Goal: Task Accomplishment & Management: Manage account settings

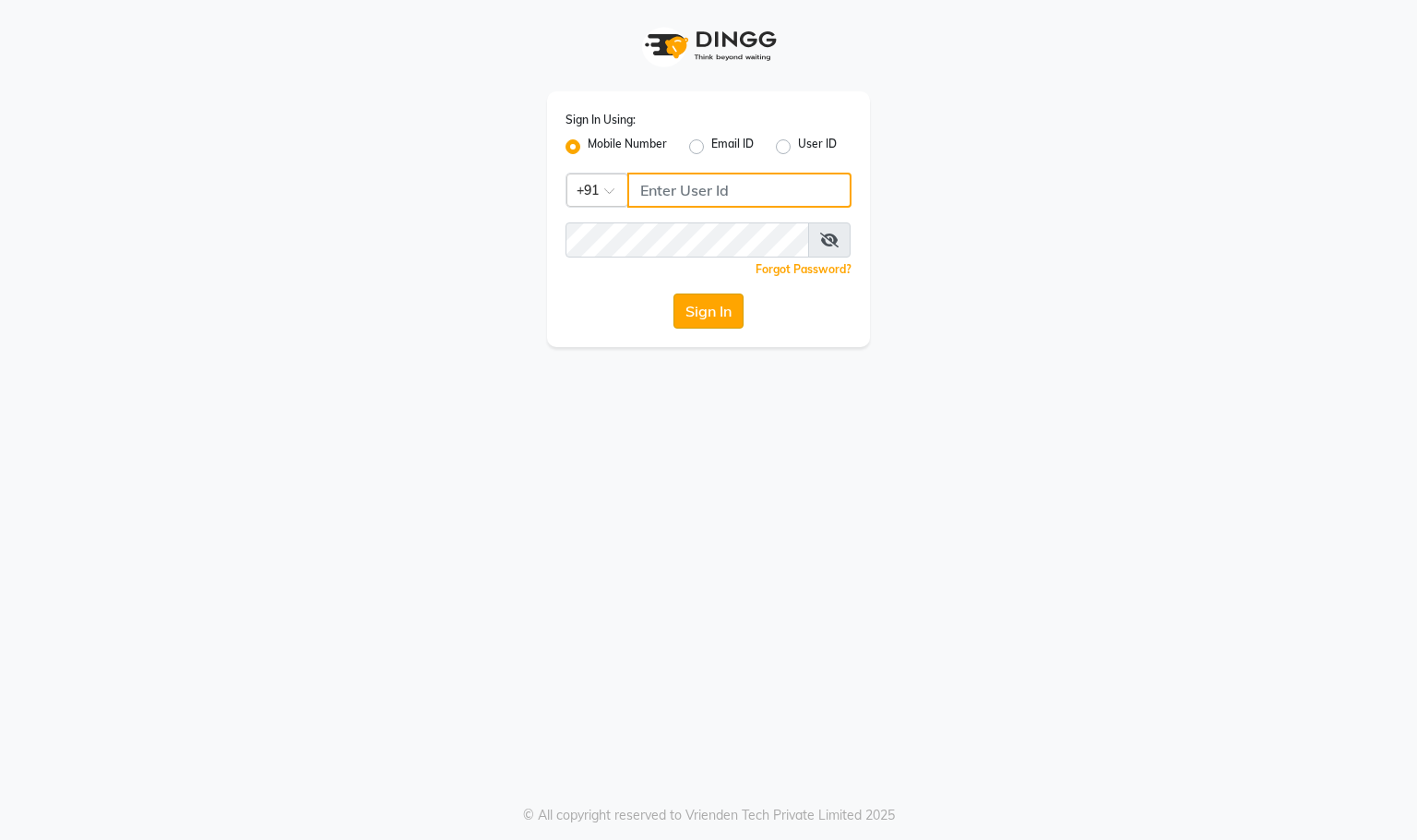
type input "9591570297"
click at [711, 306] on button "Sign In" at bounding box center [708, 311] width 70 height 35
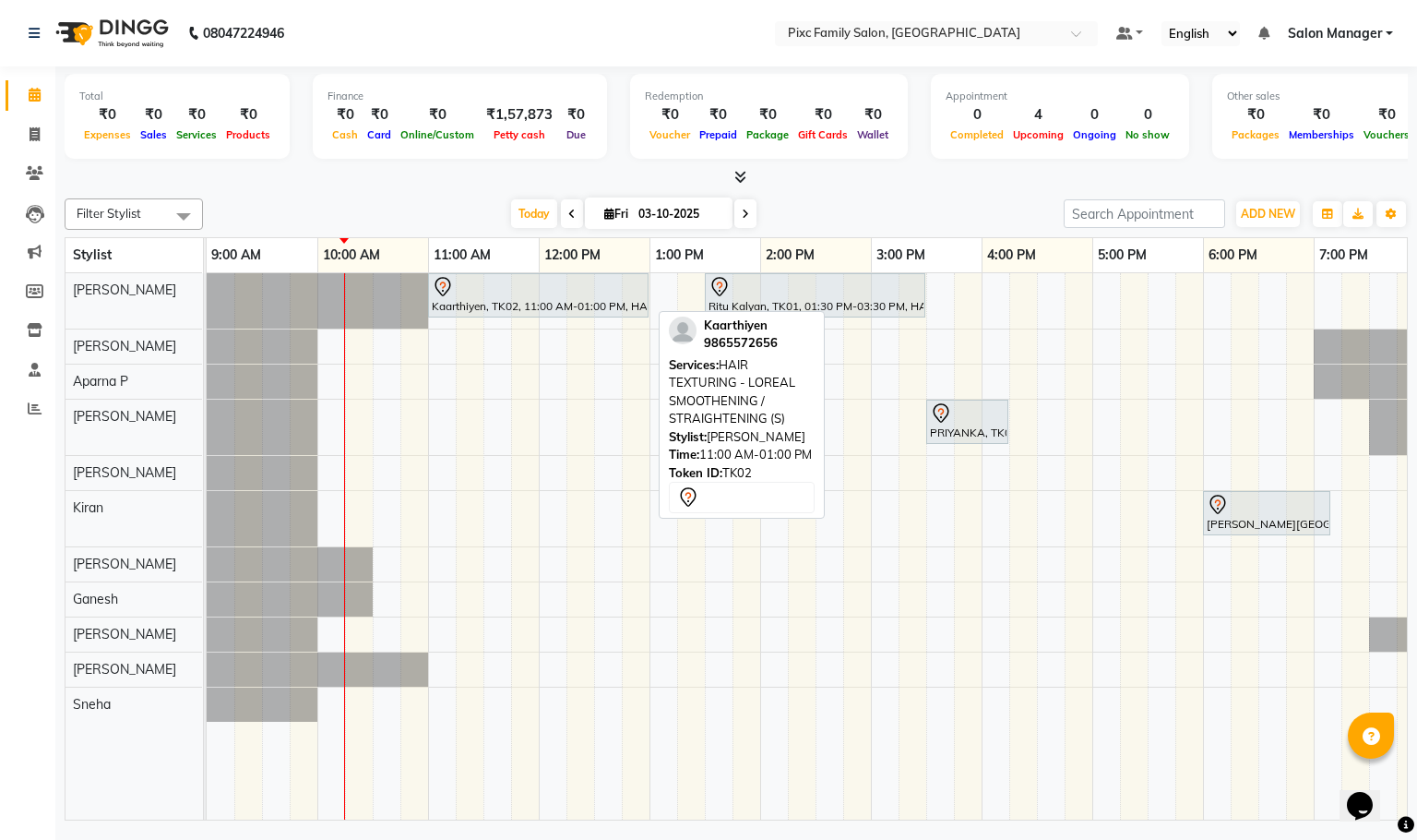
click at [541, 314] on div "Kaarthiyen, TK02, 11:00 AM-01:00 PM, HAIR TEXTURING - LOREAL SMOOTHENING / STRA…" at bounding box center [538, 295] width 217 height 39
select select "7"
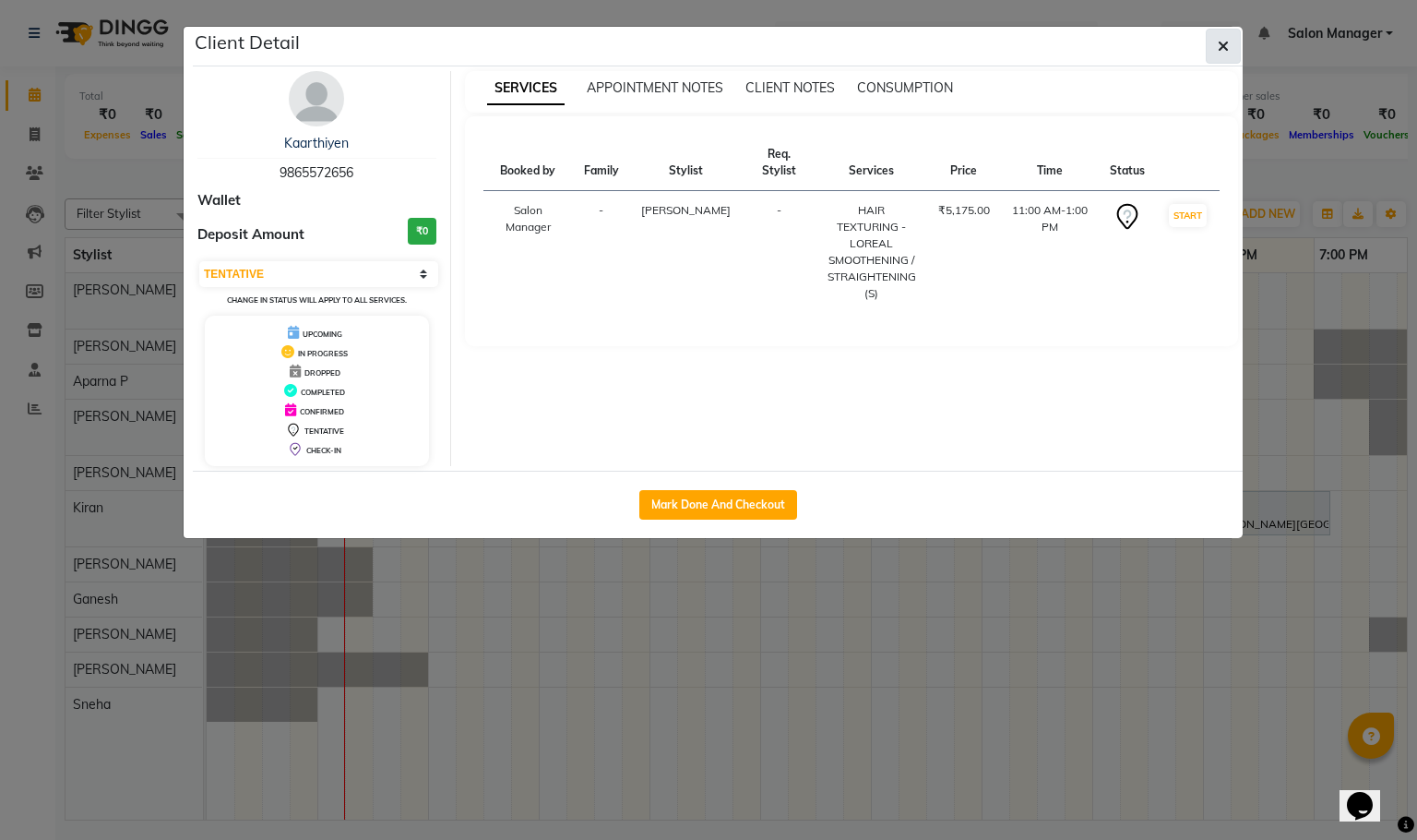
click at [1219, 45] on icon "button" at bounding box center [1223, 46] width 11 height 15
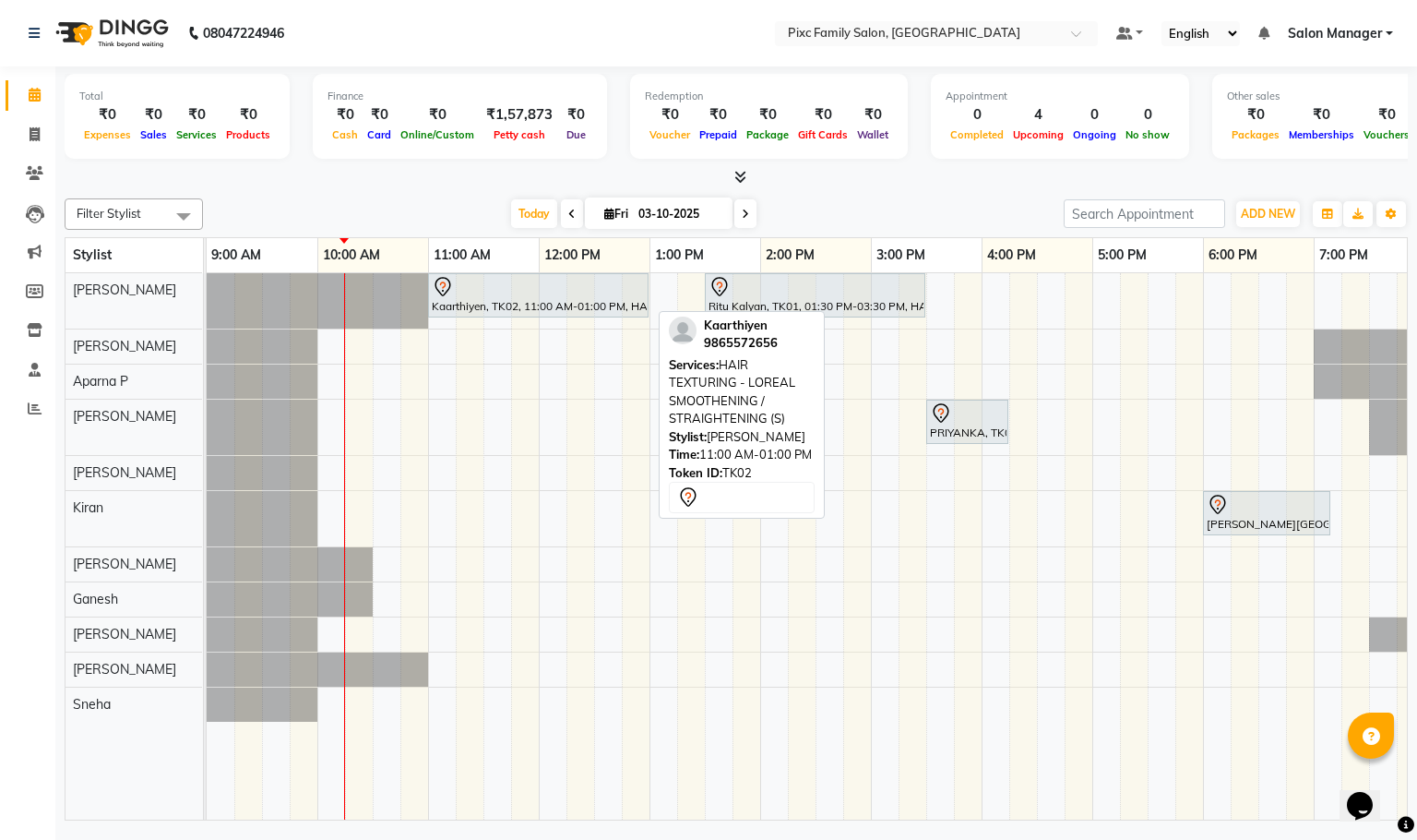
click at [548, 305] on div "Kaarthiyen, TK02, 11:00 AM-01:00 PM, HAIR TEXTURING - LOREAL SMOOTHENING / STRA…" at bounding box center [538, 295] width 217 height 39
select select "7"
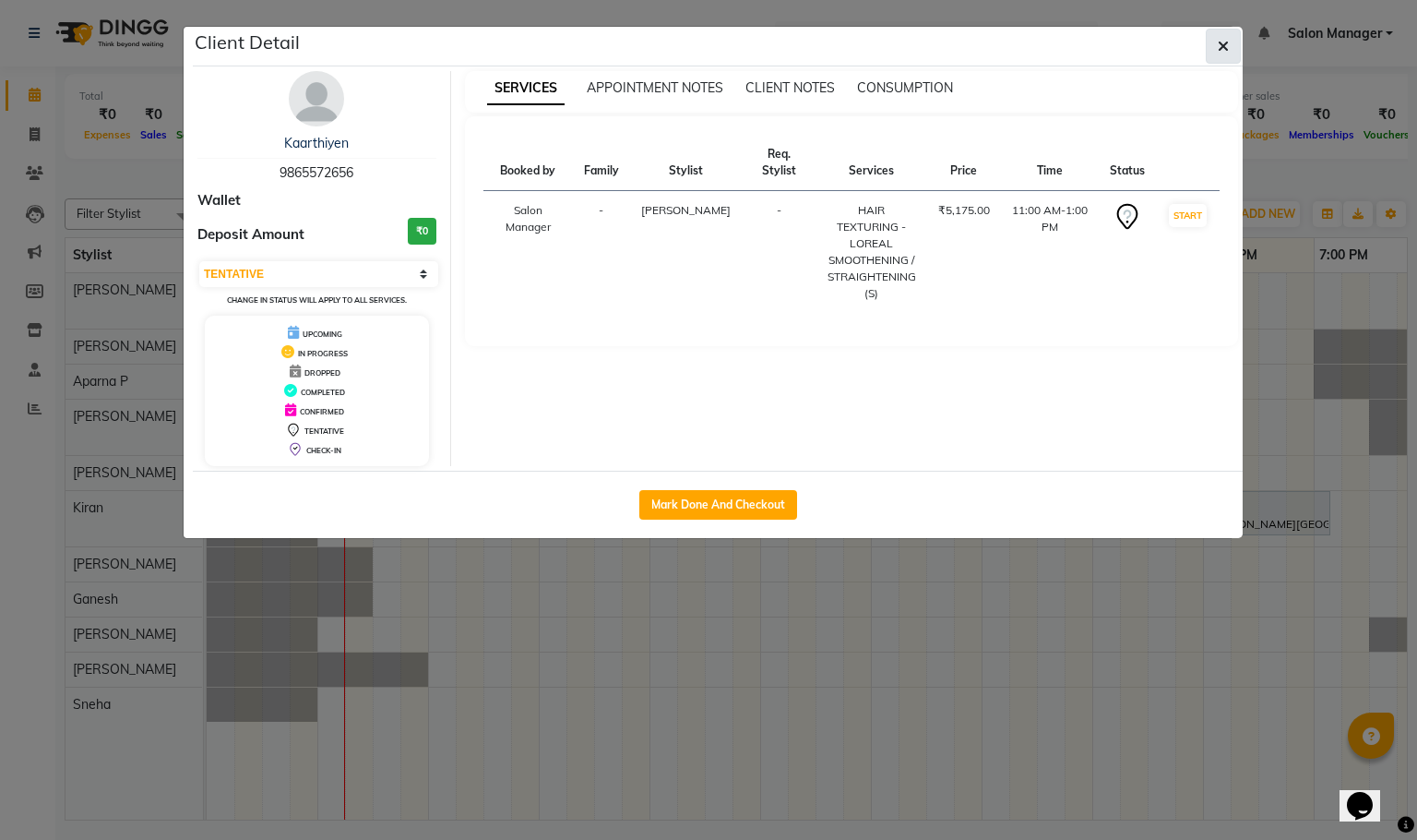
click at [1226, 45] on icon "button" at bounding box center [1223, 46] width 11 height 15
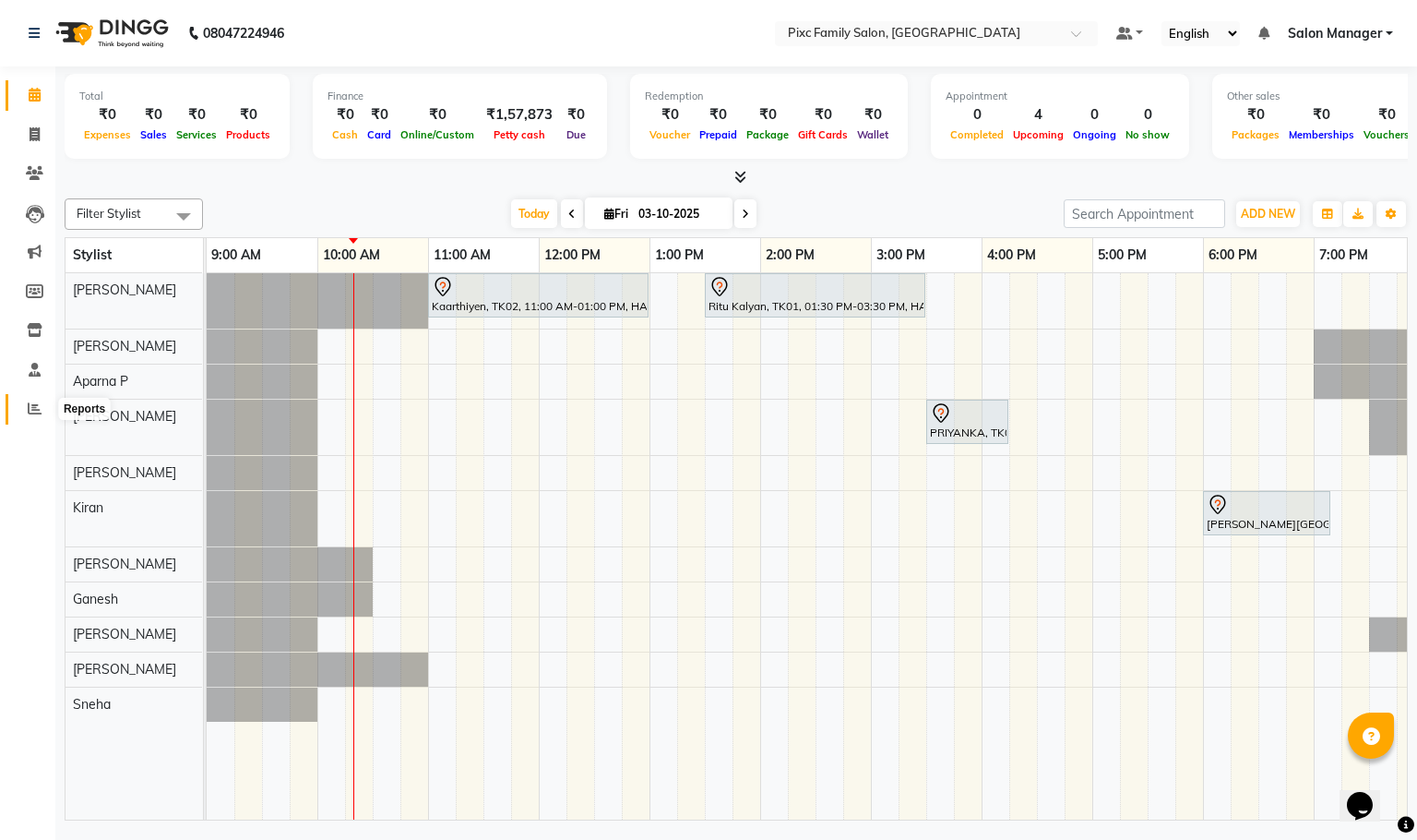
click at [29, 415] on span at bounding box center [34, 408] width 32 height 21
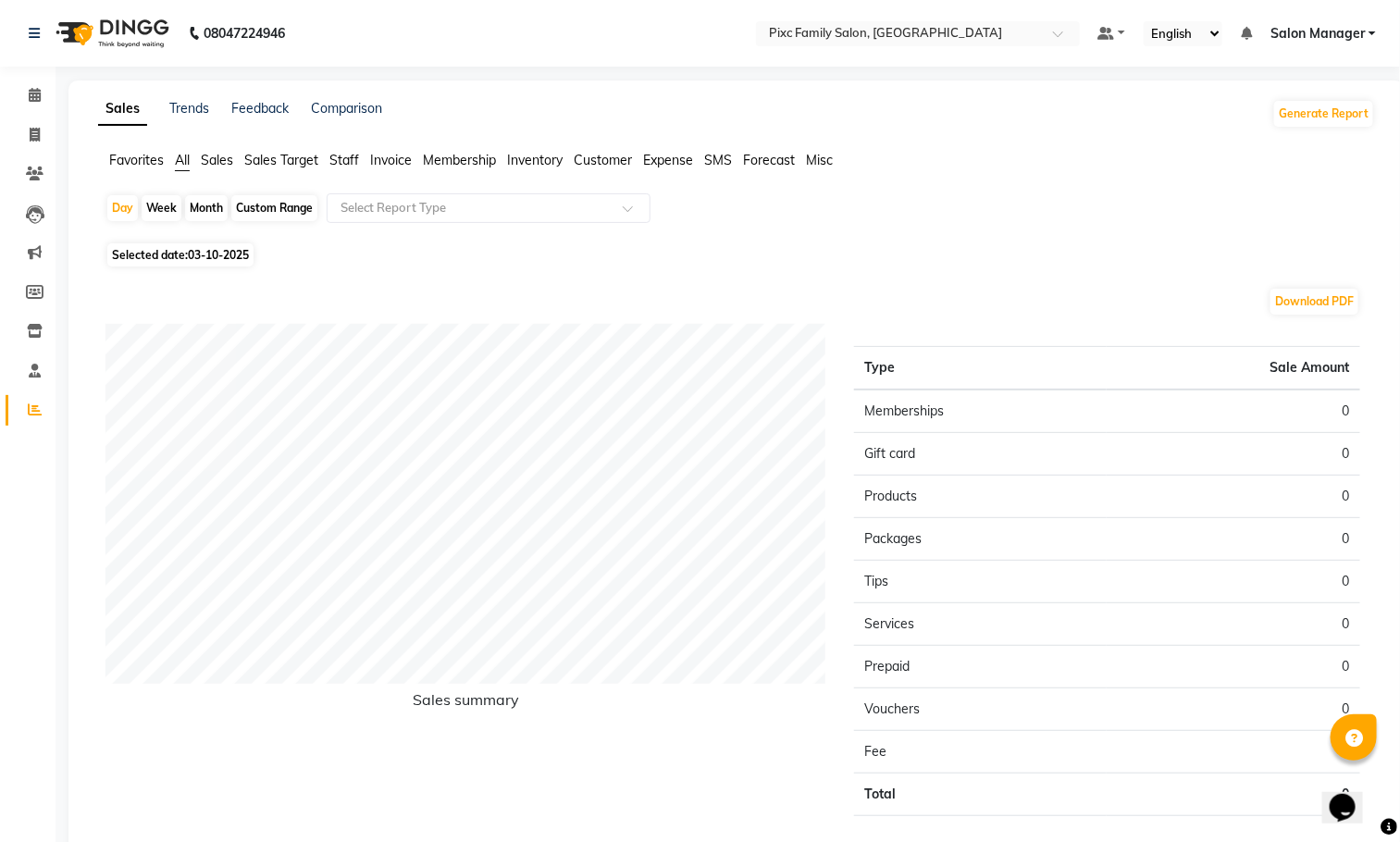
click at [222, 206] on div "Month" at bounding box center [206, 208] width 43 height 26
select select "10"
select select "2025"
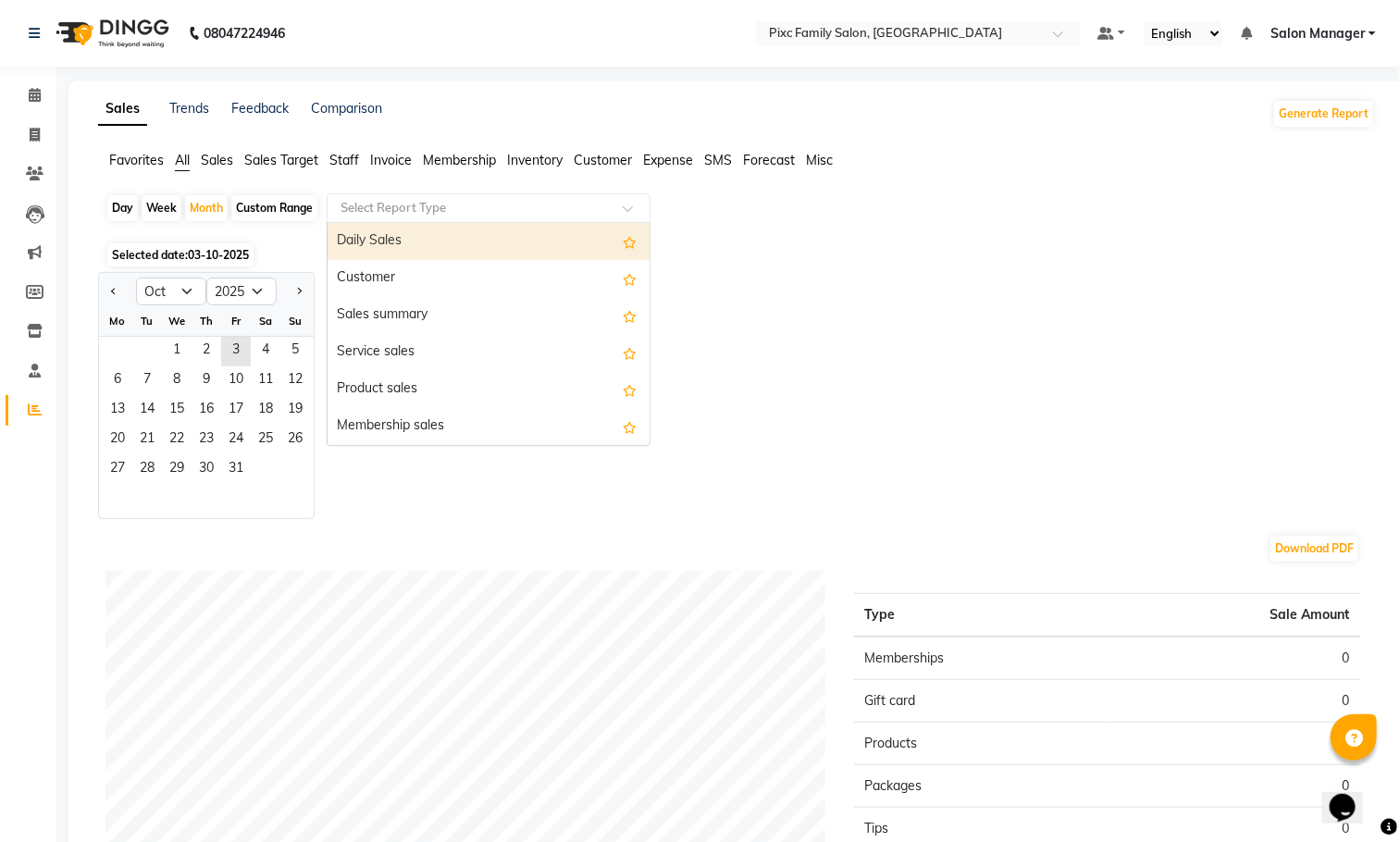
click at [452, 206] on input "text" at bounding box center [470, 208] width 266 height 19
click at [201, 344] on span "2" at bounding box center [206, 352] width 30 height 30
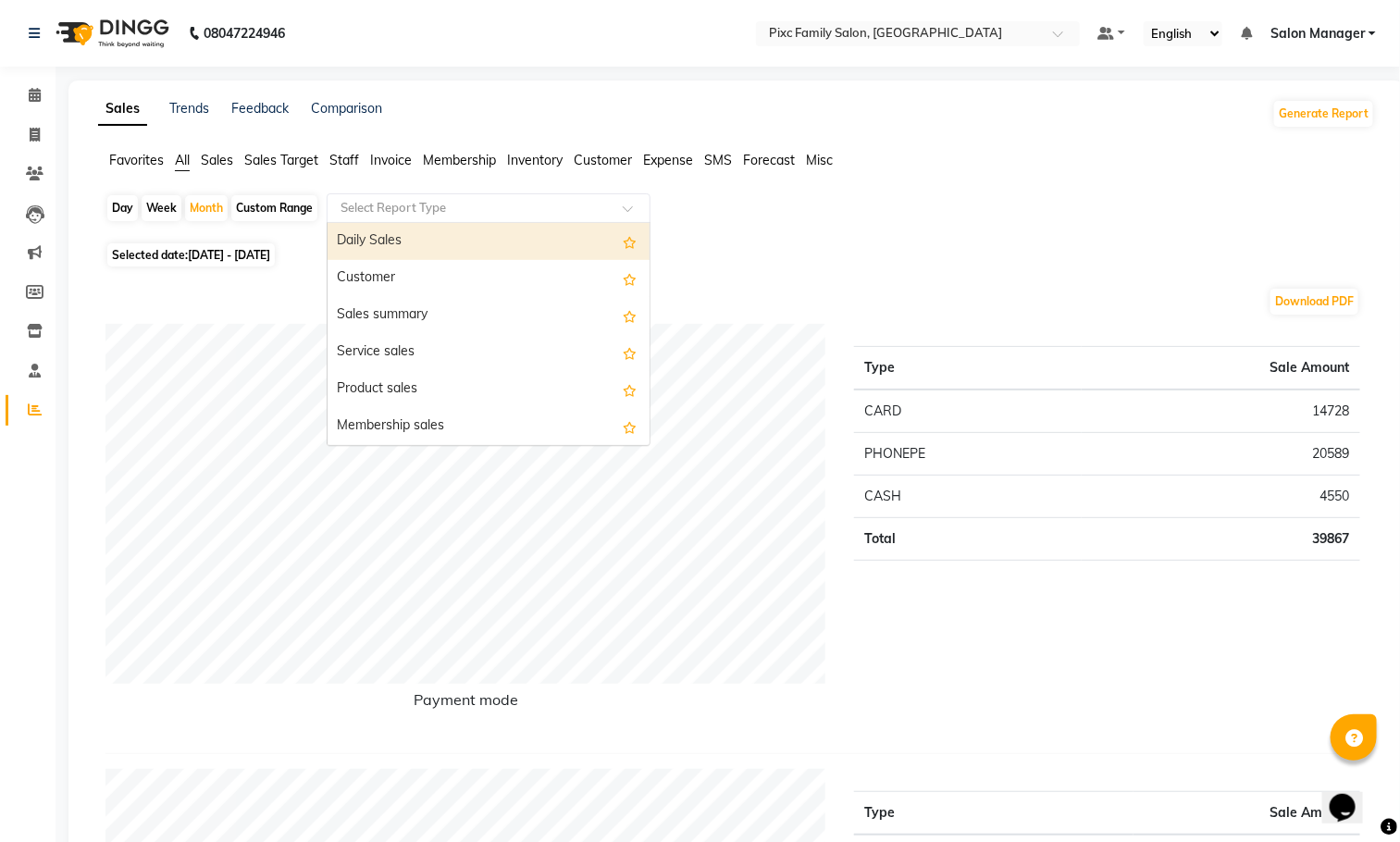
click at [464, 209] on input "text" at bounding box center [470, 208] width 266 height 19
click at [484, 250] on div "Daily Sales" at bounding box center [488, 241] width 322 height 37
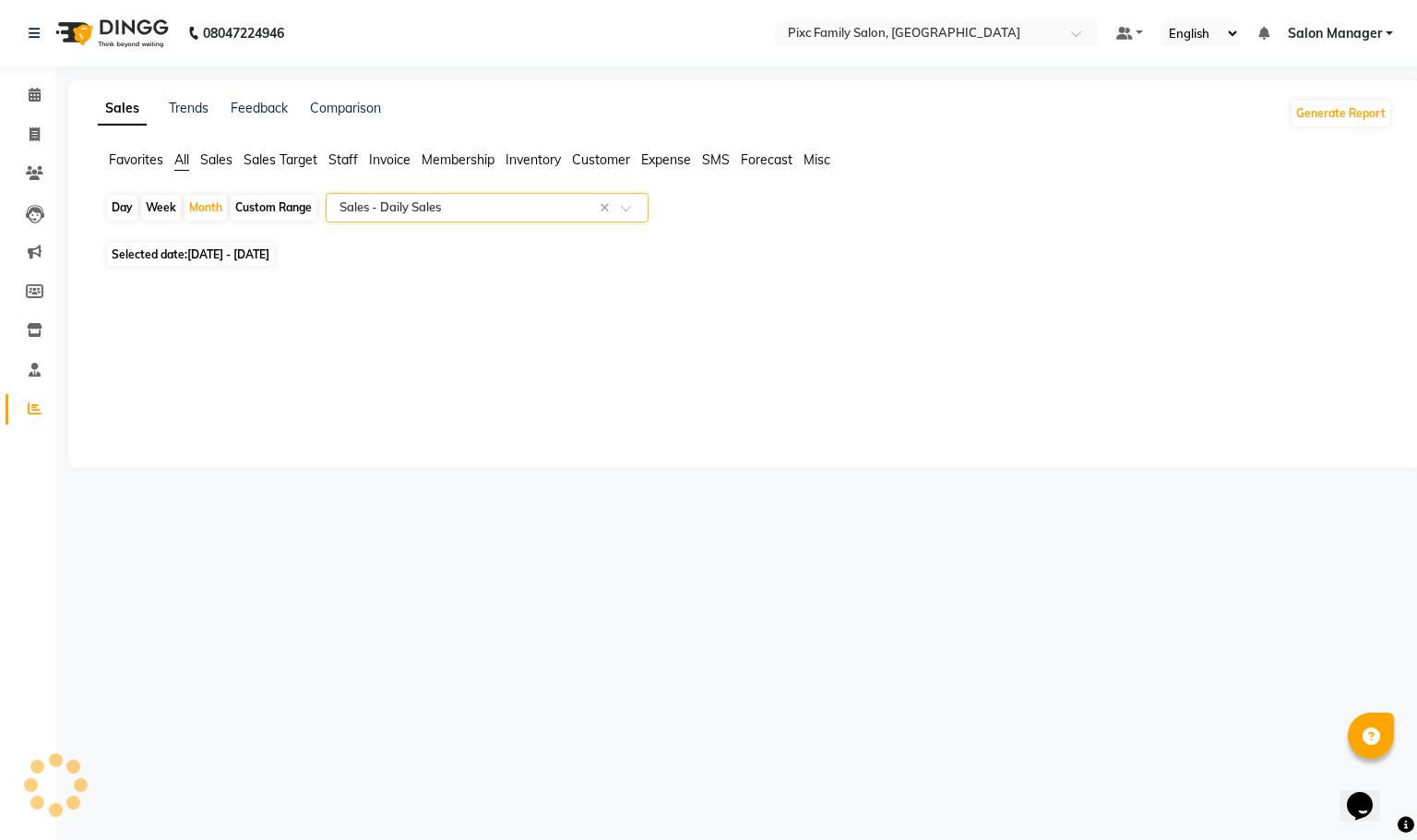
select select "full_report"
select select "csv"
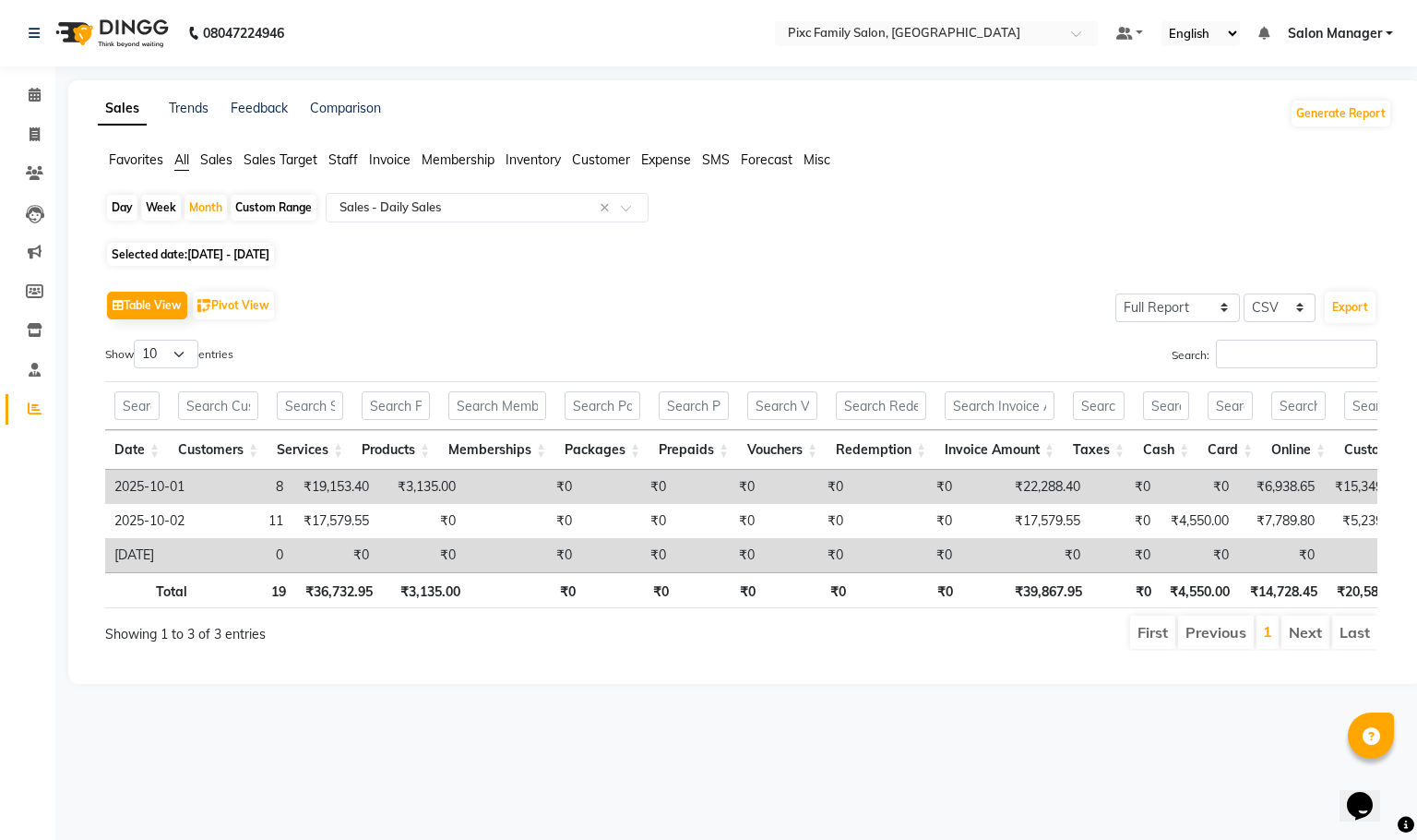
click at [118, 206] on div "Day" at bounding box center [122, 207] width 31 height 26
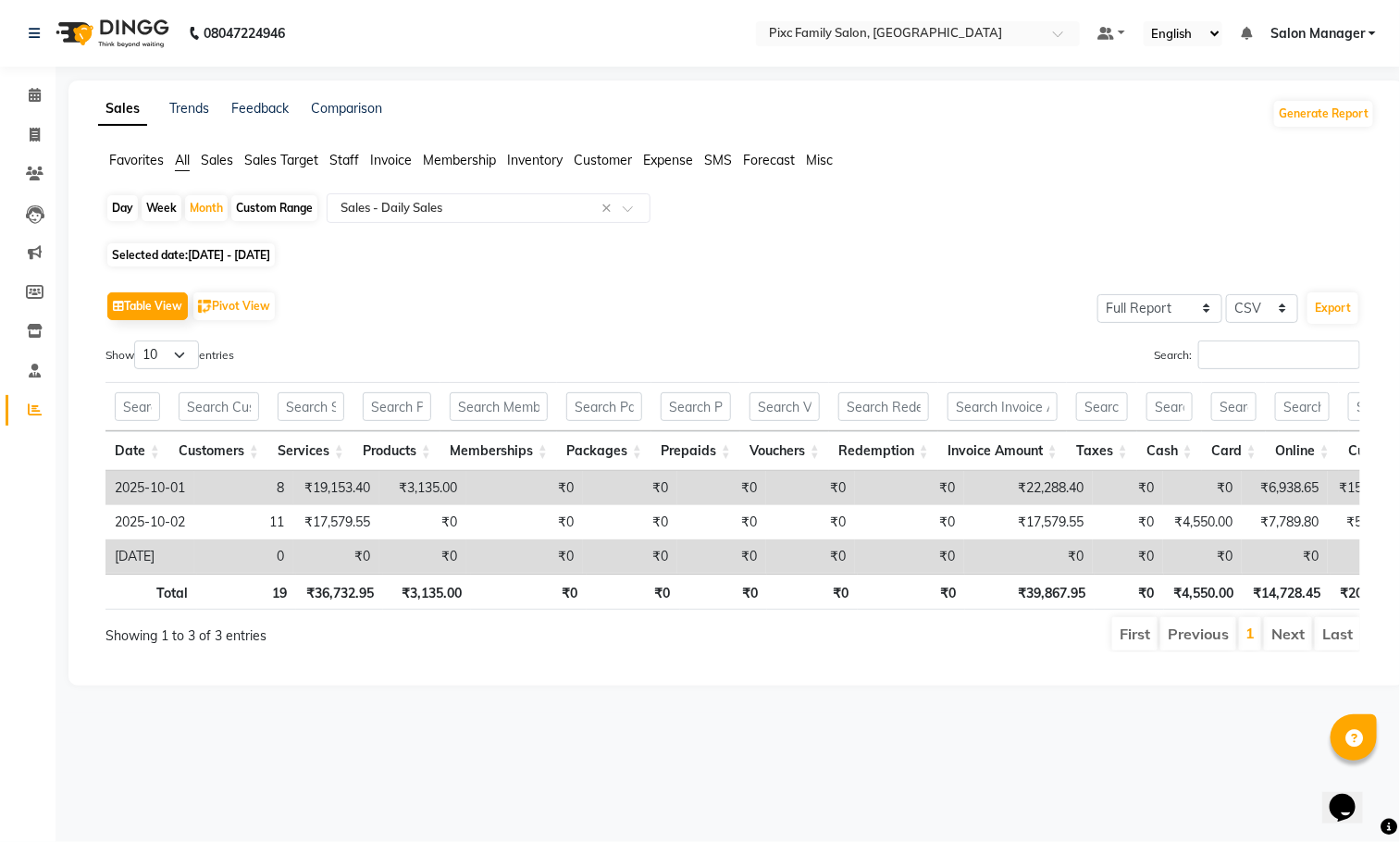
select select "10"
select select "2025"
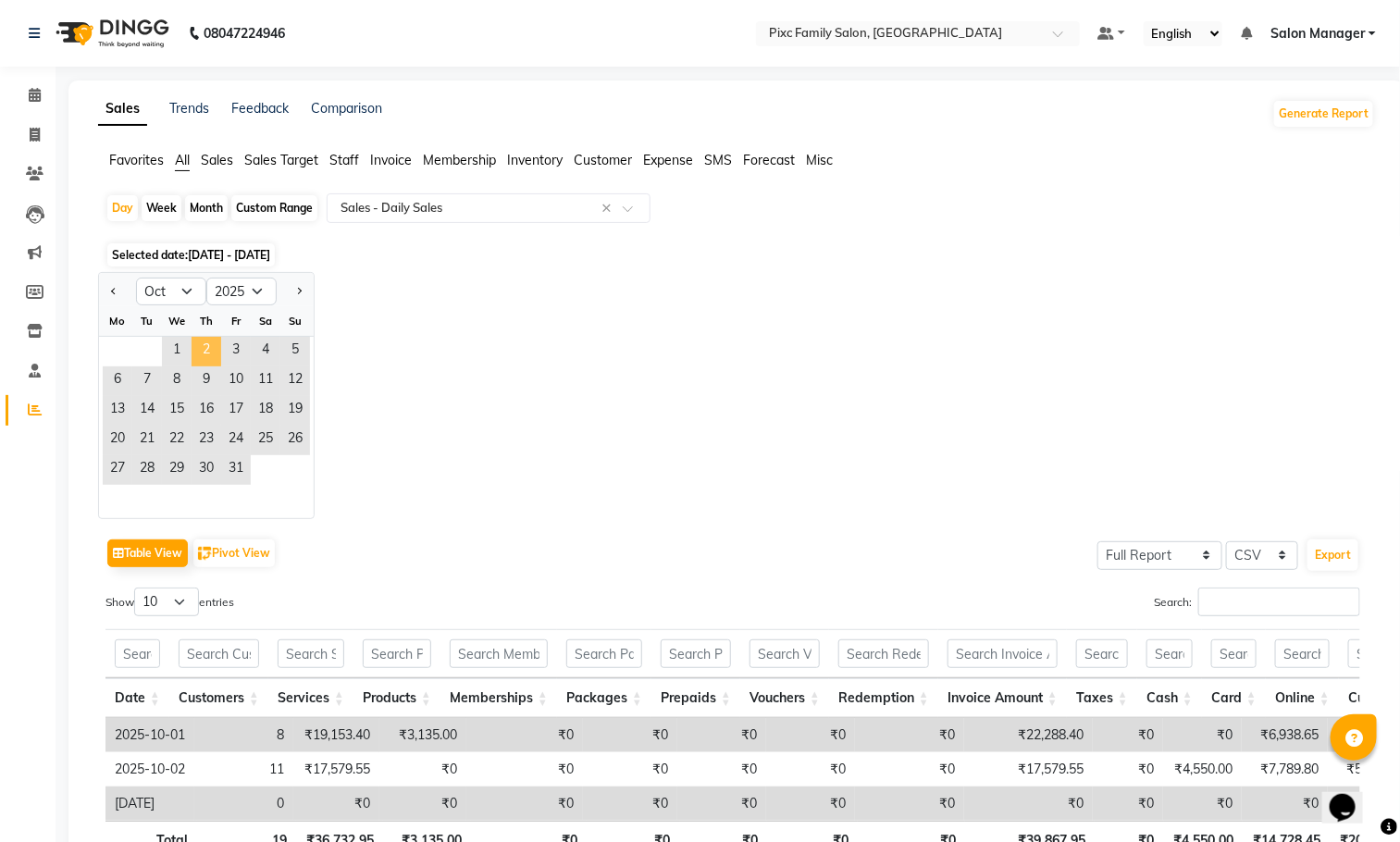
click at [217, 347] on span "2" at bounding box center [206, 352] width 30 height 30
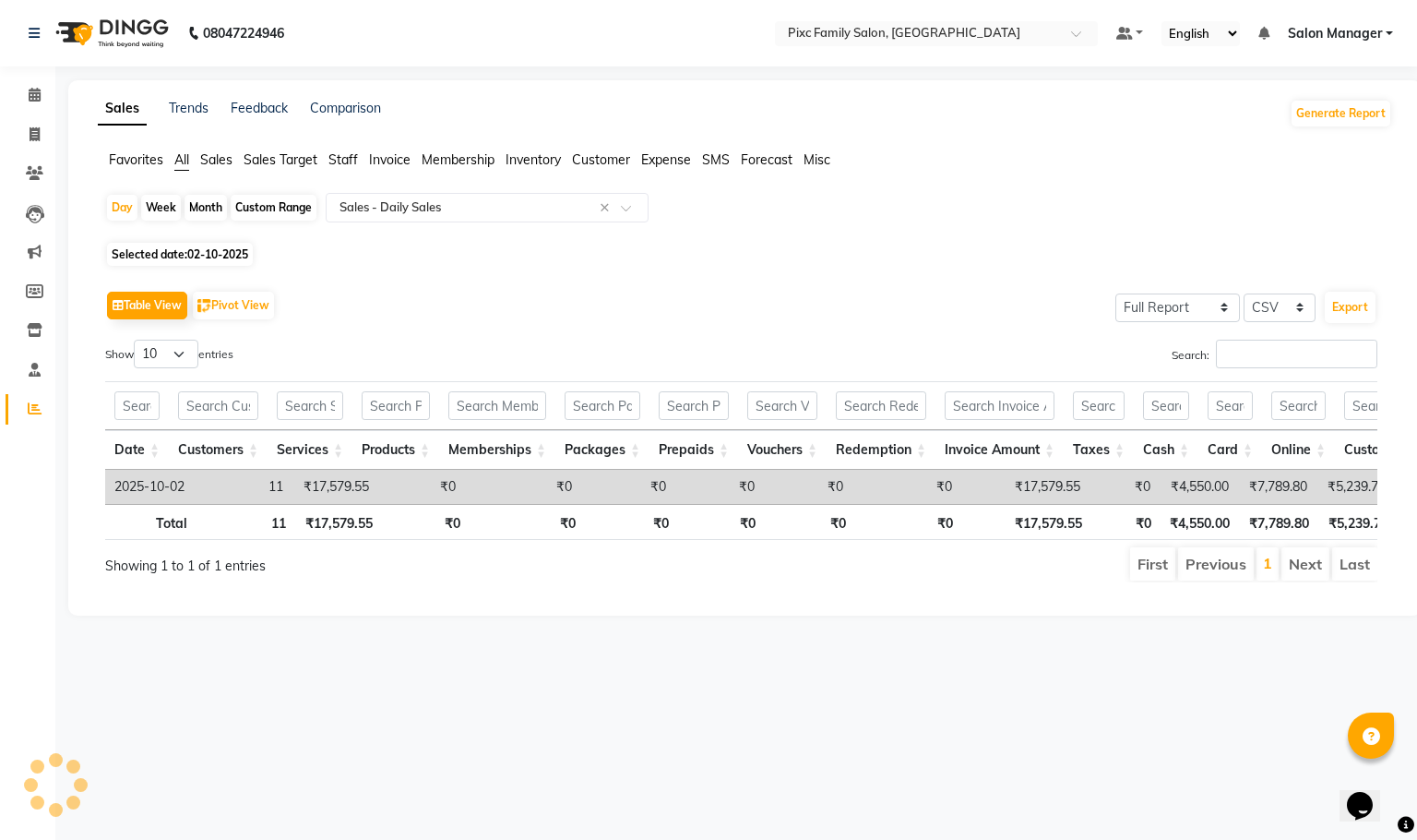
scroll to position [0, 14]
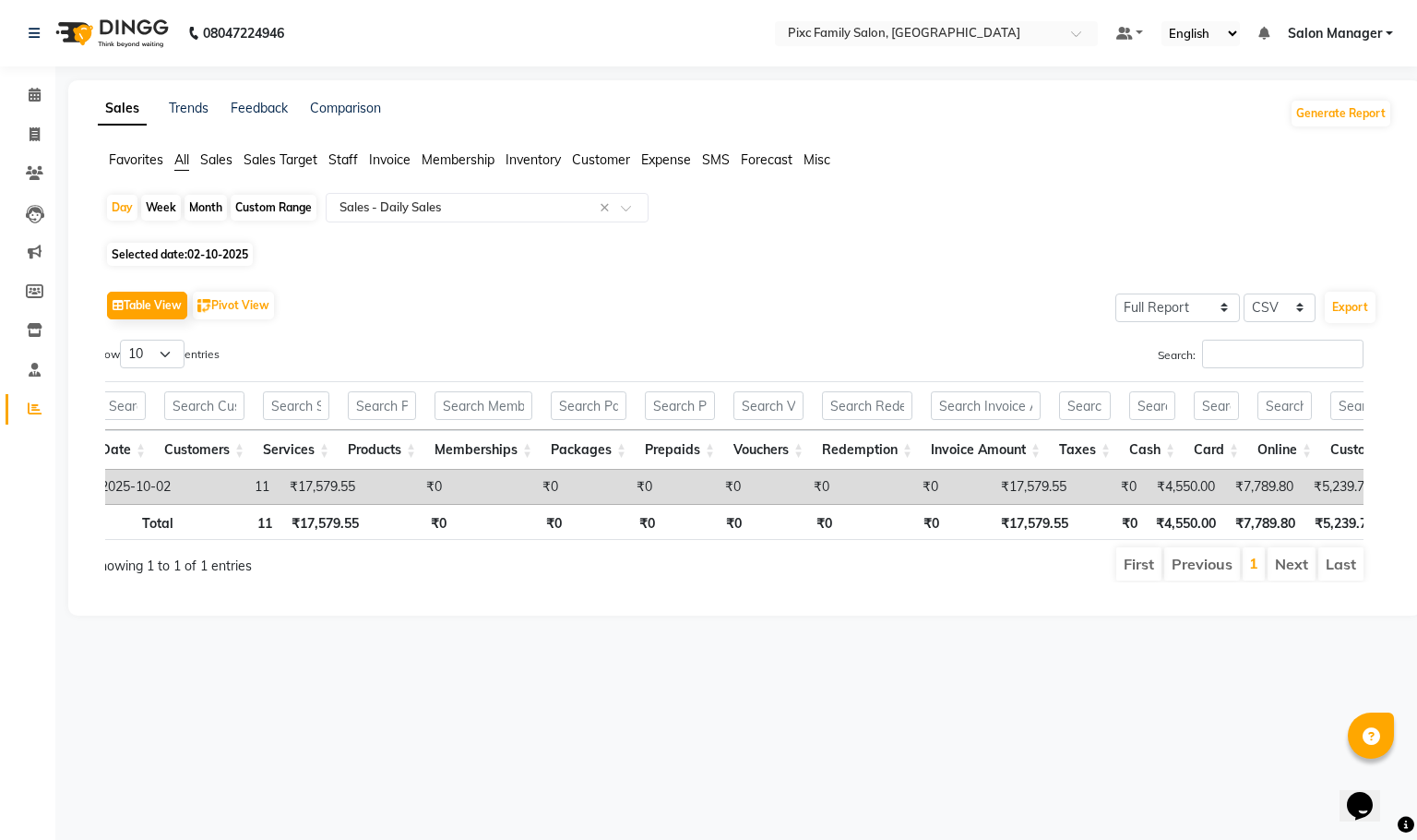
click at [205, 203] on div "Month" at bounding box center [206, 207] width 43 height 26
select select "10"
select select "2025"
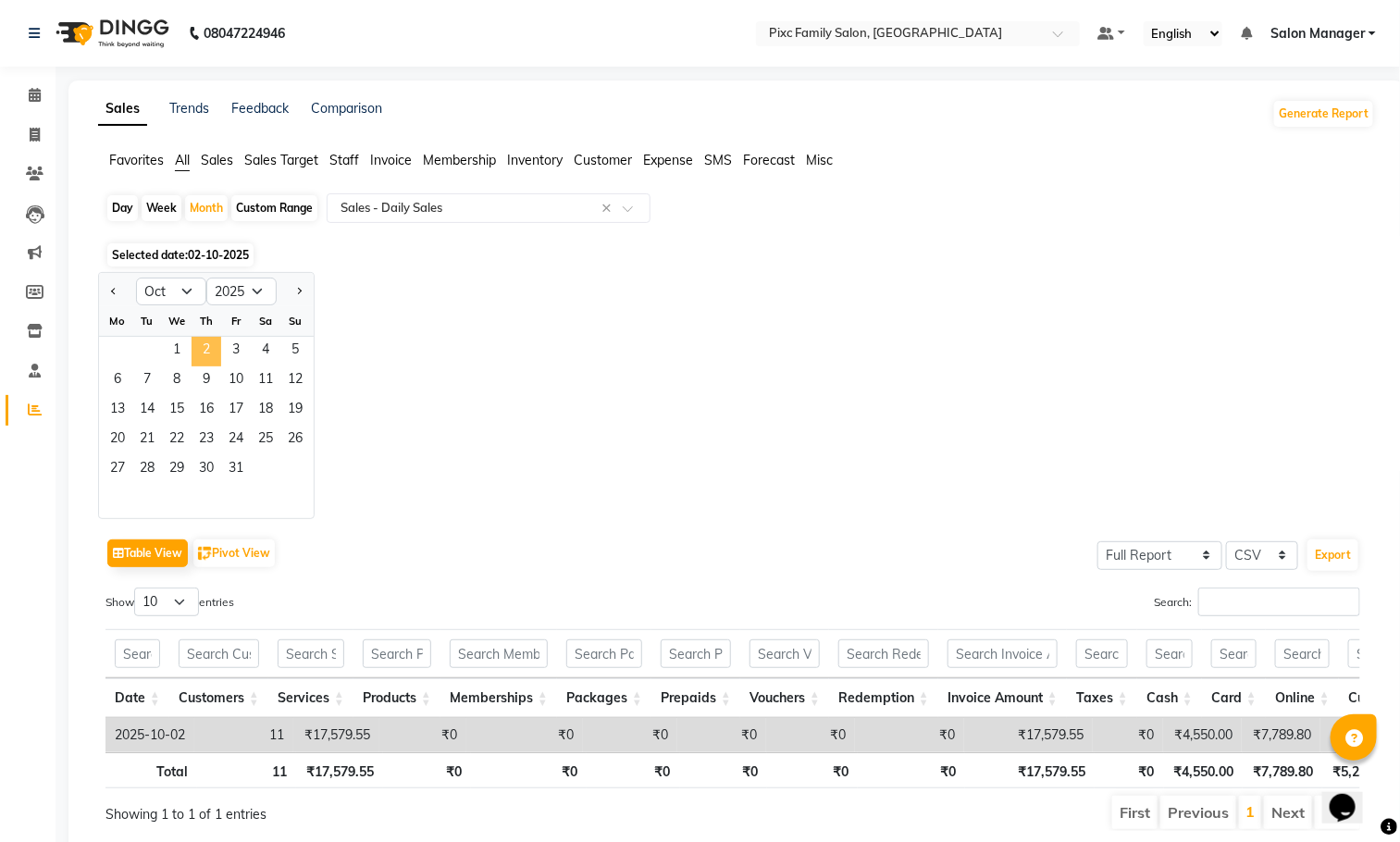
click at [211, 350] on span "2" at bounding box center [206, 352] width 30 height 30
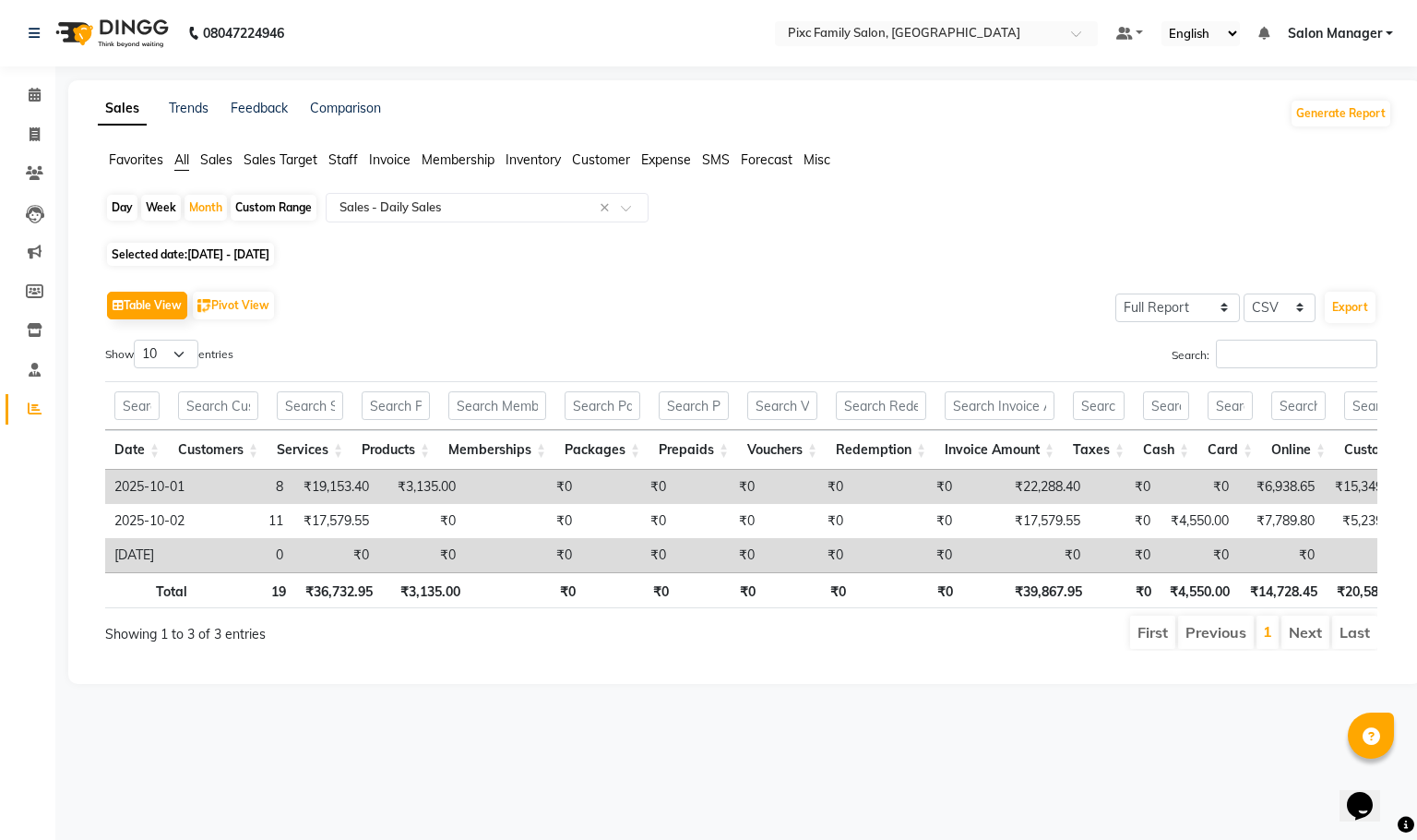
click at [565, 191] on app-reports "Favorites All Sales Sales Target Staff Invoice Membership Inventory Customer Ex…" at bounding box center [746, 407] width 1317 height 515
drag, startPoint x: 604, startPoint y: 202, endPoint x: 560, endPoint y: 202, distance: 44.0
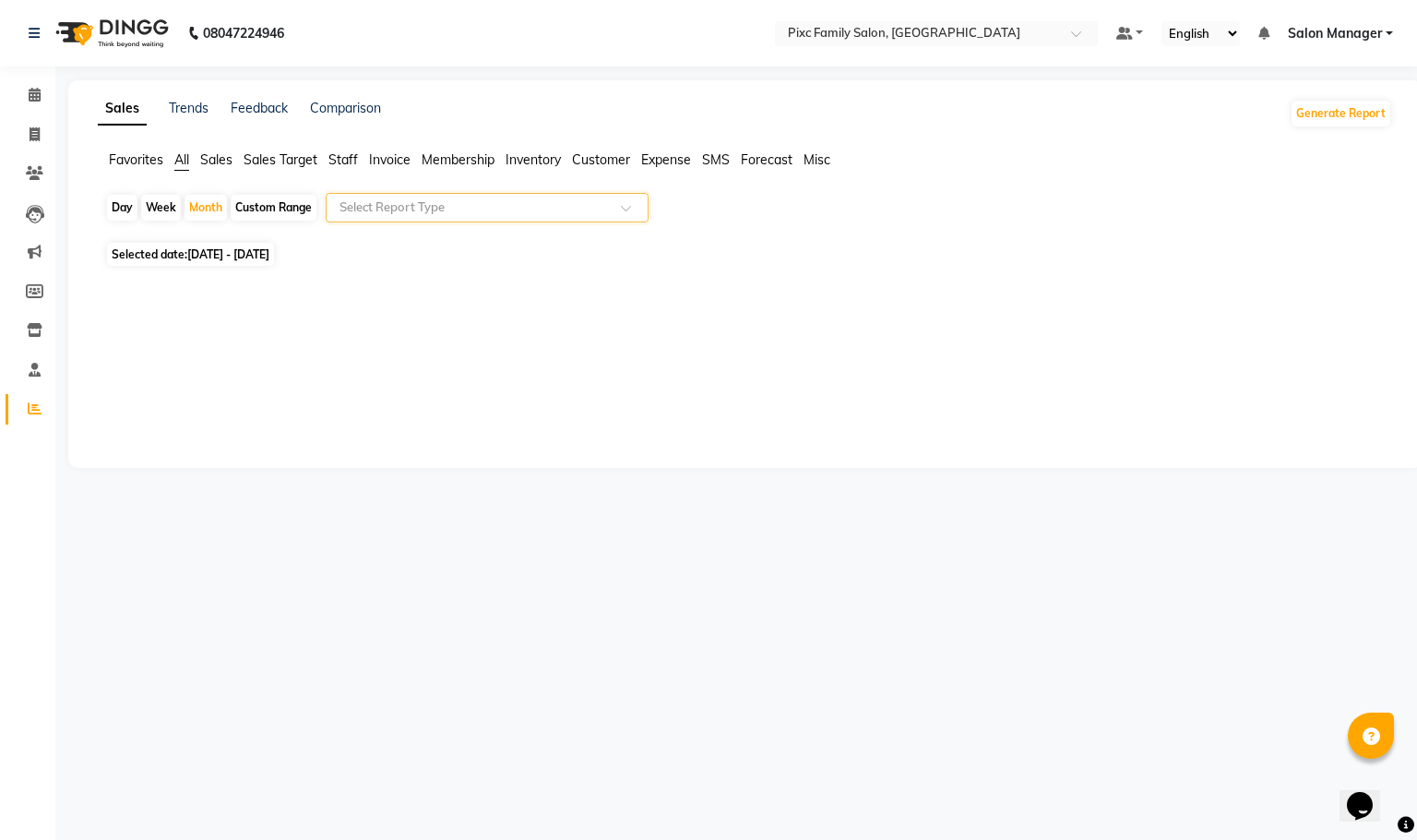
click at [532, 206] on input "text" at bounding box center [469, 207] width 266 height 19
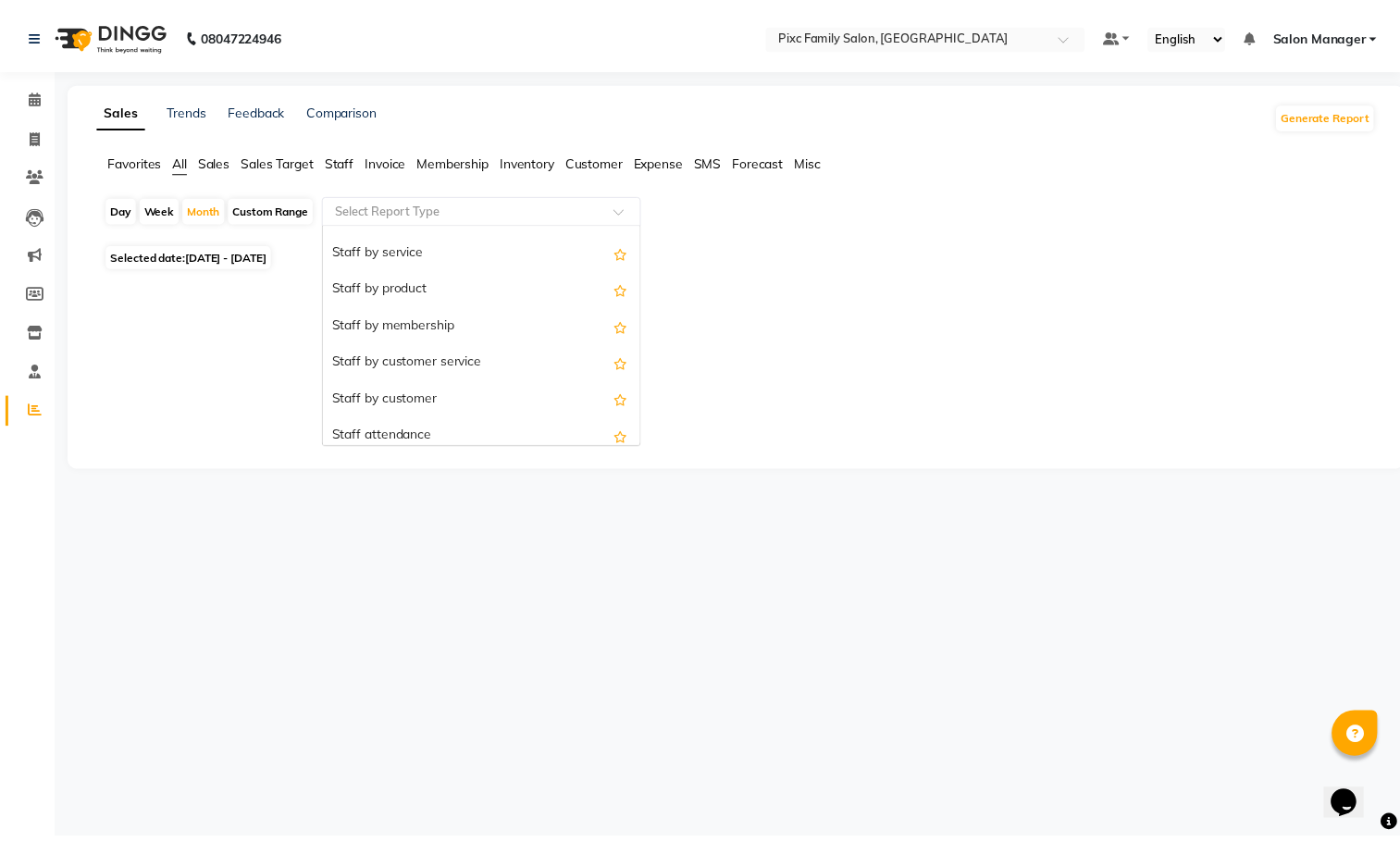
scroll to position [555, 0]
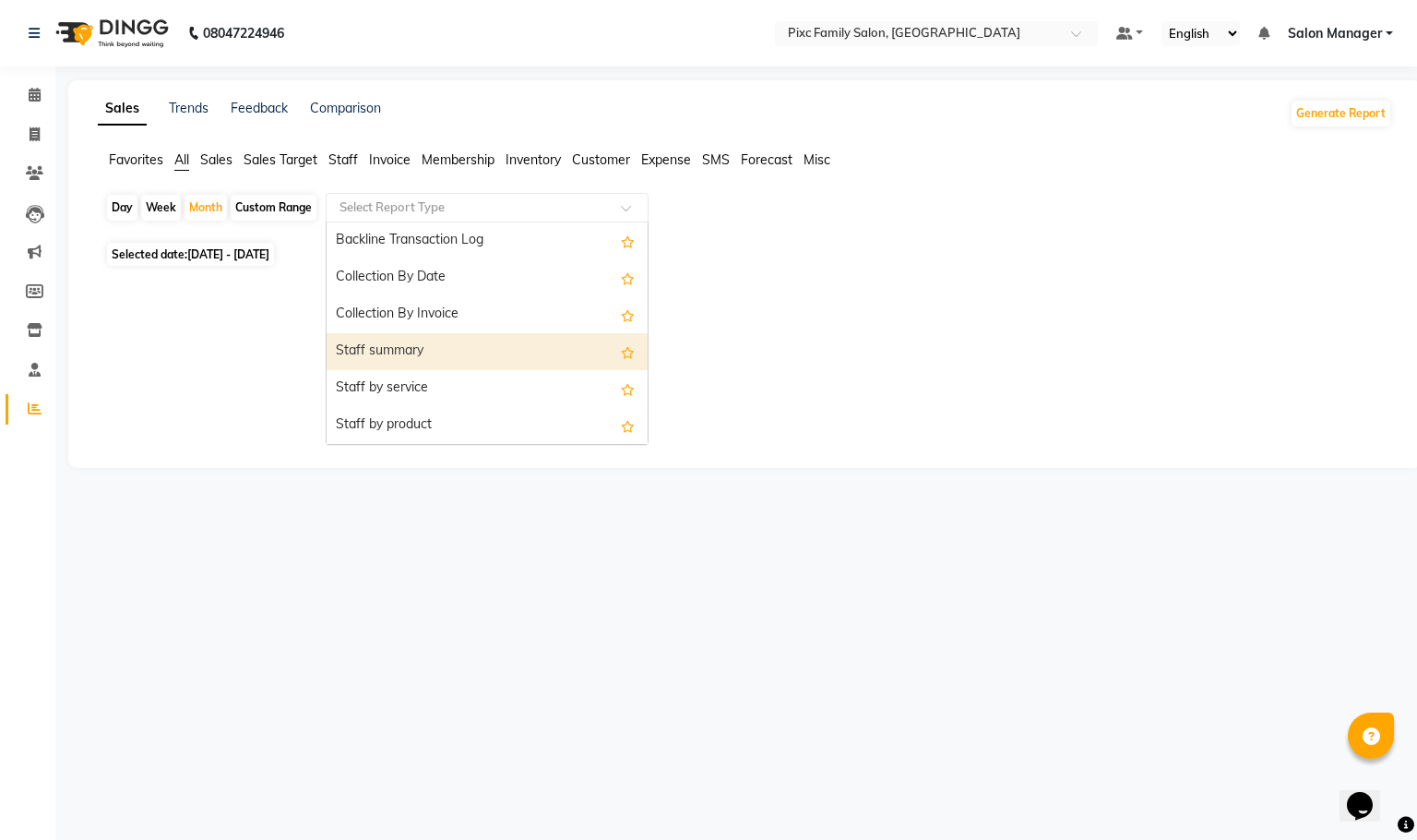
click at [408, 364] on div "Staff summary" at bounding box center [487, 352] width 321 height 37
select select "full_report"
select select "csv"
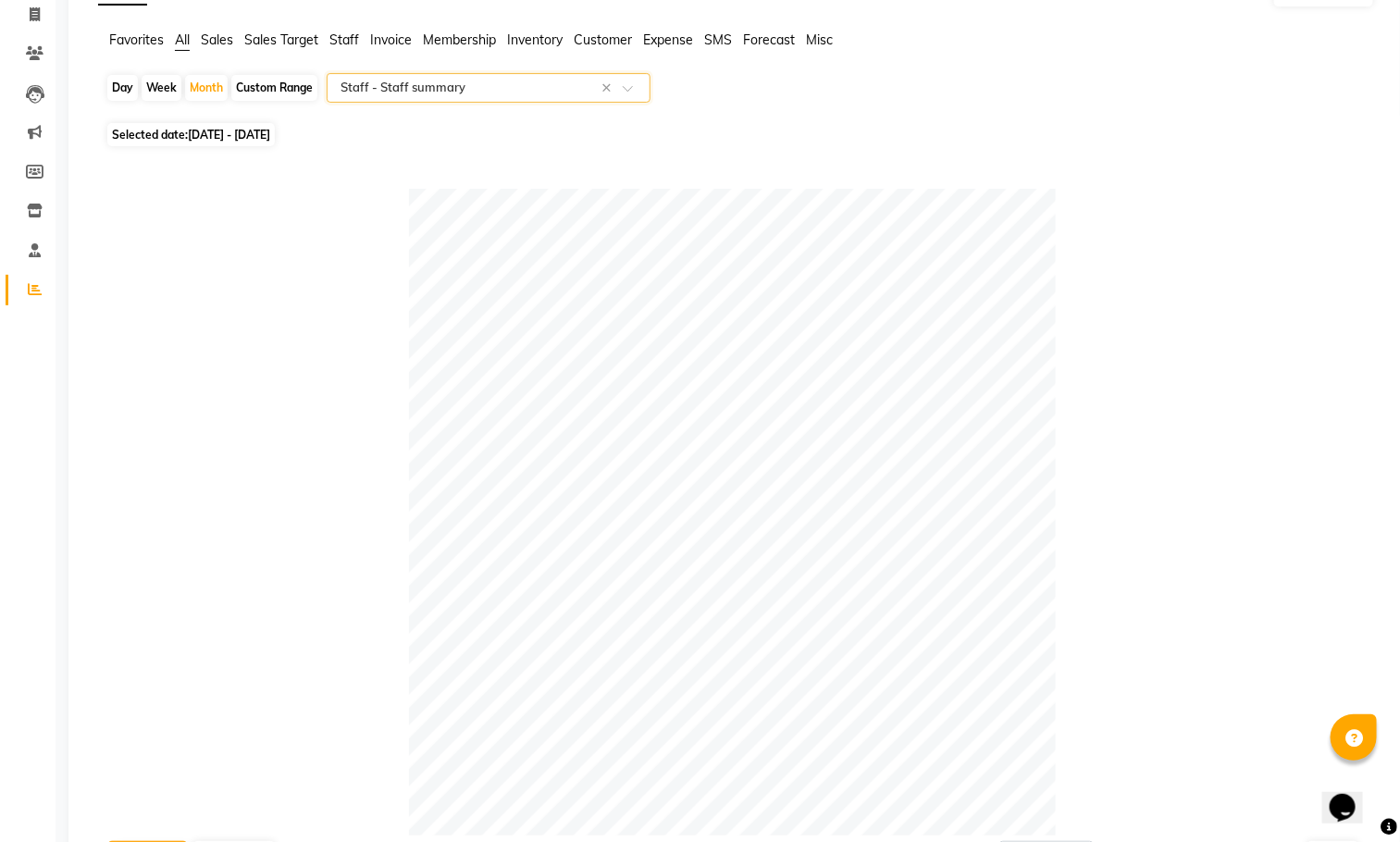
scroll to position [0, 0]
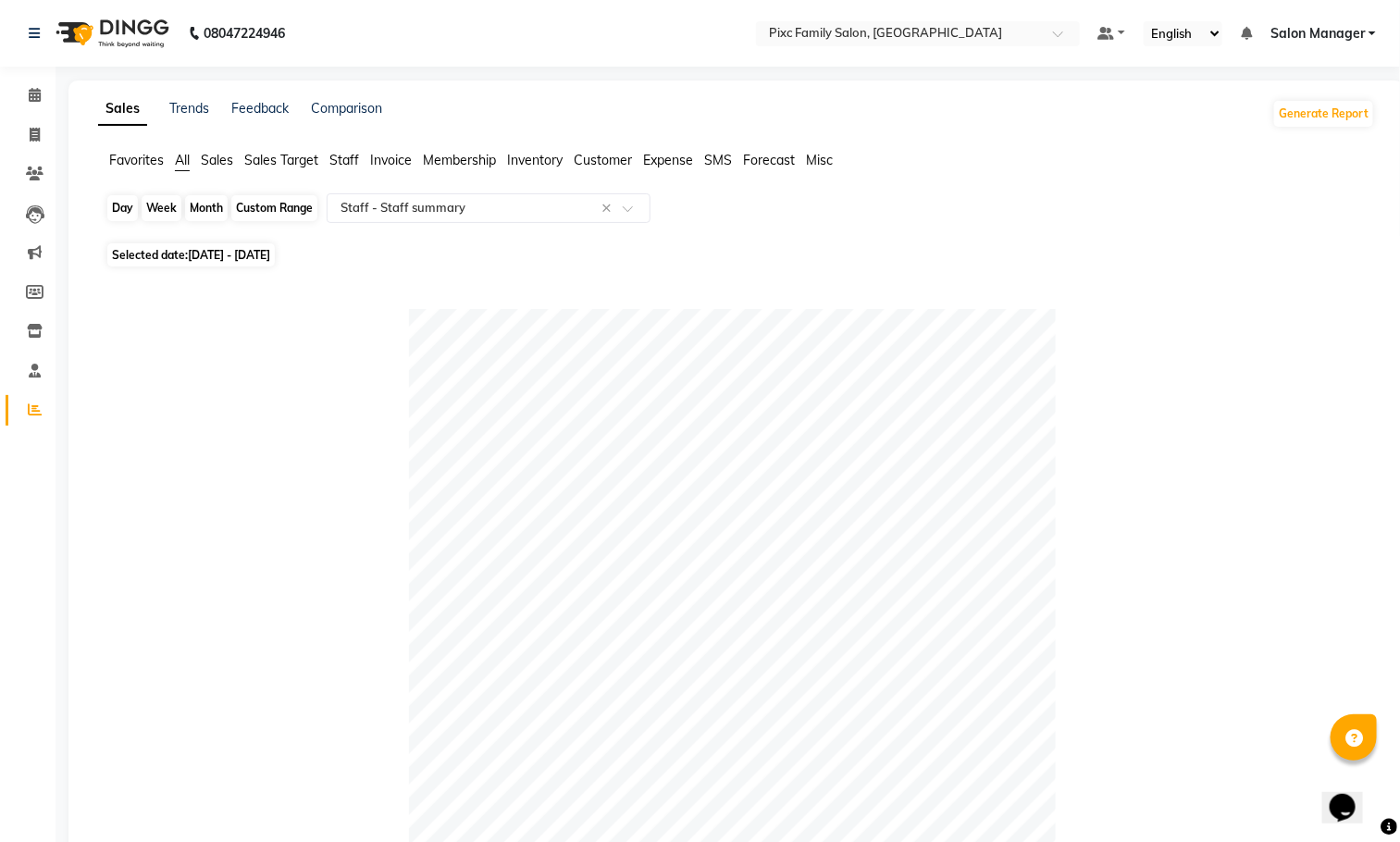
click at [214, 205] on div "Month" at bounding box center [206, 208] width 43 height 26
select select "10"
select select "2025"
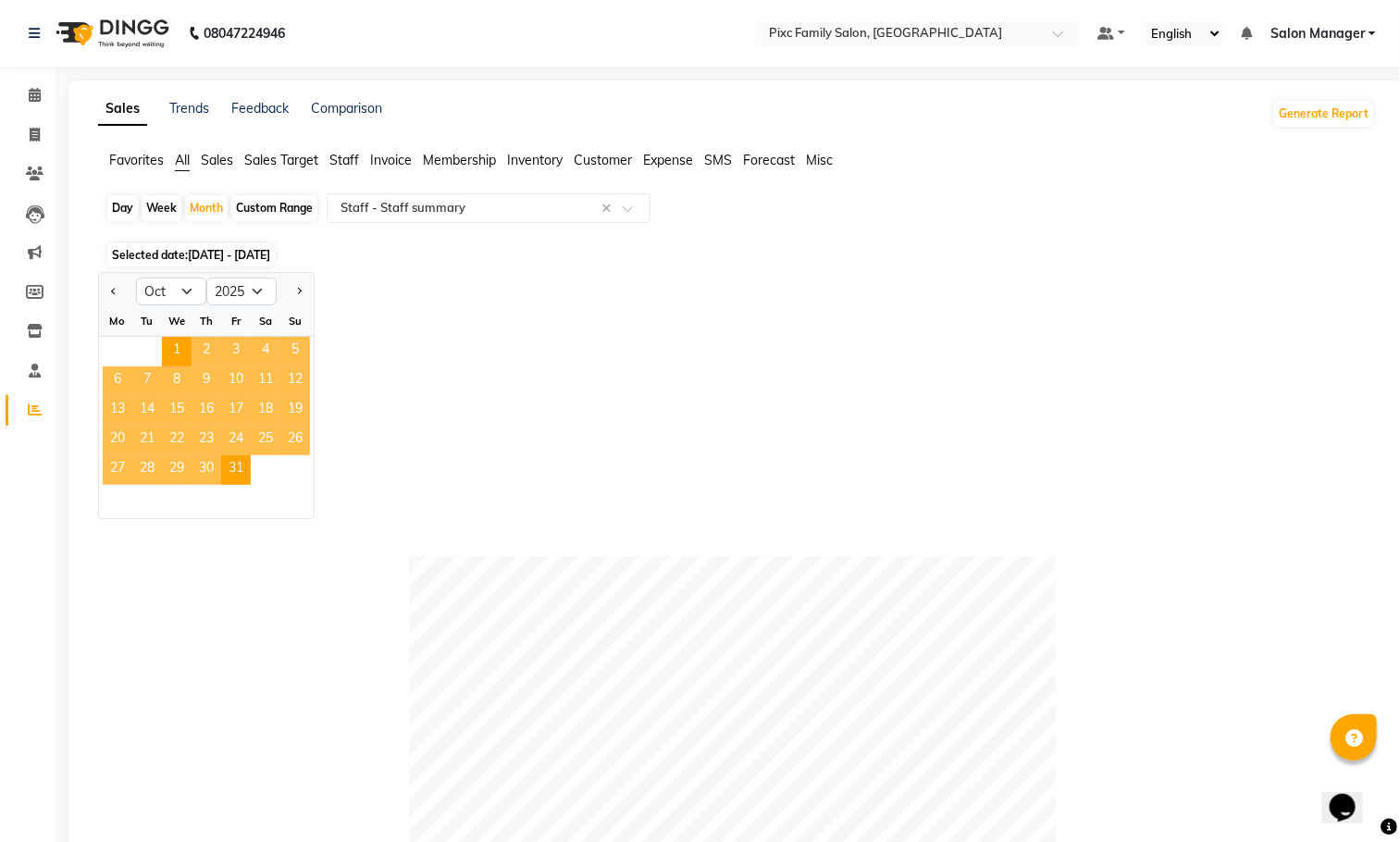
click at [519, 284] on div "Jan Feb Mar Apr May Jun Jul Aug Sep Oct Nov Dec 2015 2016 2017 2018 2019 2020 2…" at bounding box center [736, 395] width 1277 height 247
click at [20, 97] on span at bounding box center [34, 96] width 32 height 21
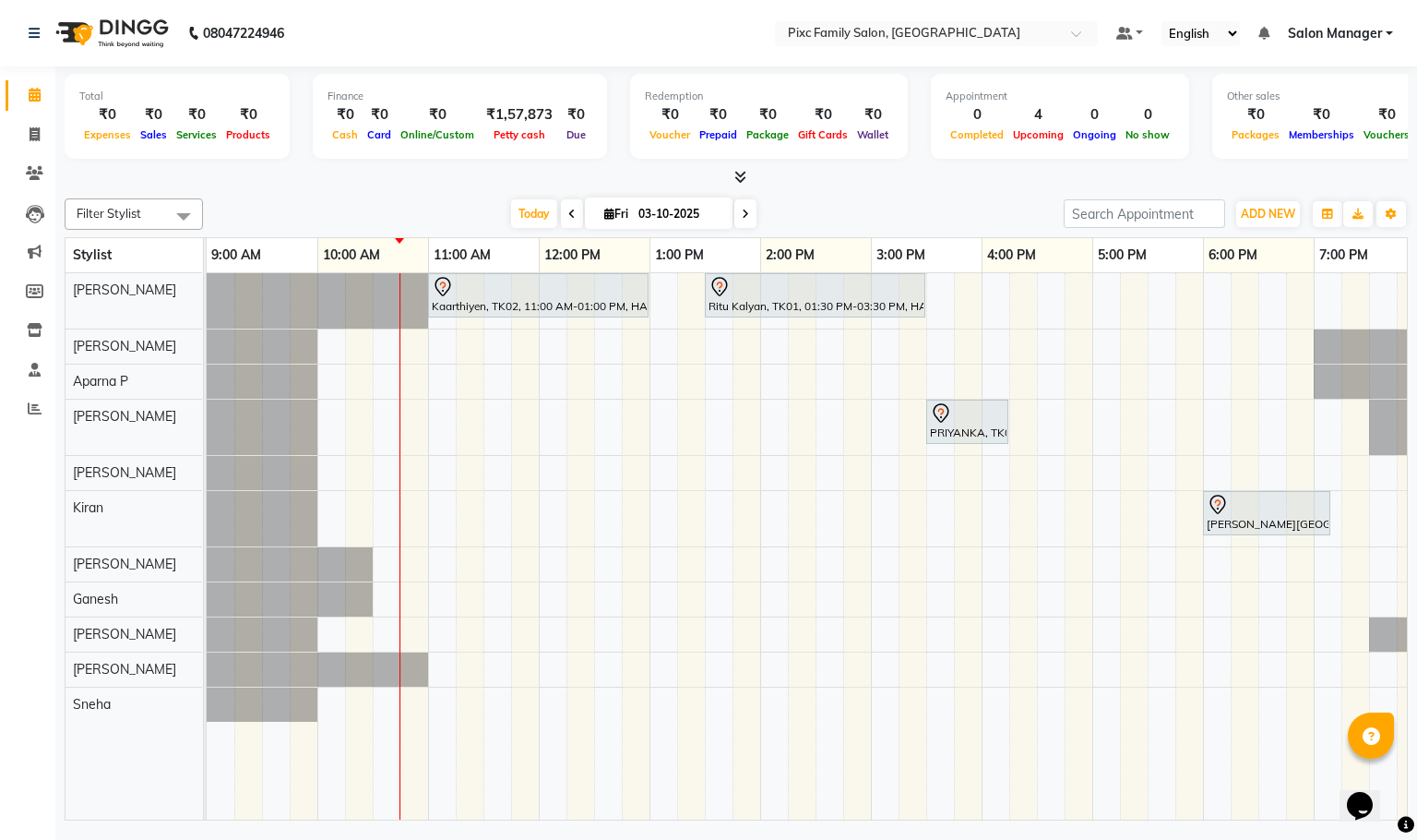
click at [569, 208] on icon at bounding box center [572, 214] width 7 height 11
type input "02-10-2025"
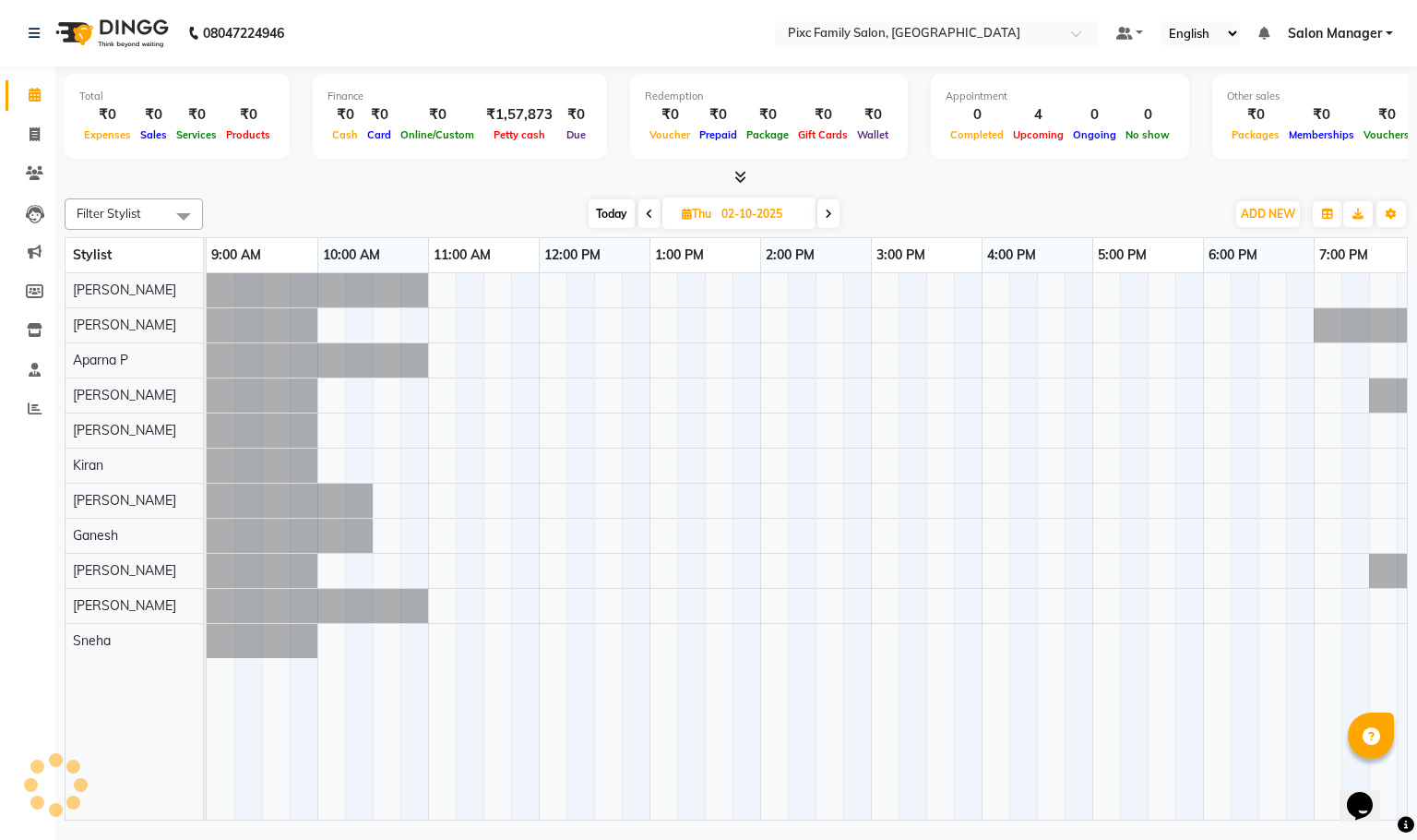
scroll to position [0, 112]
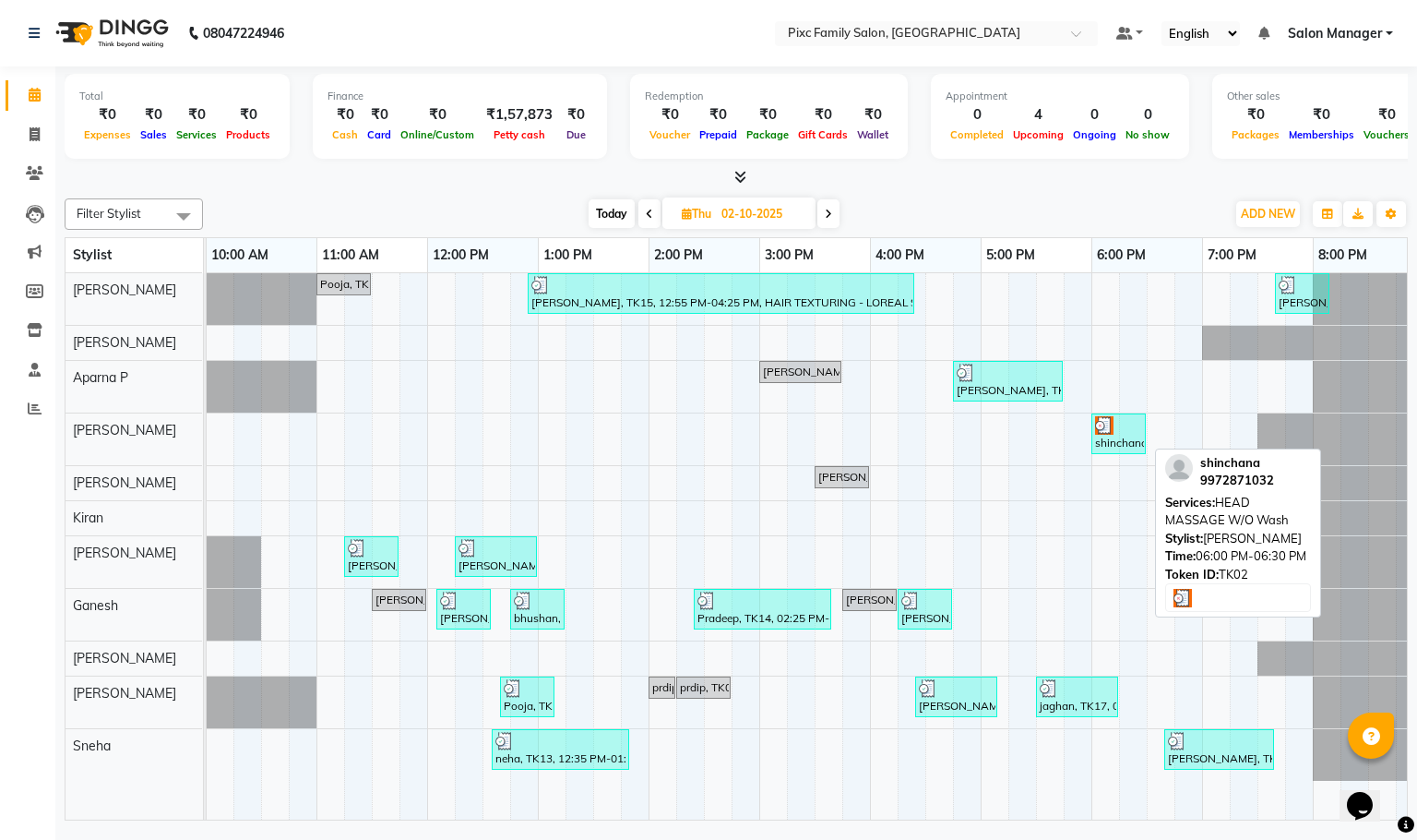
click at [1114, 438] on div "shinchana, TK02, 06:00 PM-06:30 PM, HEAD MASSAGE W/O Wash" at bounding box center [1119, 433] width 51 height 35
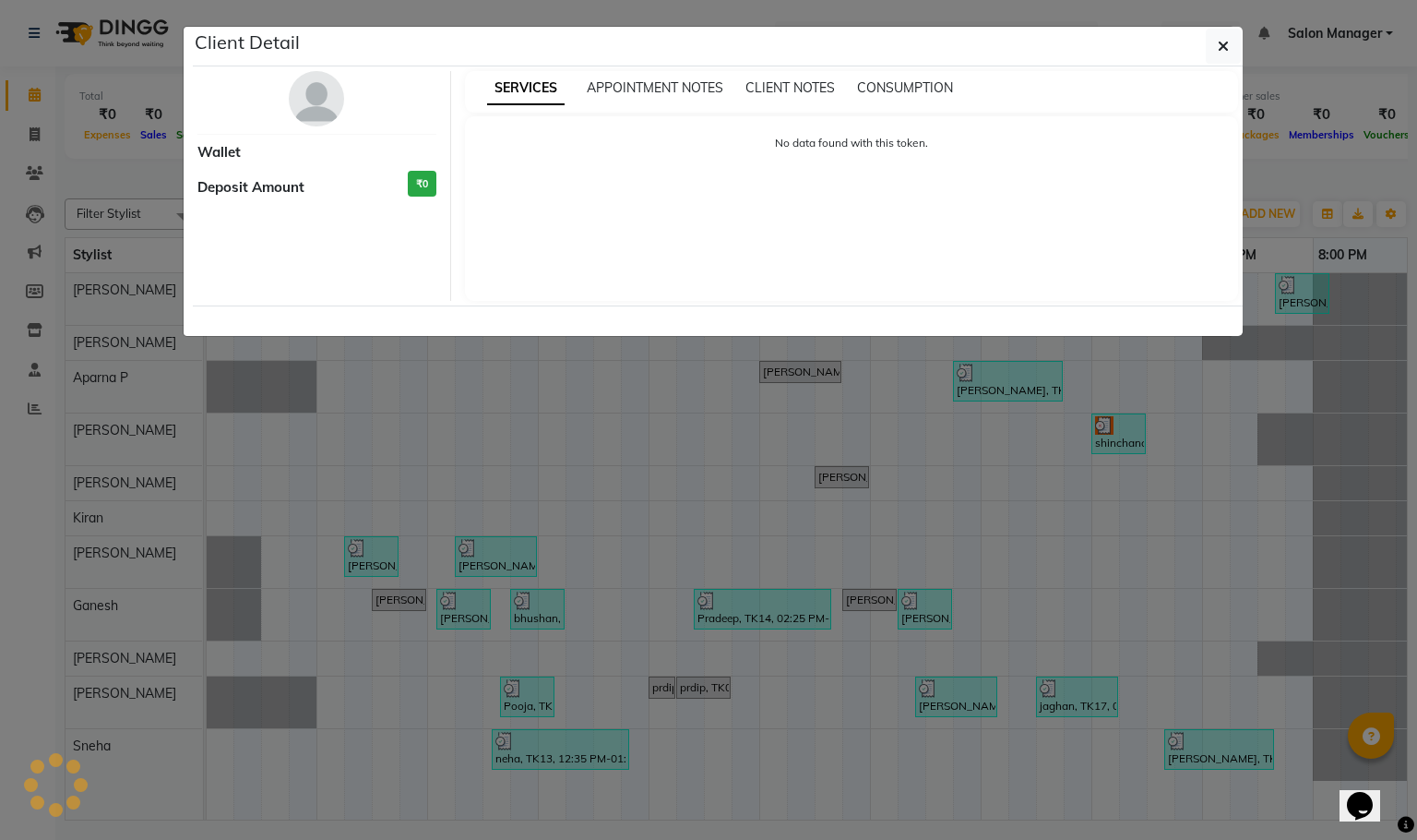
select select "3"
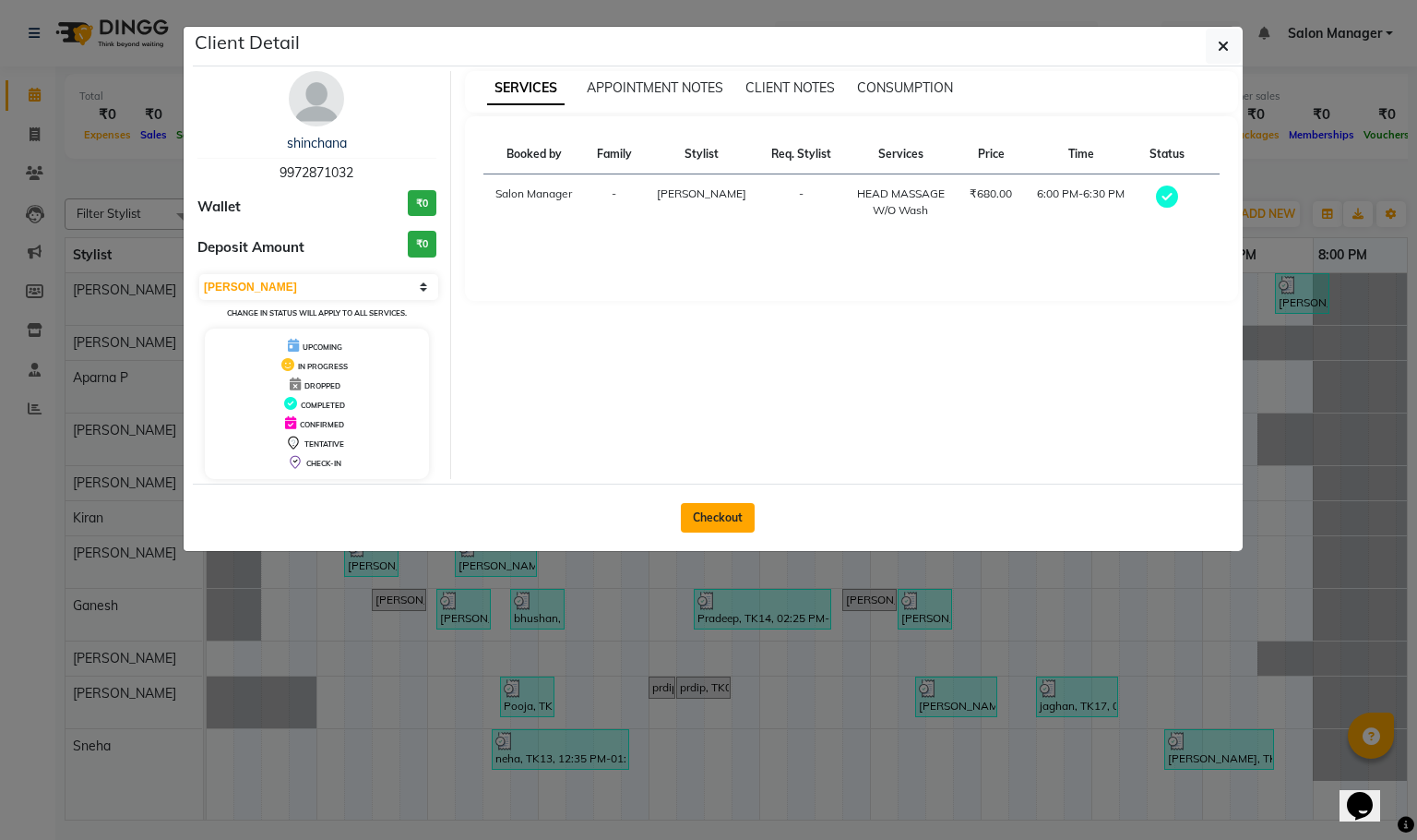
click at [721, 512] on button "Checkout" at bounding box center [718, 518] width 74 height 30
select select "service"
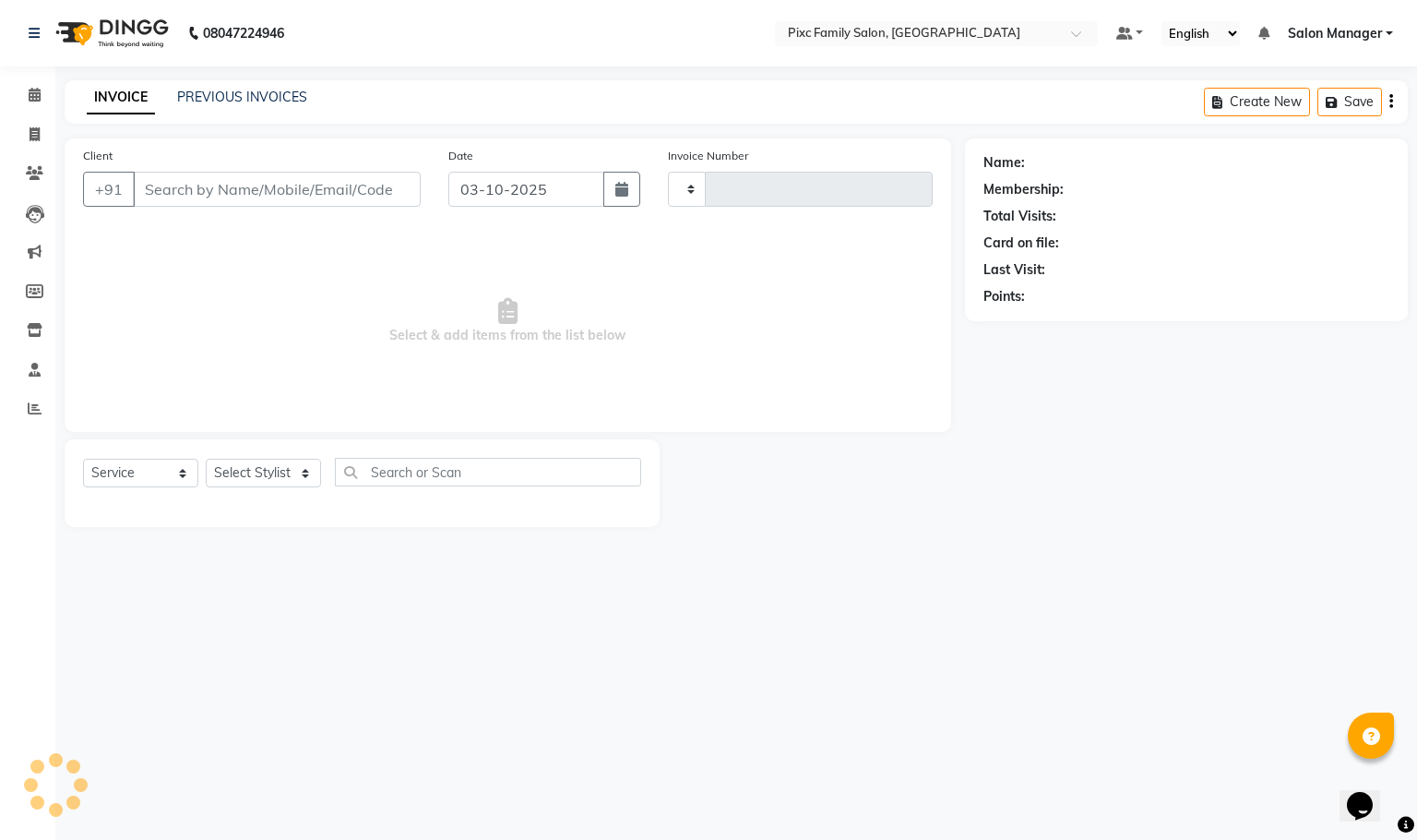
type input "1961"
select select "3509"
type input "9972871032"
type input "02-10-2025"
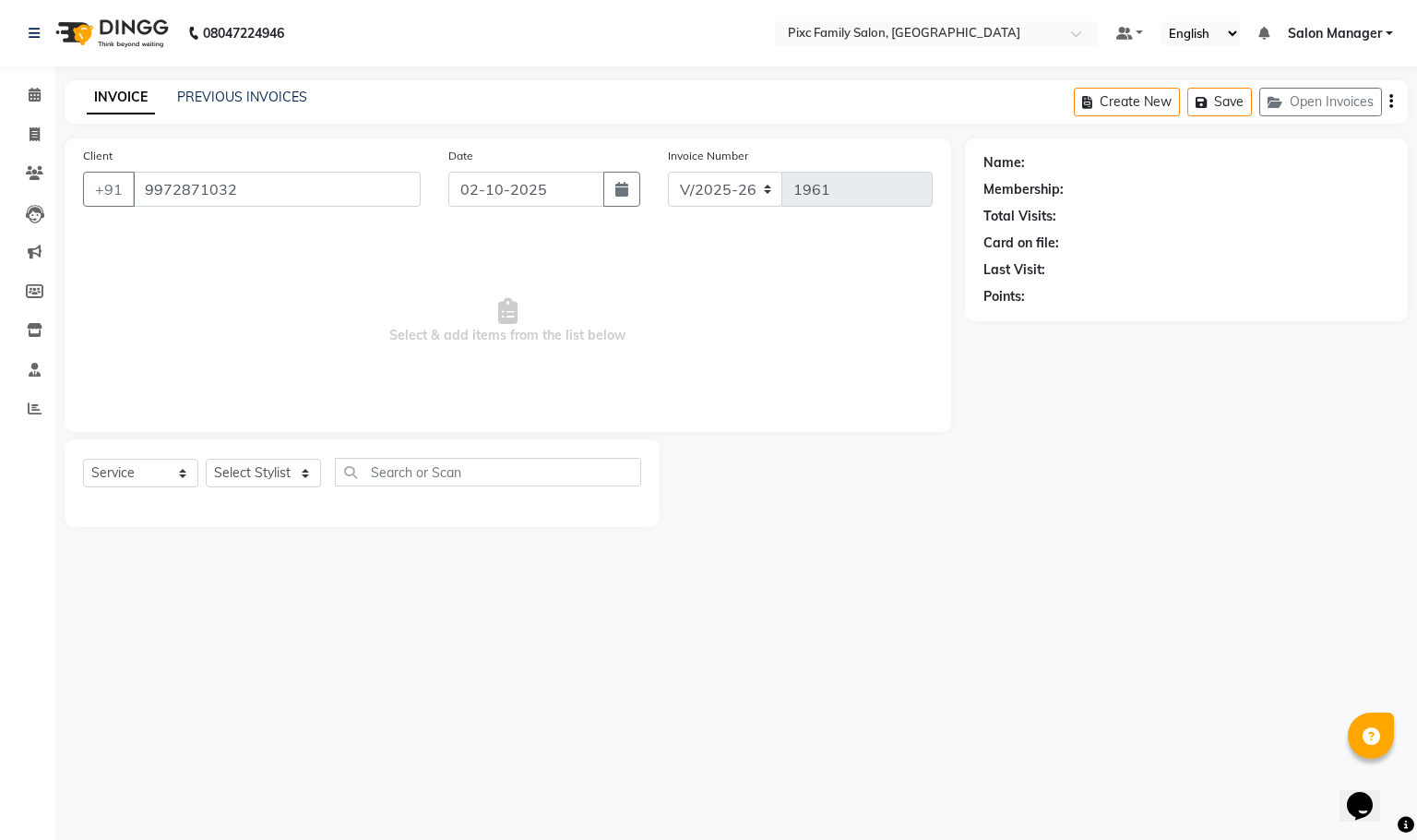
select select "52979"
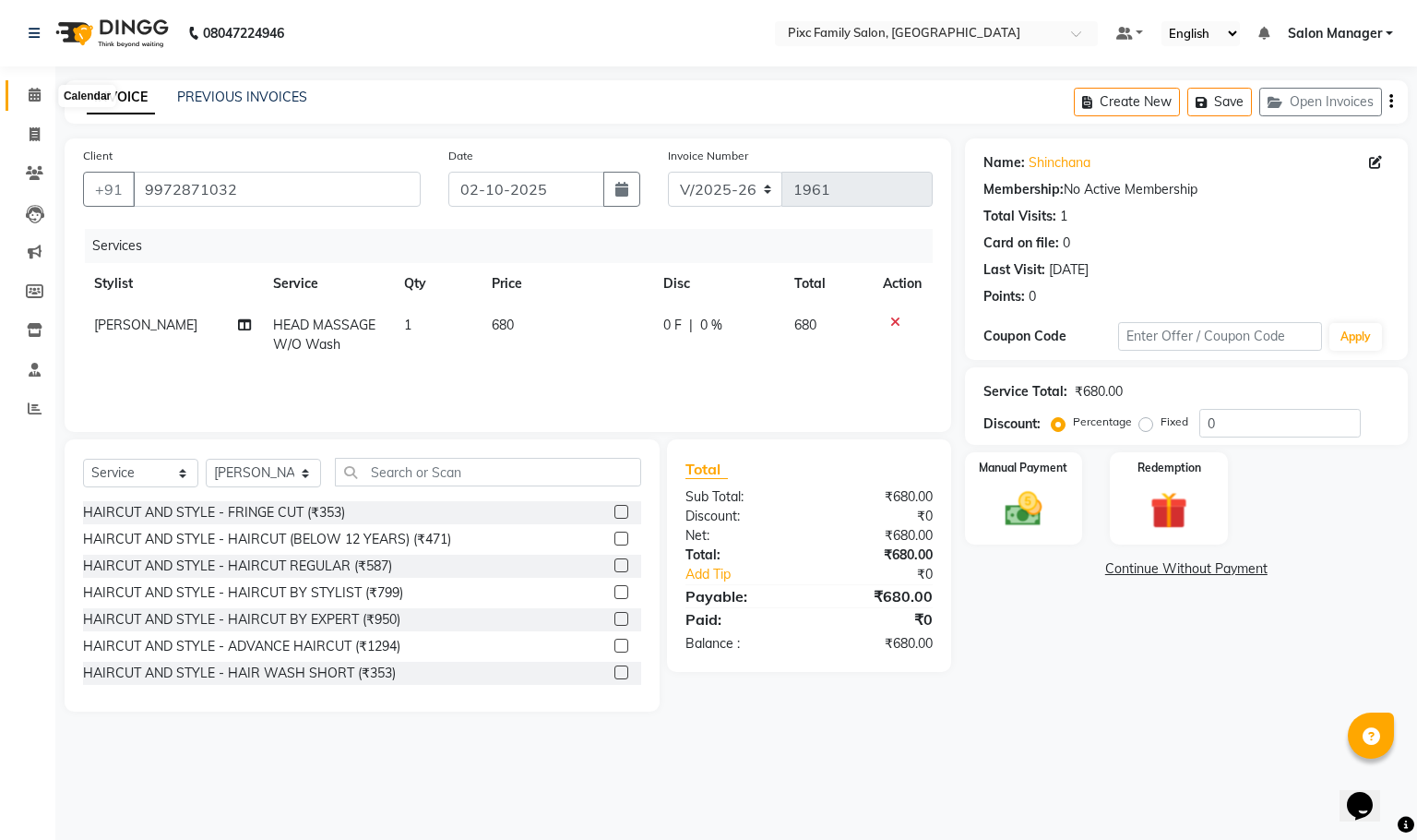
click at [31, 88] on icon at bounding box center [34, 94] width 12 height 14
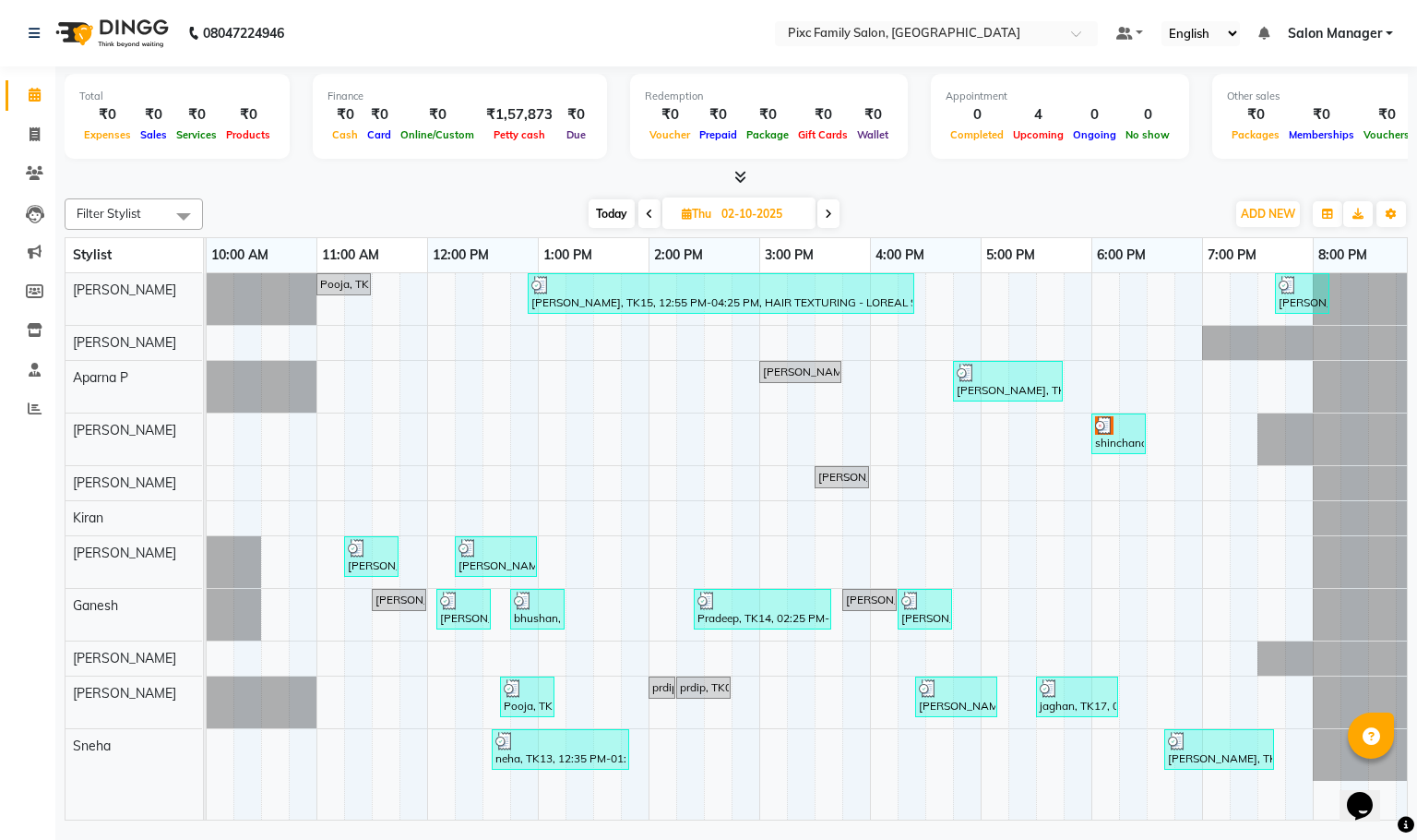
scroll to position [0, 128]
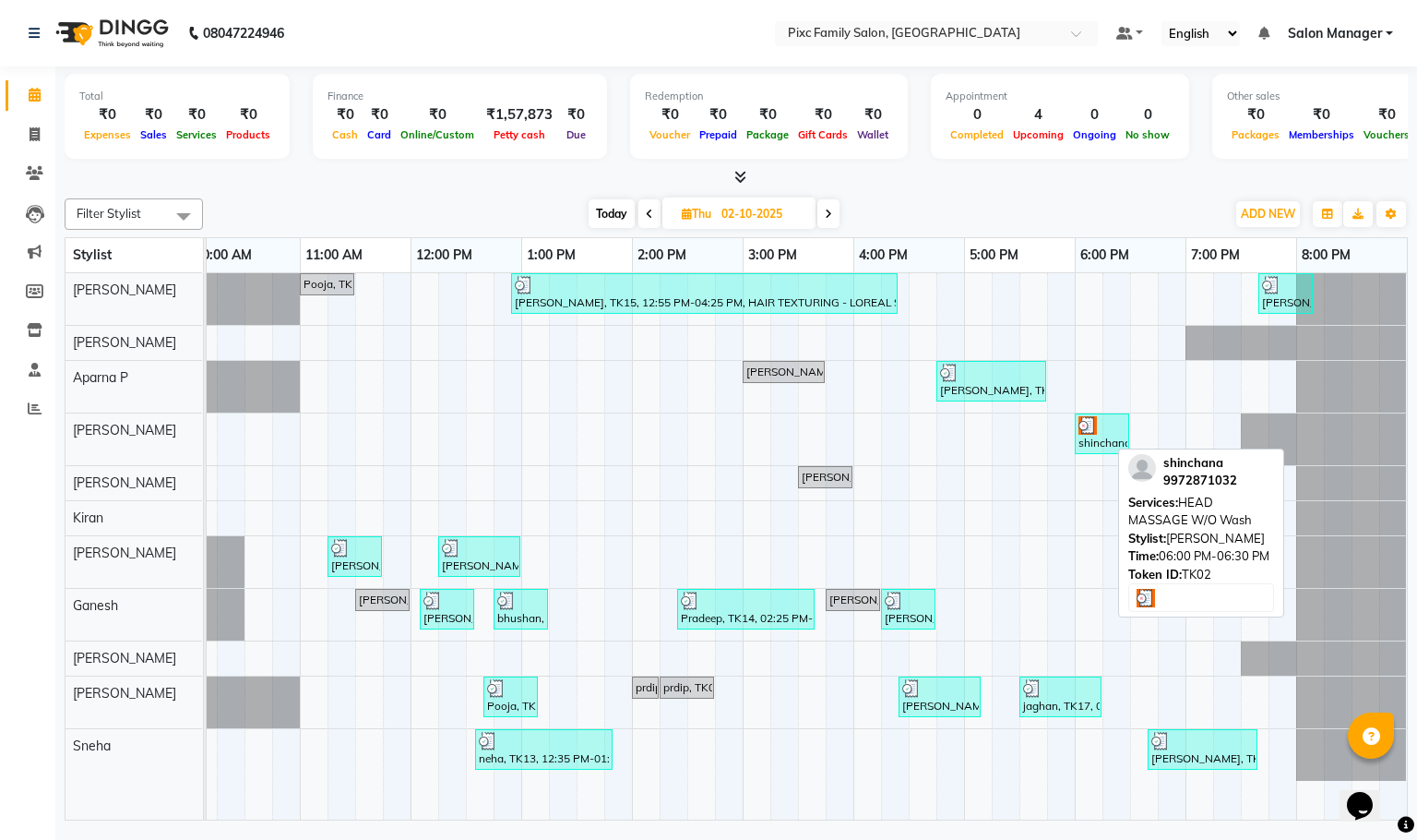
click at [1097, 446] on div "shinchana, TK02, 06:00 PM-06:30 PM, HEAD MASSAGE W/O Wash" at bounding box center [1102, 433] width 51 height 35
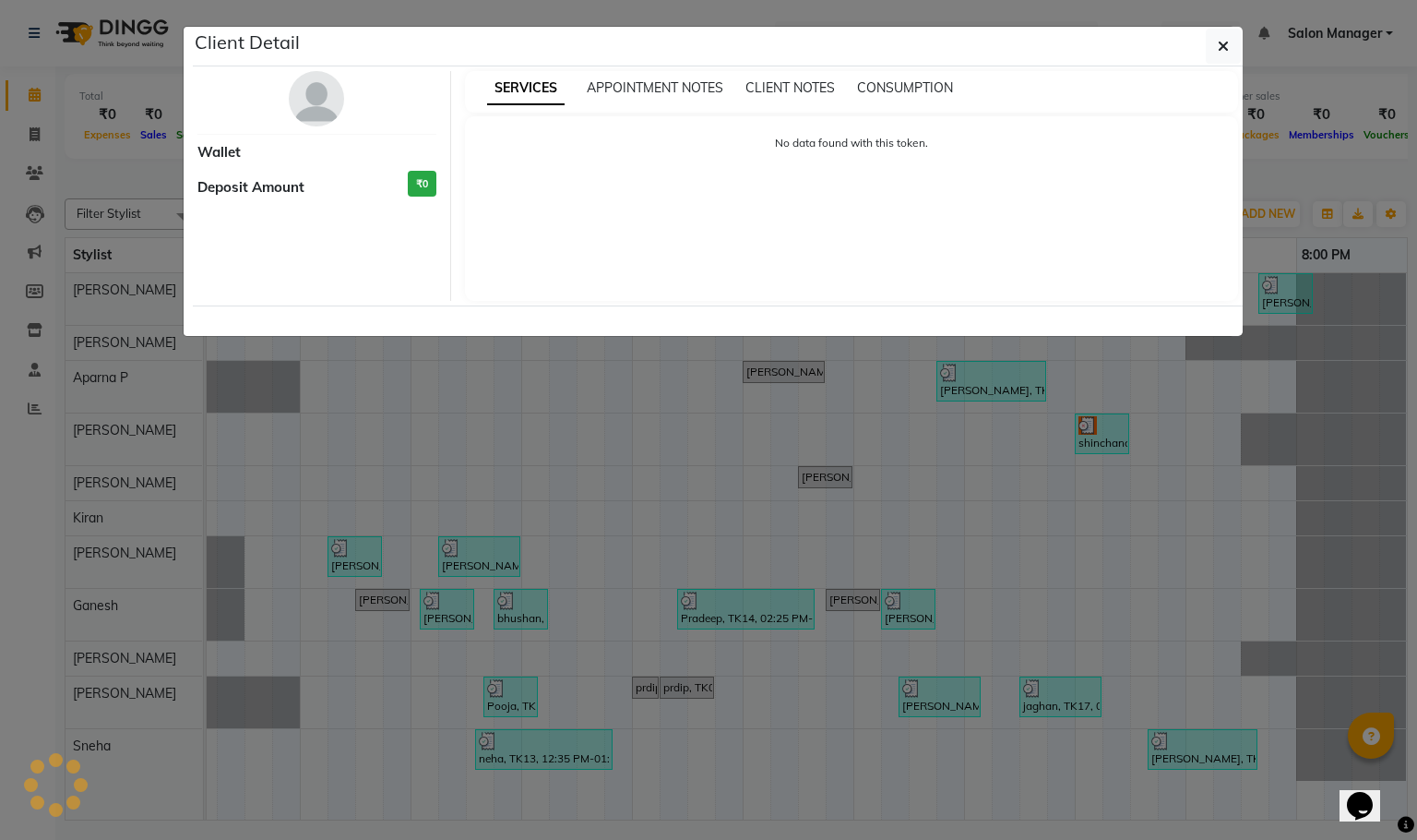
select select "3"
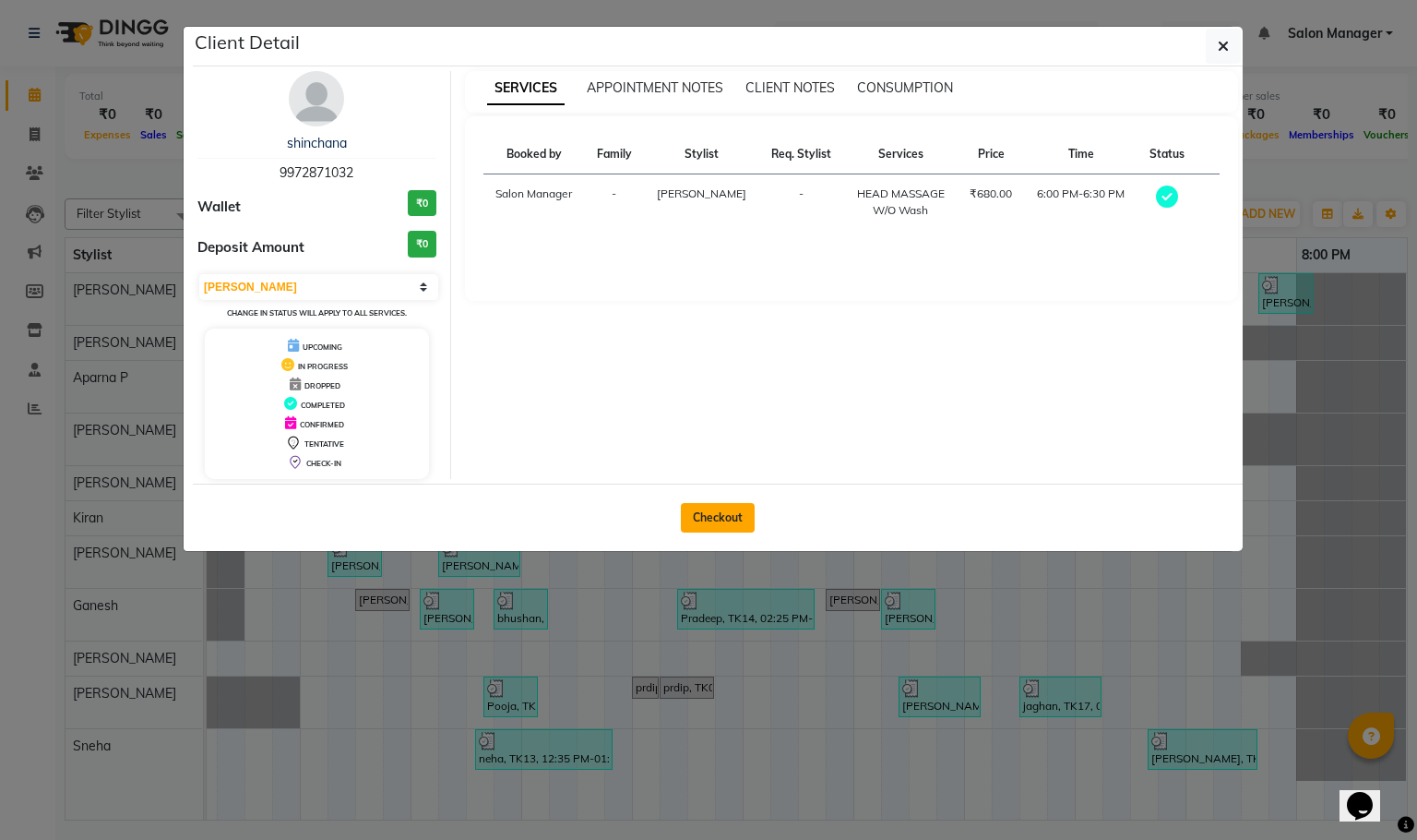
click at [712, 512] on button "Checkout" at bounding box center [718, 518] width 74 height 30
select select "service"
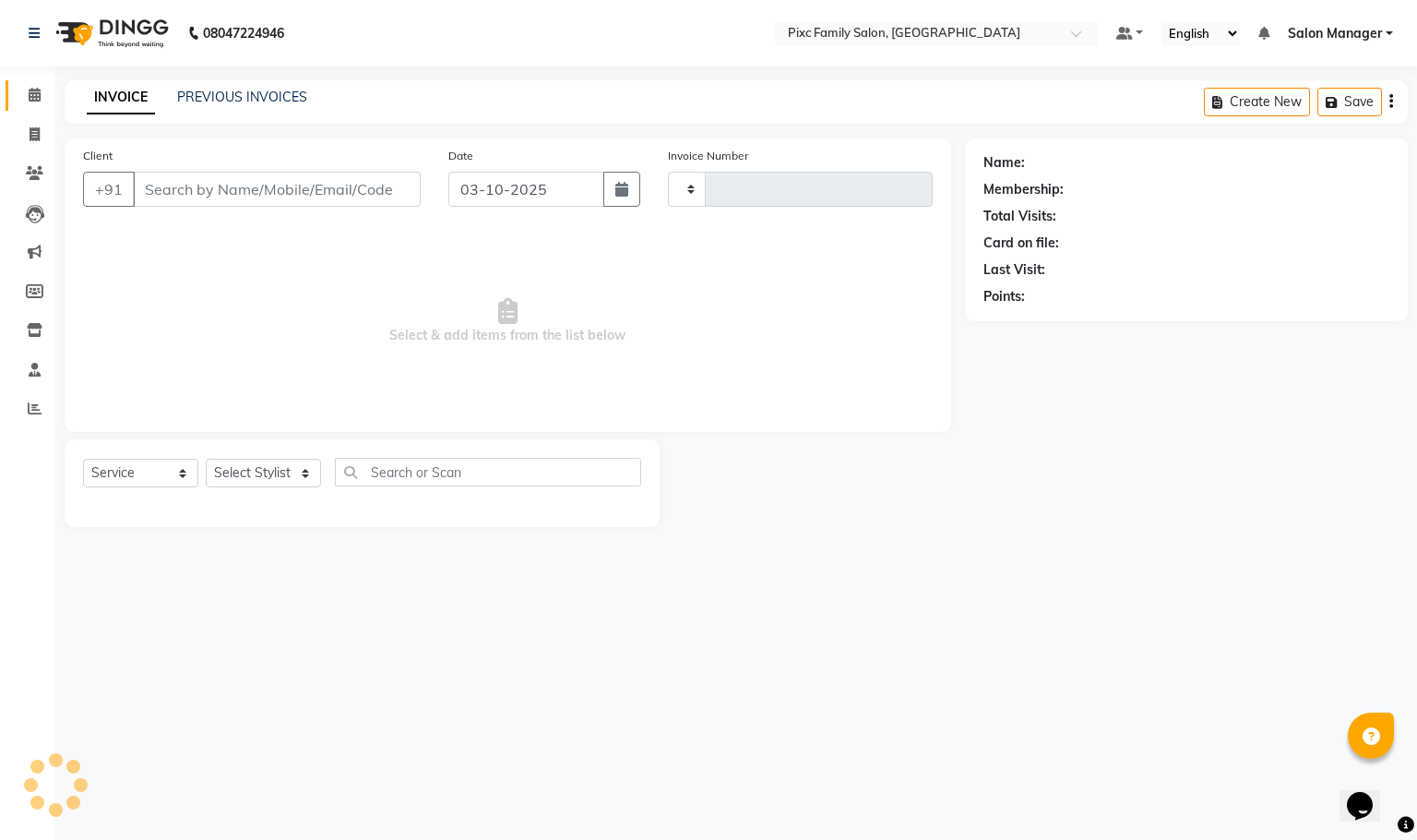
type input "1961"
select select "3509"
type input "9972871032"
type input "02-10-2025"
select select "52979"
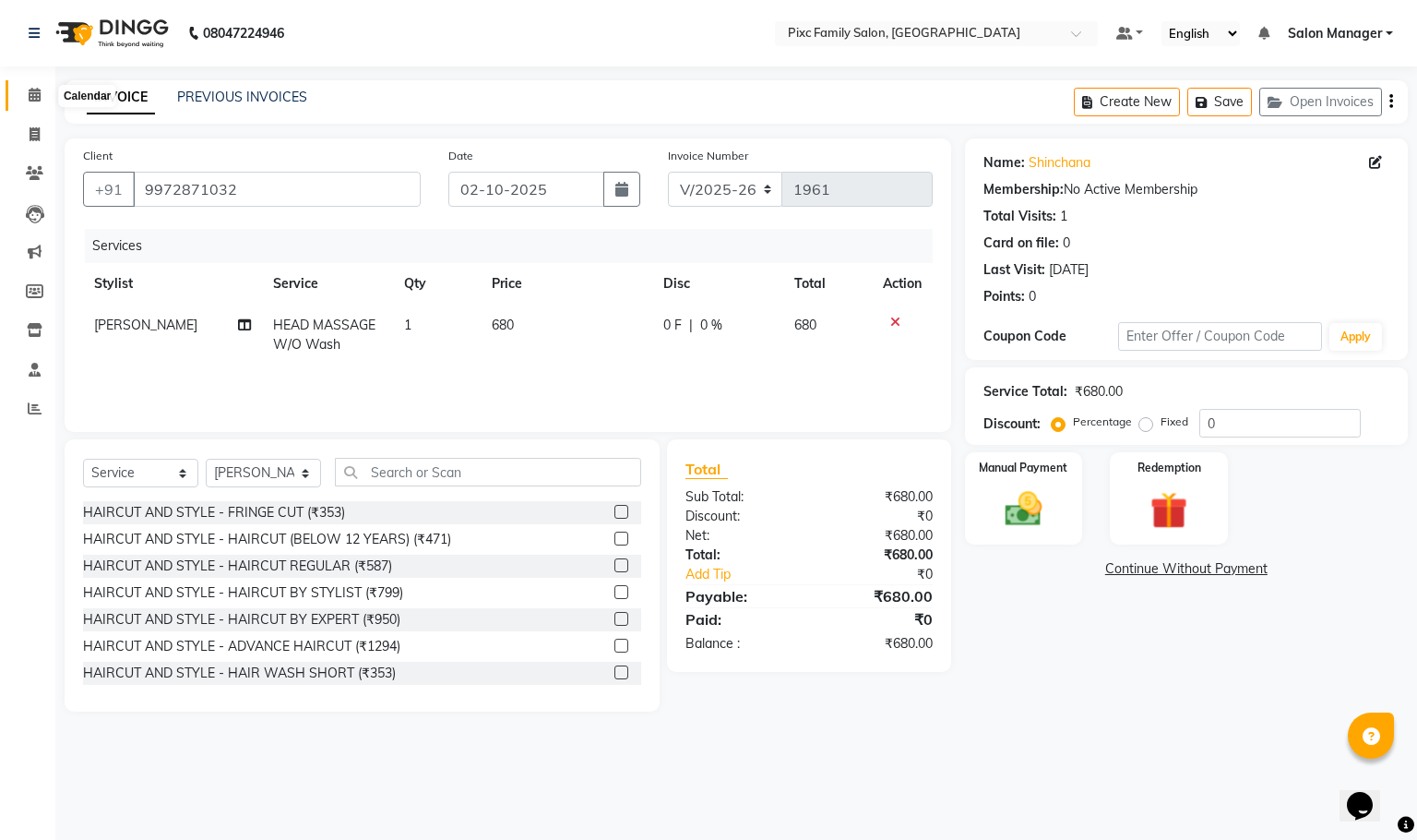
click at [31, 89] on icon at bounding box center [34, 94] width 12 height 14
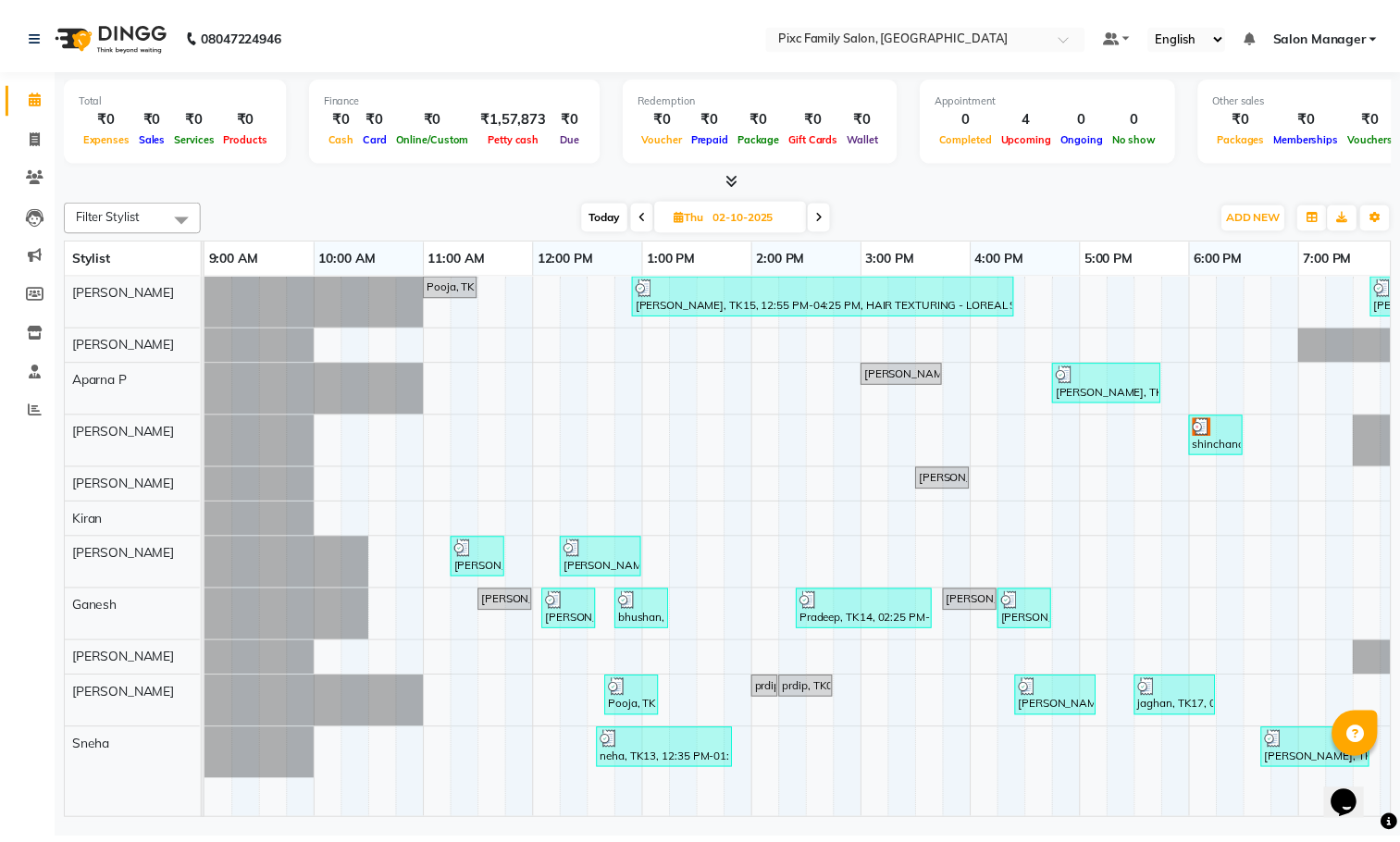
scroll to position [0, 128]
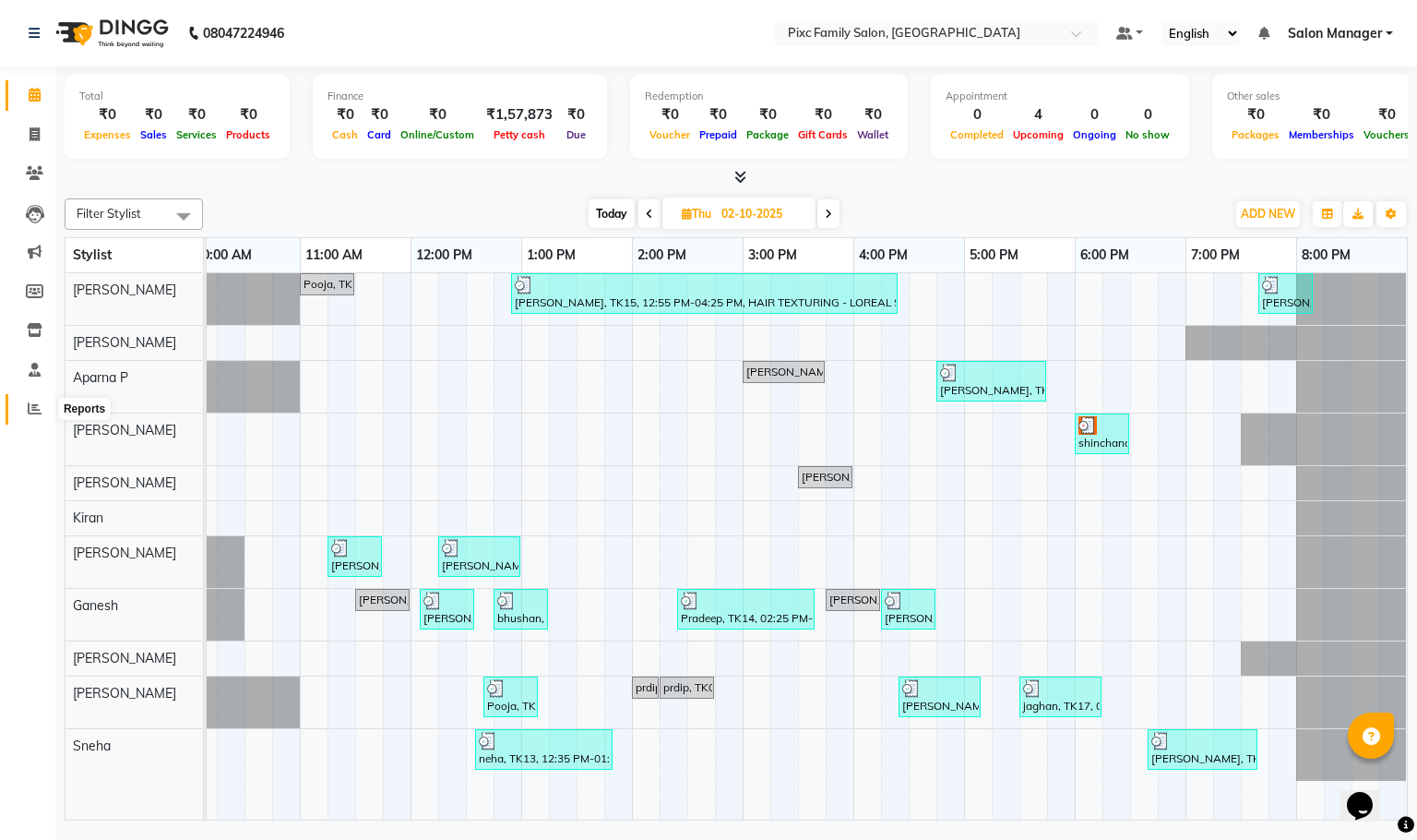
click at [28, 407] on icon at bounding box center [34, 407] width 14 height 14
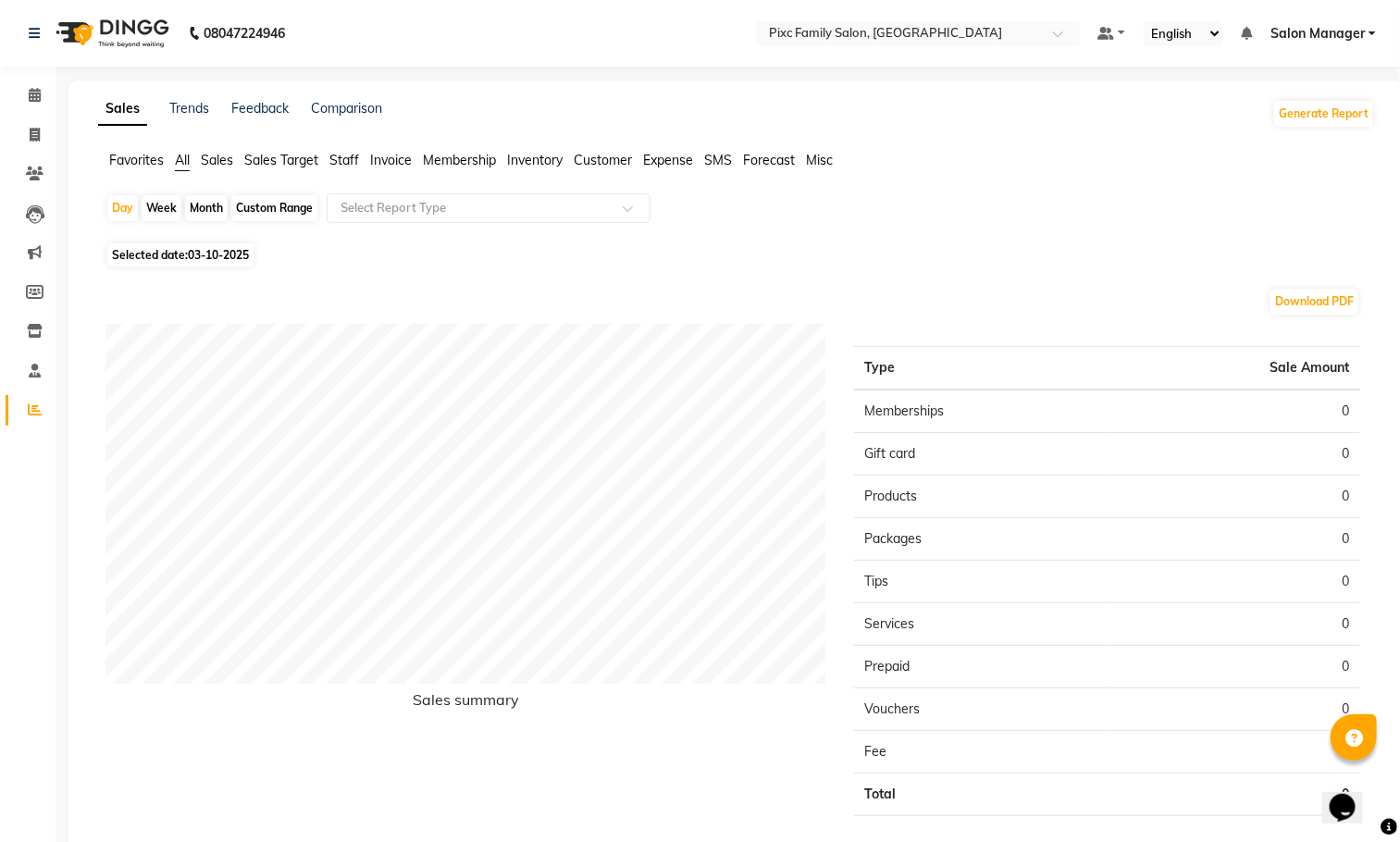
click at [201, 259] on span "03-10-2025" at bounding box center [218, 254] width 61 height 14
select select "10"
select select "2025"
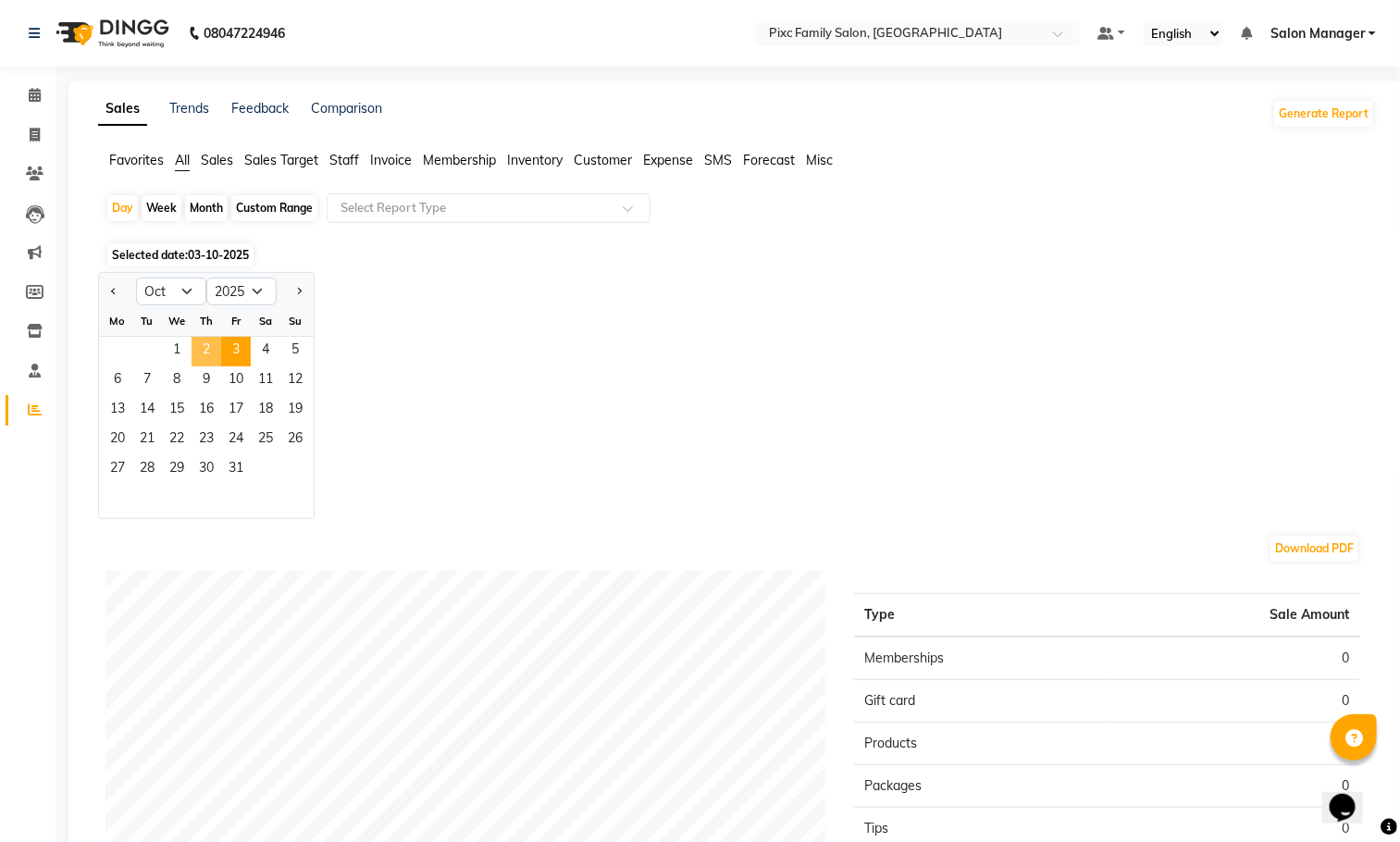
click at [214, 342] on span "2" at bounding box center [206, 352] width 30 height 30
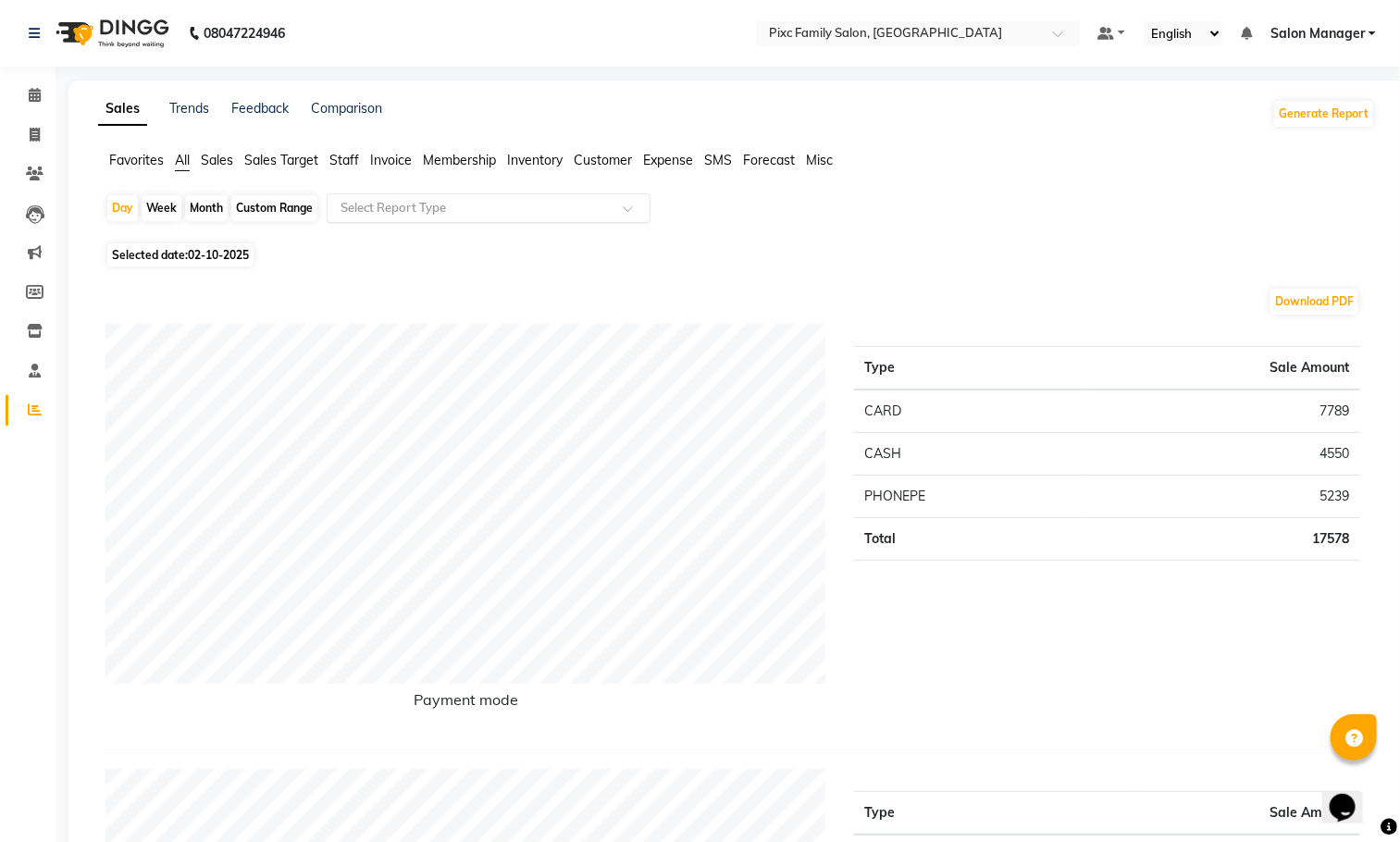
click at [467, 202] on input "text" at bounding box center [470, 208] width 266 height 19
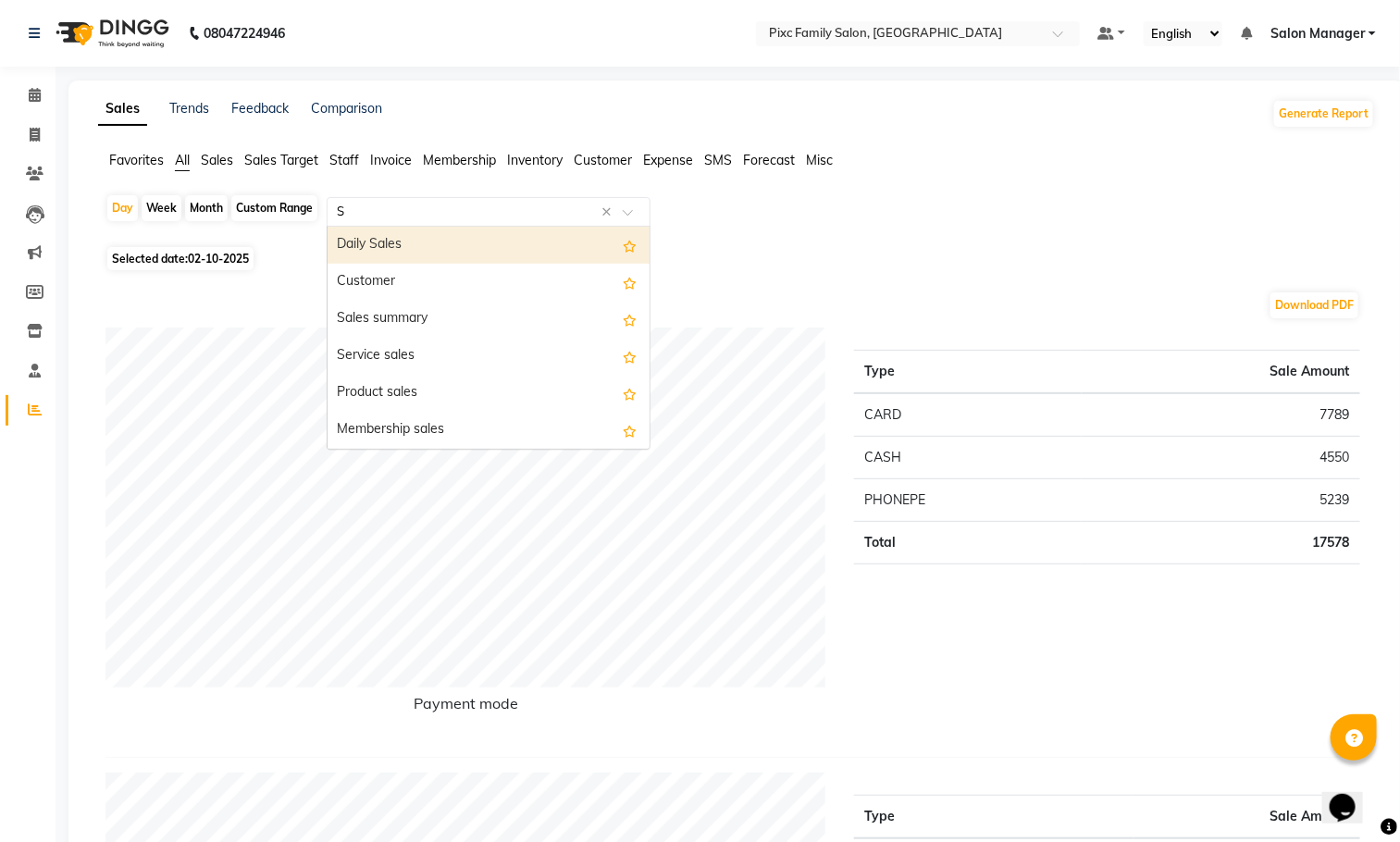
type input "ST"
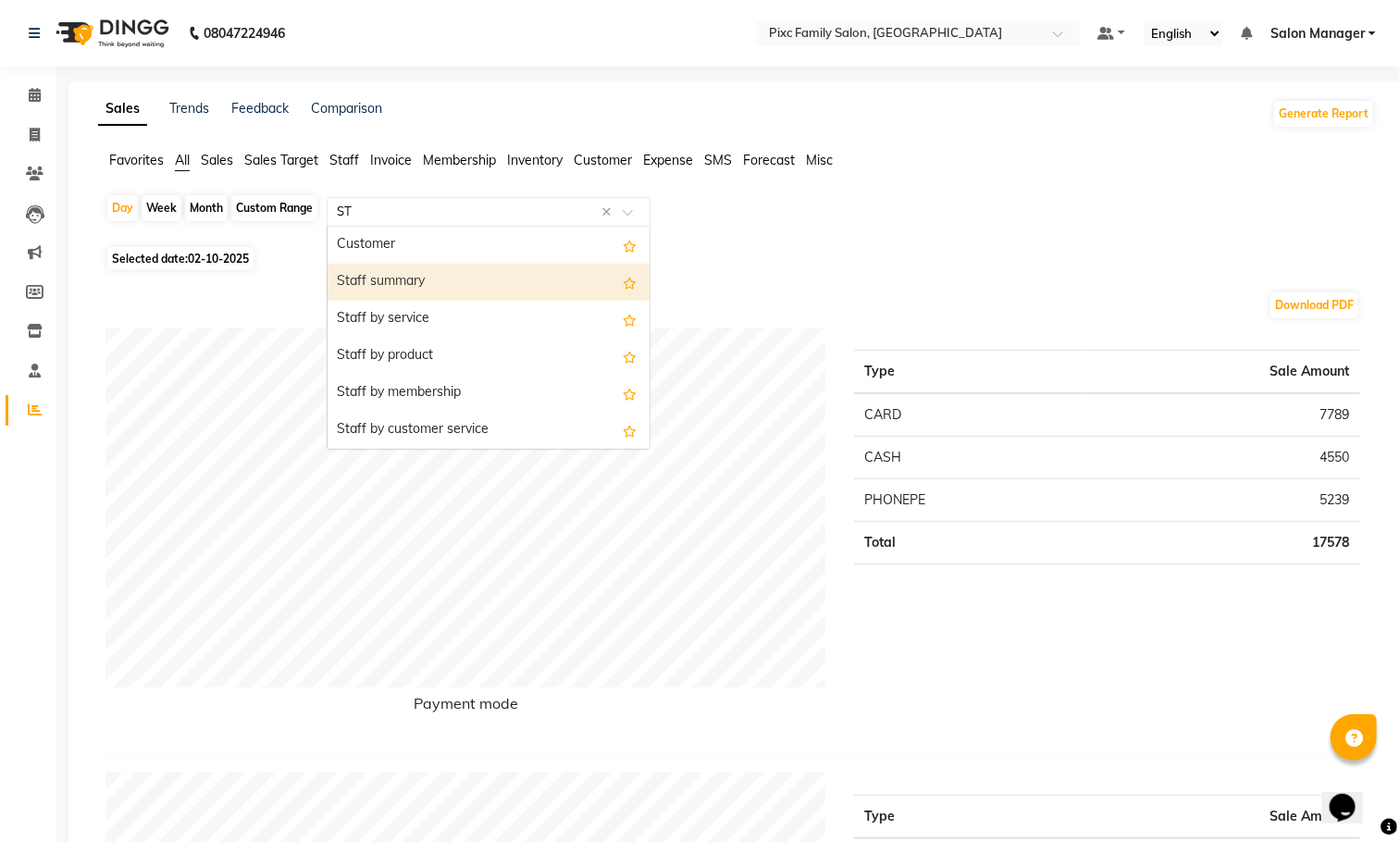
click at [420, 275] on div "Staff summary" at bounding box center [488, 282] width 322 height 37
select select "full_report"
select select "csv"
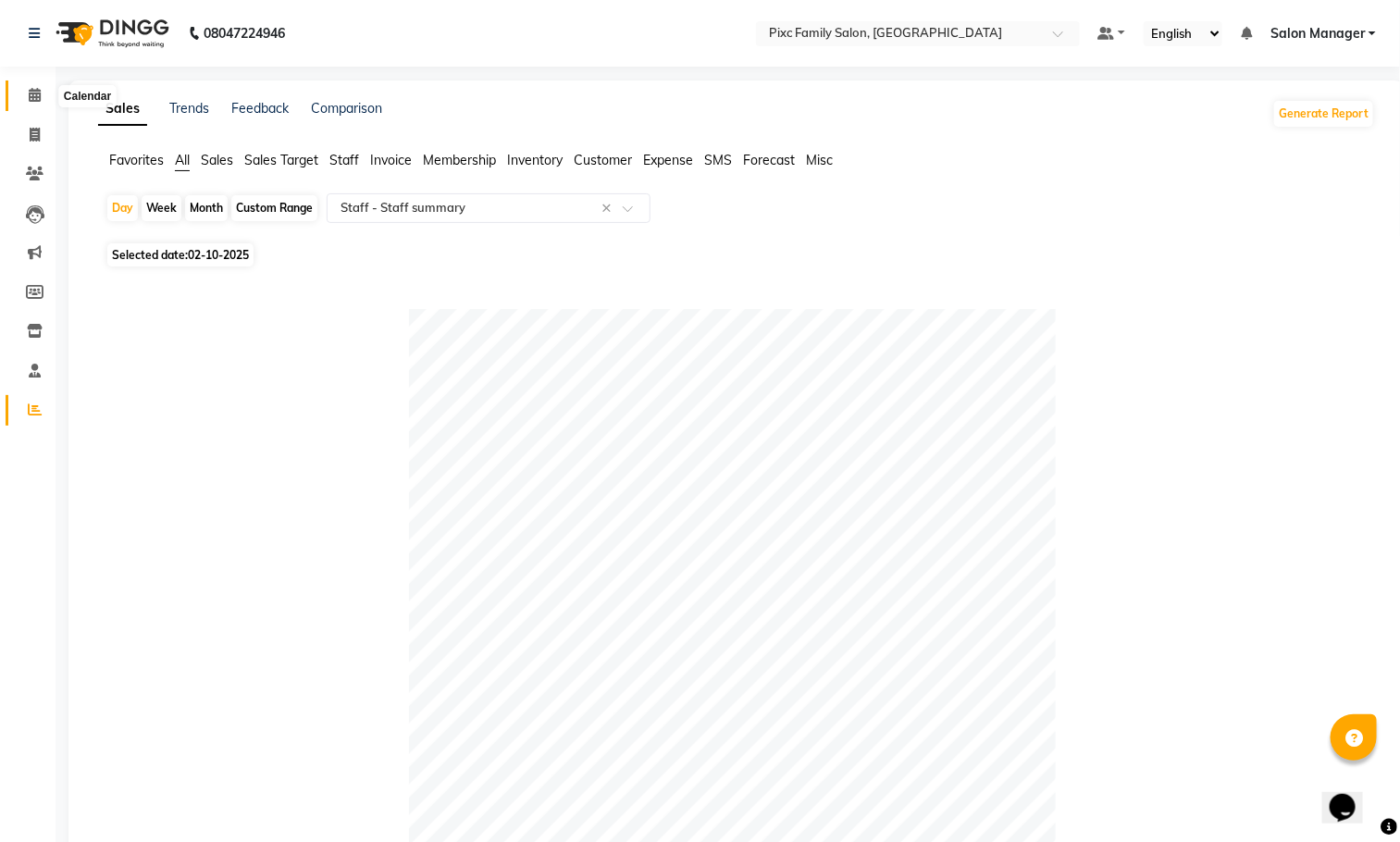
click at [22, 97] on span at bounding box center [34, 96] width 32 height 21
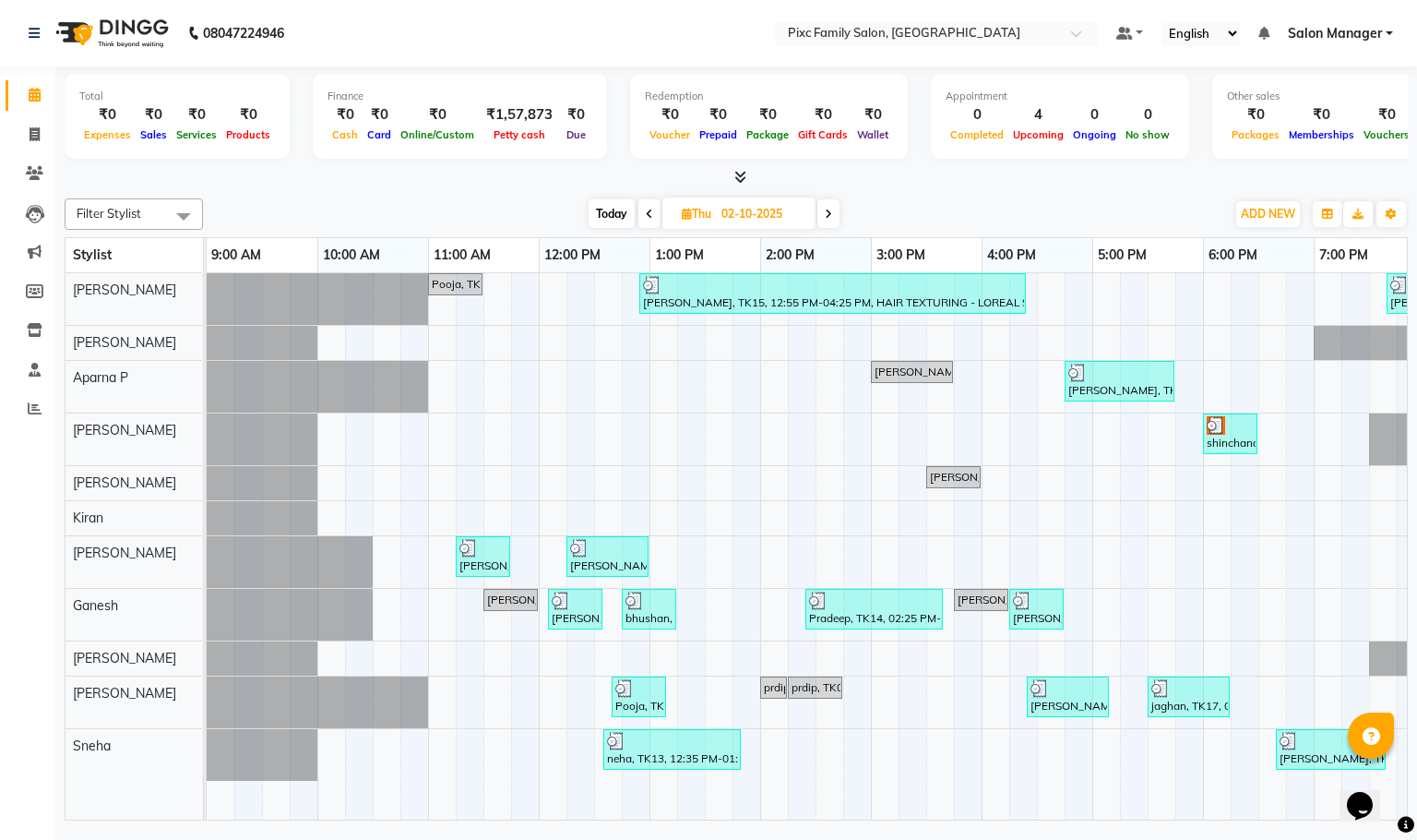
click at [642, 211] on span at bounding box center [649, 213] width 22 height 29
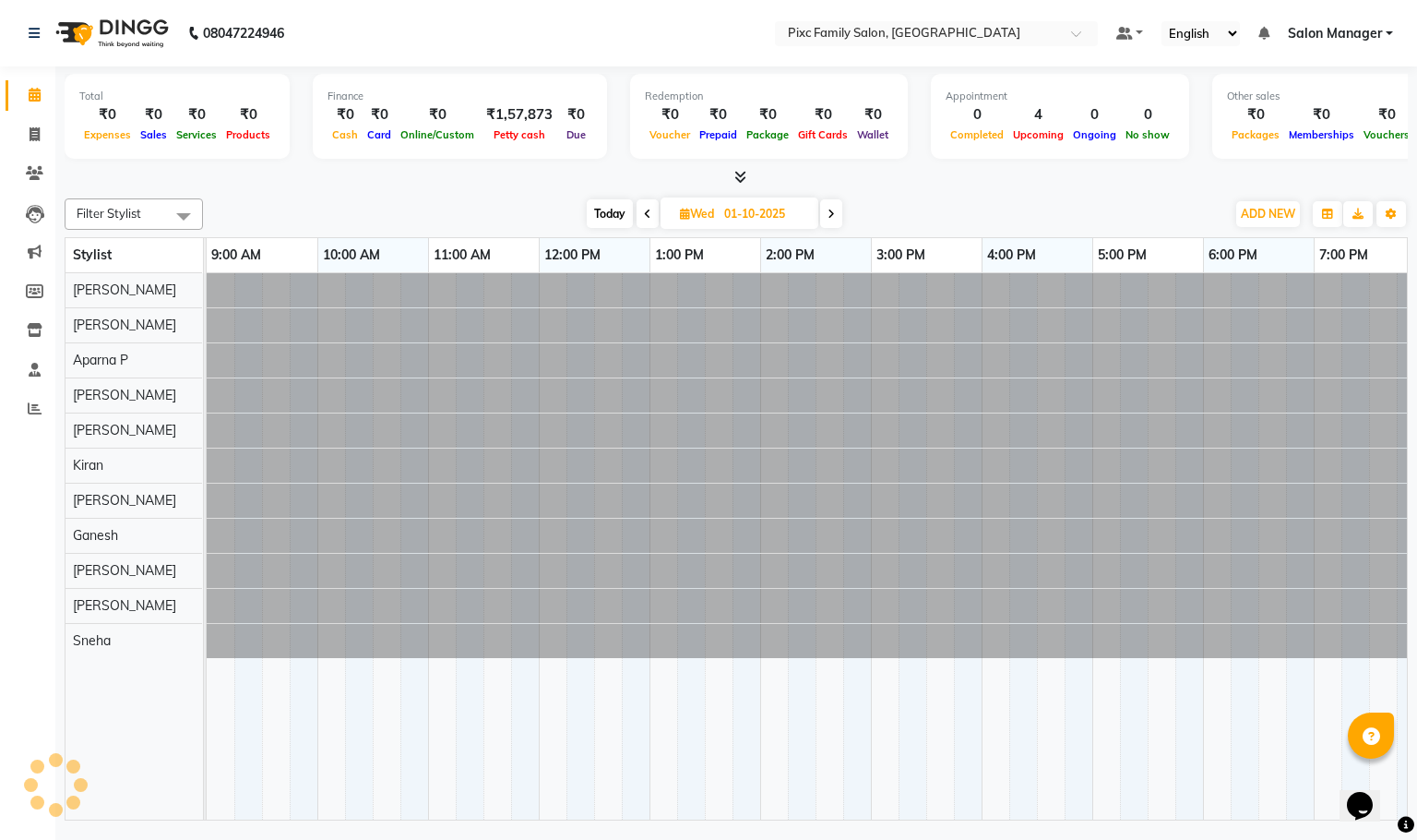
scroll to position [0, 112]
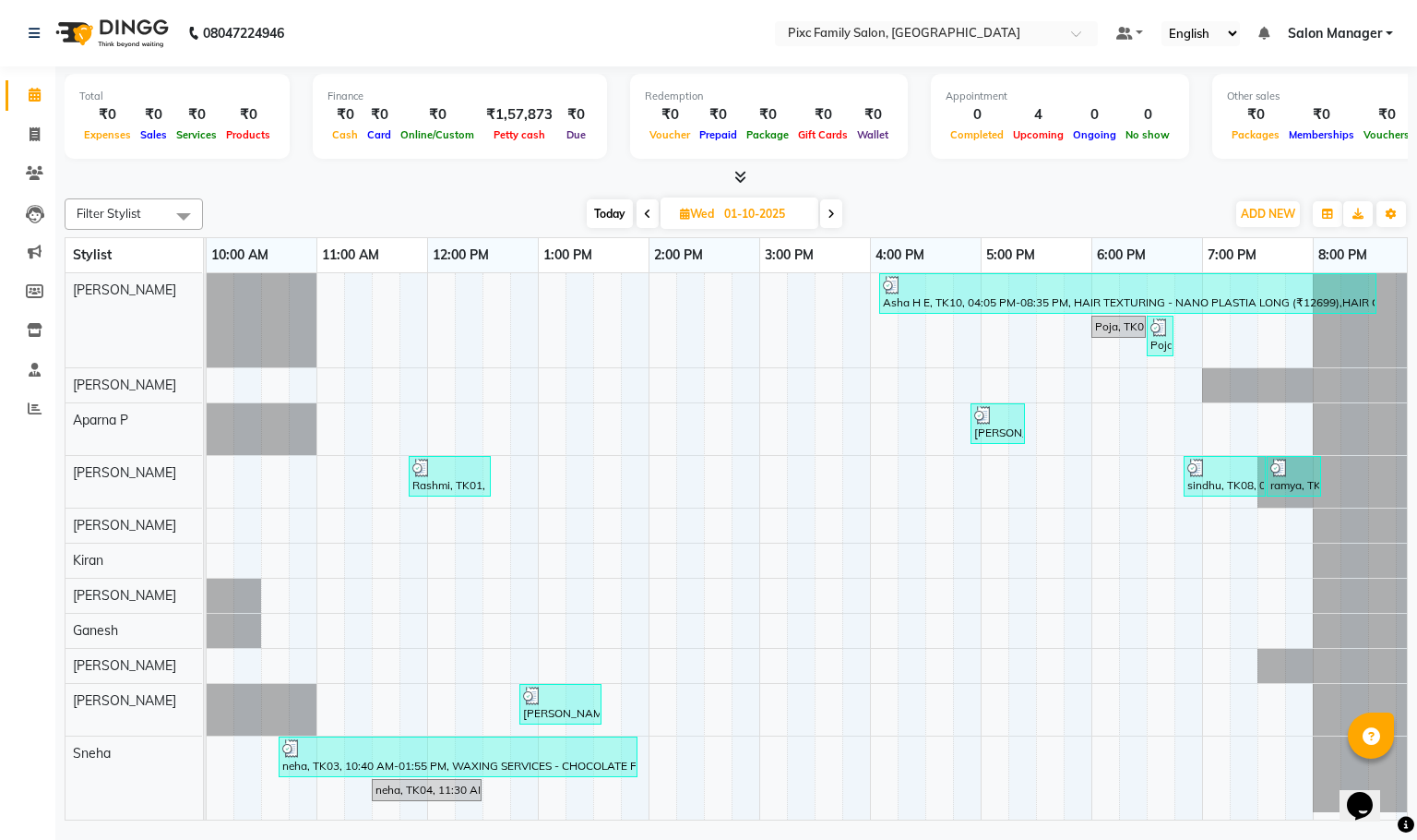
click at [644, 211] on icon at bounding box center [647, 214] width 7 height 11
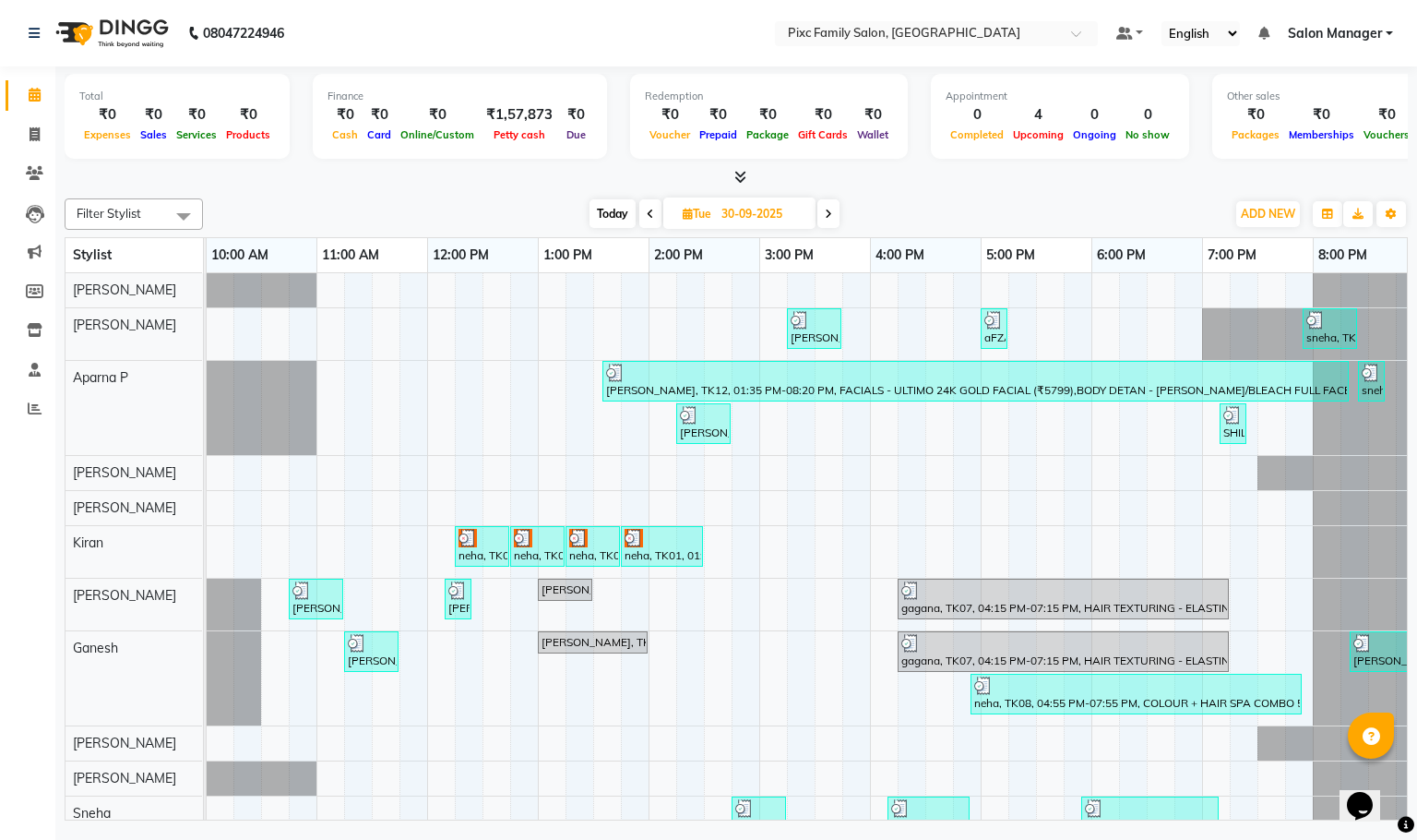
click at [832, 211] on icon at bounding box center [829, 214] width 7 height 11
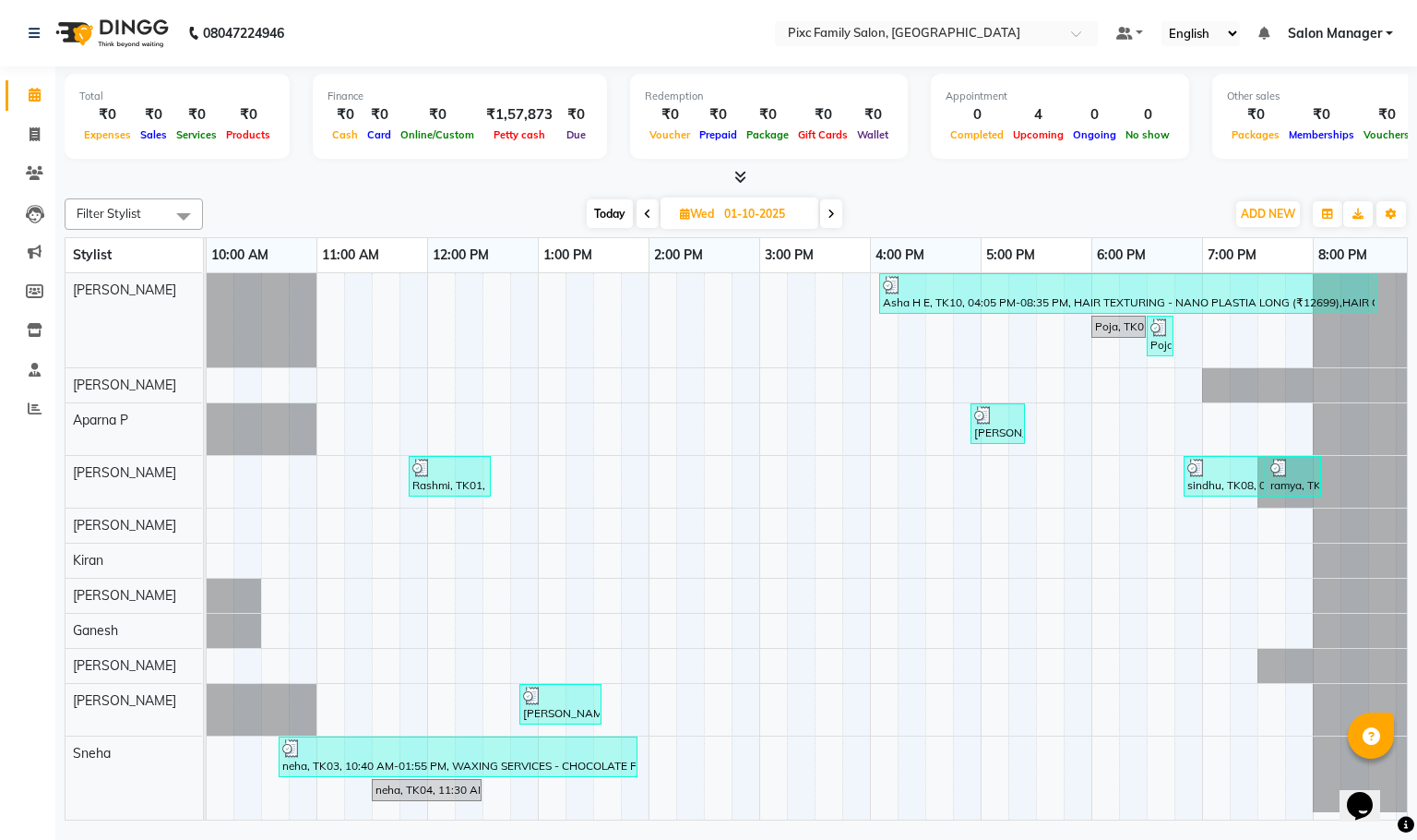
click at [832, 211] on icon at bounding box center [832, 214] width 7 height 11
type input "02-10-2025"
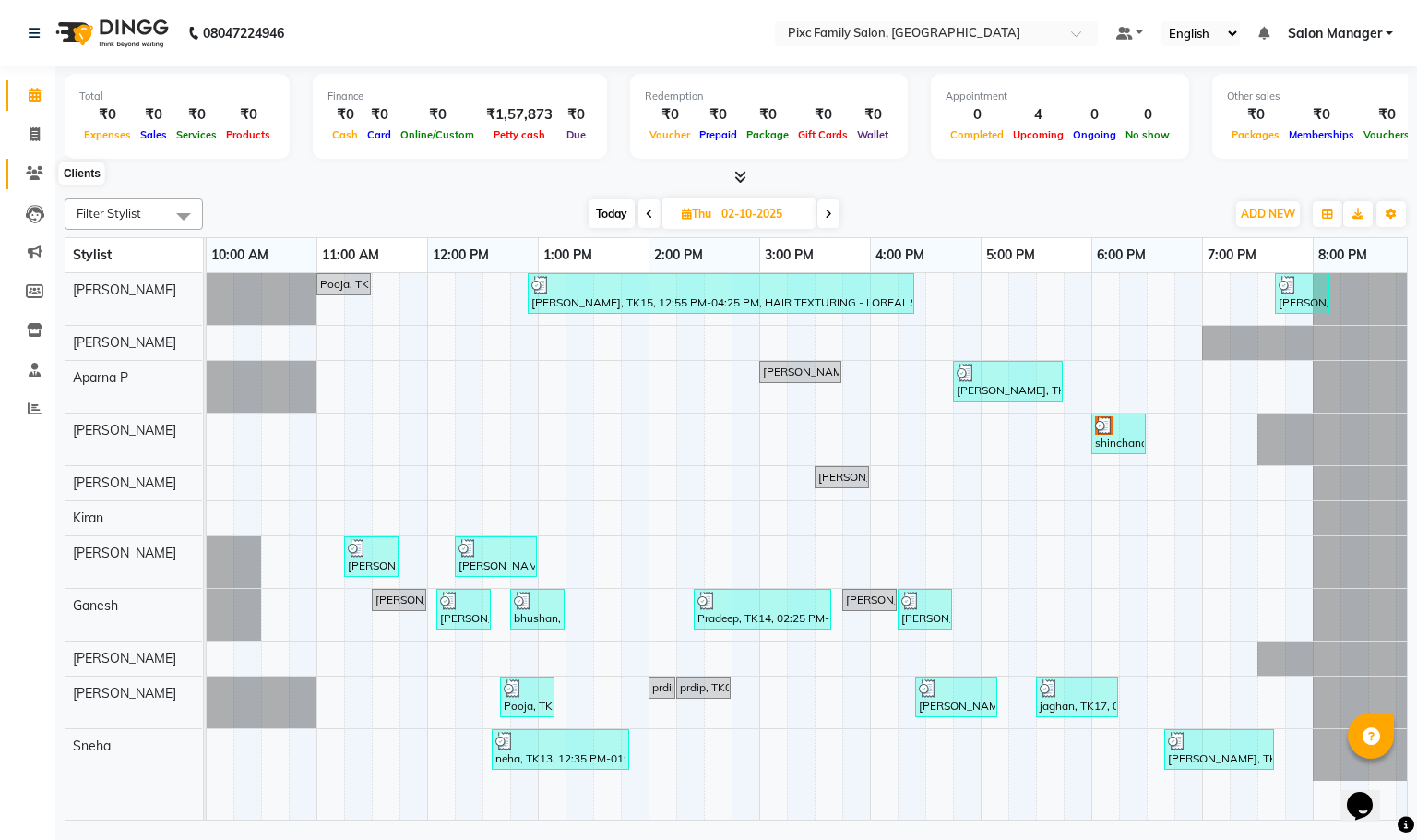
click at [29, 172] on icon at bounding box center [34, 172] width 18 height 14
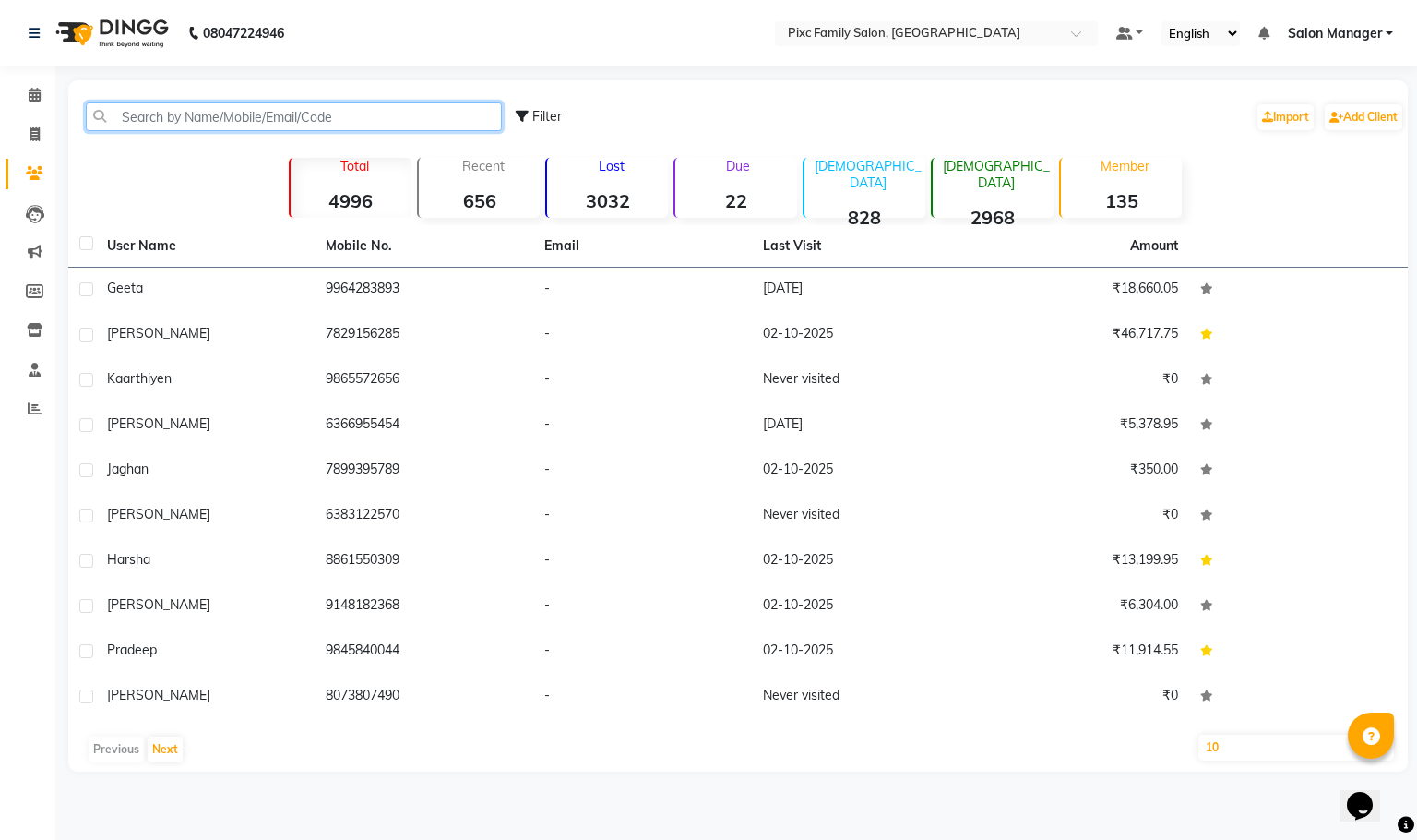
click at [256, 117] on input "text" at bounding box center [294, 117] width 416 height 29
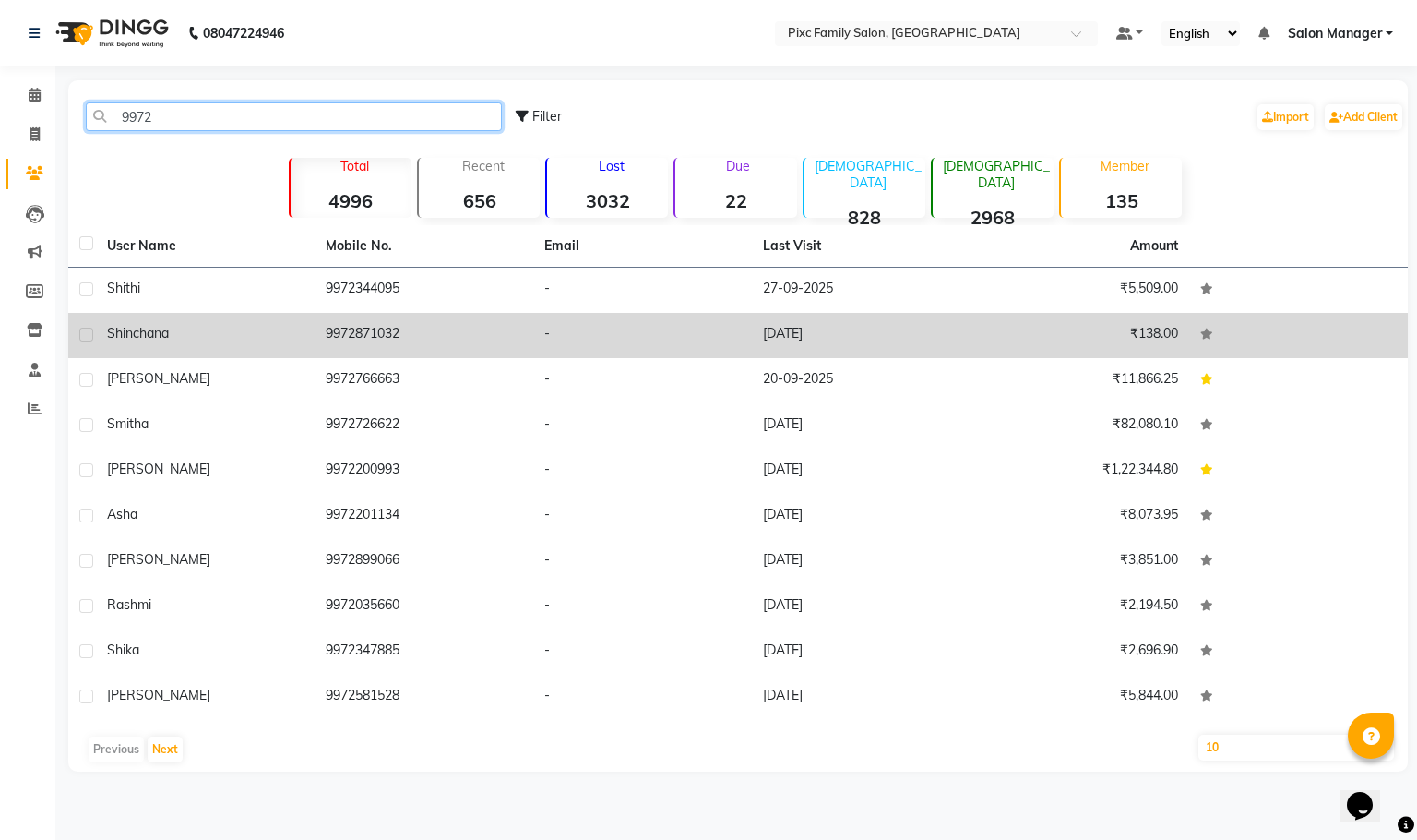
type input "9972"
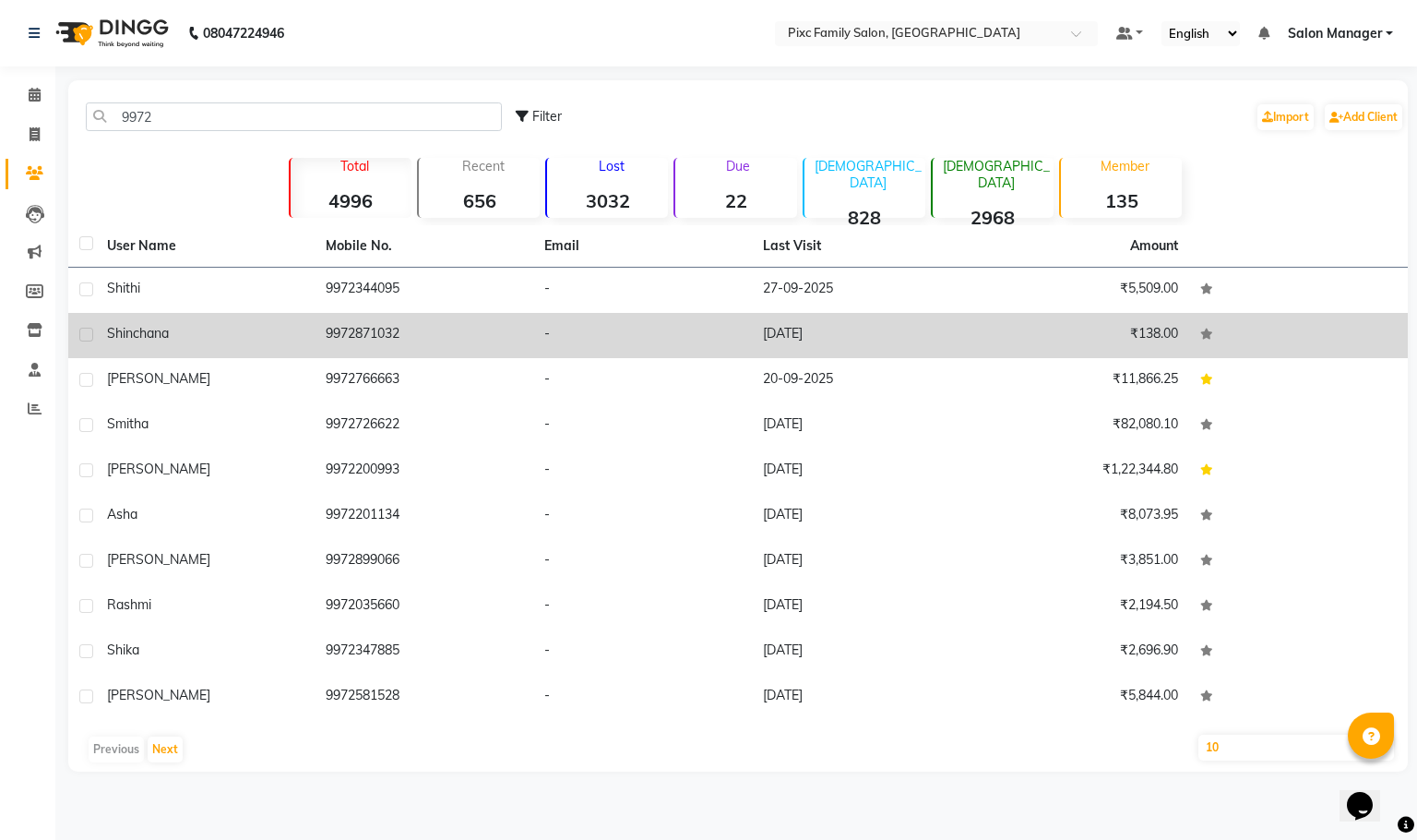
click at [295, 333] on div "shinchana" at bounding box center [206, 333] width 196 height 19
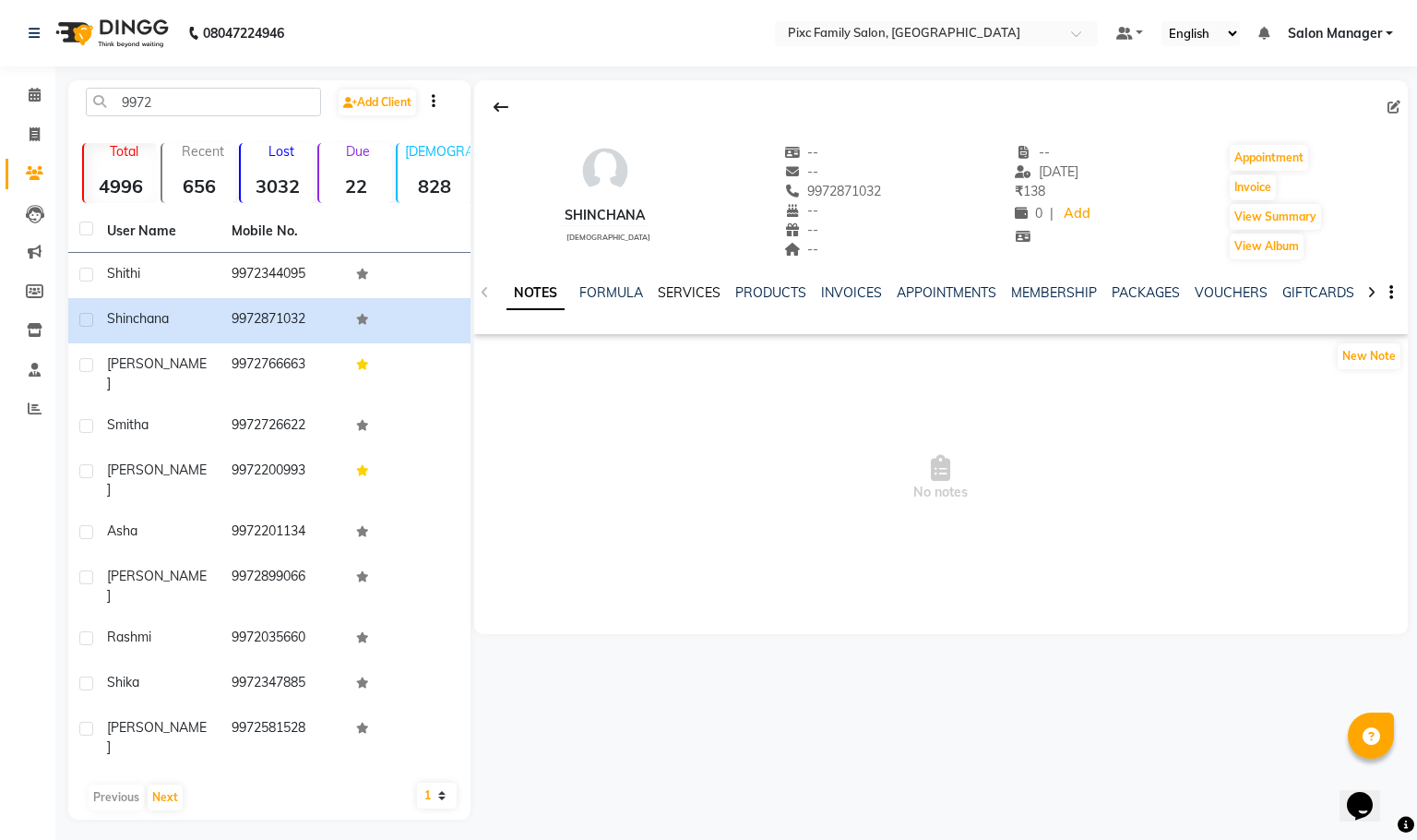
click at [695, 296] on link "SERVICES" at bounding box center [689, 293] width 63 height 17
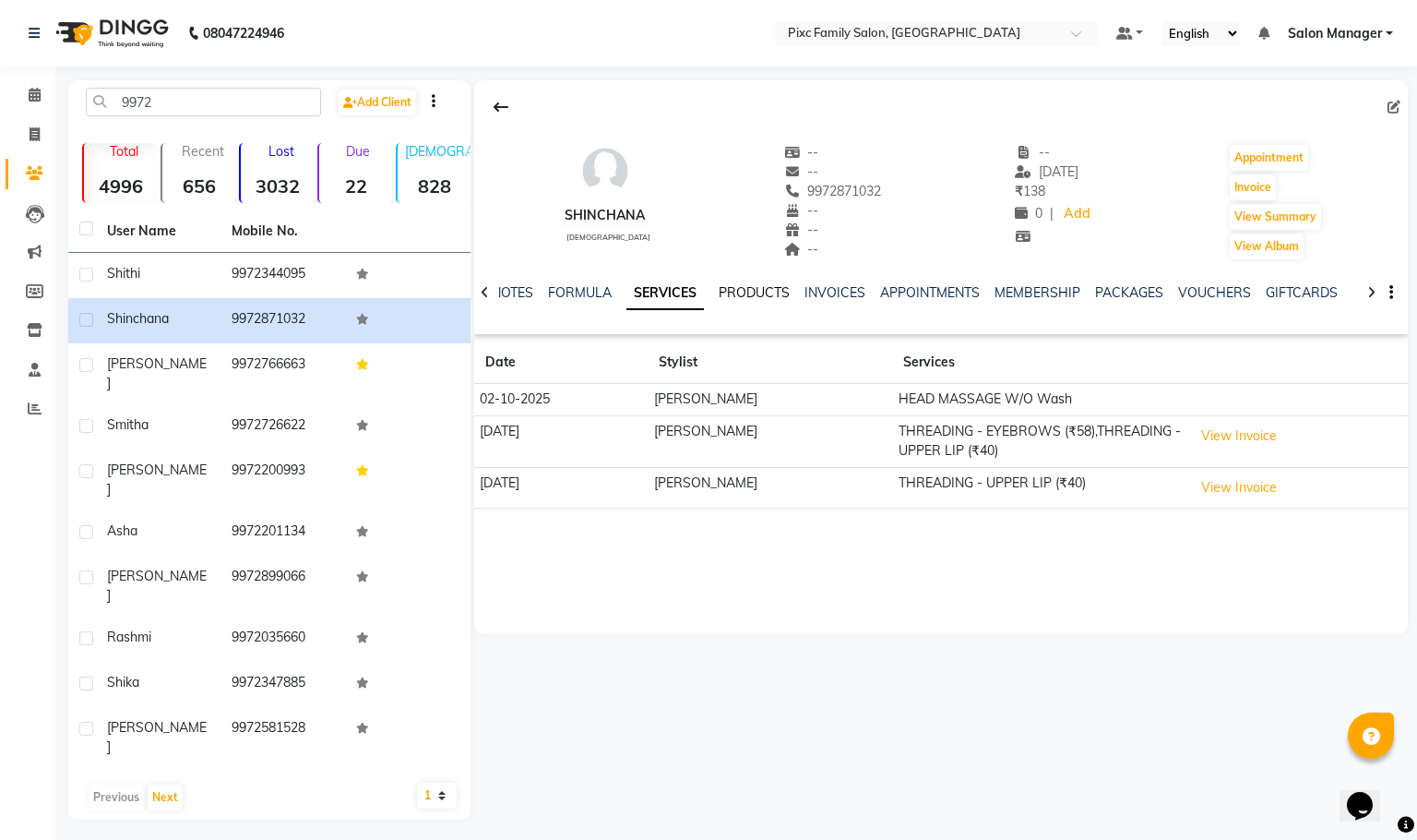
click at [746, 292] on link "PRODUCTS" at bounding box center [754, 293] width 71 height 17
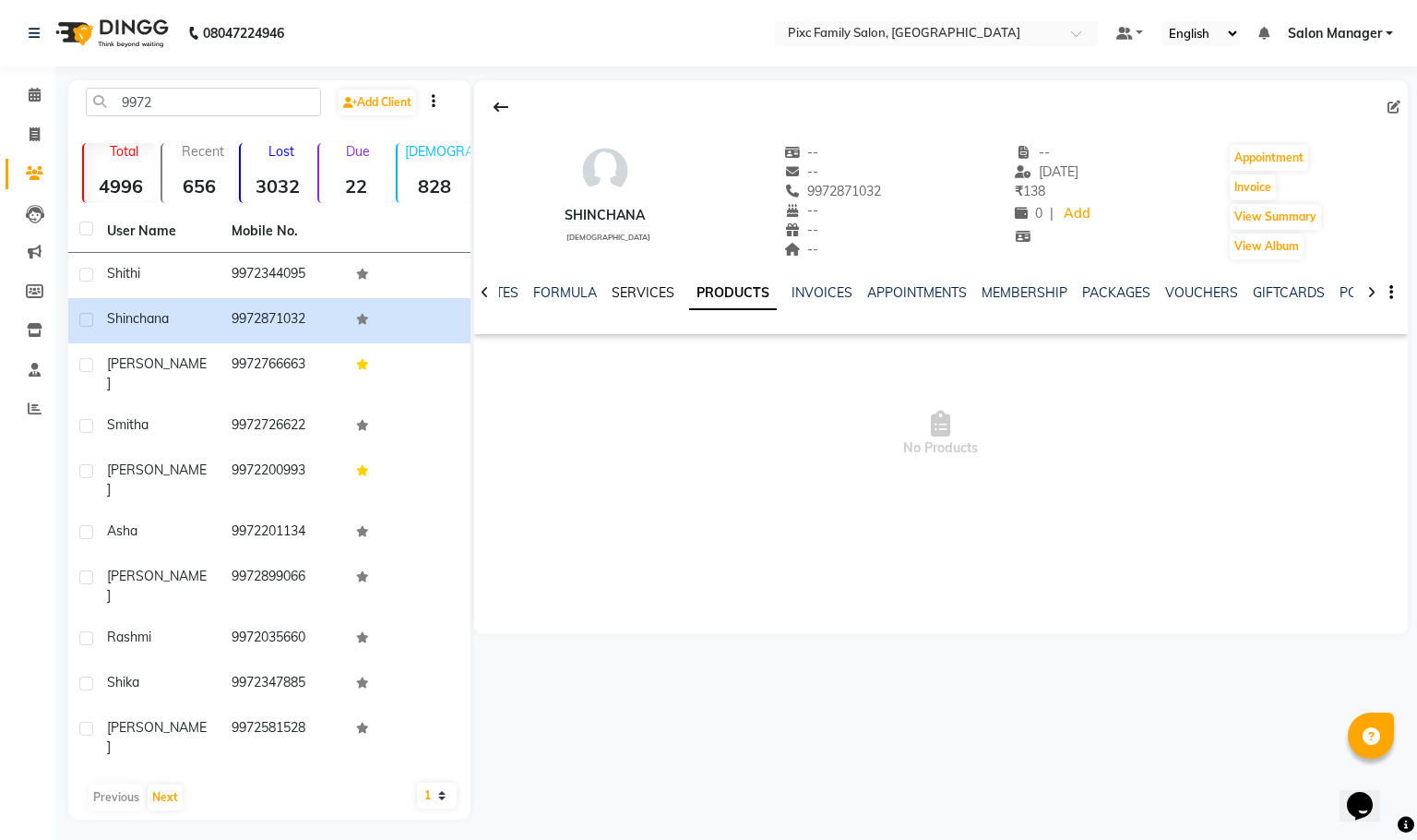
click at [627, 288] on link "SERVICES" at bounding box center [644, 293] width 63 height 17
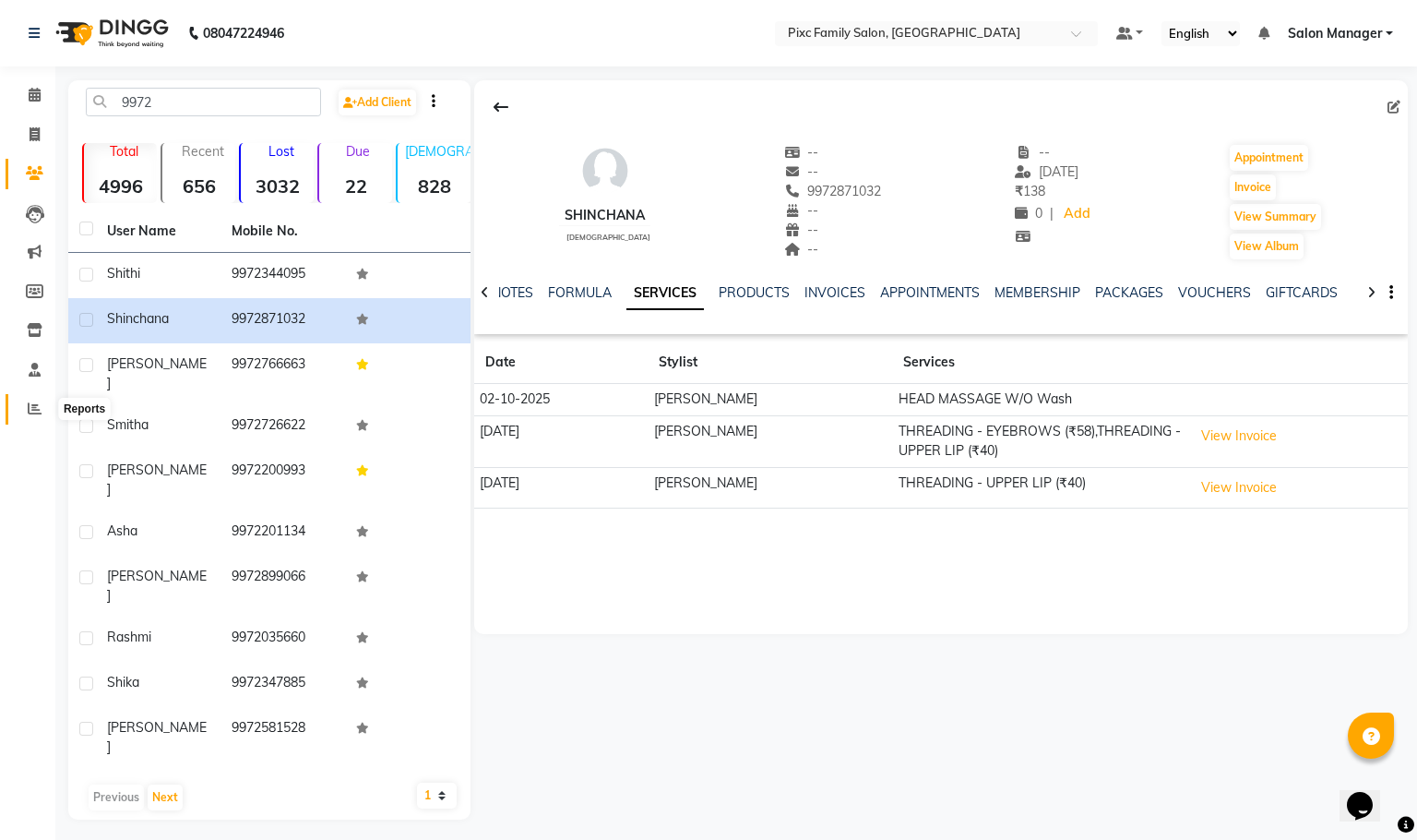
click at [25, 399] on span at bounding box center [34, 408] width 32 height 21
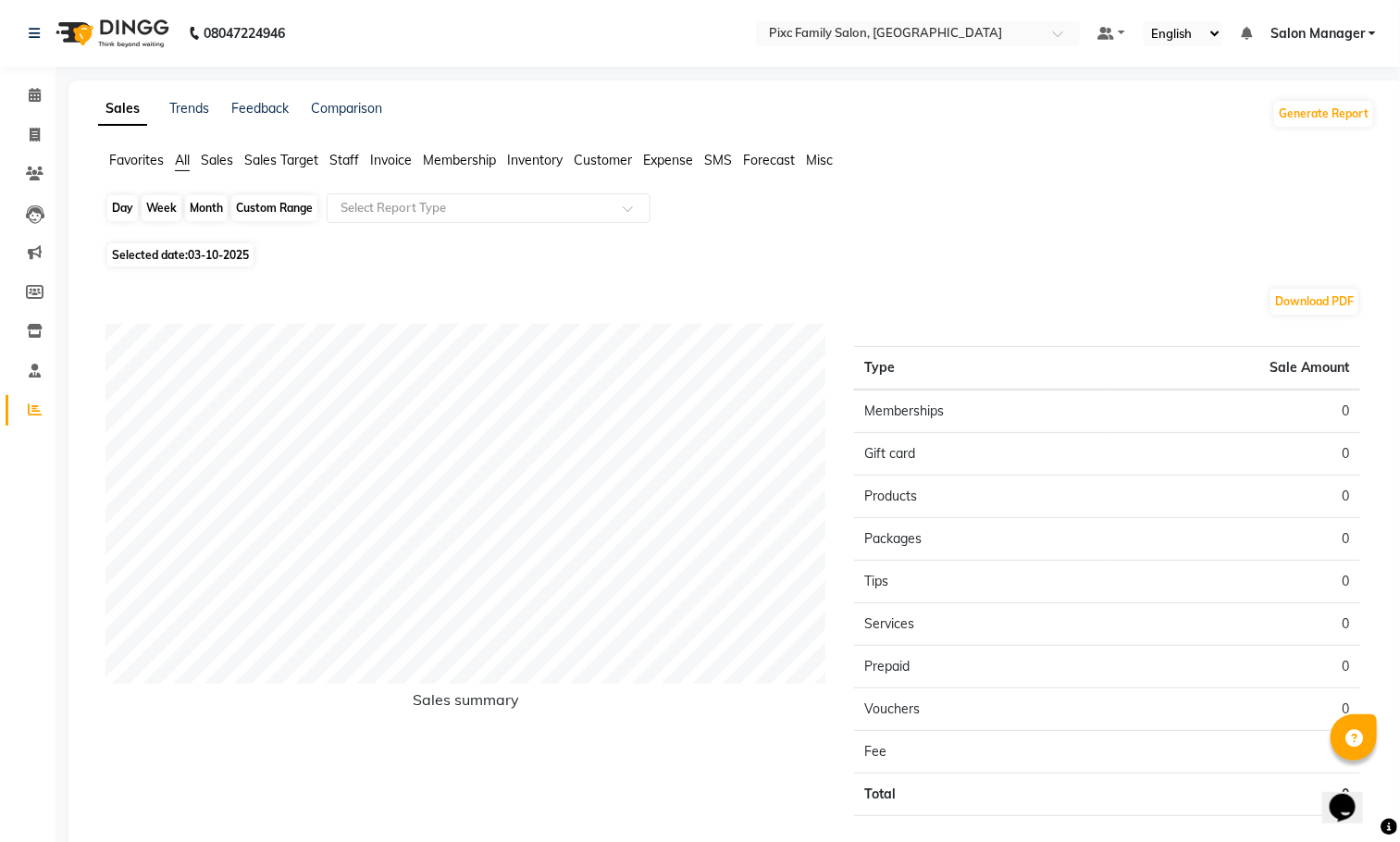
click at [126, 205] on div "Day" at bounding box center [123, 208] width 31 height 26
select select "10"
select select "2025"
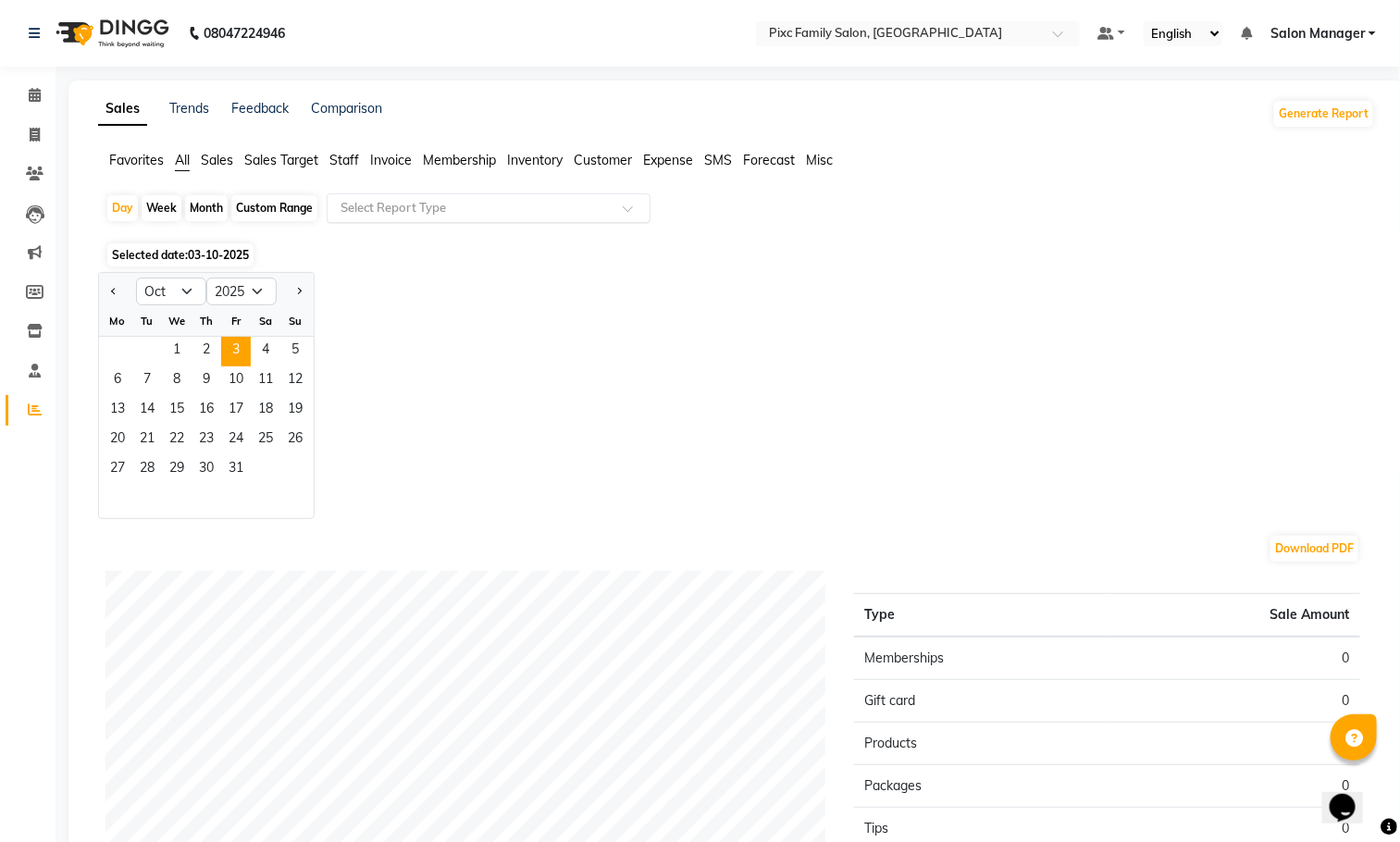
click at [383, 214] on input "text" at bounding box center [470, 208] width 266 height 19
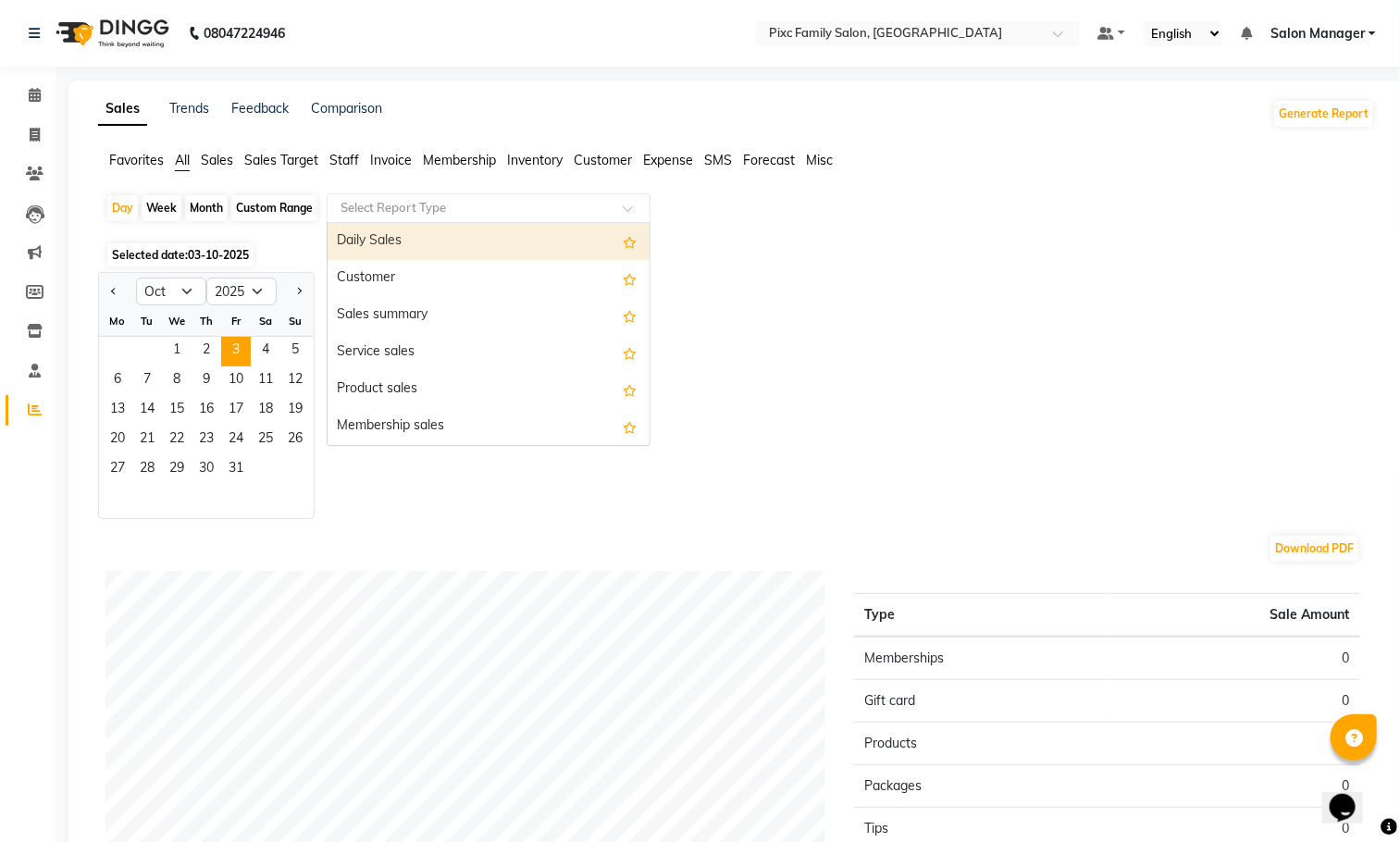
click at [388, 250] on div "Daily Sales" at bounding box center [488, 241] width 322 height 37
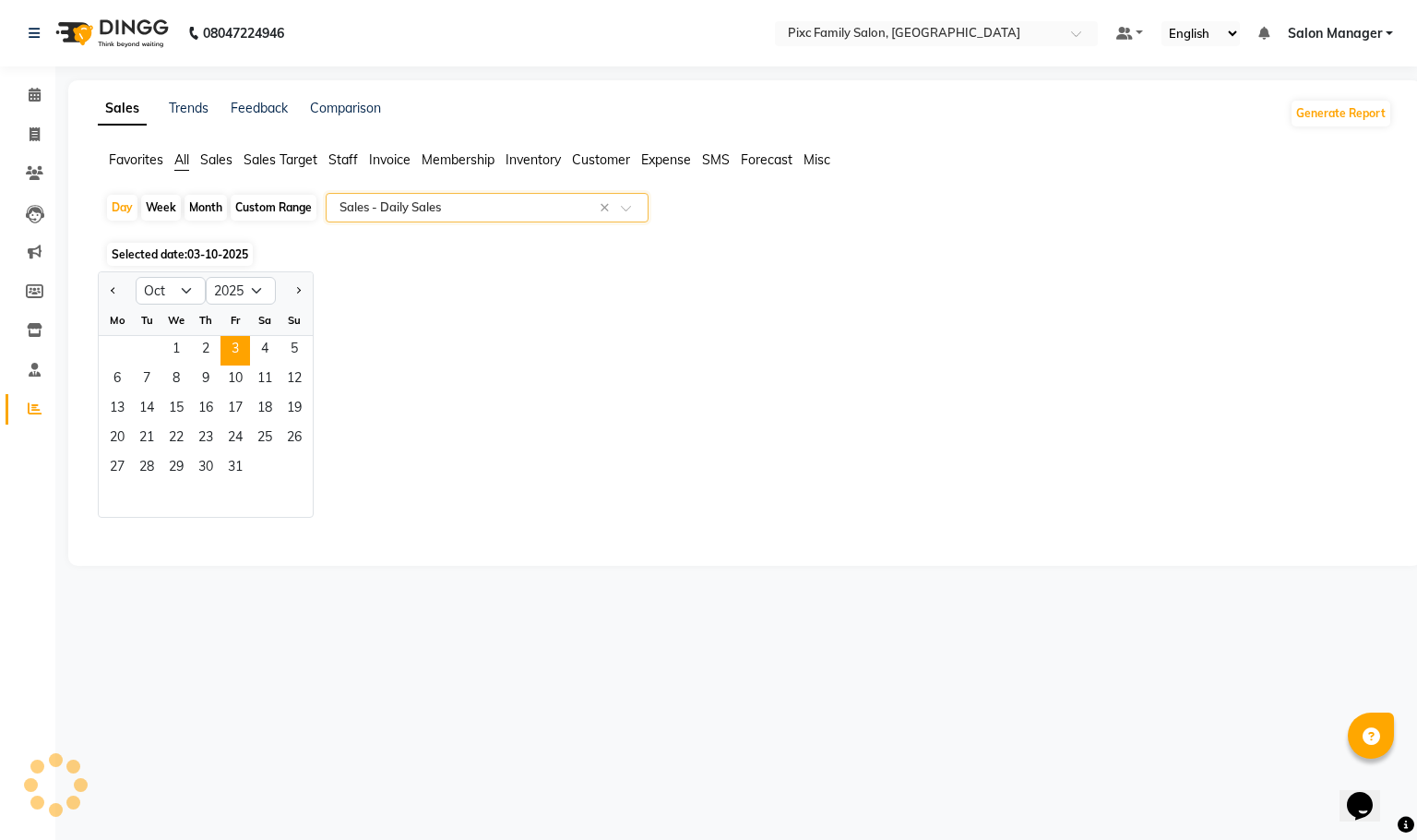
select select "full_report"
select select "csv"
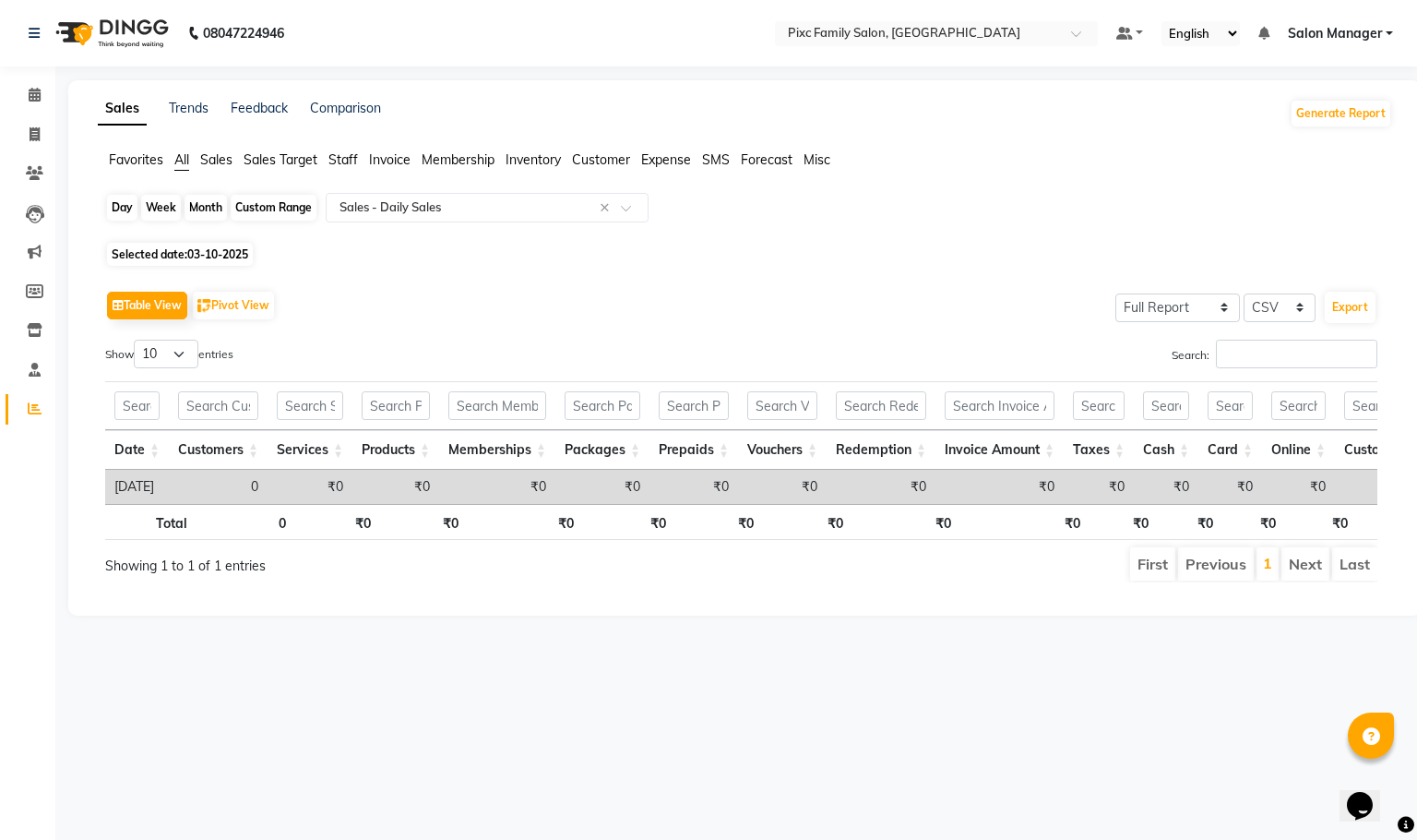
click at [117, 211] on div "Day" at bounding box center [122, 207] width 31 height 26
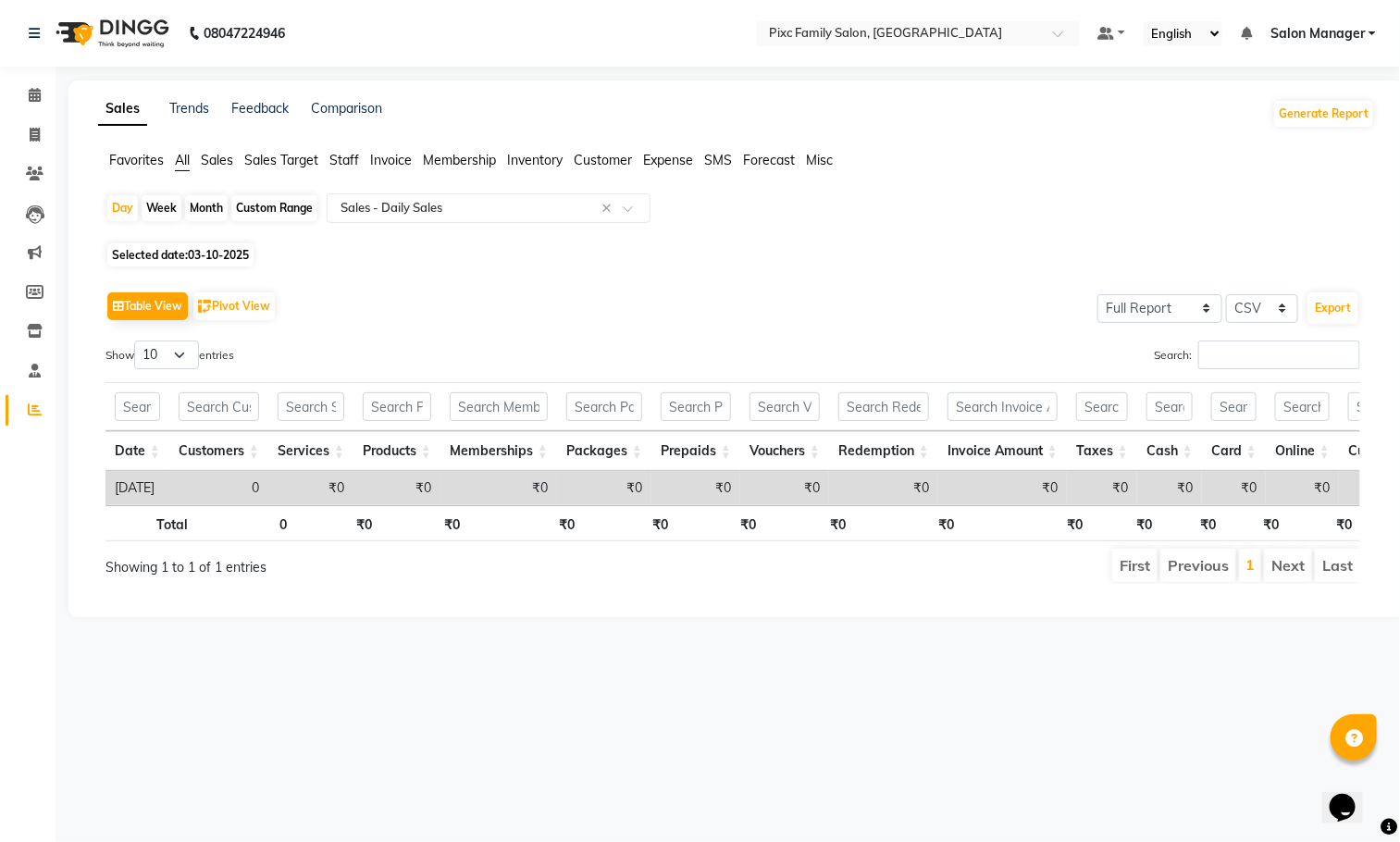
select select "10"
select select "2025"
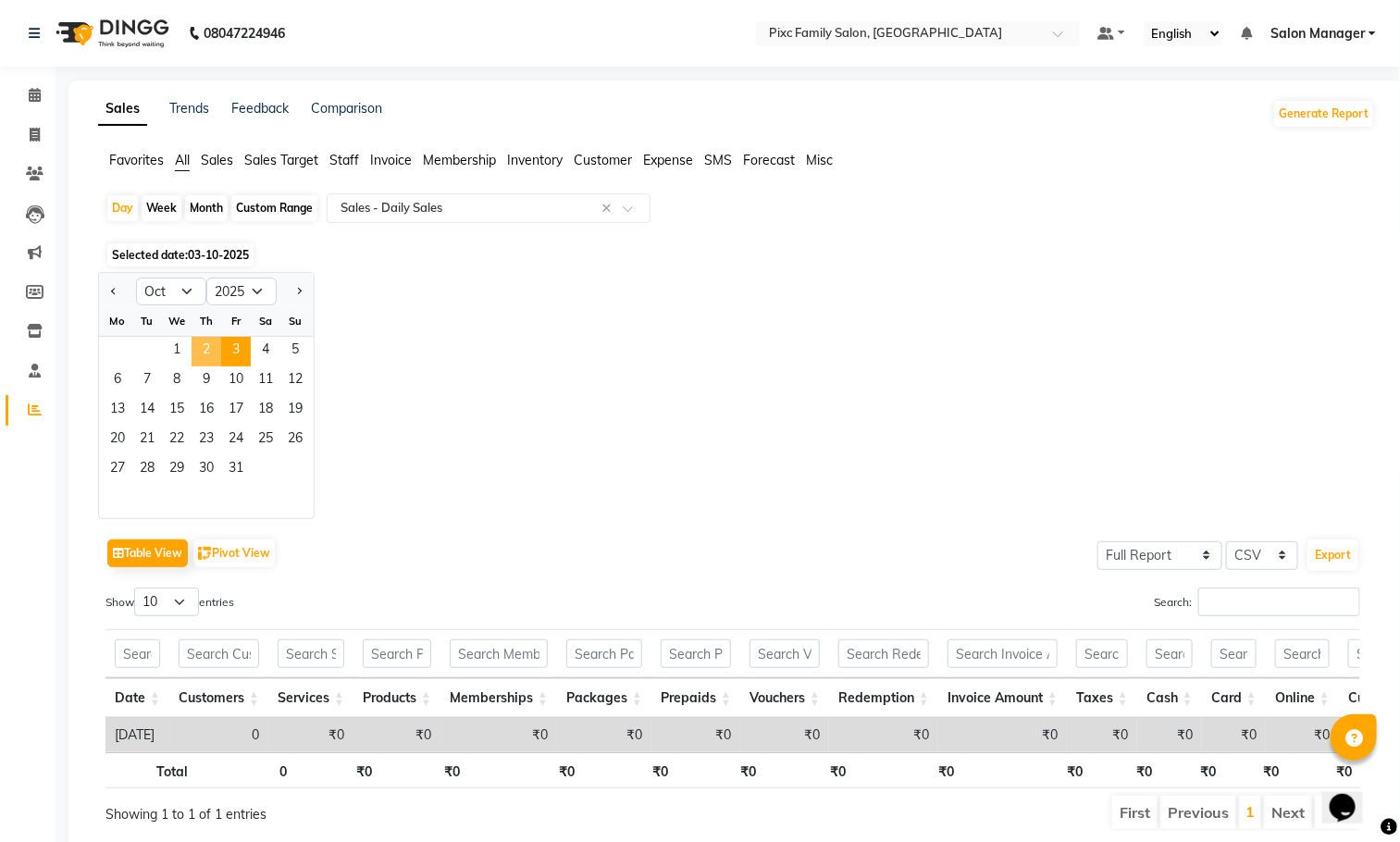
click at [216, 362] on span "2" at bounding box center [206, 352] width 30 height 30
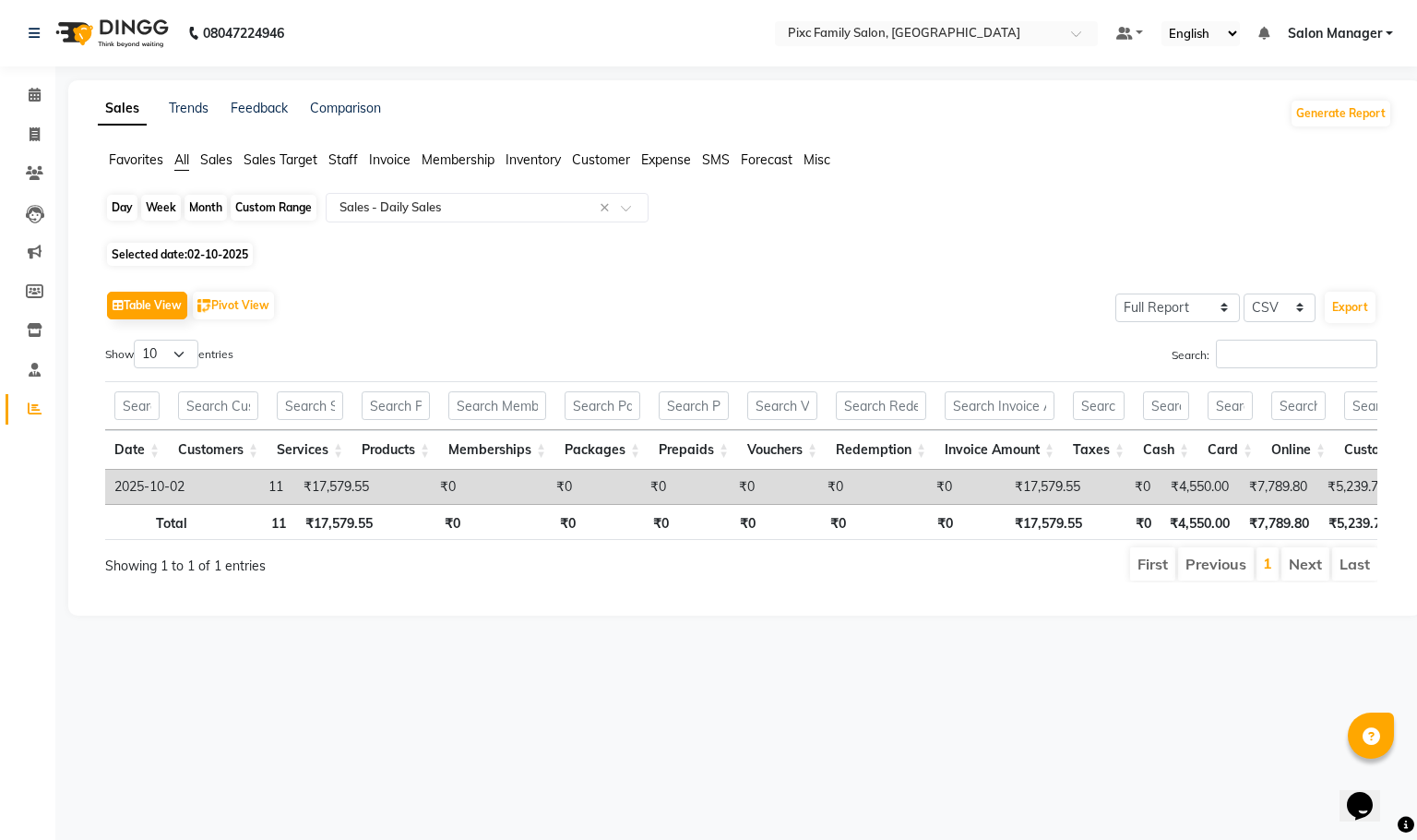
click at [133, 206] on div "Day" at bounding box center [122, 207] width 31 height 26
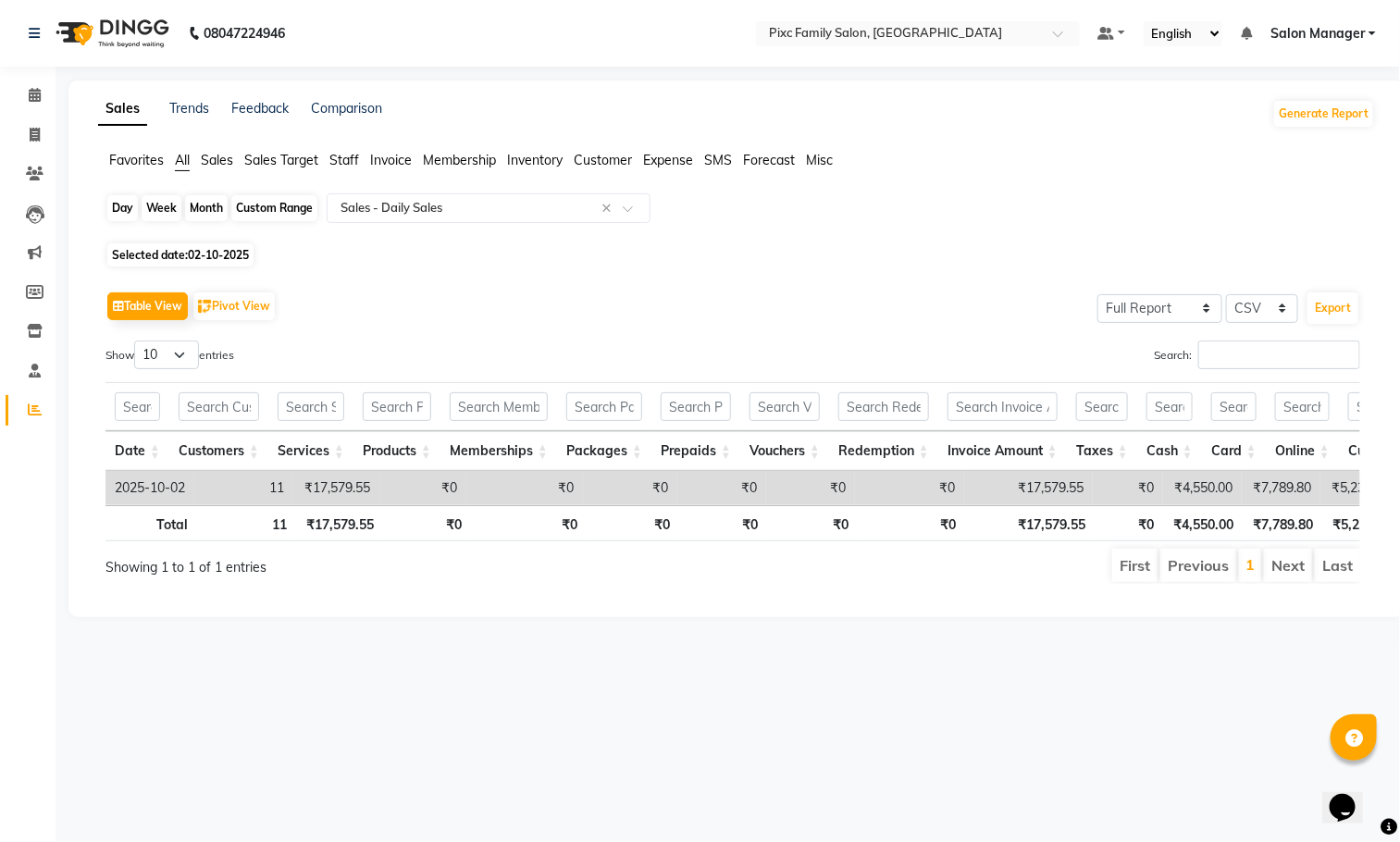
select select "10"
select select "2025"
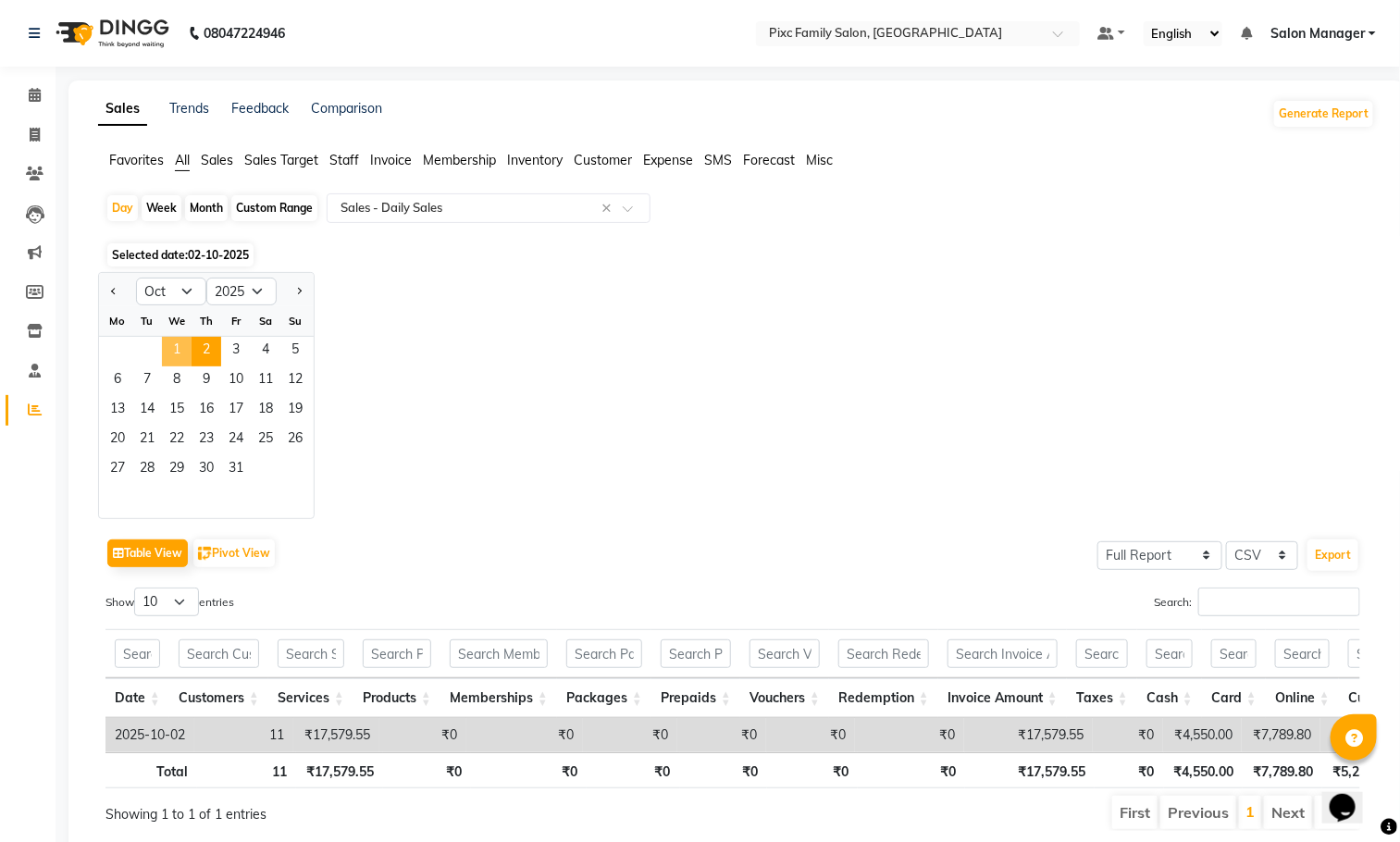
click at [170, 351] on span "1" at bounding box center [176, 352] width 30 height 30
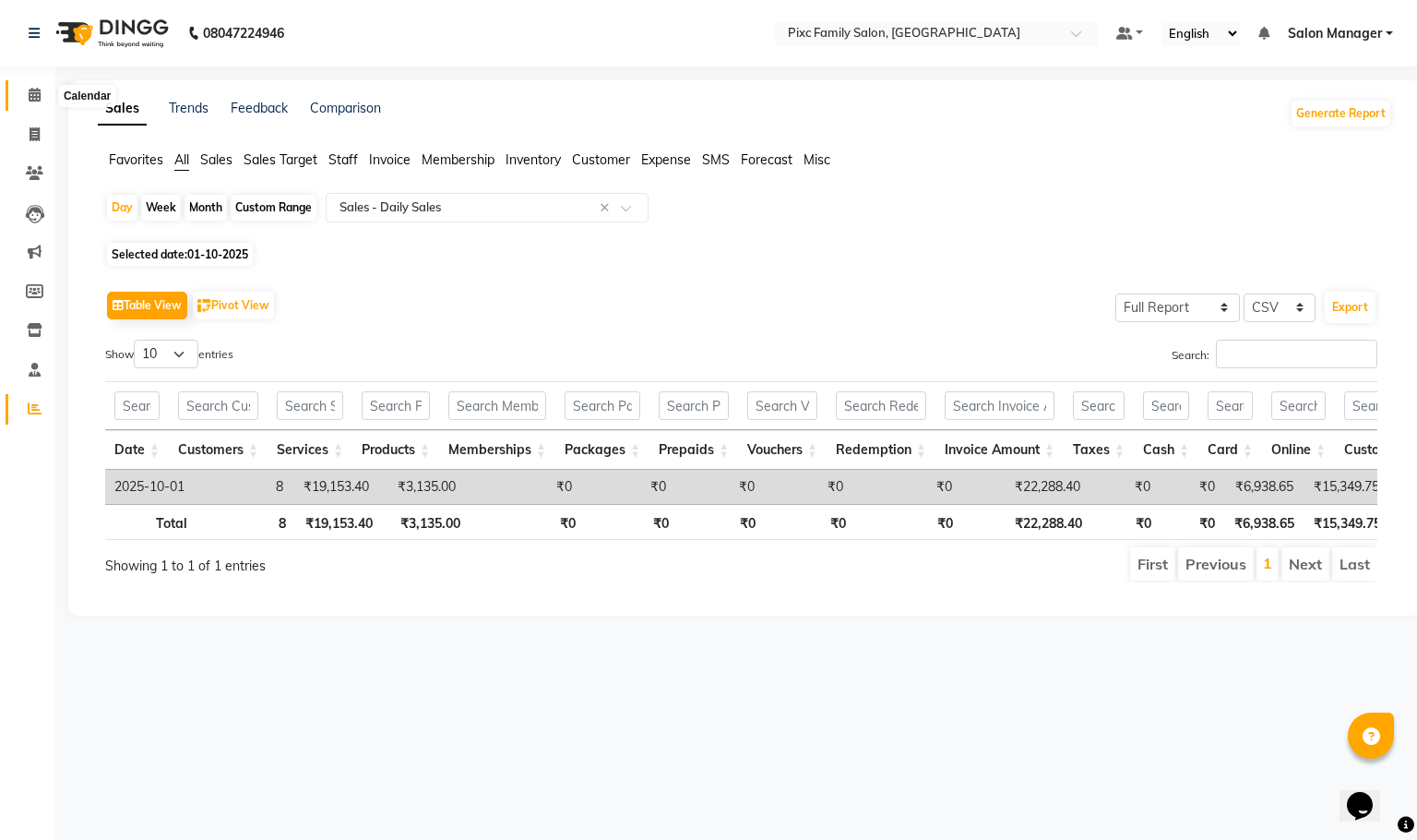
click at [31, 92] on icon at bounding box center [34, 94] width 12 height 14
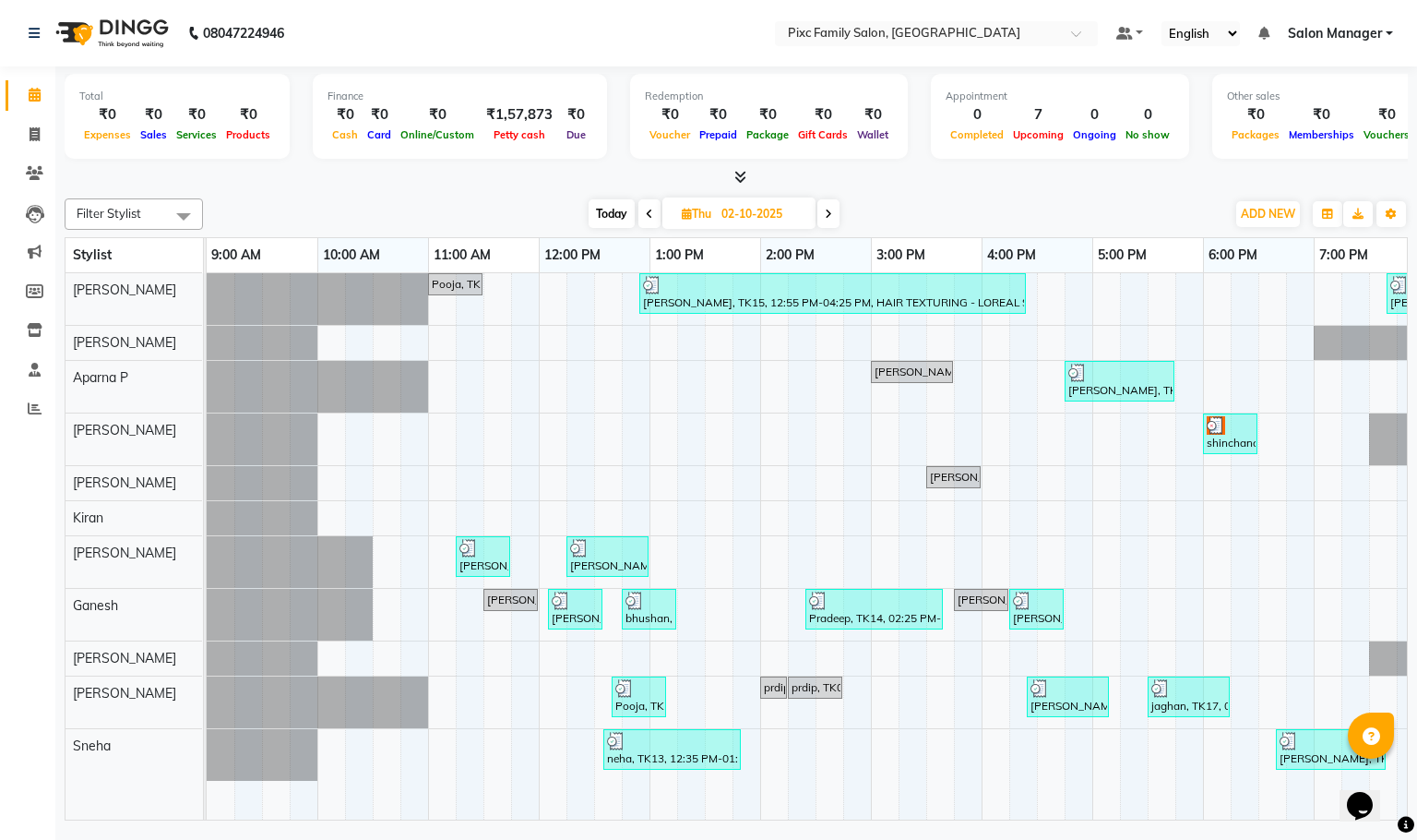
click at [651, 207] on span at bounding box center [649, 213] width 22 height 29
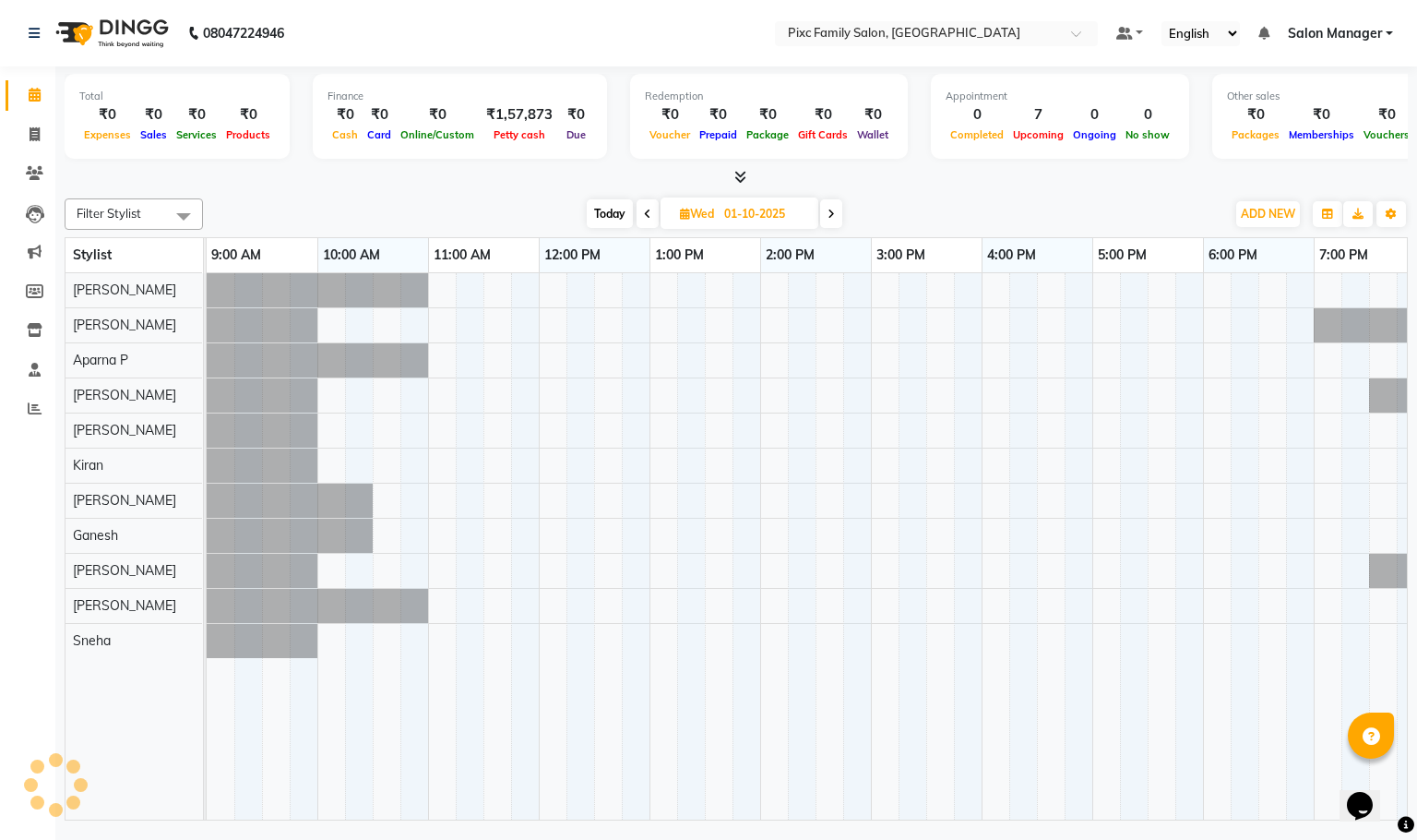
scroll to position [0, 128]
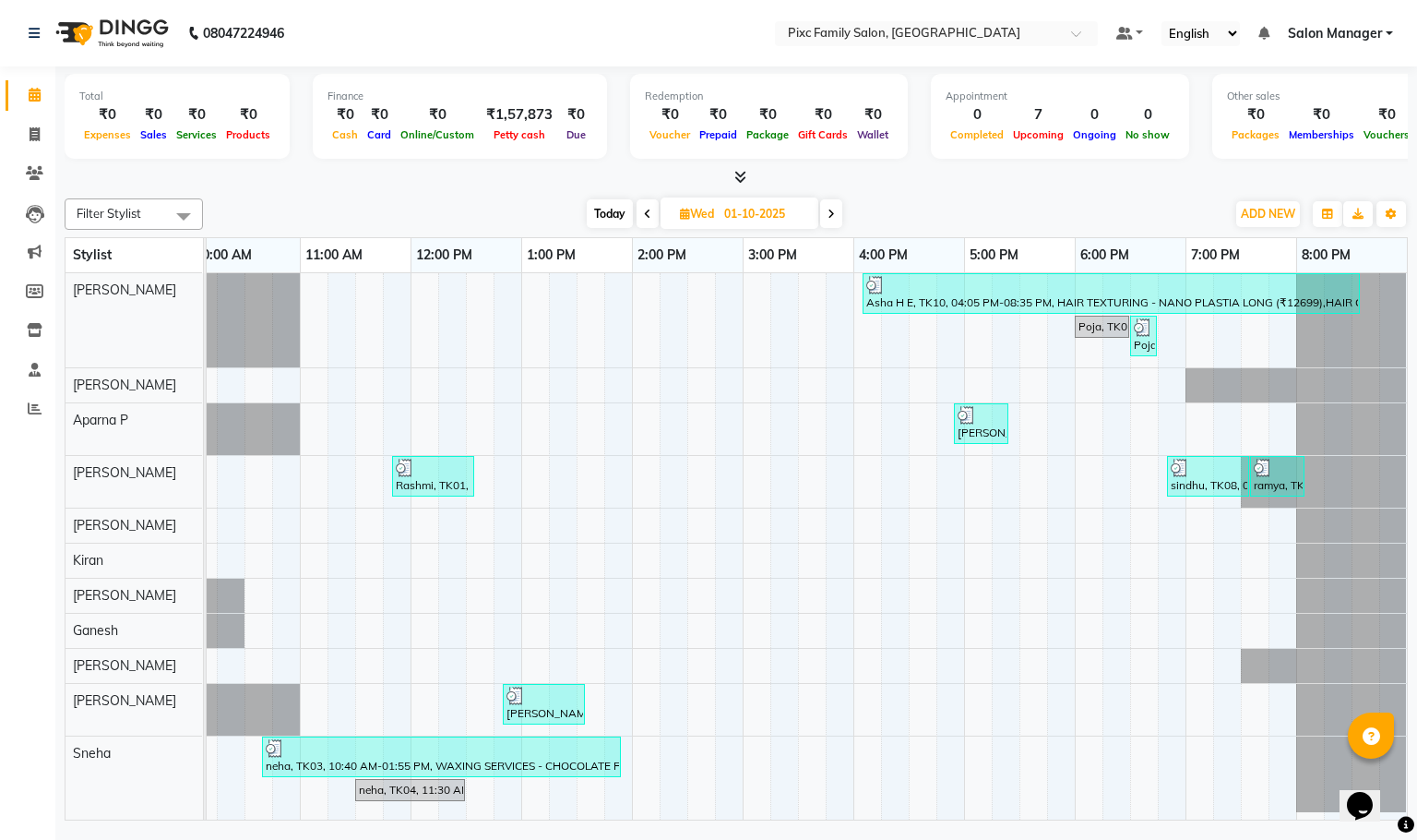
click at [651, 207] on span at bounding box center [648, 213] width 22 height 29
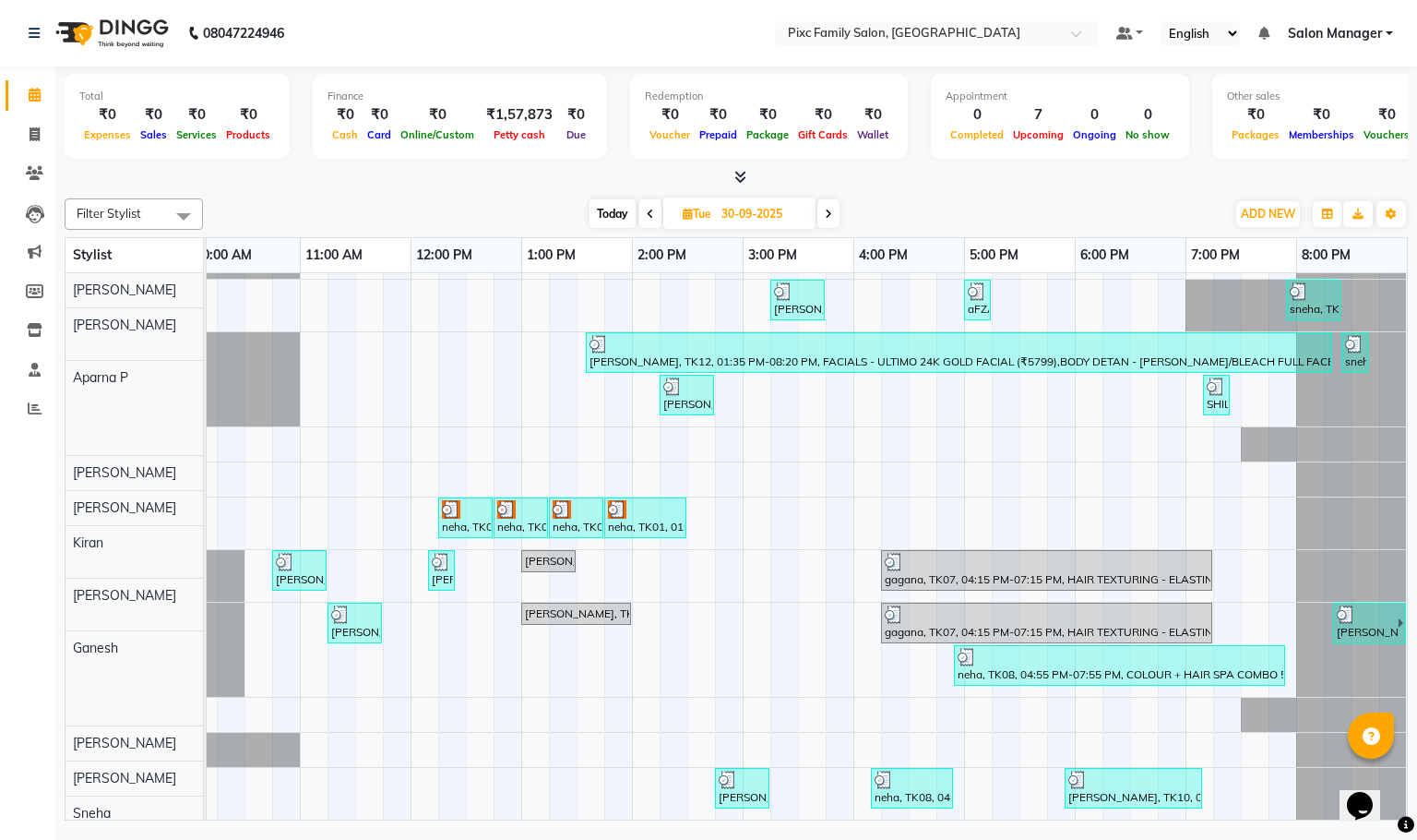
scroll to position [56, 0]
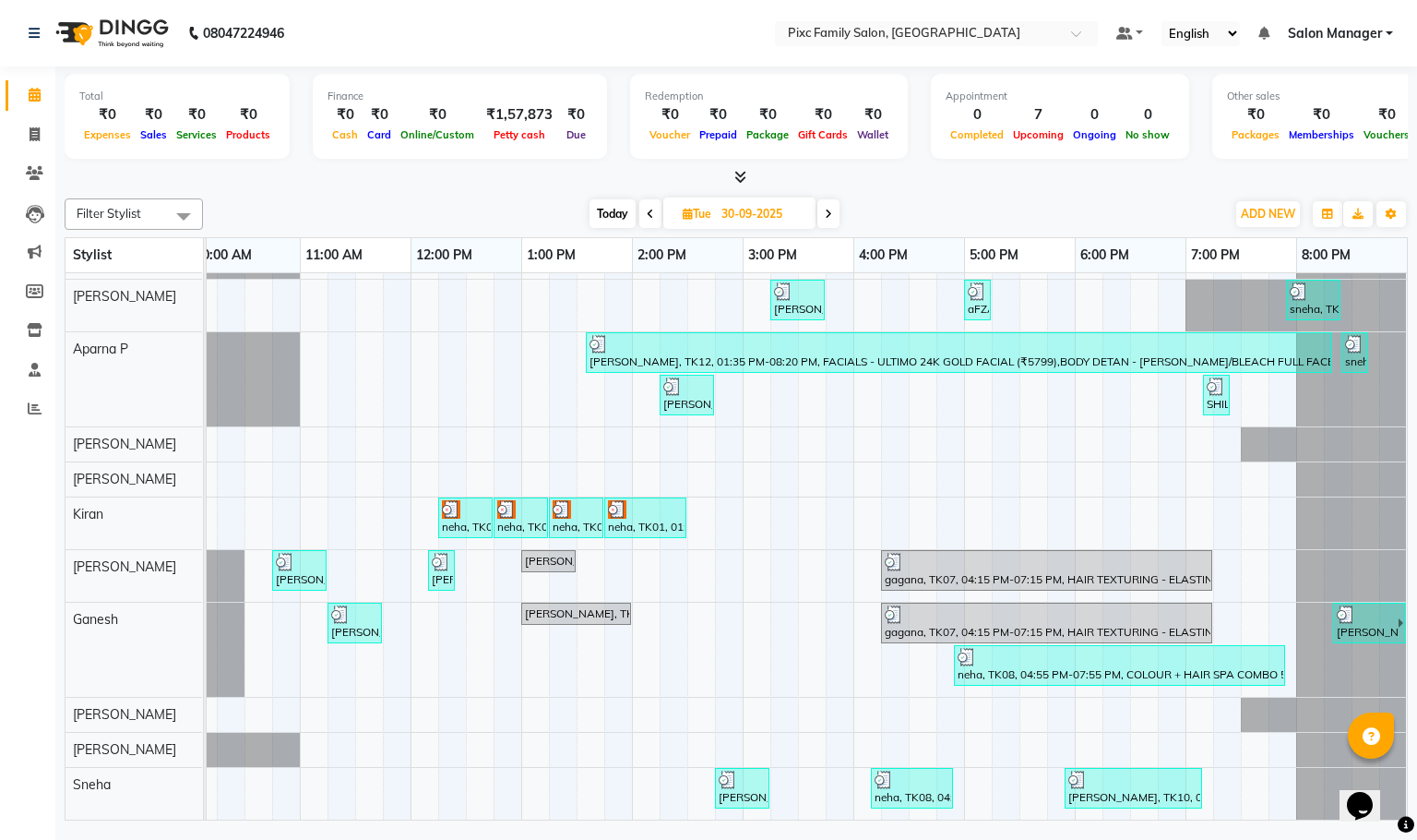
click at [826, 210] on icon at bounding box center [829, 214] width 7 height 11
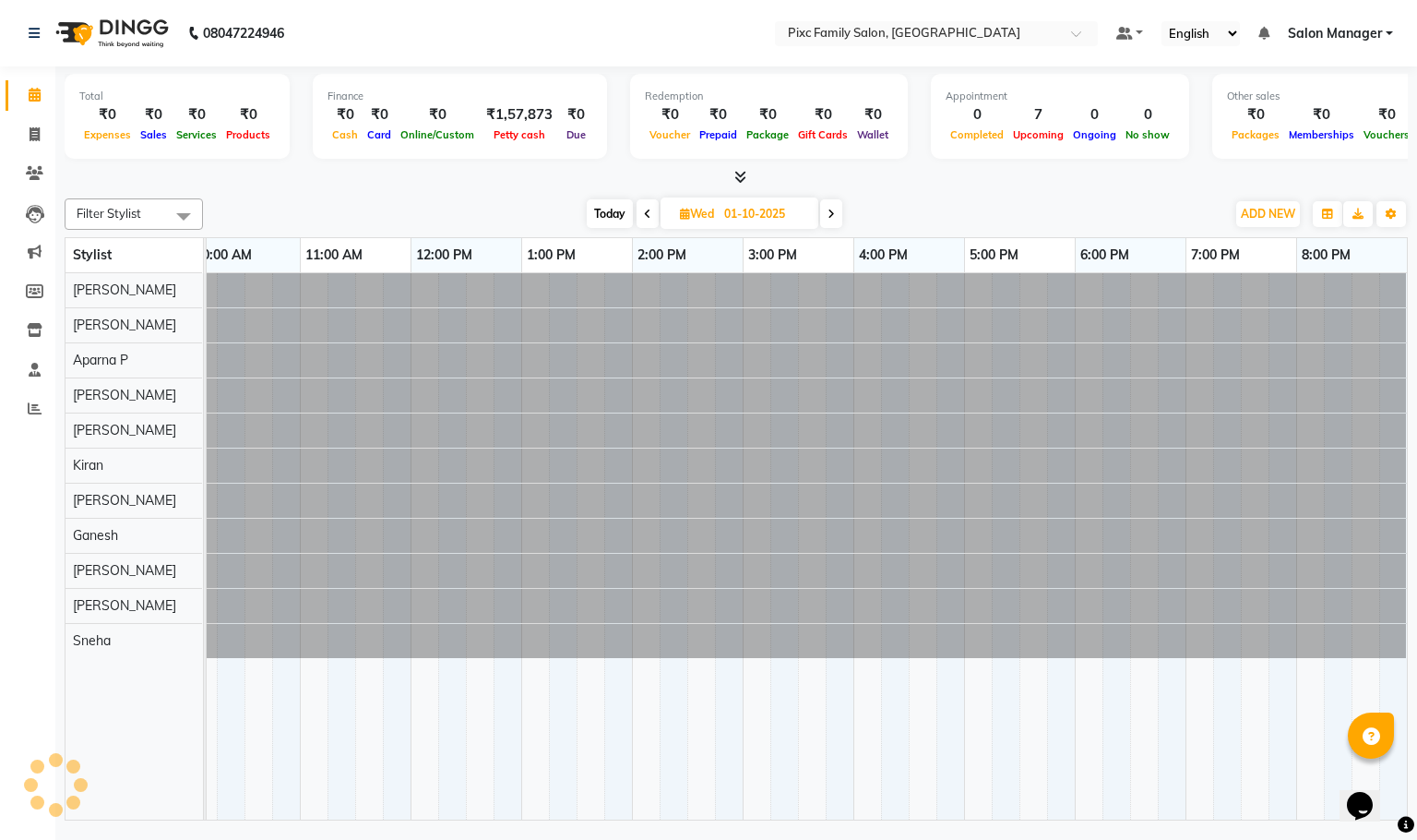
scroll to position [0, 0]
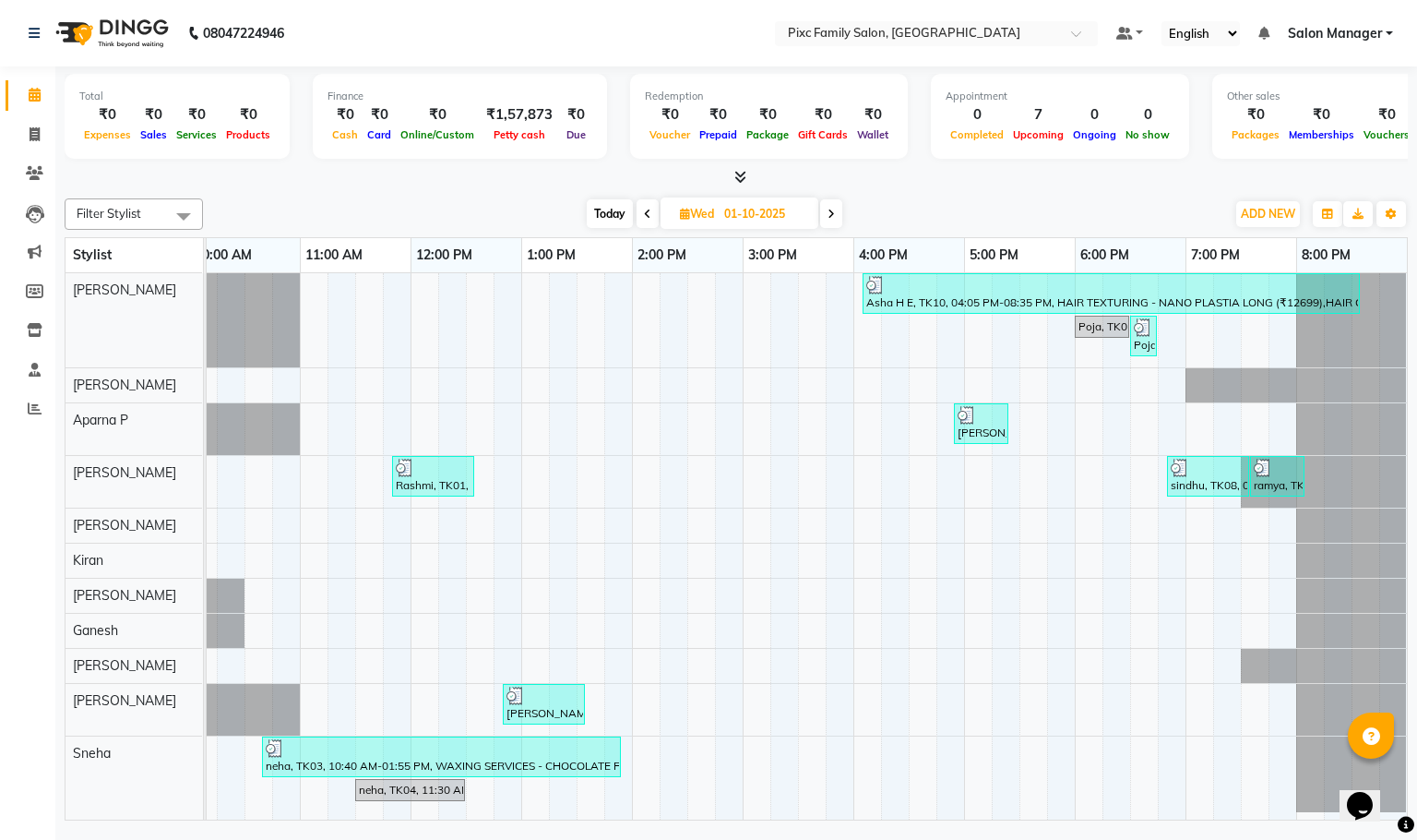
click at [826, 210] on span at bounding box center [832, 213] width 22 height 29
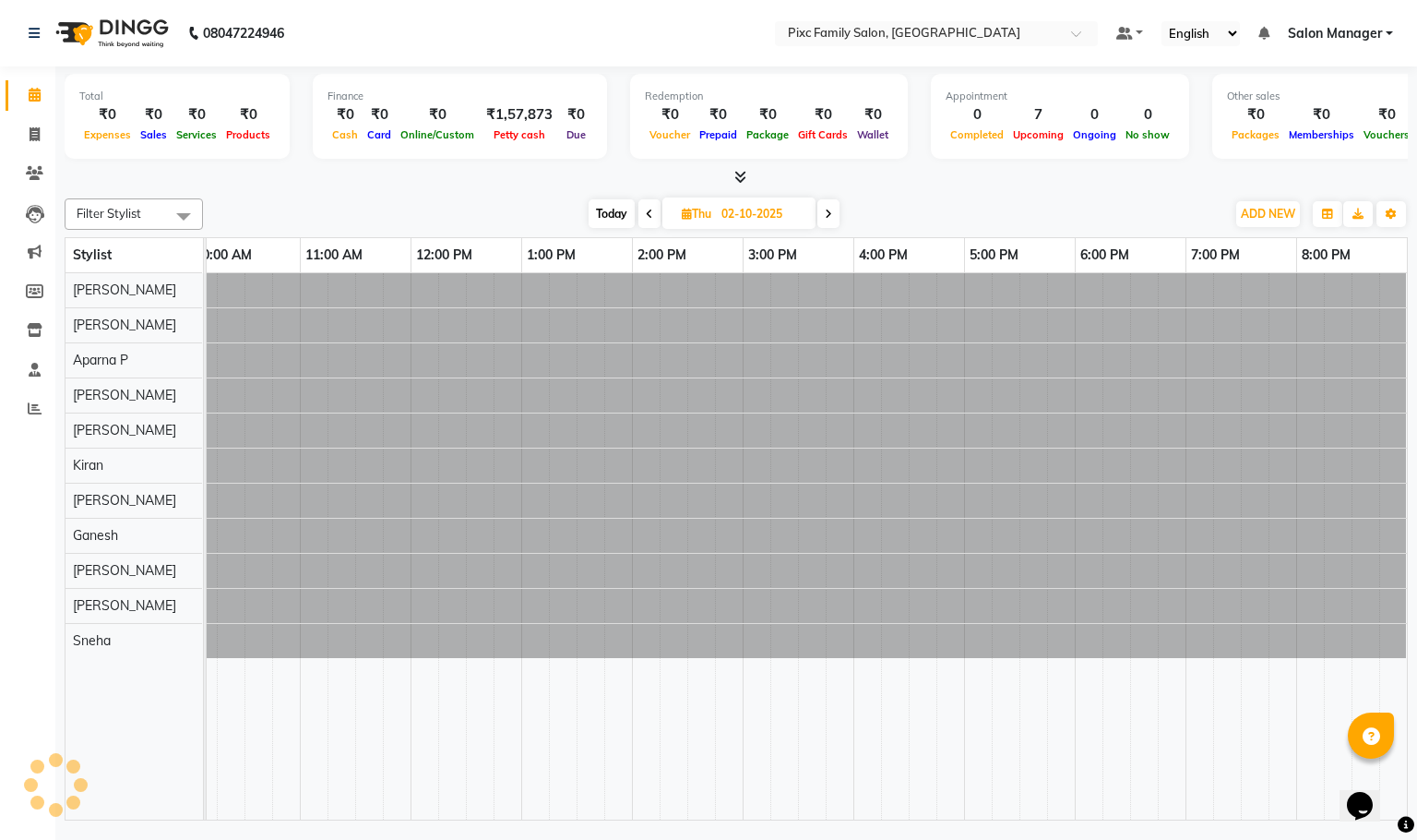
scroll to position [0, 128]
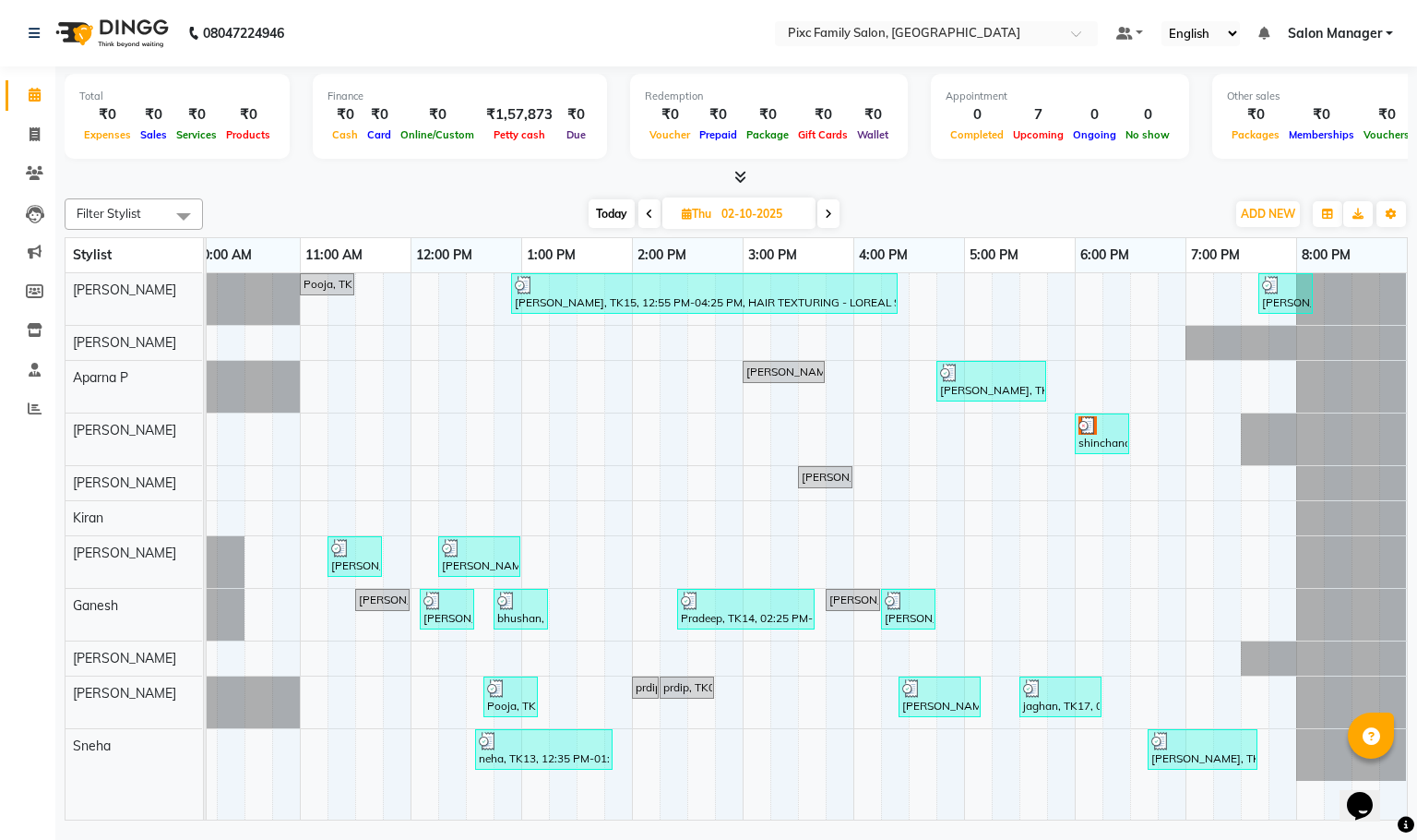
click at [615, 225] on span "Today" at bounding box center [612, 213] width 46 height 29
type input "03-10-2025"
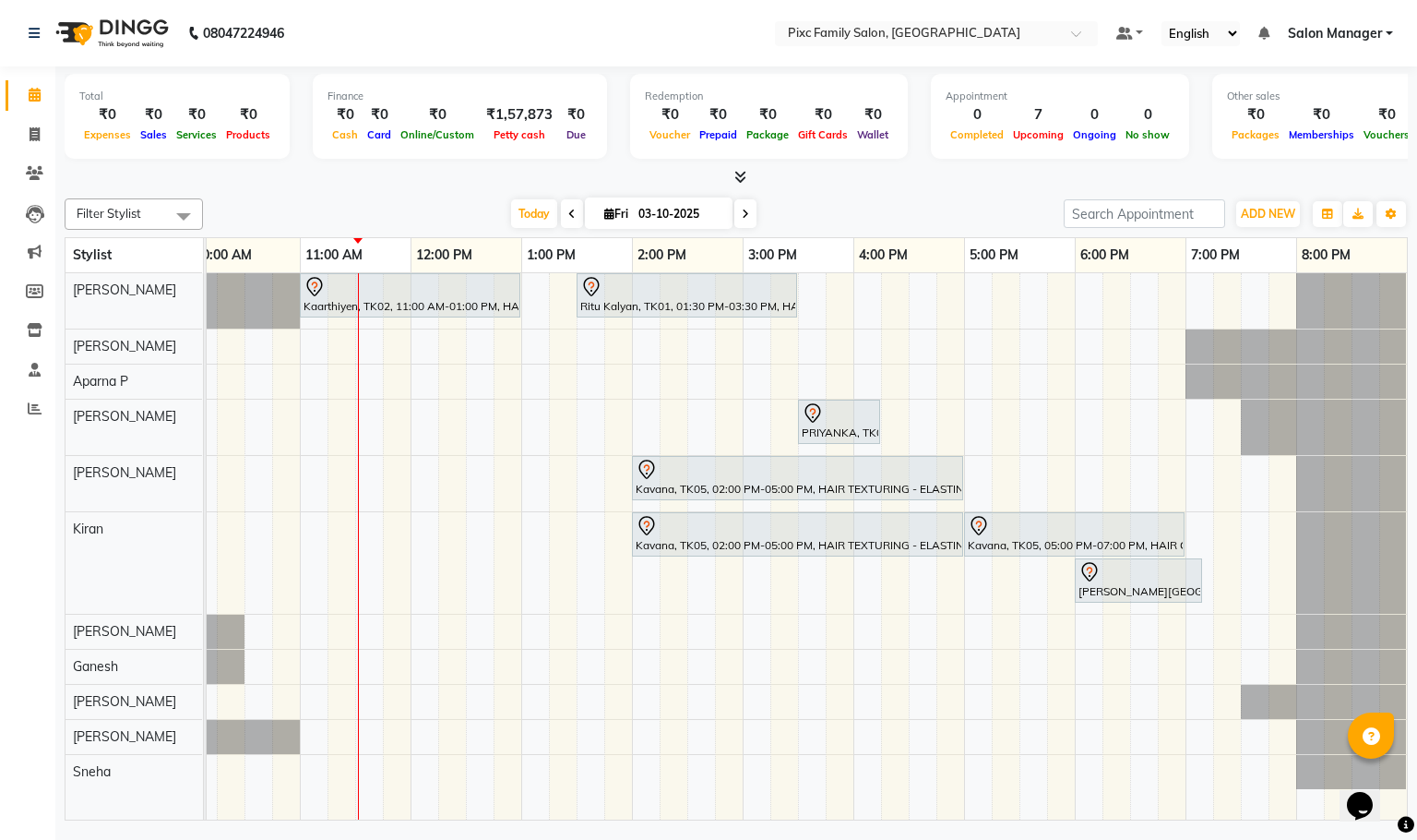
click at [651, 210] on input "03-10-2025" at bounding box center [680, 214] width 93 height 28
select select "10"
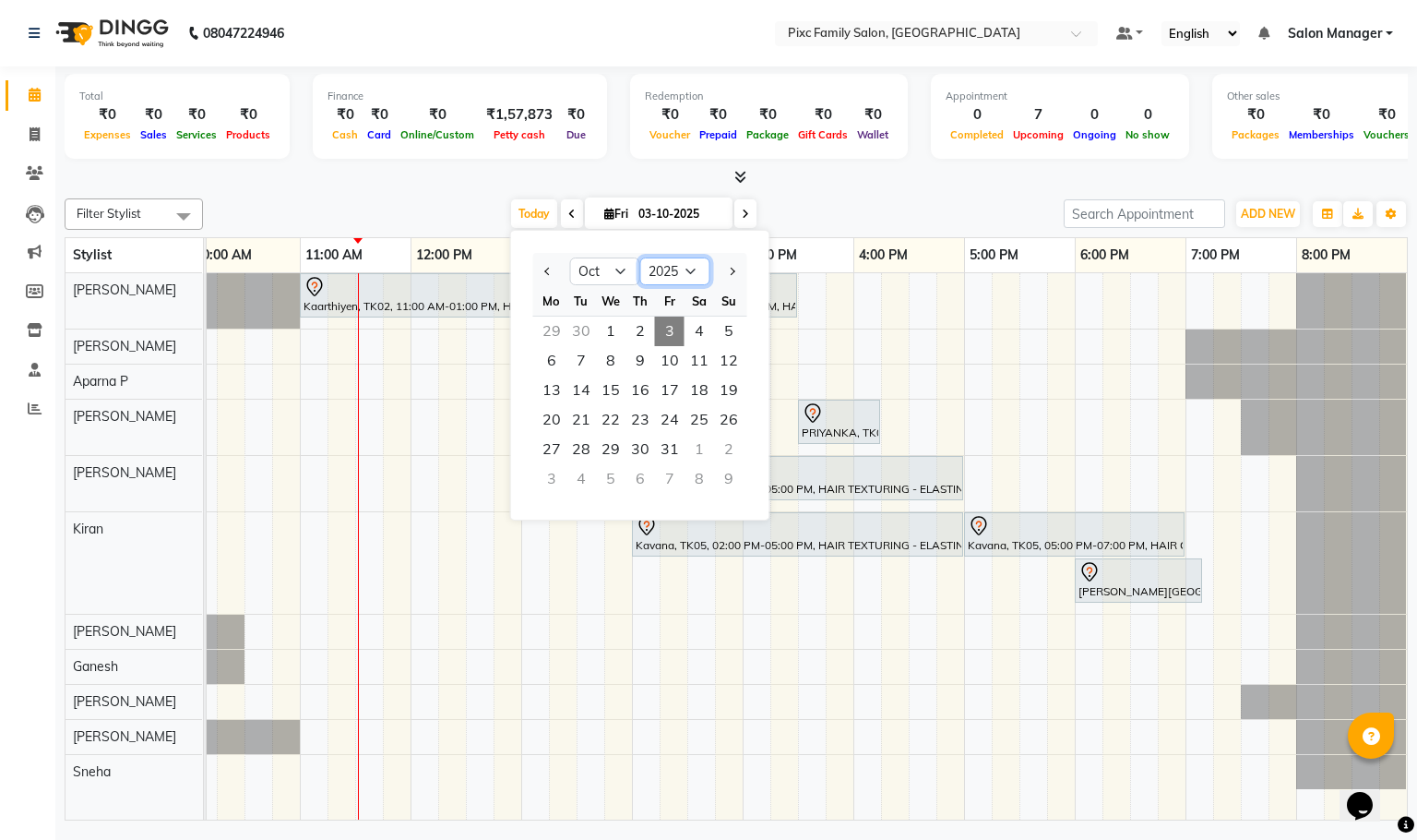
click at [683, 272] on select "2015 2016 2017 2018 2019 2020 2021 2022 2023 2024 2025 2026 2027 2028 2029 2030…" at bounding box center [675, 271] width 70 height 28
select select "2024"
click at [640, 257] on select "2015 2016 2017 2018 2019 2020 2021 2022 2023 2024 2025 2026 2027 2028 2029 2030…" at bounding box center [675, 271] width 70 height 28
click at [593, 272] on select "Jan Feb Mar Apr May Jun Jul Aug Sep Oct Nov Dec" at bounding box center [606, 271] width 70 height 28
select select "1"
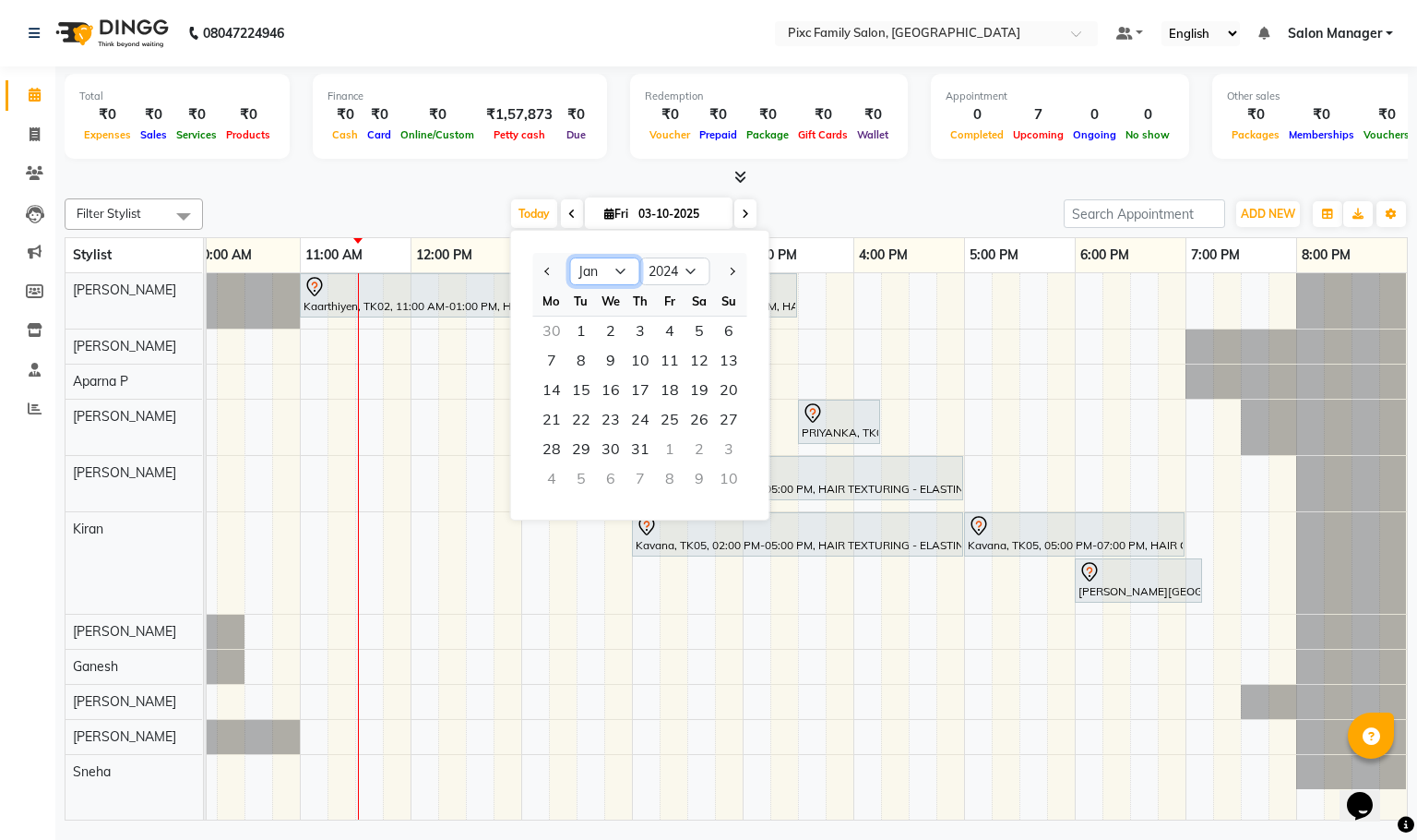
click at [571, 257] on select "Jan Feb Mar Apr May Jun Jul Aug Sep Oct Nov Dec" at bounding box center [606, 271] width 70 height 28
click at [576, 339] on span "2" at bounding box center [582, 332] width 30 height 30
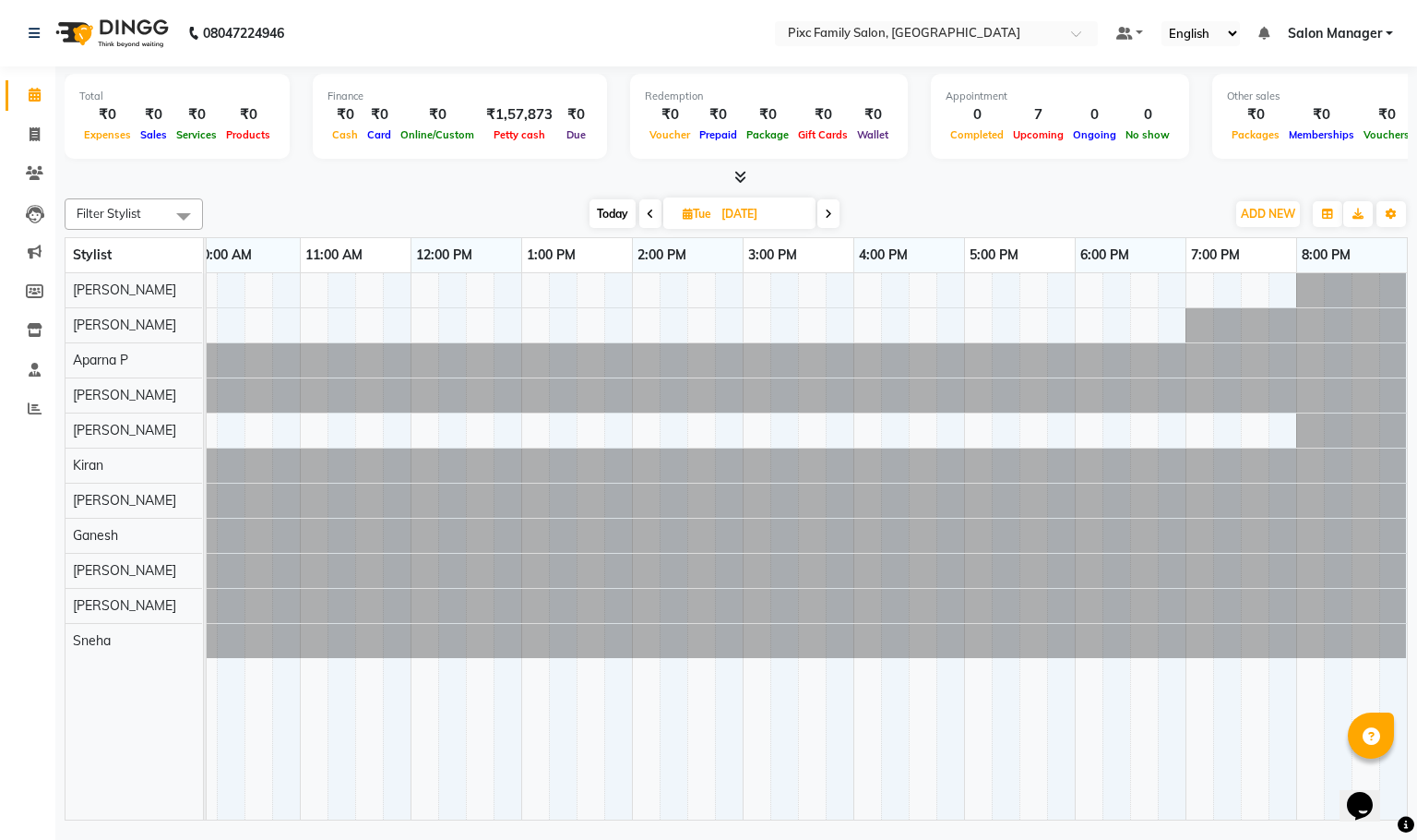
click at [823, 216] on span at bounding box center [829, 213] width 22 height 29
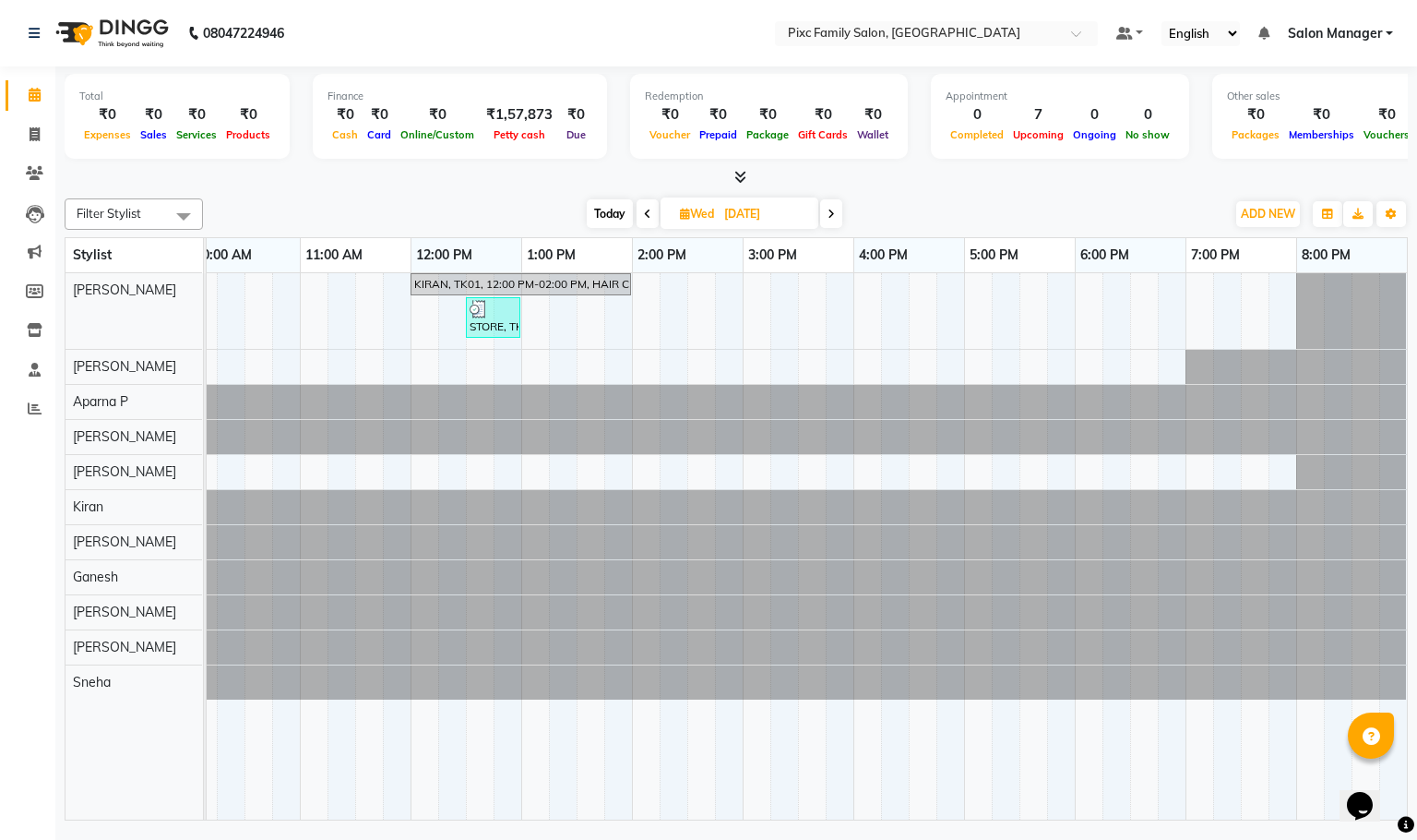
click at [829, 214] on icon at bounding box center [832, 214] width 7 height 11
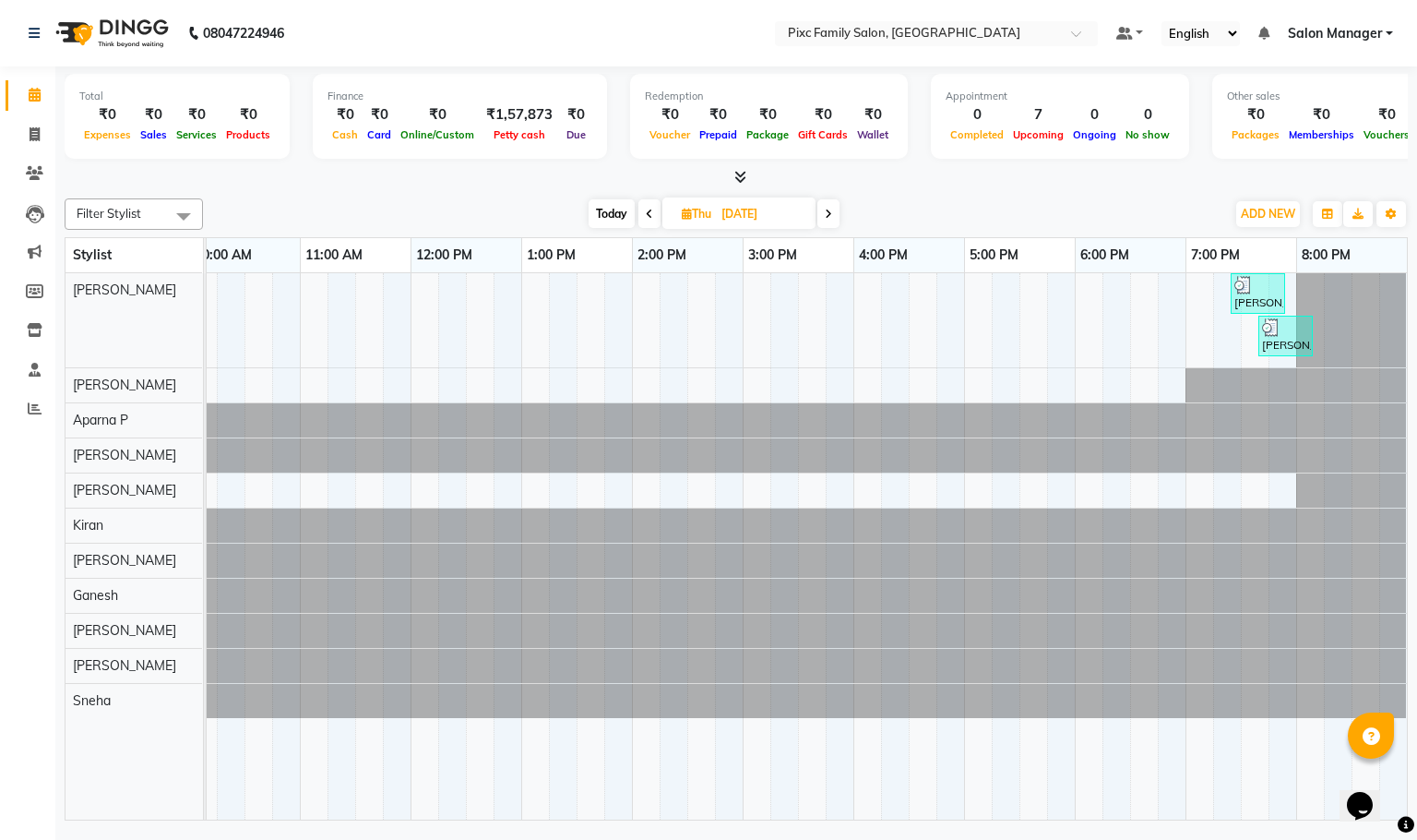
click at [829, 214] on icon at bounding box center [829, 214] width 7 height 11
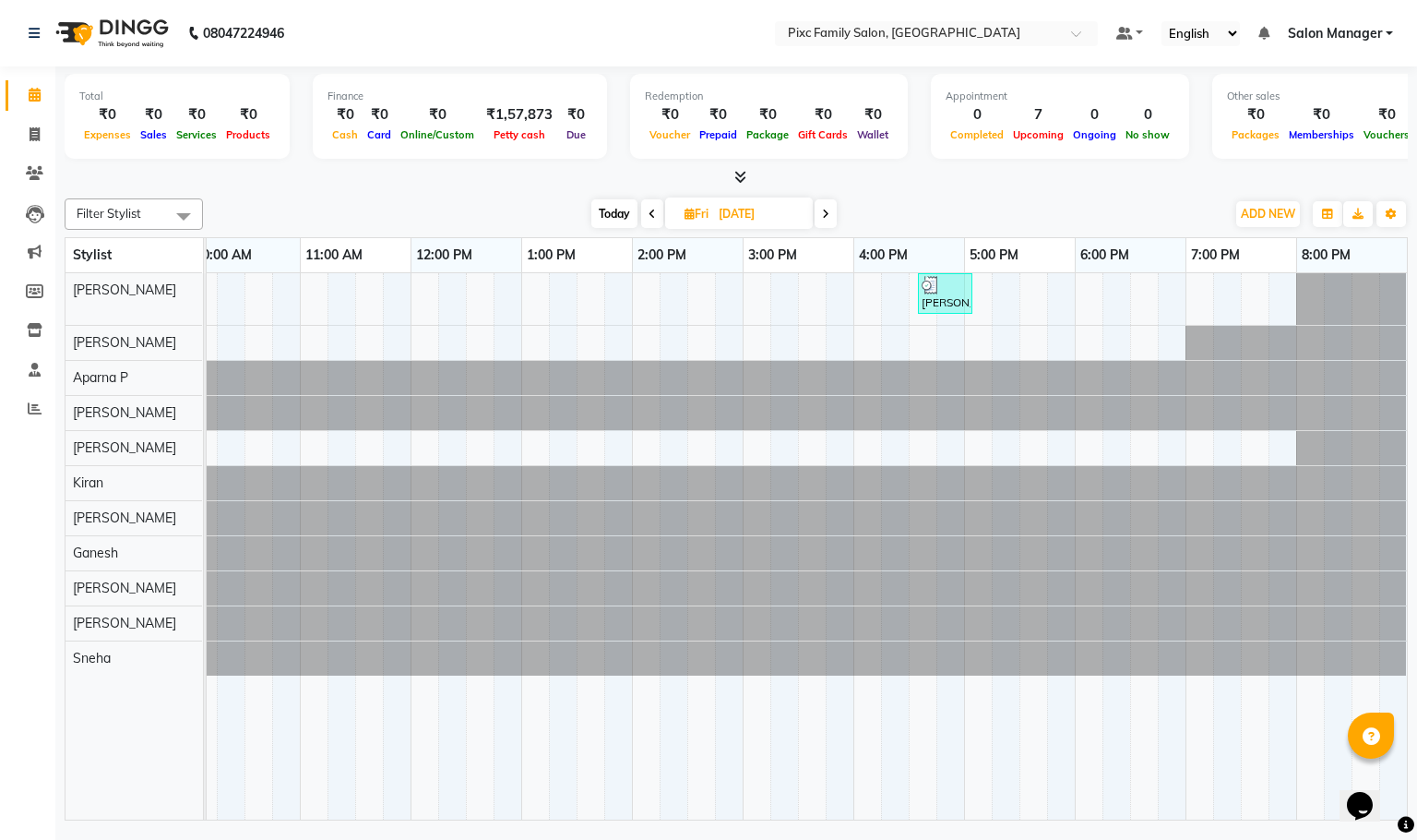
click at [829, 214] on icon at bounding box center [826, 214] width 7 height 11
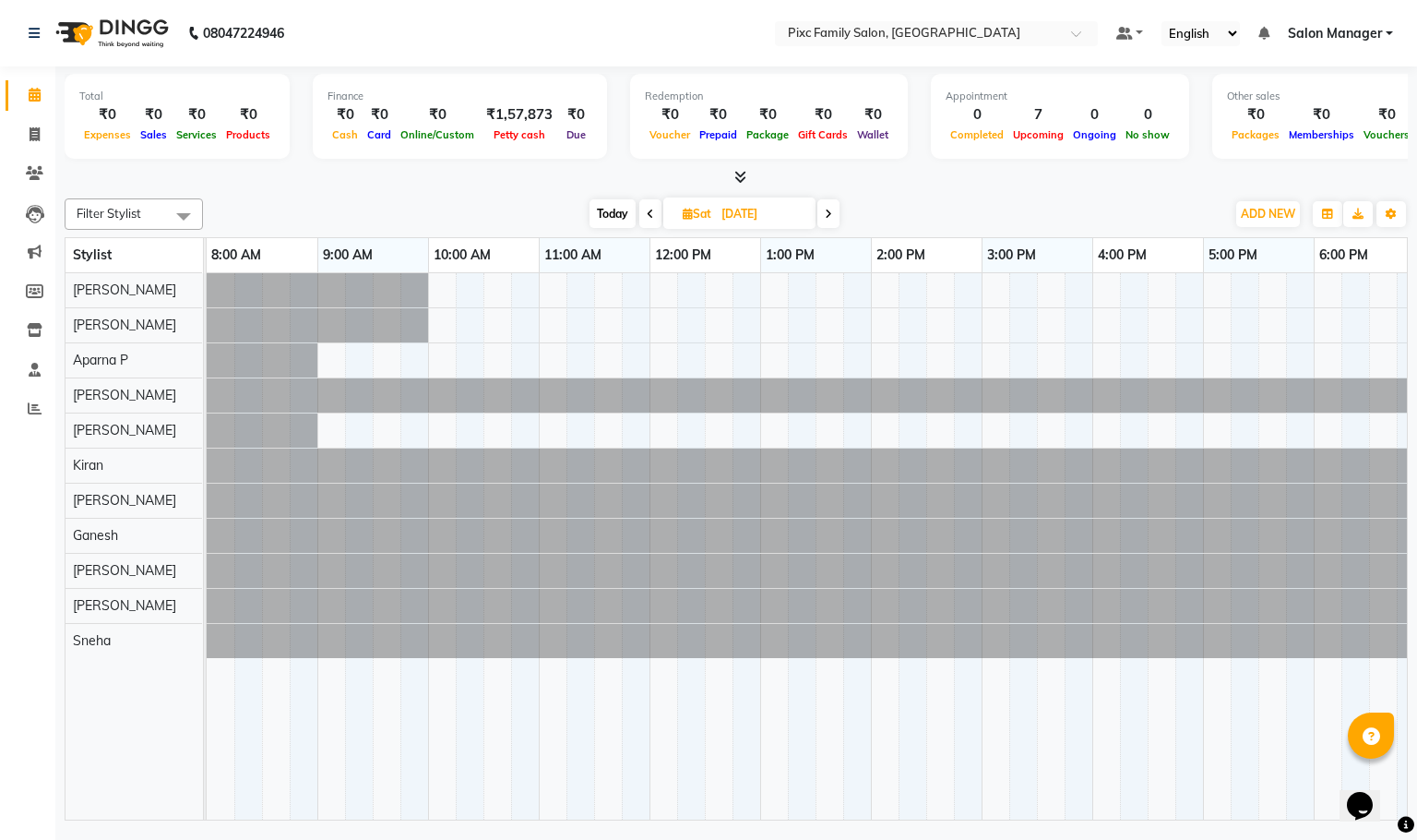
scroll to position [0, 333]
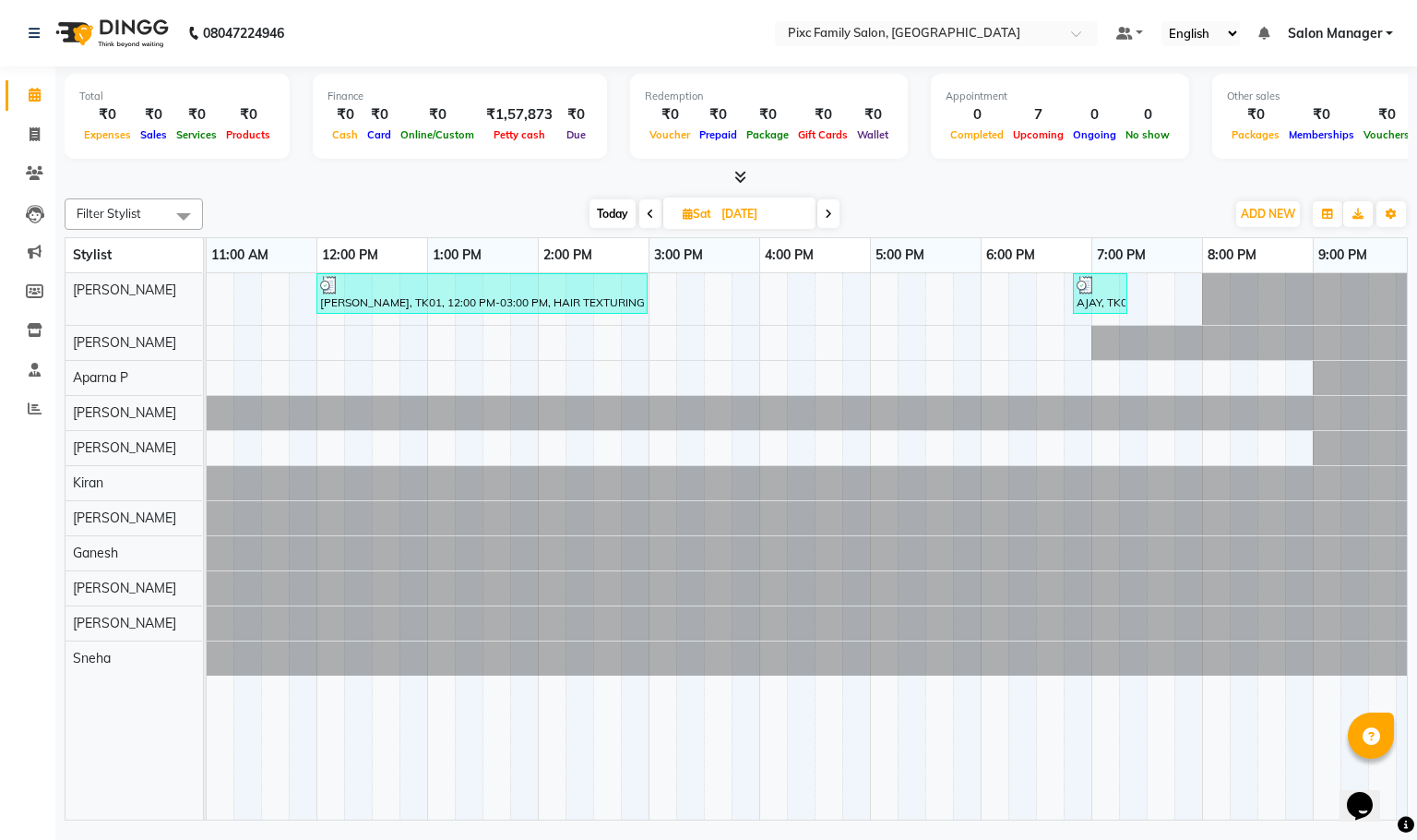
click at [829, 214] on icon at bounding box center [829, 214] width 7 height 11
type input "07-01-2024"
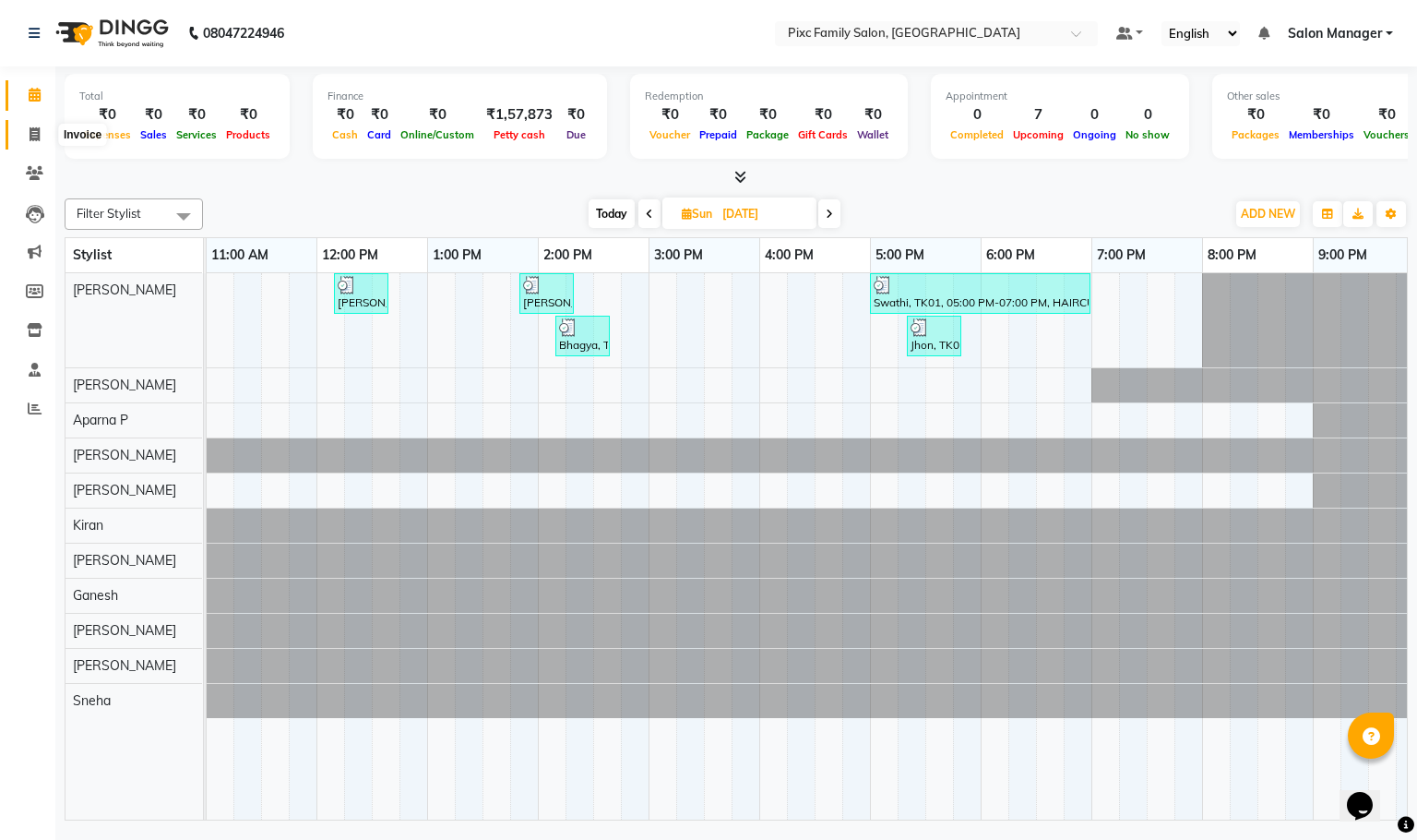
click at [19, 139] on span at bounding box center [34, 135] width 32 height 21
select select "service"
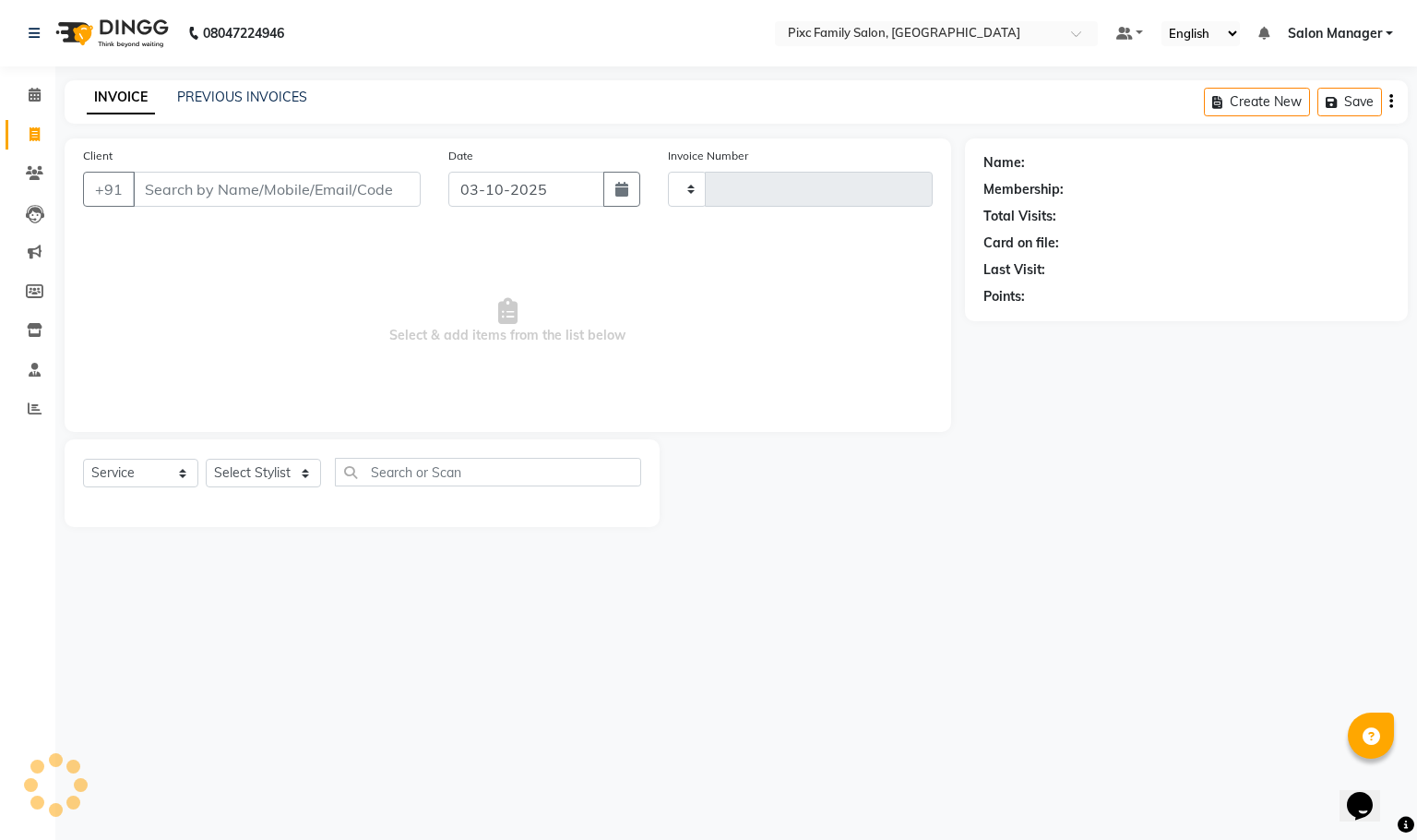
type input "1961"
select select "3509"
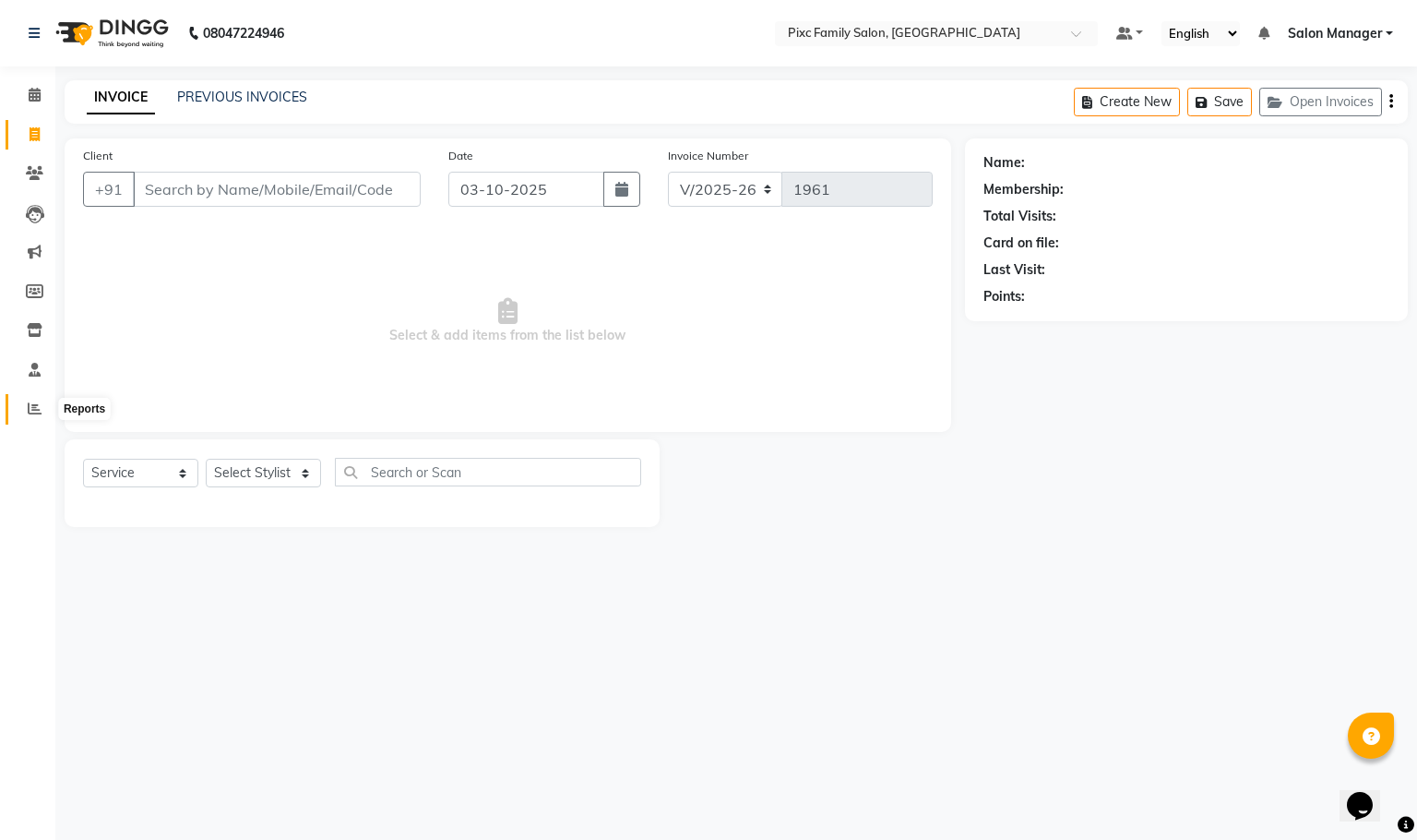
click at [20, 401] on span at bounding box center [34, 408] width 32 height 21
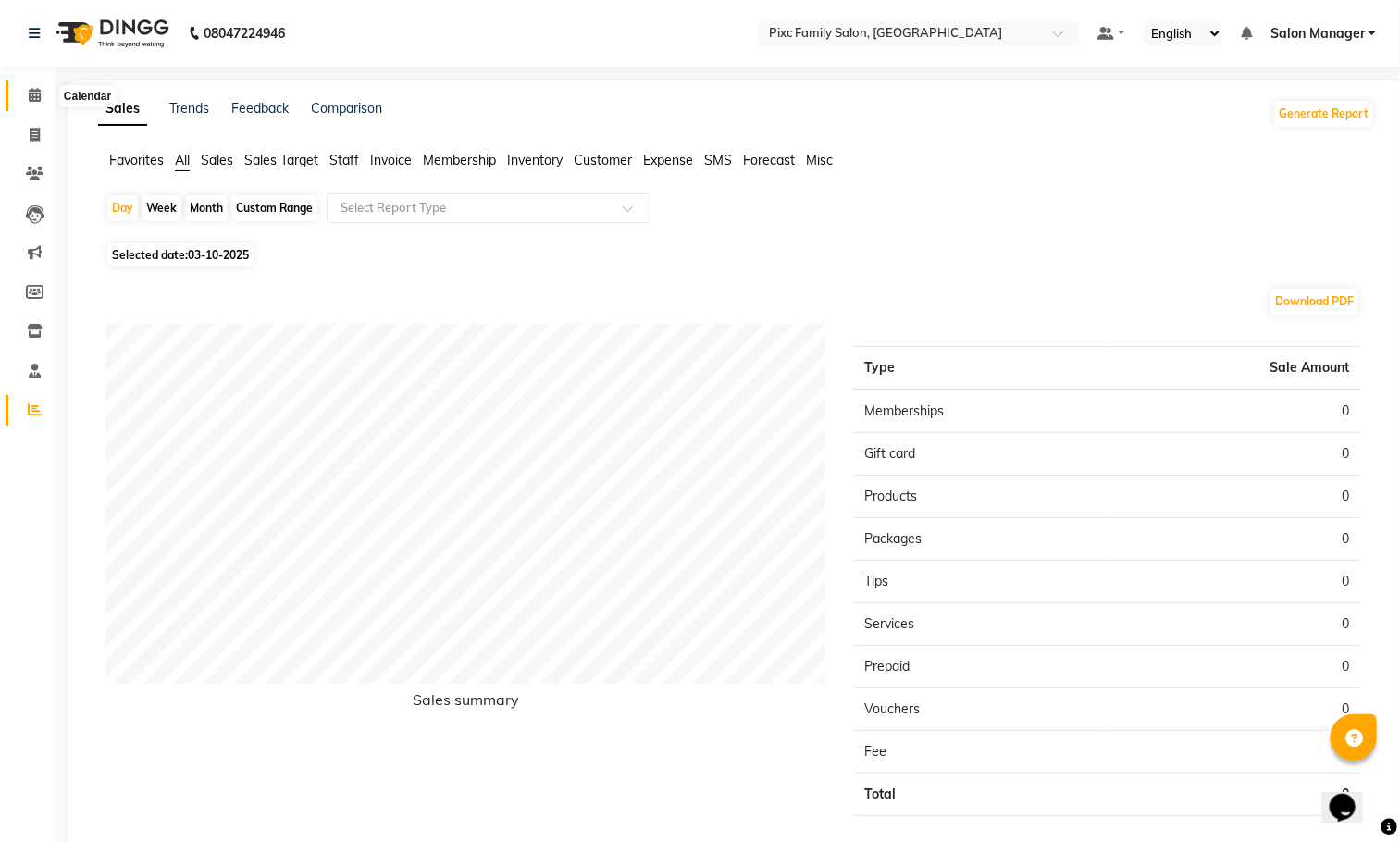
click at [36, 97] on icon at bounding box center [34, 95] width 12 height 14
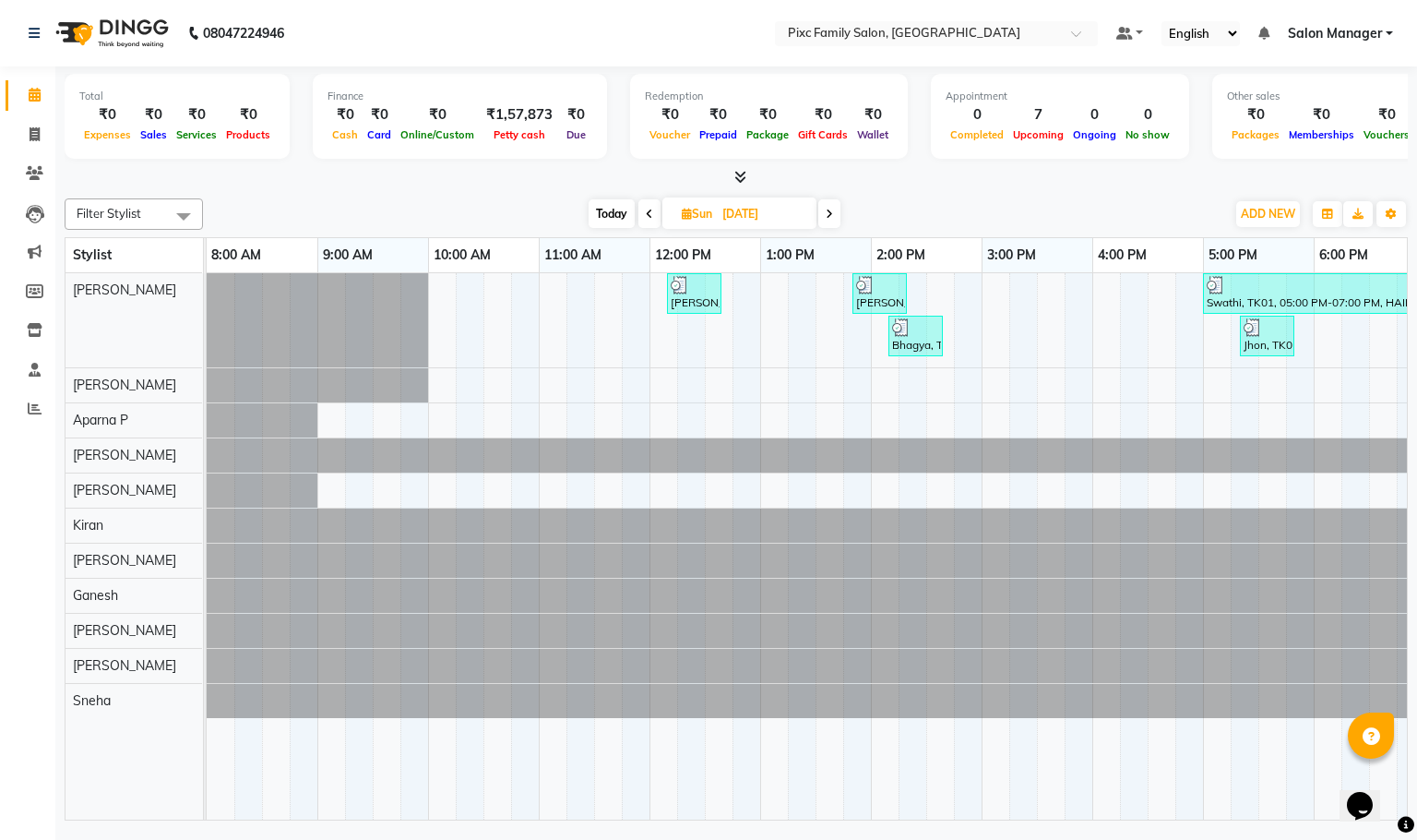
click at [613, 228] on div "Filter Stylist Select All Abid Haidar Aiswarya Babu Akil Khan Aparna P Ganesh J…" at bounding box center [736, 214] width 1344 height 31
click at [618, 213] on span "Today" at bounding box center [612, 213] width 46 height 29
type input "03-10-2025"
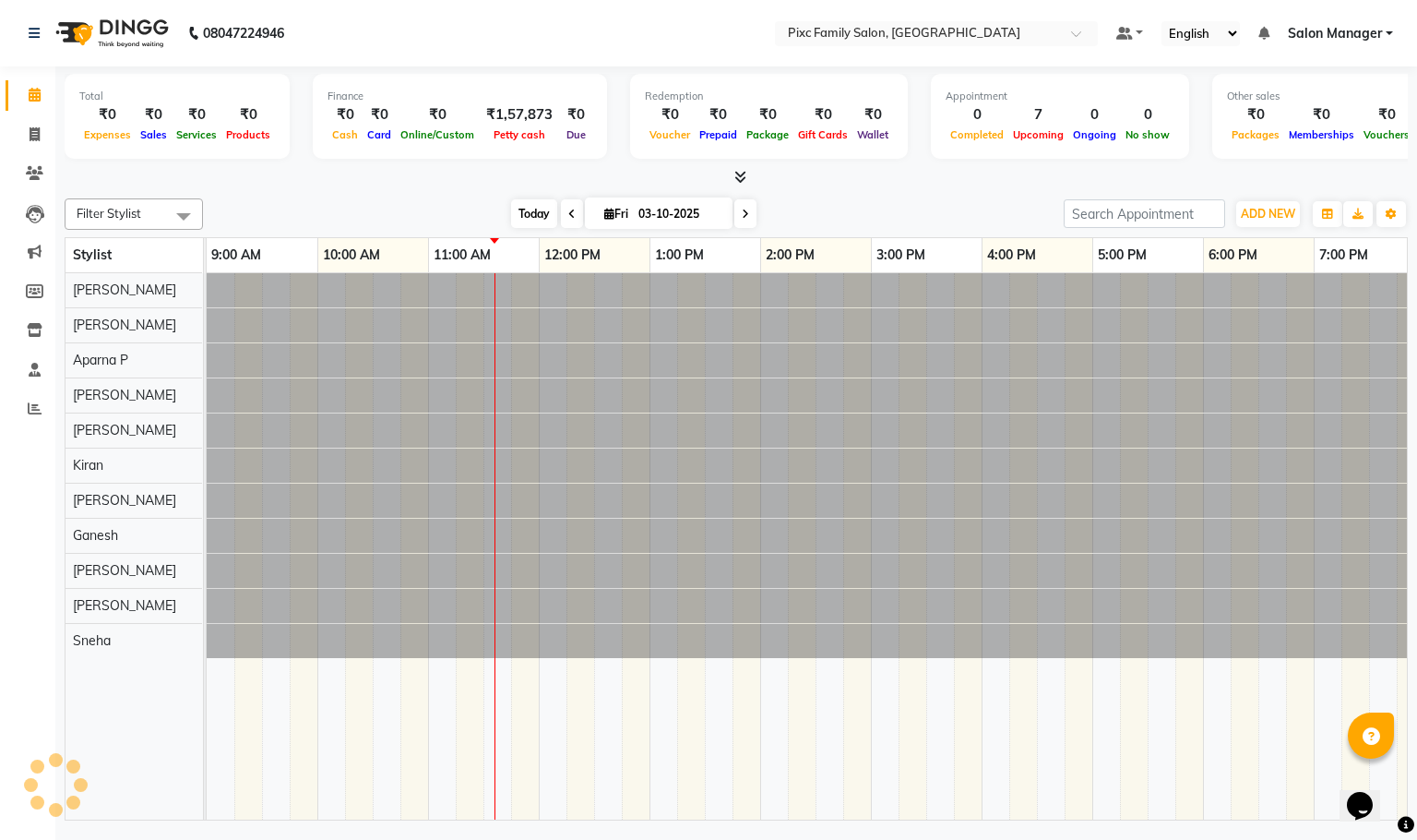
scroll to position [0, 128]
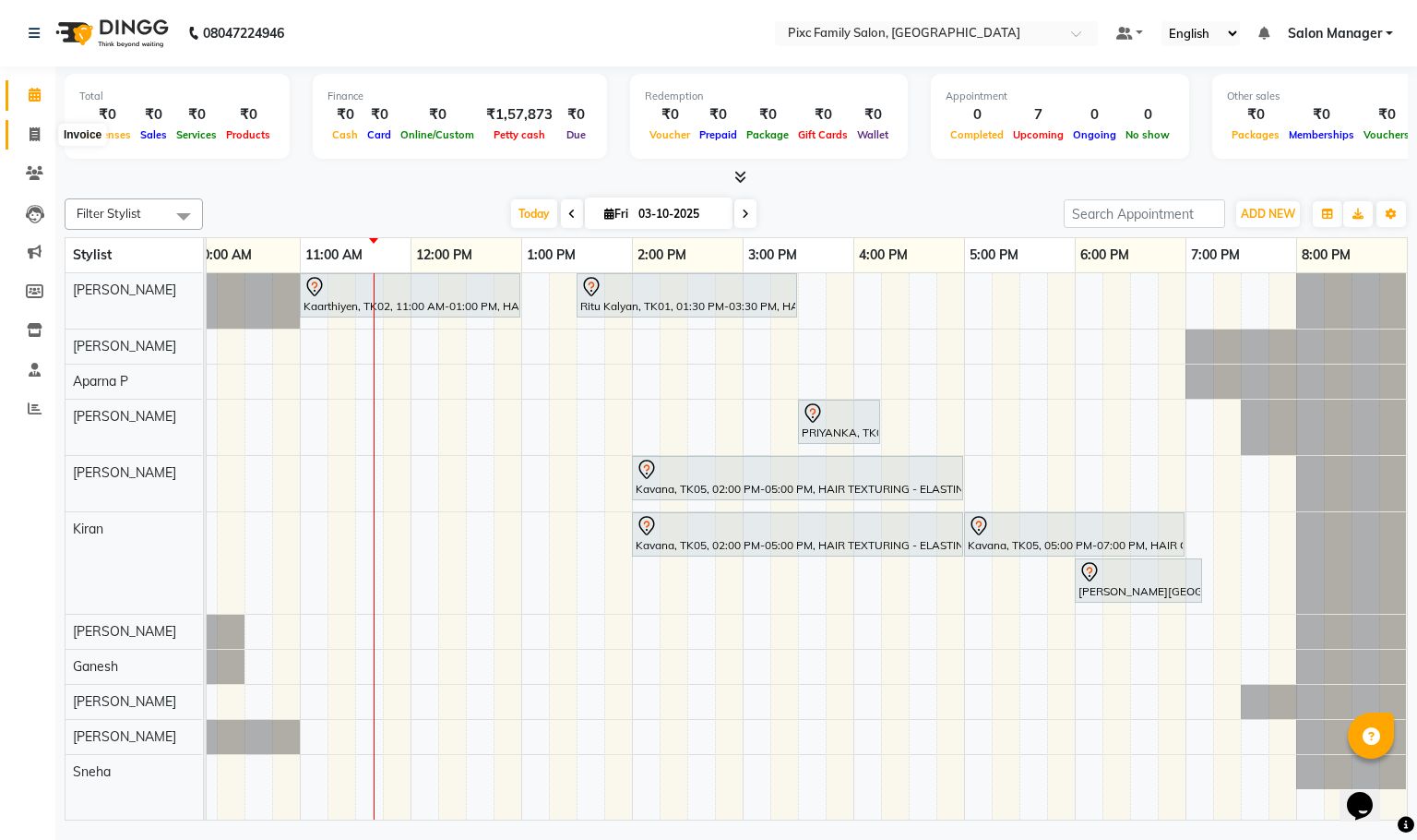
click at [33, 128] on icon at bounding box center [34, 134] width 10 height 14
select select "service"
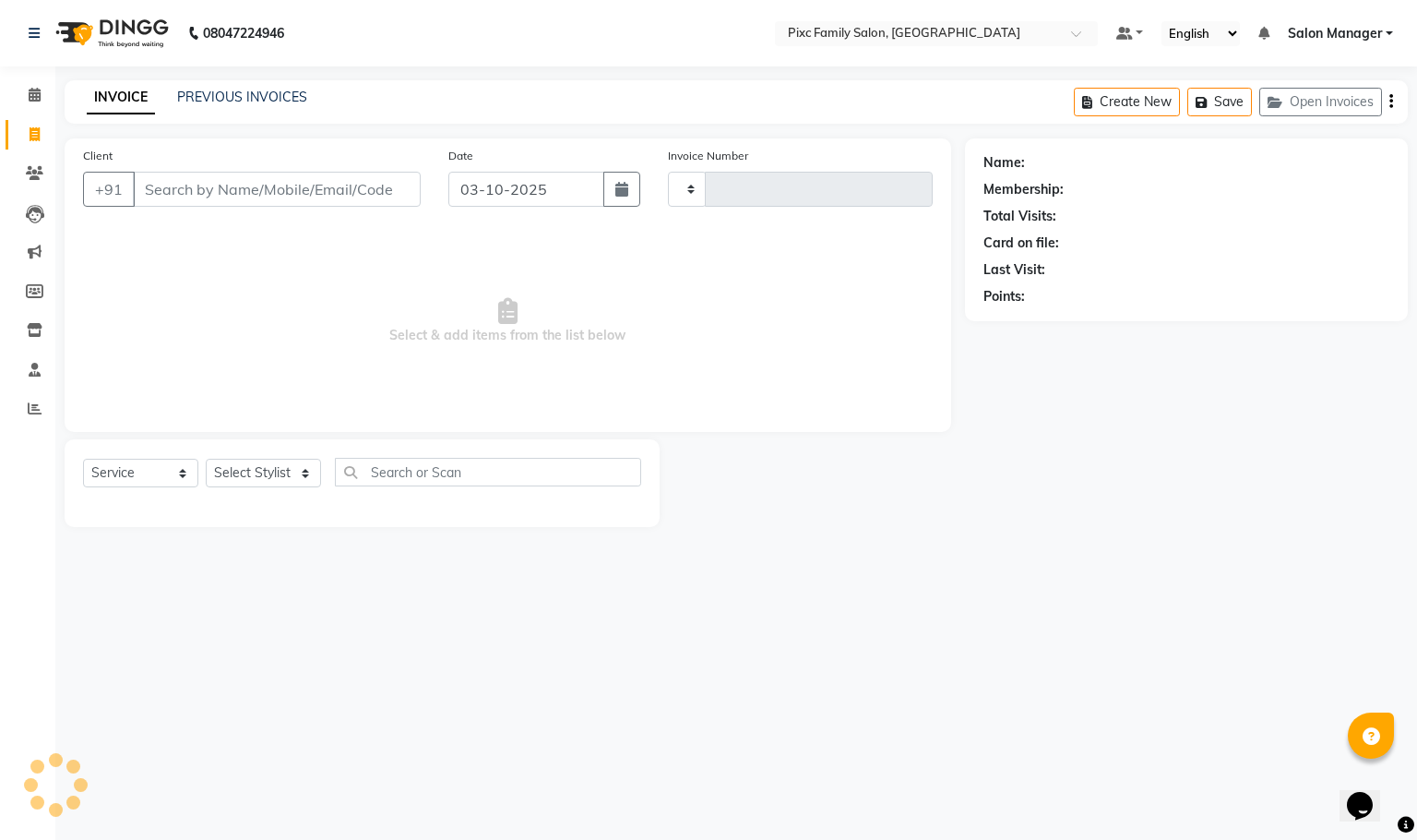
type input "1961"
select select "3509"
click at [252, 471] on select "Select Stylist Abid Haidar Aiswarya Babu Akil Khan Aparna P Ganesh Jagadeesh Ki…" at bounding box center [263, 472] width 116 height 29
select select "16506"
click at [206, 459] on select "Select Stylist Abid Haidar Aiswarya Babu Akil Khan Aparna P Ganesh Jagadeesh Ki…" at bounding box center [263, 472] width 116 height 29
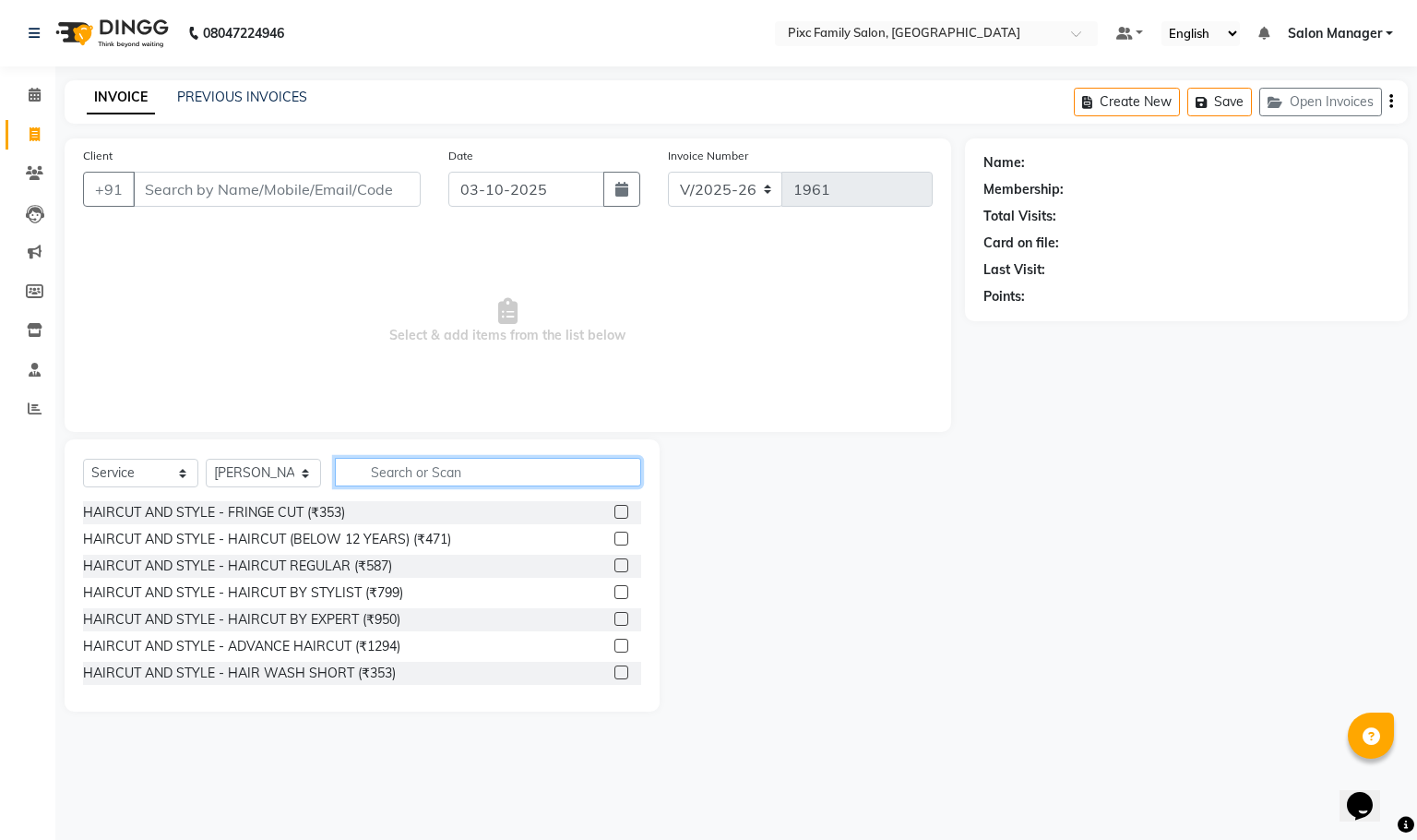
click at [402, 479] on input "text" at bounding box center [488, 471] width 307 height 29
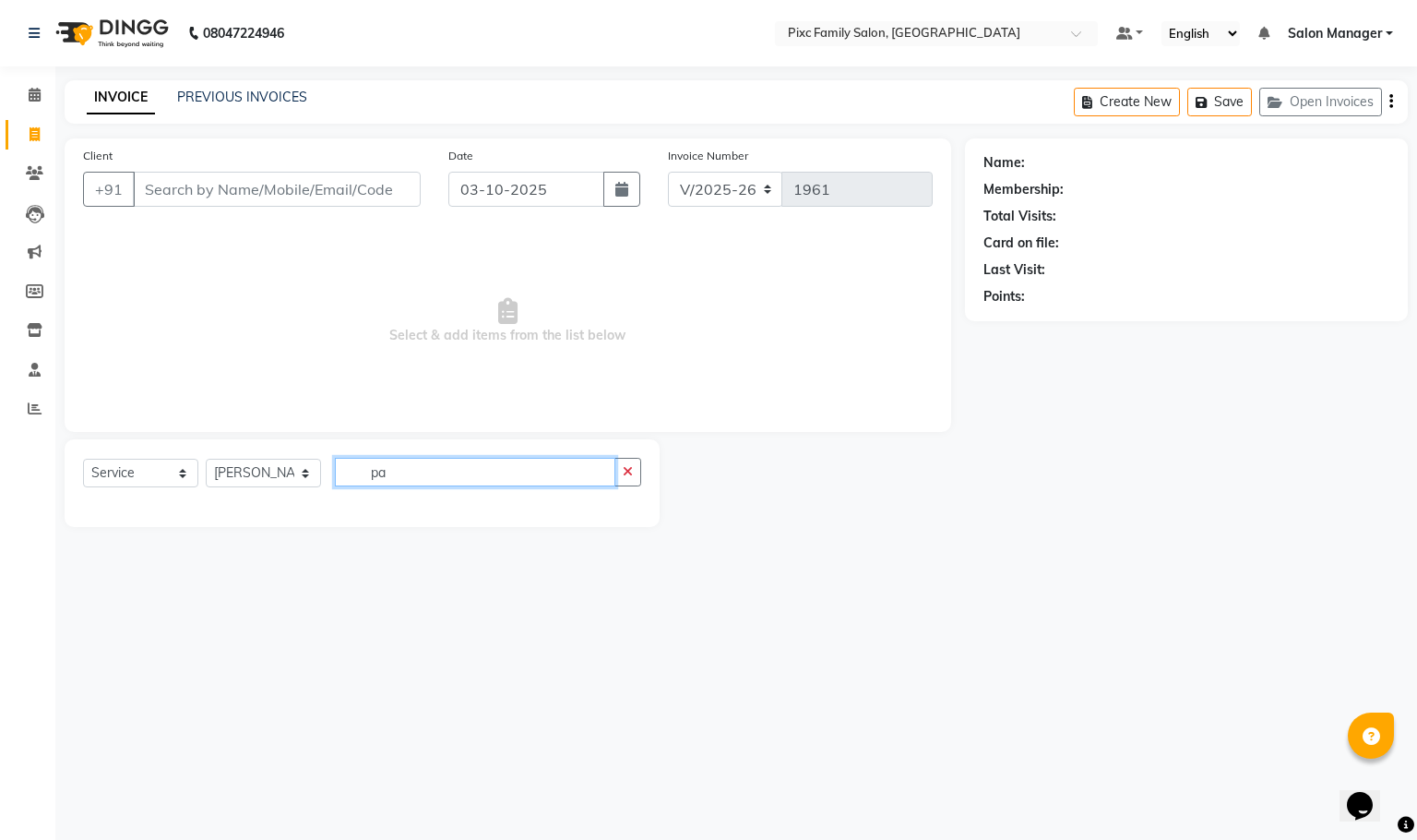
type input "p"
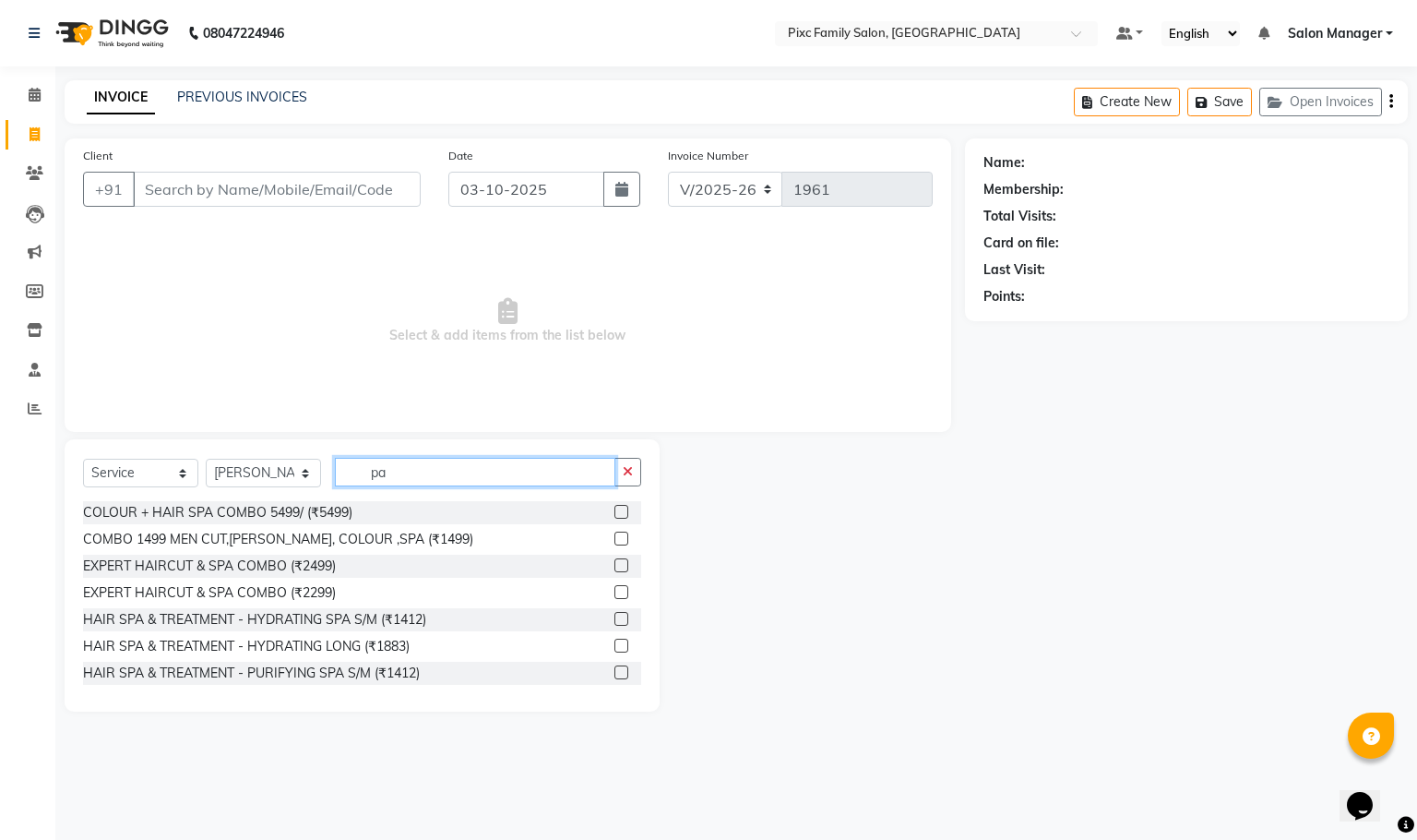
type input "p"
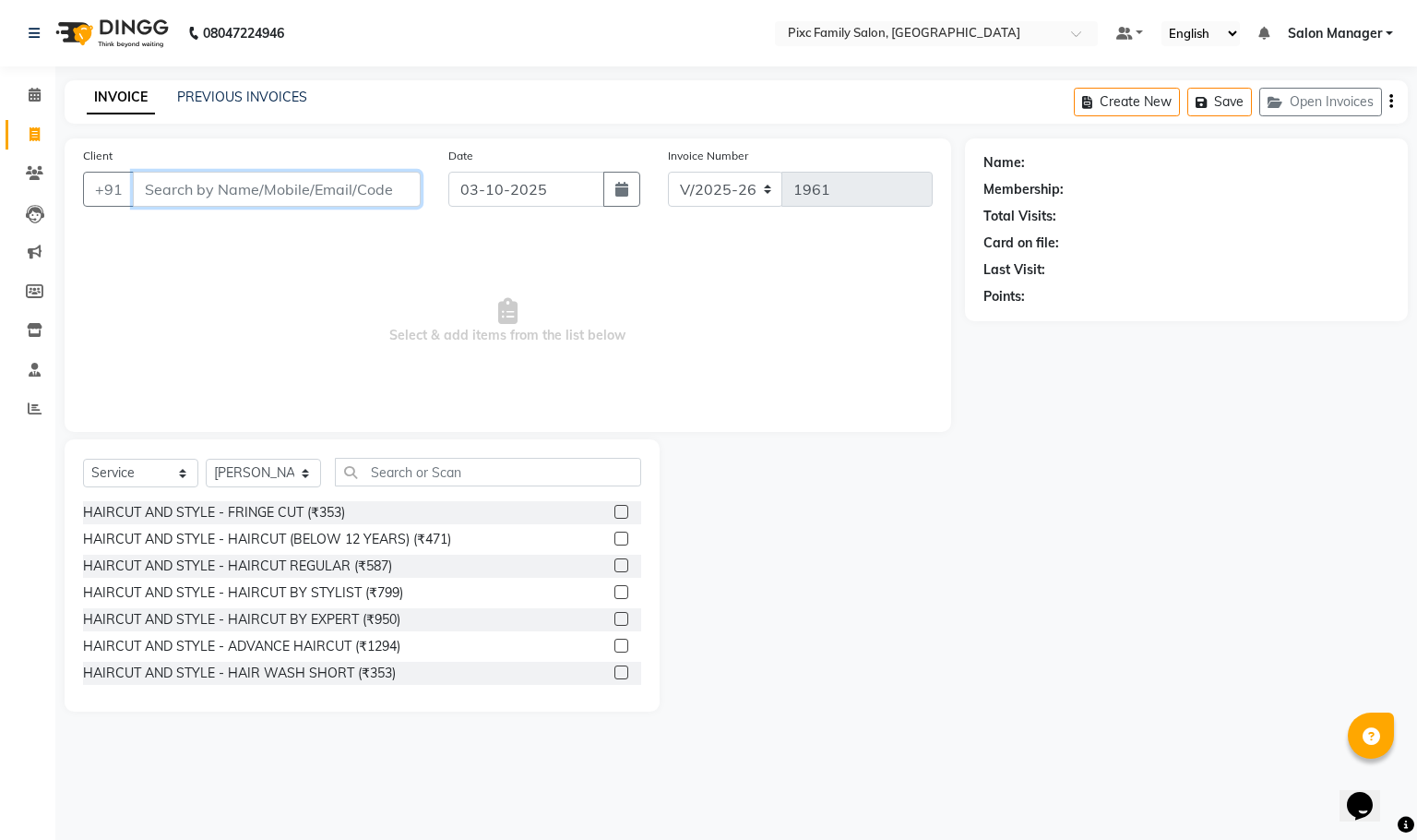
click at [181, 181] on input "Client" at bounding box center [276, 189] width 288 height 35
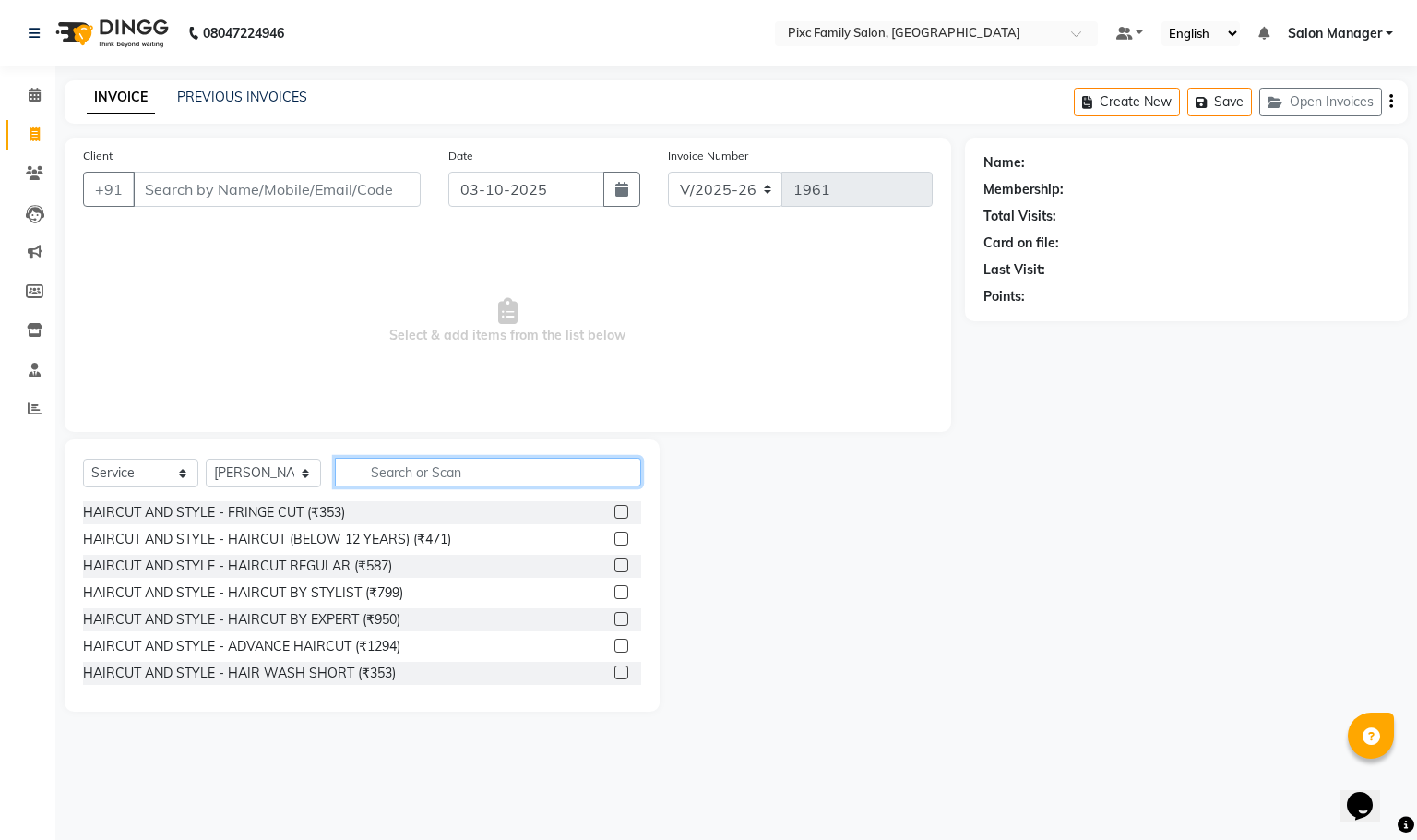
click at [448, 471] on input "text" at bounding box center [488, 471] width 307 height 29
click at [288, 485] on select "Select Stylist Abid Haidar Aiswarya Babu Akil Khan Aparna P Ganesh Jagadeesh Ki…" at bounding box center [263, 472] width 116 height 29
select select "90556"
click at [206, 459] on select "Select Stylist Abid Haidar Aiswarya Babu Akil Khan Aparna P Ganesh Jagadeesh Ki…" at bounding box center [263, 472] width 116 height 29
click at [474, 468] on input "text" at bounding box center [488, 471] width 307 height 29
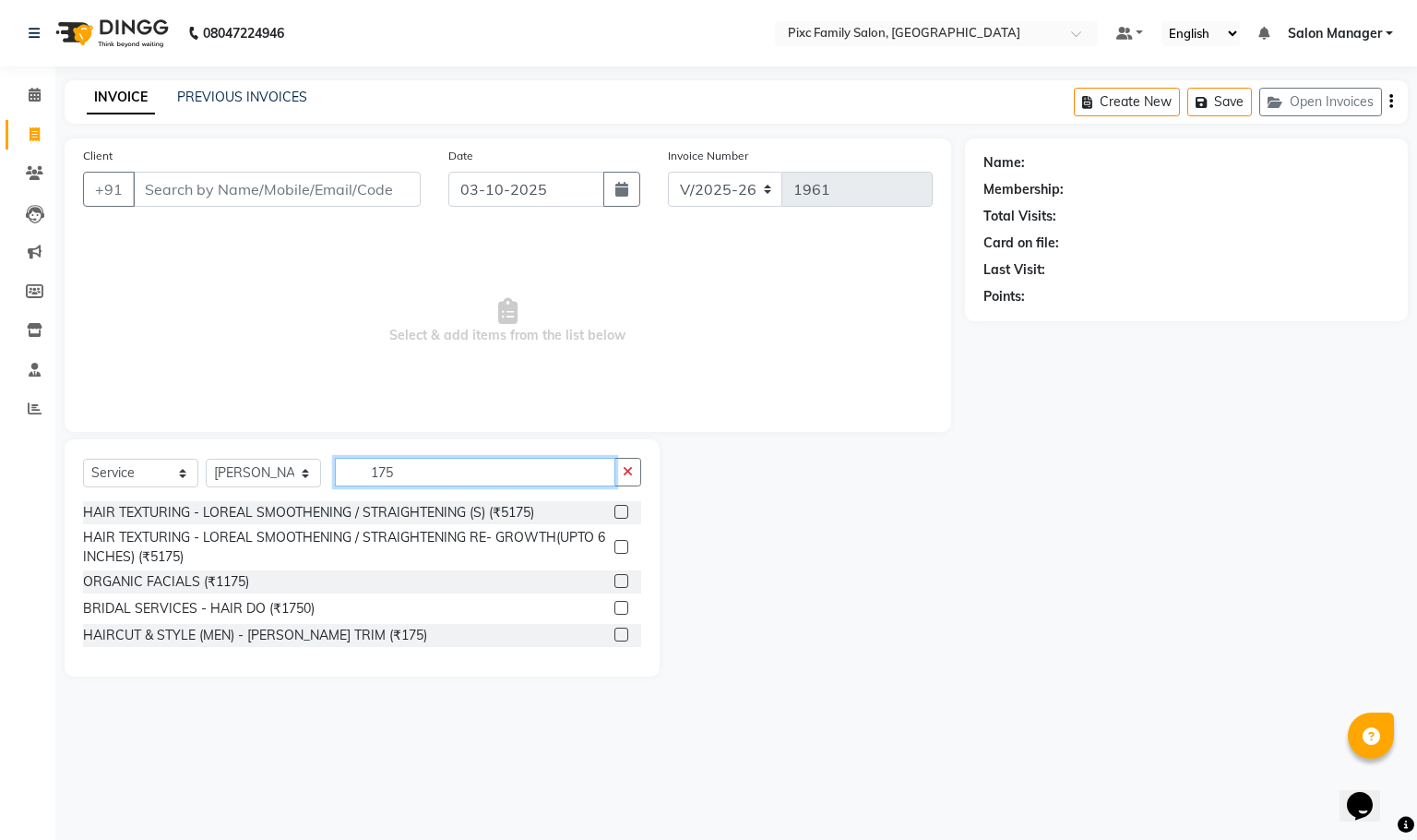
type input "175"
click at [619, 635] on label at bounding box center [621, 634] width 14 height 14
click at [619, 635] on input "checkbox" at bounding box center [621, 635] width 12 height 12
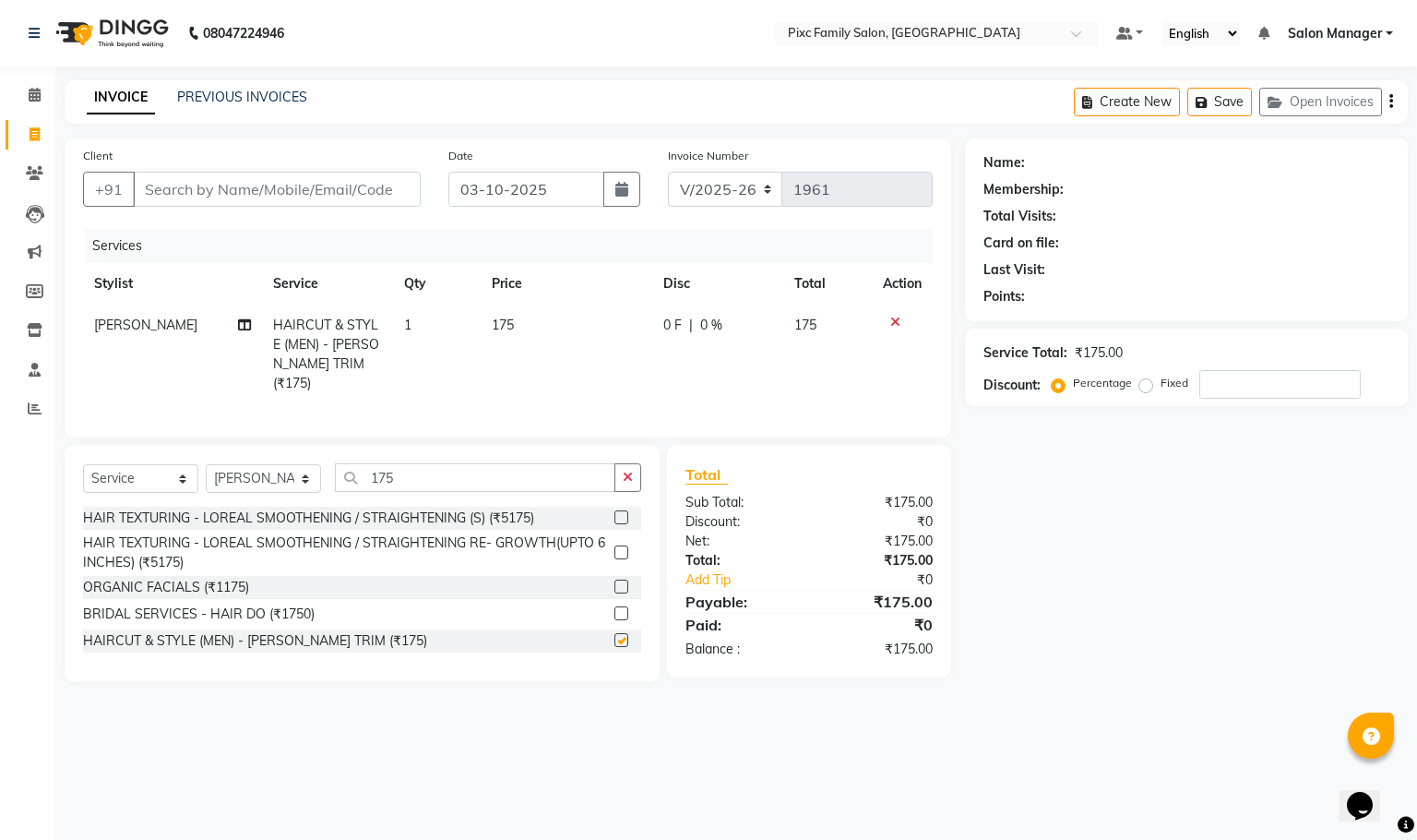
checkbox input "false"
click at [345, 192] on input "Client" at bounding box center [276, 189] width 288 height 35
type input "7"
type input "0"
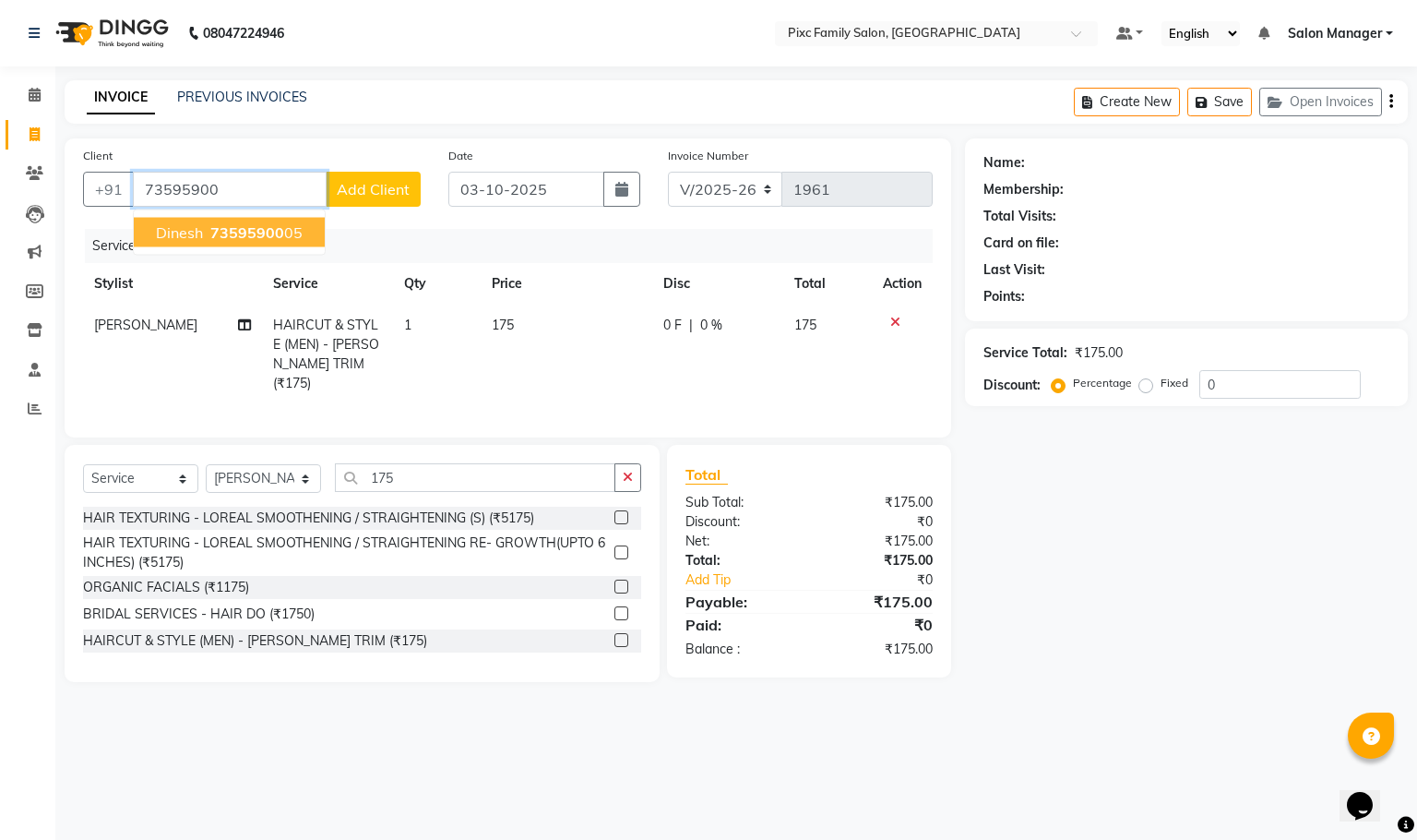
click at [217, 235] on span "73595900" at bounding box center [247, 232] width 74 height 19
type input "7359590005"
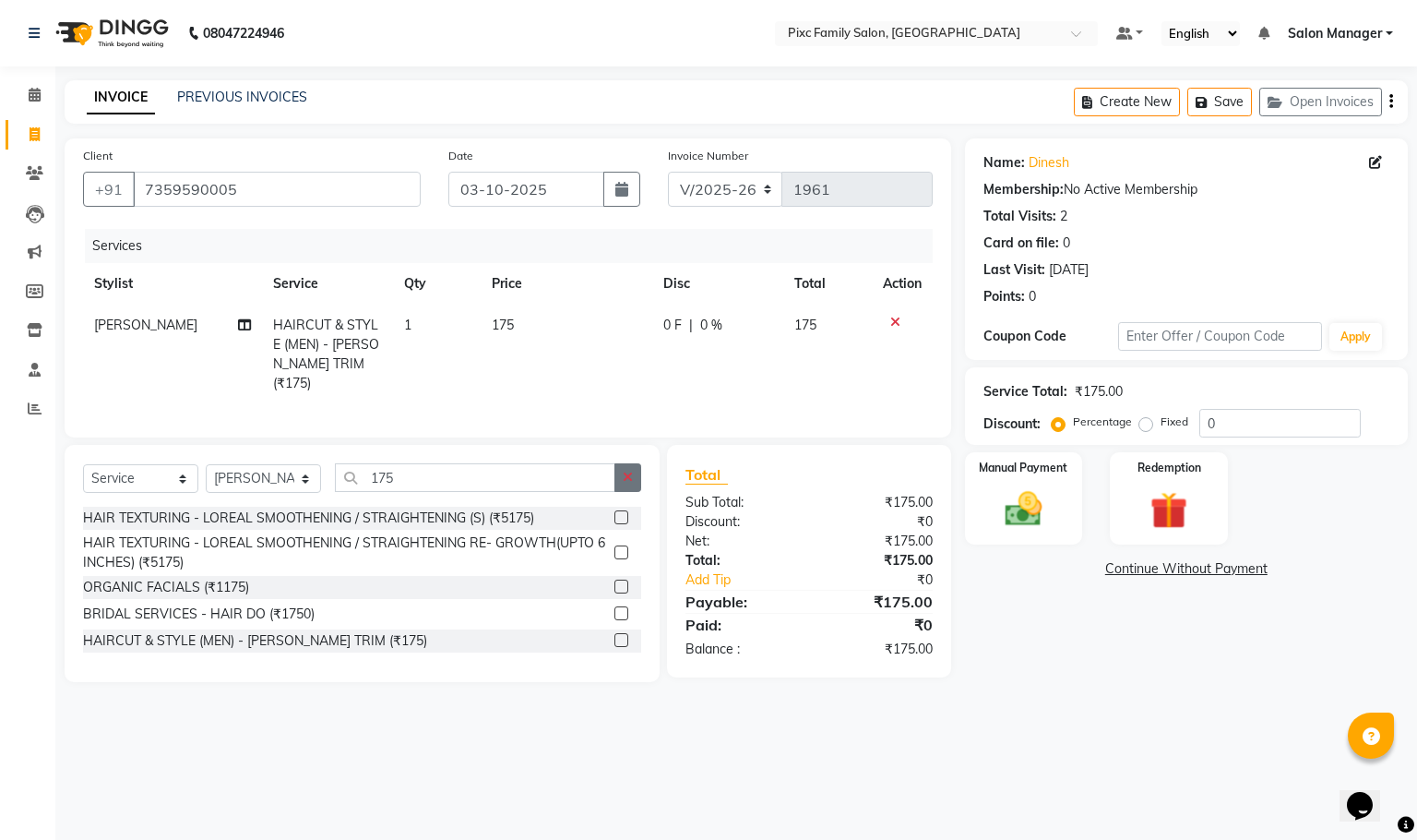
click at [626, 482] on icon "button" at bounding box center [628, 477] width 10 height 13
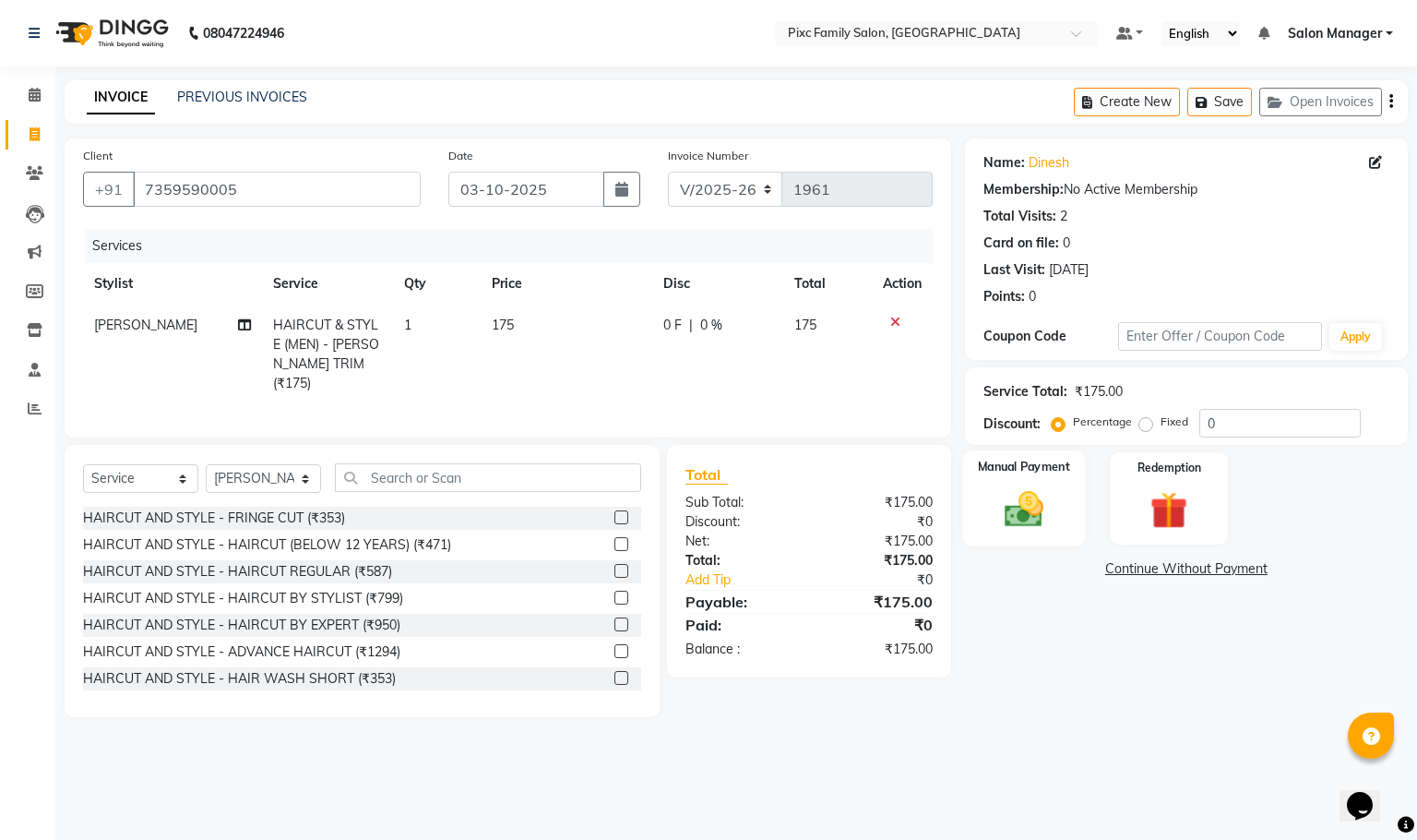
click at [1058, 505] on div "Manual Payment" at bounding box center [1023, 498] width 123 height 96
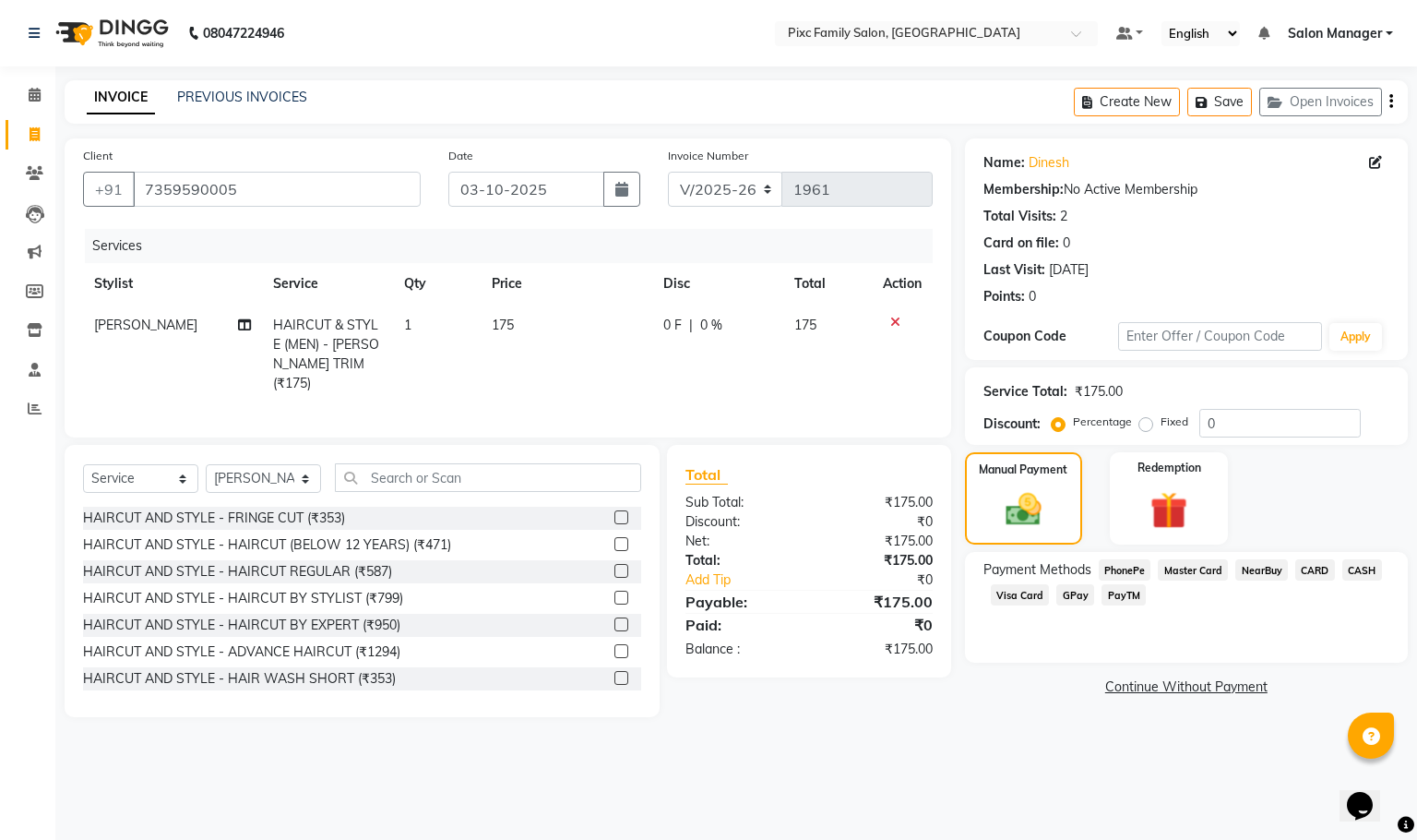
click at [1313, 574] on span "CARD" at bounding box center [1315, 570] width 40 height 21
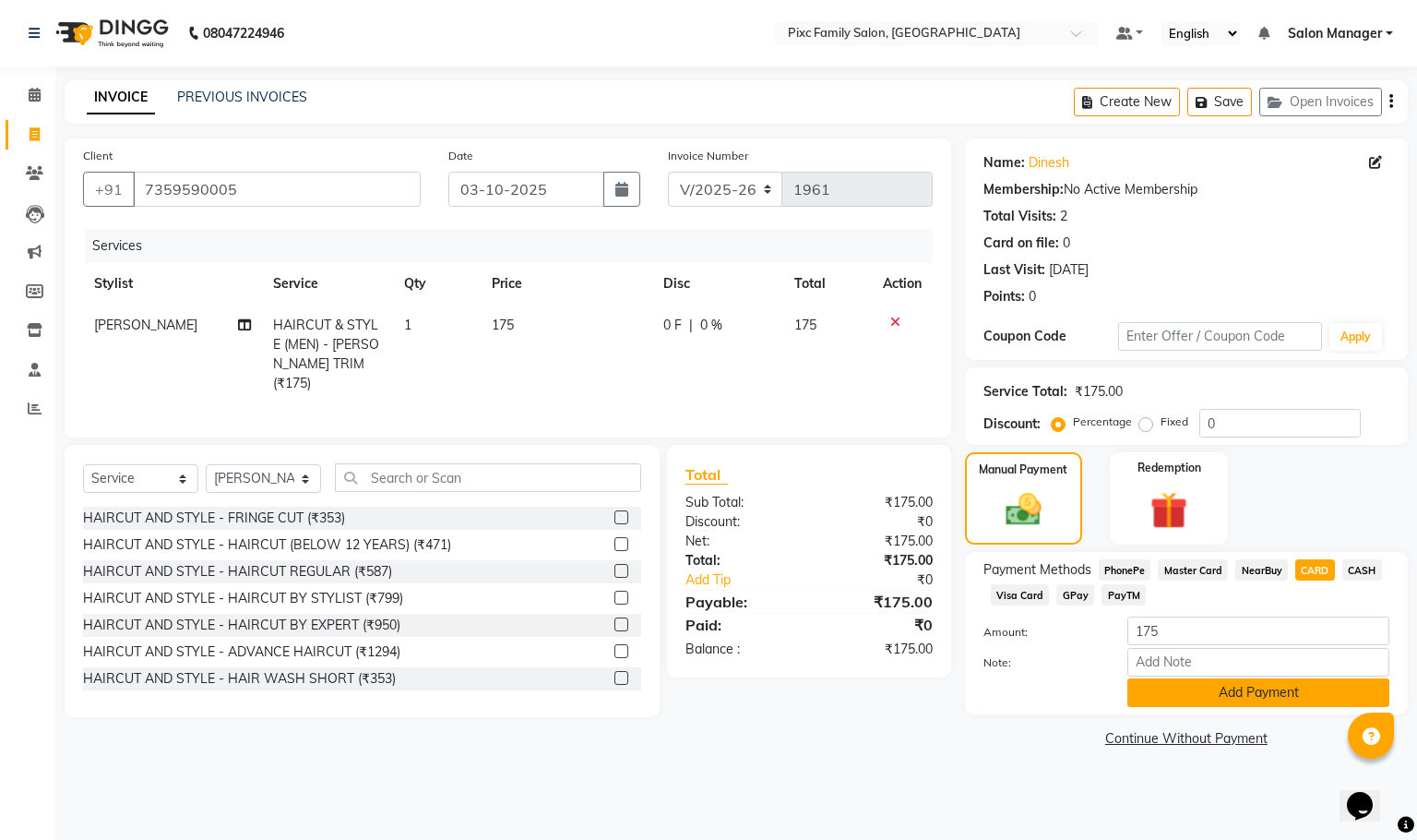
click at [1255, 684] on button "Add Payment" at bounding box center [1259, 692] width 262 height 29
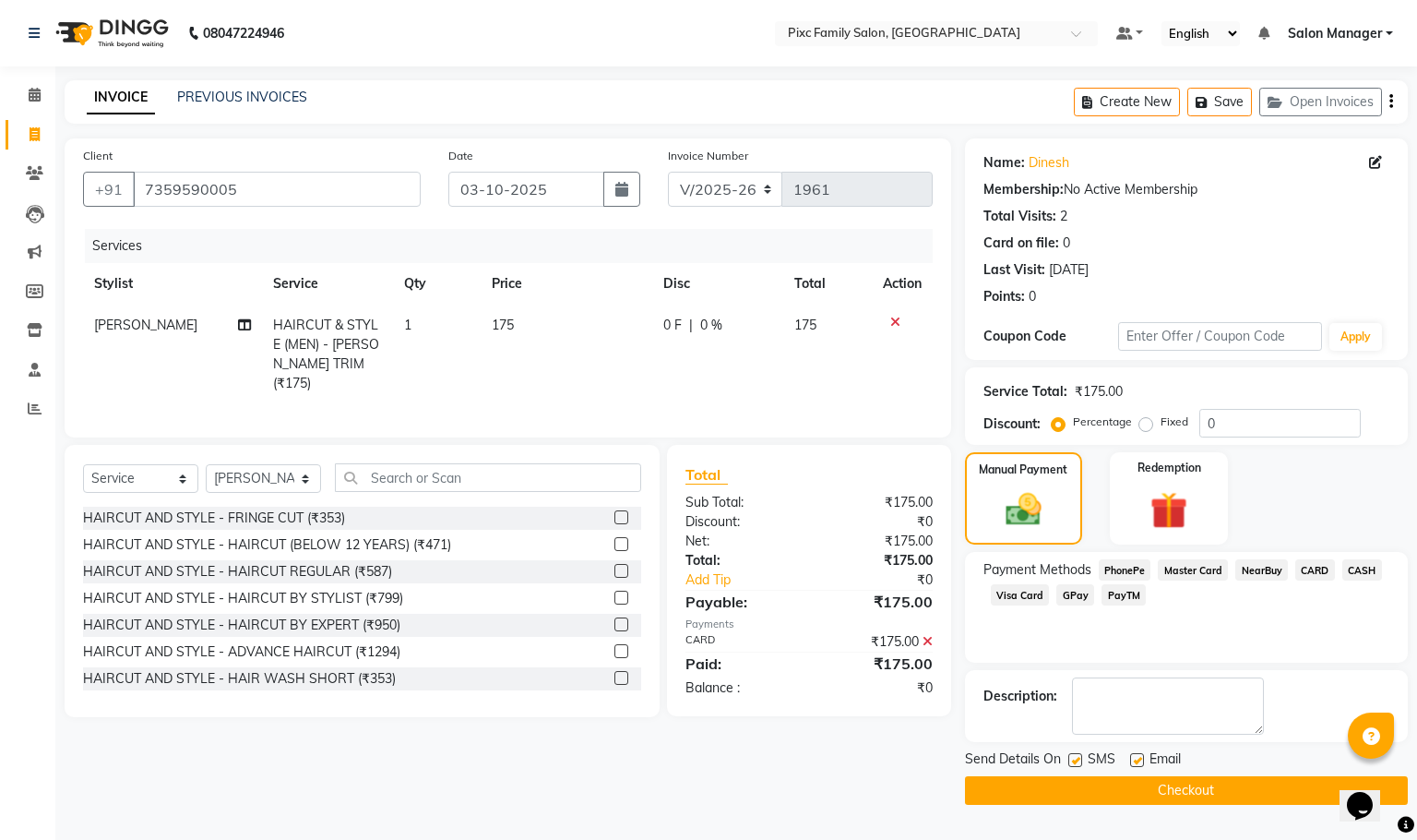
click at [1131, 790] on button "Checkout" at bounding box center [1186, 790] width 443 height 29
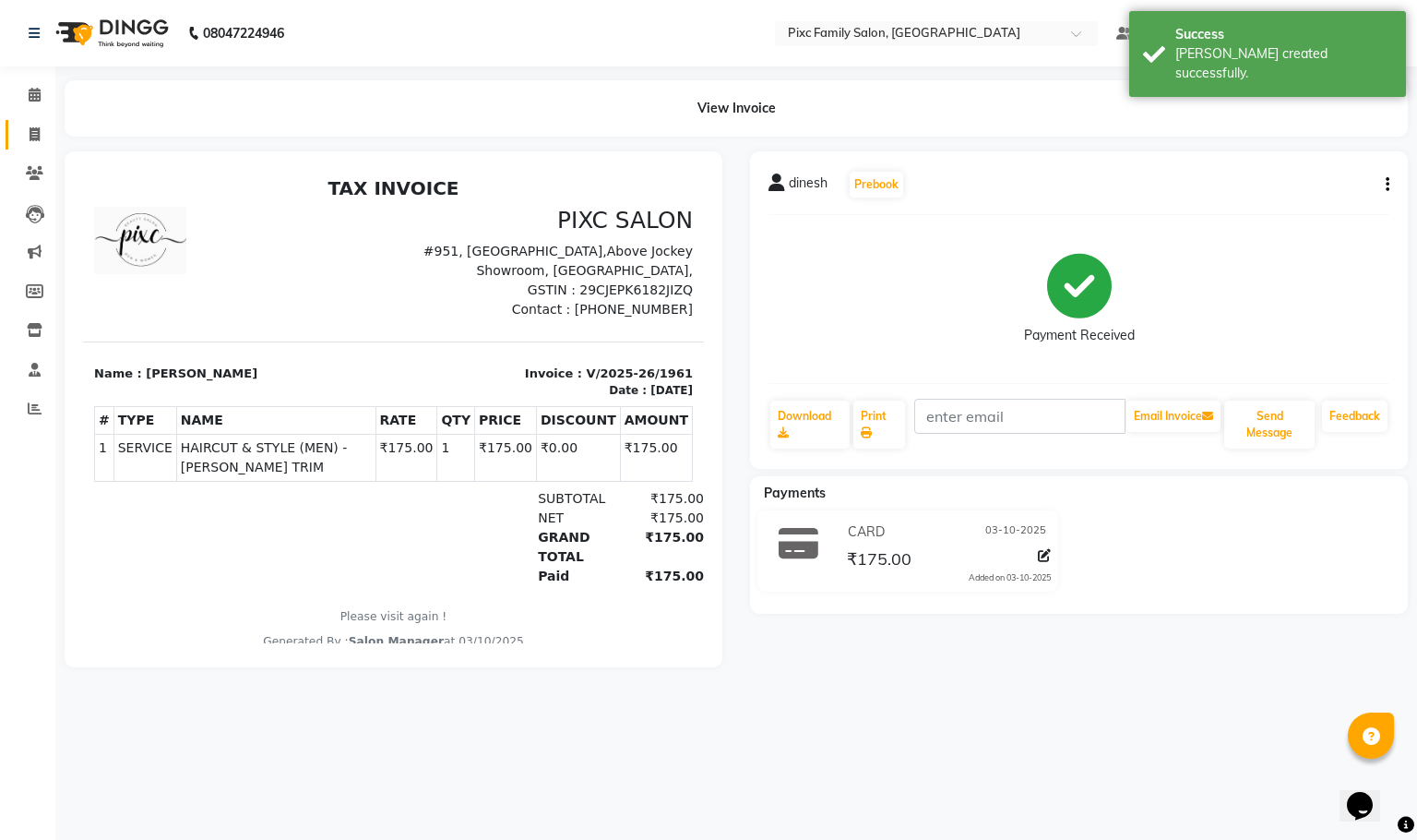
click at [31, 122] on link "Invoice" at bounding box center [28, 135] width 44 height 31
select select "service"
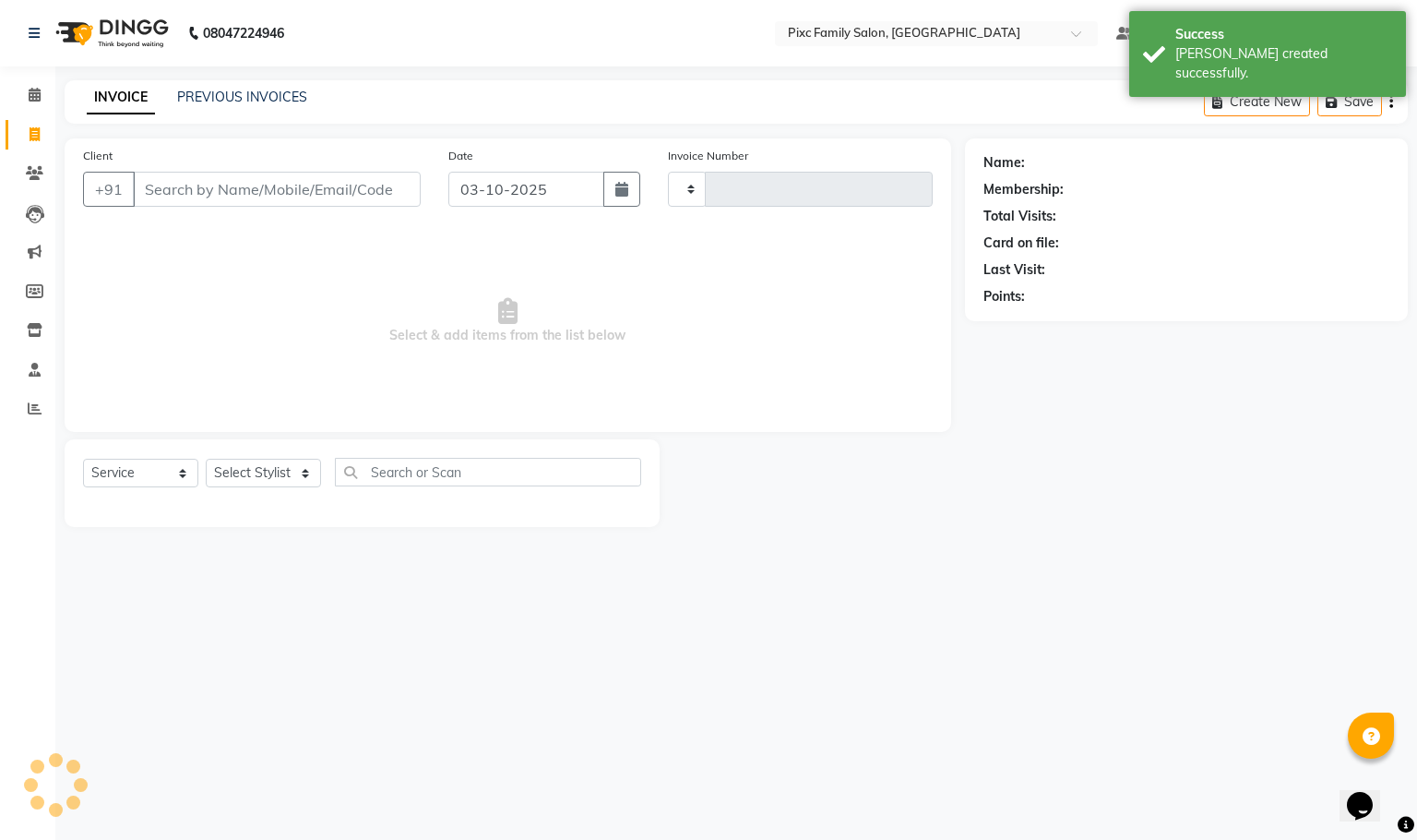
type input "1962"
select select "3509"
click at [37, 103] on span at bounding box center [34, 95] width 32 height 21
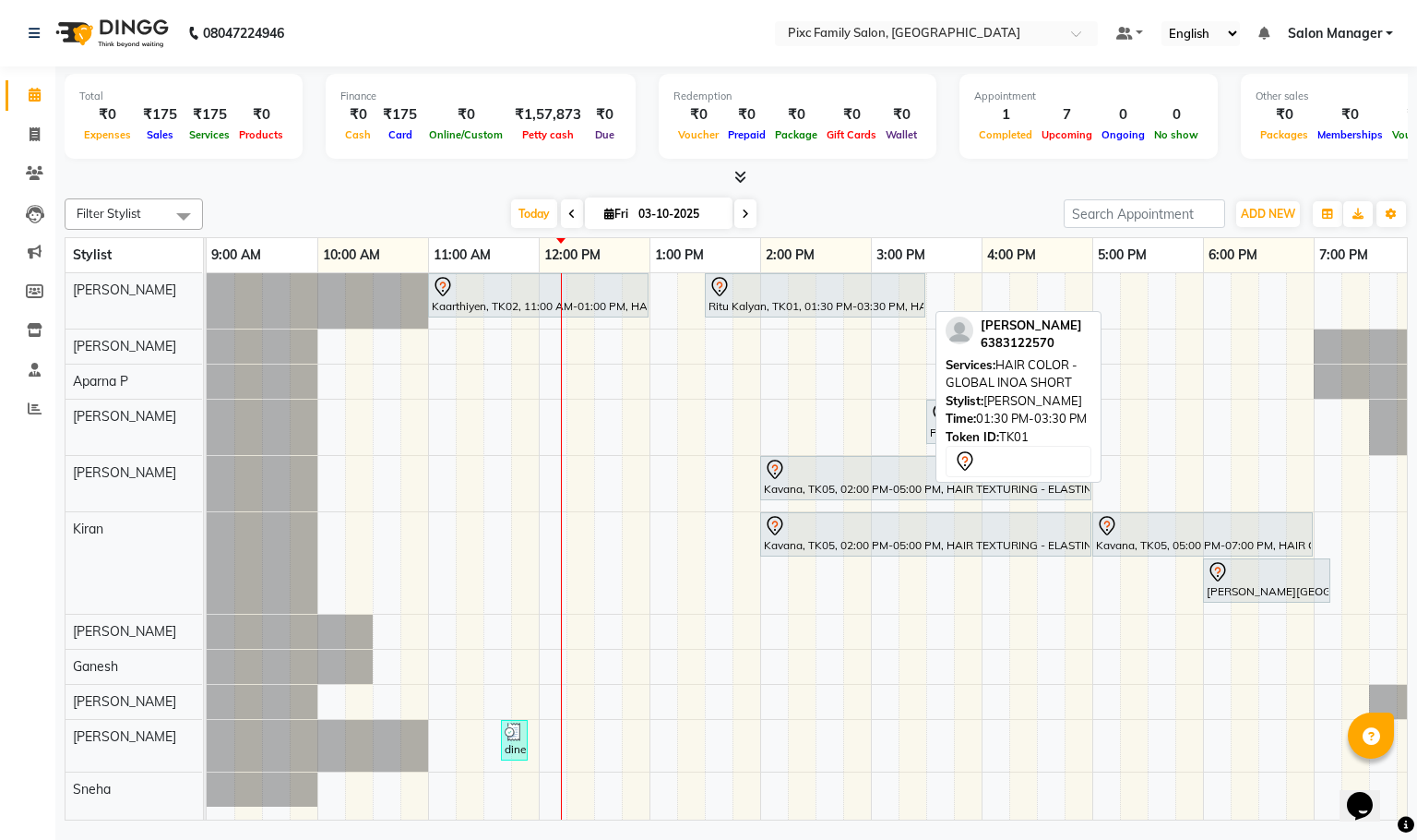
click at [831, 311] on div "Ritu Kalyan, TK01, 01:30 PM-03:30 PM, HAIR COLOR - GLOBAL INOA SHORT" at bounding box center [815, 295] width 217 height 39
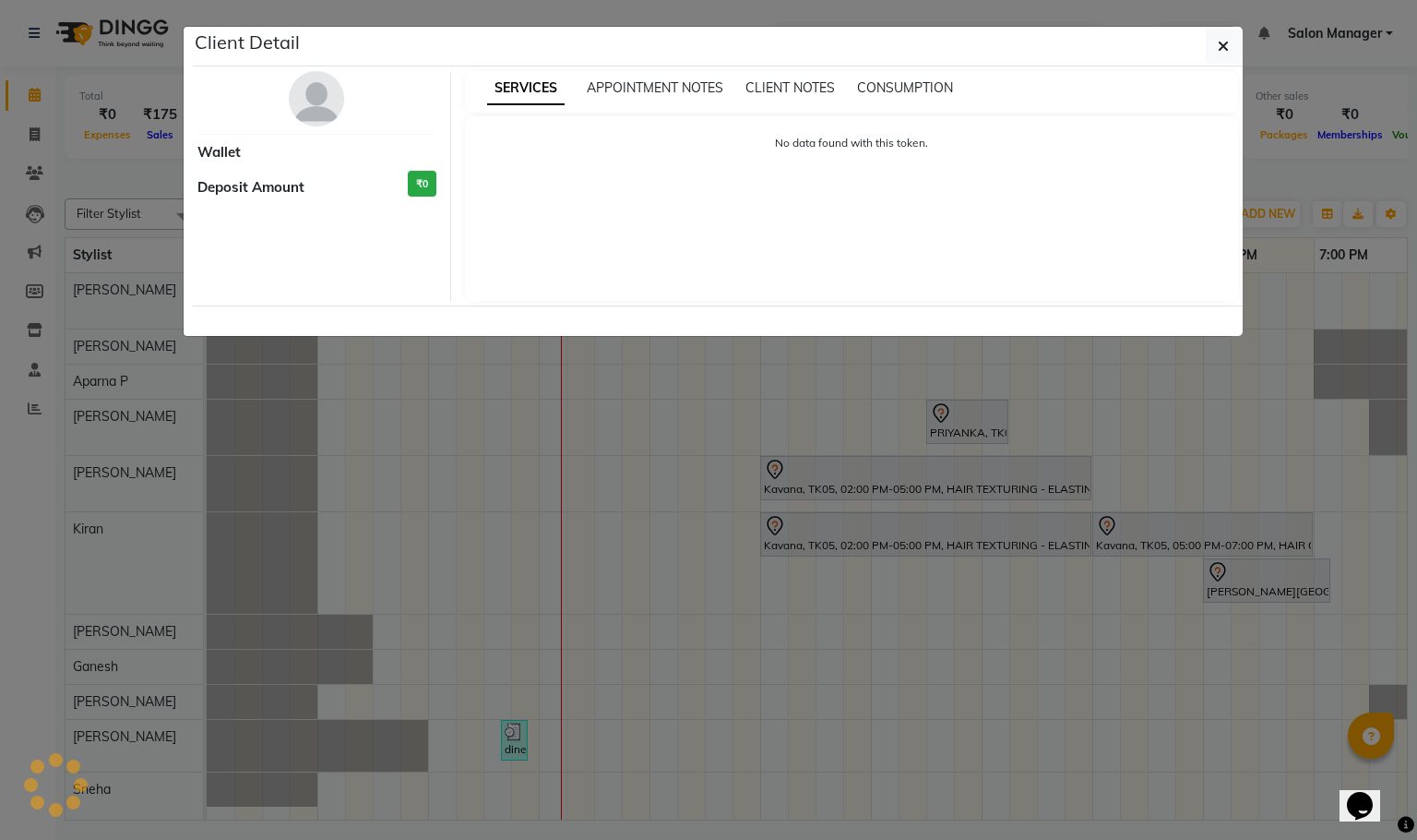
select select "7"
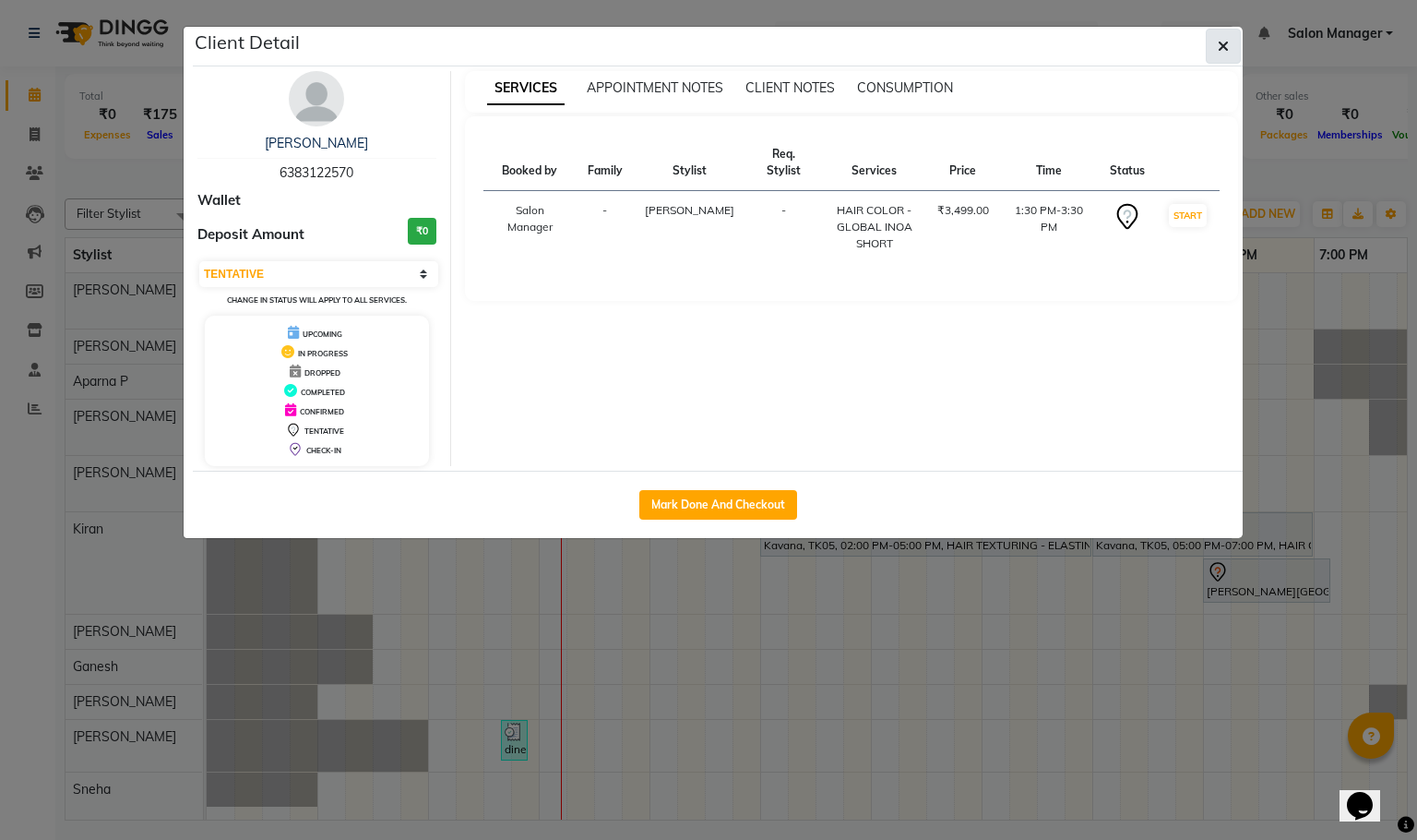
click at [1218, 45] on icon "button" at bounding box center [1223, 46] width 11 height 15
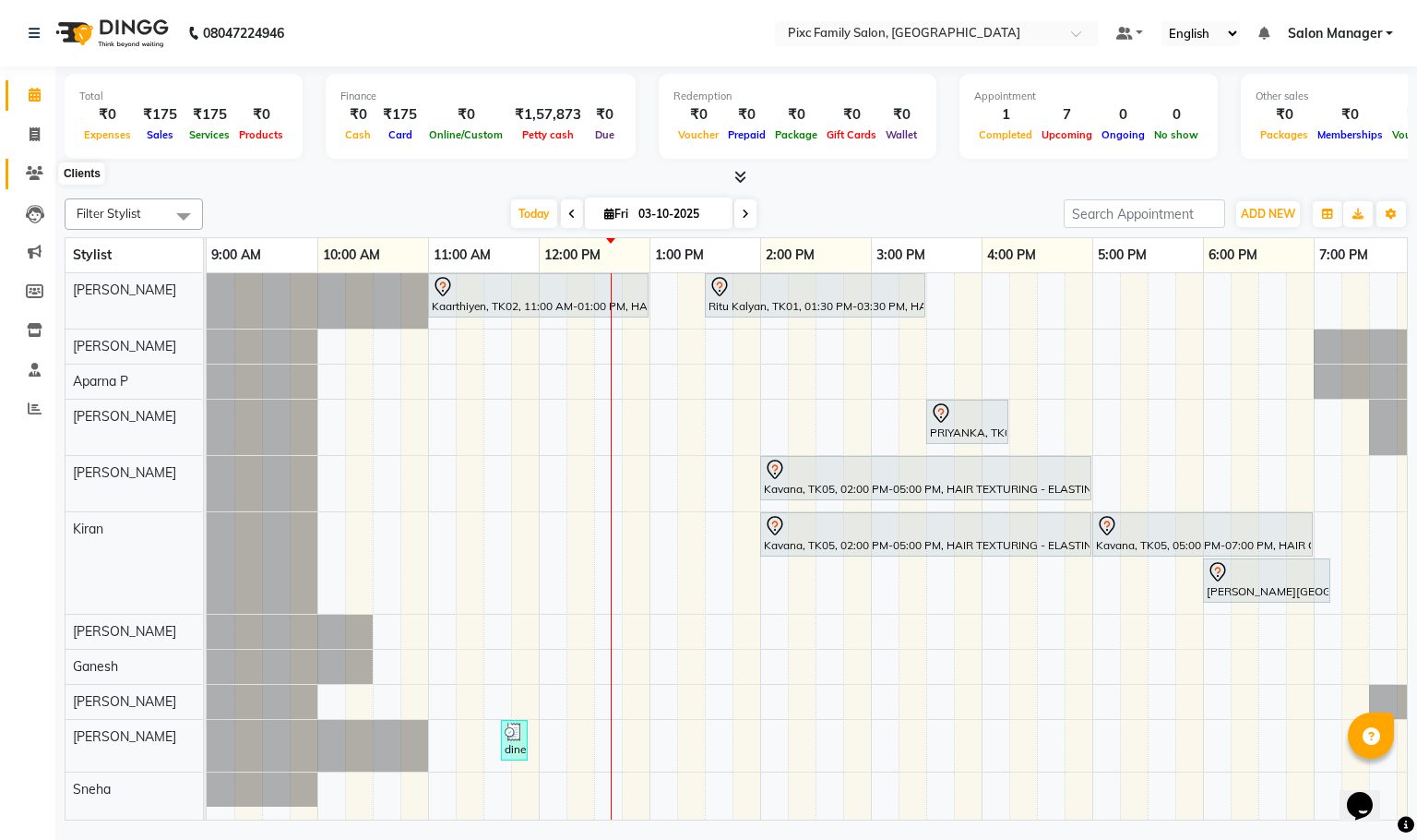
click at [29, 171] on icon at bounding box center [34, 172] width 18 height 14
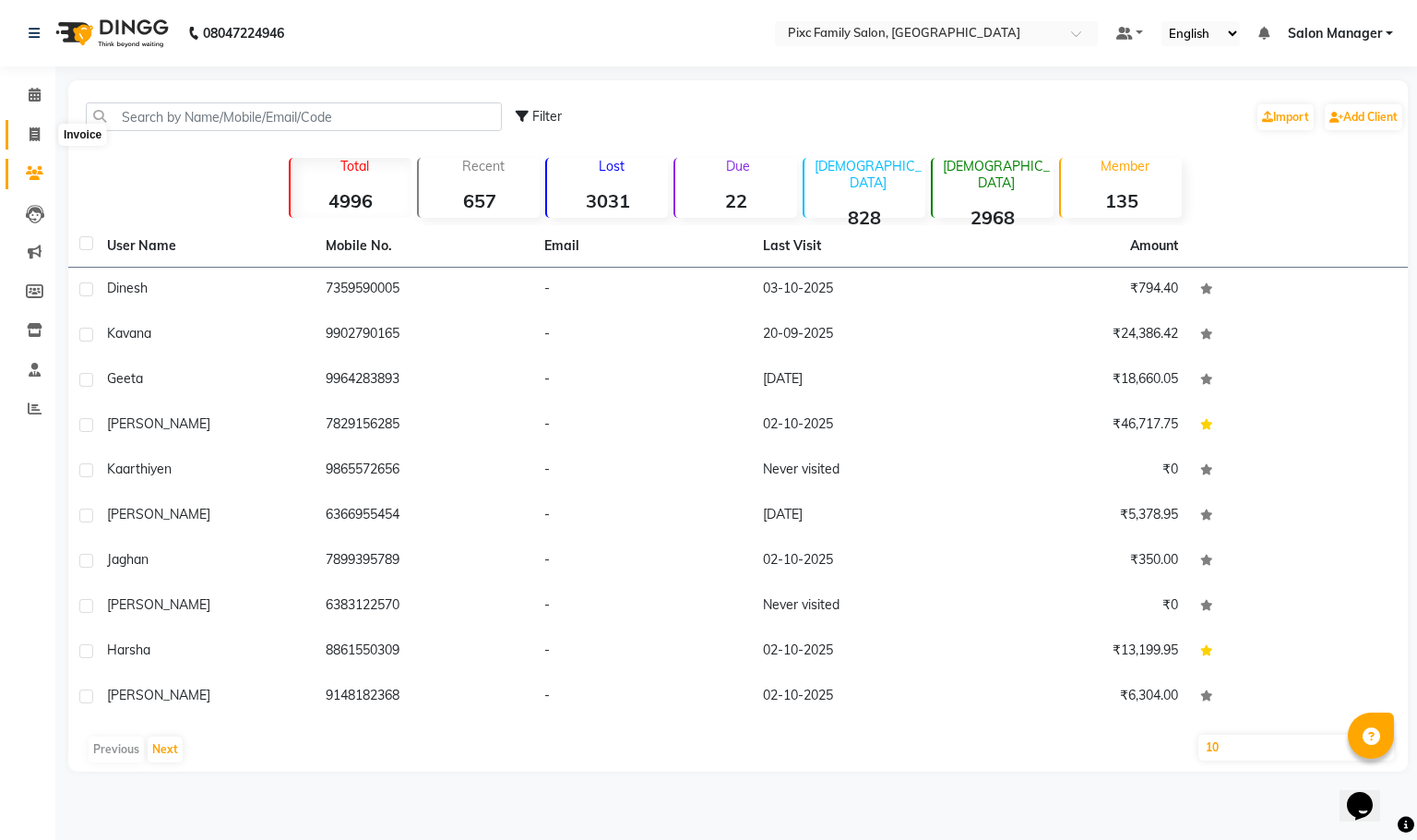
click at [39, 131] on icon at bounding box center [34, 134] width 10 height 14
select select "3509"
select select "service"
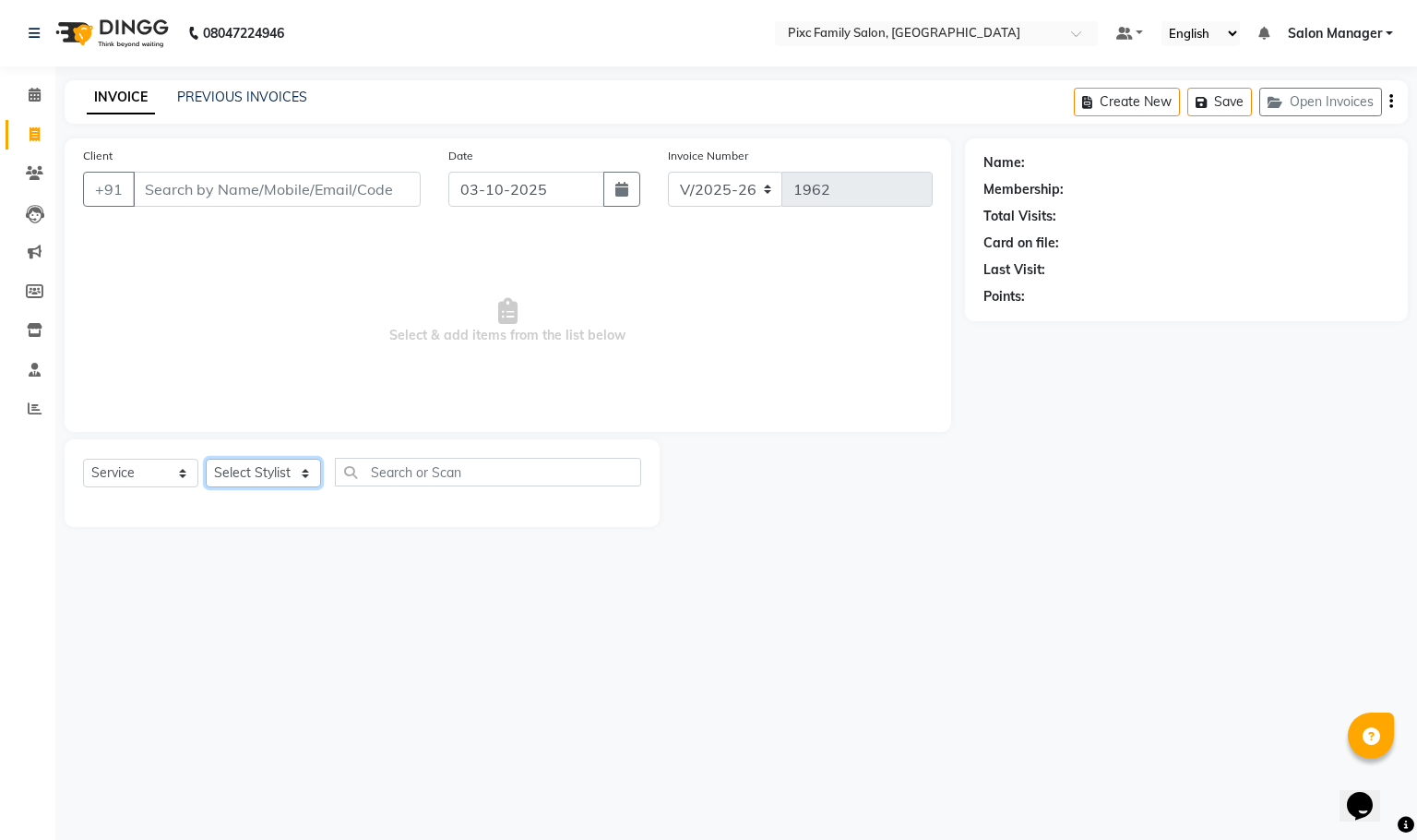
click at [307, 466] on select "Select Stylist" at bounding box center [263, 472] width 116 height 29
select select "66498"
click at [206, 459] on select "Select Stylist Abid Haidar Aiswarya Babu Akil Khan Aparna P Ganesh Jagadeesh Ki…" at bounding box center [263, 472] width 116 height 29
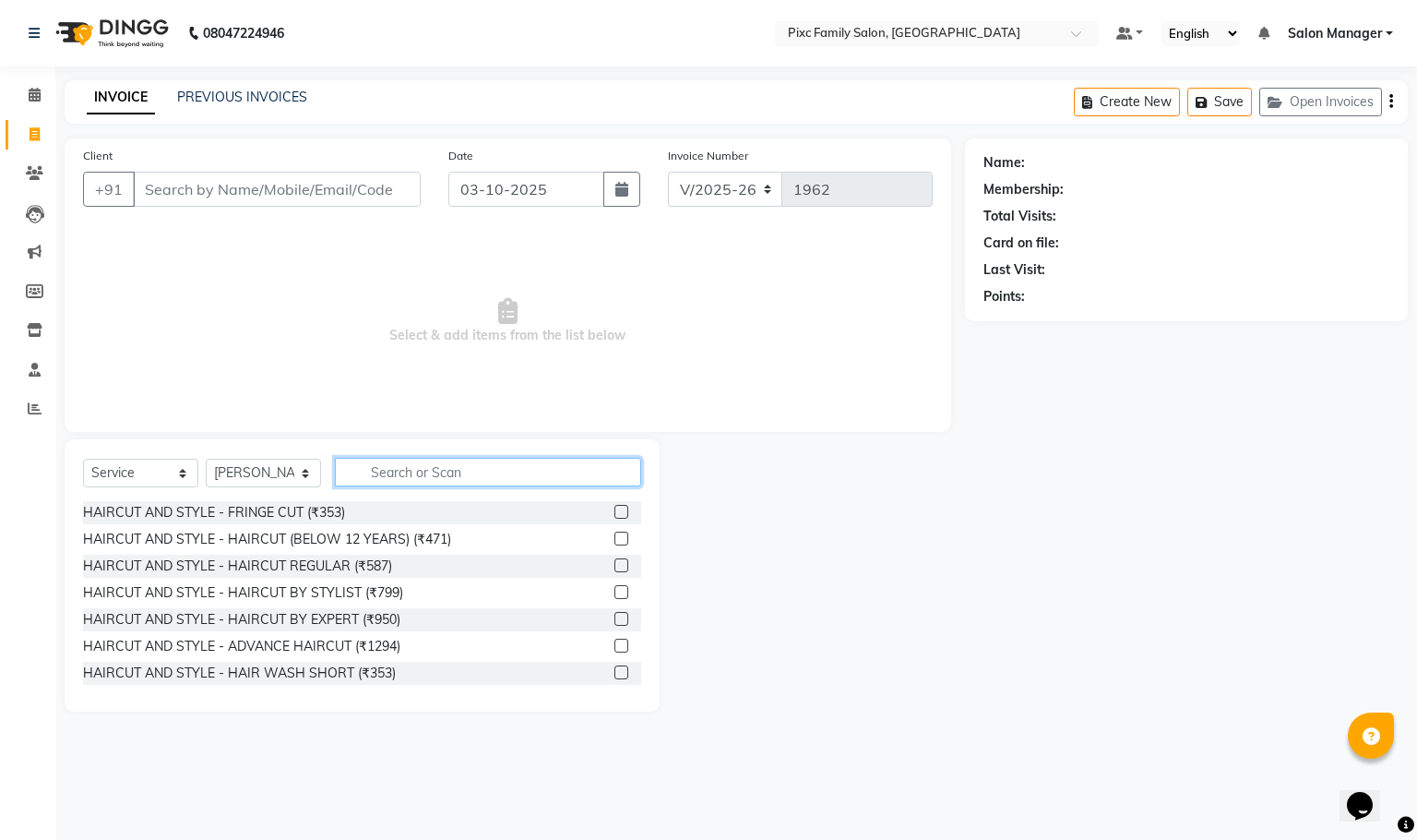
click at [434, 459] on input "text" at bounding box center [488, 471] width 307 height 29
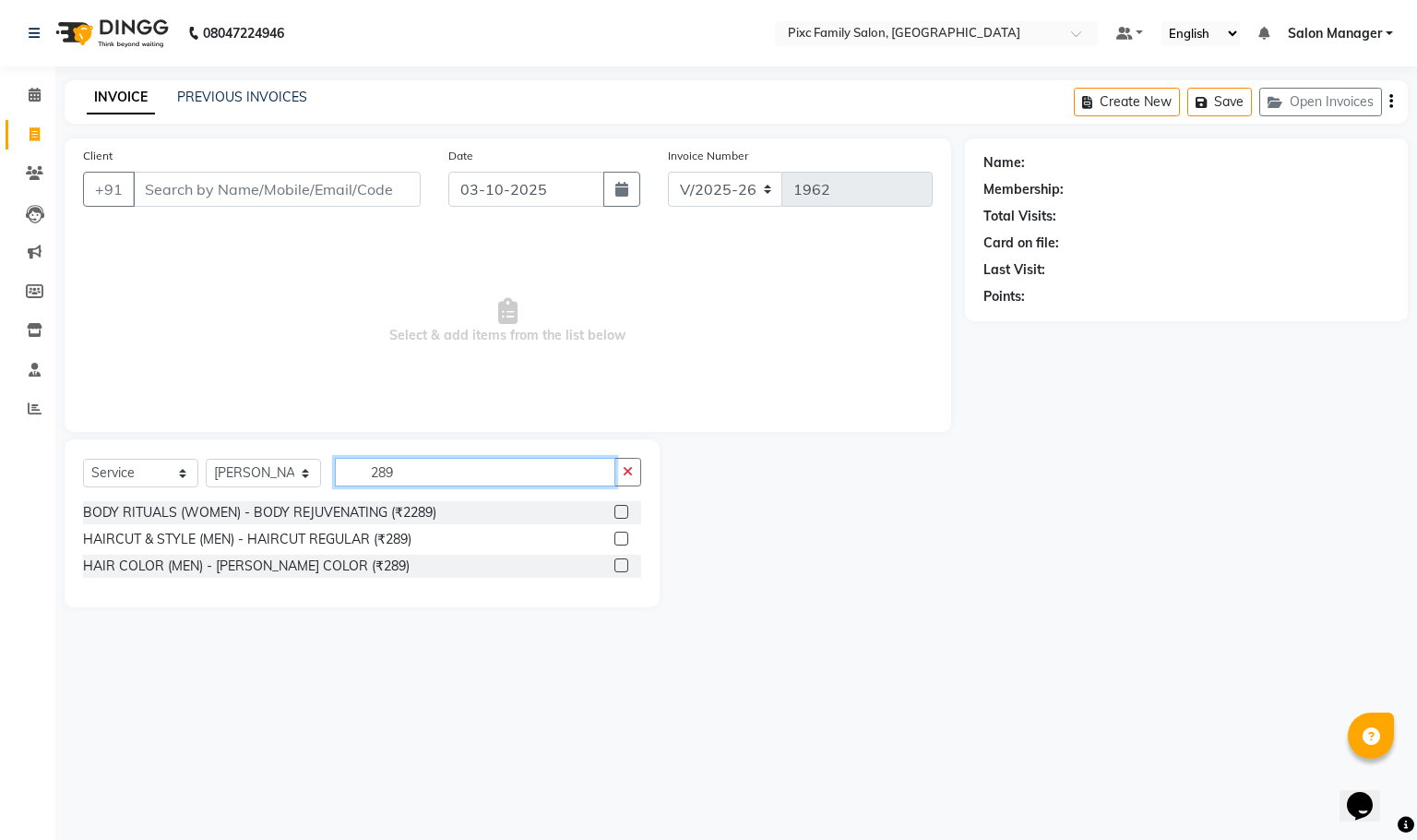
type input "289"
click at [621, 543] on label at bounding box center [621, 538] width 14 height 14
click at [621, 543] on input "checkbox" at bounding box center [621, 539] width 12 height 12
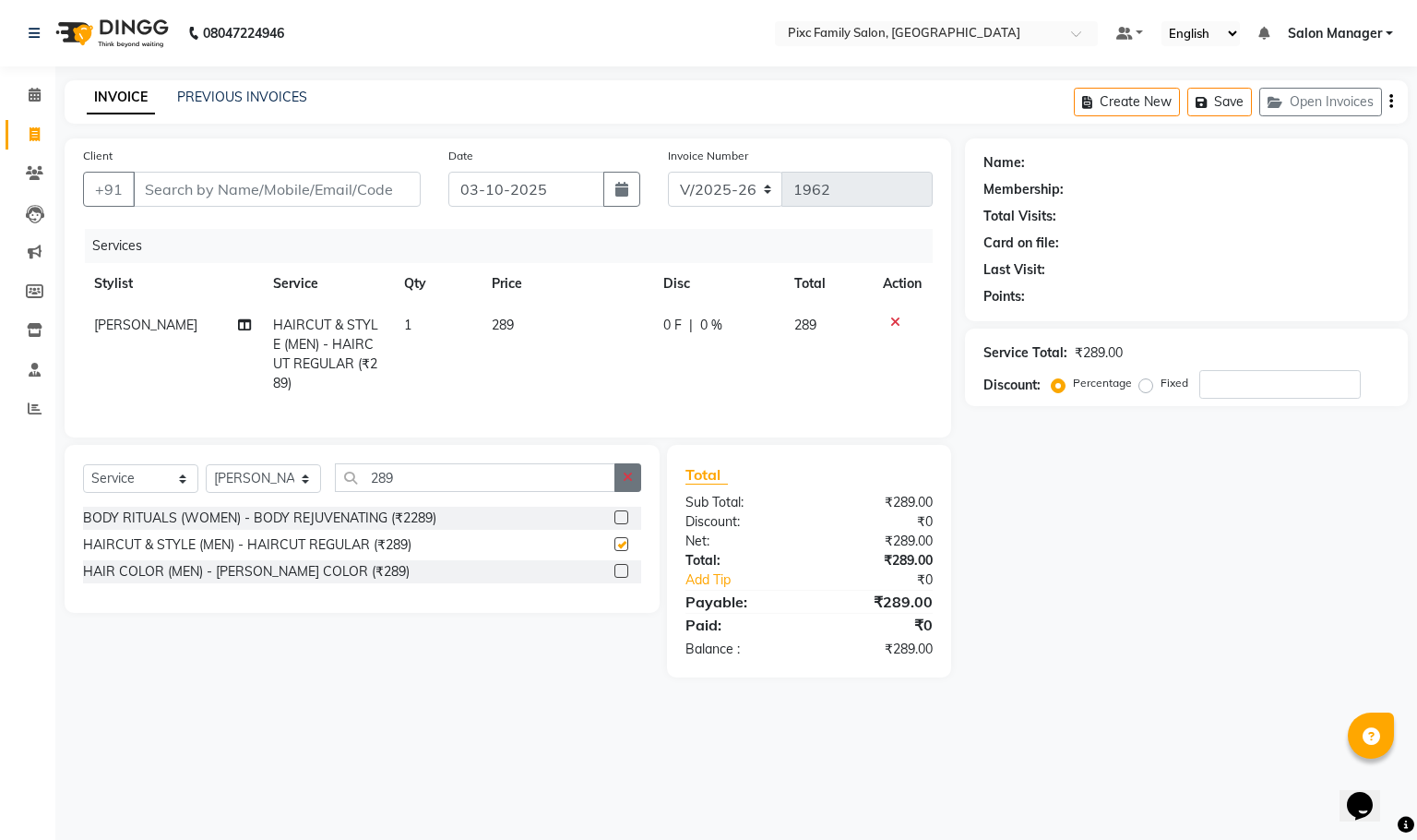
checkbox input "false"
click at [639, 492] on button "button" at bounding box center [628, 477] width 27 height 29
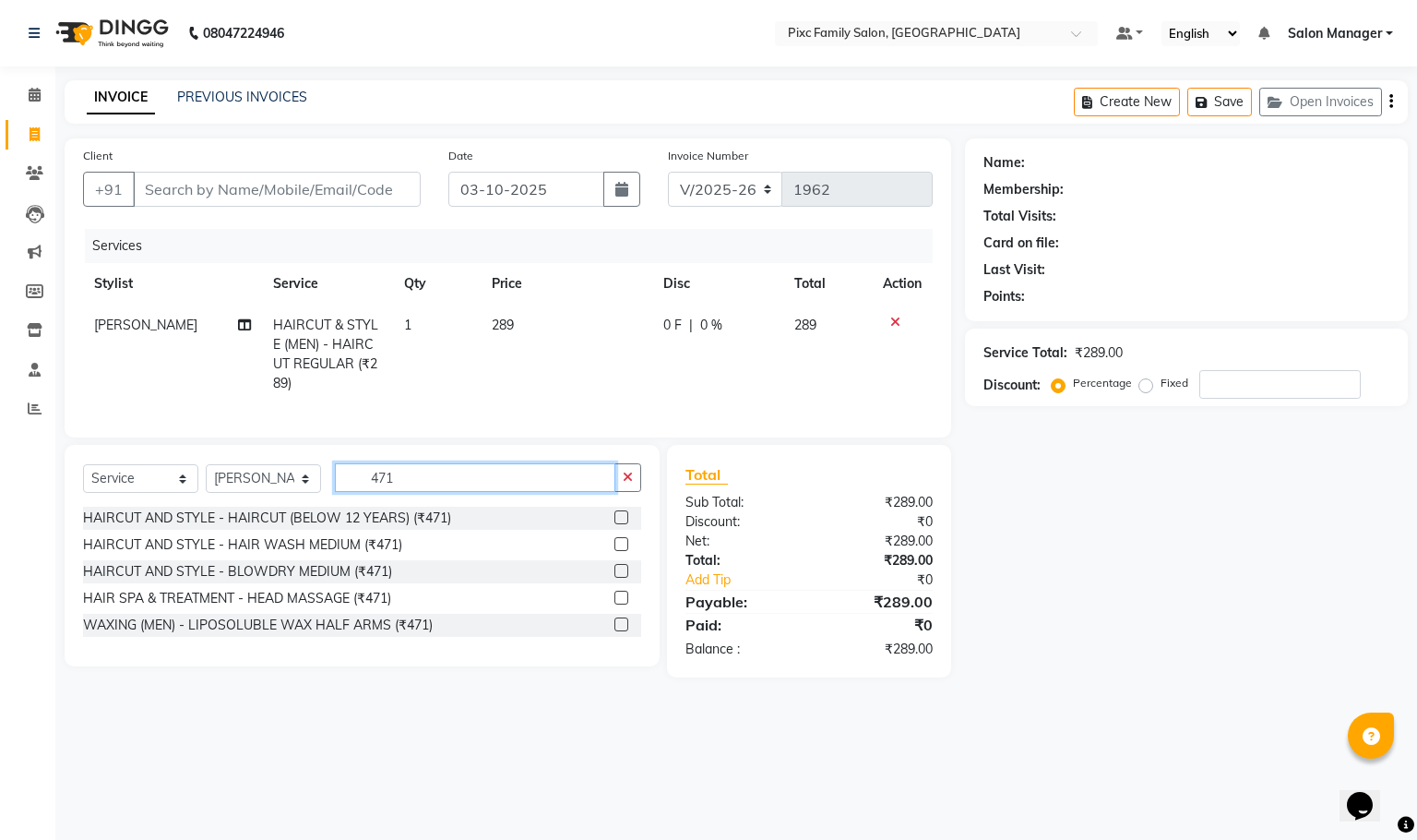
type input "471"
click at [619, 605] on label at bounding box center [621, 597] width 14 height 14
click at [619, 605] on input "checkbox" at bounding box center [621, 598] width 12 height 12
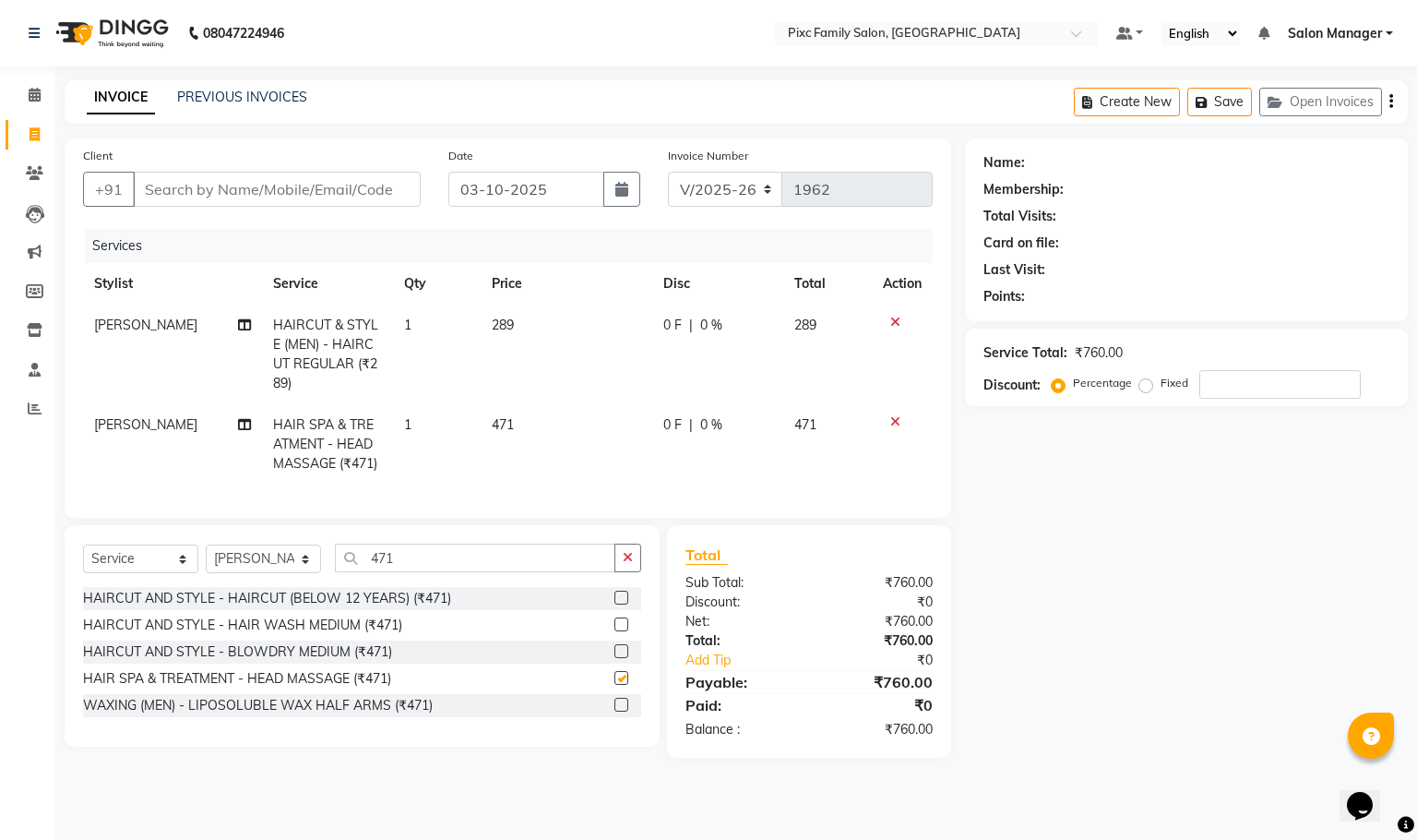
checkbox input "false"
click at [626, 564] on icon "button" at bounding box center [628, 558] width 10 height 13
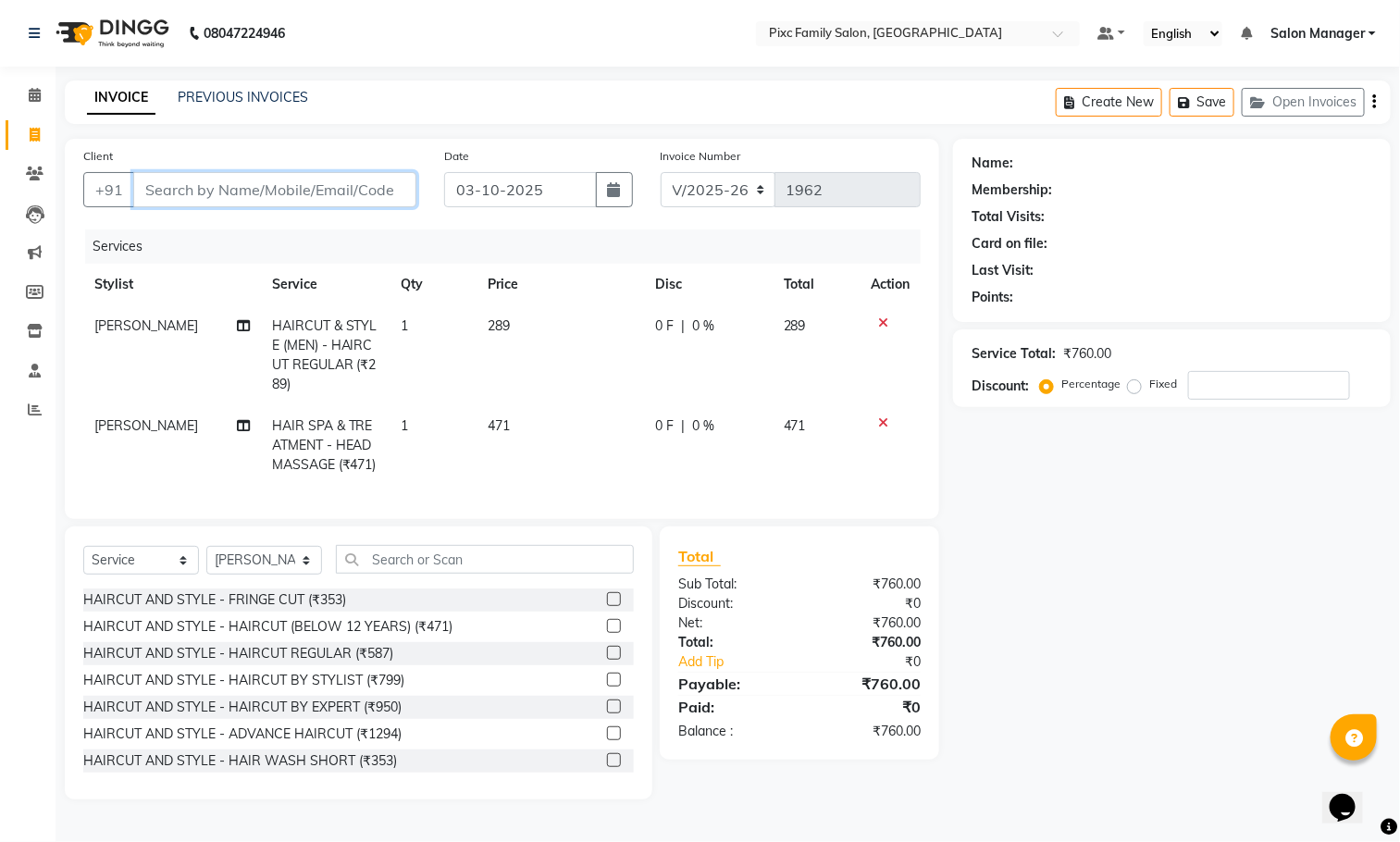
click at [315, 192] on input "Client" at bounding box center [274, 189] width 283 height 35
type input "7"
type input "0"
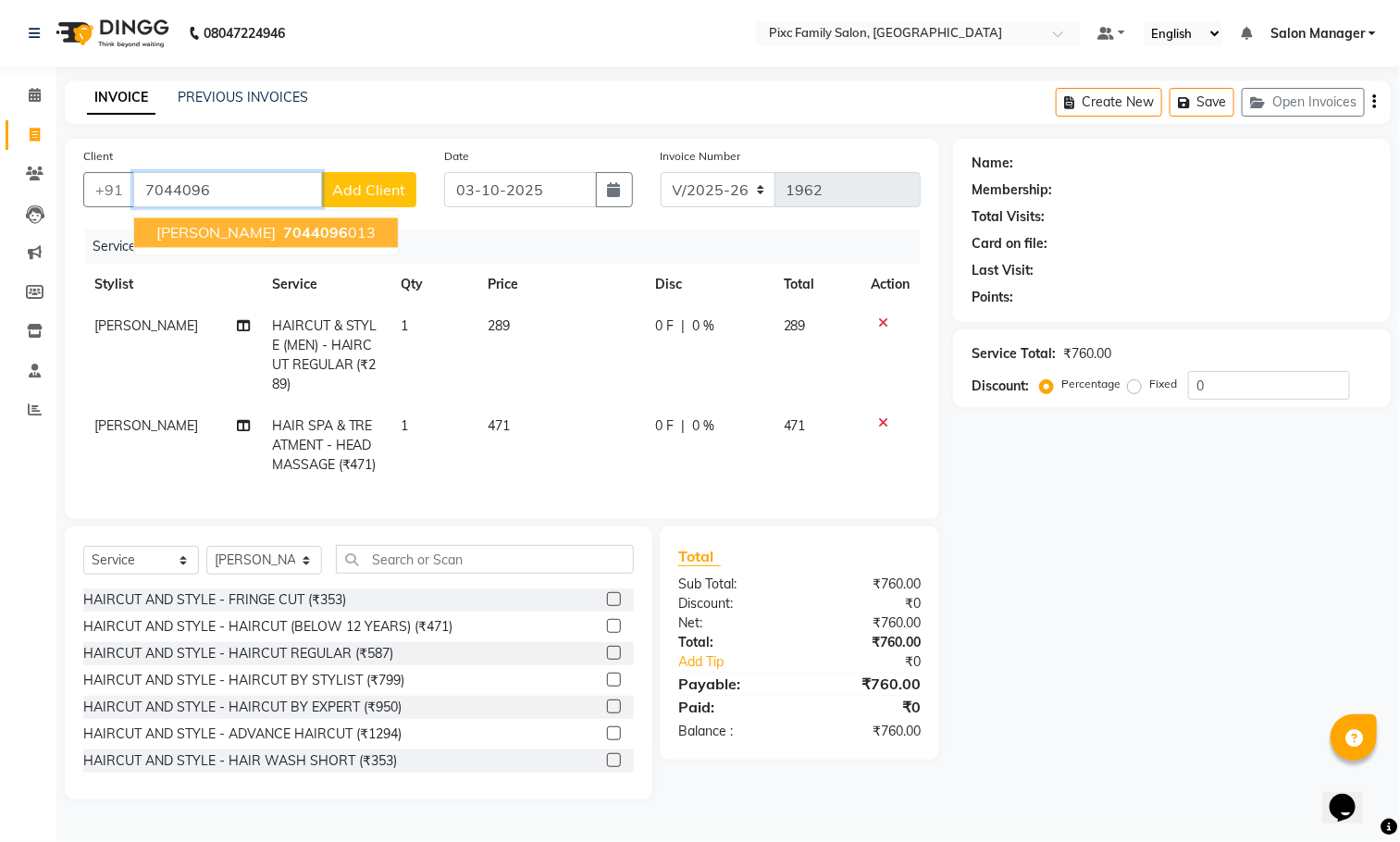
click at [201, 230] on span "[PERSON_NAME]" at bounding box center [215, 233] width 120 height 19
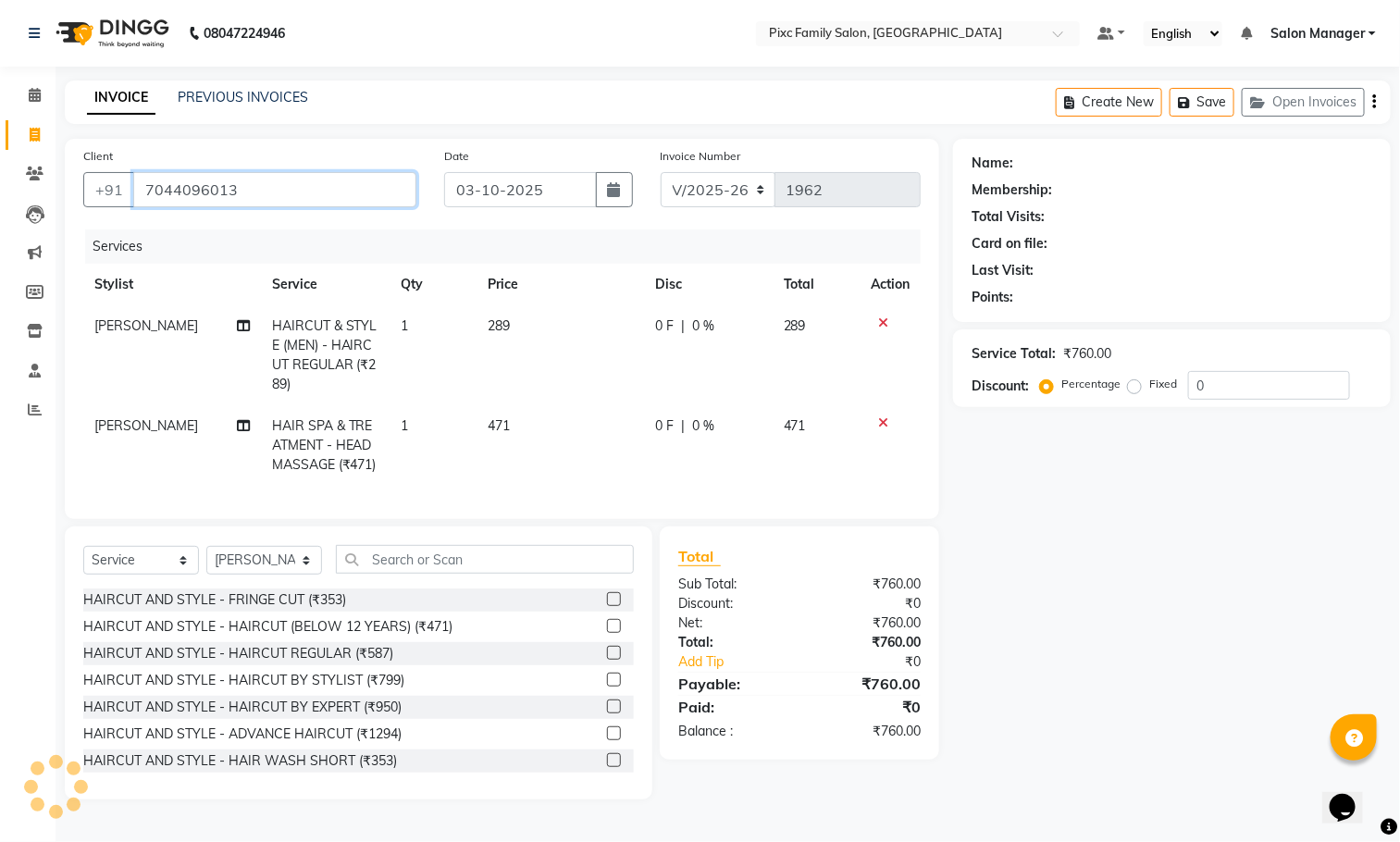
type input "7044096013"
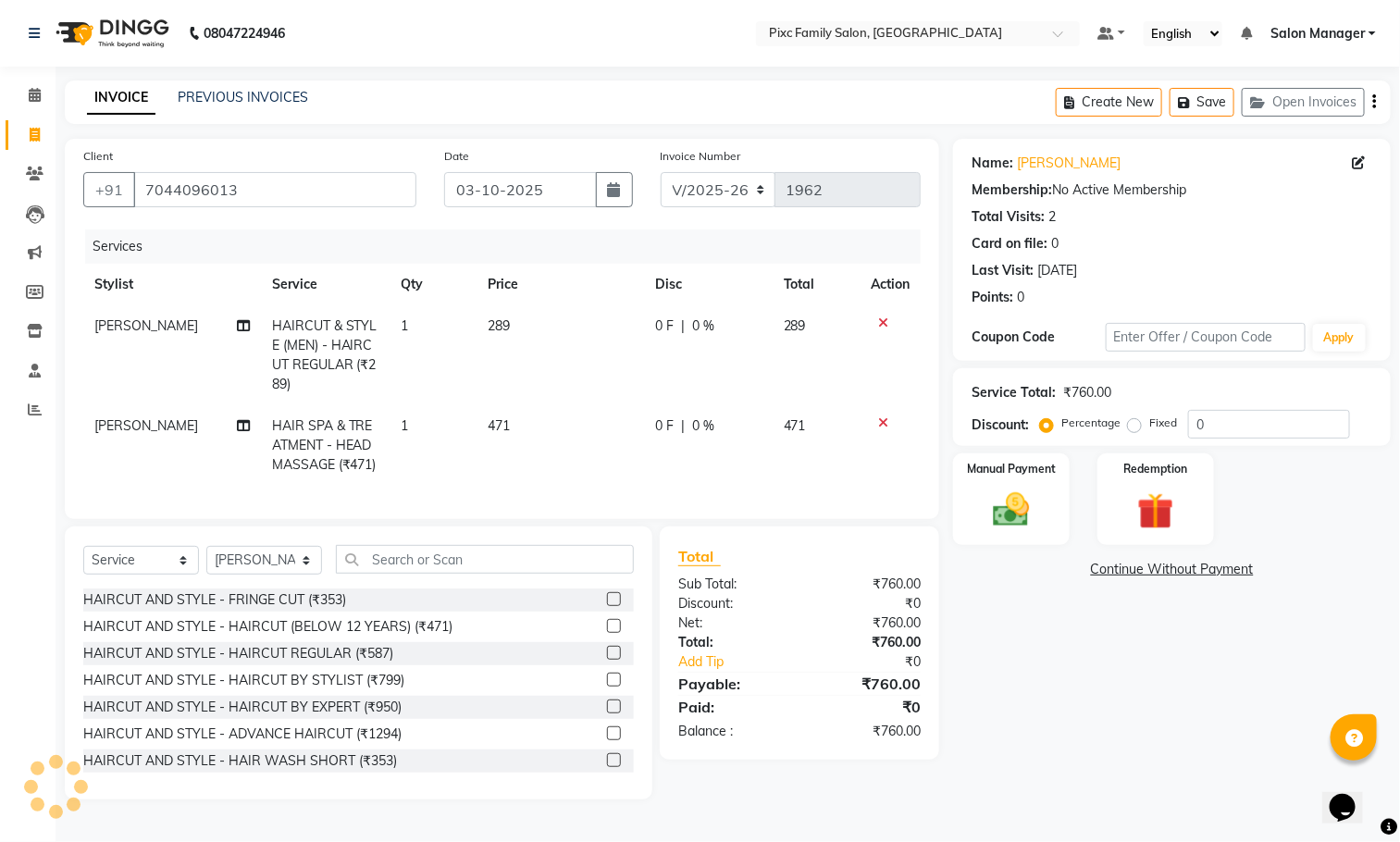
scroll to position [6, 0]
click at [997, 525] on img at bounding box center [1011, 510] width 62 height 44
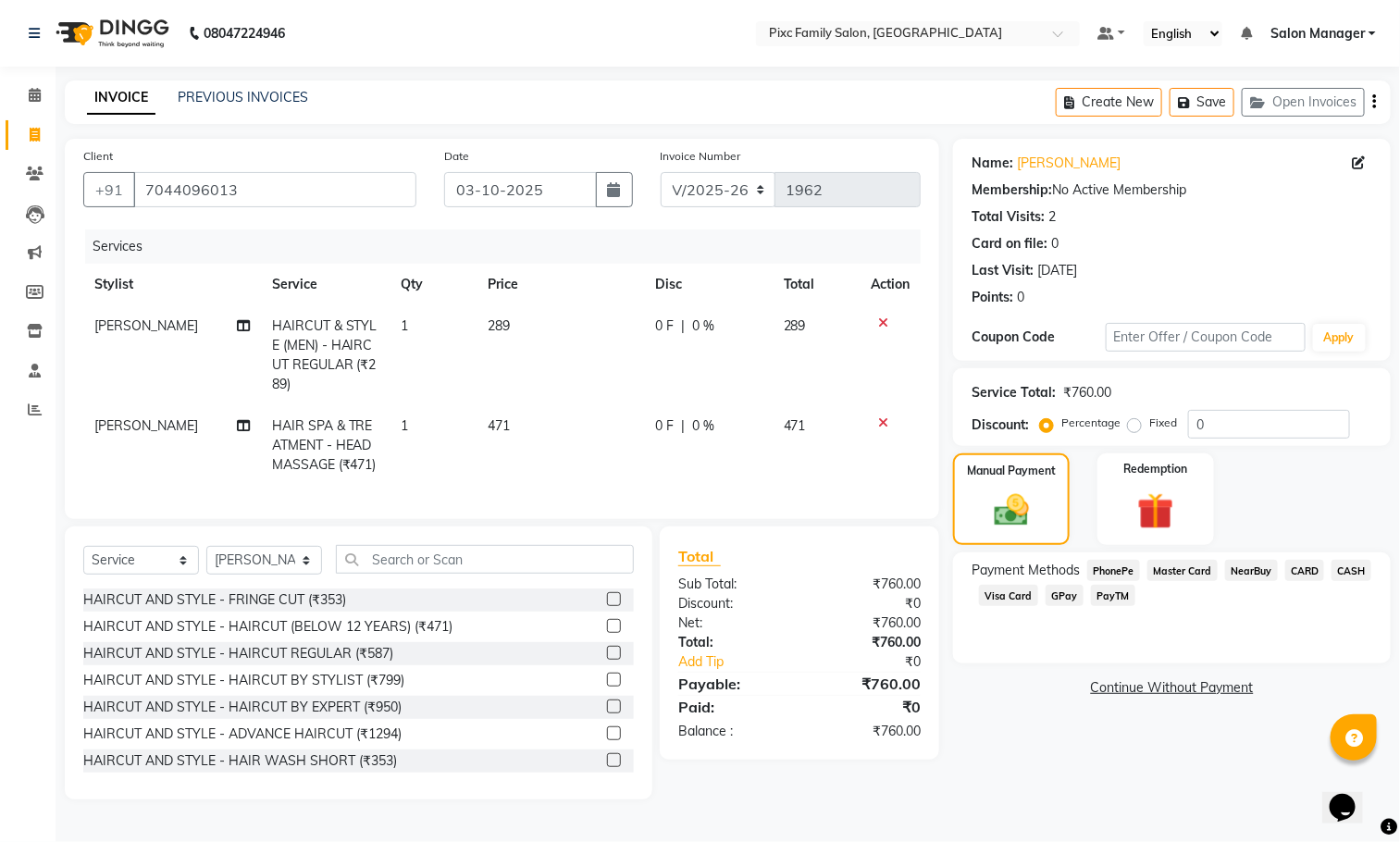
click at [1294, 566] on span "CARD" at bounding box center [1304, 570] width 40 height 21
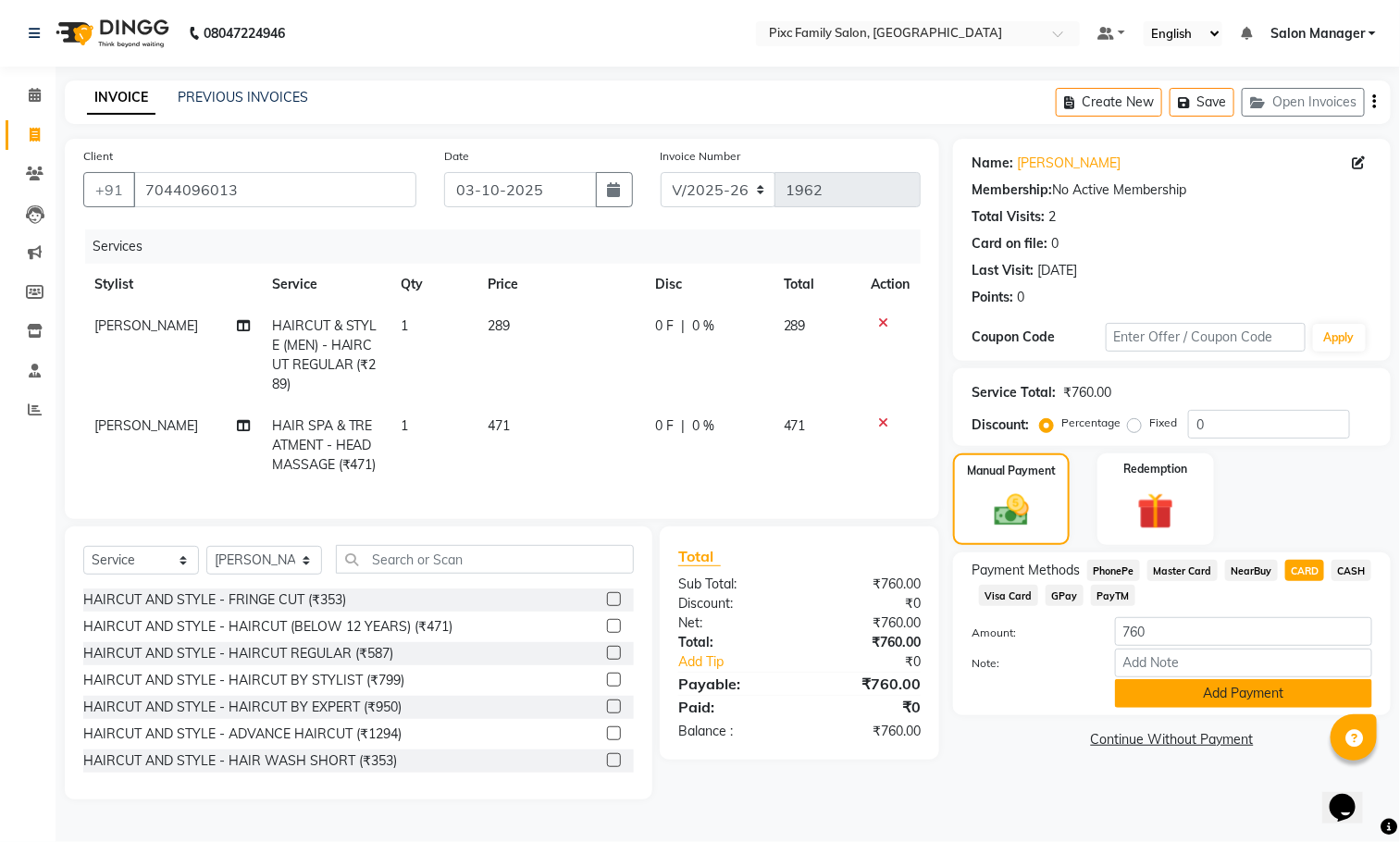
click at [1218, 679] on button "Add Payment" at bounding box center [1243, 693] width 257 height 29
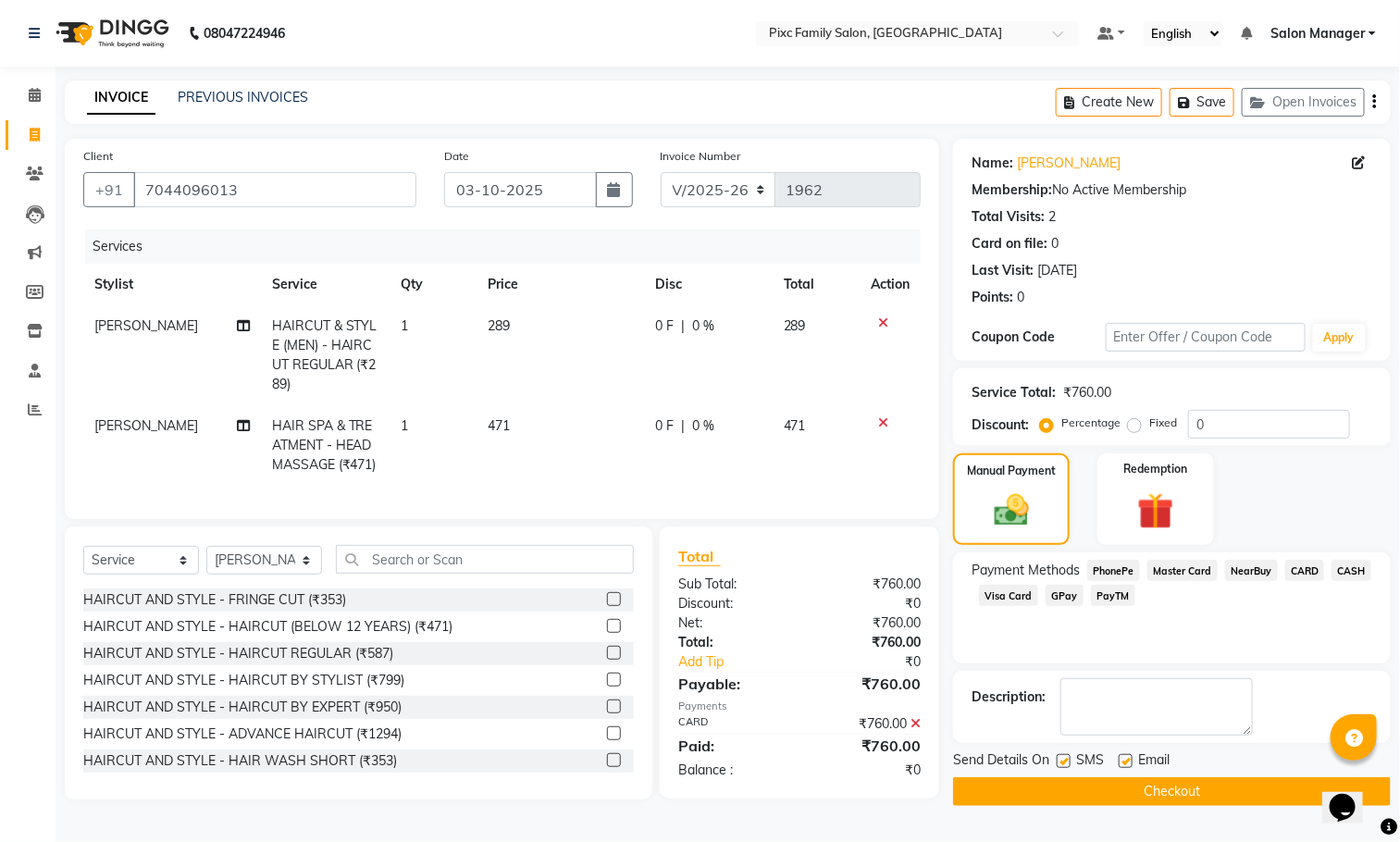
click at [1183, 789] on button "Checkout" at bounding box center [1171, 791] width 437 height 29
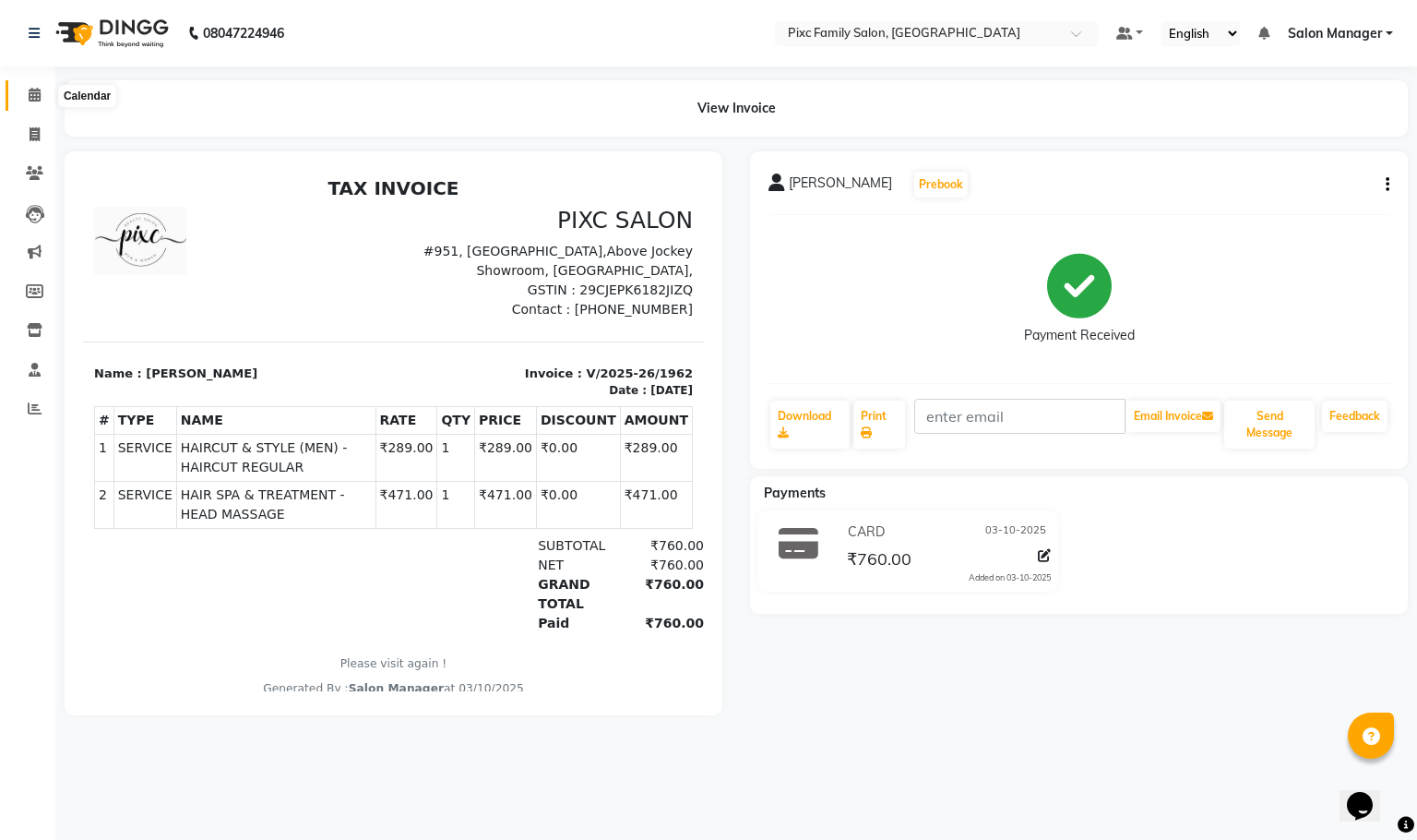
click at [29, 103] on span at bounding box center [34, 95] width 32 height 21
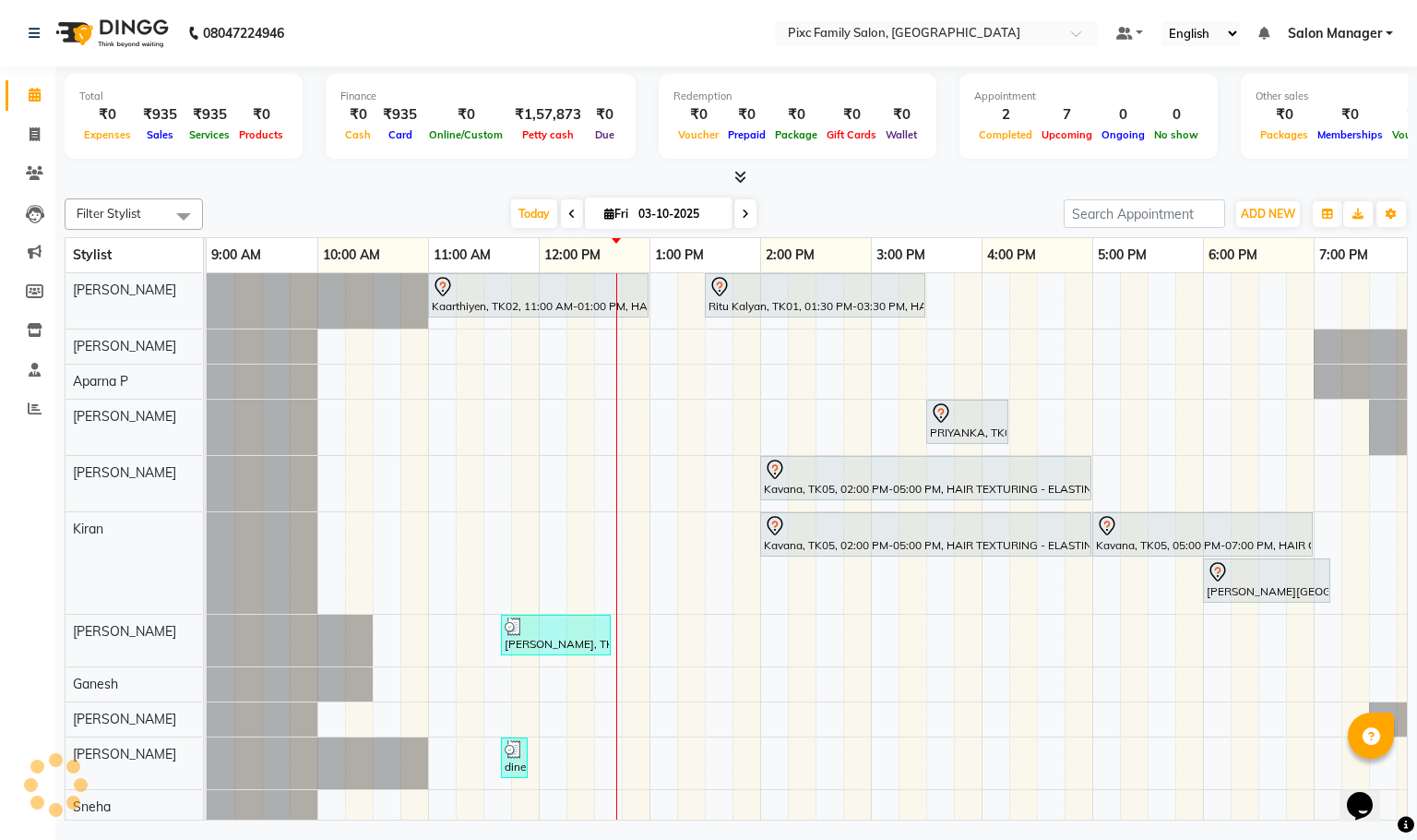
click at [734, 222] on span at bounding box center [746, 213] width 22 height 29
type input "04-10-2025"
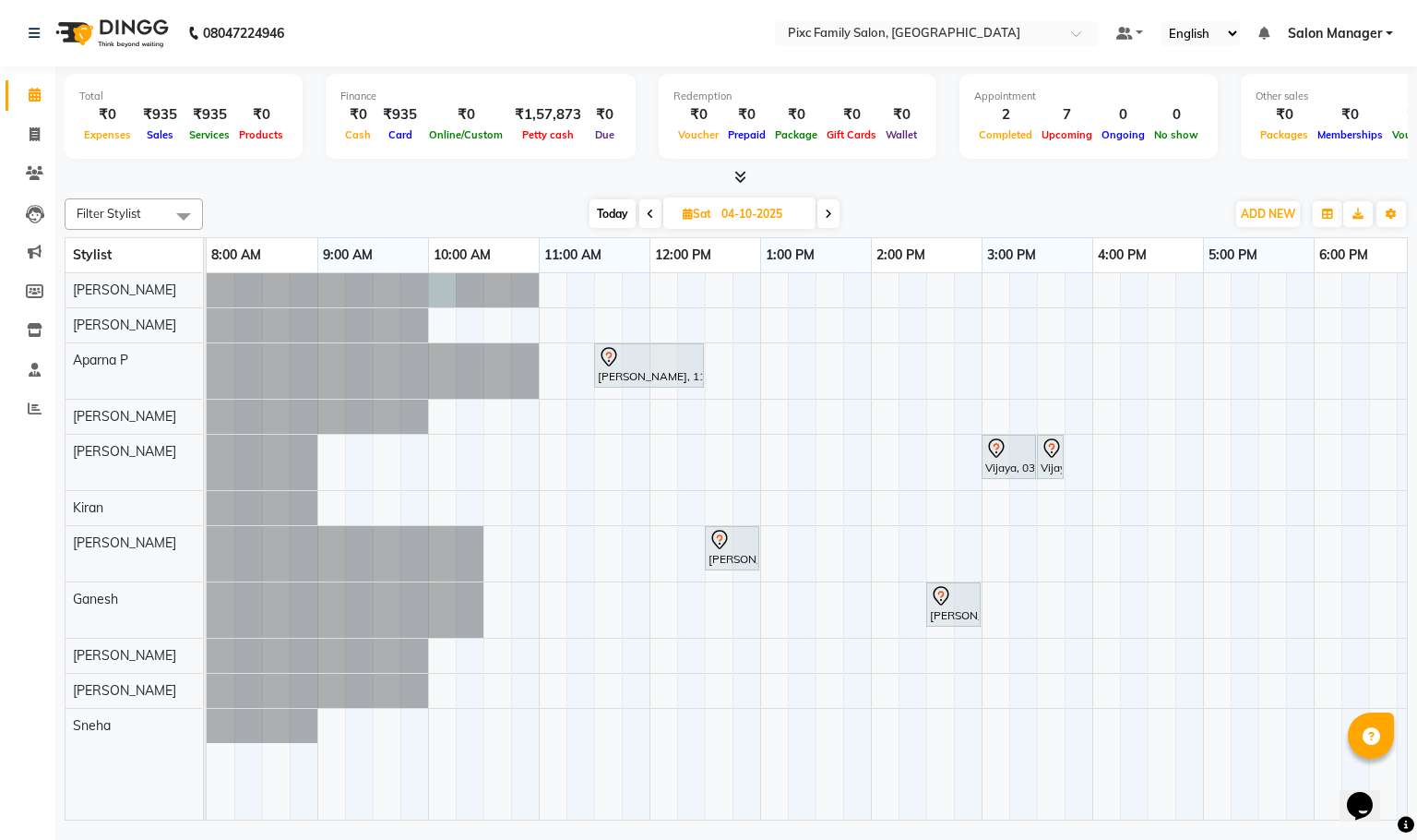
click at [207, 281] on div at bounding box center [207, 290] width 0 height 34
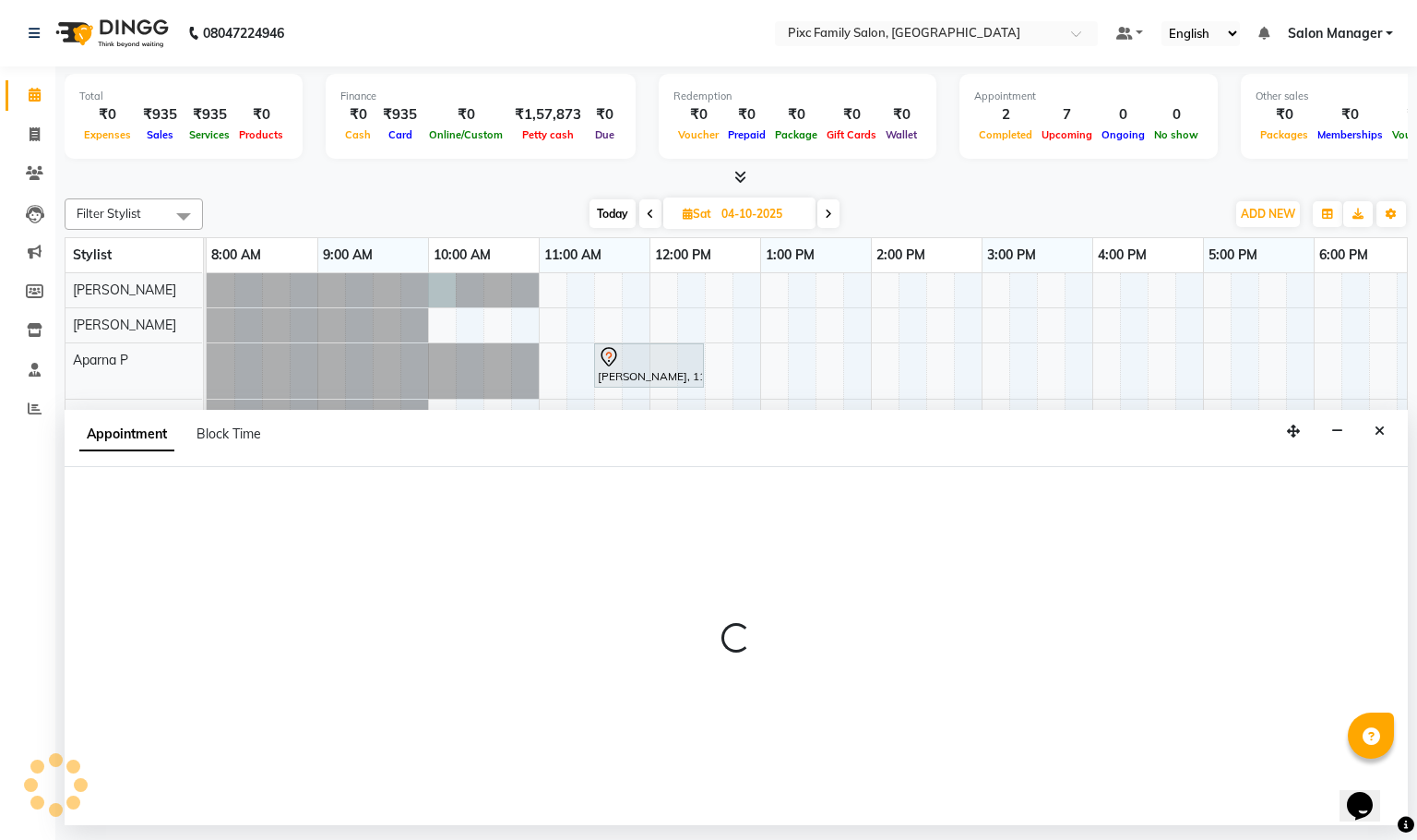
select select "16506"
select select "600"
select select "tentative"
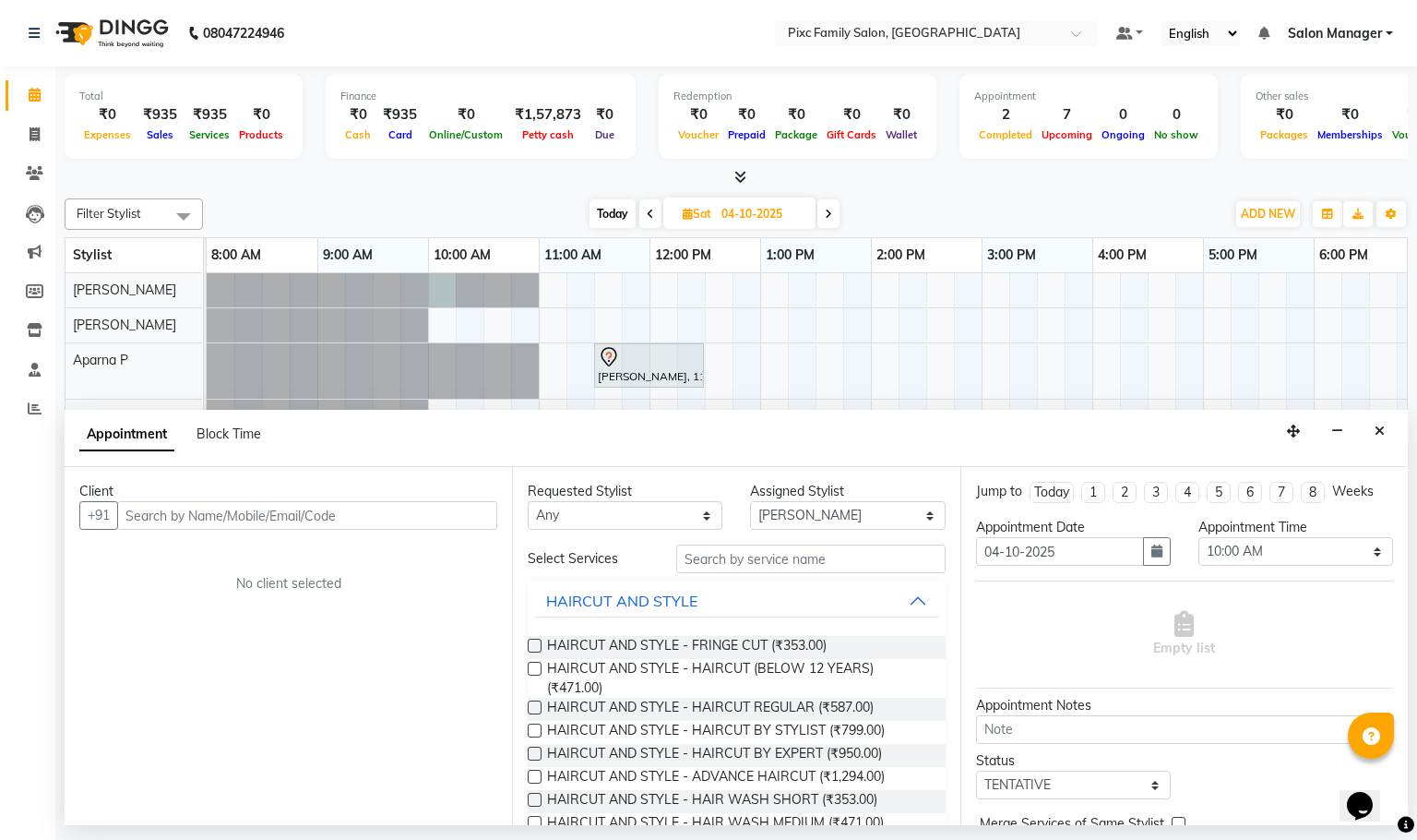
drag, startPoint x: 202, startPoint y: 510, endPoint x: 146, endPoint y: 516, distance: 56.3
click at [169, 518] on input "94817 72486" at bounding box center [270, 515] width 304 height 29
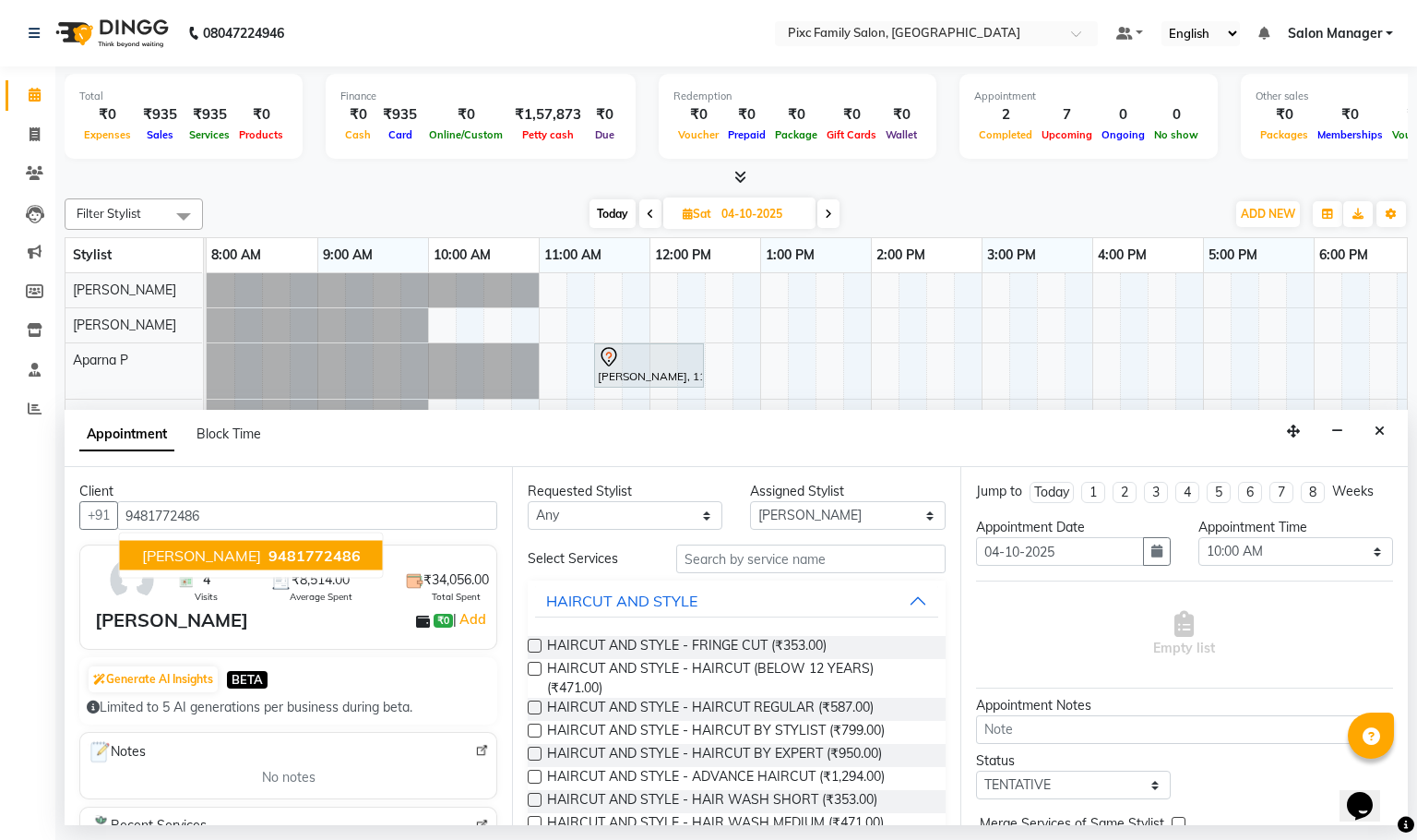
click at [269, 560] on span "9481772486" at bounding box center [315, 556] width 93 height 19
type input "9481772486"
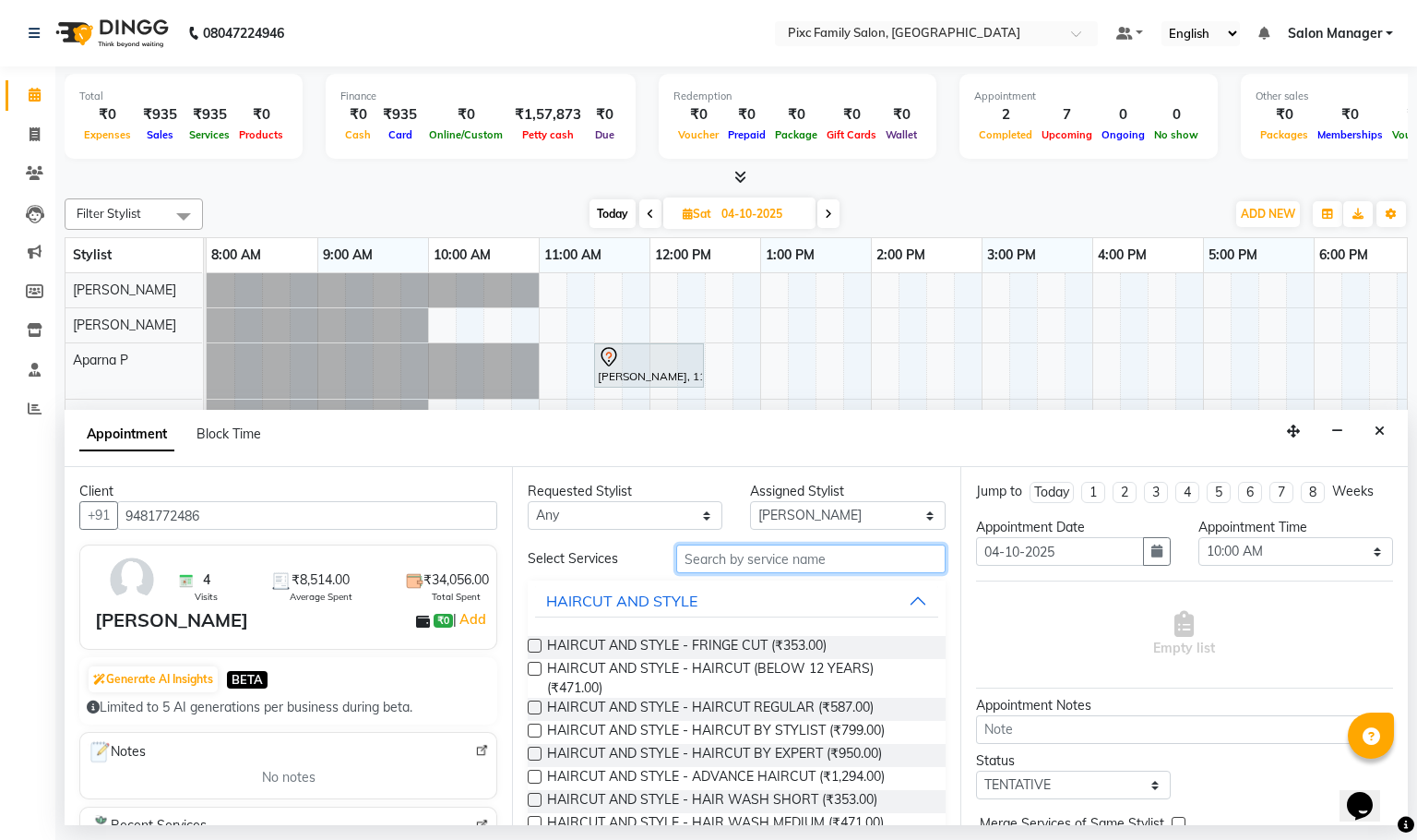
click at [695, 558] on input "text" at bounding box center [810, 558] width 270 height 29
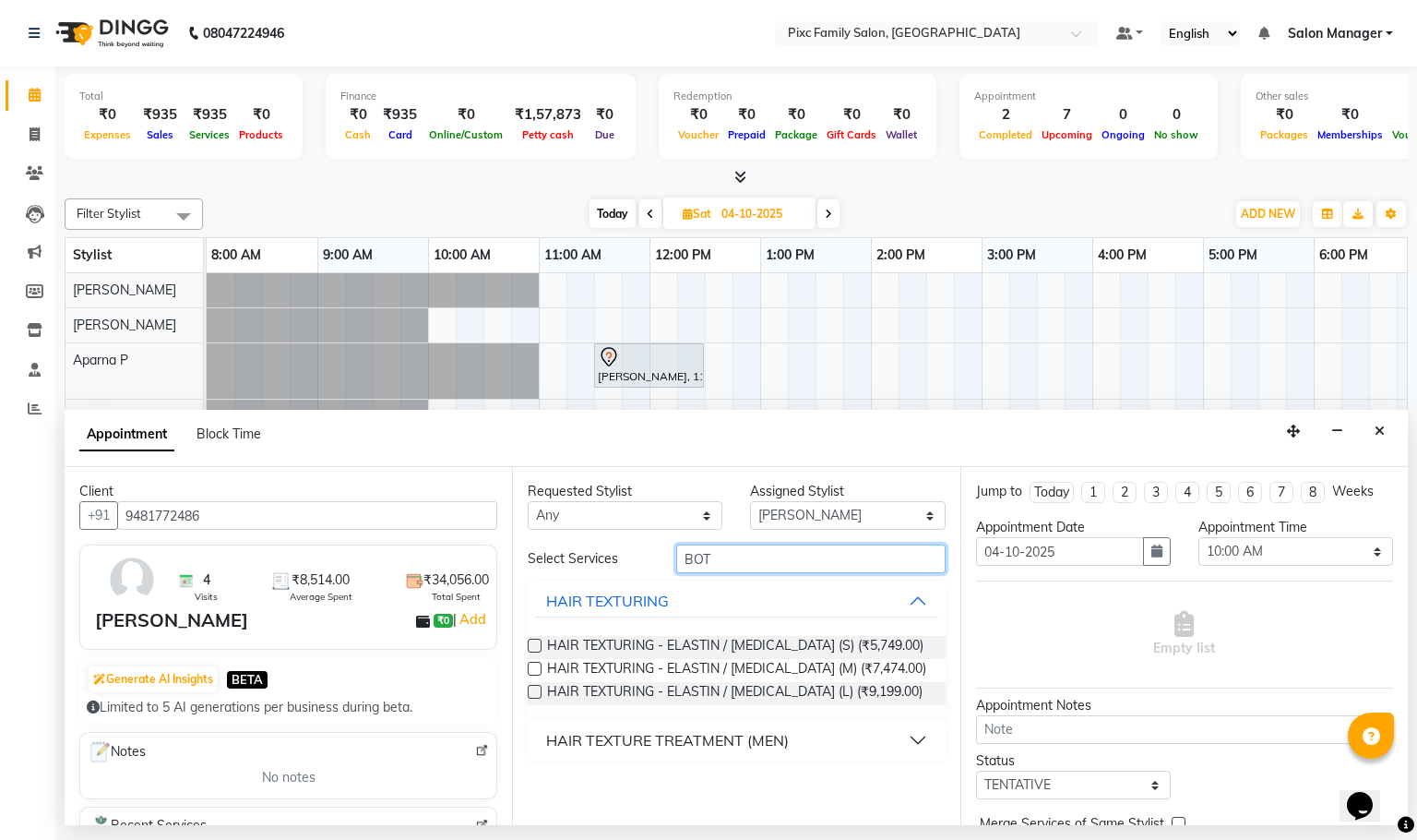
type input "BOT"
click at [535, 689] on label at bounding box center [534, 691] width 14 height 14
click at [535, 689] on input "checkbox" at bounding box center [533, 693] width 12 height 12
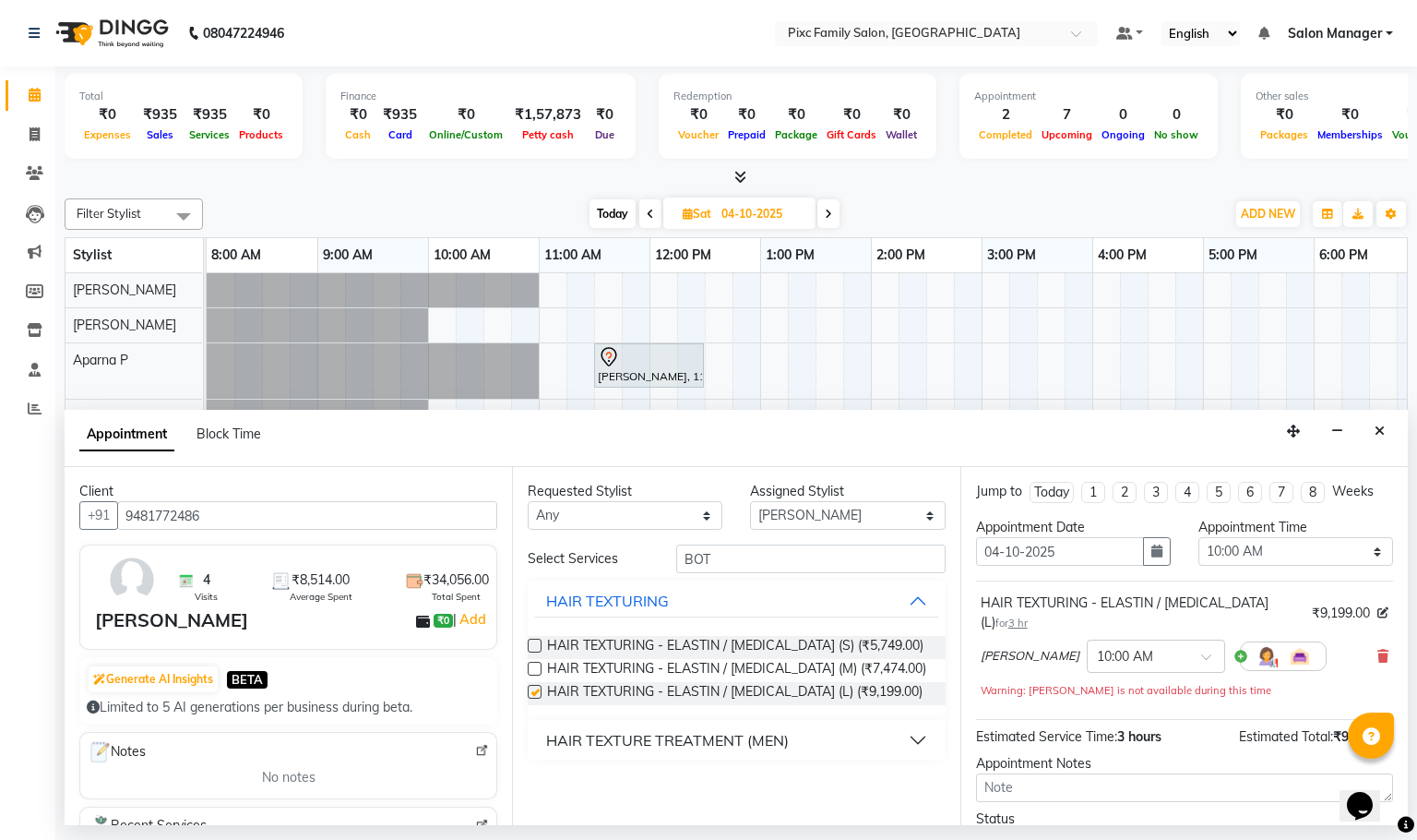
checkbox input "false"
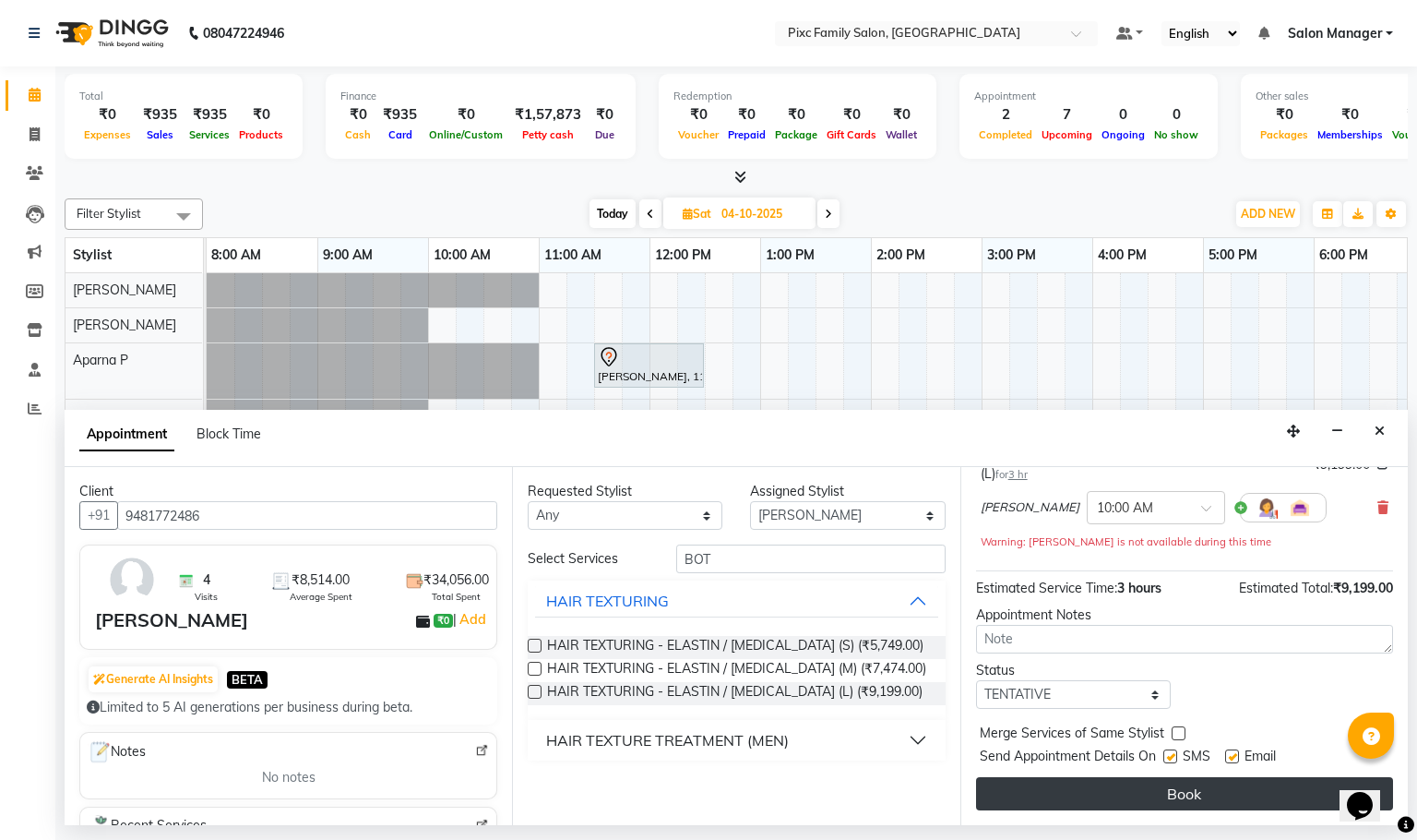
click at [1061, 801] on button "Book" at bounding box center [1185, 794] width 417 height 33
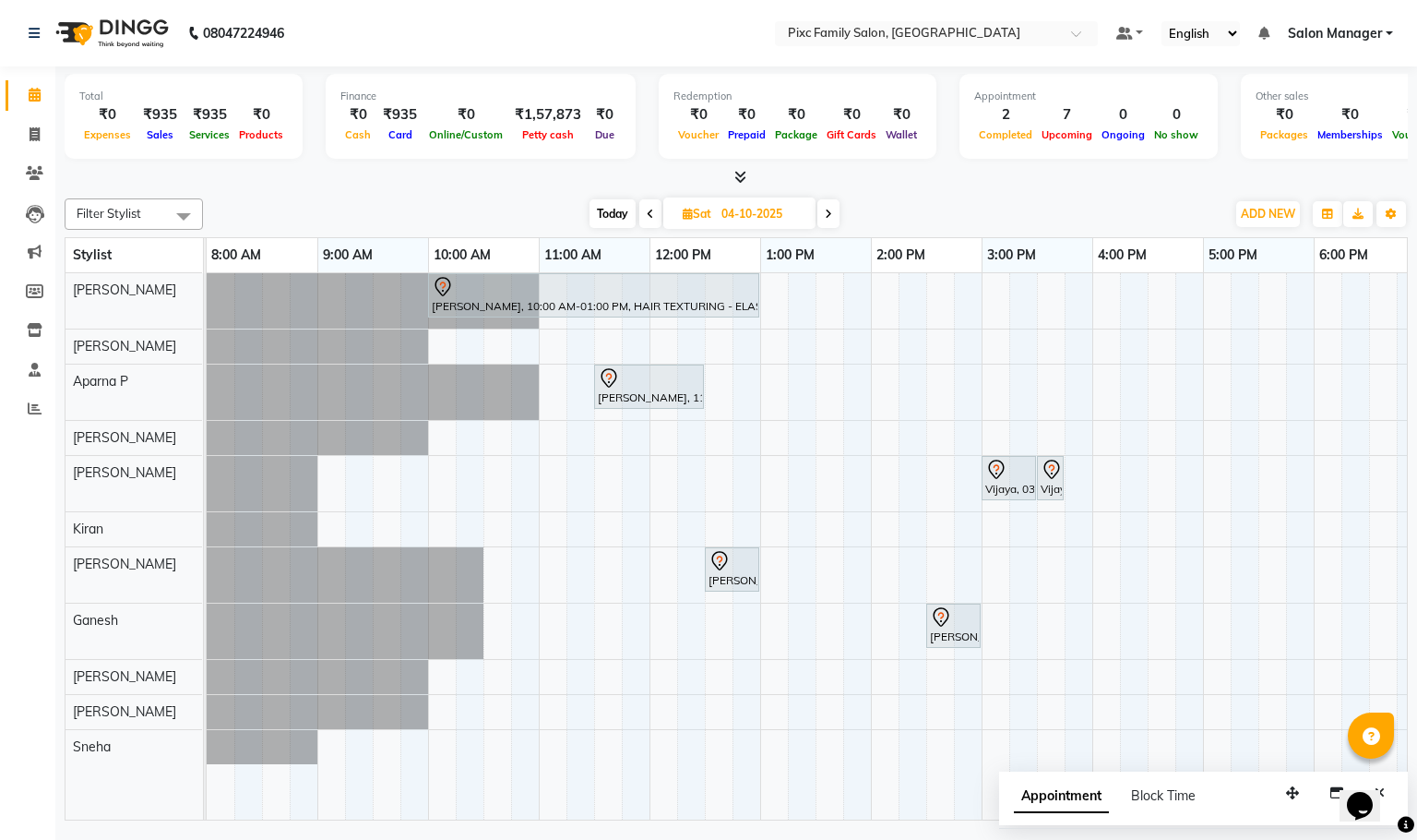
click at [605, 214] on span "Today" at bounding box center [613, 213] width 46 height 29
type input "03-10-2025"
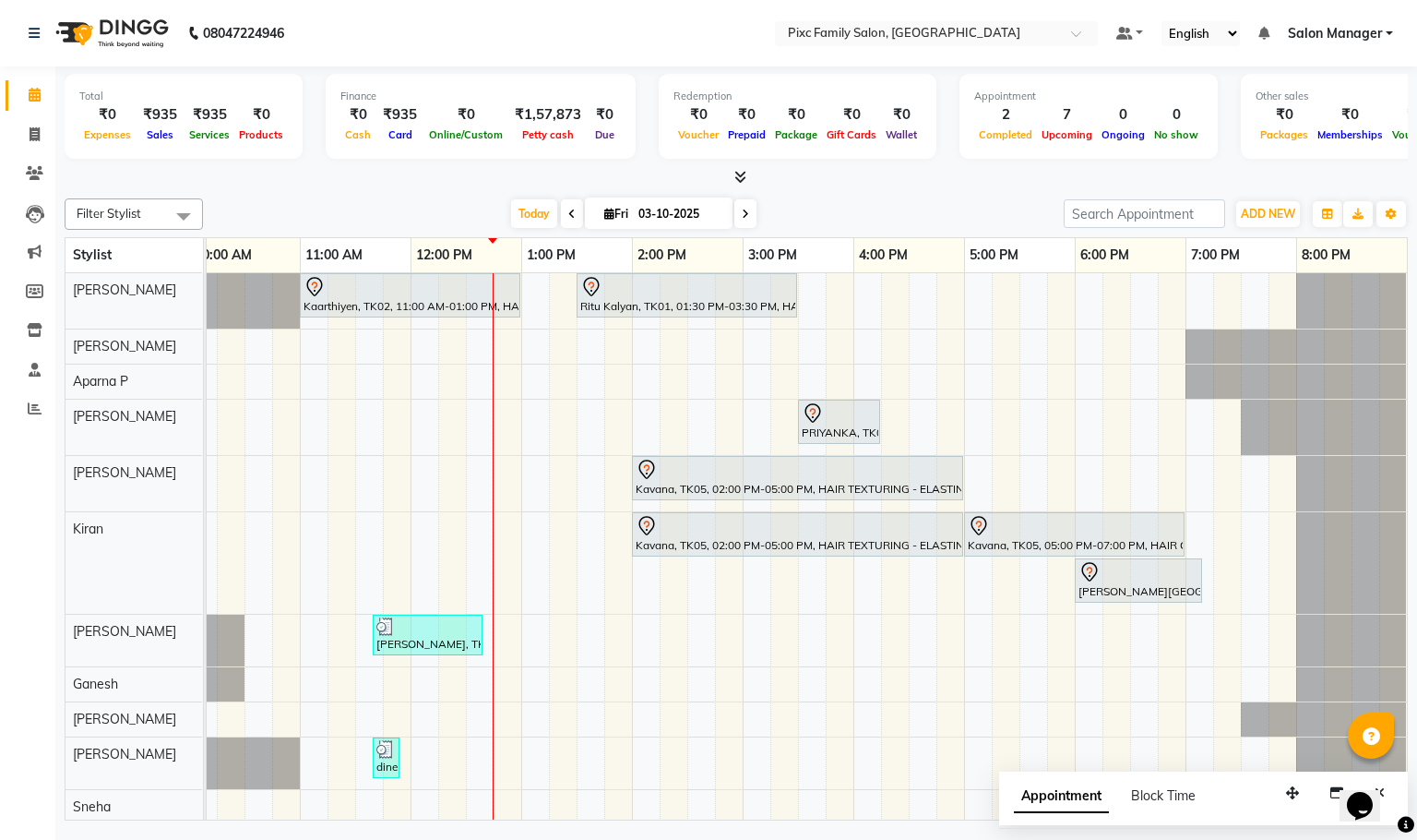
scroll to position [0, 0]
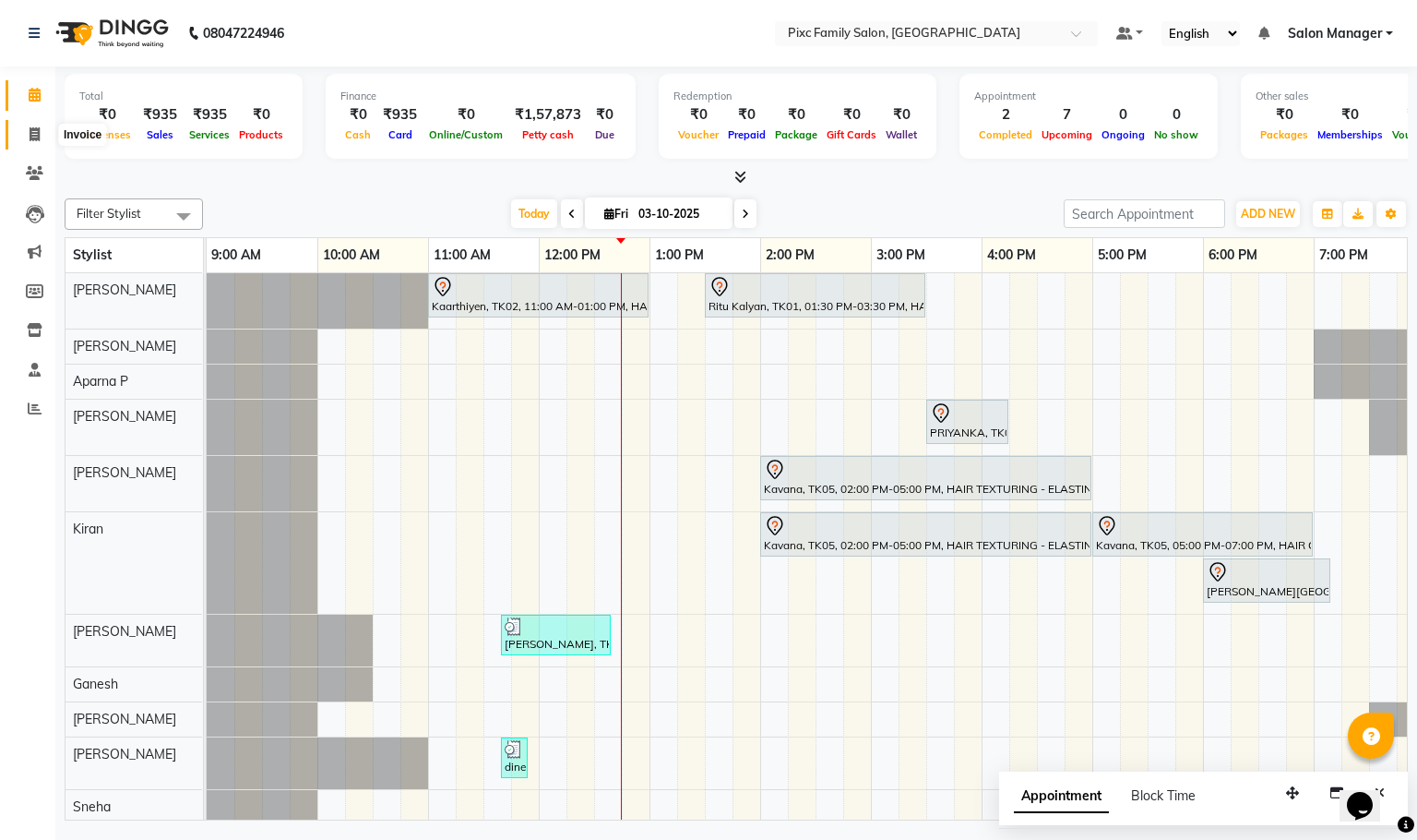
click at [34, 131] on icon at bounding box center [34, 134] width 10 height 14
select select "service"
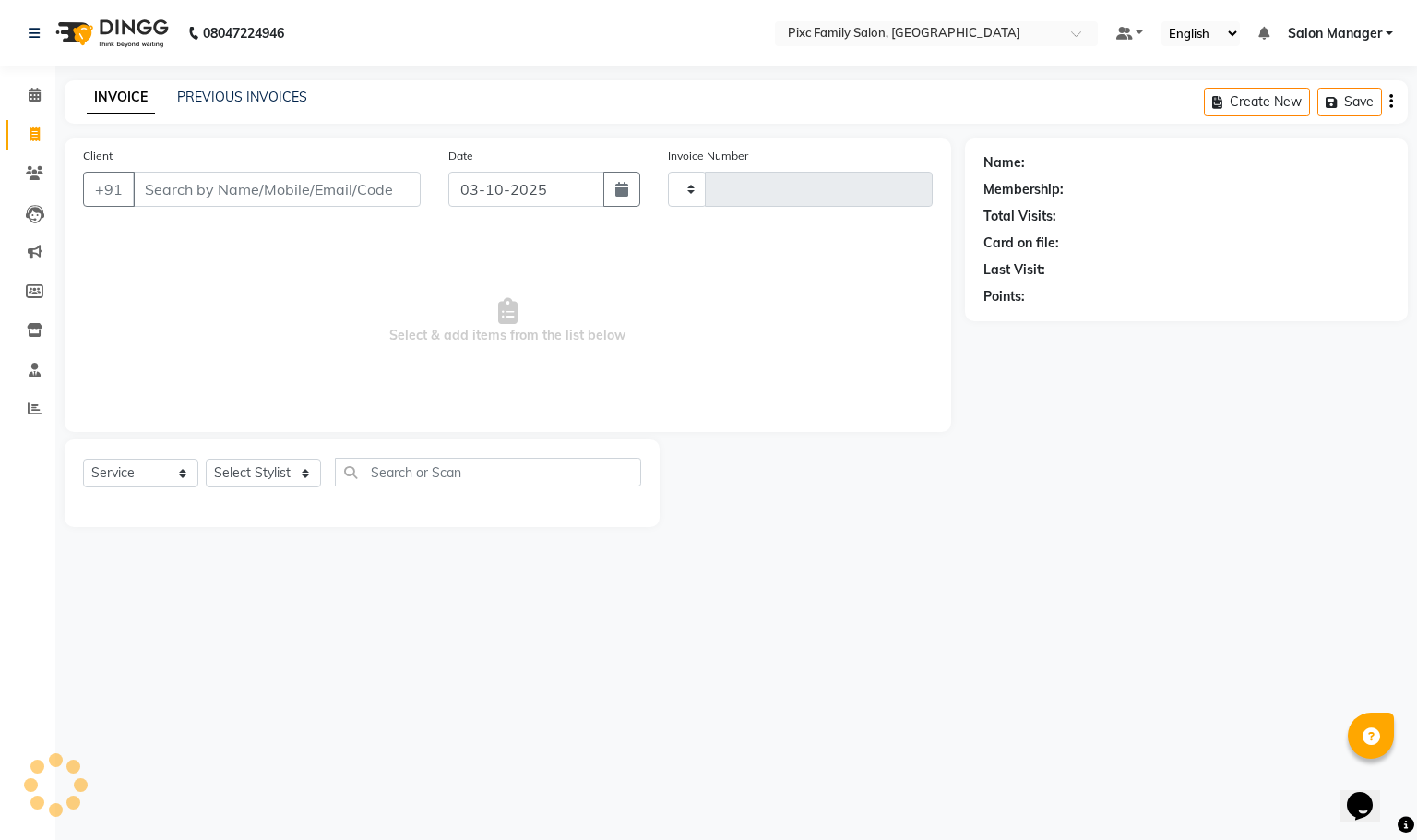
type input "1963"
select select "3509"
click at [231, 476] on select "Select Stylist Abid Haidar Aiswarya Babu Akil Khan Aparna P Ganesh Jagadeesh Ki…" at bounding box center [263, 472] width 116 height 29
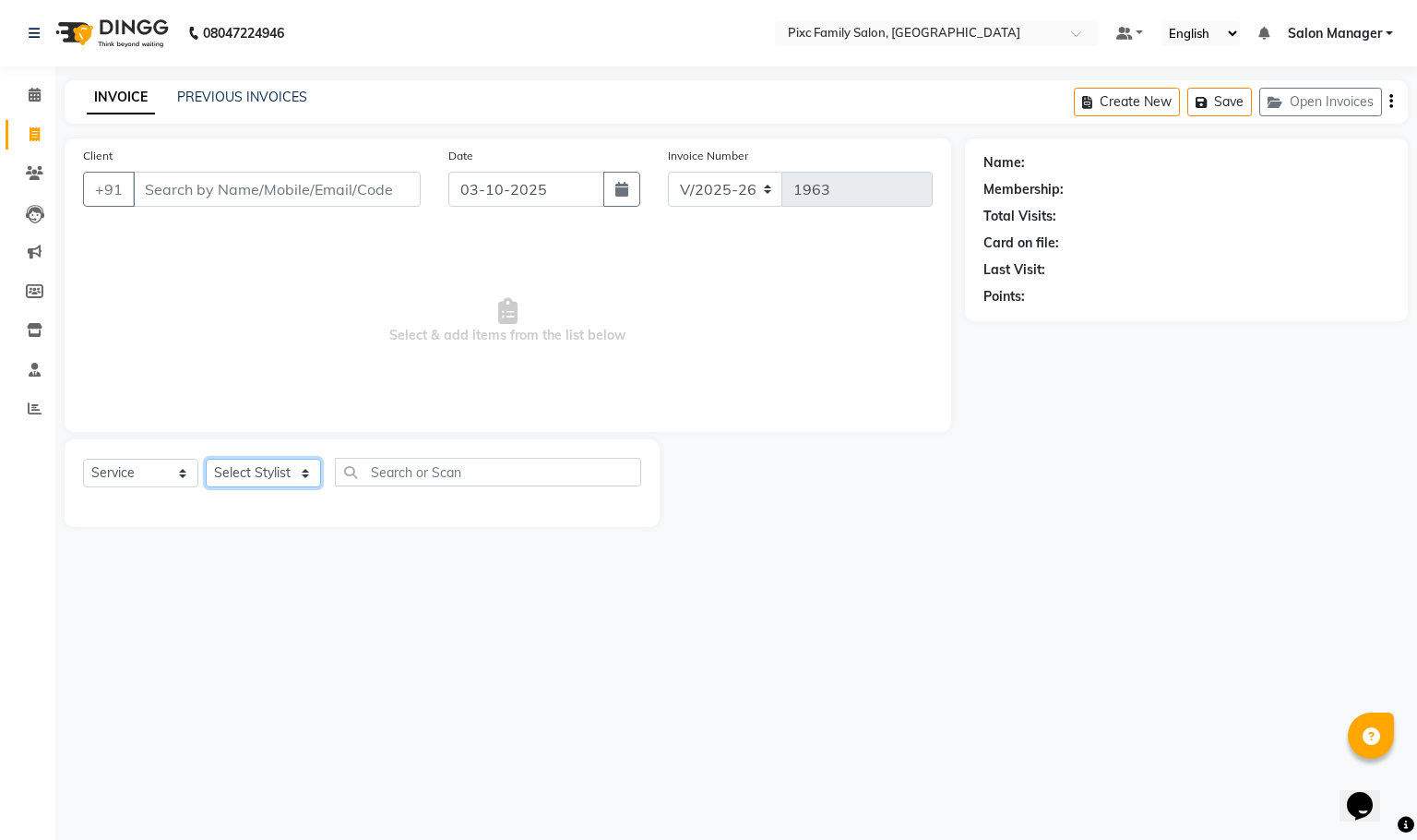
select select "90556"
click at [206, 459] on select "Select Stylist Abid Haidar Aiswarya Babu Akil Khan Aparna P Ganesh Jagadeesh Ki…" at bounding box center [263, 472] width 116 height 29
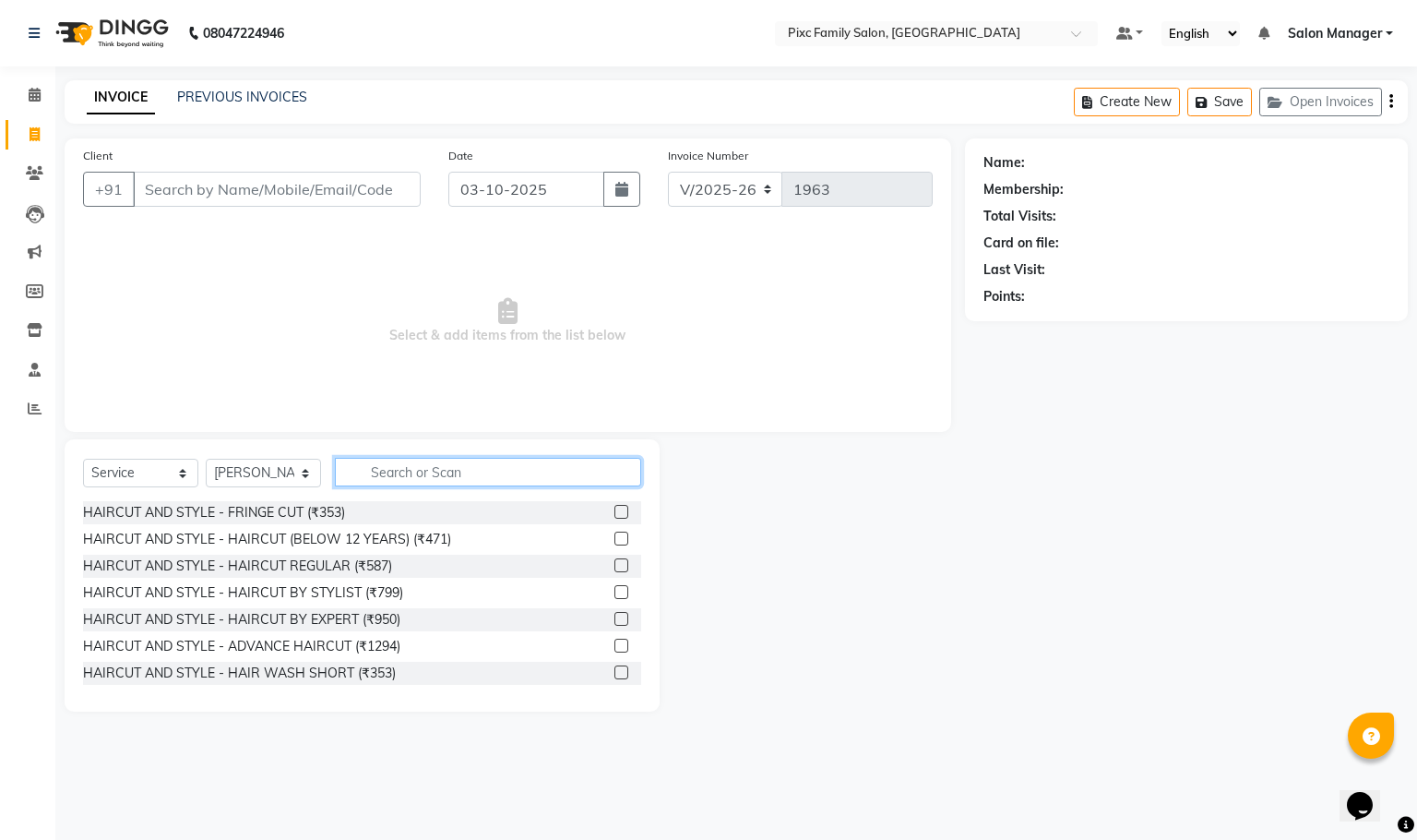
click at [388, 477] on input "text" at bounding box center [488, 471] width 307 height 29
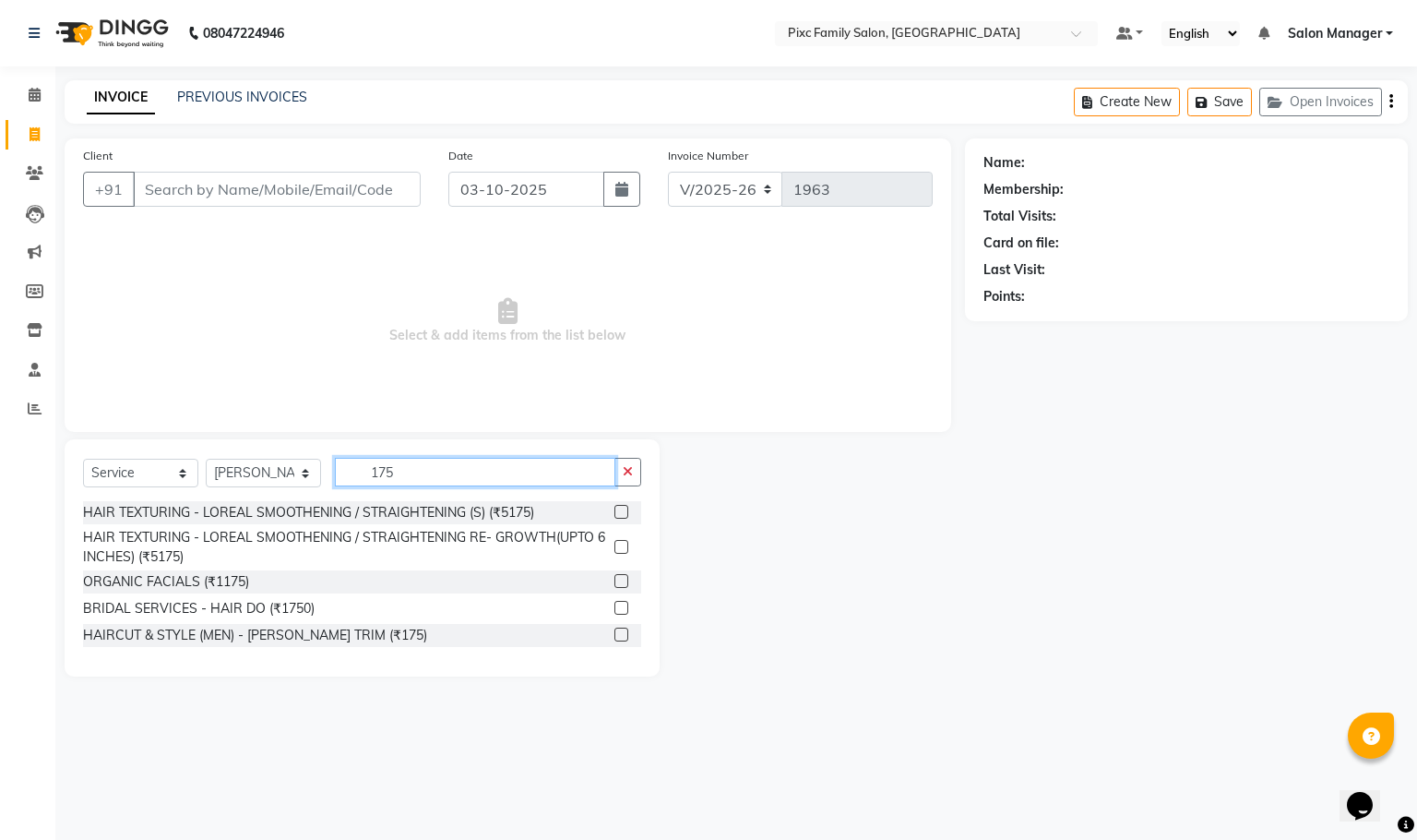
type input "175"
click at [615, 635] on label at bounding box center [621, 634] width 14 height 14
click at [615, 635] on input "checkbox" at bounding box center [621, 635] width 12 height 12
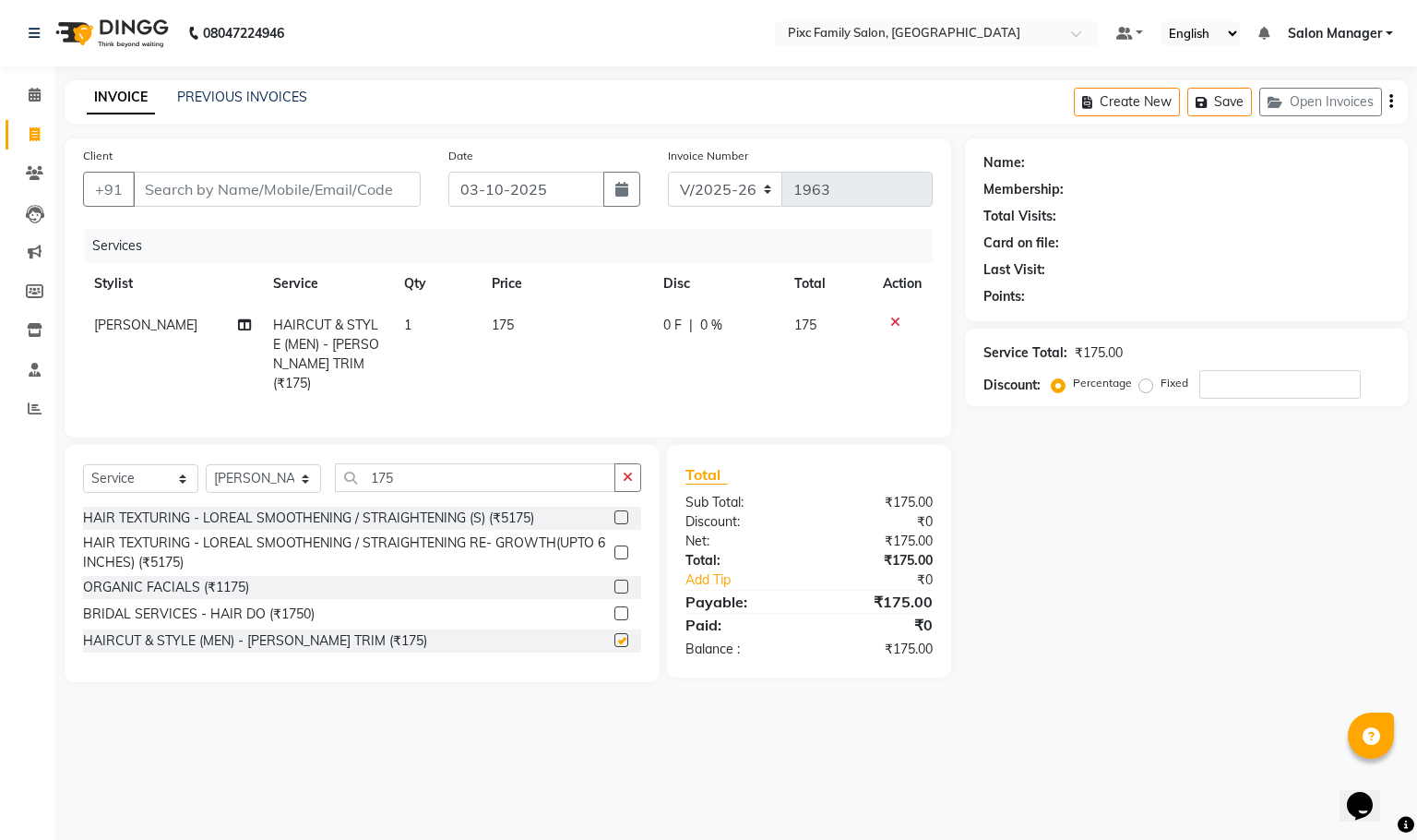
checkbox input "false"
click at [621, 476] on button "button" at bounding box center [628, 477] width 27 height 29
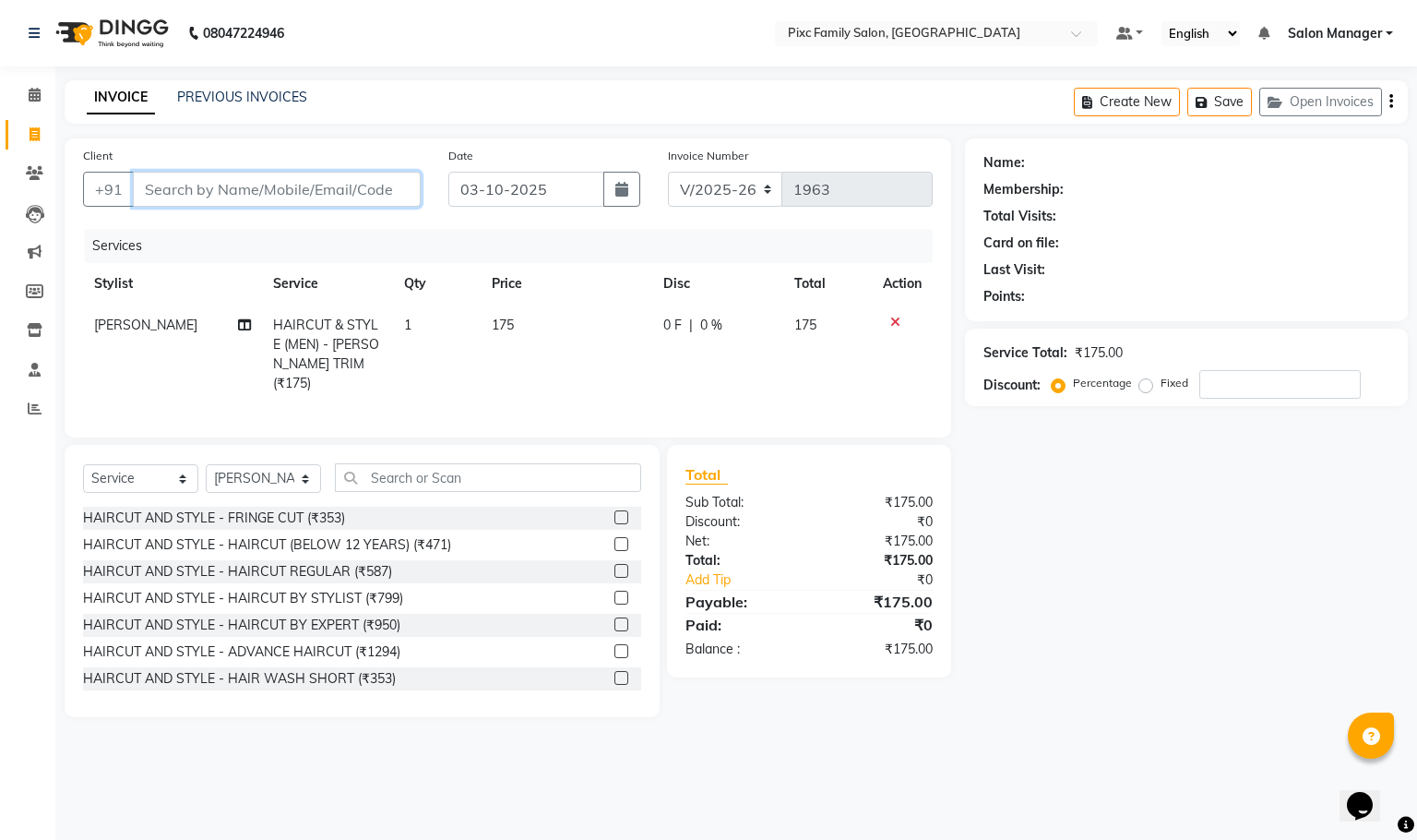
click at [358, 203] on input "Client" at bounding box center [276, 189] width 288 height 35
click at [258, 177] on input "Client" at bounding box center [276, 189] width 288 height 35
click at [250, 191] on input "Client" at bounding box center [276, 189] width 288 height 35
click at [288, 194] on input "Client" at bounding box center [276, 189] width 288 height 35
click at [171, 199] on input "Client" at bounding box center [276, 189] width 288 height 35
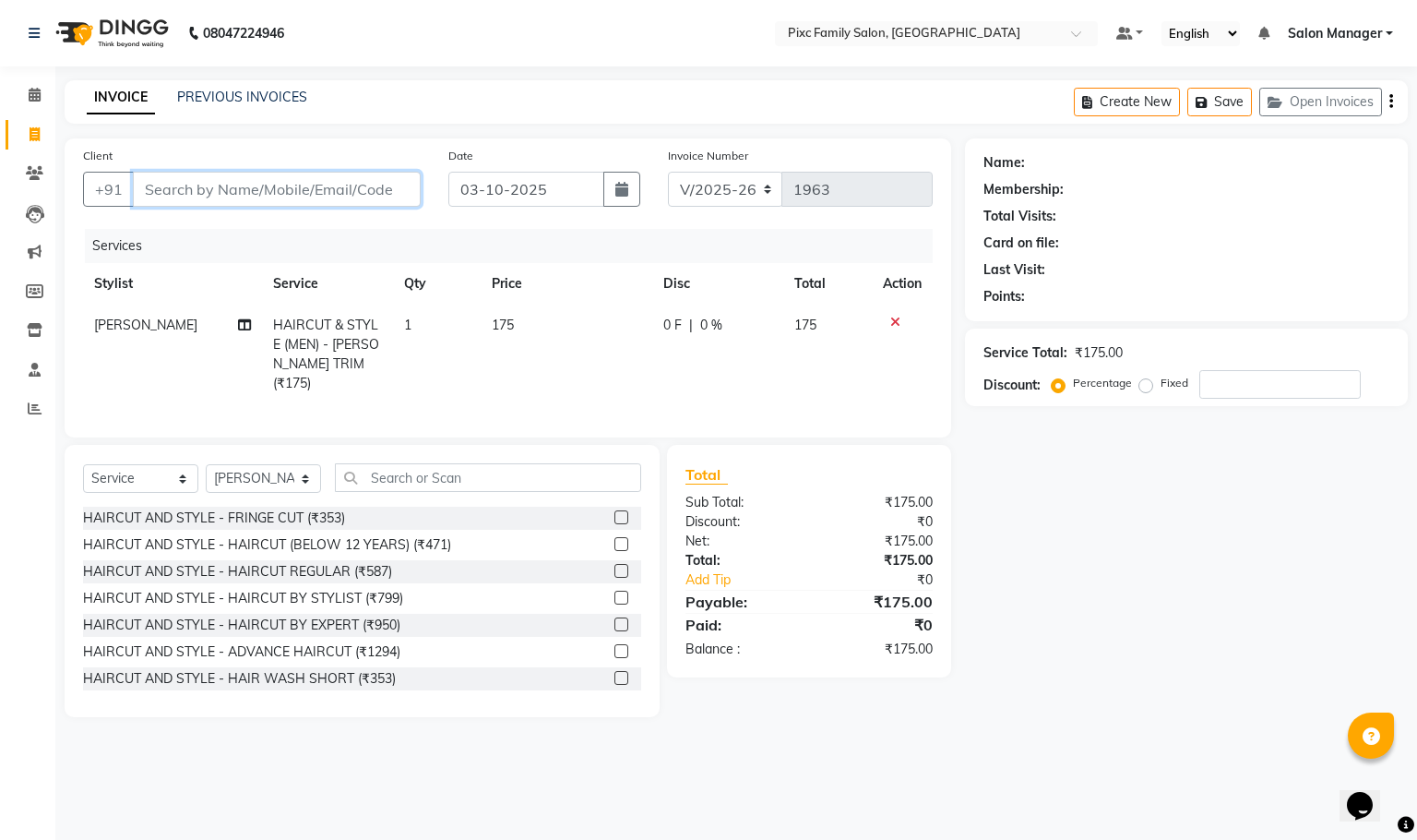
type input "9"
type input "0"
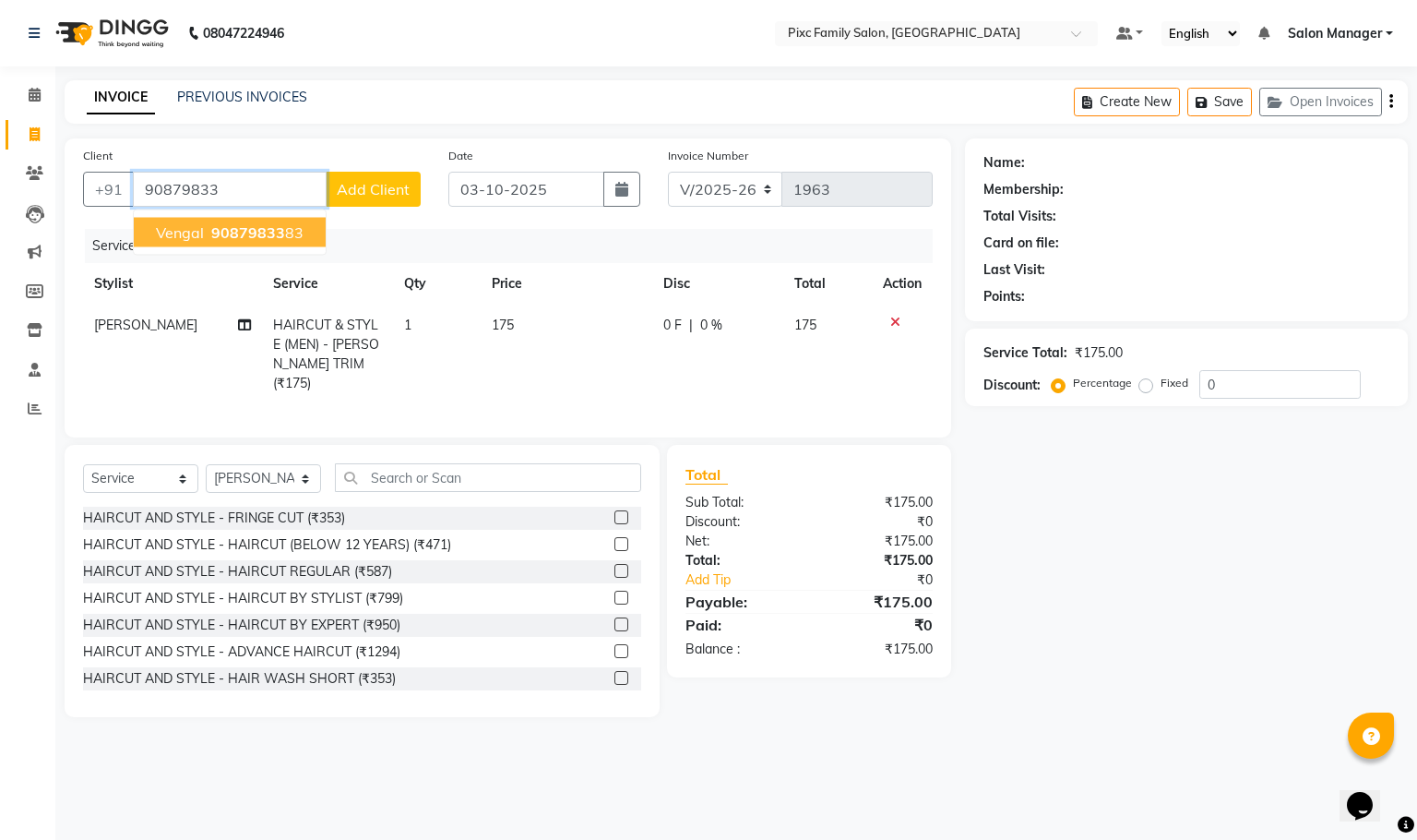
click at [224, 218] on button "vengal 90879833 83" at bounding box center [229, 232] width 192 height 30
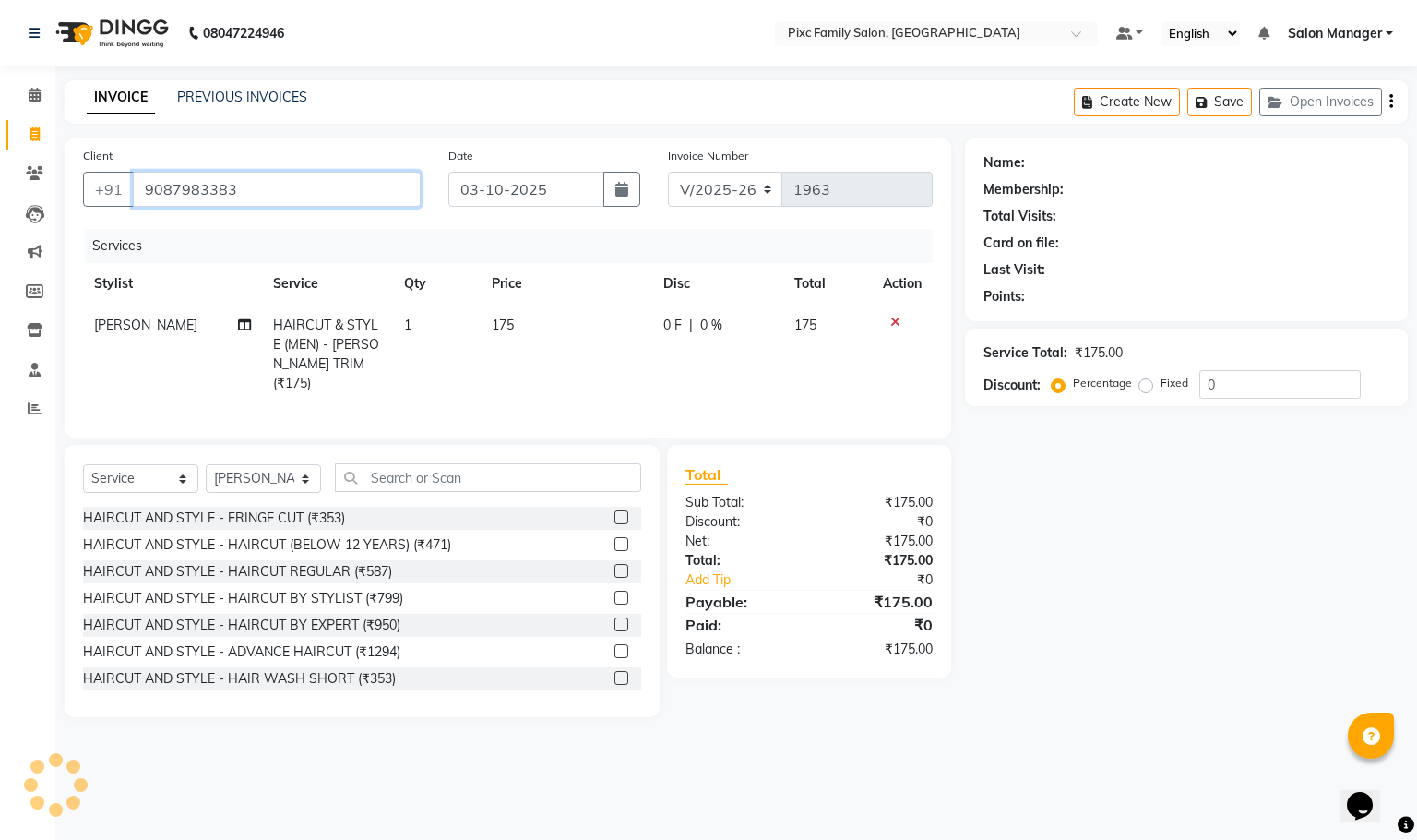
type input "9087983383"
select select "1: Object"
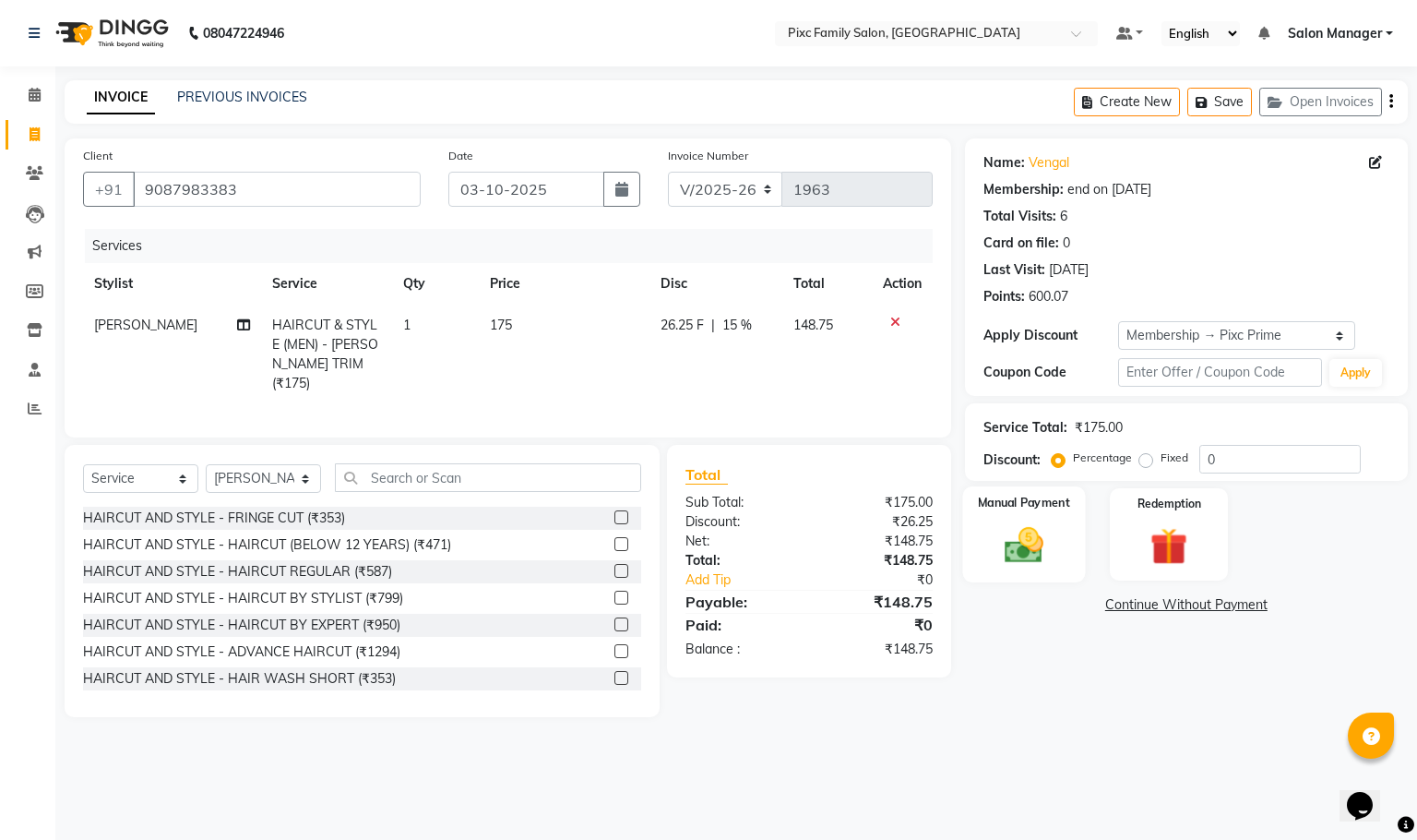
click at [1036, 534] on img at bounding box center [1023, 545] width 63 height 44
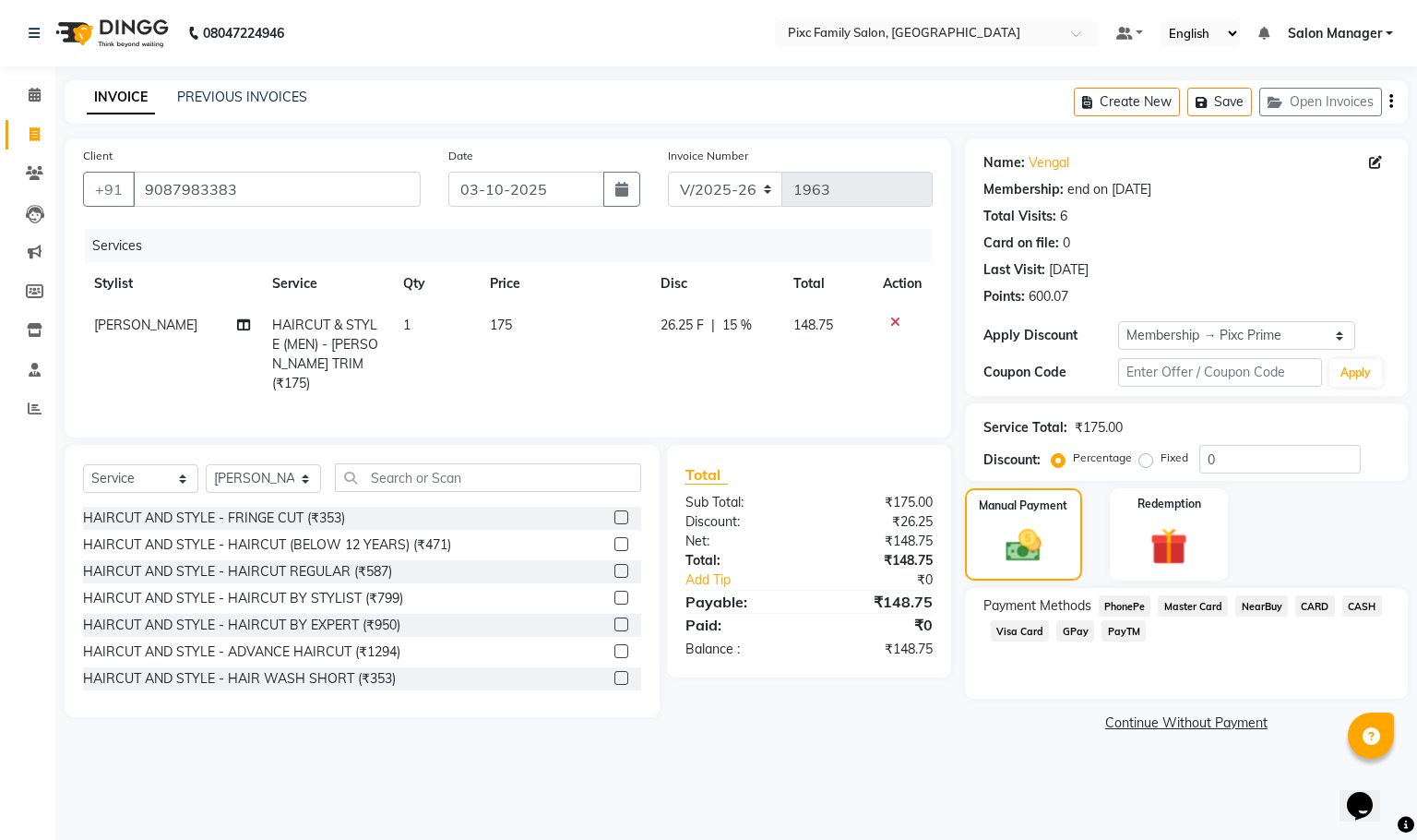
click at [1305, 613] on span "CARD" at bounding box center [1315, 606] width 40 height 21
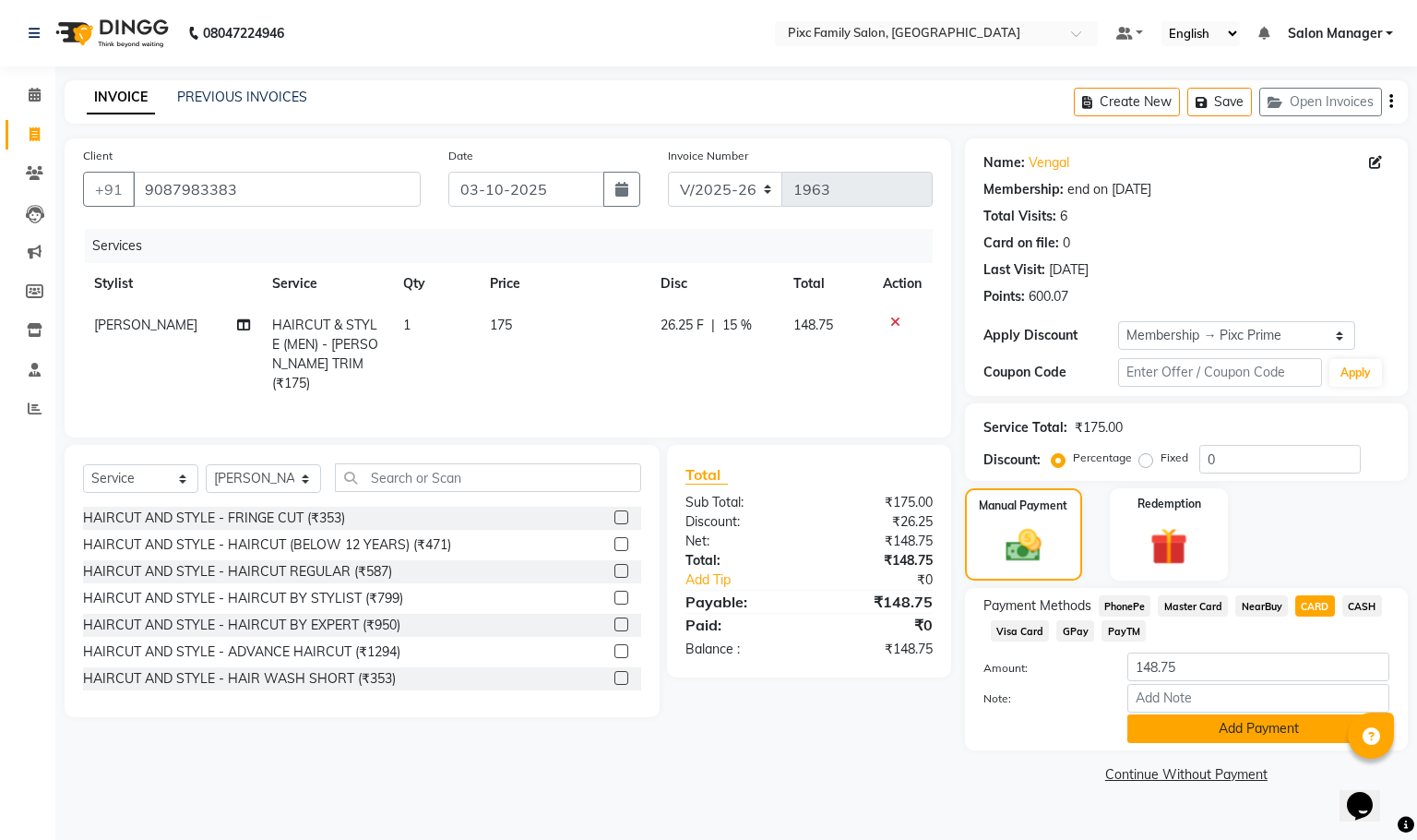
click at [1218, 734] on button "Add Payment" at bounding box center [1259, 728] width 262 height 29
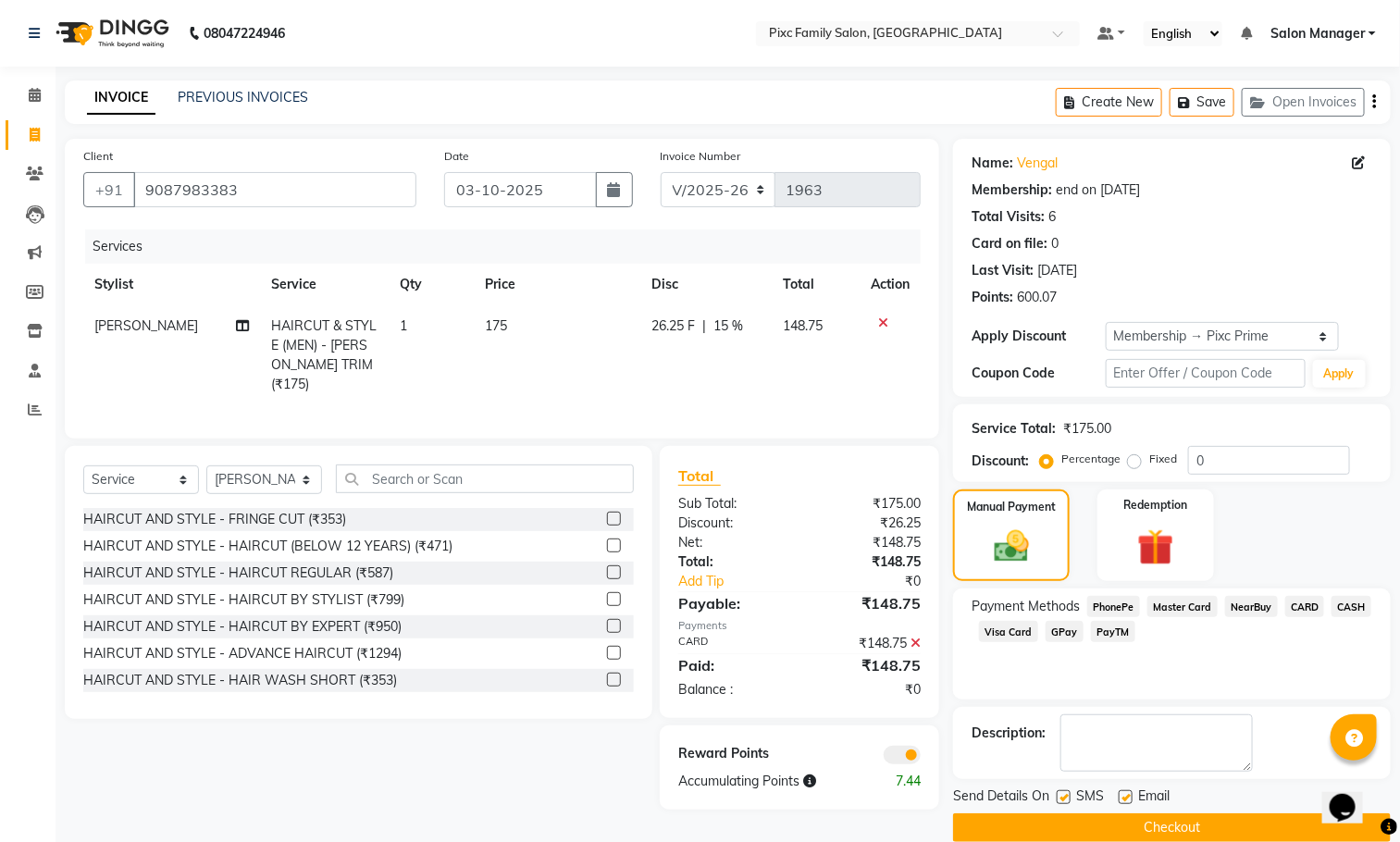
click at [1202, 823] on button "Checkout" at bounding box center [1171, 827] width 437 height 29
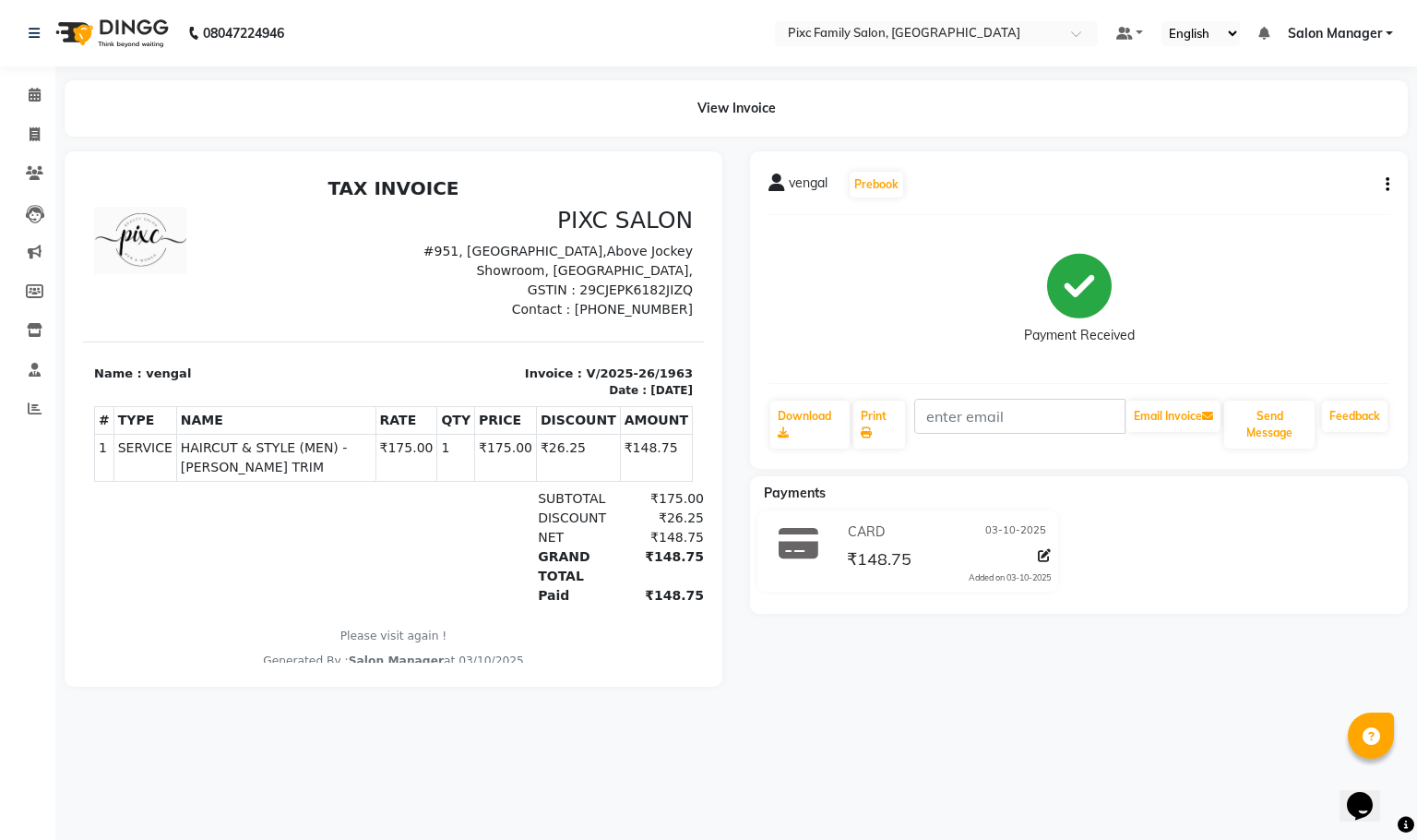
click at [1383, 182] on button "button" at bounding box center [1385, 184] width 11 height 19
click at [1204, 347] on div "Payment Received" at bounding box center [1079, 298] width 621 height 138
click at [33, 108] on link "Calendar" at bounding box center [28, 95] width 44 height 31
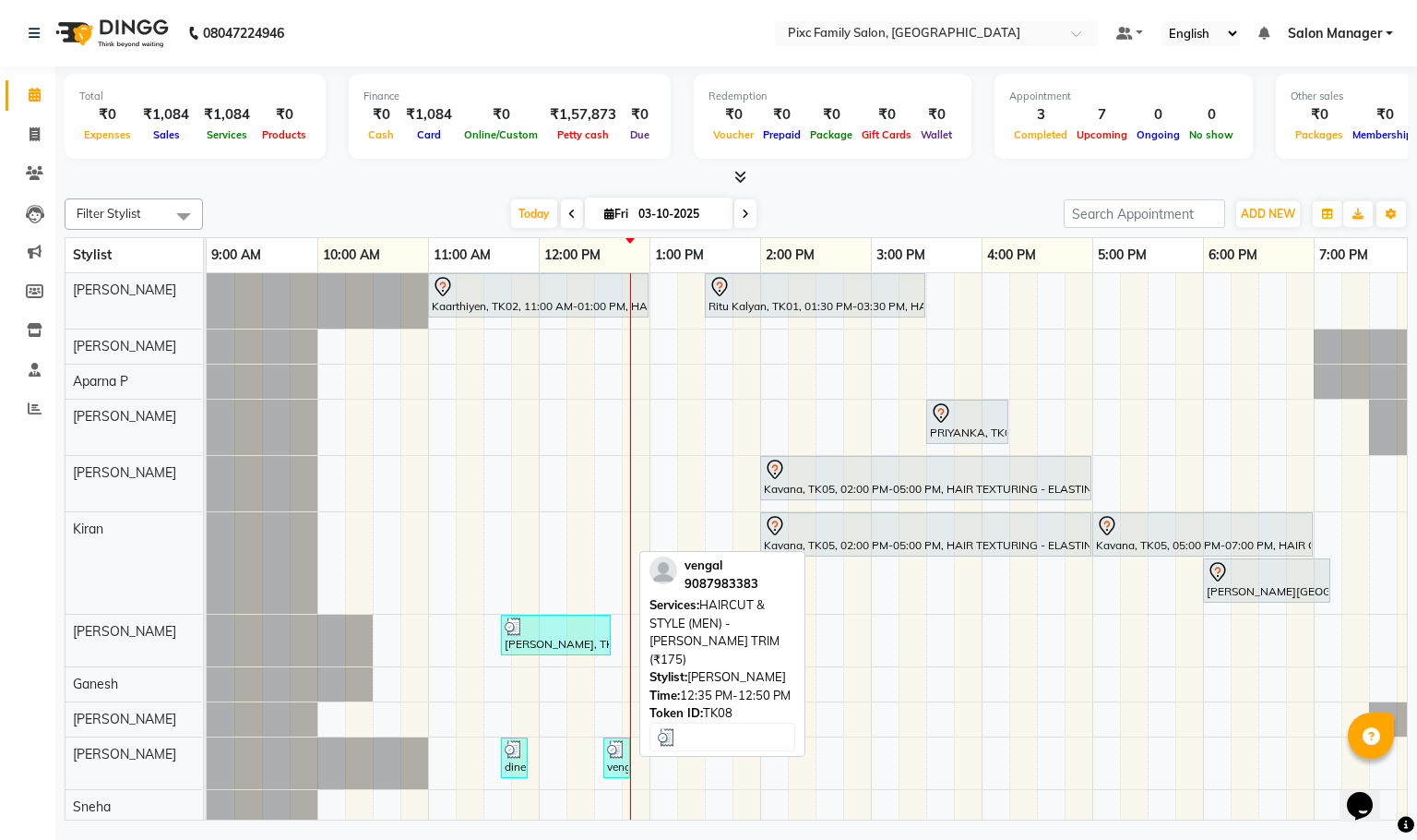
click at [604, 773] on link "vengal, TK08, 12:35 PM-12:50 PM, HAIRCUT & STYLE (MEN) - [PERSON_NAME] TRIM (₹1…" at bounding box center [617, 758] width 27 height 41
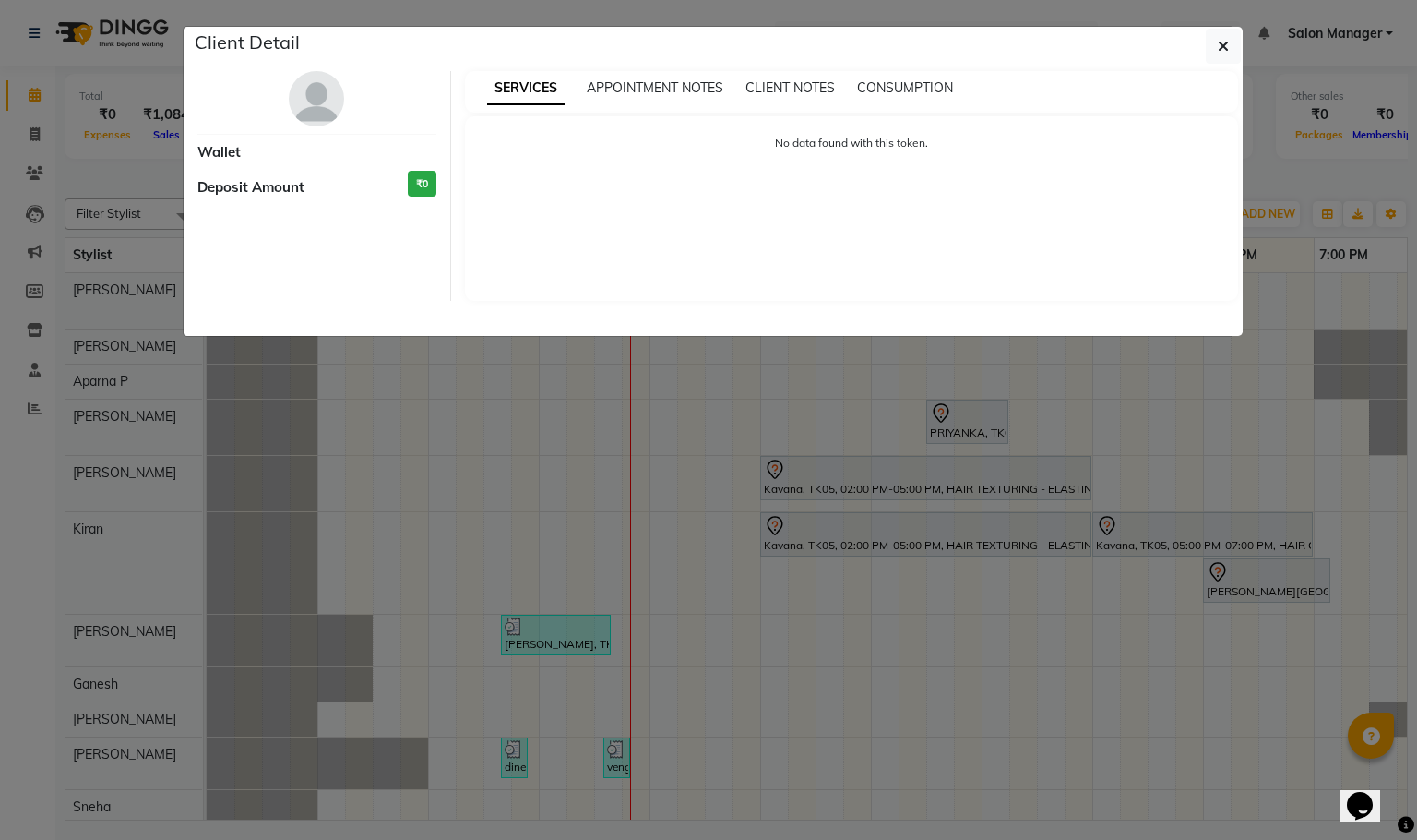
select select "3"
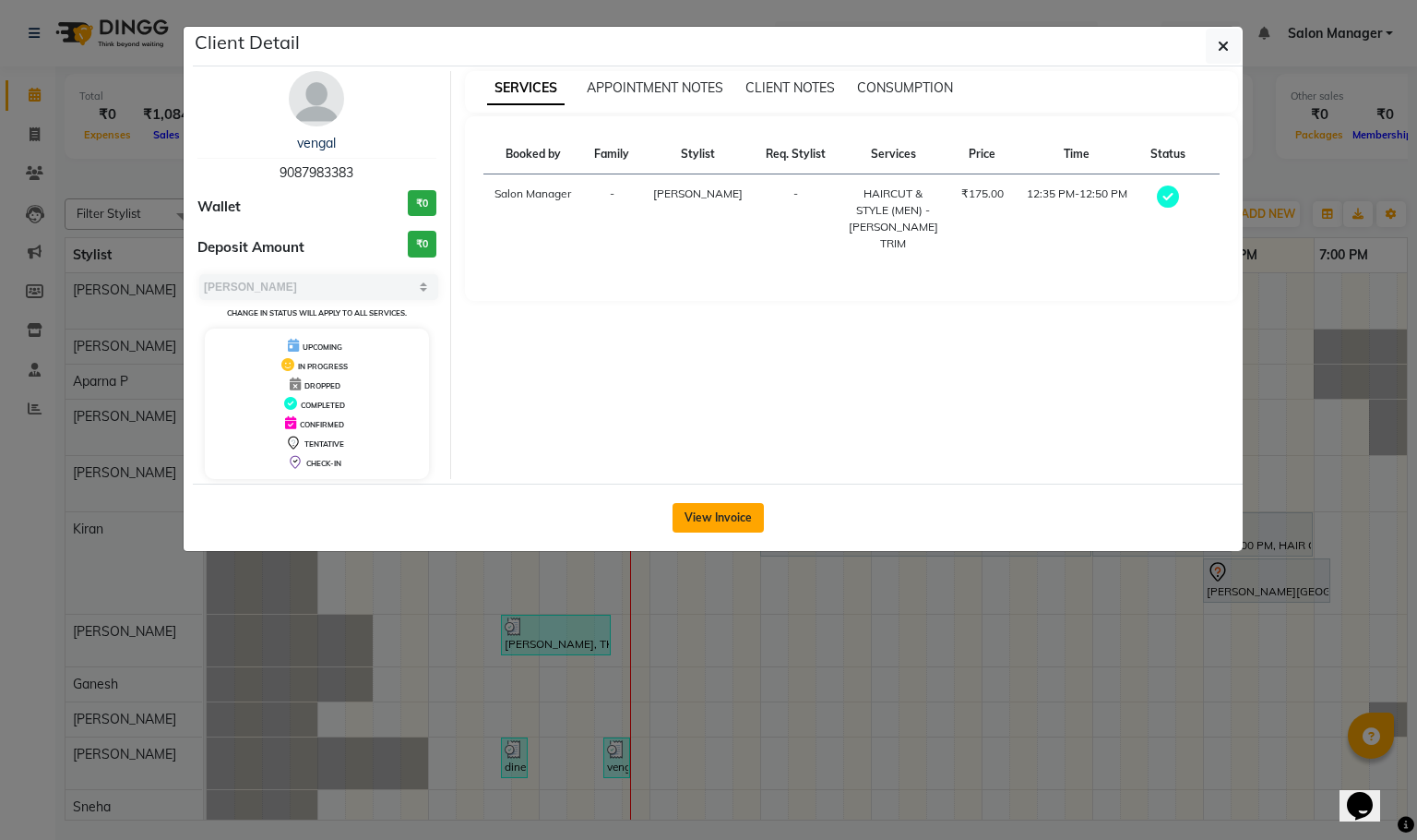
click at [734, 504] on button "View Invoice" at bounding box center [718, 518] width 92 height 30
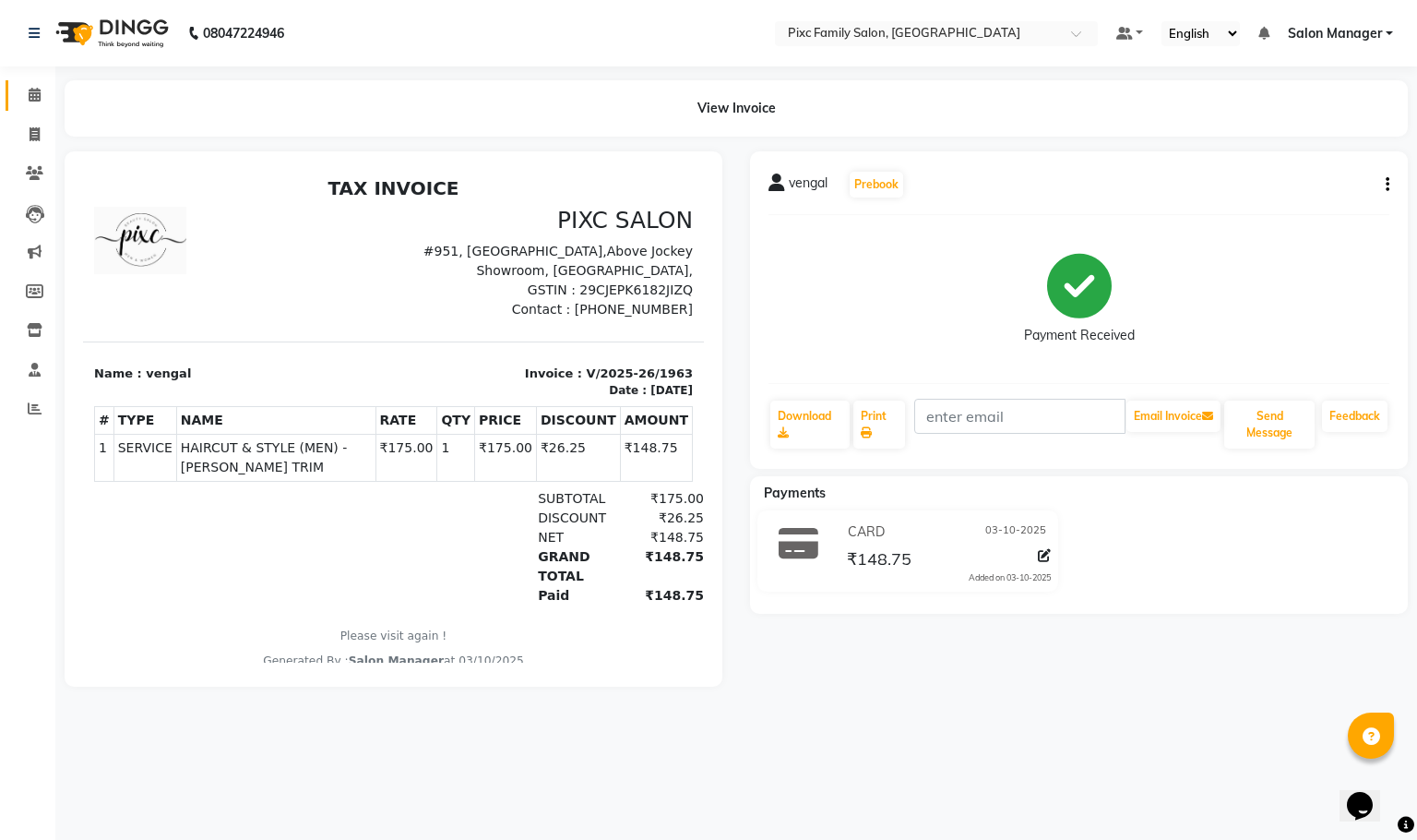
click at [17, 90] on link "Calendar" at bounding box center [28, 95] width 44 height 31
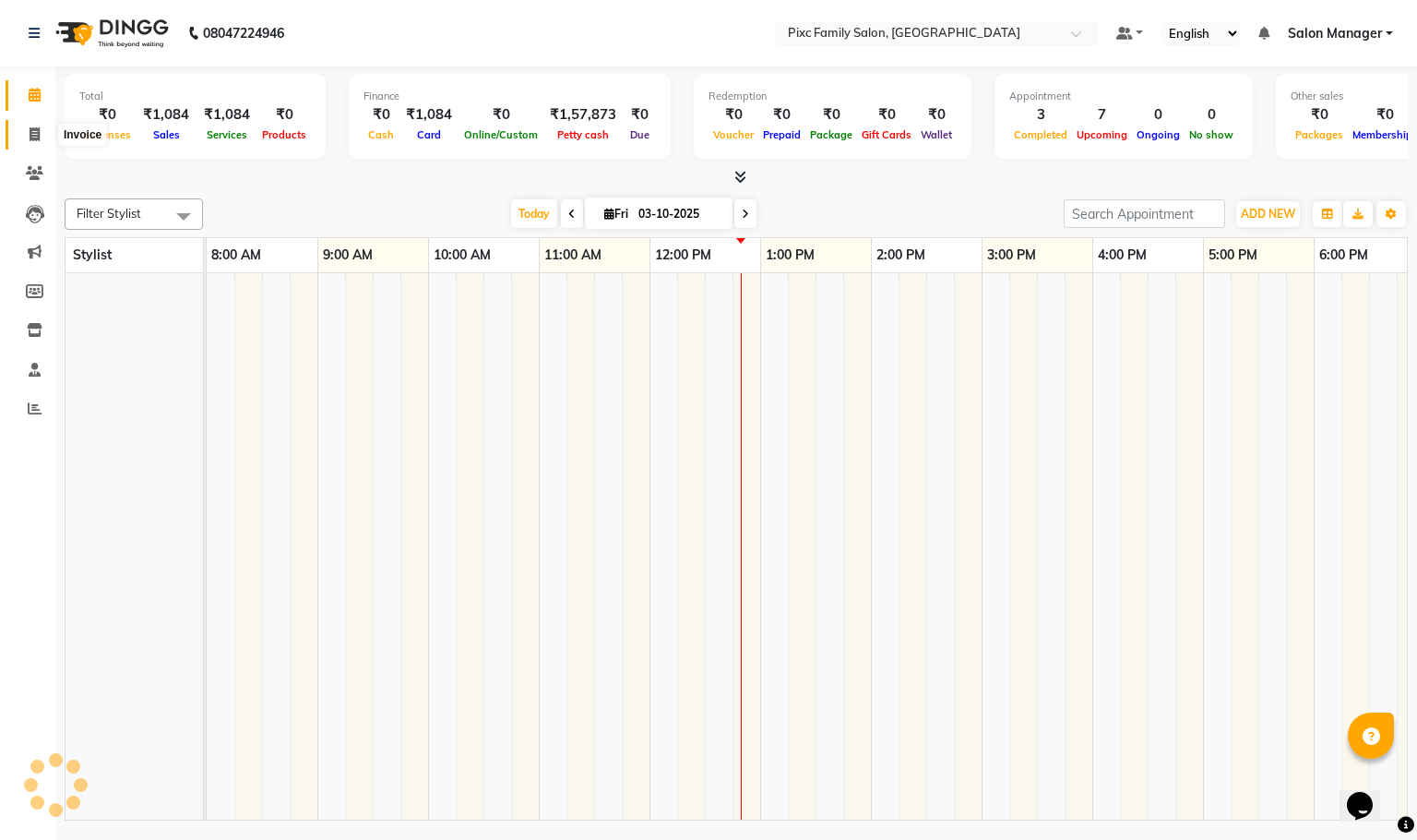
click at [31, 141] on span at bounding box center [34, 135] width 32 height 21
select select "service"
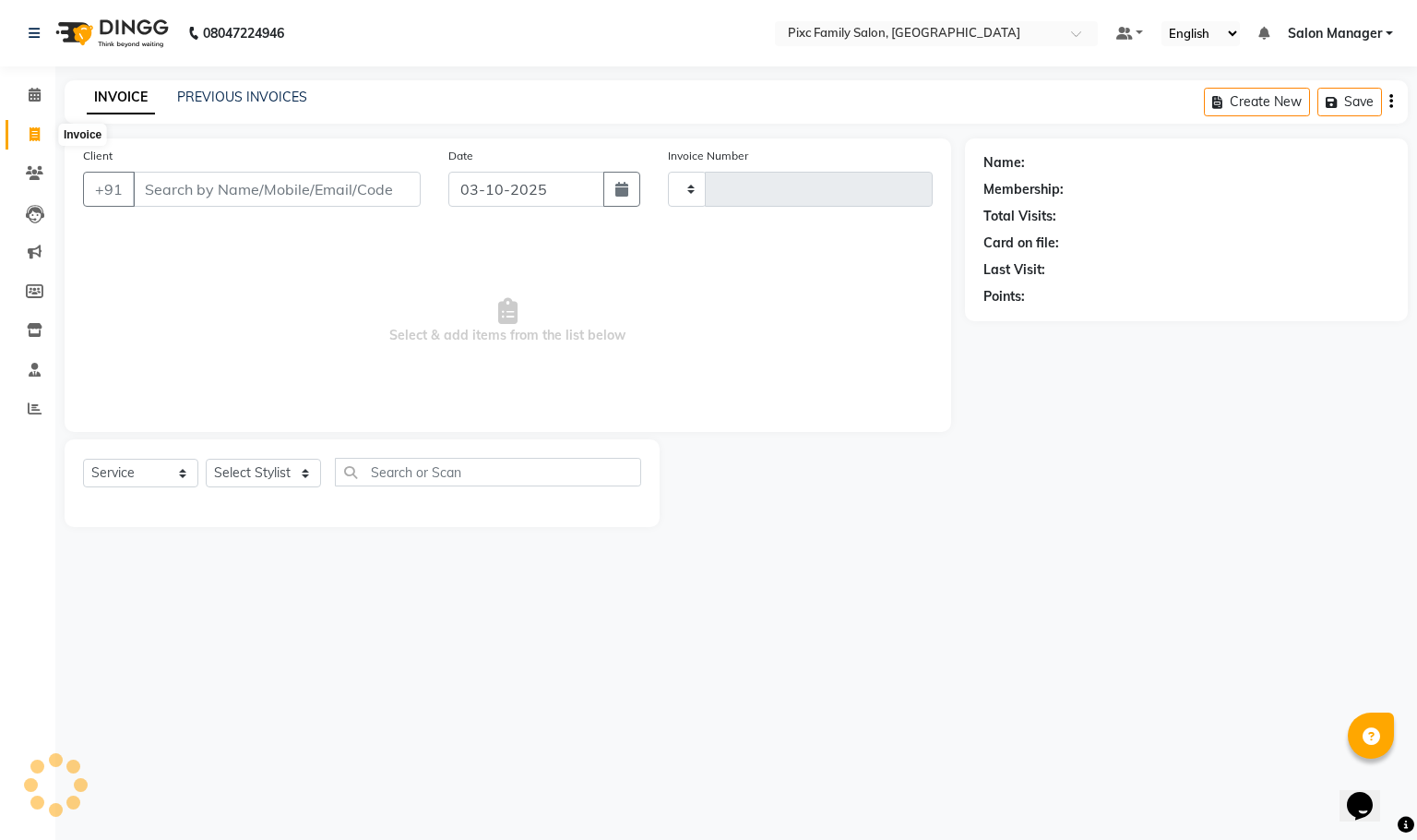
type input "1964"
select select "3509"
click at [328, 194] on input "Client" at bounding box center [276, 189] width 288 height 35
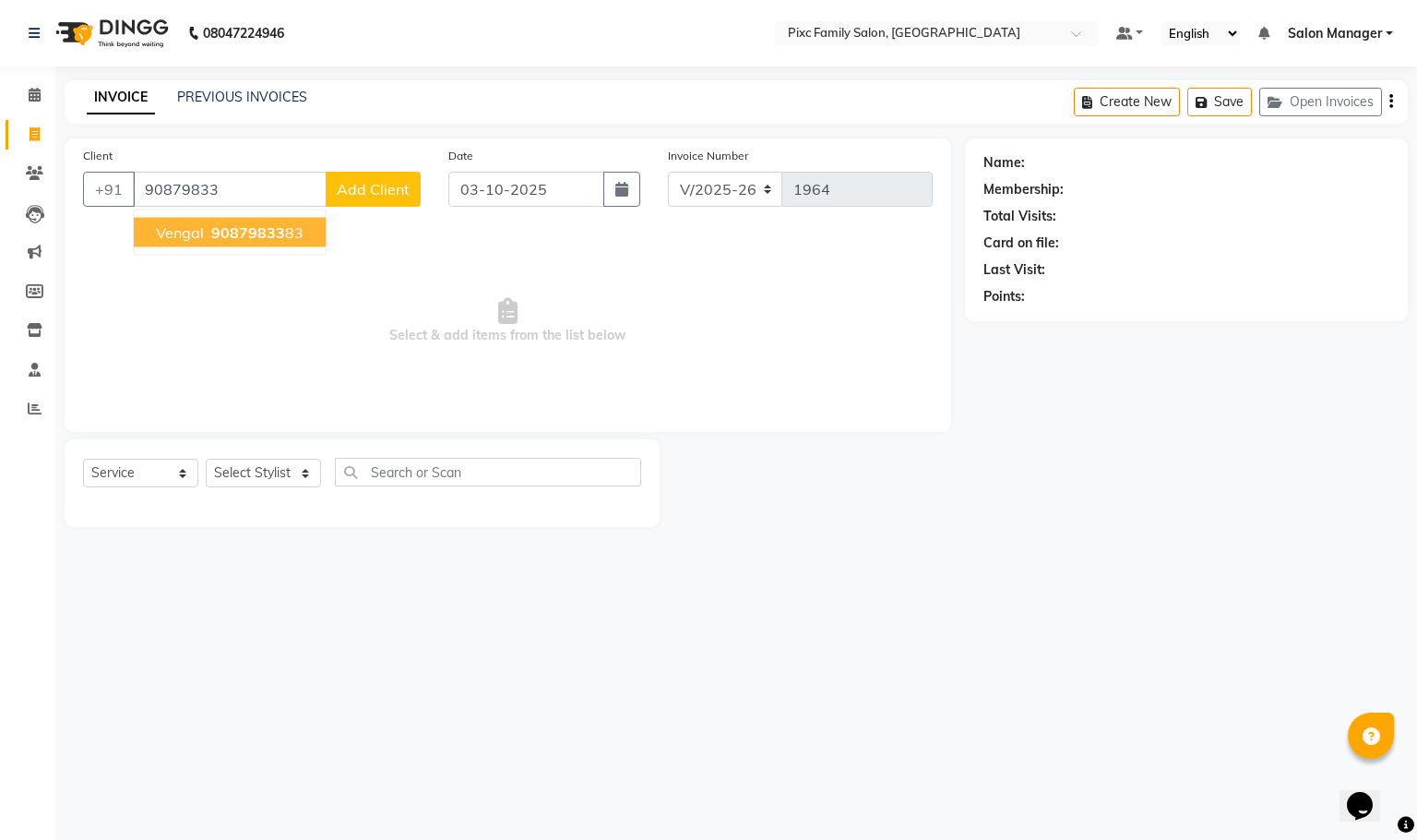
click at [260, 228] on span "90879833" at bounding box center [248, 232] width 74 height 19
type input "9087983383"
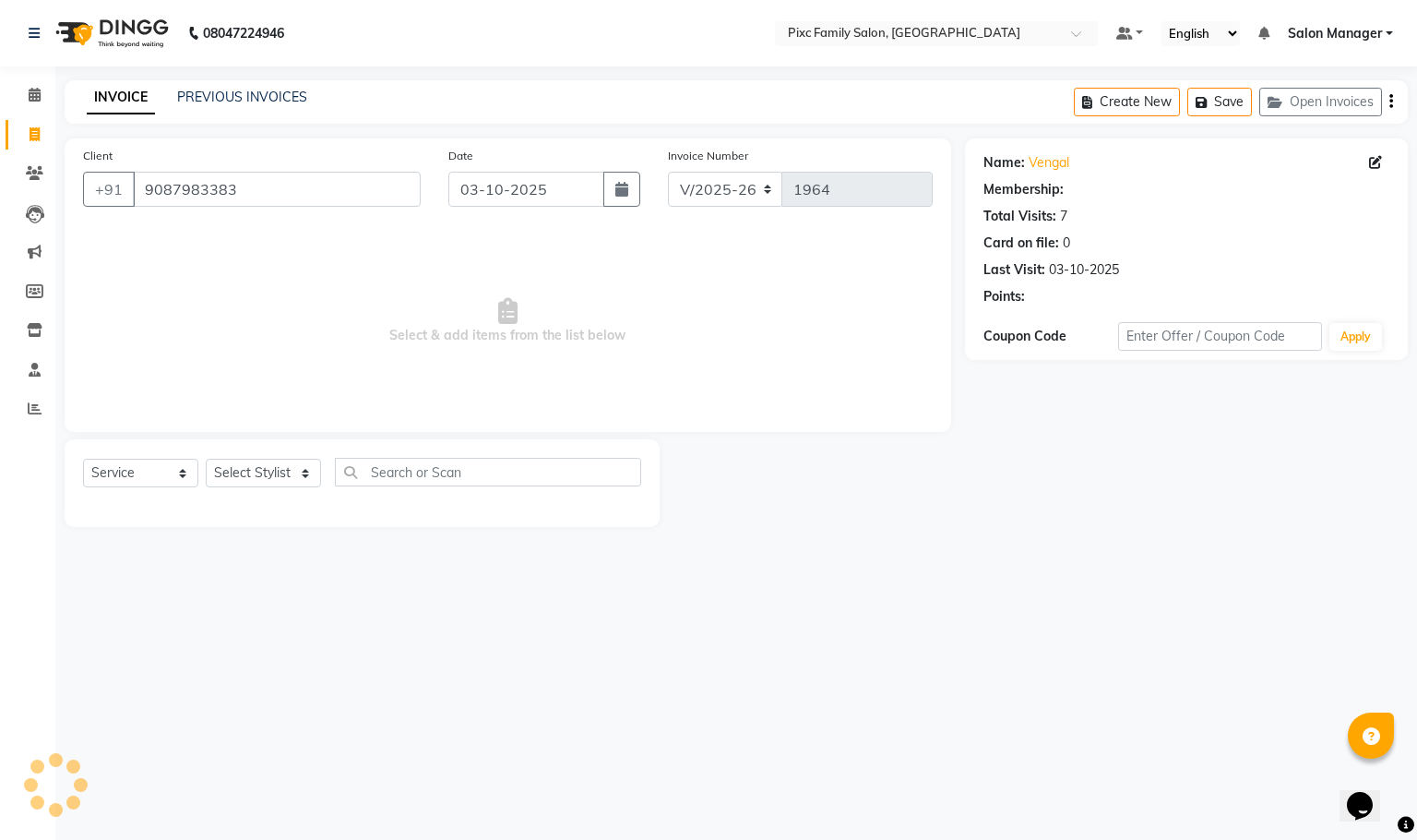
select select "1: Object"
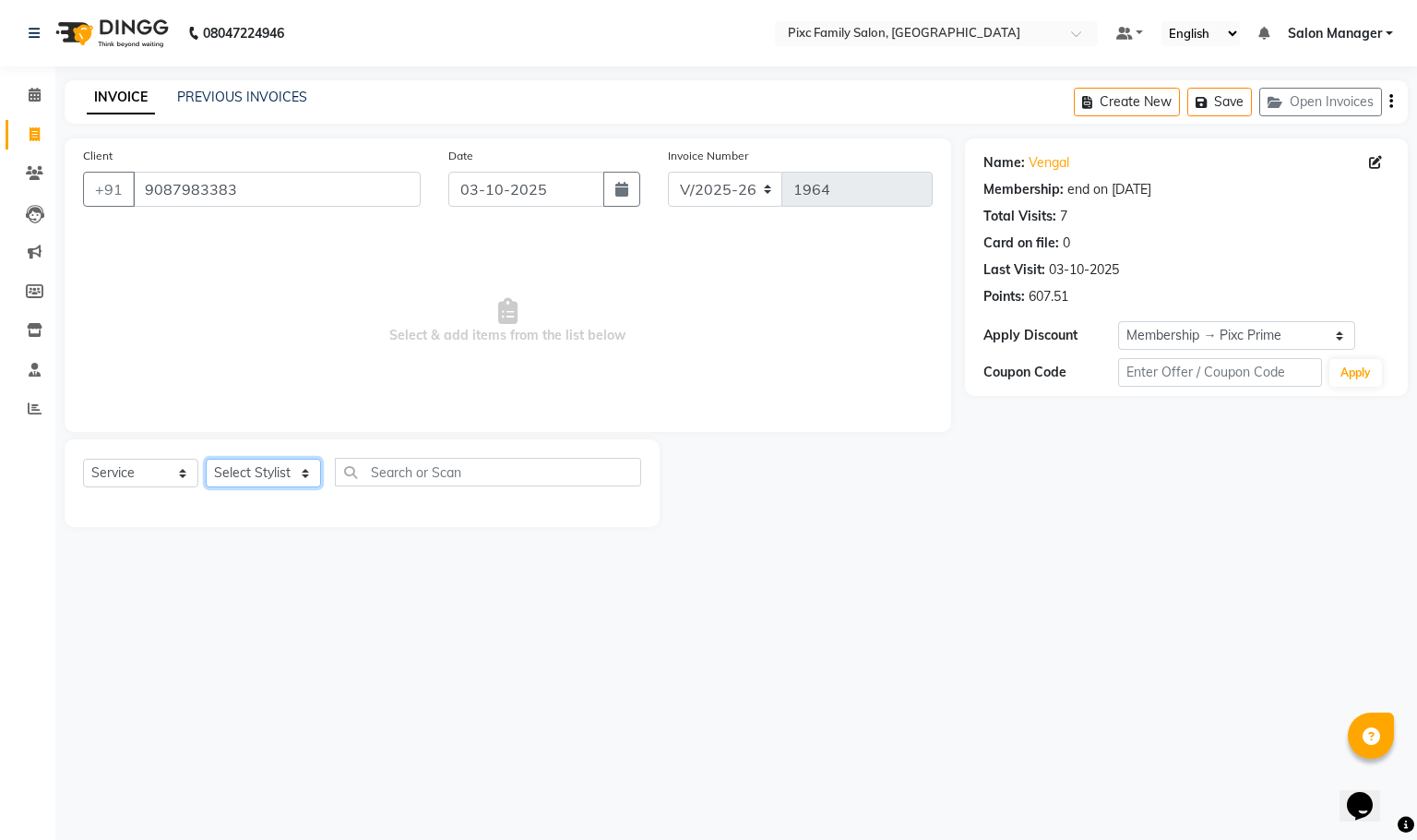
click at [267, 479] on select "Select Stylist Abid Haidar Aiswarya Babu Akil Khan Aparna P Ganesh Jagadeesh Ki…" at bounding box center [263, 472] width 116 height 29
select select "66498"
click at [206, 459] on select "Select Stylist Abid Haidar Aiswarya Babu Akil Khan Aparna P Ganesh Jagadeesh Ki…" at bounding box center [263, 472] width 116 height 29
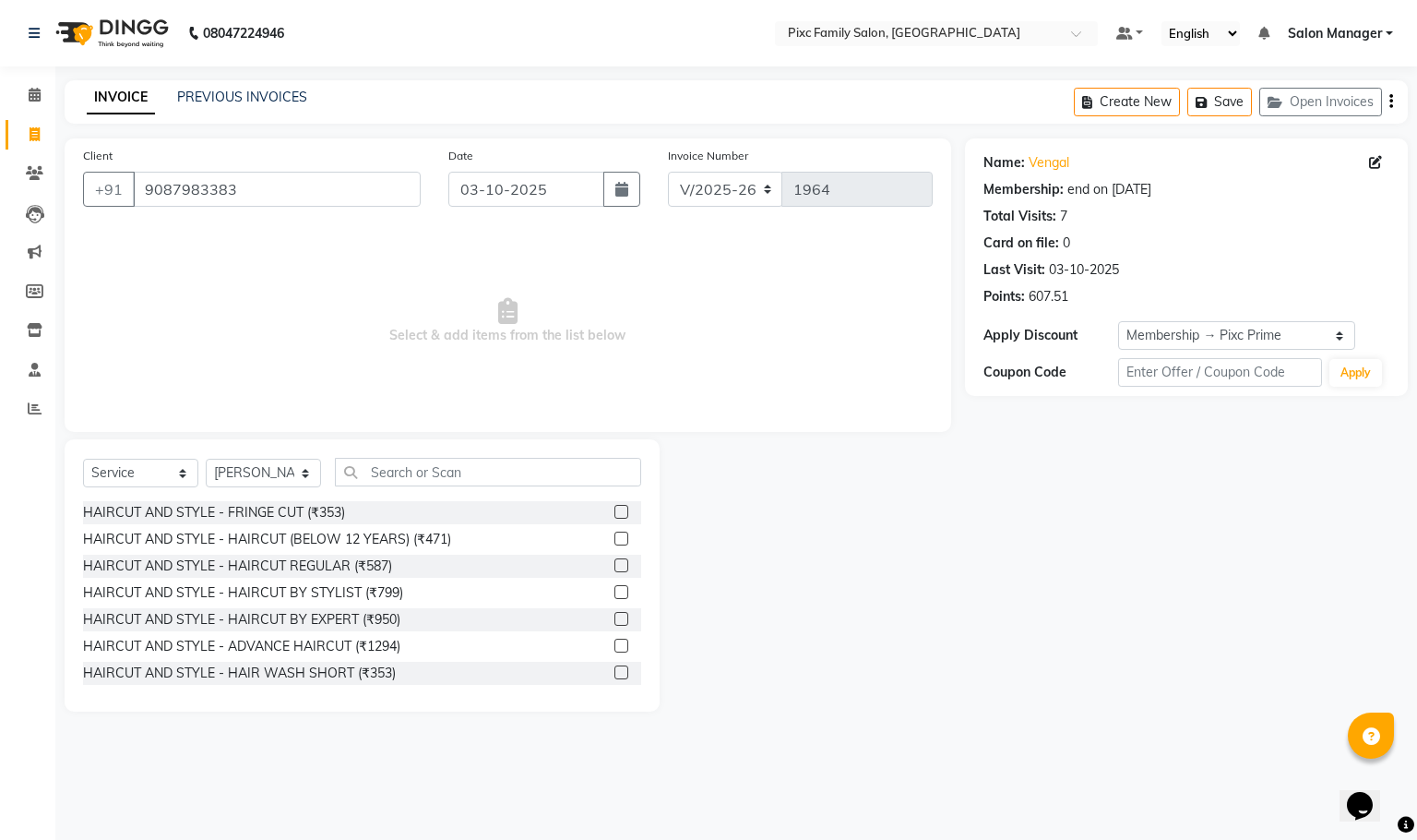
click at [413, 558] on div "HAIRCUT AND STYLE - HAIRCUT REGULAR (₹587)" at bounding box center [362, 566] width 558 height 23
click at [615, 543] on label at bounding box center [621, 538] width 14 height 14
click at [615, 543] on input "checkbox" at bounding box center [621, 539] width 12 height 12
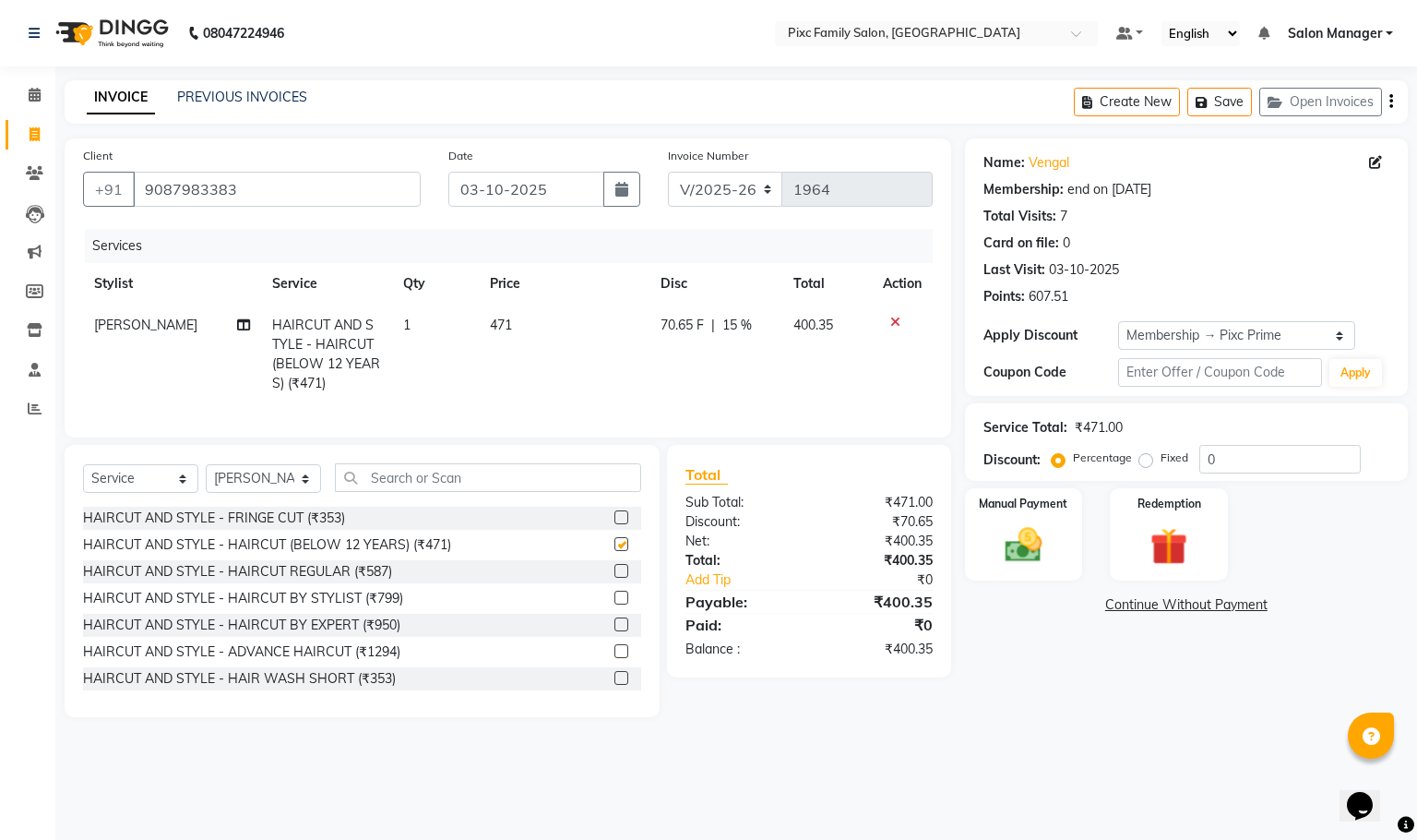
checkbox input "false"
click at [1075, 717] on div "Name: Vengal Membership: end on 14-03-2026 Total Visits: 7 Card on file: 0 Last…" at bounding box center [1193, 427] width 457 height 579
click at [37, 101] on icon at bounding box center [34, 94] width 12 height 14
click at [19, 100] on span at bounding box center [34, 95] width 32 height 21
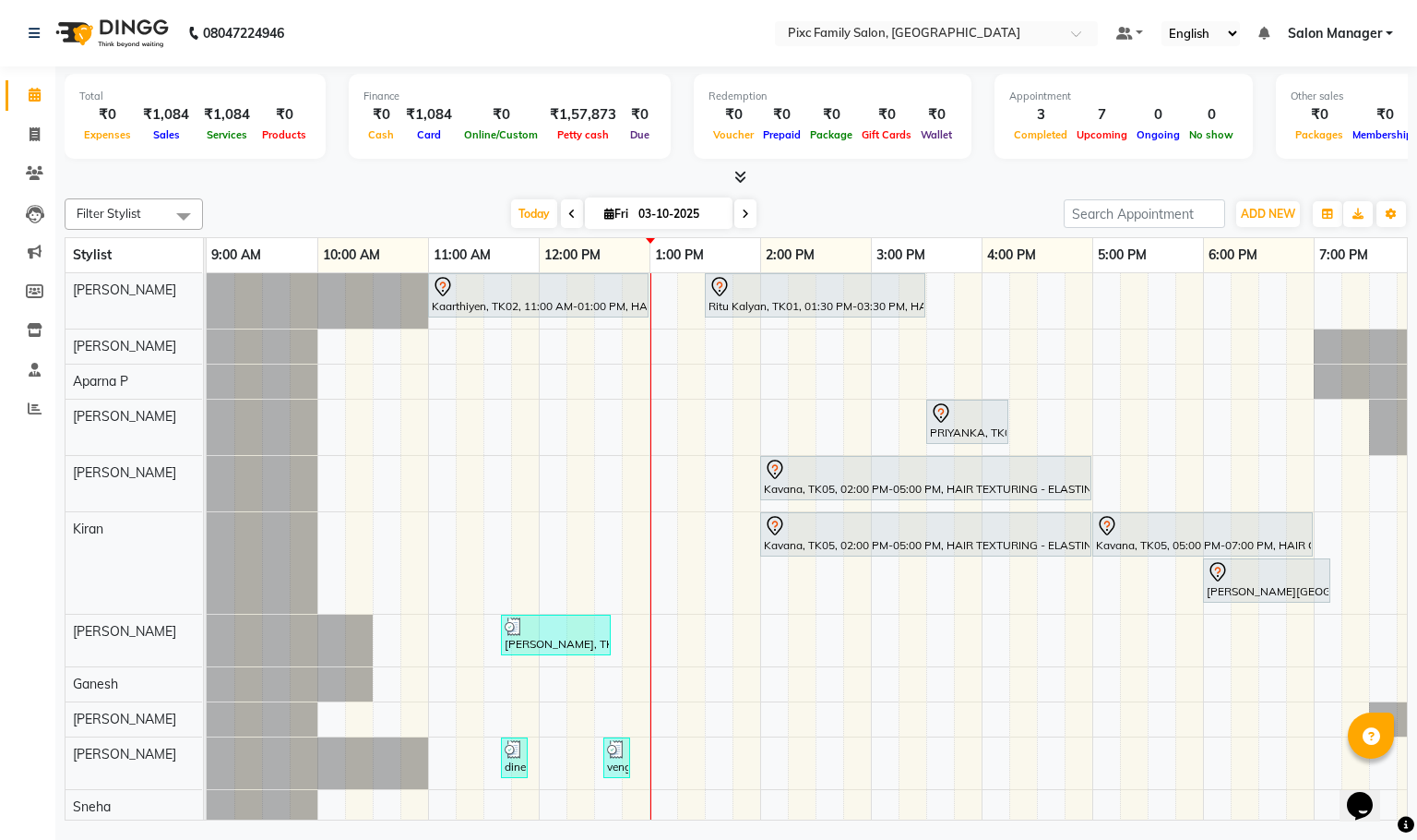
click at [736, 219] on span at bounding box center [746, 213] width 22 height 29
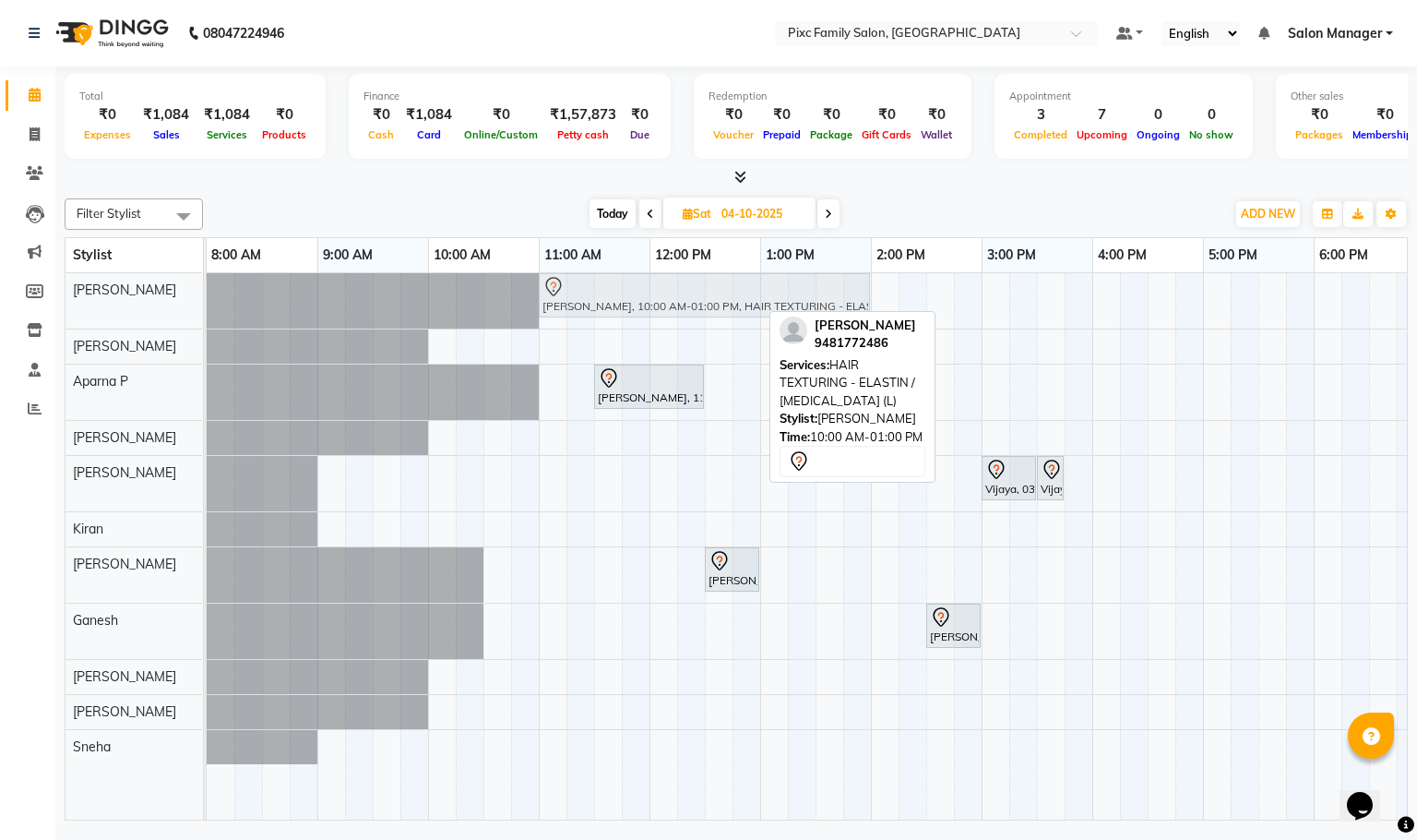
drag, startPoint x: 474, startPoint y: 295, endPoint x: 574, endPoint y: 316, distance: 102.2
click at [207, 316] on div "BHAVYA, 10:00 AM-01:00 PM, HAIR TEXTURING - ELASTIN / BOTOX (L) BHAVYA, 10:00 A…" at bounding box center [207, 301] width 0 height 56
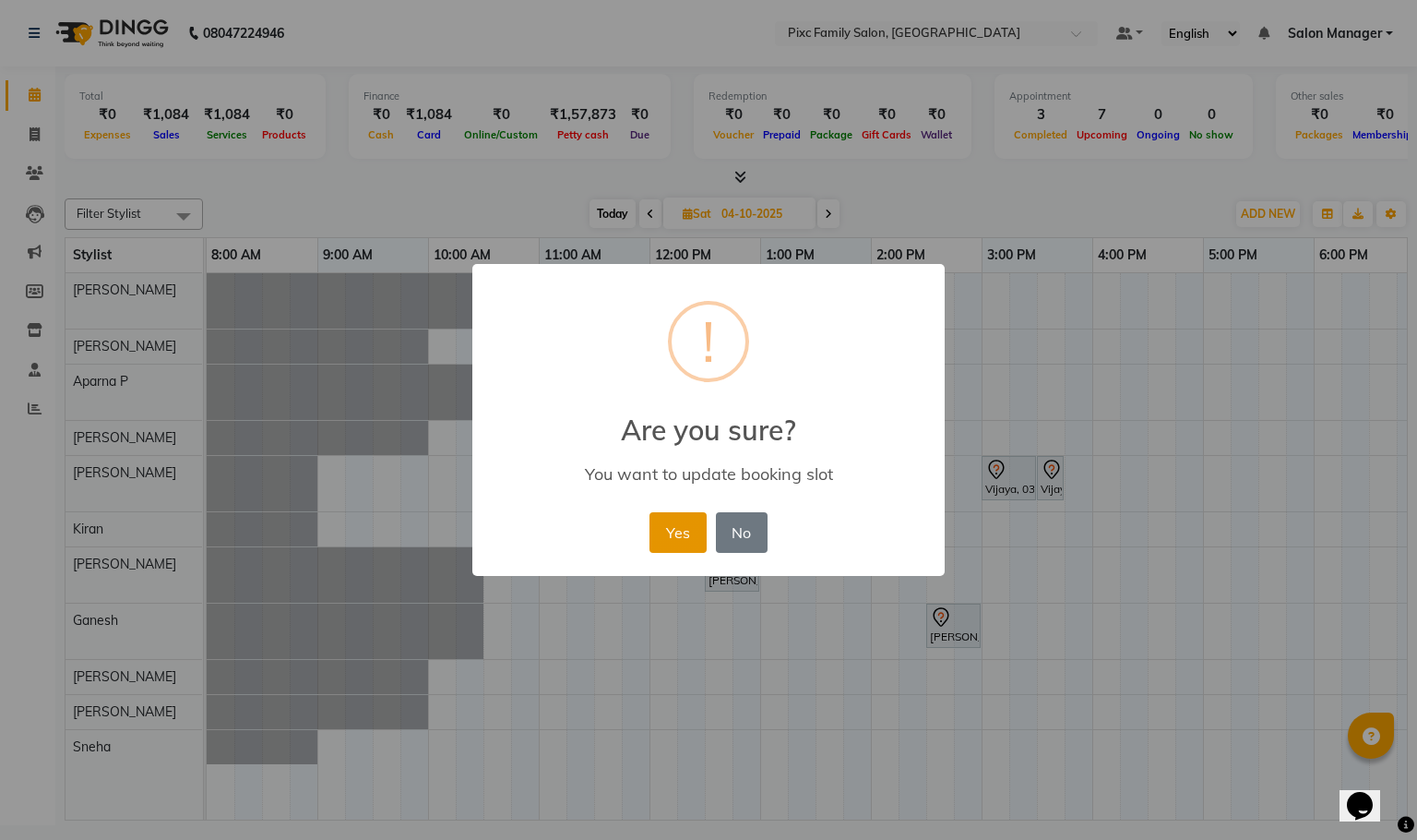
click at [671, 534] on button "Yes" at bounding box center [677, 533] width 56 height 41
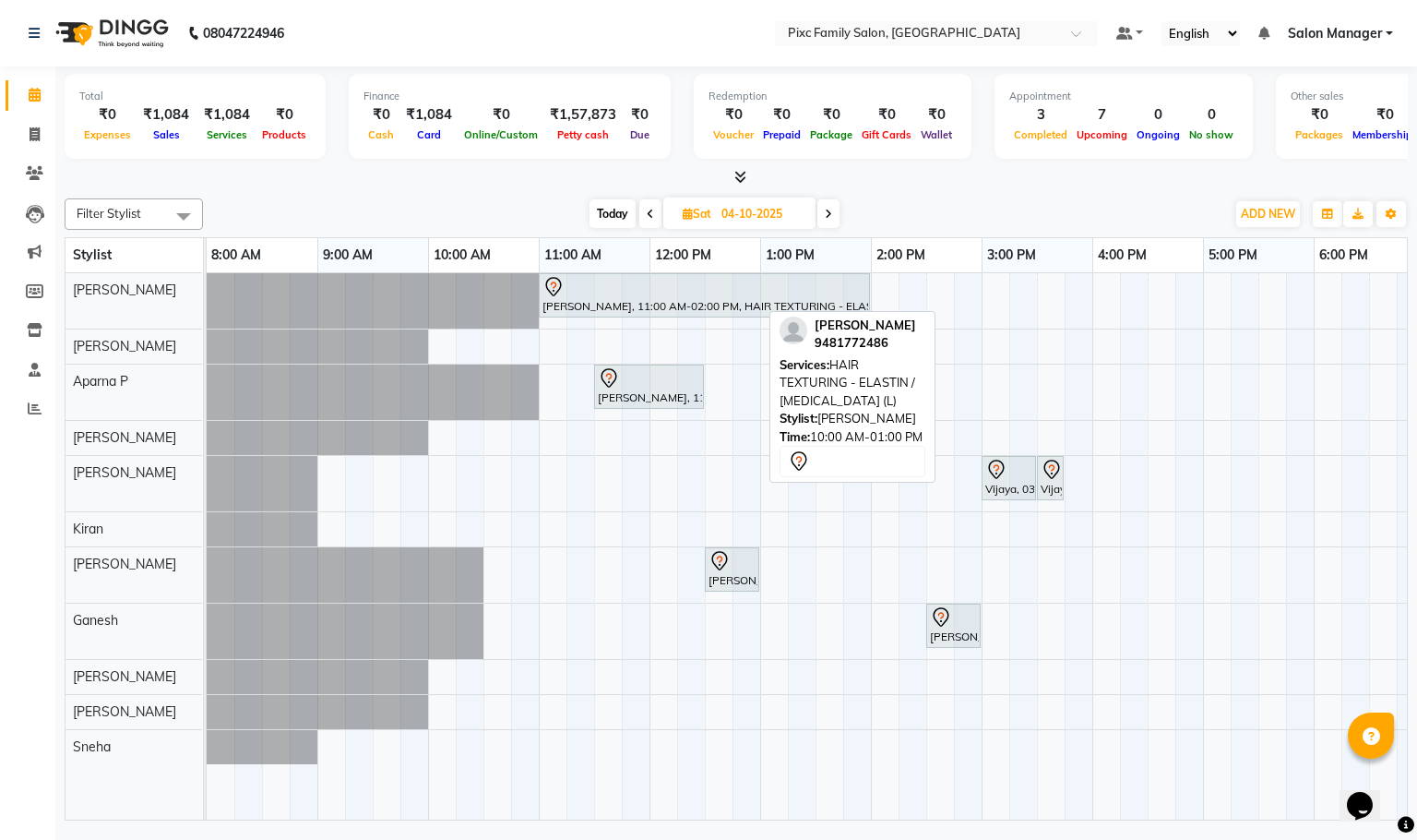
click at [609, 206] on span "Today" at bounding box center [613, 213] width 46 height 29
type input "03-10-2025"
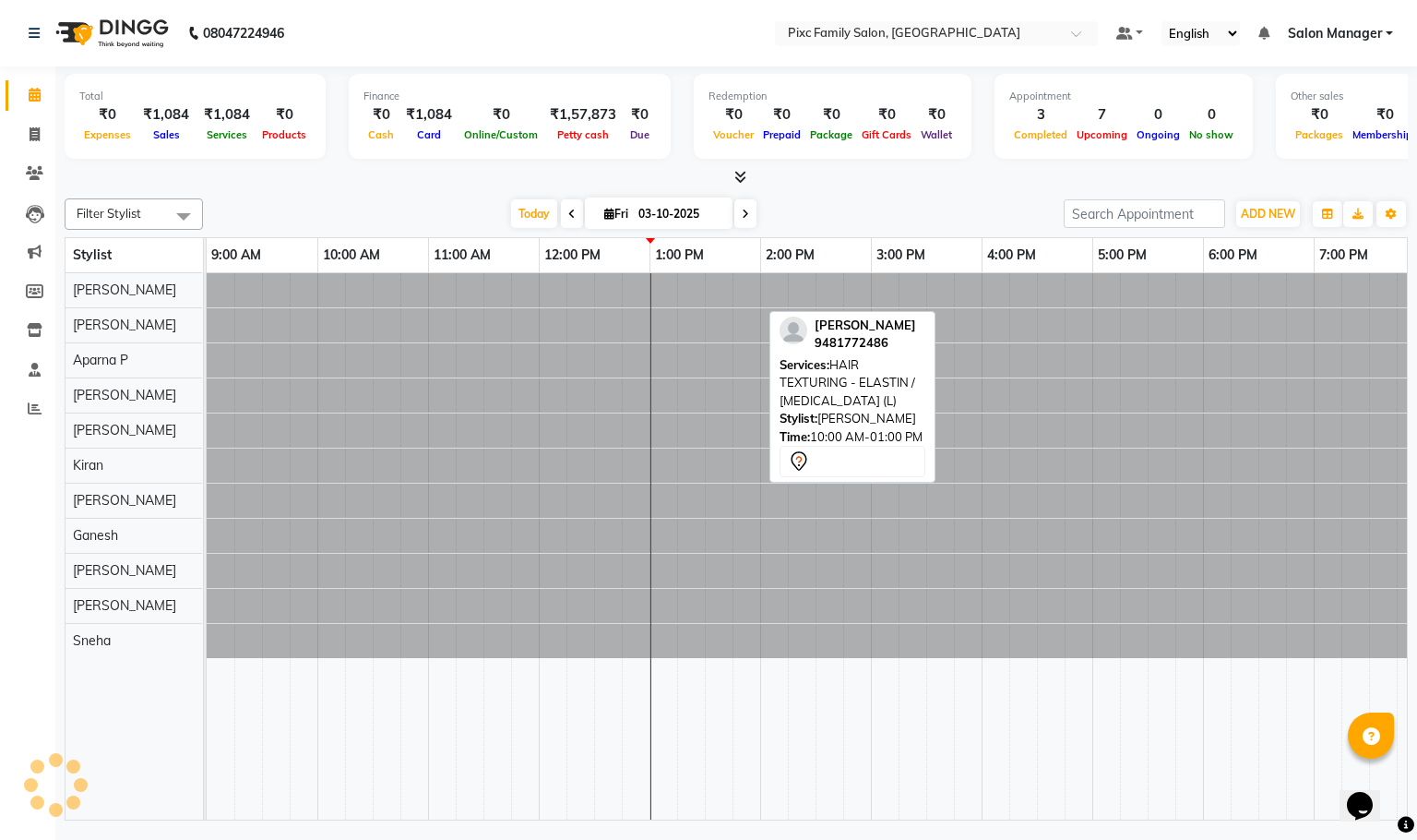
scroll to position [0, 128]
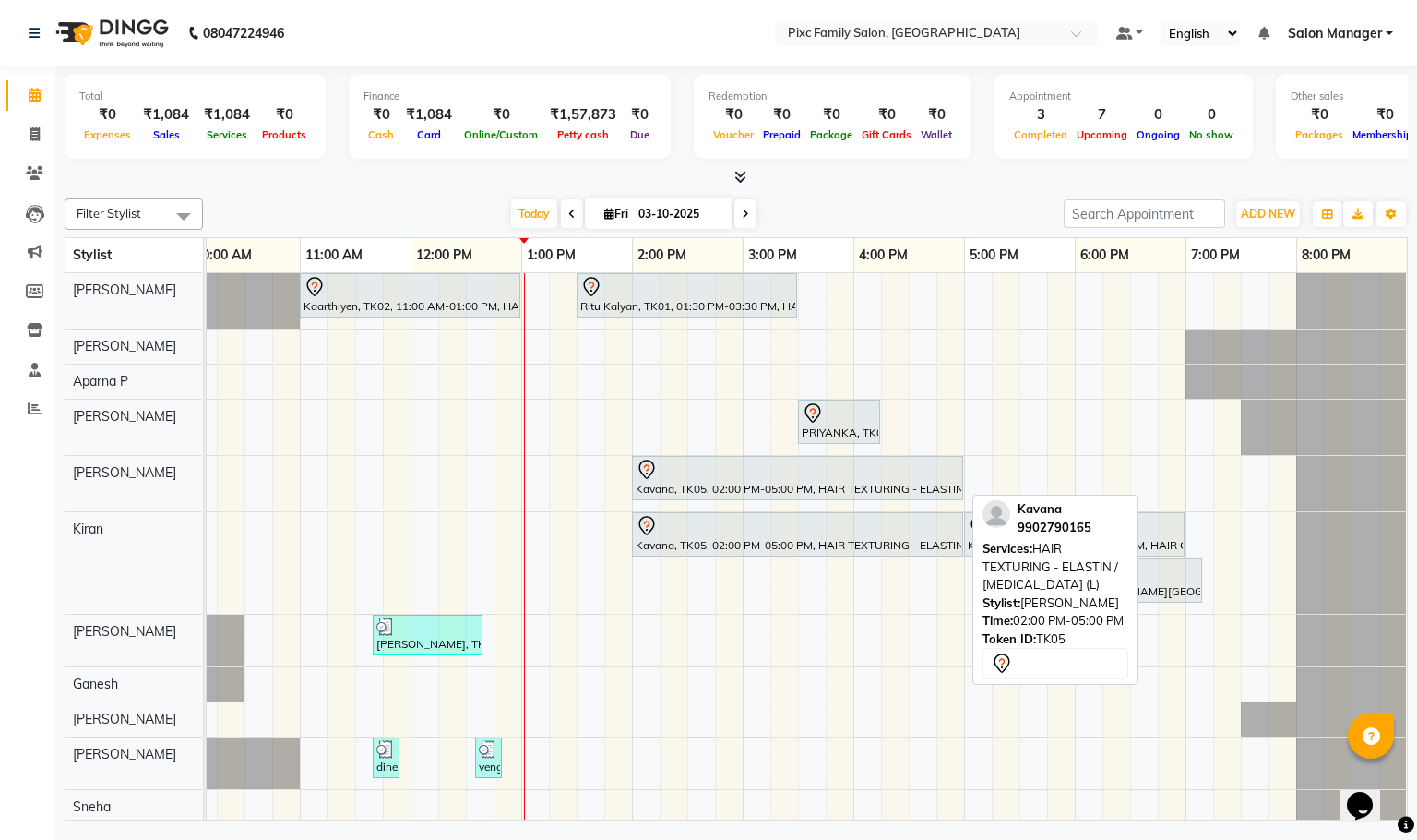
click at [661, 487] on div "Kavana, TK05, 02:00 PM-05:00 PM, HAIR TEXTURING - ELASTIN / BOTOX (L)" at bounding box center [798, 478] width 328 height 39
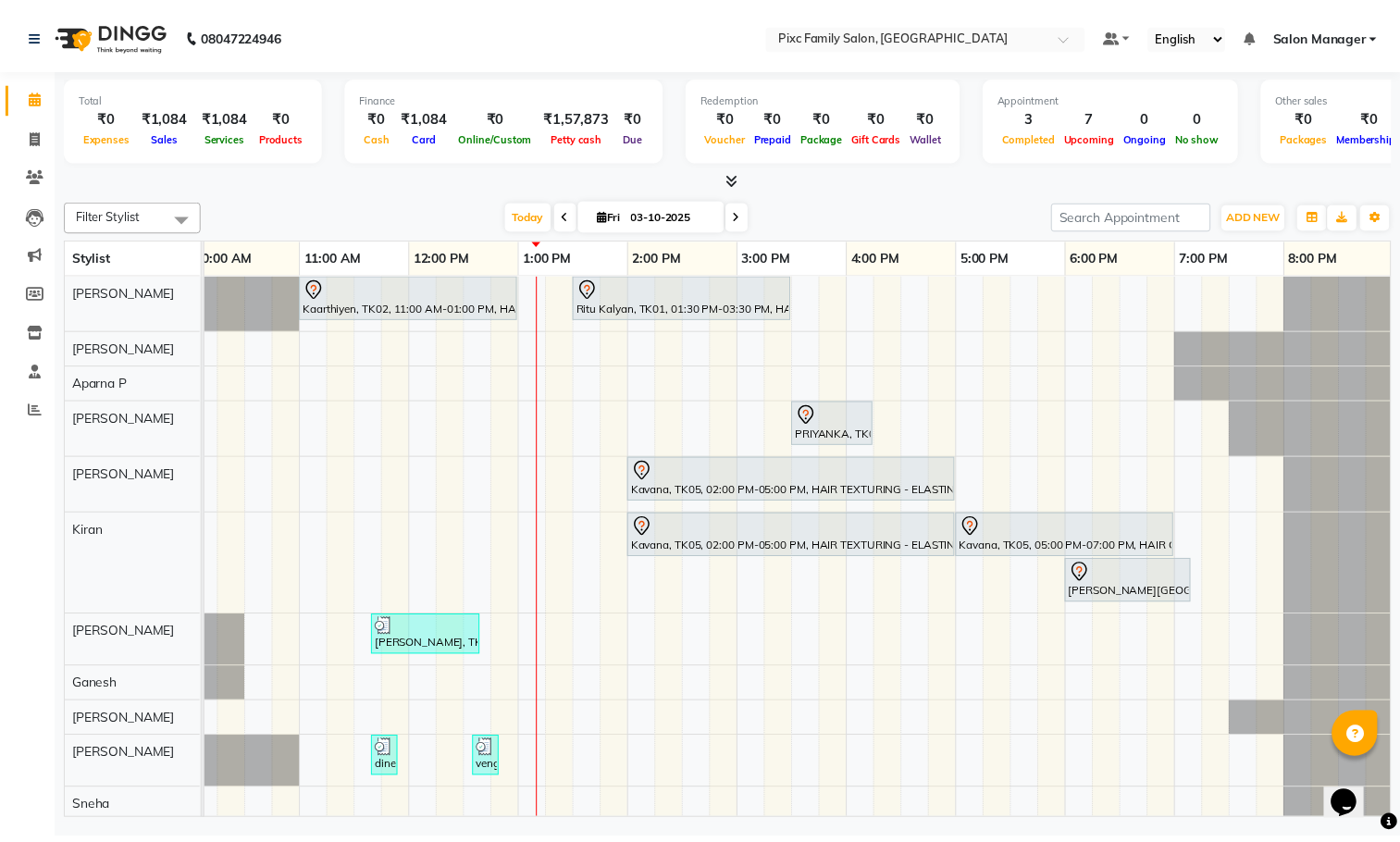
scroll to position [0, 0]
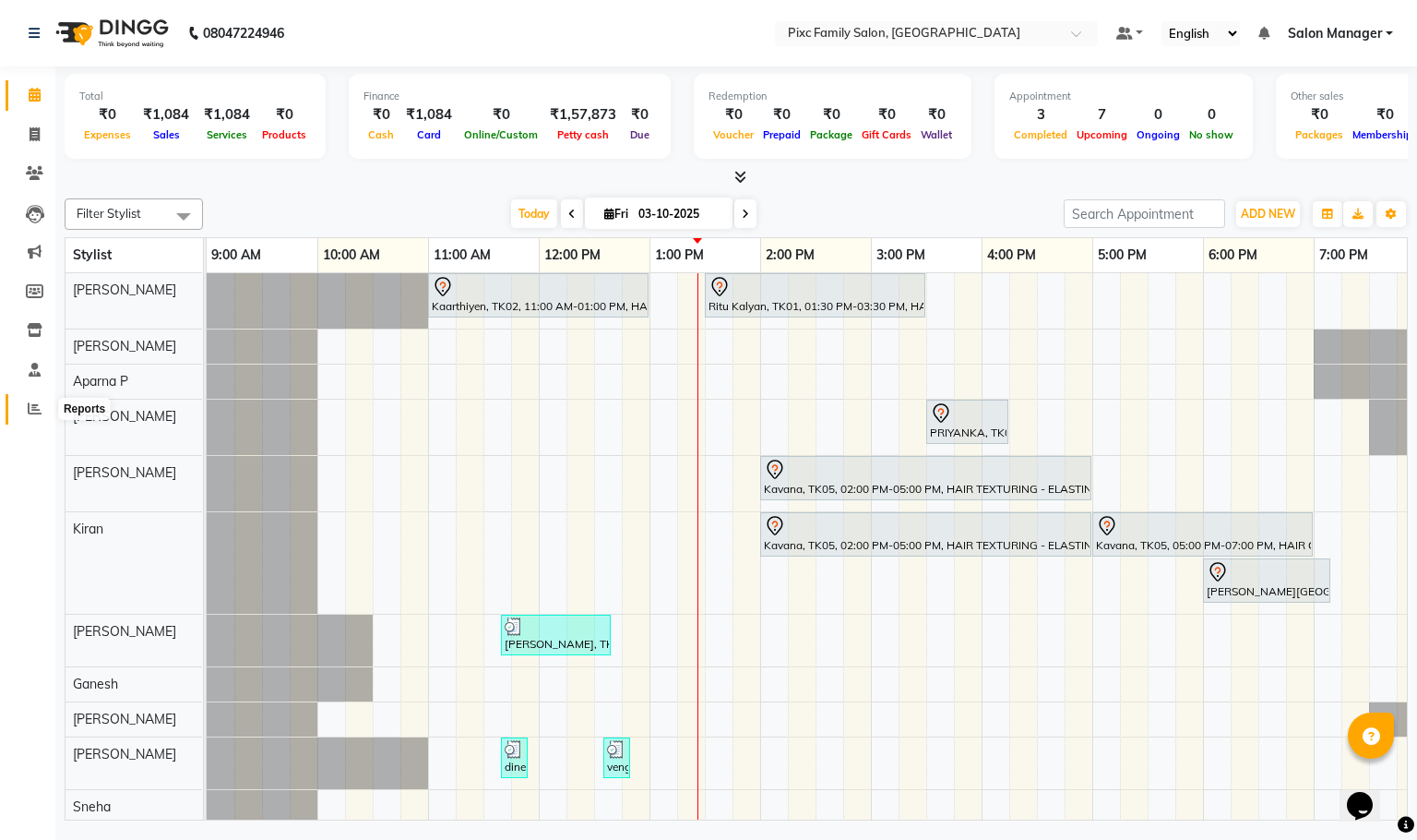
click at [31, 412] on icon at bounding box center [34, 407] width 14 height 14
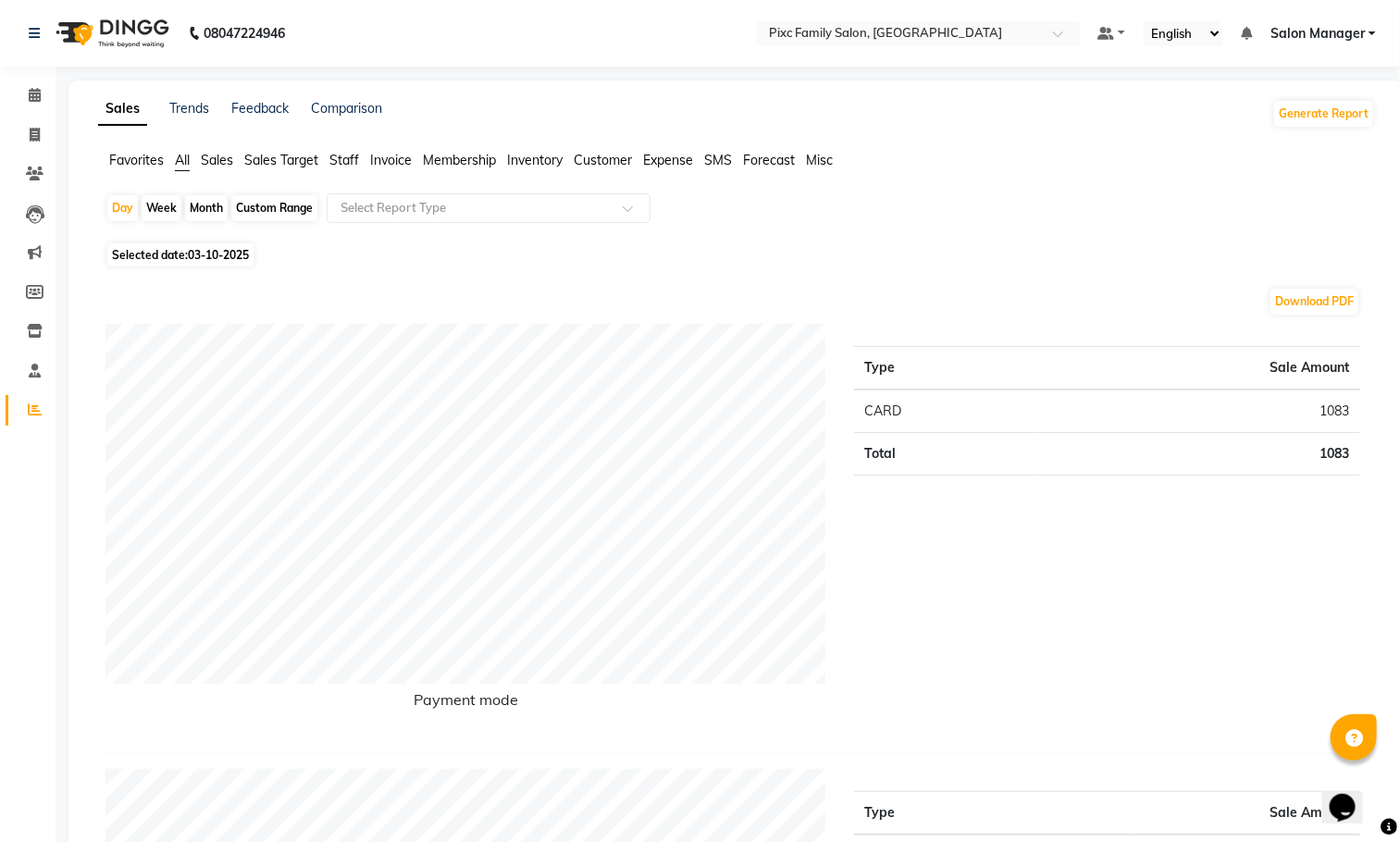
click at [189, 198] on div "Month" at bounding box center [206, 208] width 43 height 26
select select "10"
select select "2025"
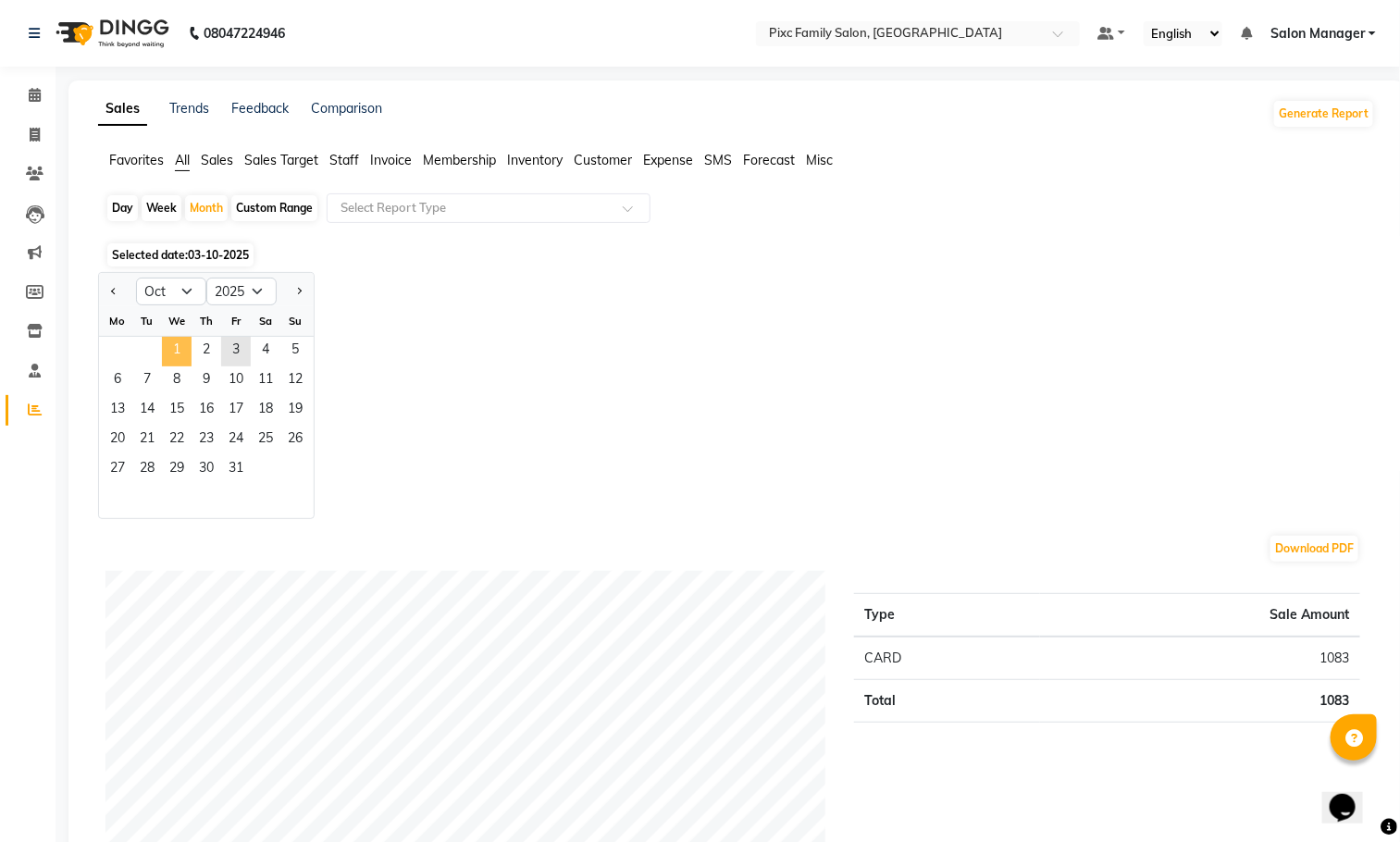
click at [187, 348] on span "1" at bounding box center [176, 352] width 30 height 30
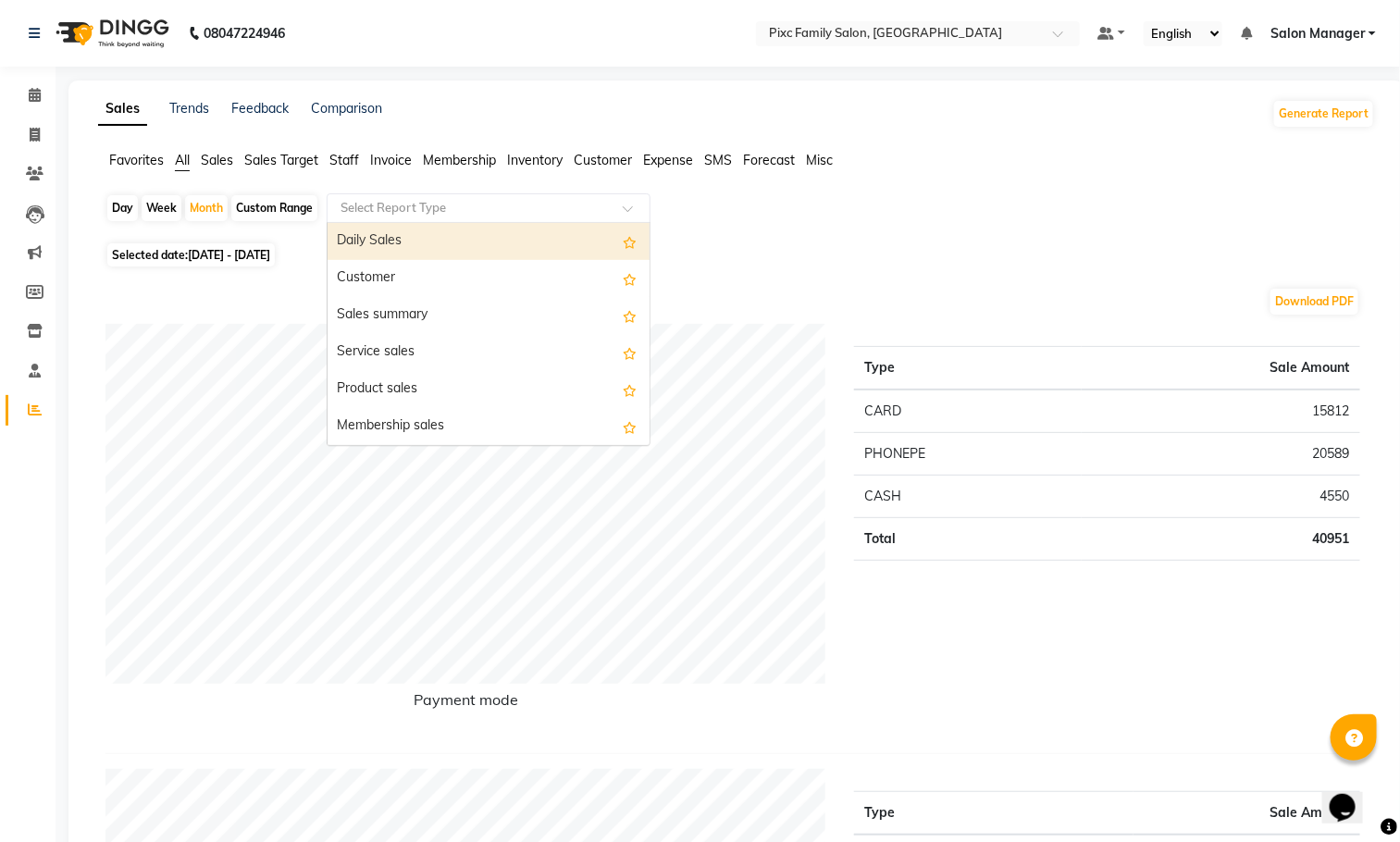
click at [464, 201] on input "text" at bounding box center [470, 208] width 266 height 19
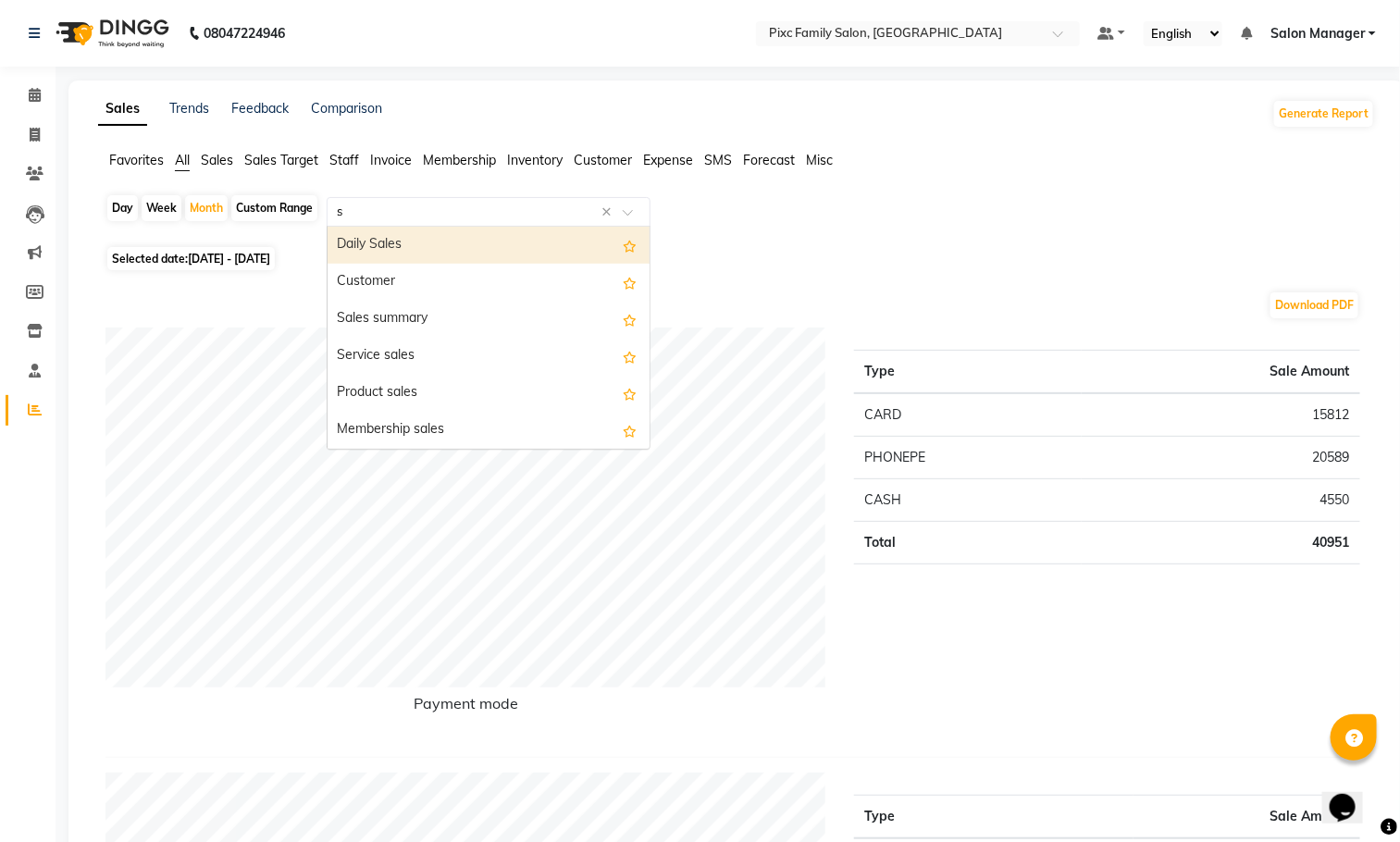
type input "st"
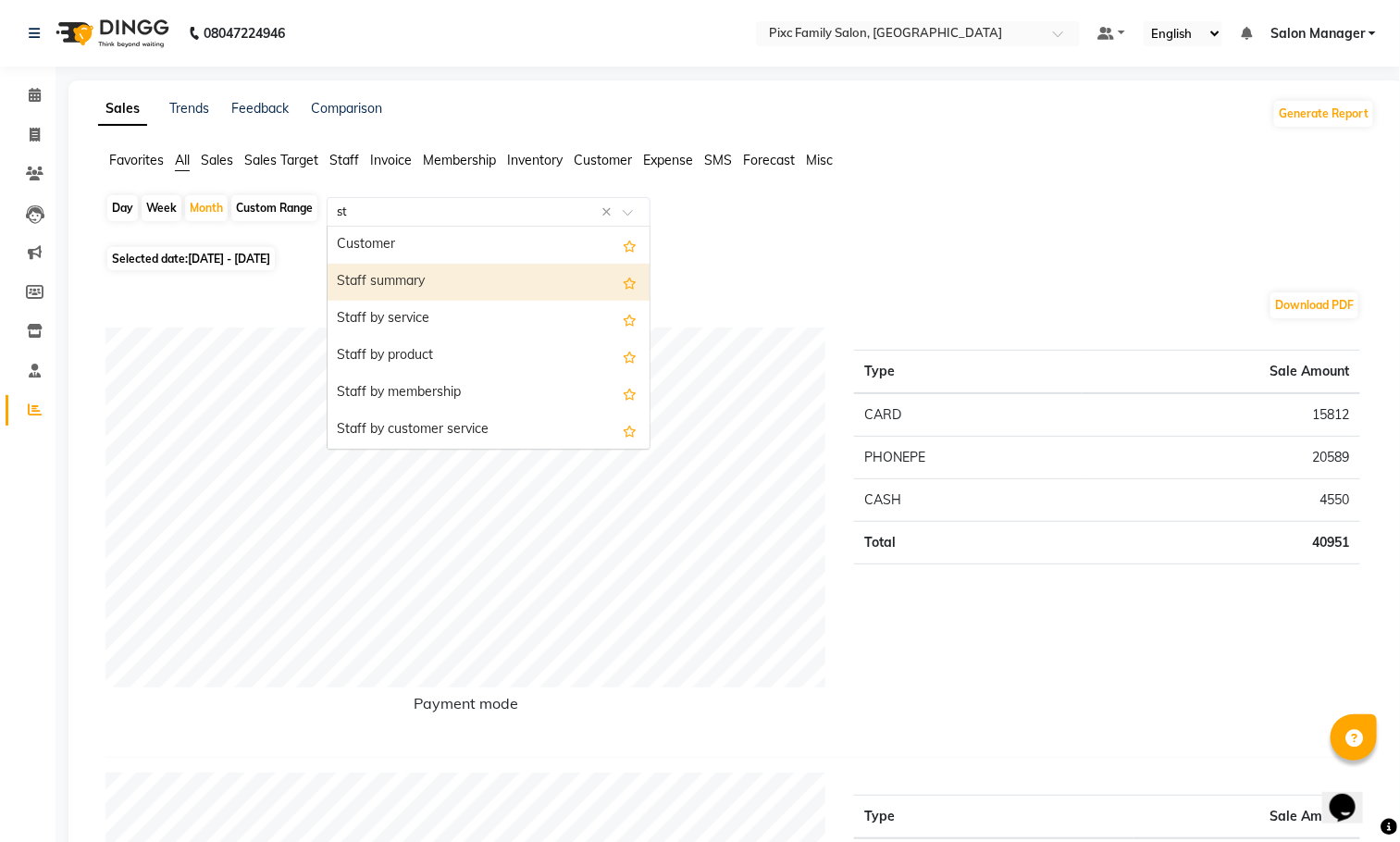
click at [430, 289] on div "Staff summary" at bounding box center [488, 282] width 322 height 37
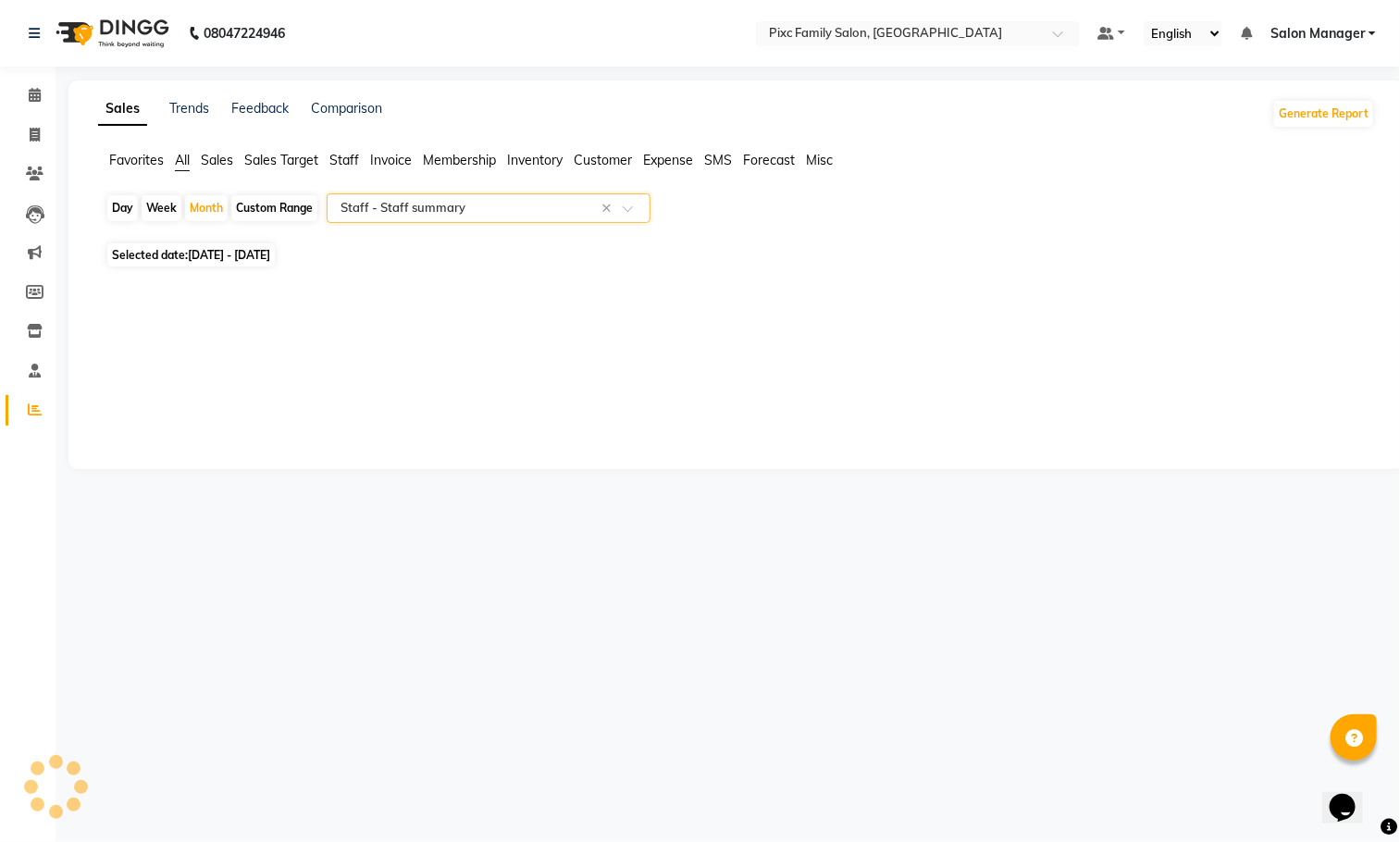
select select "full_report"
select select "csv"
click at [225, 250] on span "01-10-2025 - 31-10-2025" at bounding box center [228, 254] width 83 height 14
select select "10"
select select "2025"
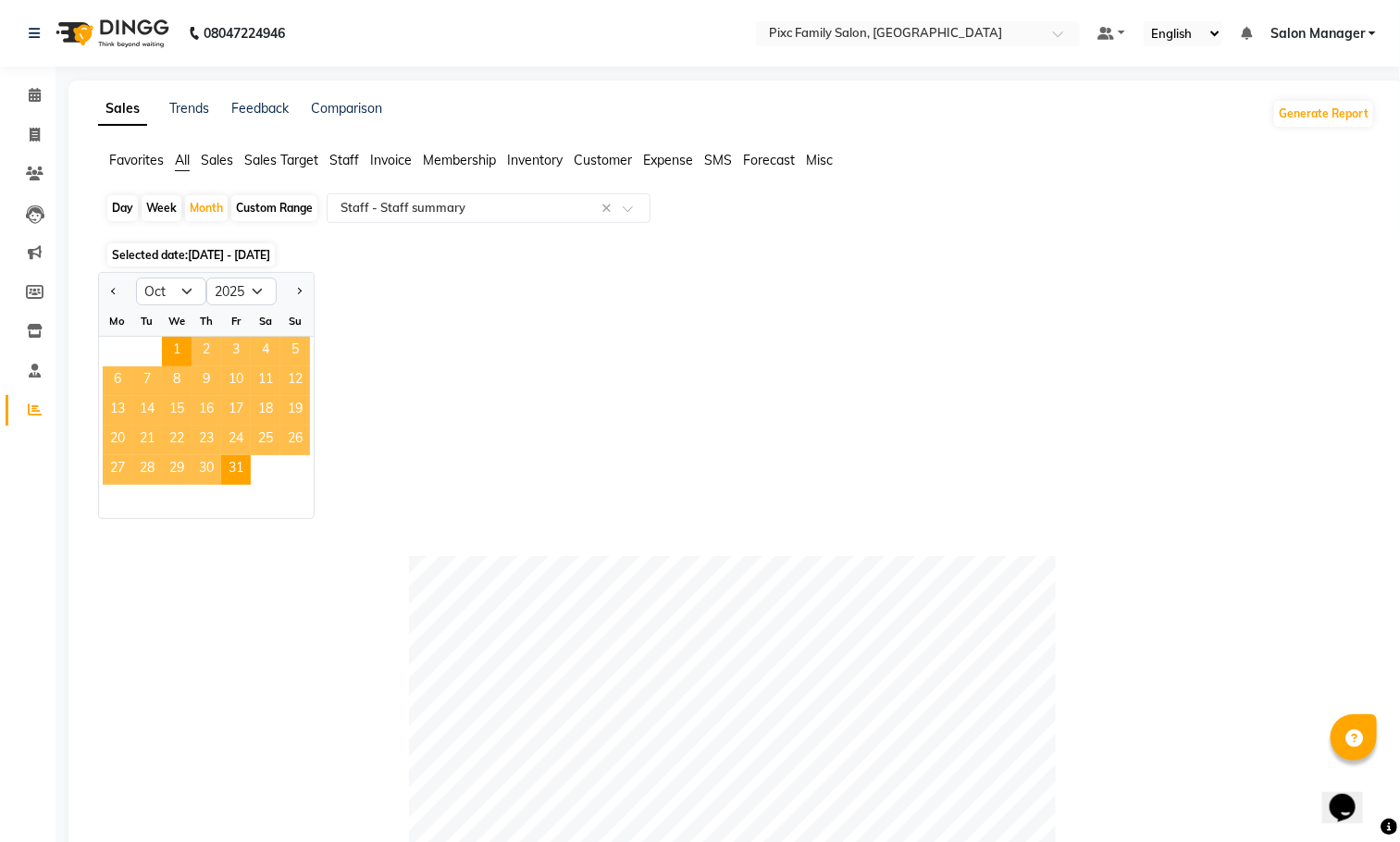
click at [101, 287] on div at bounding box center [118, 291] width 37 height 30
click at [110, 289] on button "Previous month" at bounding box center [114, 291] width 15 height 30
select select "9"
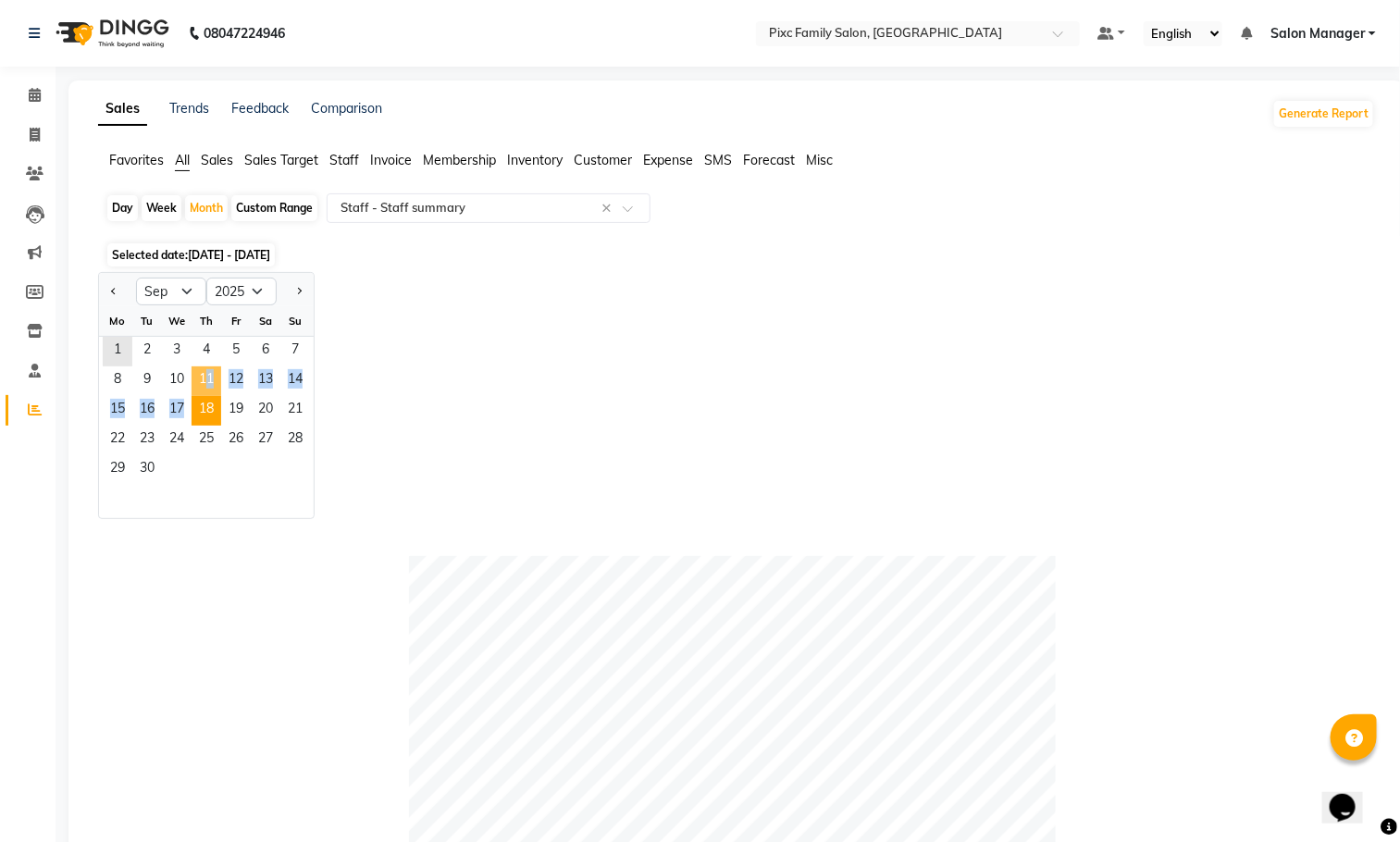
drag, startPoint x: 194, startPoint y: 385, endPoint x: 198, endPoint y: 422, distance: 37.2
click at [198, 422] on ngb-datepicker-month "Mo Tu We Th Fr Sa Su 1 2 3 4 5 6 7 8 9 10 11 12 13 14 15 16 17 18 19 20 21 22 2…" at bounding box center [206, 412] width 214 height 212
click at [198, 422] on span "18" at bounding box center [206, 410] width 30 height 30
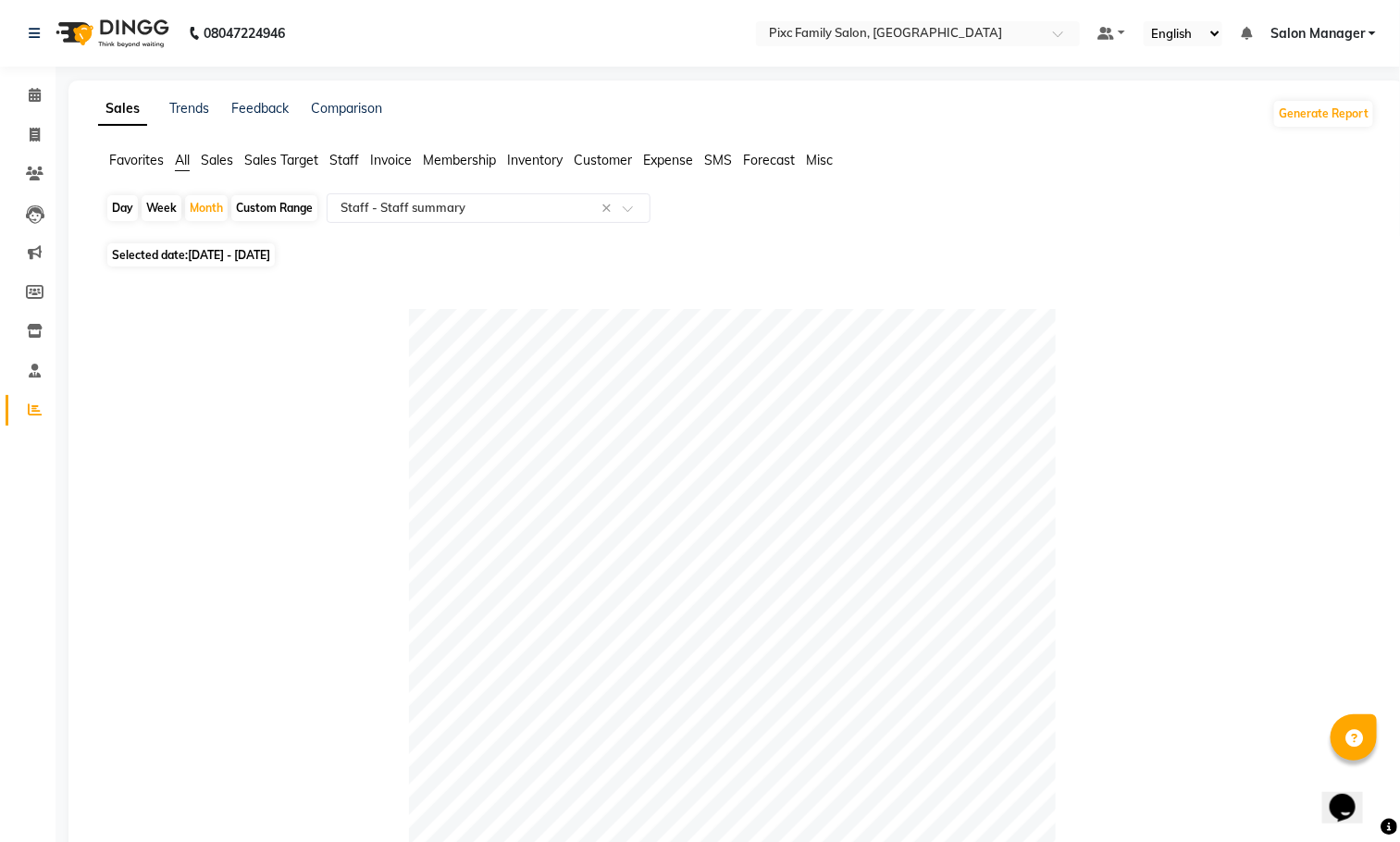
click at [270, 155] on span "Sales Target" at bounding box center [281, 160] width 74 height 17
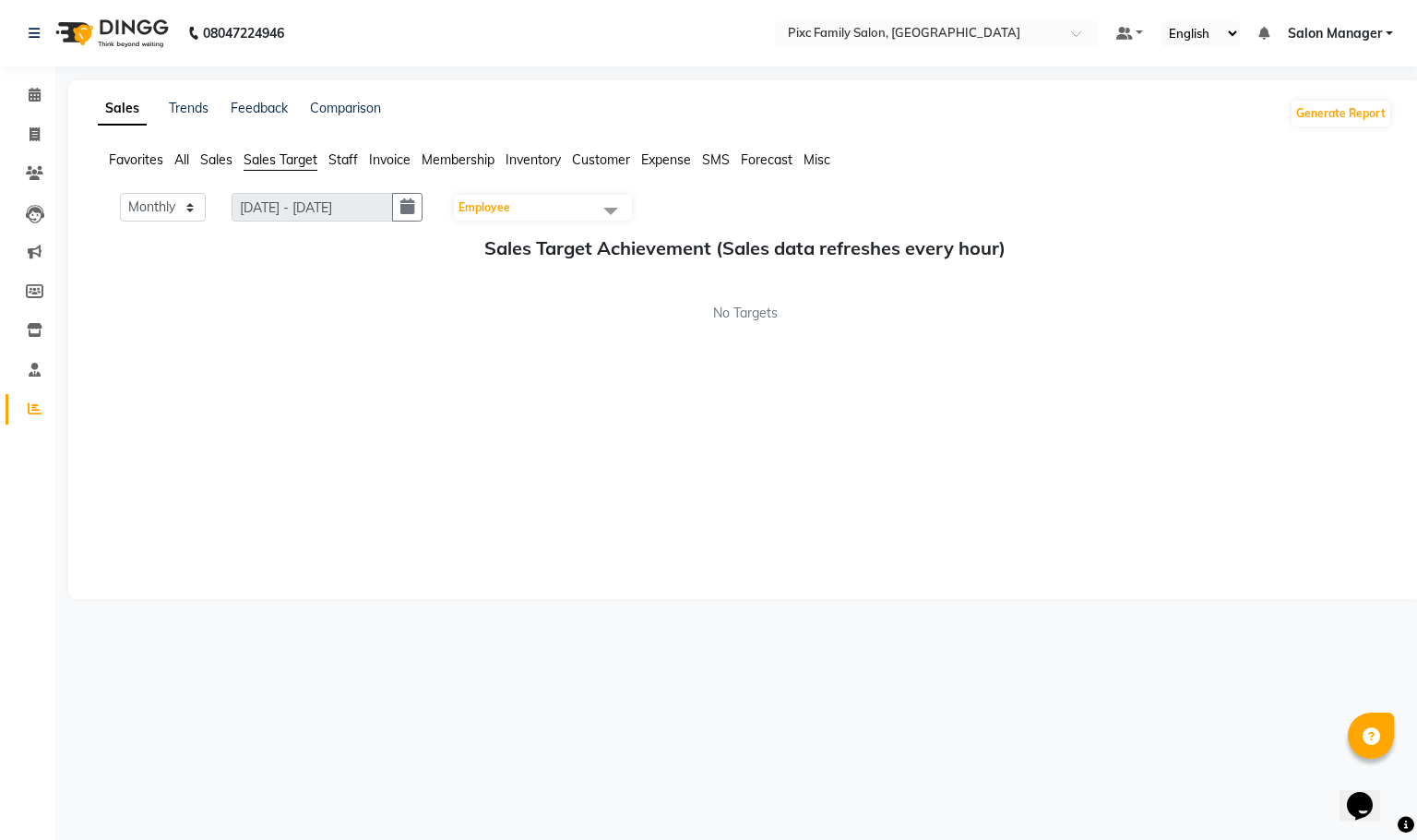
click at [319, 183] on div "Favorites All Sales Sales Target Staff Invoice Membership Inventory Customer Ex…" at bounding box center [746, 168] width 1323 height 35
click at [422, 217] on button "button" at bounding box center [407, 207] width 31 height 29
select select "10"
select select "2025"
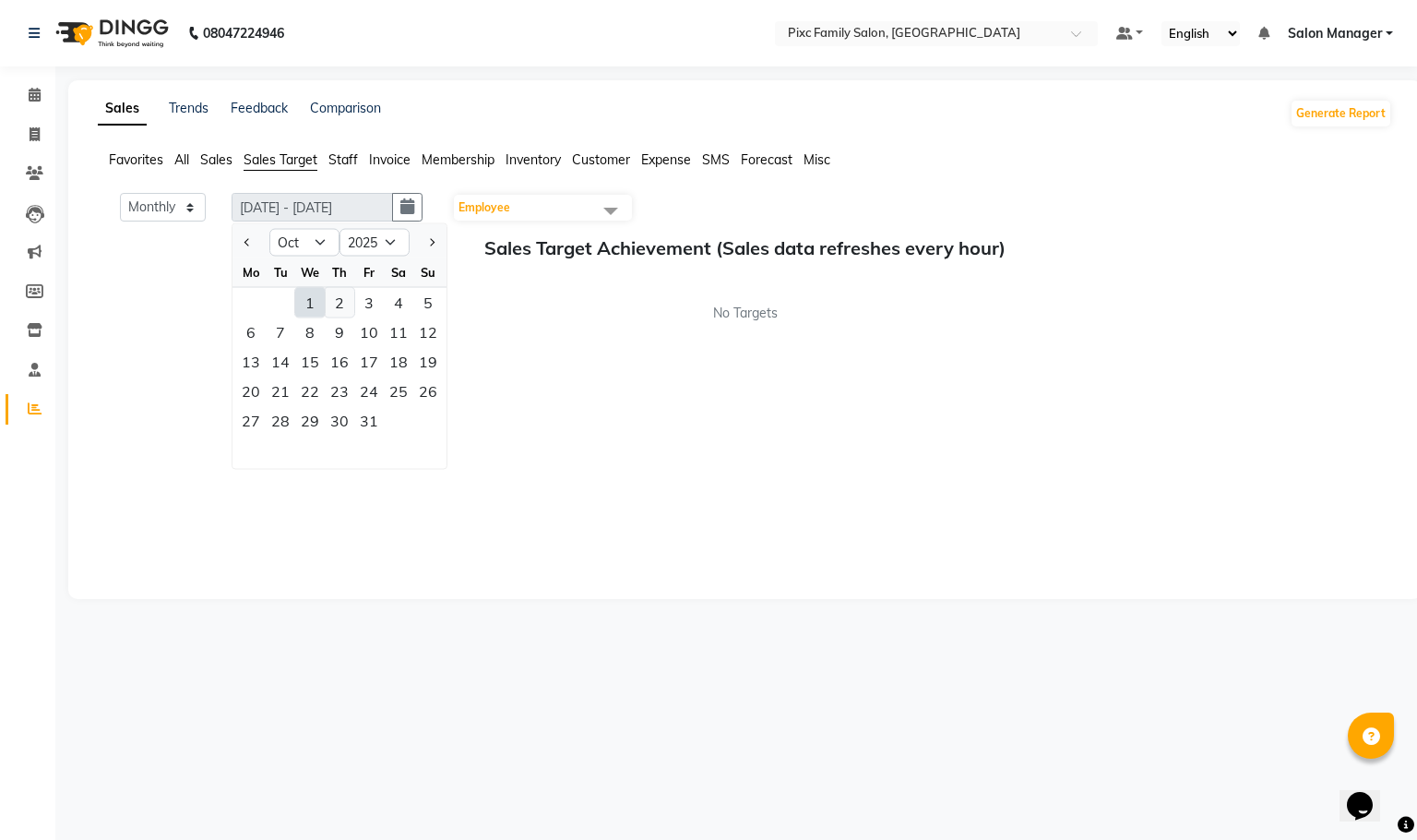
click at [346, 314] on div "2" at bounding box center [340, 303] width 30 height 30
type input "01-10-2025 - 31-10-2025"
click at [346, 314] on div "2" at bounding box center [340, 303] width 30 height 30
click at [247, 252] on button "Previous month" at bounding box center [247, 243] width 16 height 30
select select "9"
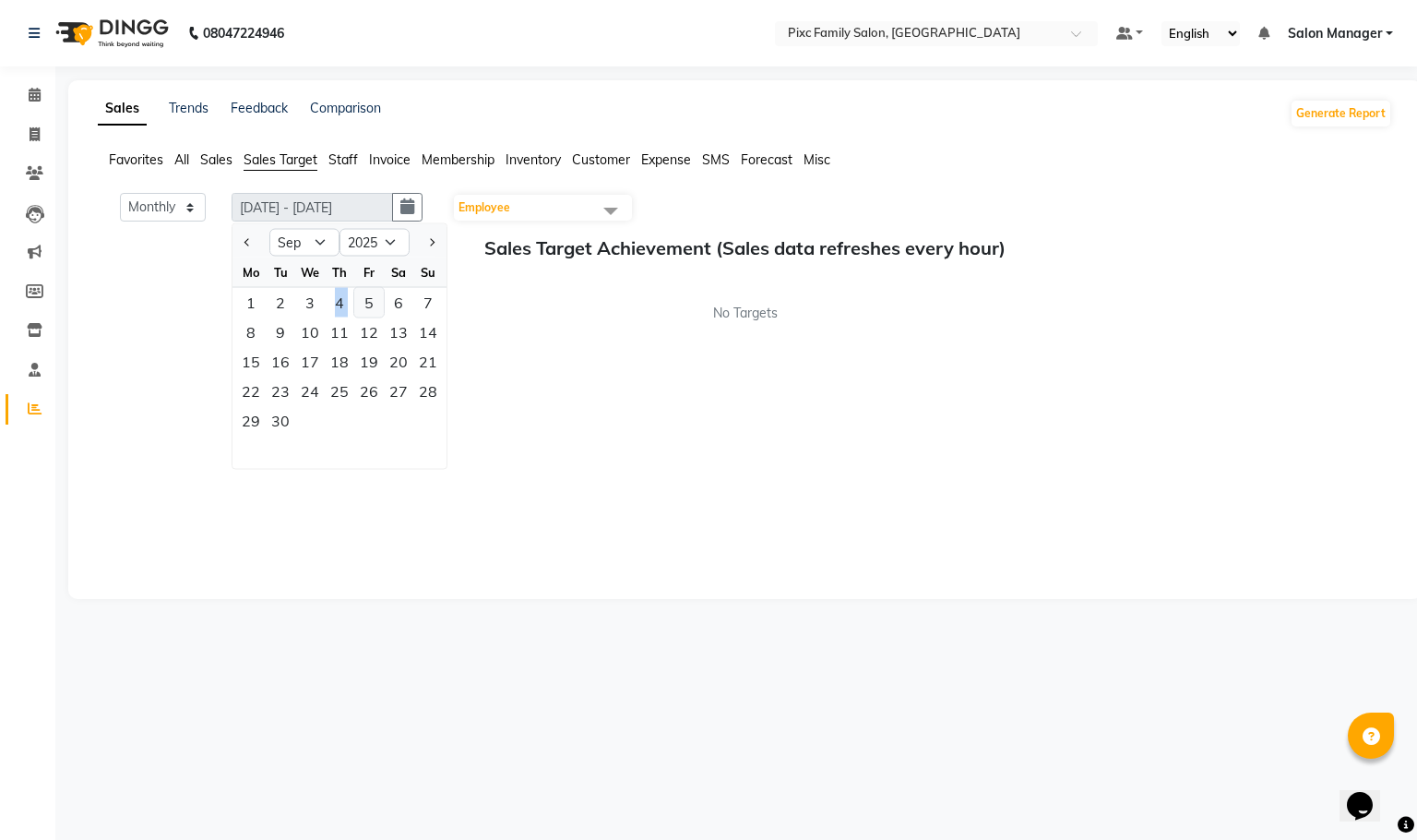
click at [356, 306] on div "5" at bounding box center [370, 303] width 30 height 30
type input "01-09-2025 - 30-09-2025"
click at [356, 306] on div "5" at bounding box center [370, 303] width 30 height 30
click at [495, 202] on span "Employee" at bounding box center [484, 207] width 52 height 14
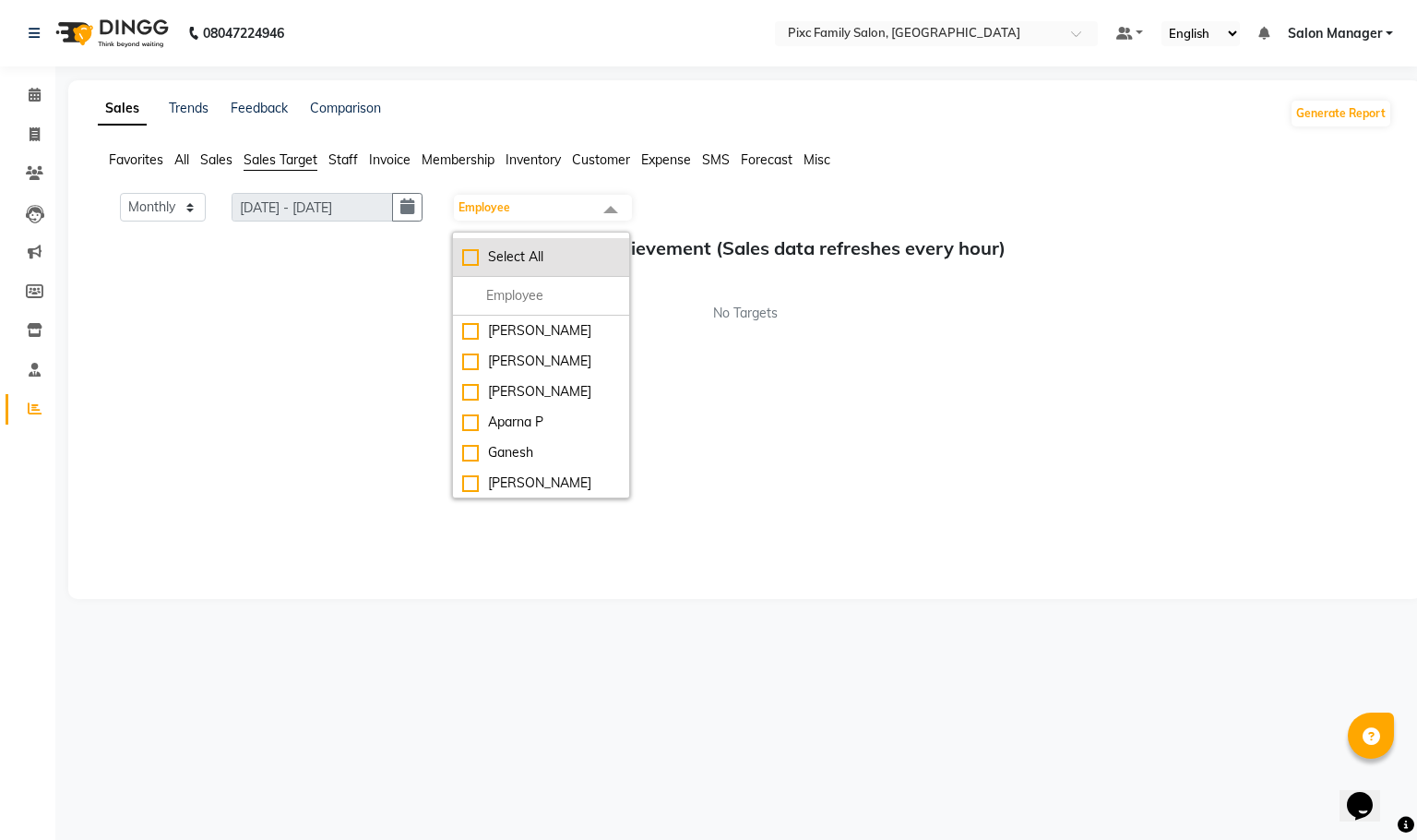
click at [480, 263] on div "Select All" at bounding box center [541, 257] width 157 height 19
checkbox input "true"
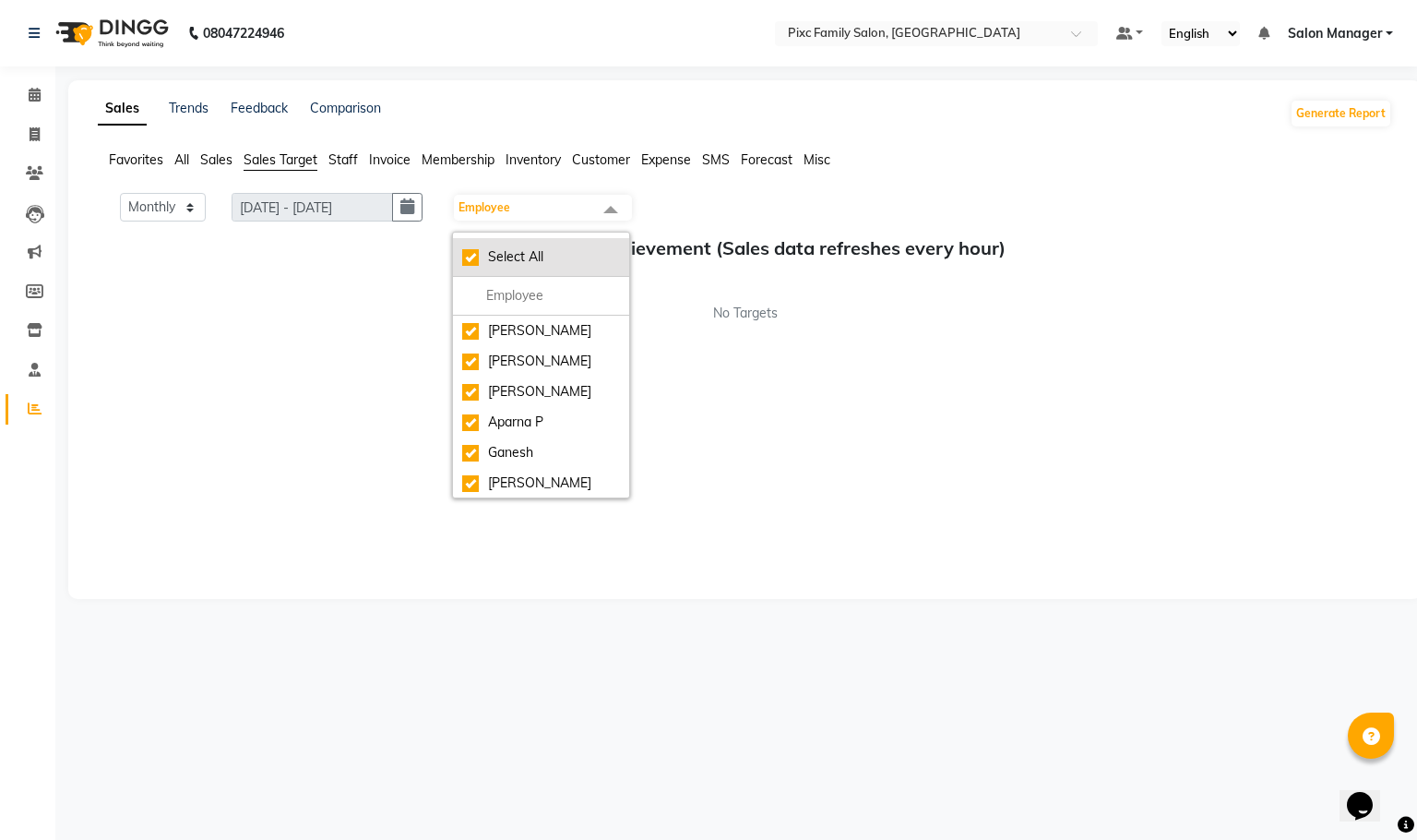
checkbox input "true"
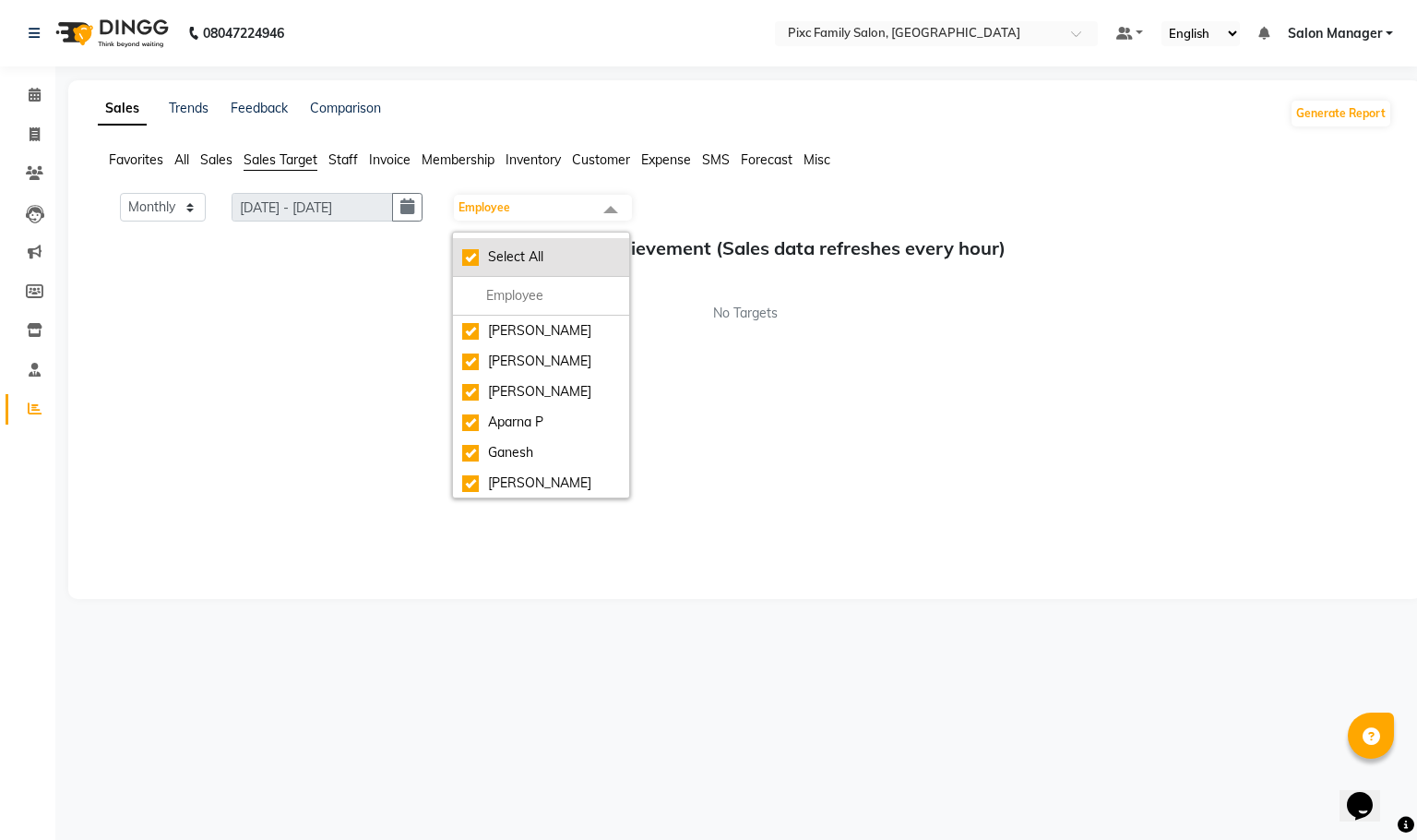
checkbox input "true"
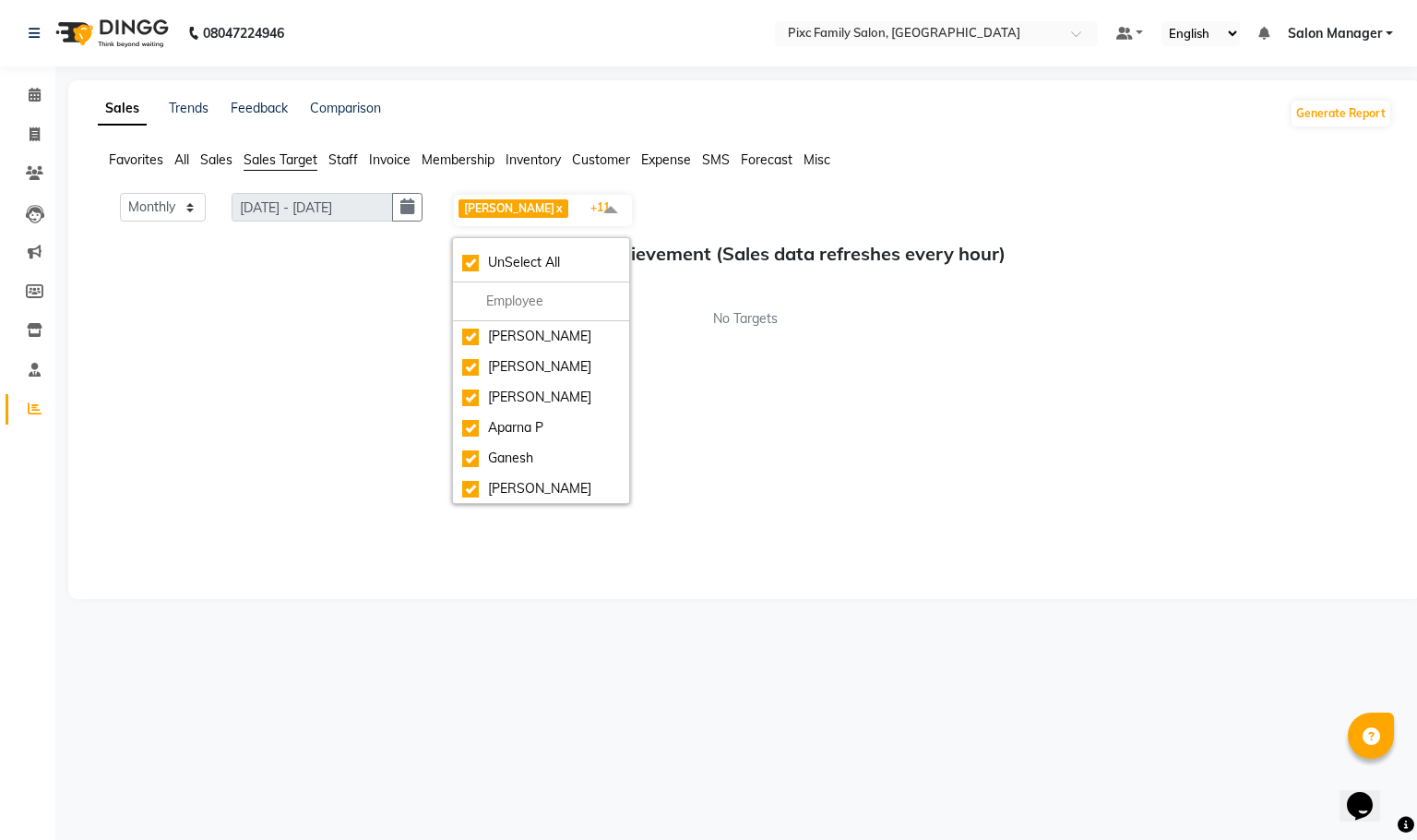
click at [370, 191] on app-reports "Favorites All Sales Sales Target Staff Invoice Membership Inventory Customer Ex…" at bounding box center [746, 365] width 1317 height 430
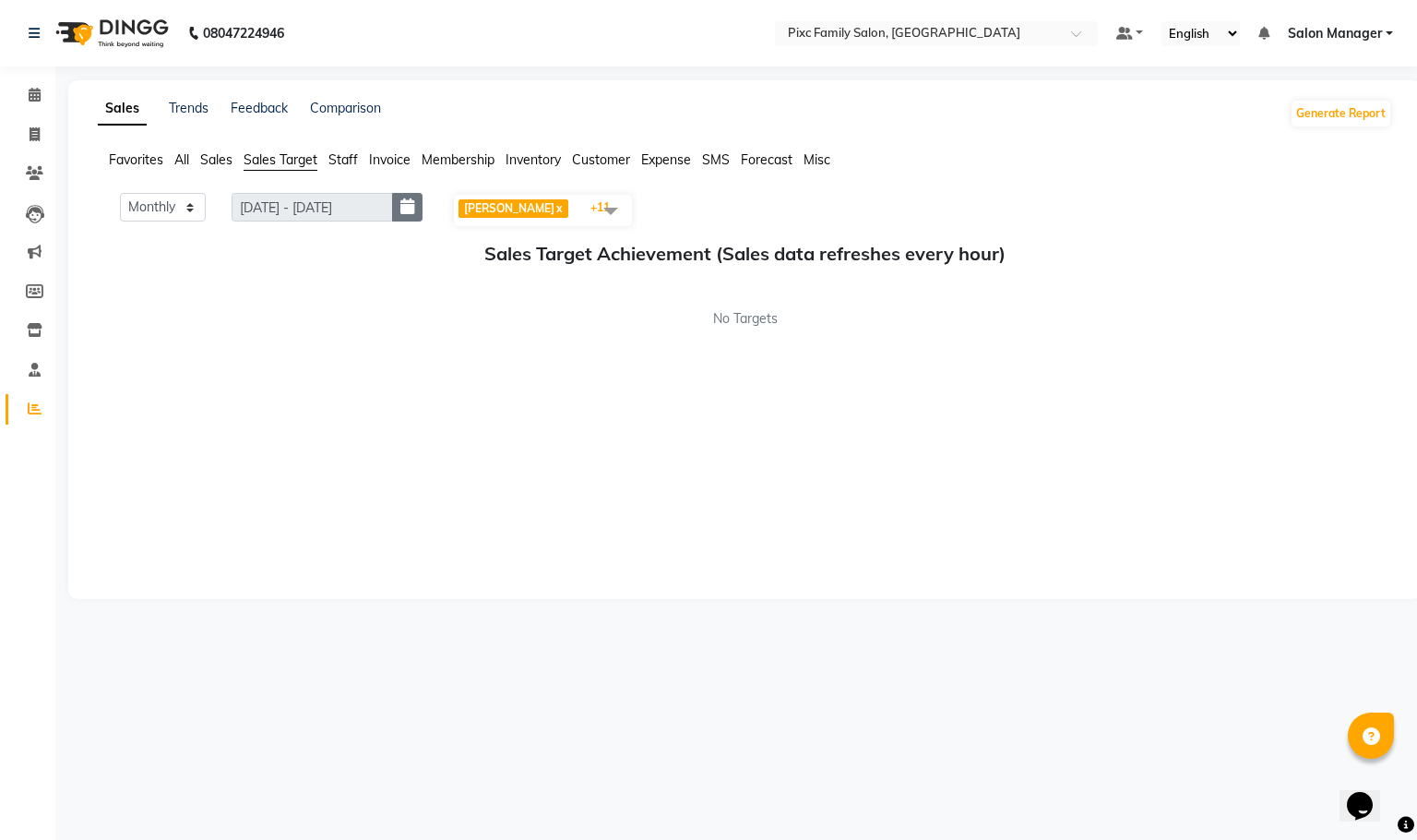
click at [414, 207] on icon "button" at bounding box center [407, 207] width 14 height 1
select select "9"
select select "2025"
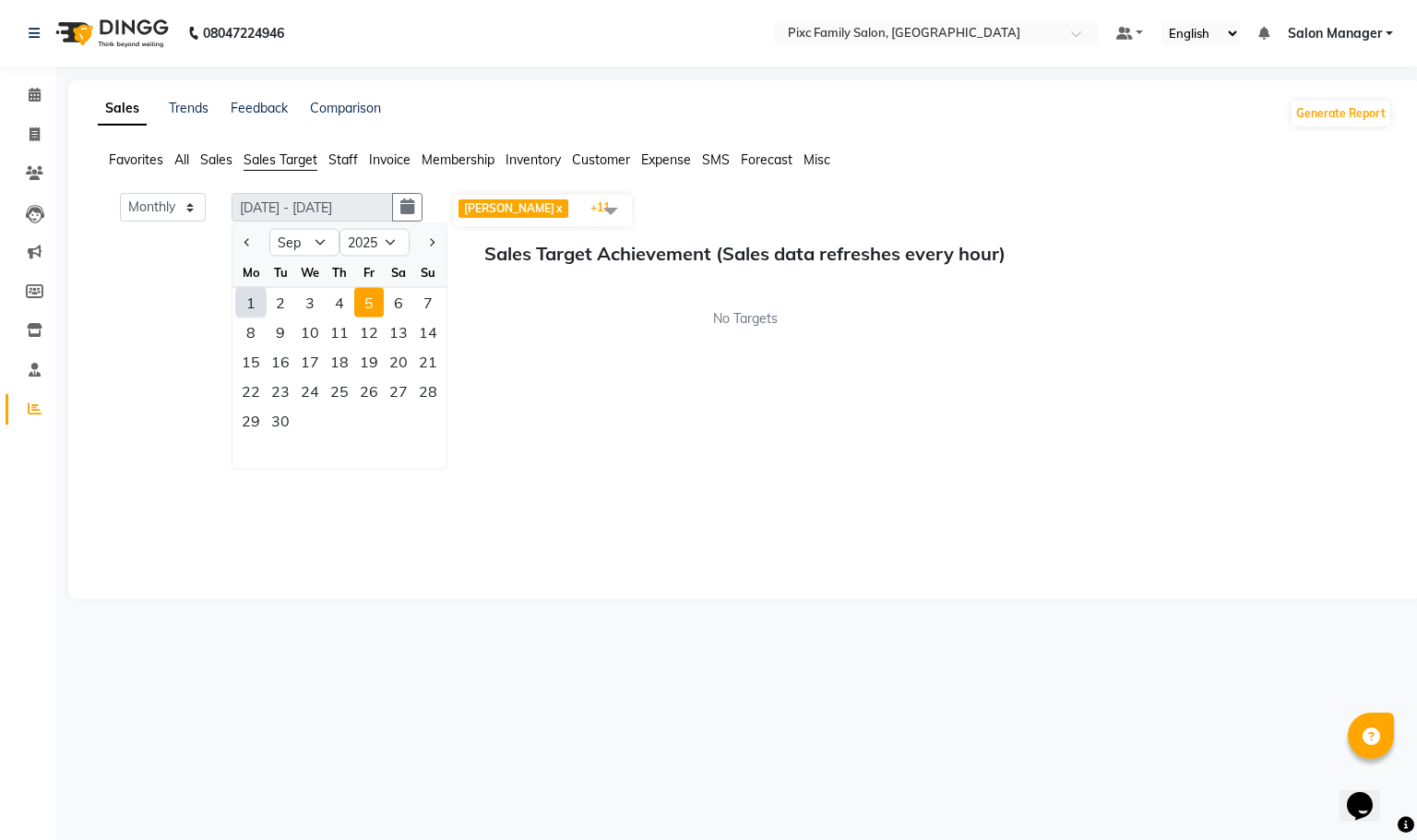
click at [249, 303] on div "1" at bounding box center [251, 303] width 30 height 30
click at [336, 153] on span "Staff" at bounding box center [344, 159] width 30 height 17
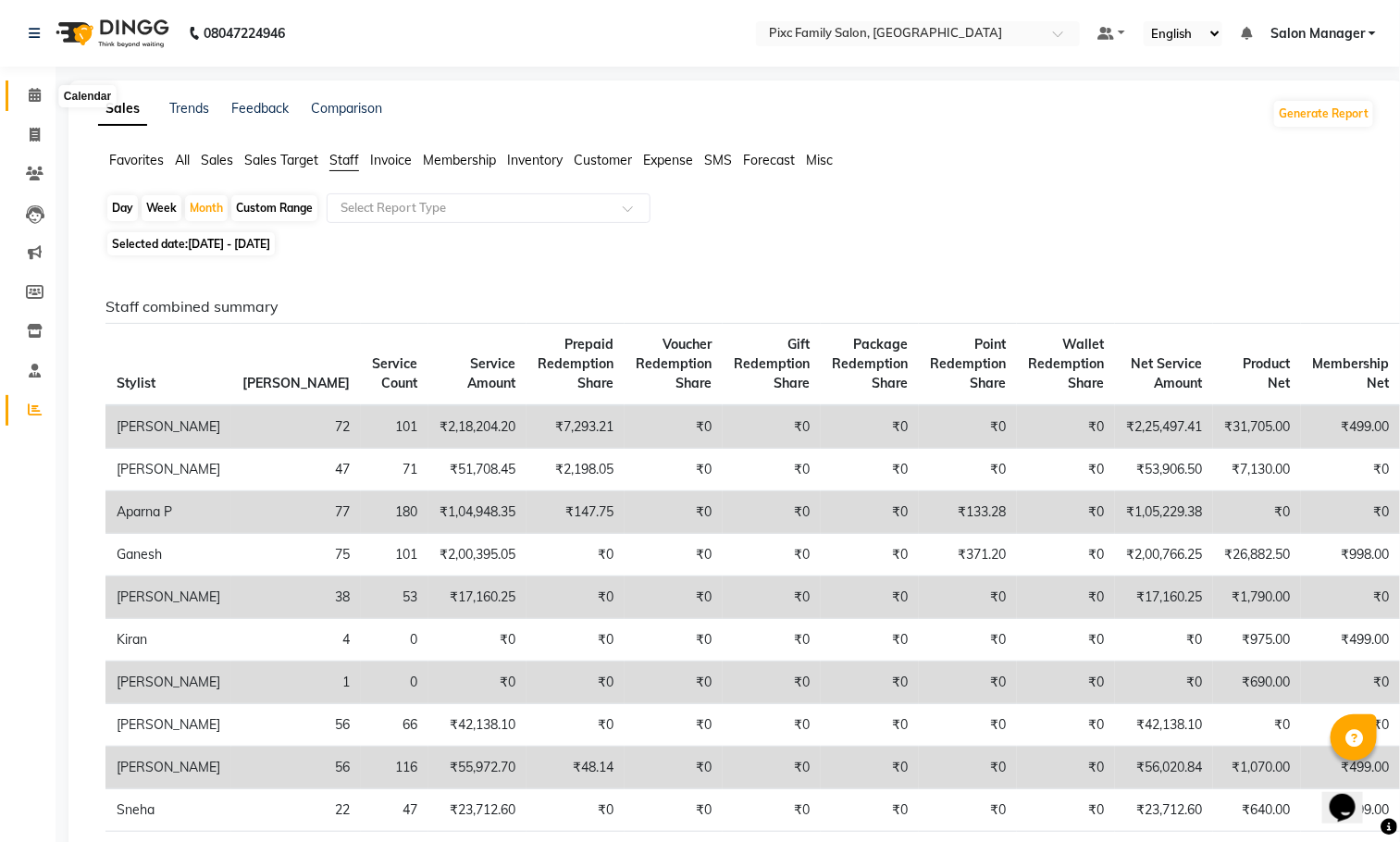
click at [32, 100] on icon at bounding box center [34, 95] width 12 height 14
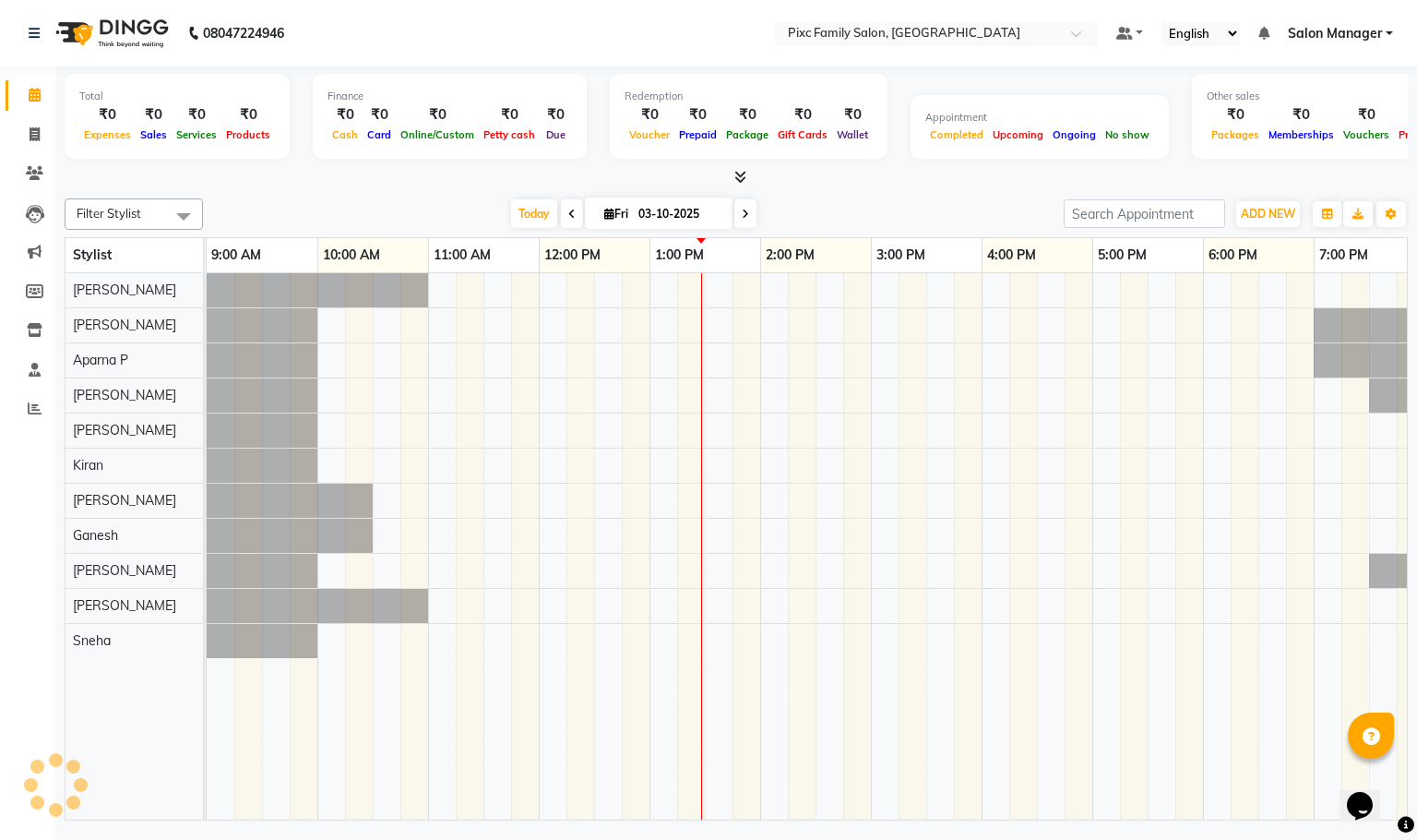
scroll to position [0, 128]
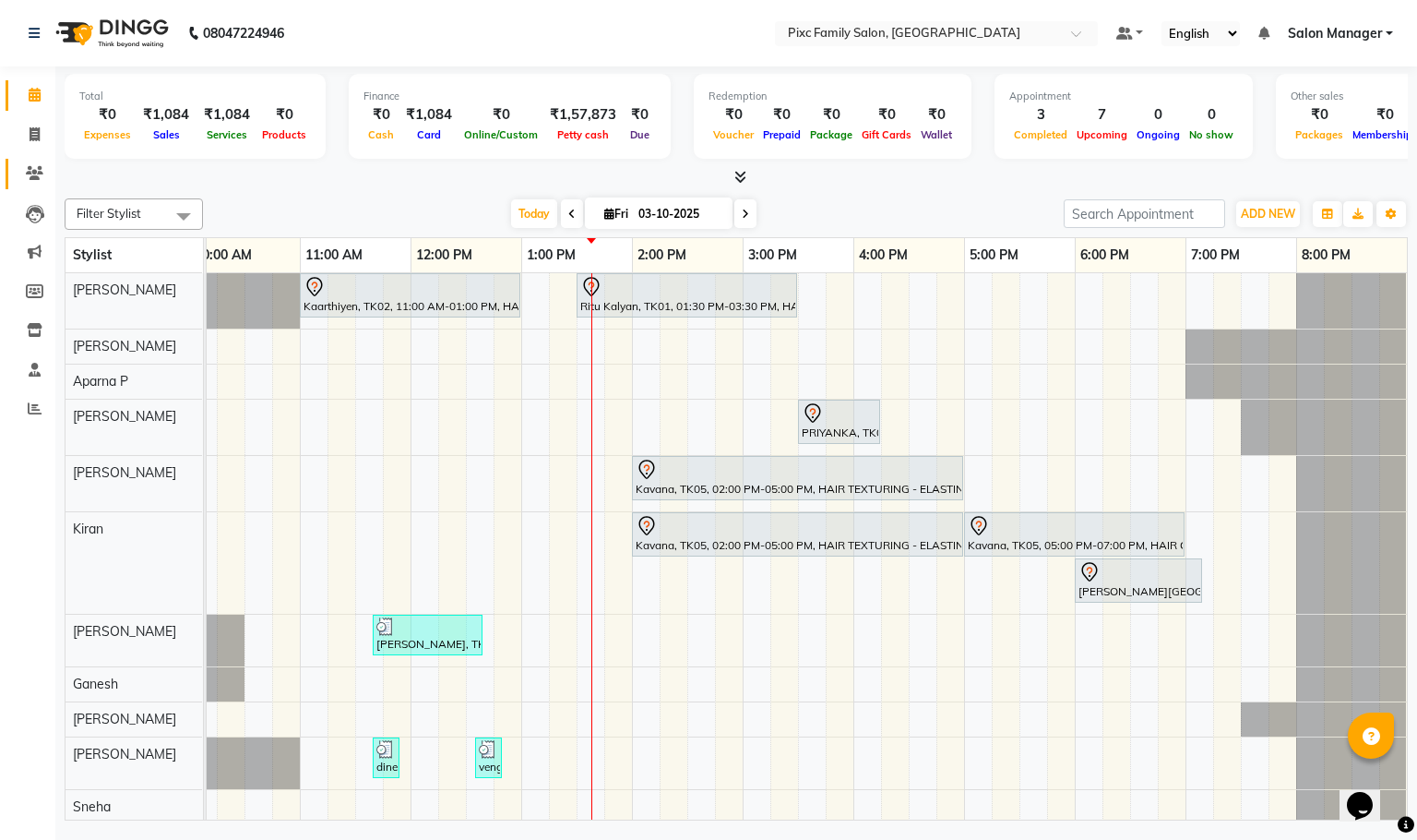
click at [26, 160] on link "Clients" at bounding box center [28, 173] width 44 height 31
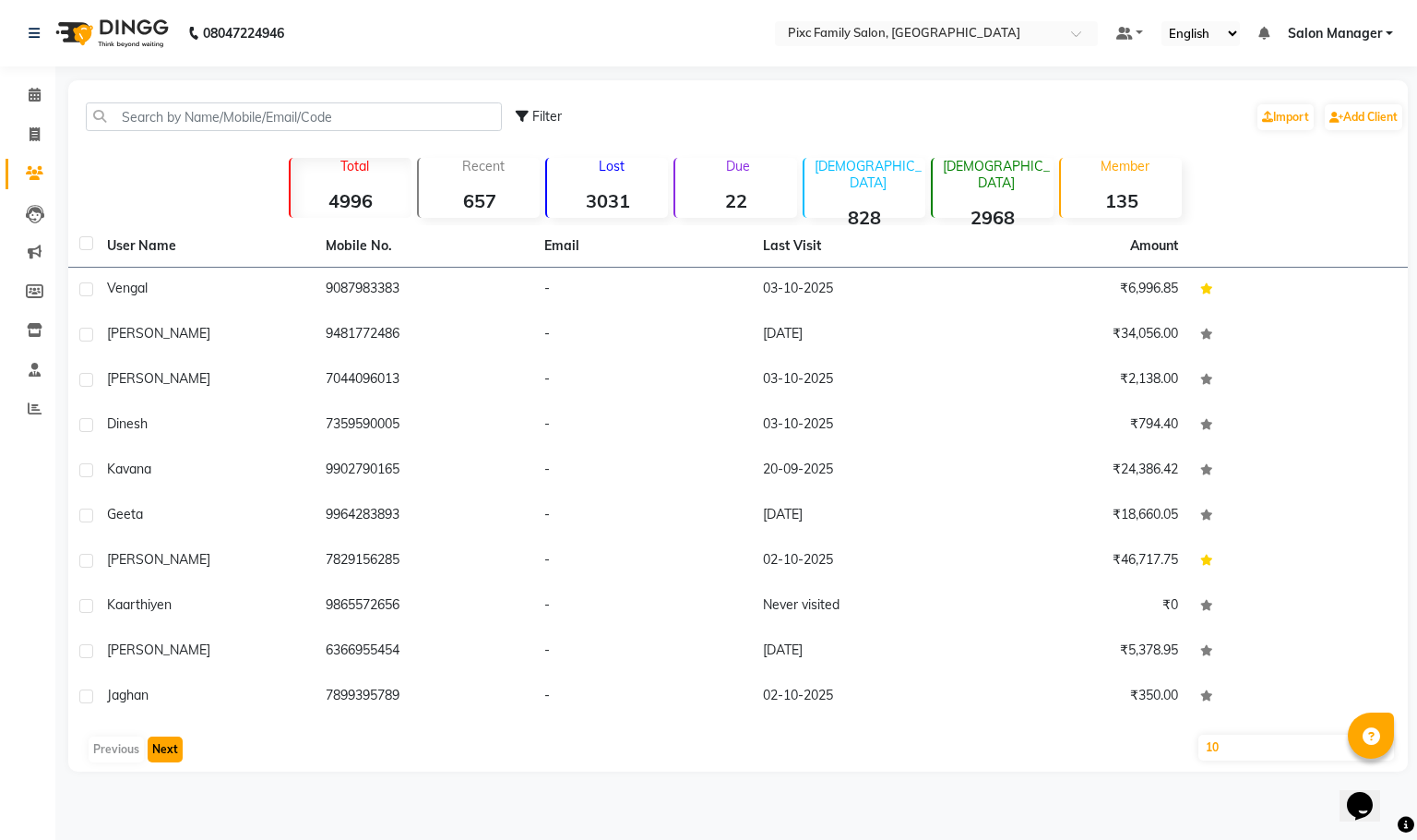
click at [158, 748] on button "Next" at bounding box center [165, 749] width 35 height 26
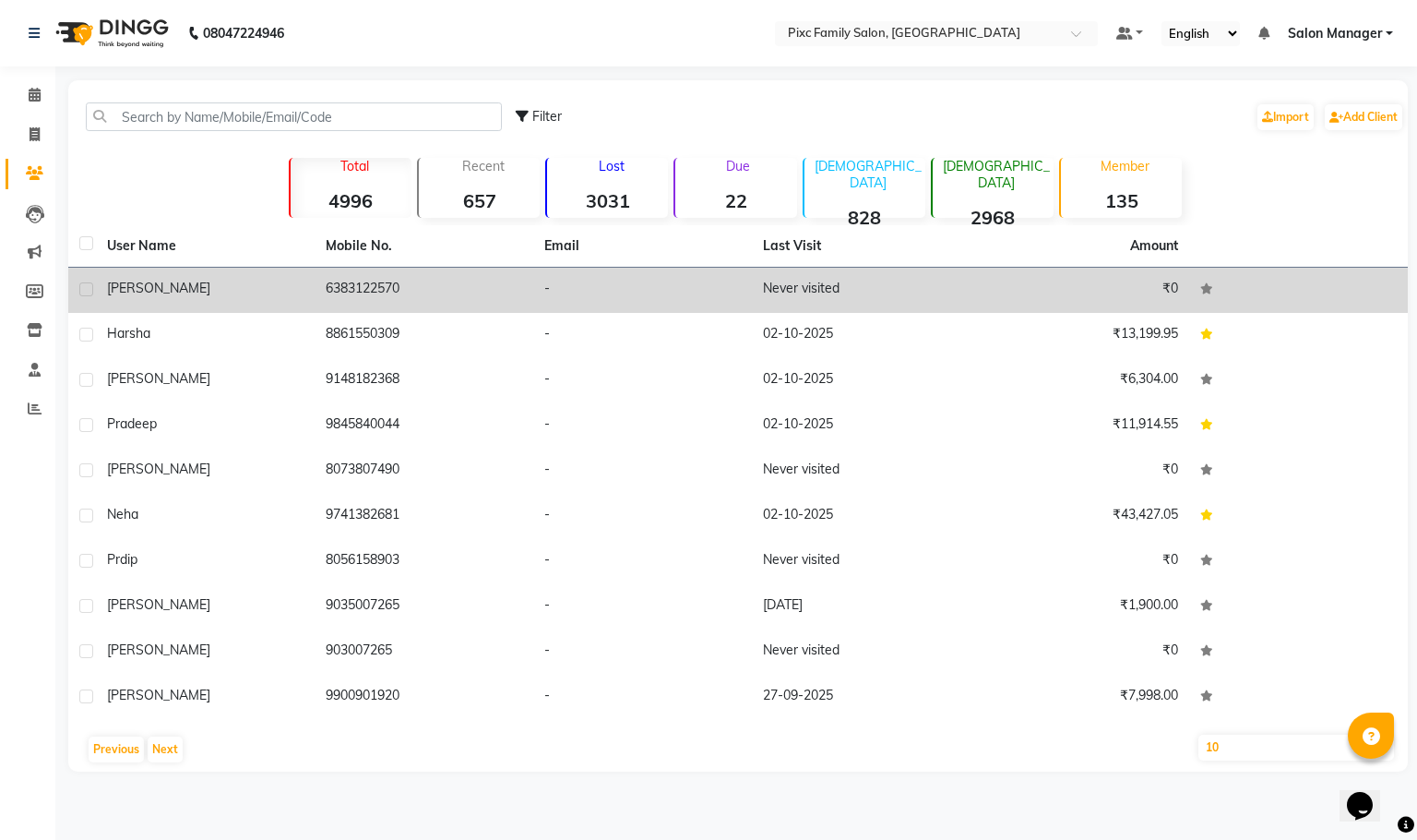
click at [339, 303] on td "6383122570" at bounding box center [424, 290] width 219 height 45
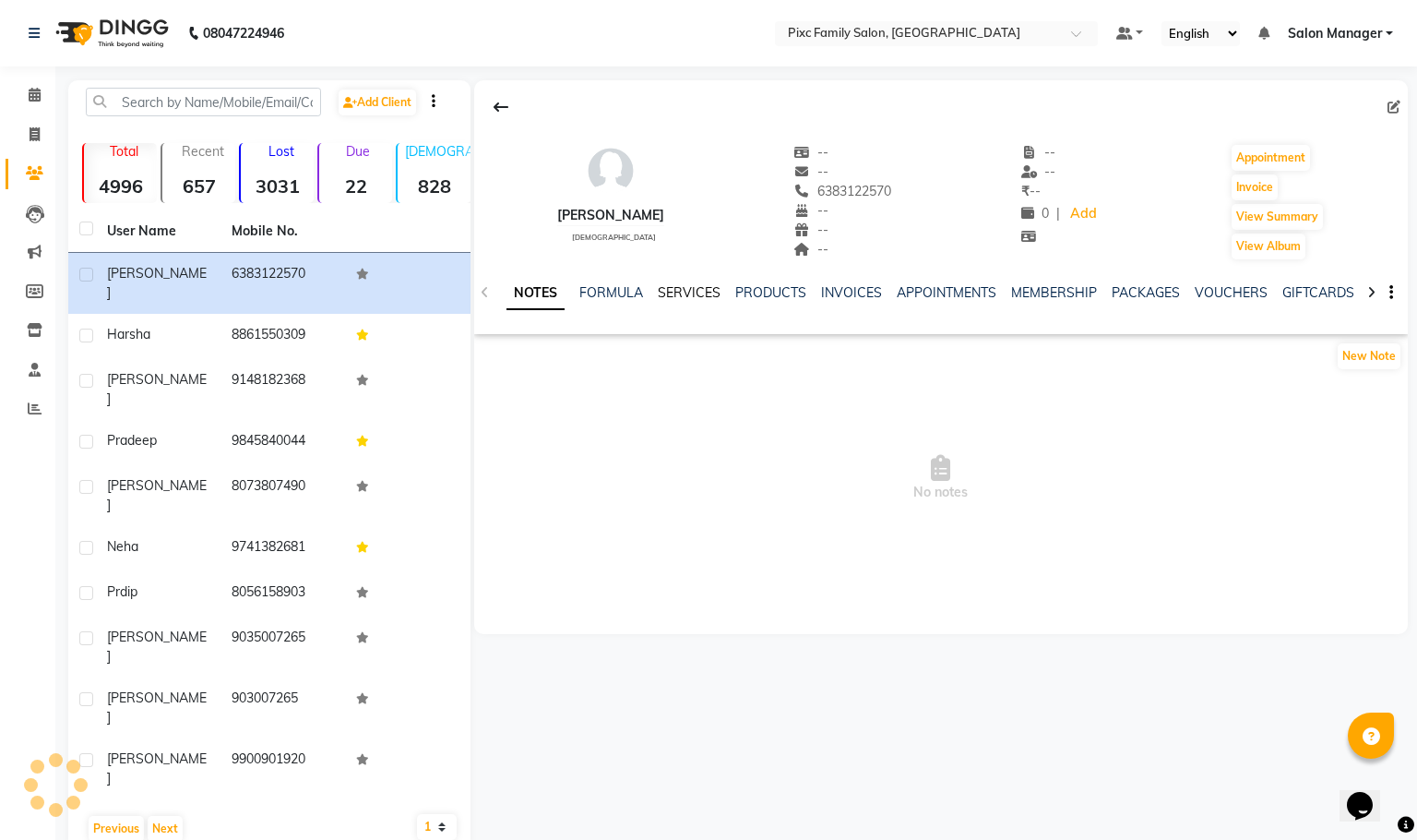
click at [695, 286] on link "SERVICES" at bounding box center [689, 293] width 63 height 17
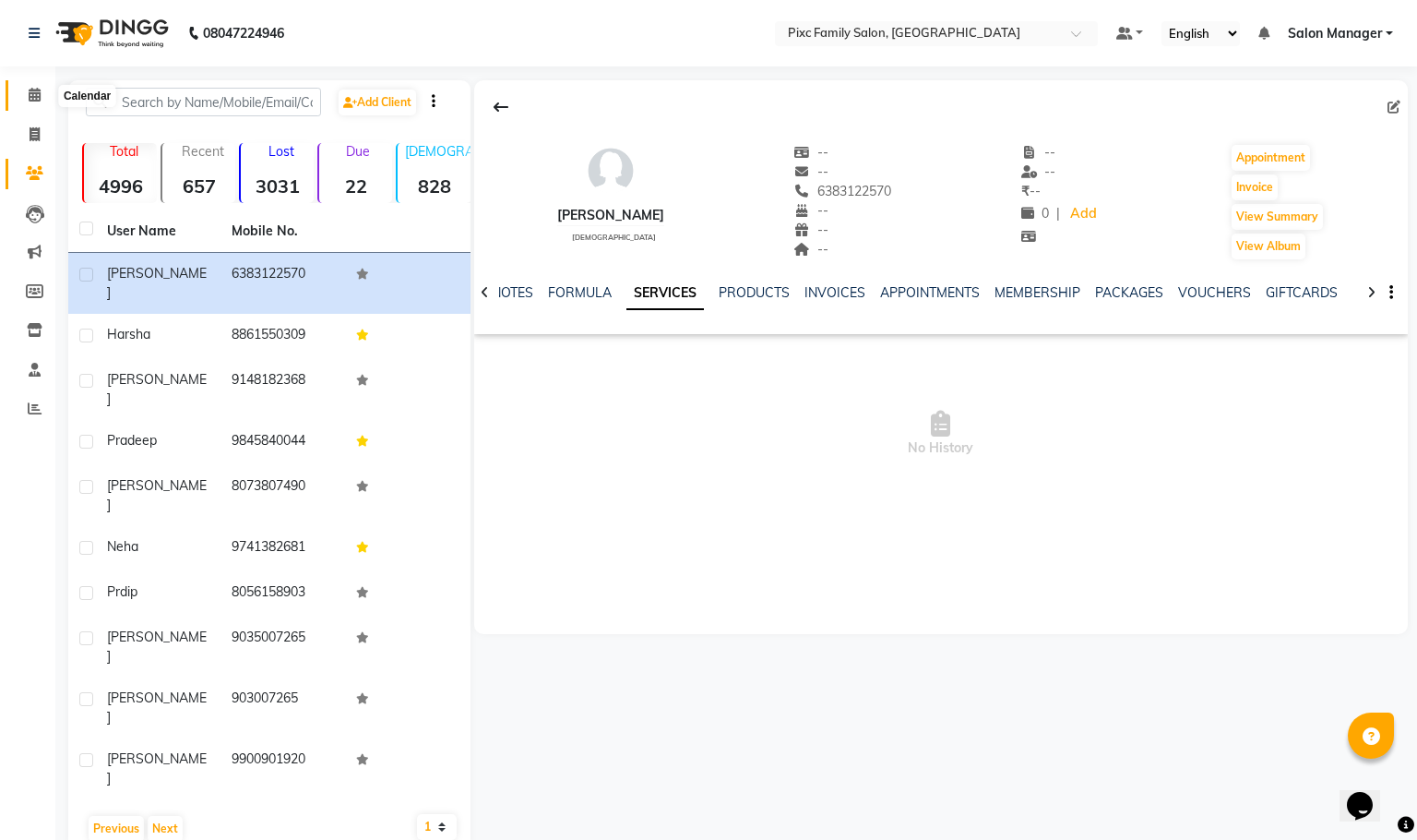
click at [25, 94] on span at bounding box center [34, 95] width 32 height 21
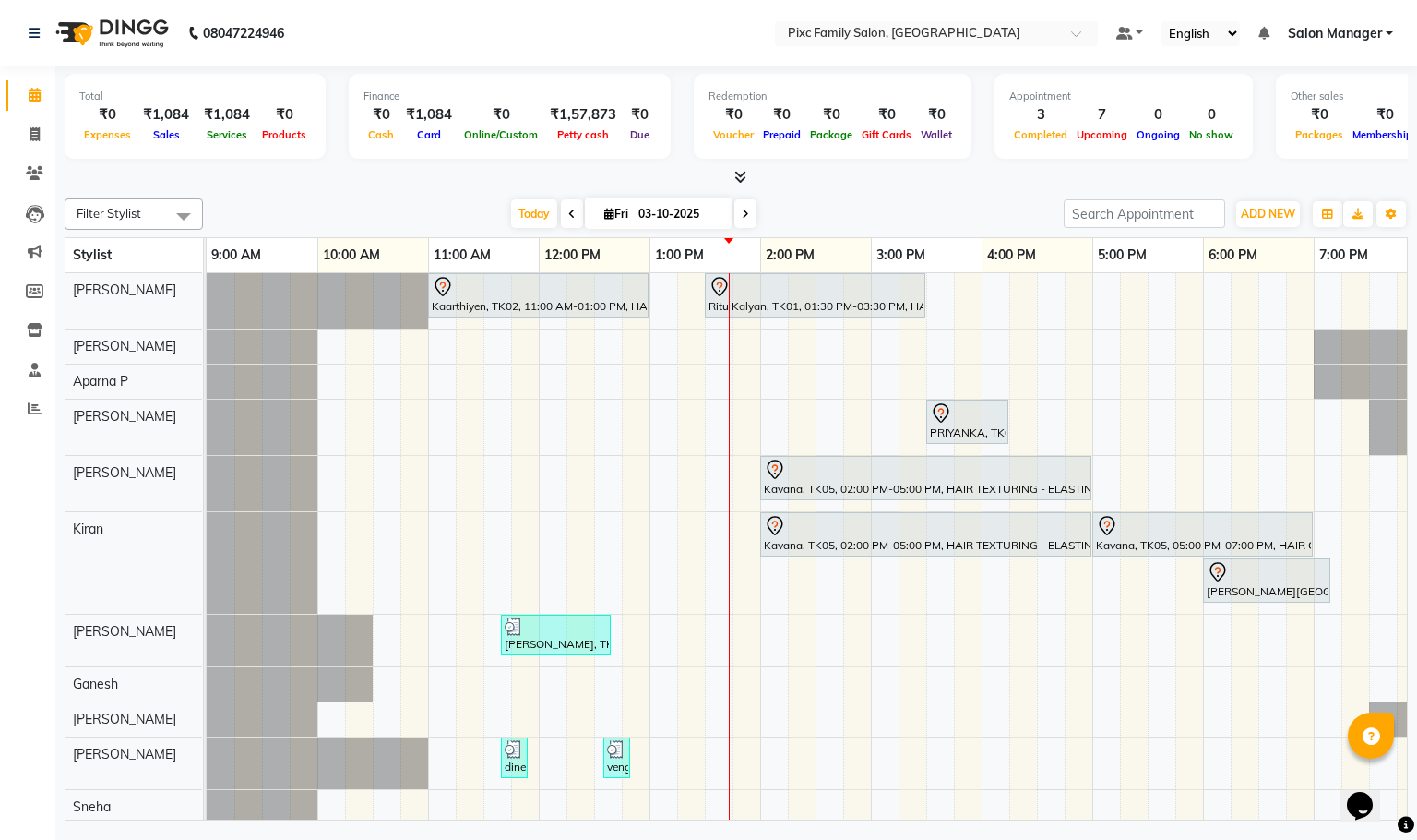
drag, startPoint x: 568, startPoint y: 242, endPoint x: 532, endPoint y: 263, distance: 41.7
drag, startPoint x: 532, startPoint y: 263, endPoint x: 349, endPoint y: 208, distance: 191.1
click at [349, 208] on div "Today Fri 03-10-2025" at bounding box center [633, 214] width 843 height 28
click at [734, 208] on span at bounding box center [746, 213] width 22 height 29
type input "04-10-2025"
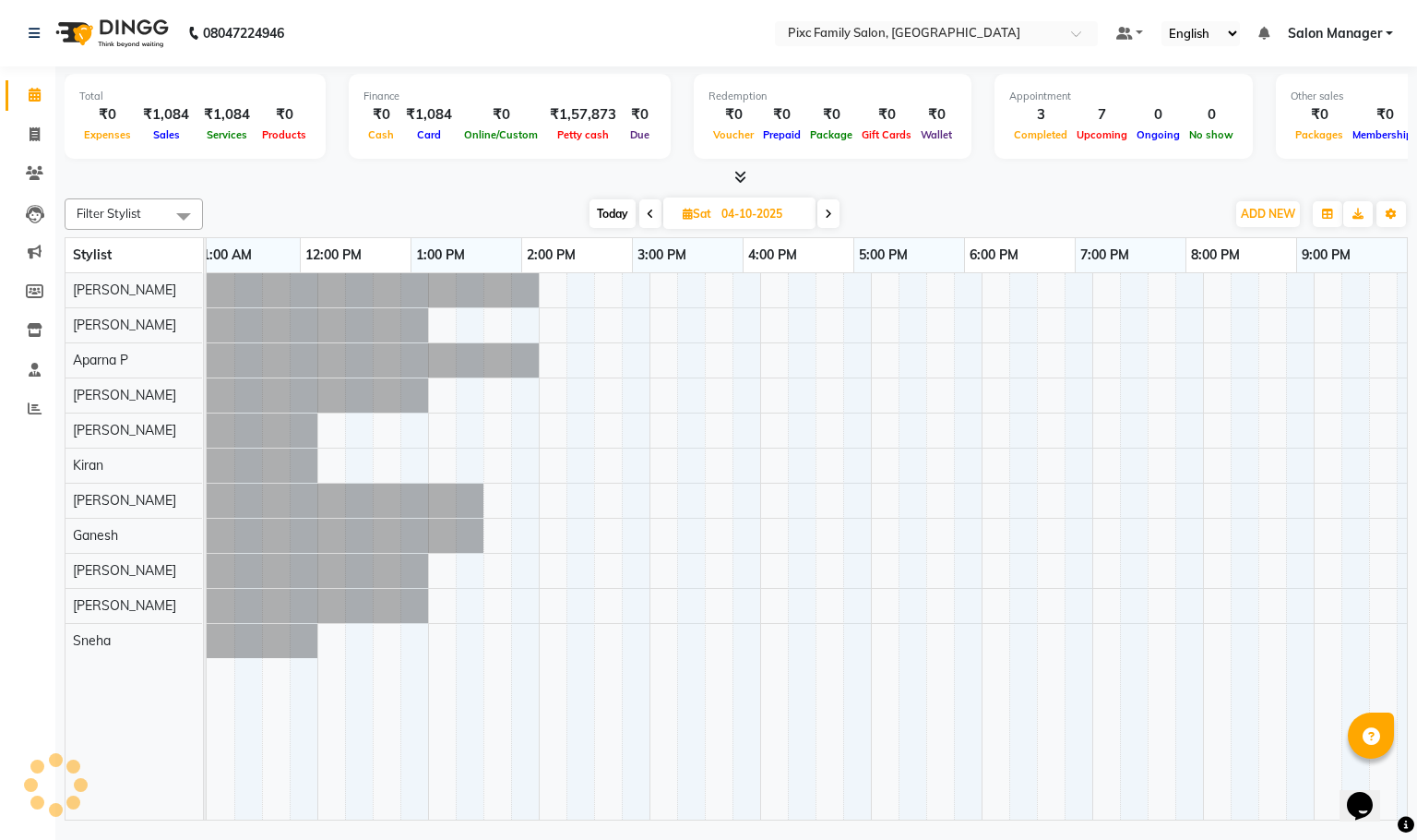
scroll to position [0, 350]
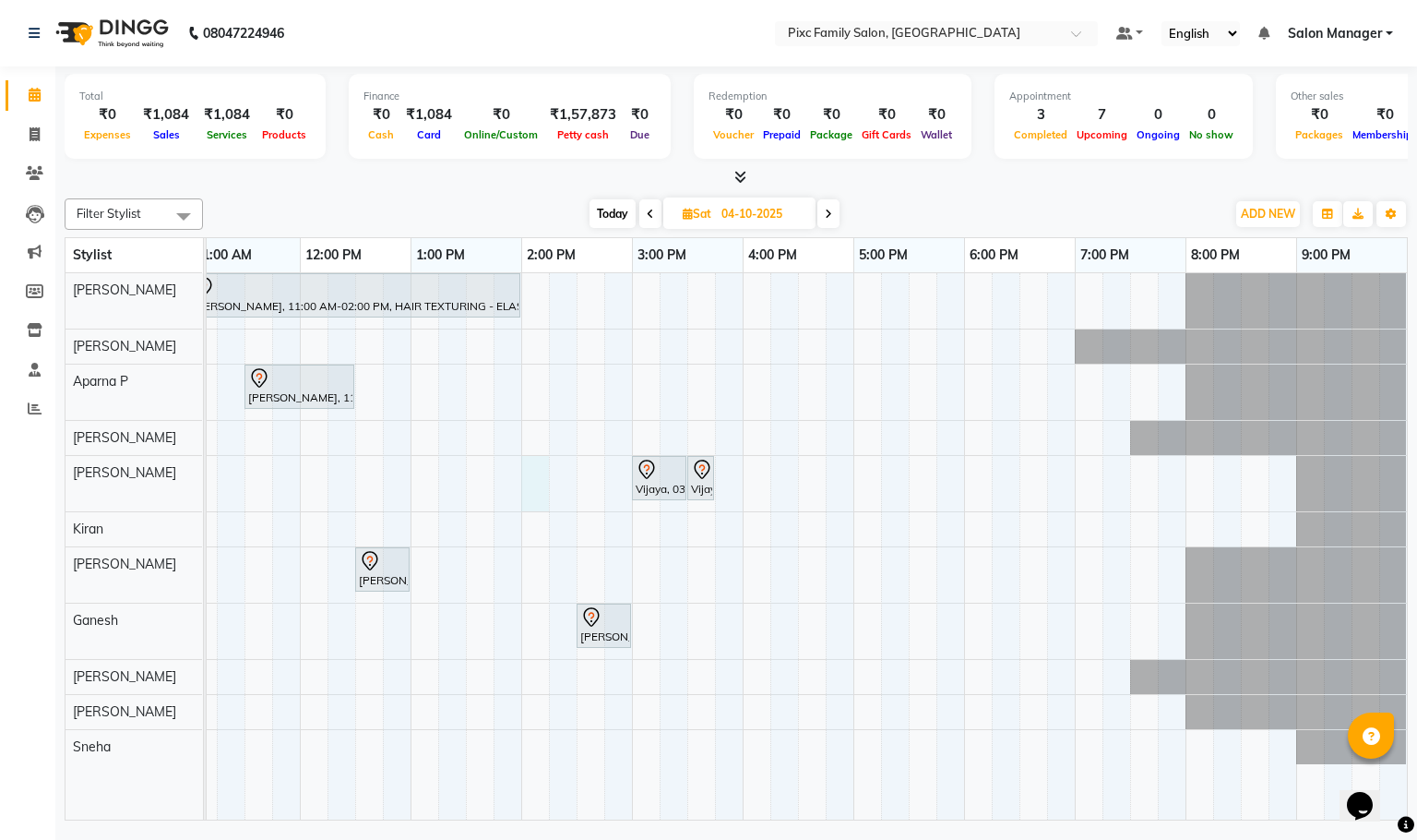
click at [534, 501] on div "BHAVYA, 11:00 AM-02:00 PM, HAIR TEXTURING - ELASTIN / BOTOX (L) Nikithanull, 11…" at bounding box center [633, 546] width 1550 height 546
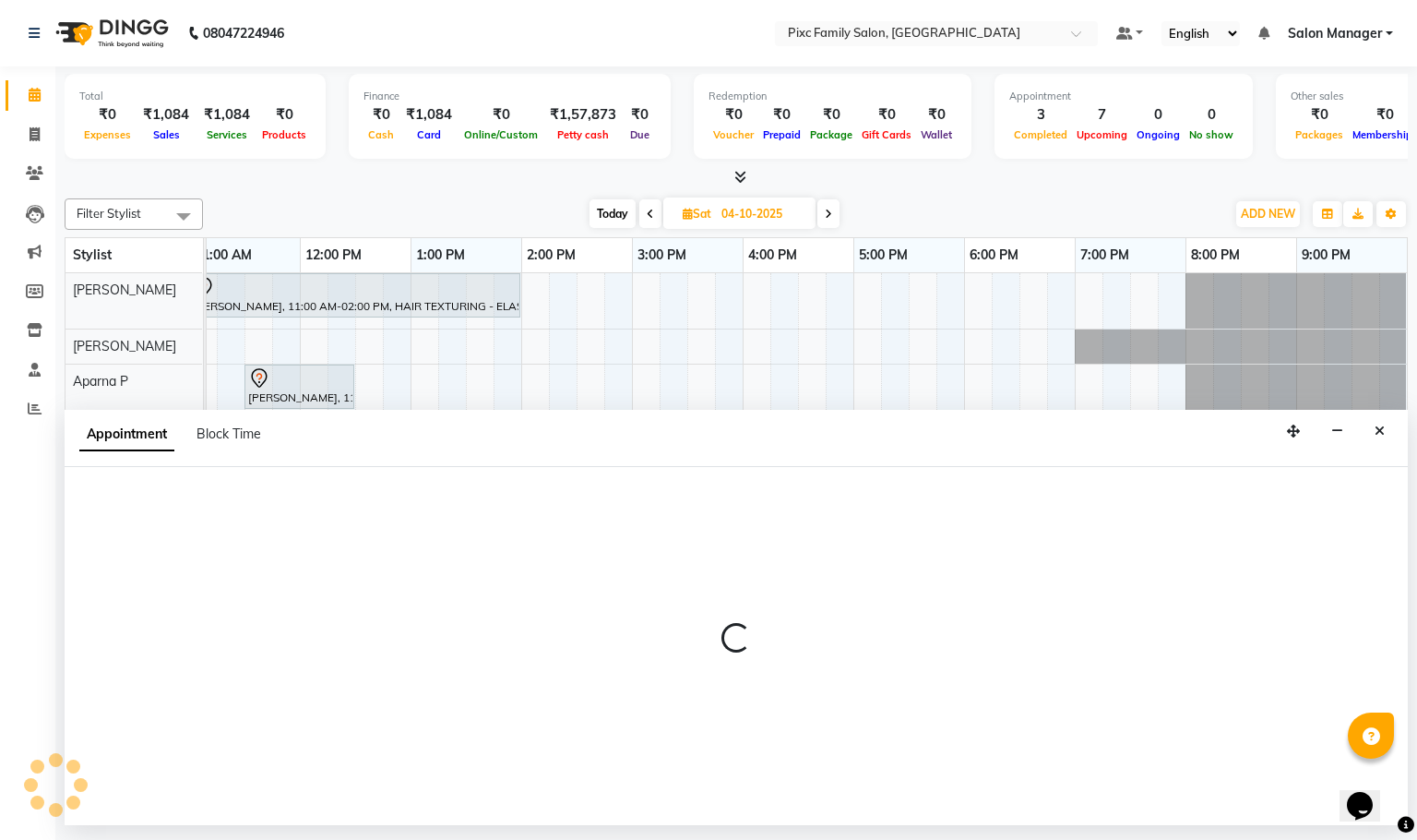
select select "64028"
select select "tentative"
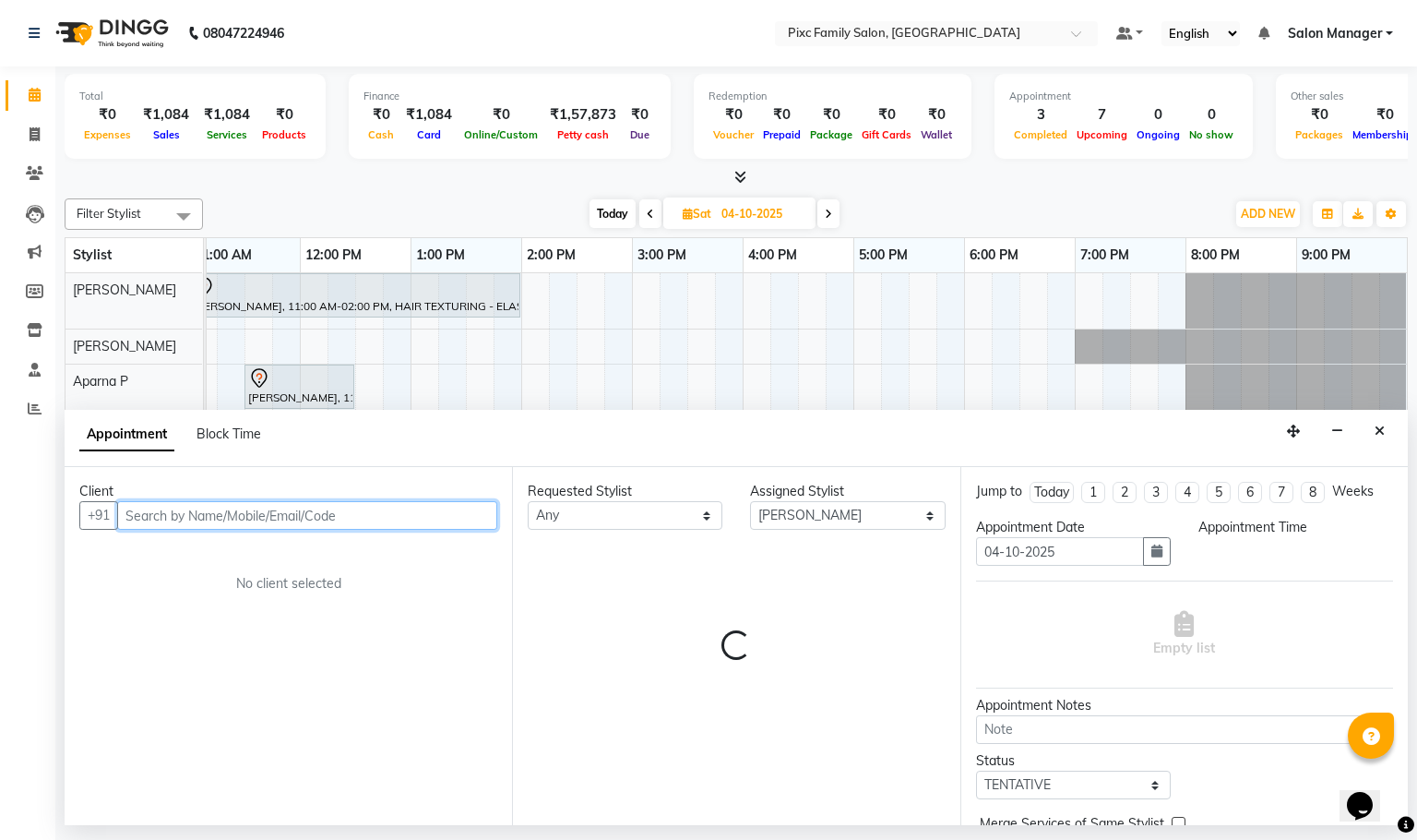
select select "840"
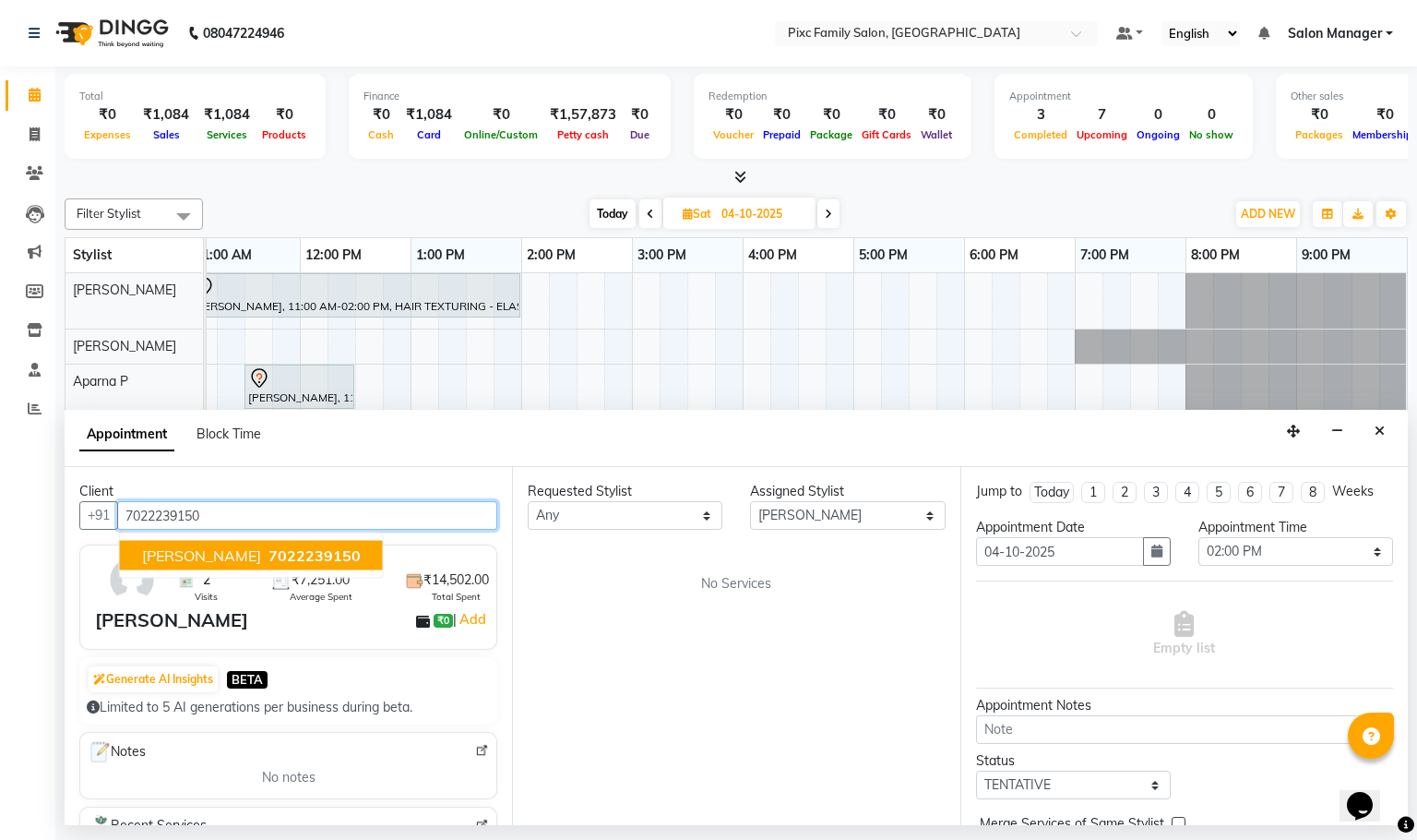
click at [269, 548] on span "7022239150" at bounding box center [315, 556] width 93 height 19
type input "7022239150"
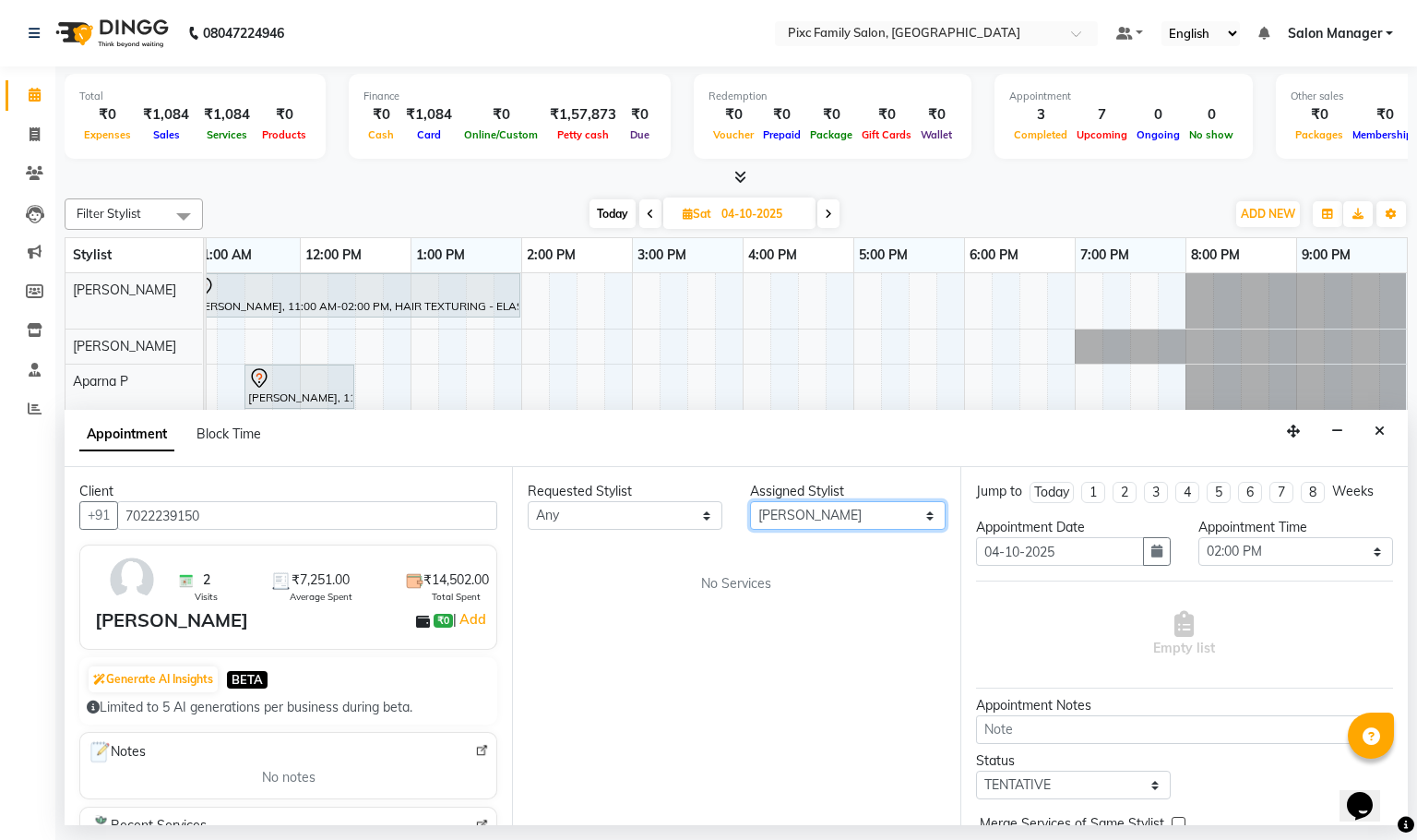
click at [812, 512] on select "Select Abid Haidar Aiswarya Babu Akil Khan Aparna P Ganesh Jagadeesh Kiran Kira…" at bounding box center [847, 515] width 194 height 29
click at [619, 682] on div "Requested Stylist Any Abid Haidar Aiswarya Babu Akil Khan Aparna P Ganesh Jagad…" at bounding box center [735, 646] width 447 height 358
click at [632, 507] on select "Any Abid Haidar Aiswarya Babu Akil Khan Aparna P Ganesh Jagadeesh Kiran Kiran K…" at bounding box center [625, 515] width 194 height 29
click at [701, 654] on div "Requested Stylist Any Abid Haidar Aiswarya Babu Akil Khan Aparna P Ganesh Jagad…" at bounding box center [735, 646] width 447 height 358
click at [598, 505] on select "Any Abid Haidar Aiswarya Babu Akil Khan Aparna P Ganesh Jagadeesh Kiran Kiran K…" at bounding box center [625, 515] width 194 height 29
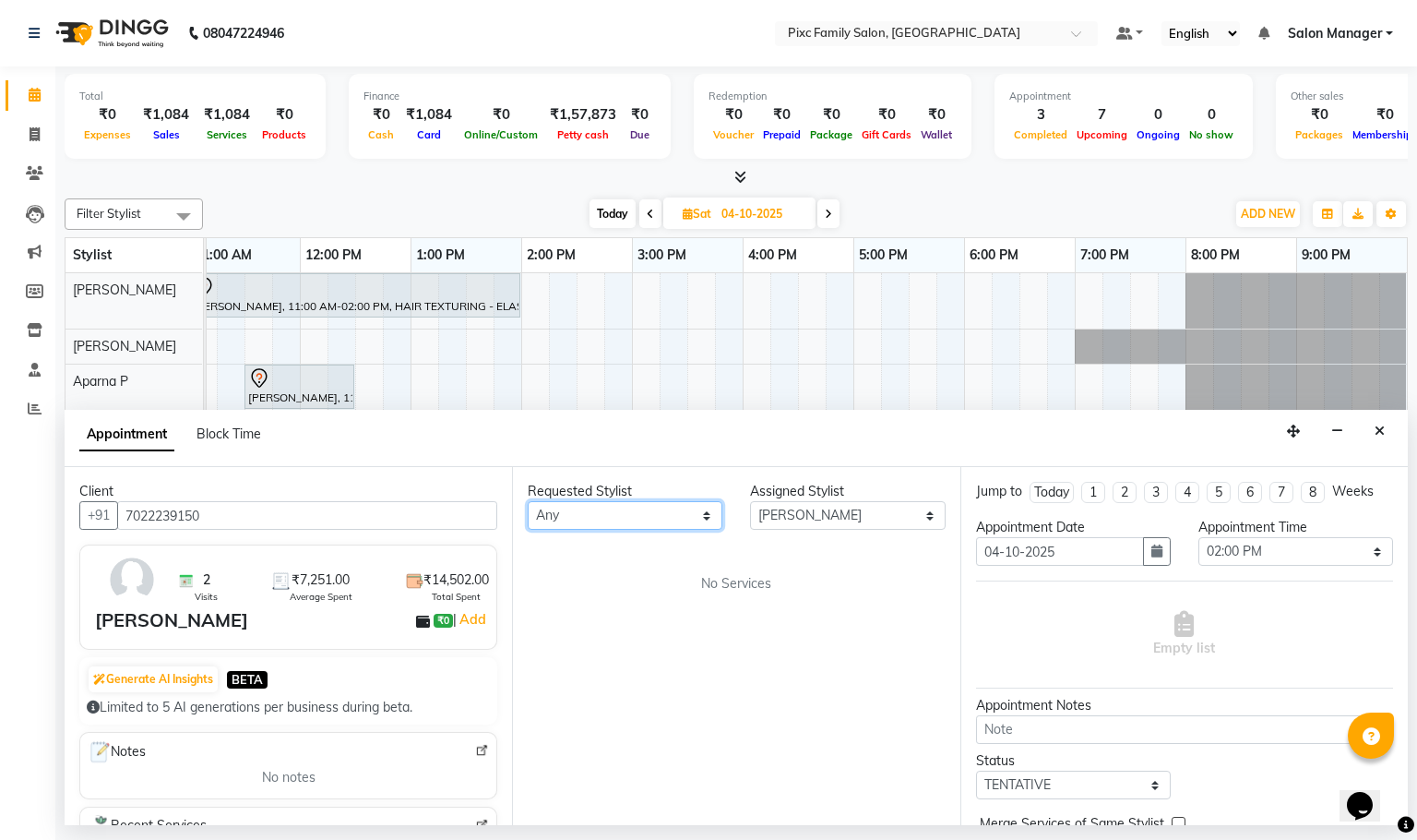
select select "64032"
click at [528, 502] on select "Any Abid Haidar Aiswarya Babu Akil Khan Aparna P Ganesh Jagadeesh Kiran Kiran K…" at bounding box center [625, 515] width 194 height 29
select select "64032"
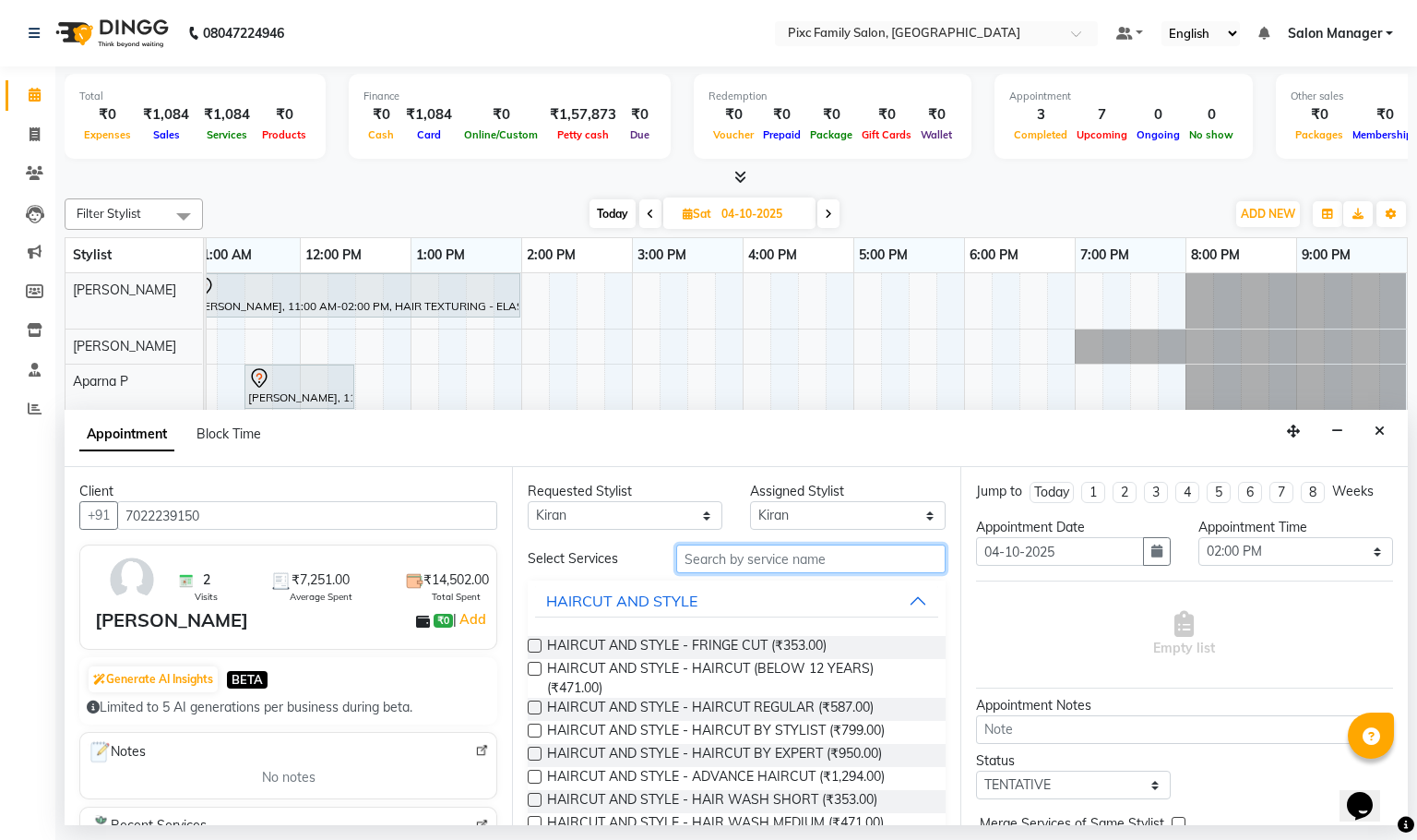
click at [772, 562] on input "text" at bounding box center [810, 558] width 270 height 29
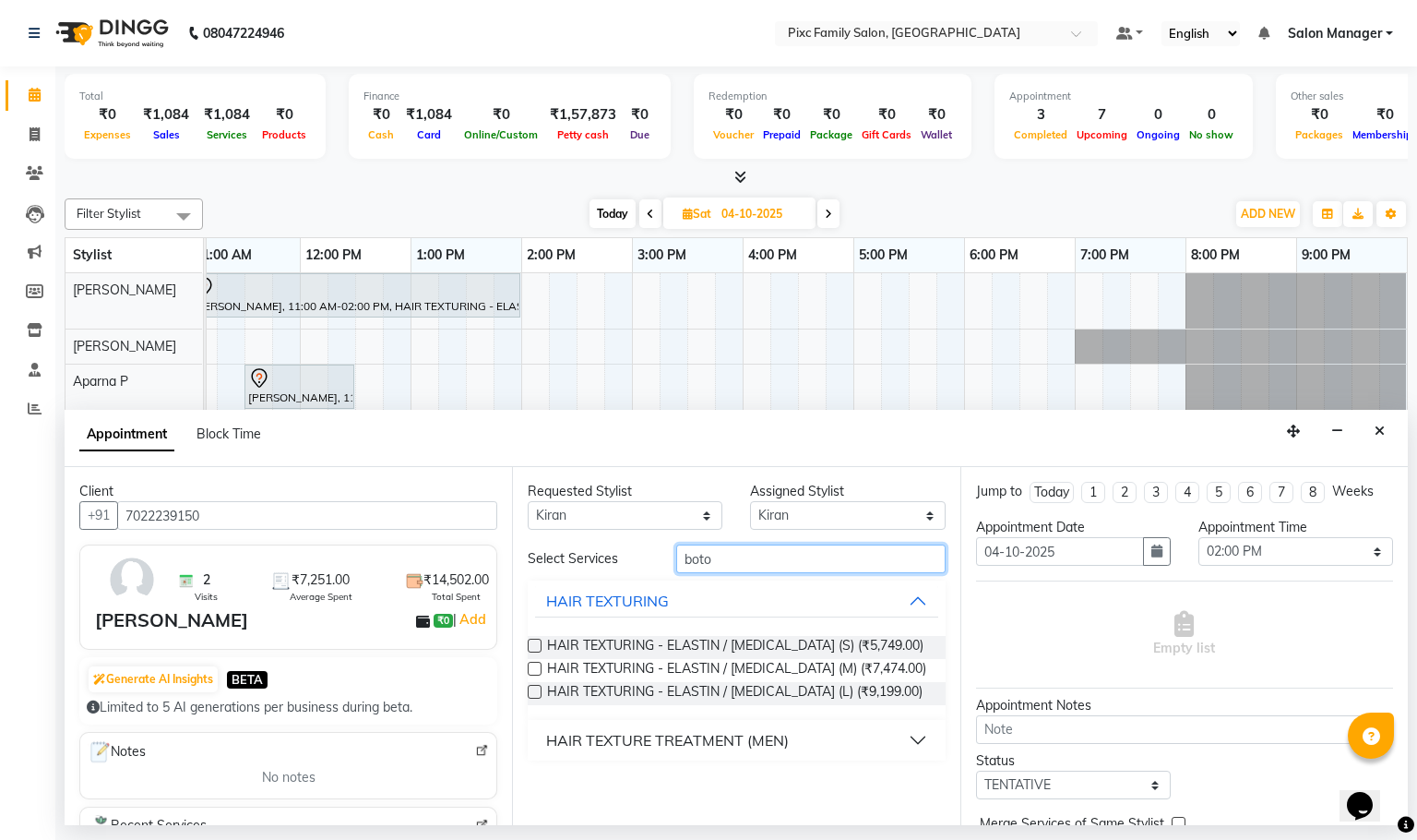
type input "boto"
click at [533, 692] on label at bounding box center [534, 691] width 14 height 14
click at [533, 692] on input "checkbox" at bounding box center [533, 693] width 12 height 12
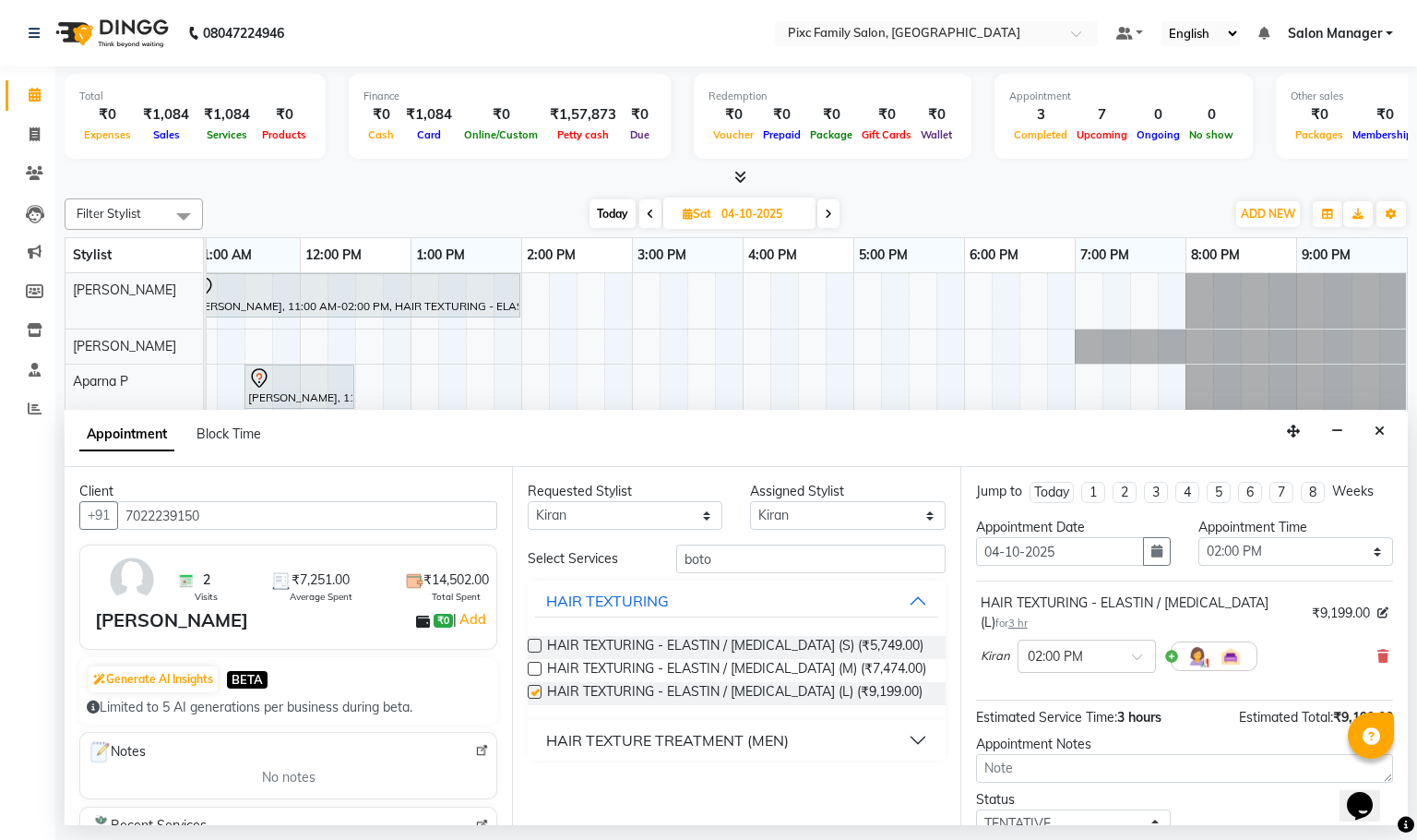
checkbox input "false"
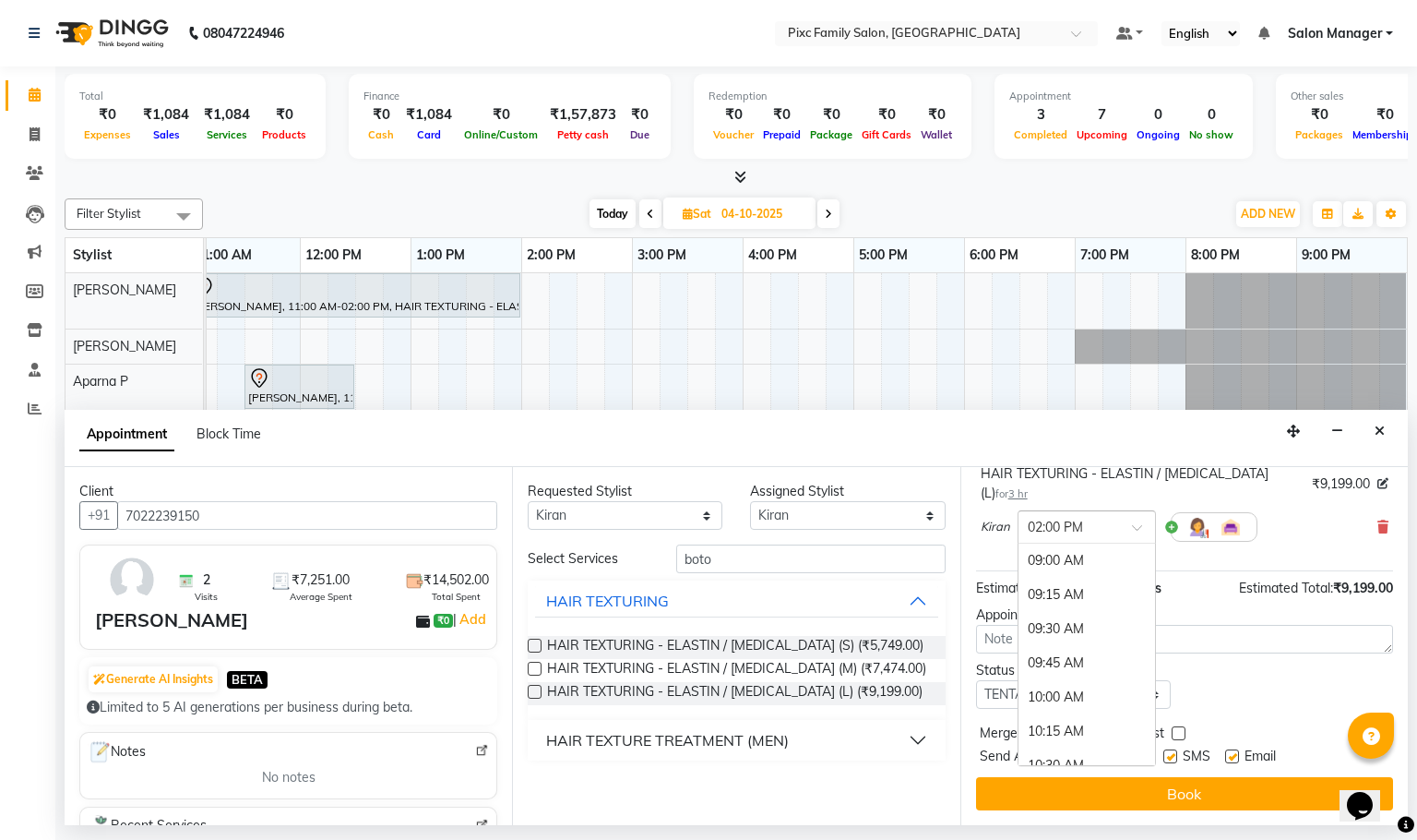
click at [1119, 518] on div at bounding box center [1086, 525] width 136 height 19
click at [1095, 684] on div "11:00 AM" at bounding box center [1086, 695] width 136 height 34
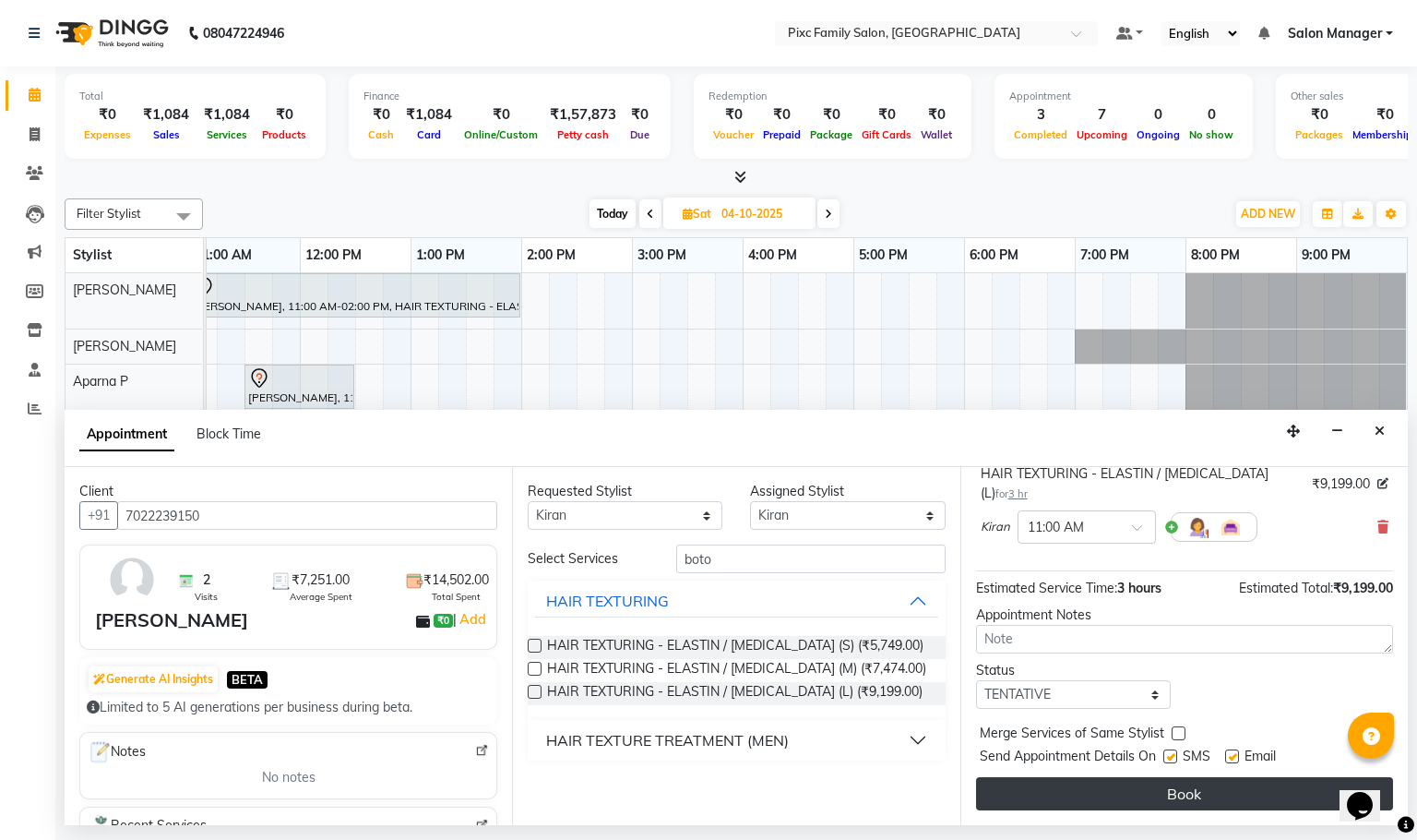
click at [1084, 792] on button "Book" at bounding box center [1185, 794] width 417 height 33
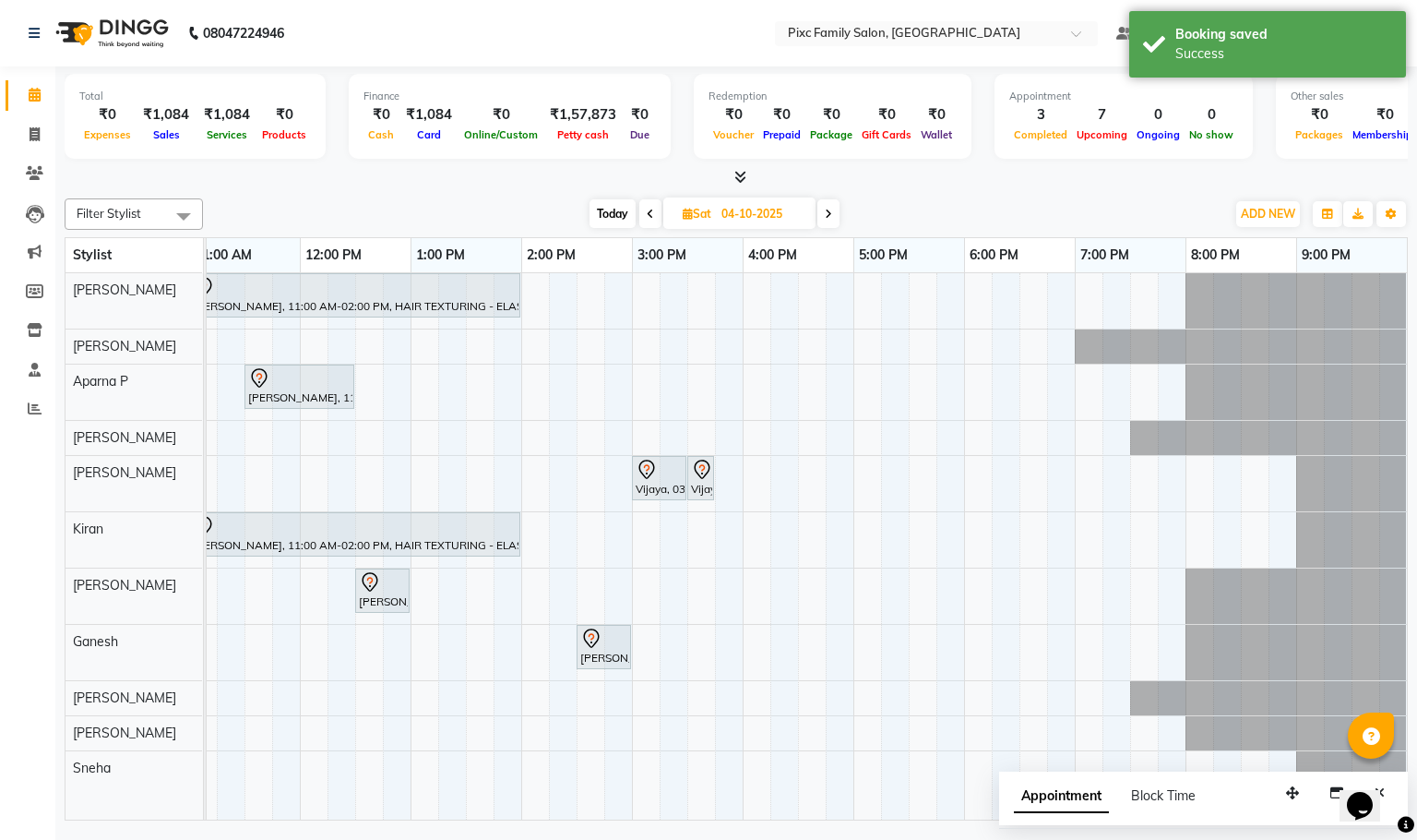
scroll to position [0, 133]
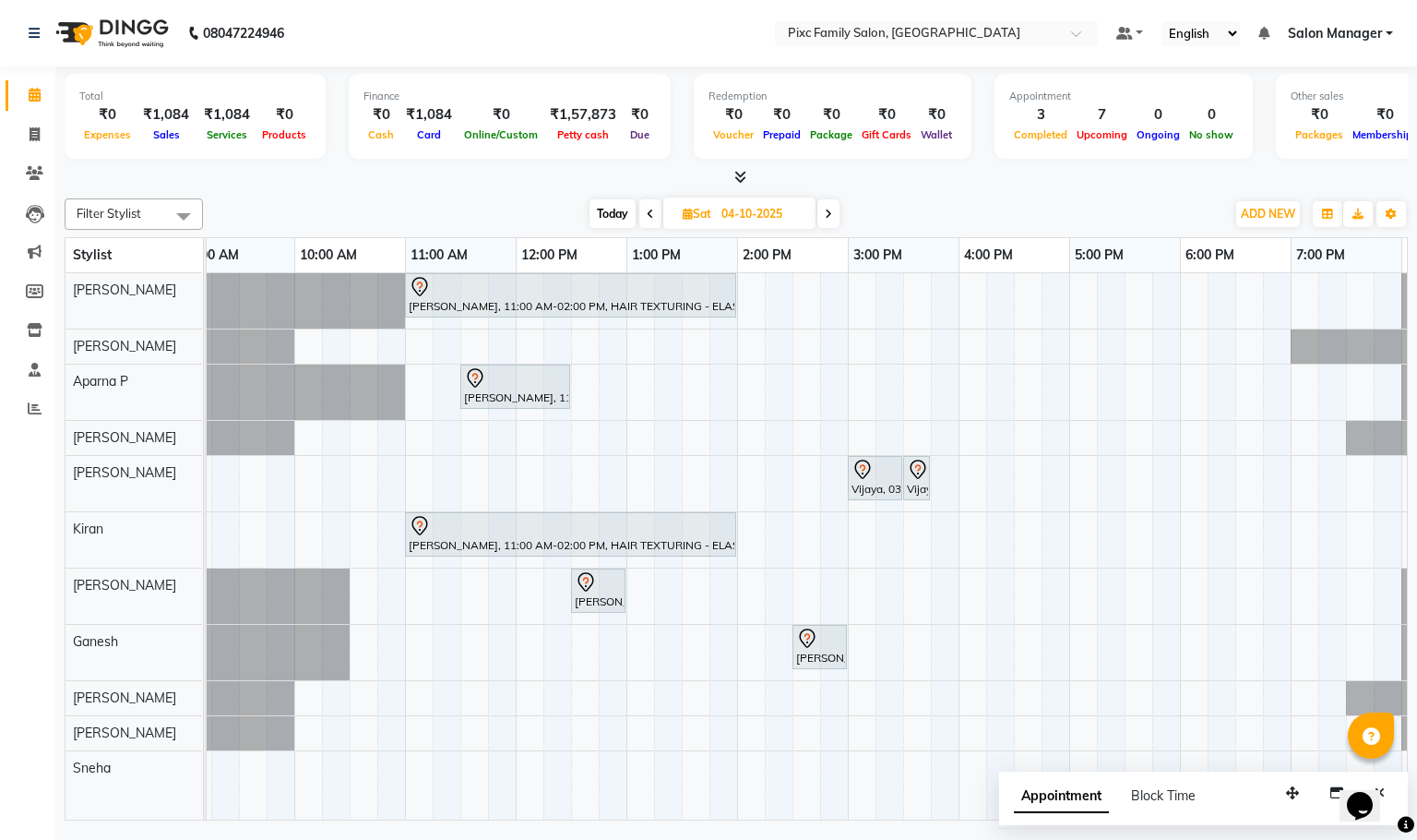
click at [604, 216] on span "Today" at bounding box center [613, 213] width 46 height 29
type input "03-10-2025"
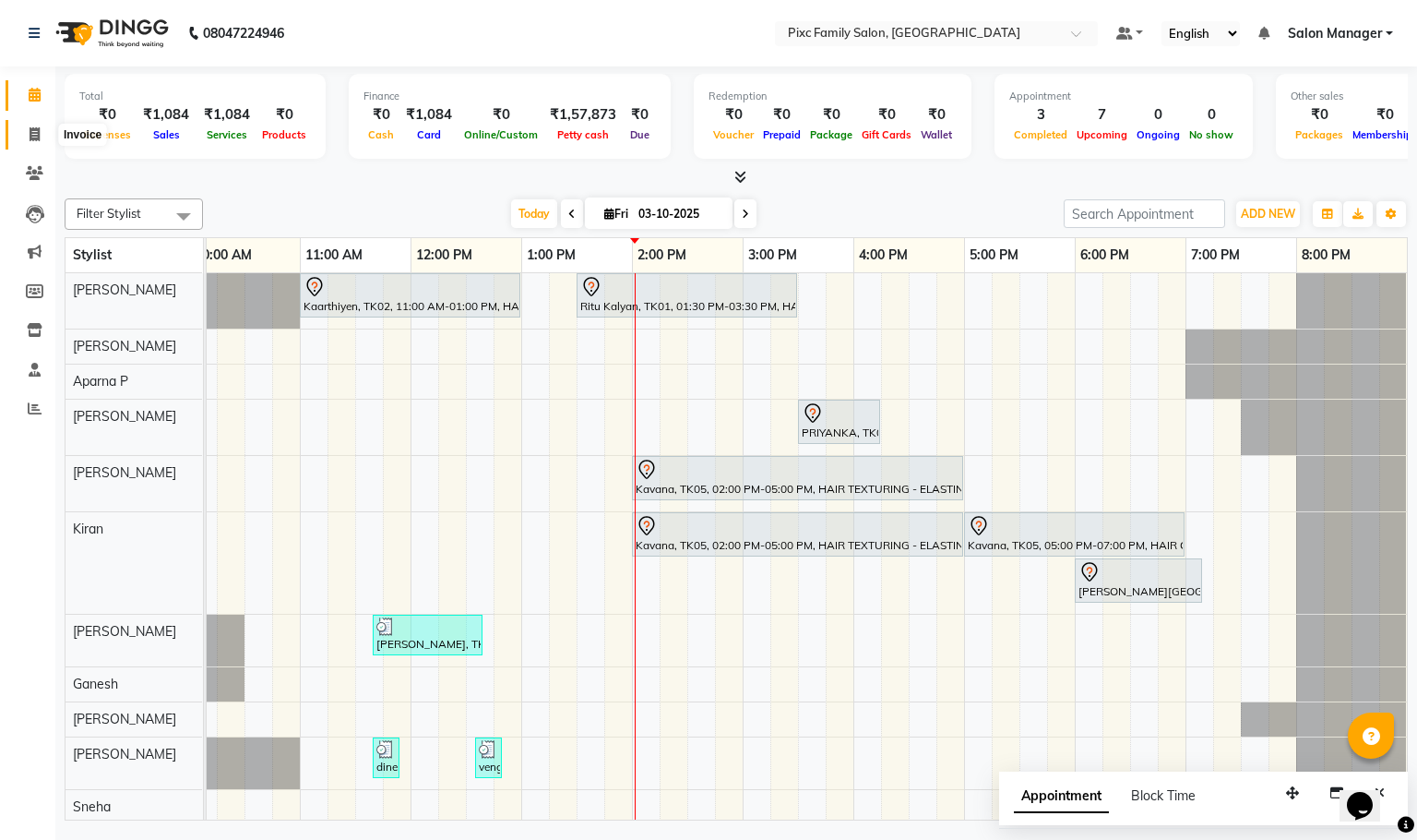
click at [33, 132] on icon at bounding box center [34, 134] width 10 height 14
select select "service"
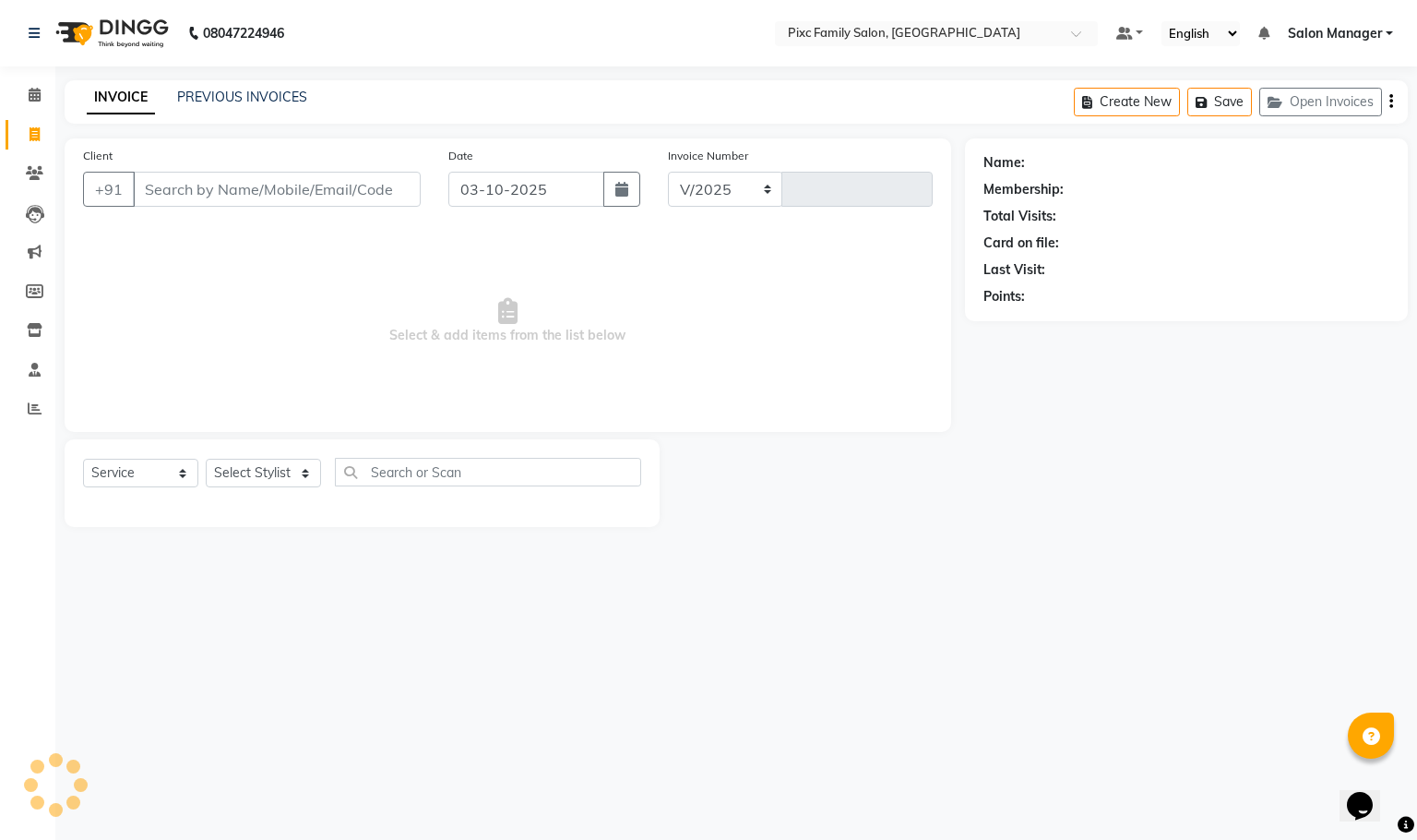
select select "3509"
type input "1964"
click at [45, 174] on span at bounding box center [34, 173] width 32 height 21
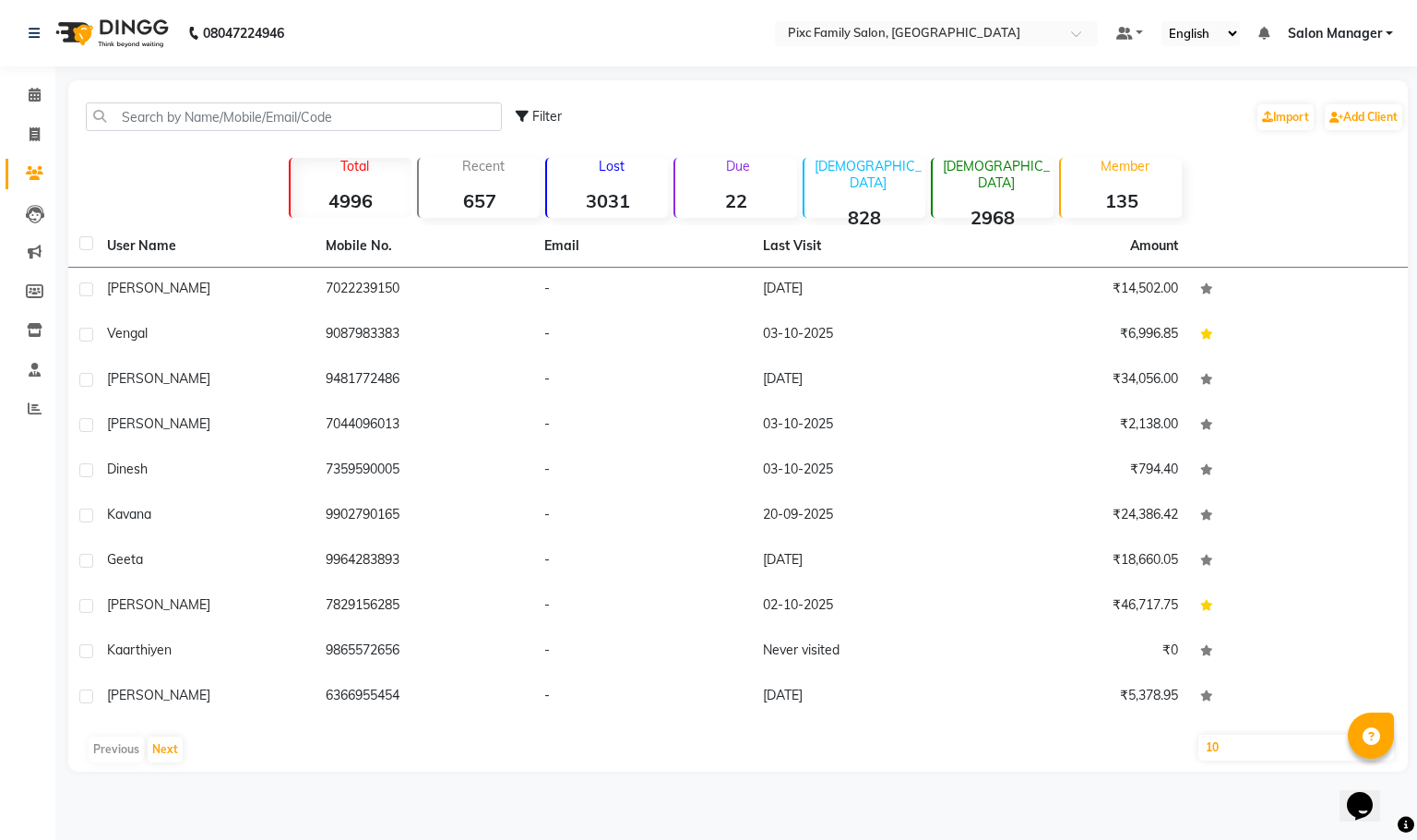
click at [328, 97] on div "Filter Import Add Client" at bounding box center [738, 117] width 1333 height 58
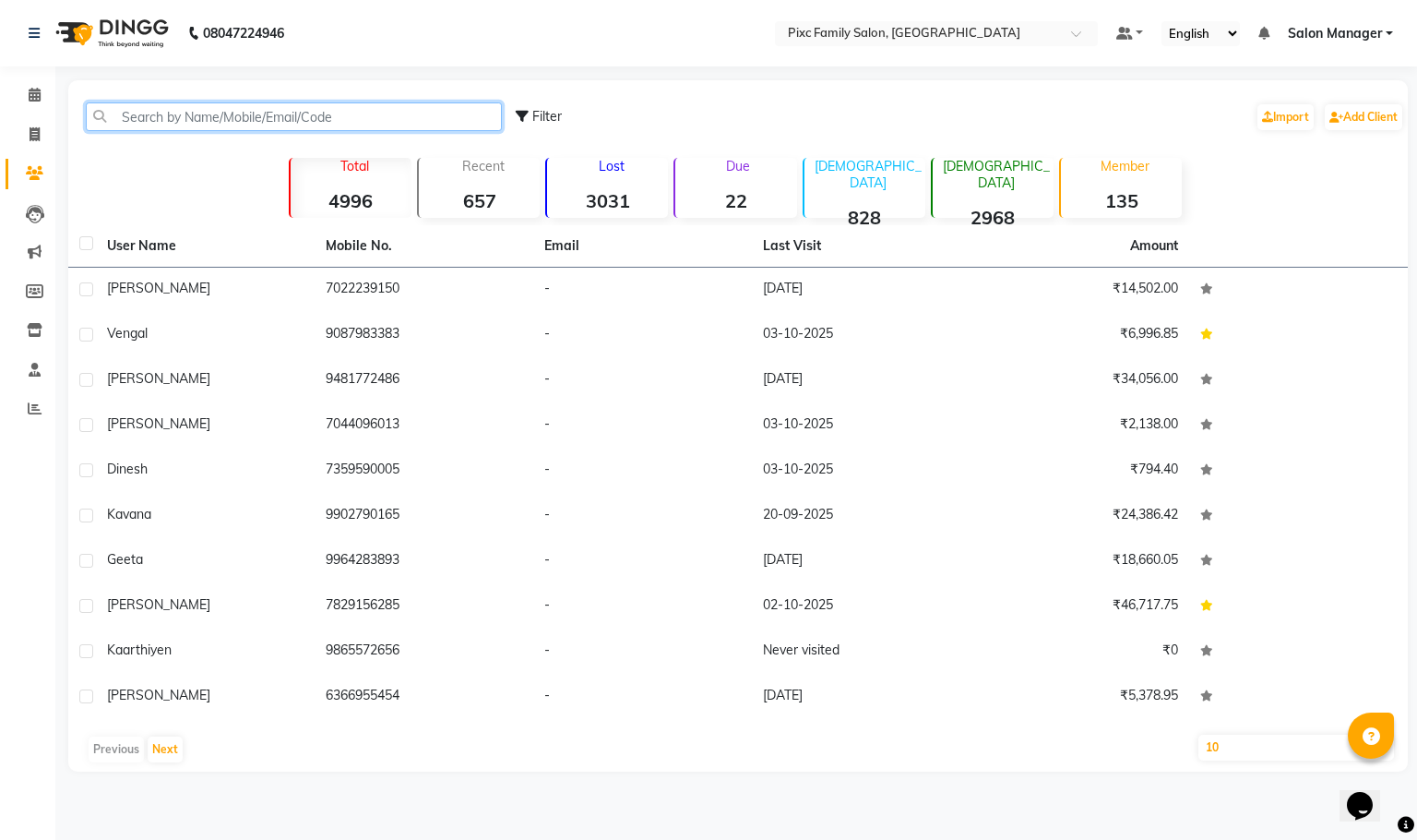
click at [324, 123] on input "text" at bounding box center [294, 117] width 416 height 29
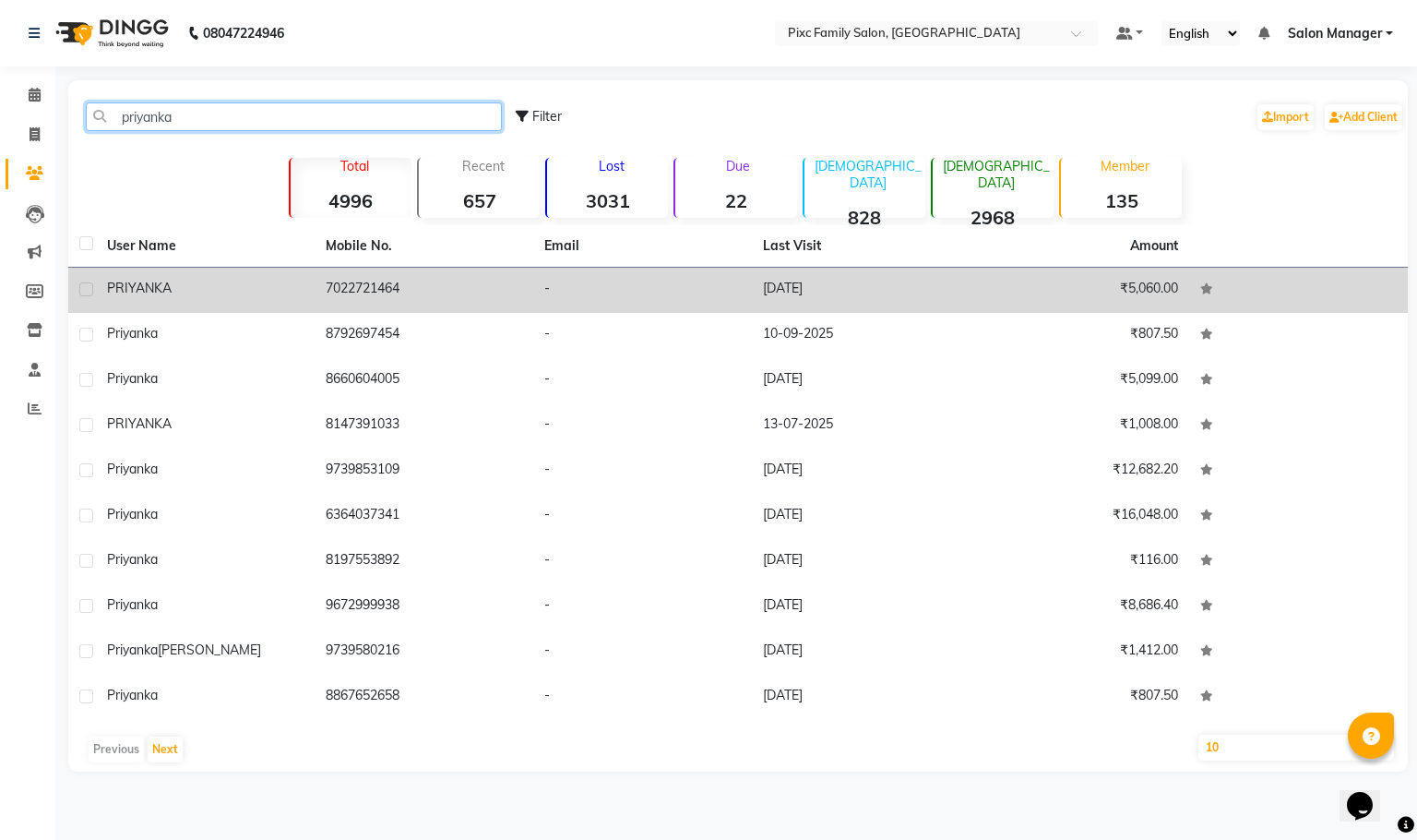
type input "priyanka"
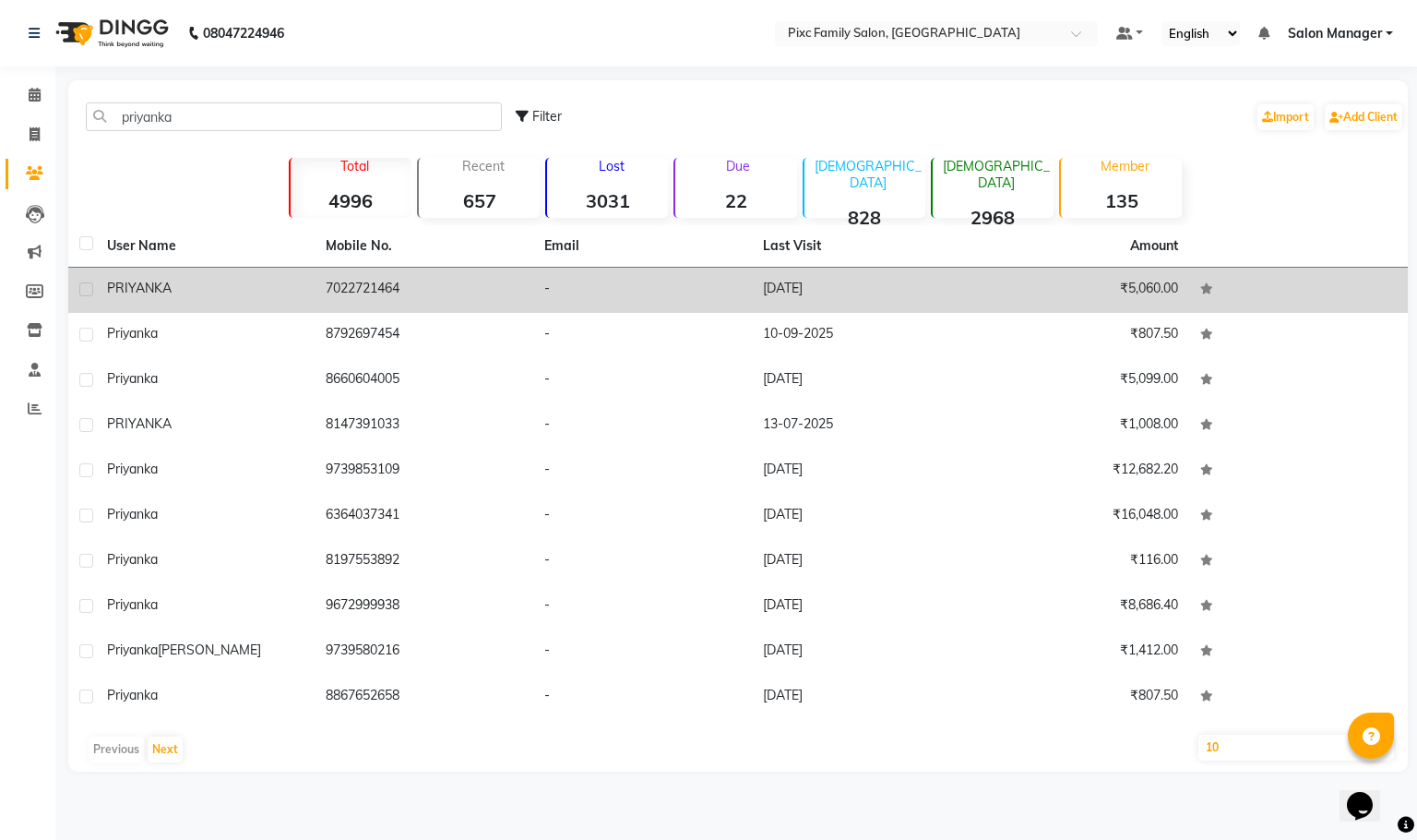
click at [270, 288] on div "PRIYANKA" at bounding box center [206, 288] width 196 height 19
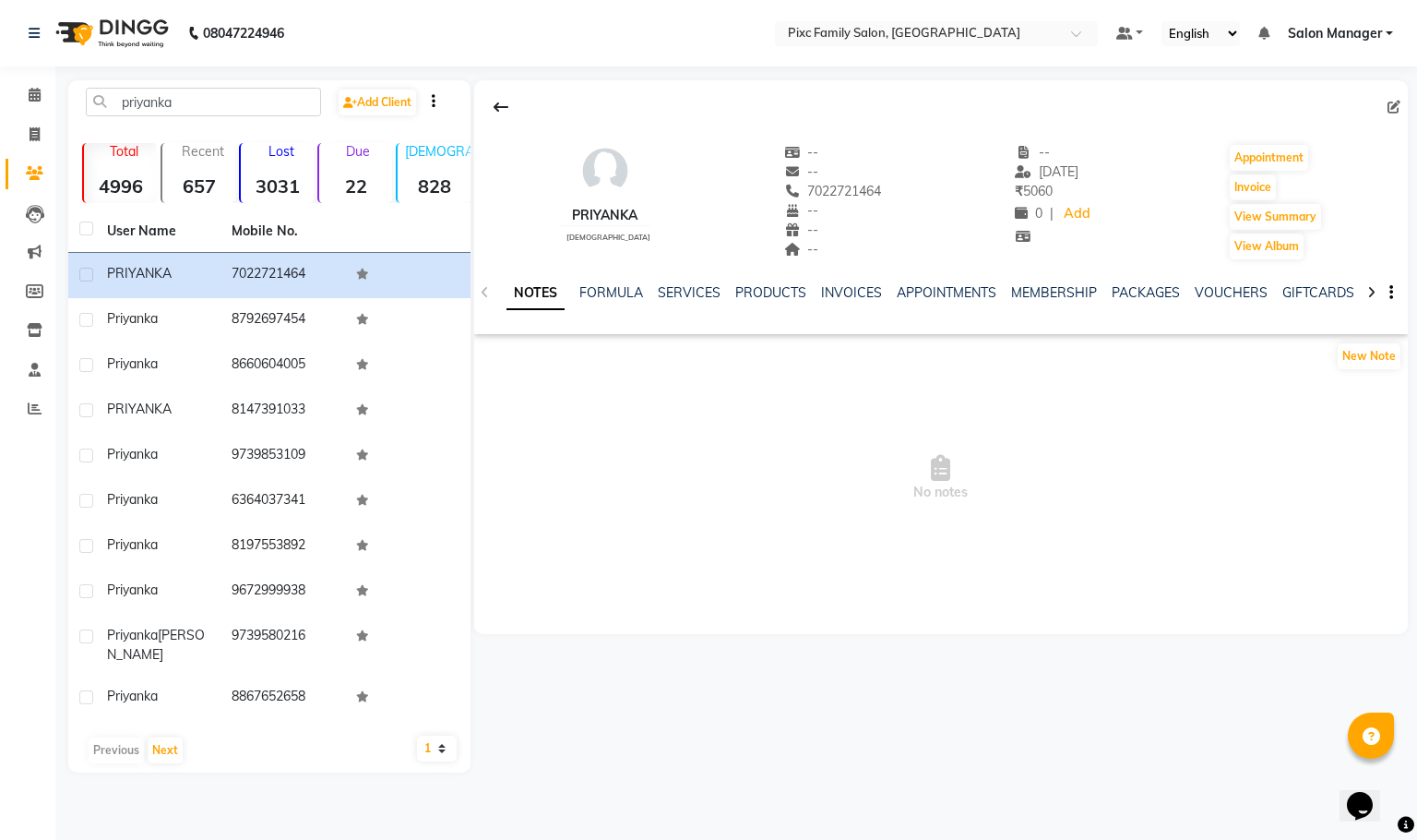
click at [683, 283] on div "SERVICES" at bounding box center [689, 293] width 63 height 19
click at [681, 291] on link "SERVICES" at bounding box center [689, 293] width 63 height 17
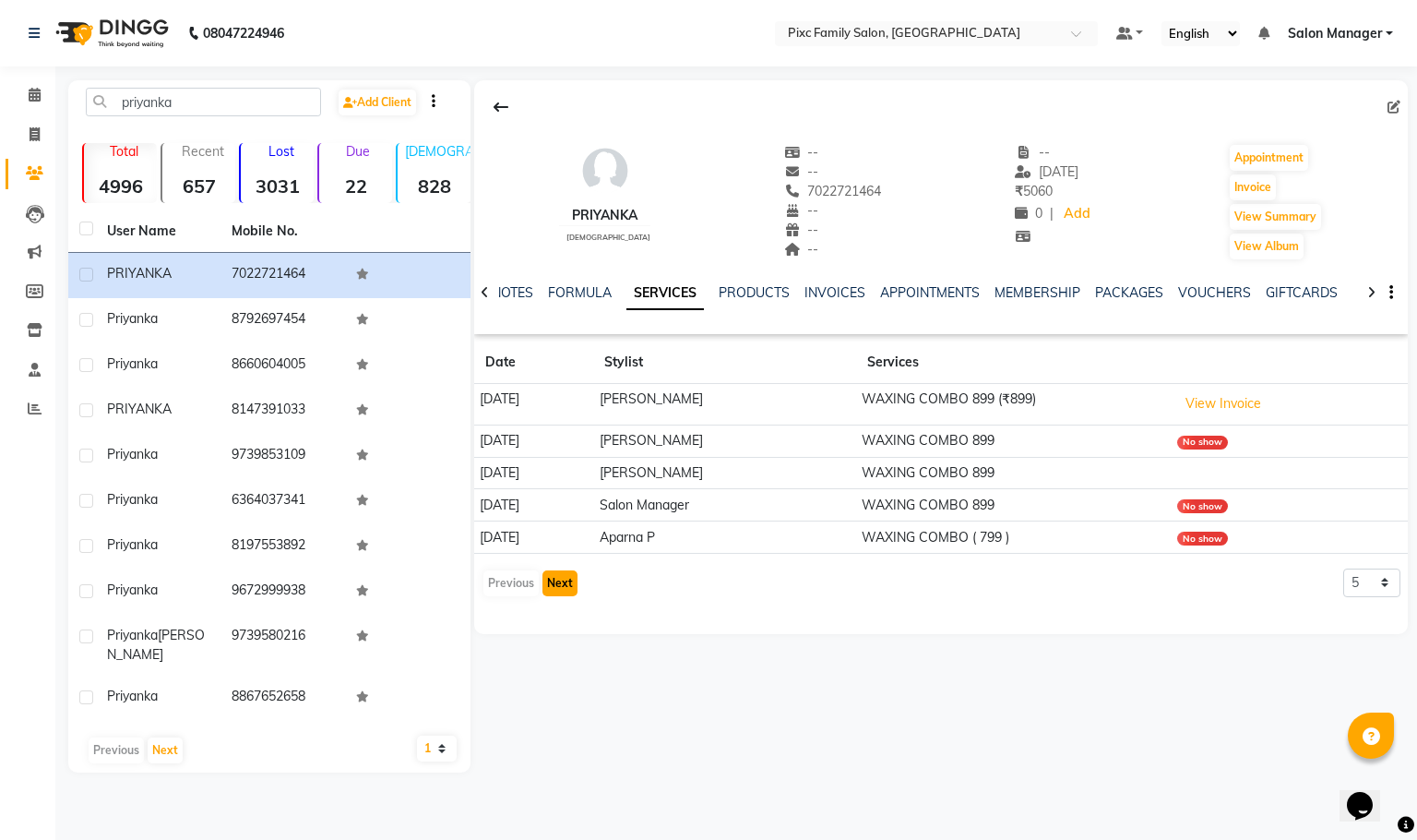
click at [543, 591] on button "Next" at bounding box center [560, 583] width 35 height 26
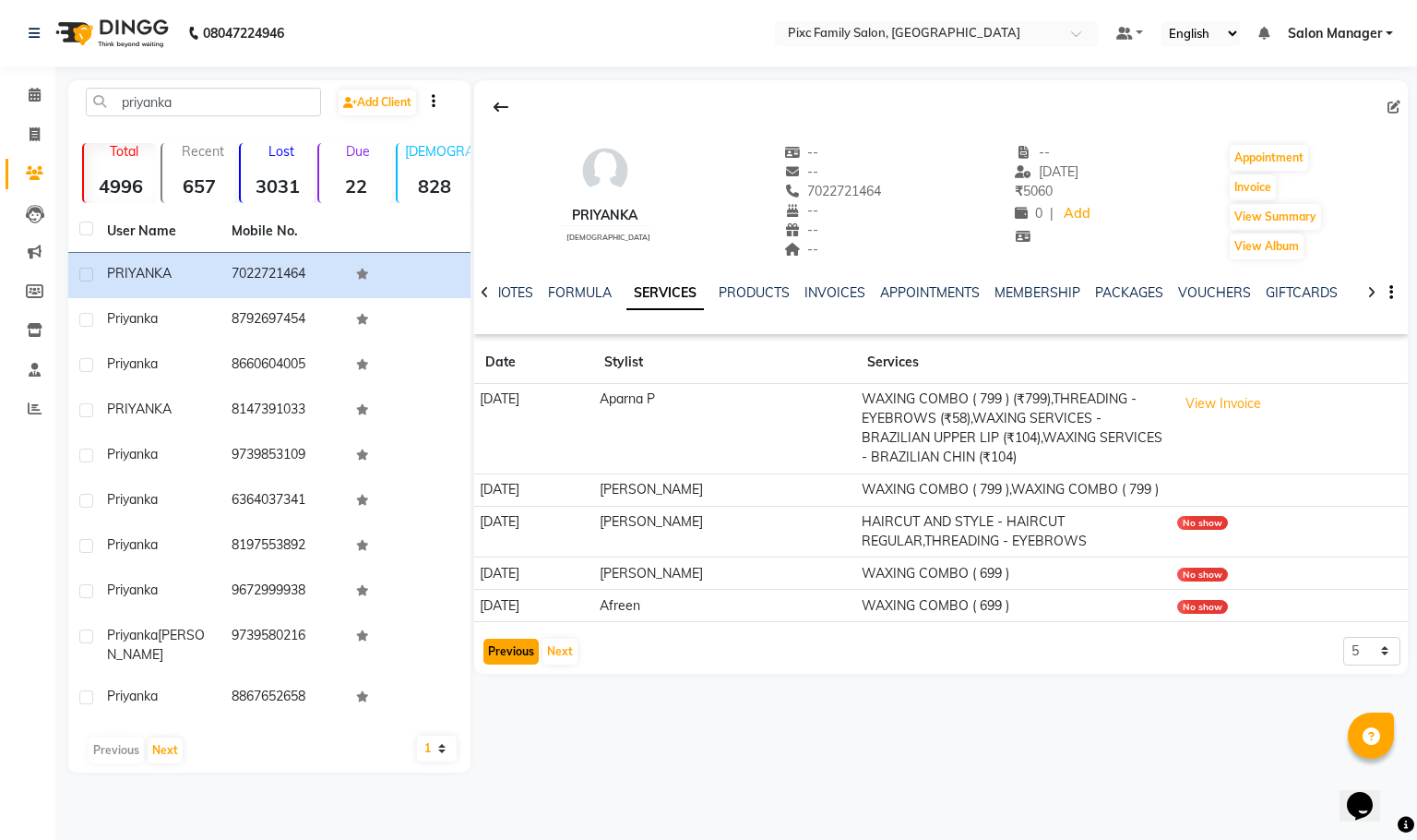
click at [485, 662] on button "Previous" at bounding box center [511, 651] width 56 height 26
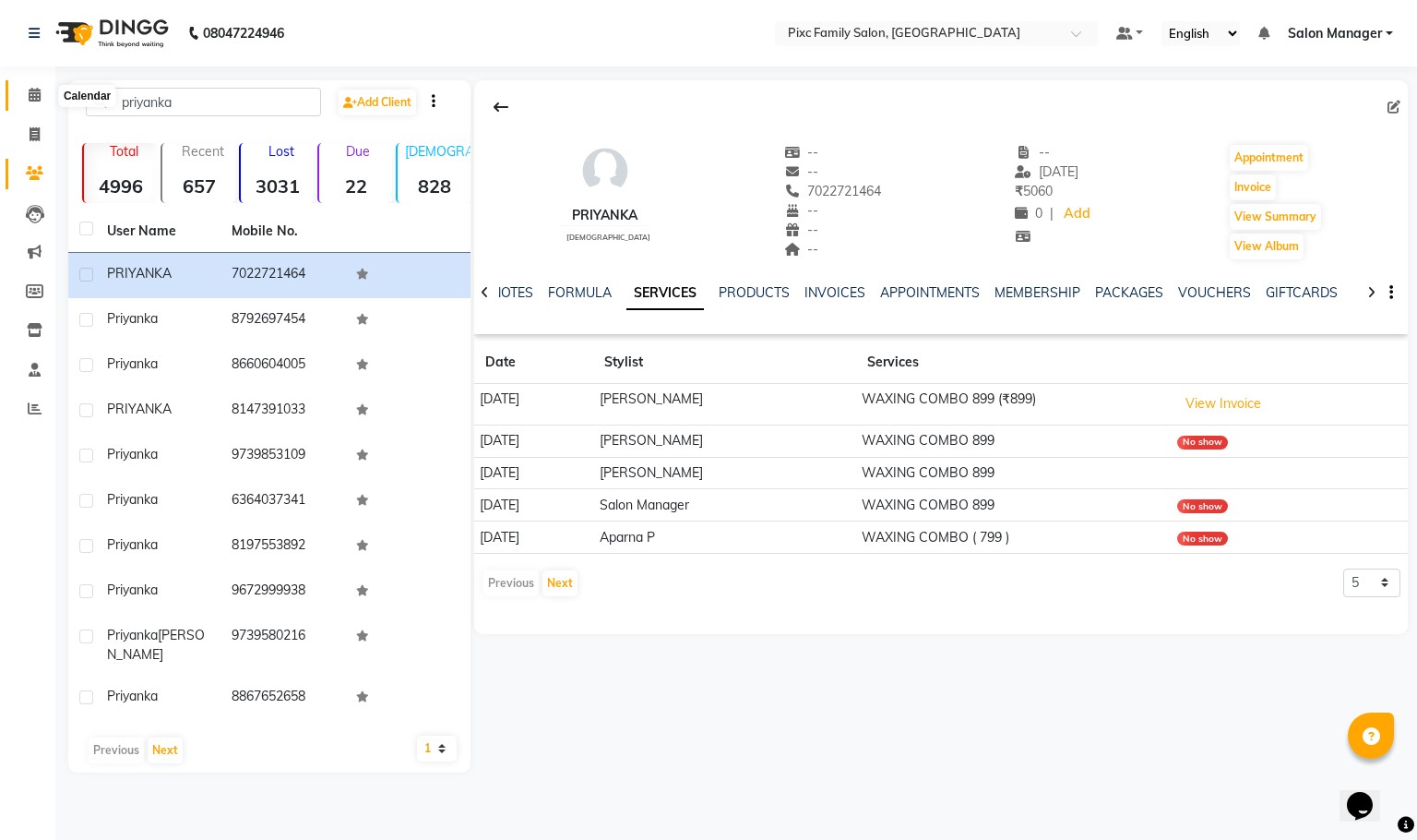
click at [43, 92] on span at bounding box center [34, 95] width 32 height 21
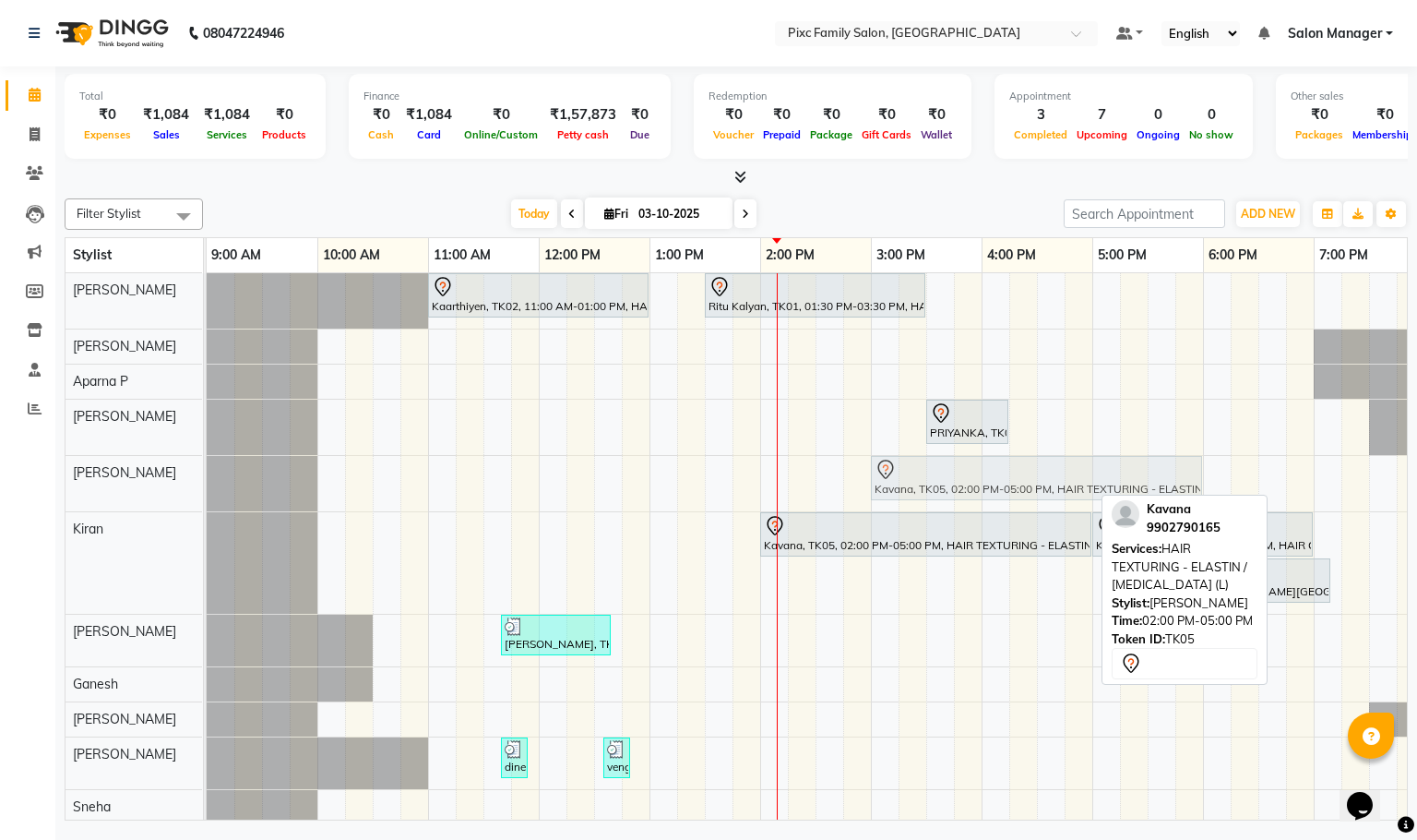
drag, startPoint x: 872, startPoint y: 488, endPoint x: 980, endPoint y: 493, distance: 108.1
click at [207, 493] on div "Kavana, TK05, 02:00 PM-05:00 PM, HAIR TEXTURING - ELASTIN / BOTOX (L) Kavana, T…" at bounding box center [207, 483] width 0 height 56
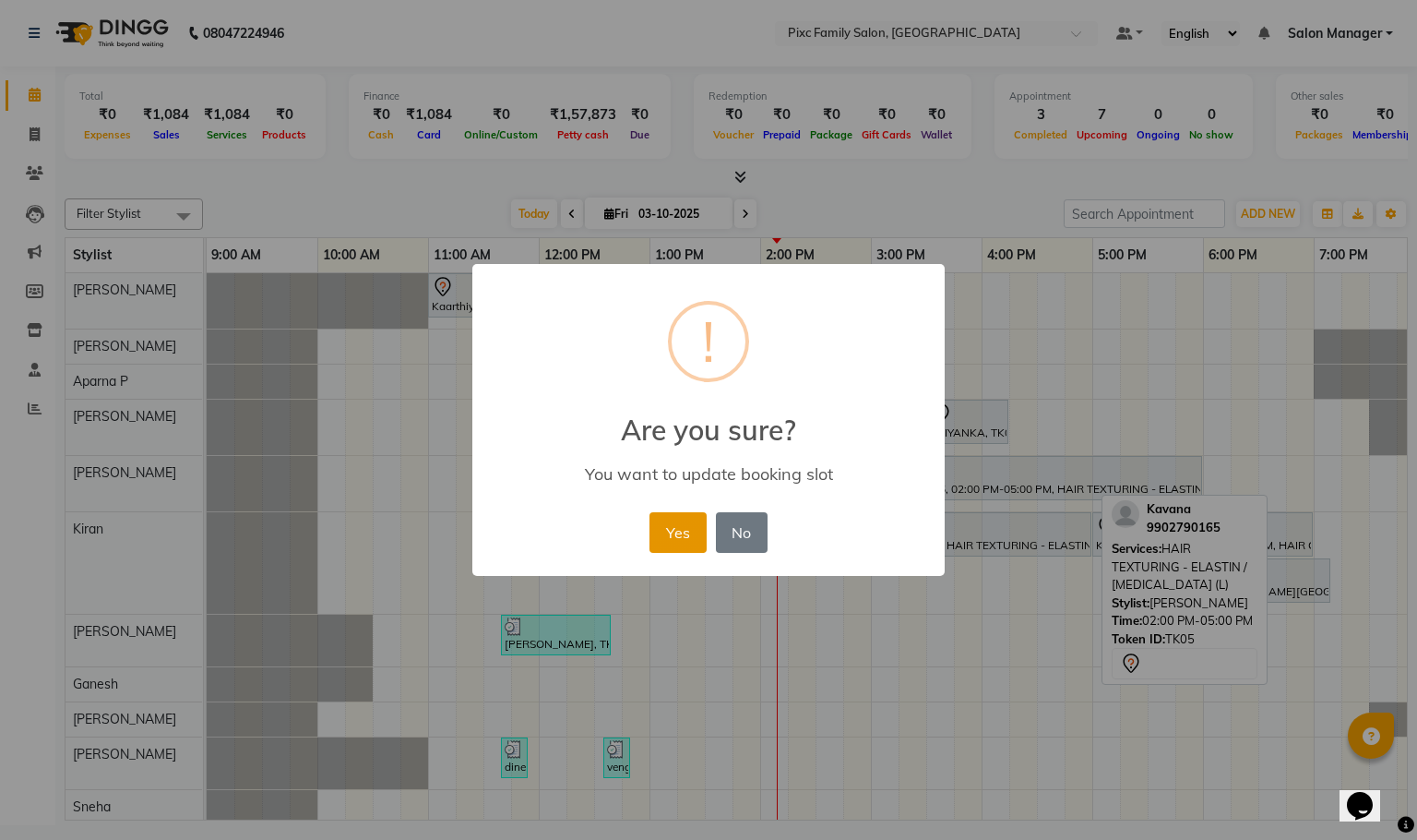
click at [693, 545] on button "Yes" at bounding box center [677, 533] width 56 height 41
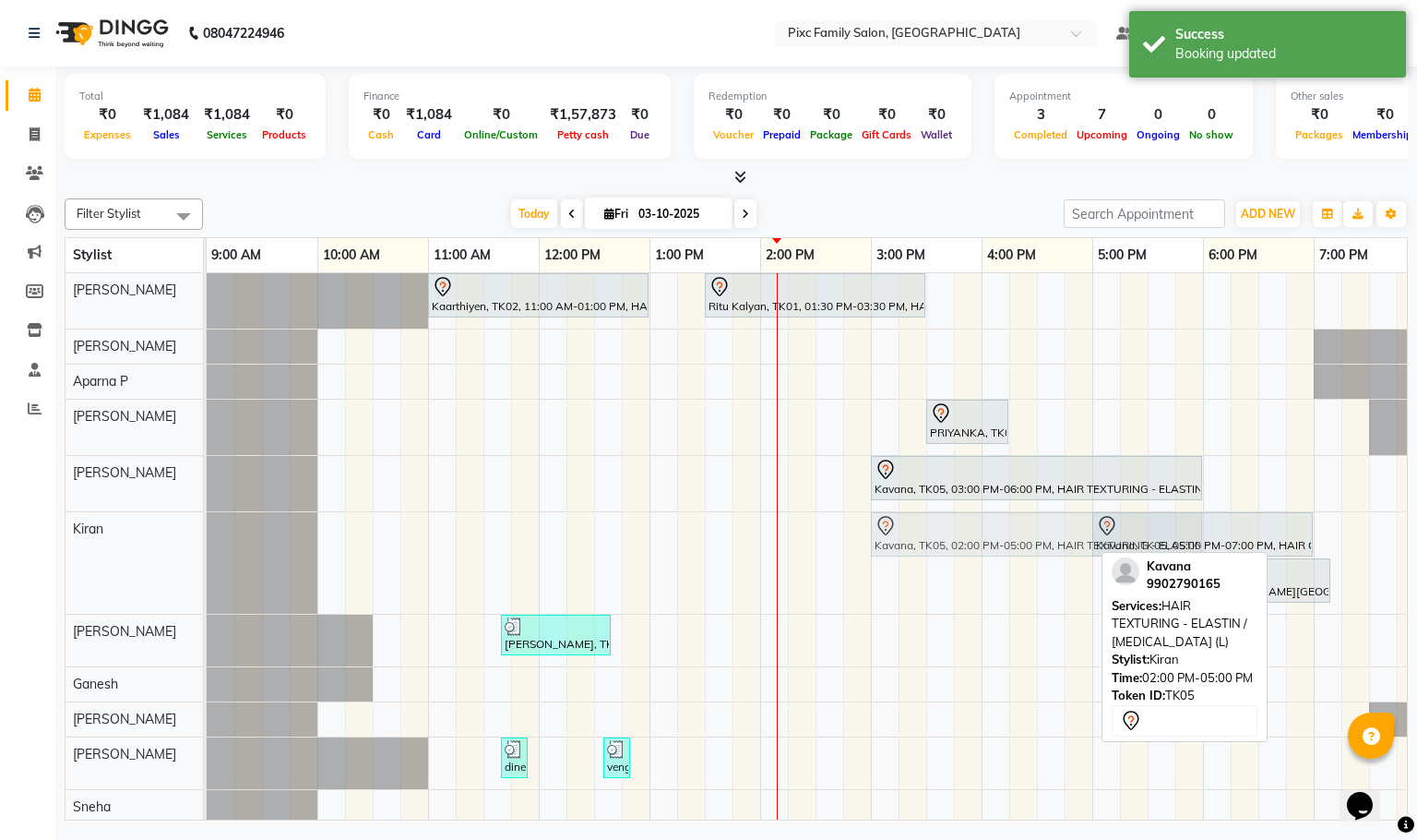
drag, startPoint x: 908, startPoint y: 548, endPoint x: 1016, endPoint y: 551, distance: 108.0
click at [207, 551] on div "Kavana, TK05, 02:00 PM-05:00 PM, HAIR TEXTURING - ELASTIN / BOTOX (L) Kavana, T…" at bounding box center [207, 563] width 0 height 102
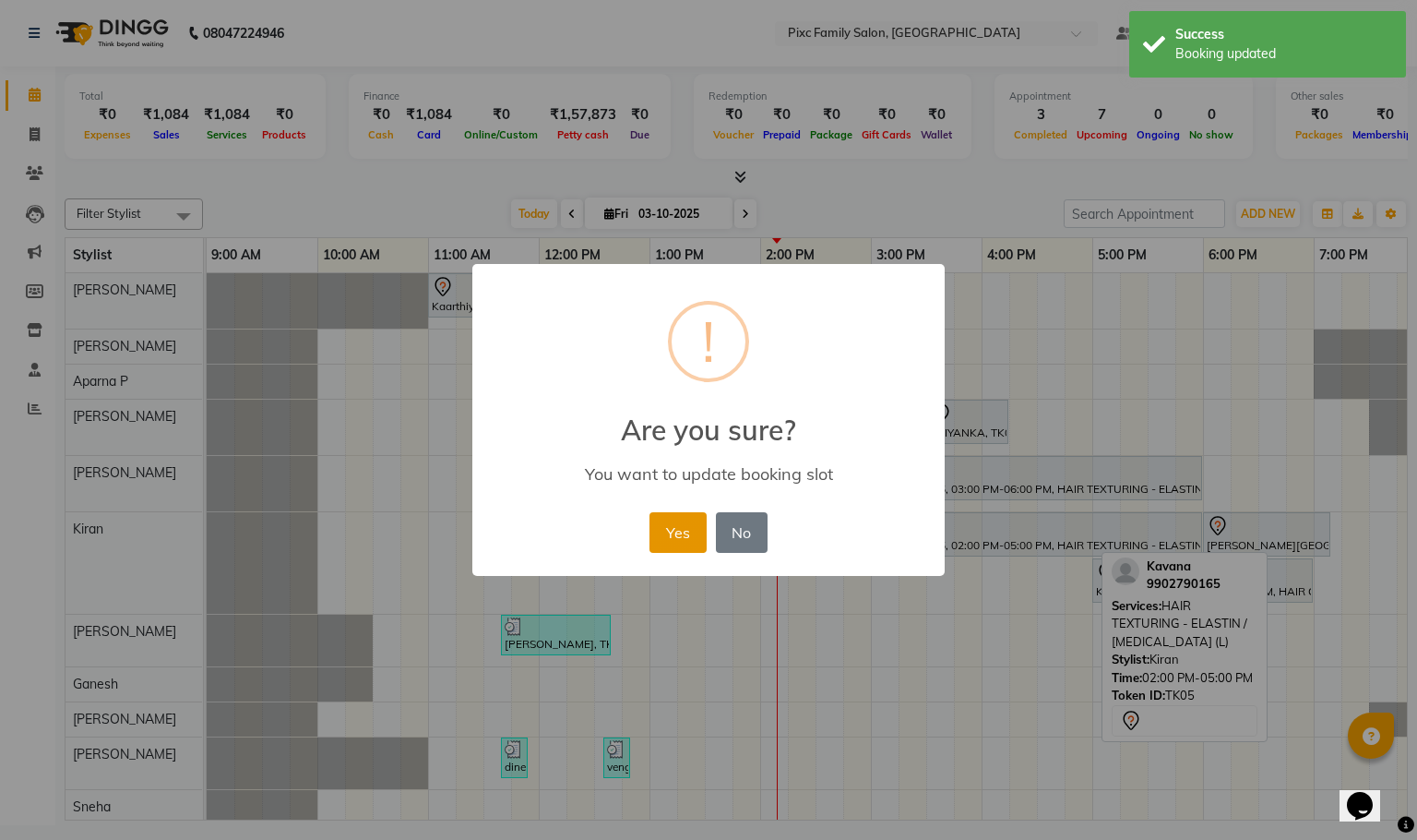
click at [659, 538] on button "Yes" at bounding box center [677, 533] width 56 height 41
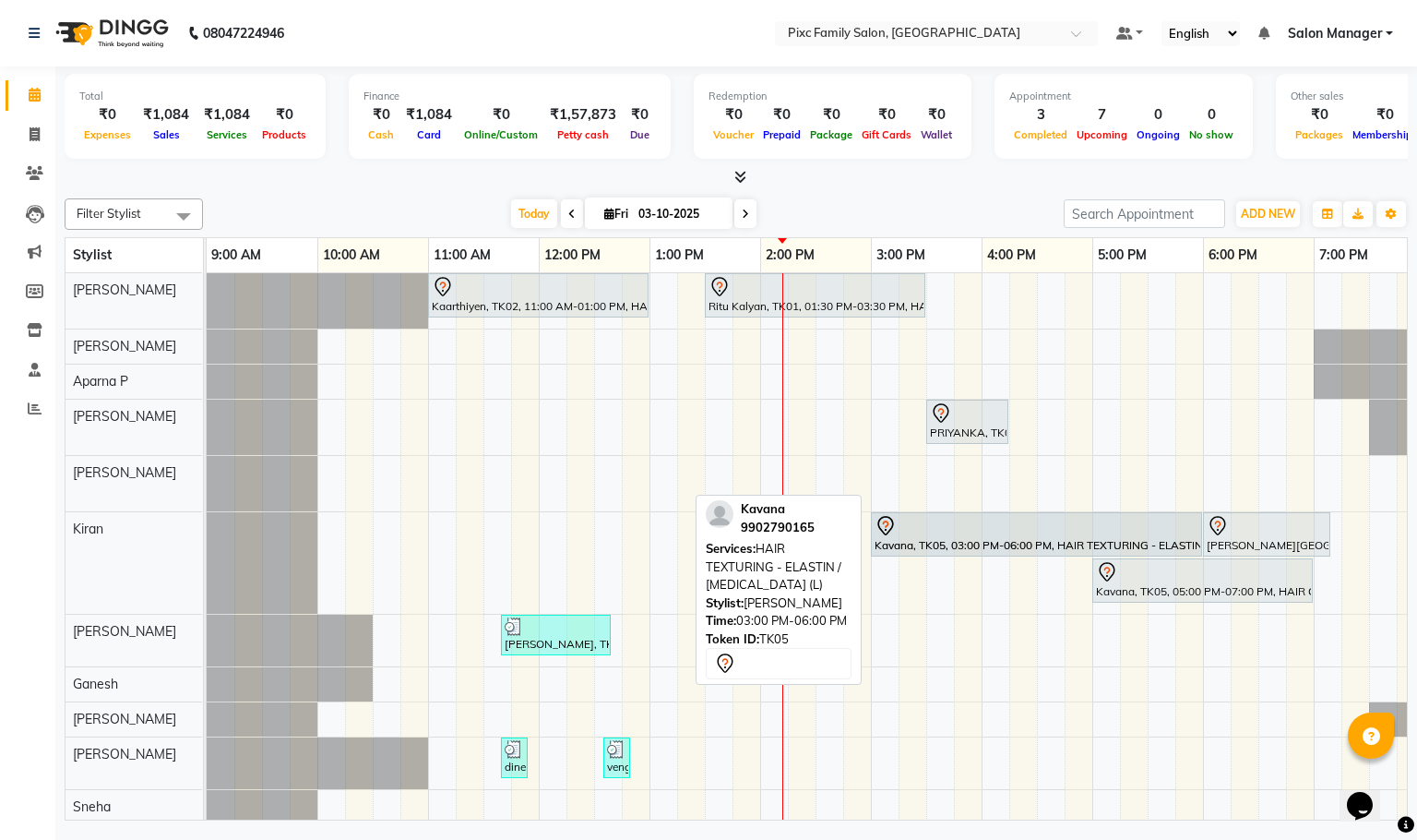
drag, startPoint x: 927, startPoint y: 476, endPoint x: 933, endPoint y: 549, distance: 73.2
click at [933, 549] on tbody "Kaarthiyen, TK02, 11:00 AM-01:00 PM, HAIR TEXTURING - LOREAL SMOOTHENING / STRA…" at bounding box center [871, 548] width 1329 height 551
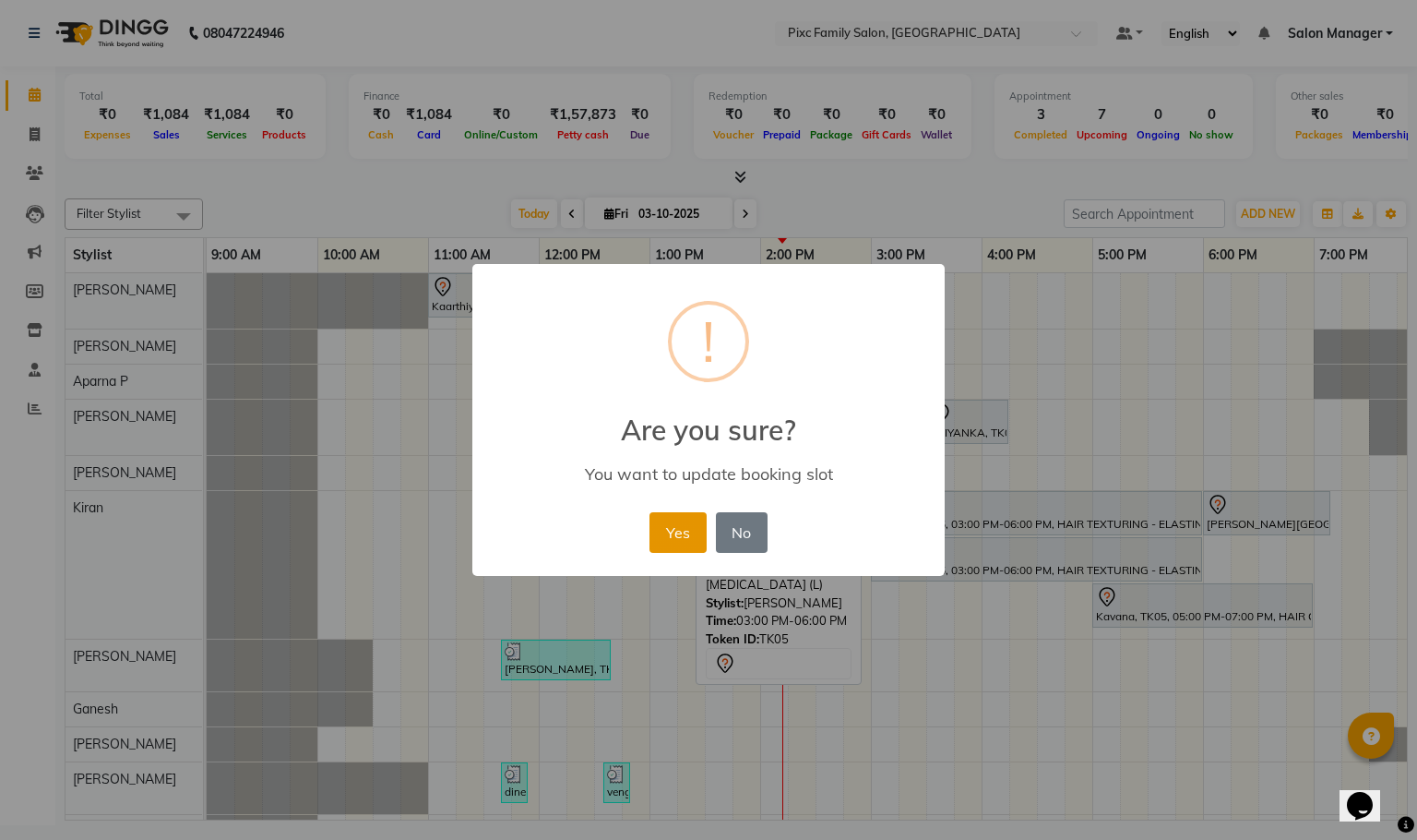
click at [678, 532] on button "Yes" at bounding box center [677, 533] width 56 height 41
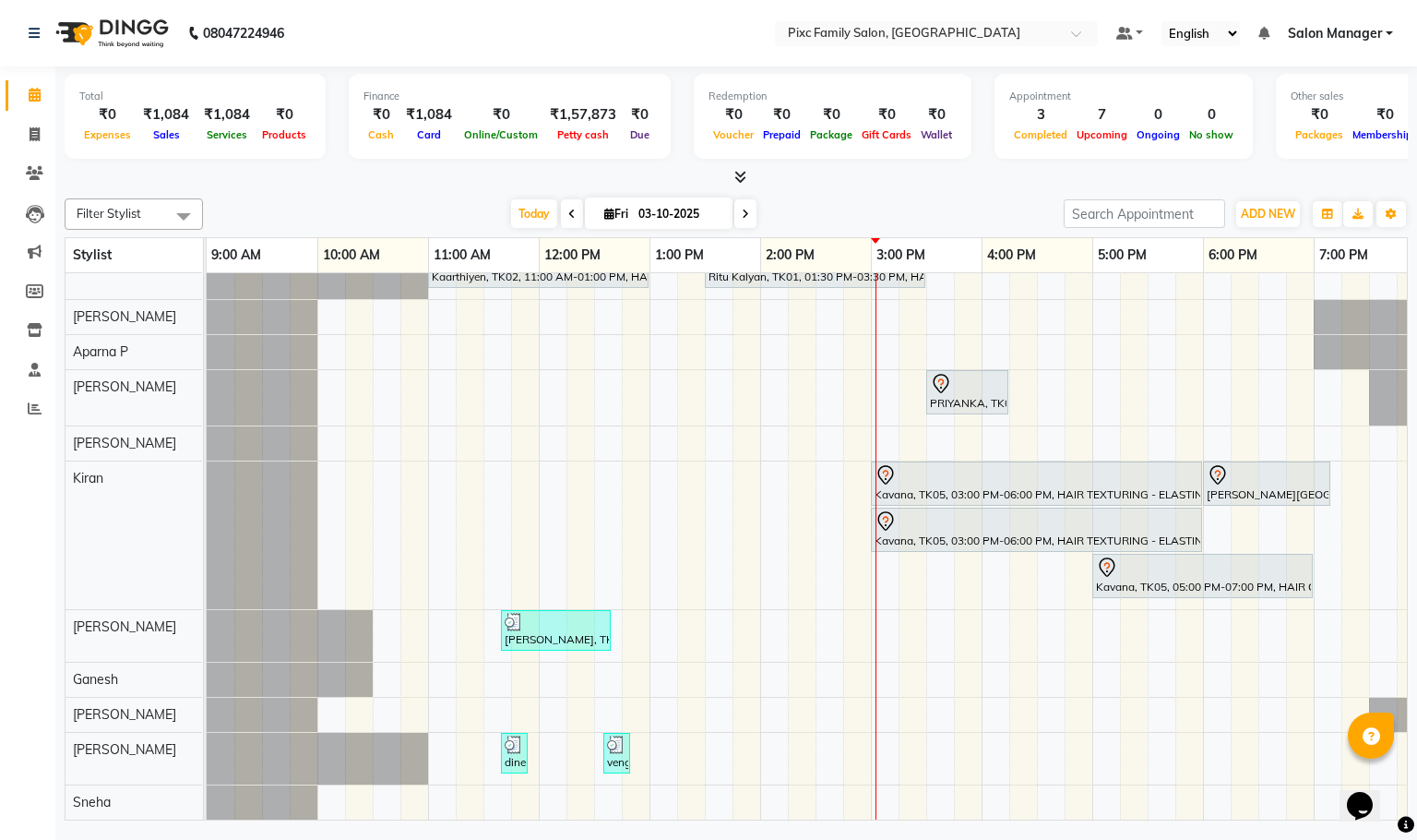
scroll to position [56, 0]
click at [28, 136] on span at bounding box center [34, 135] width 32 height 21
select select "3509"
select select "service"
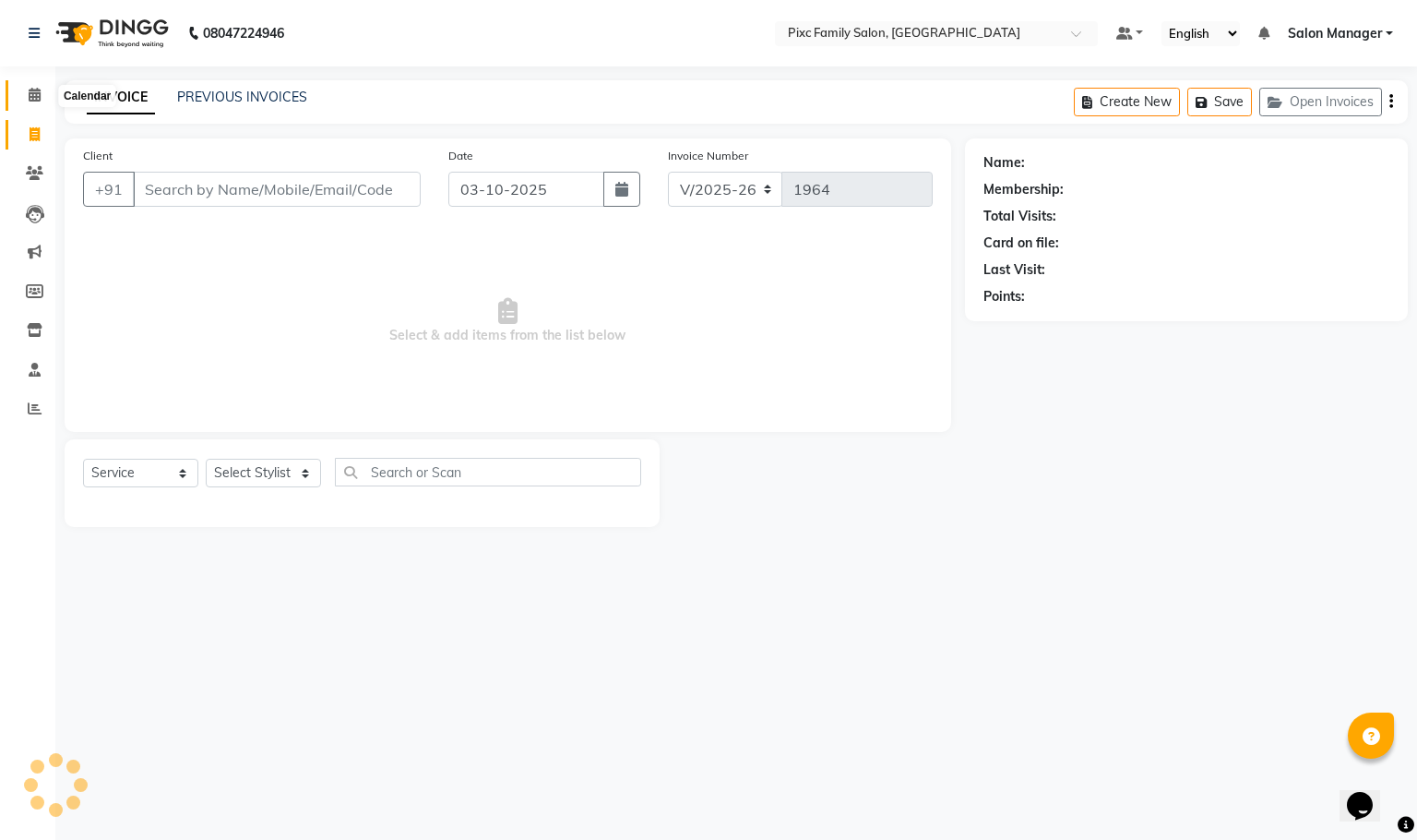
click at [39, 90] on icon at bounding box center [34, 94] width 12 height 14
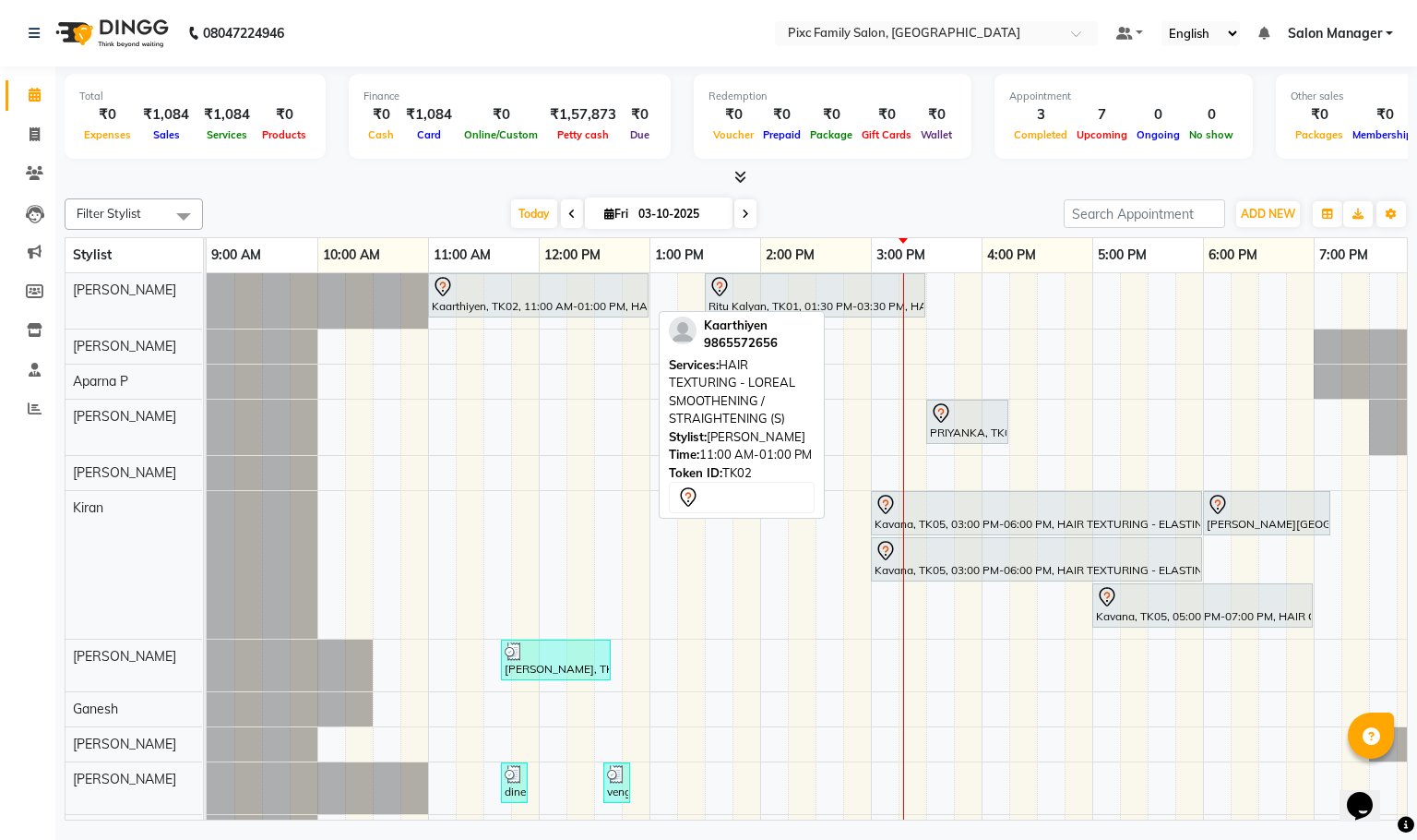
click at [496, 297] on div at bounding box center [538, 287] width 213 height 22
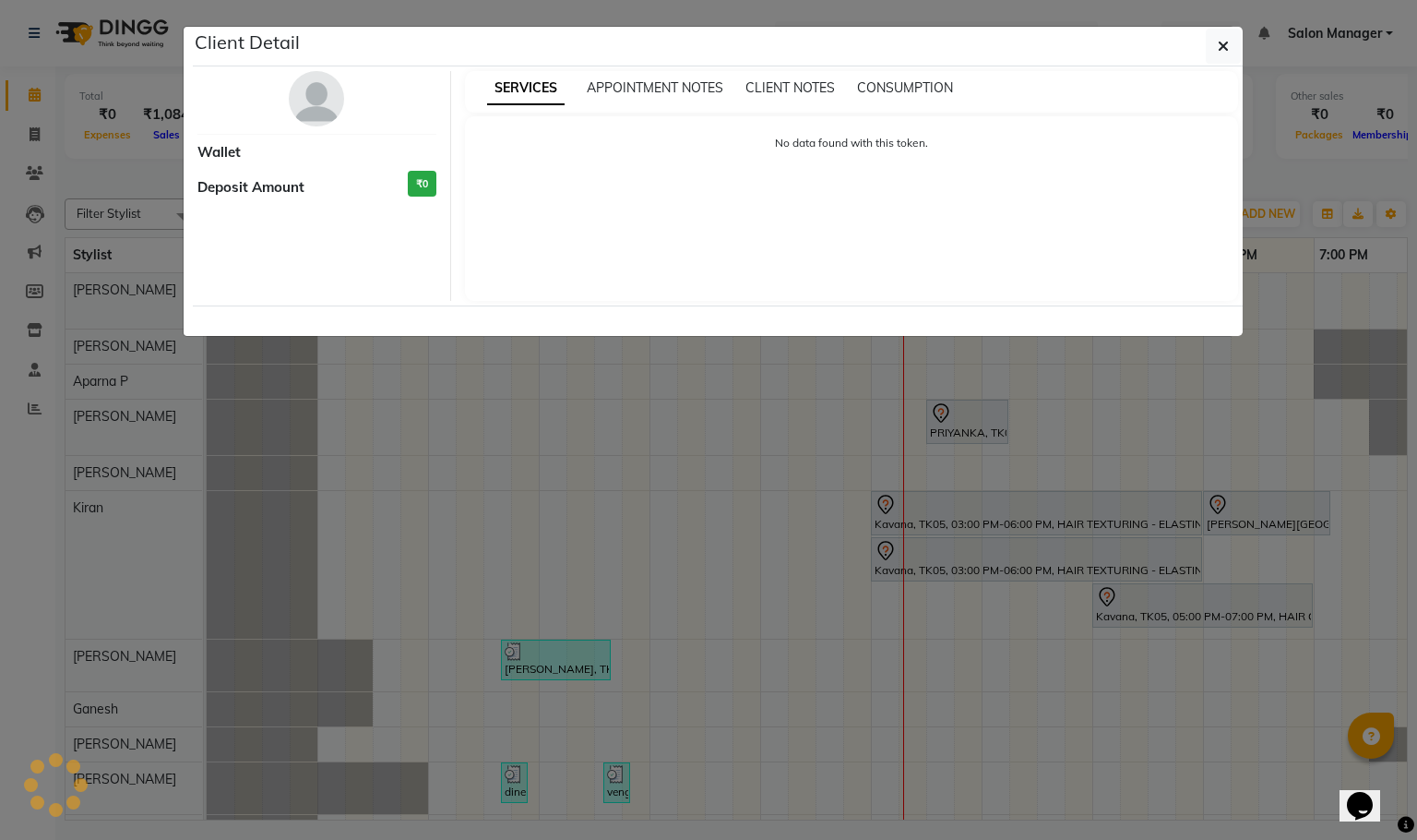
select select "7"
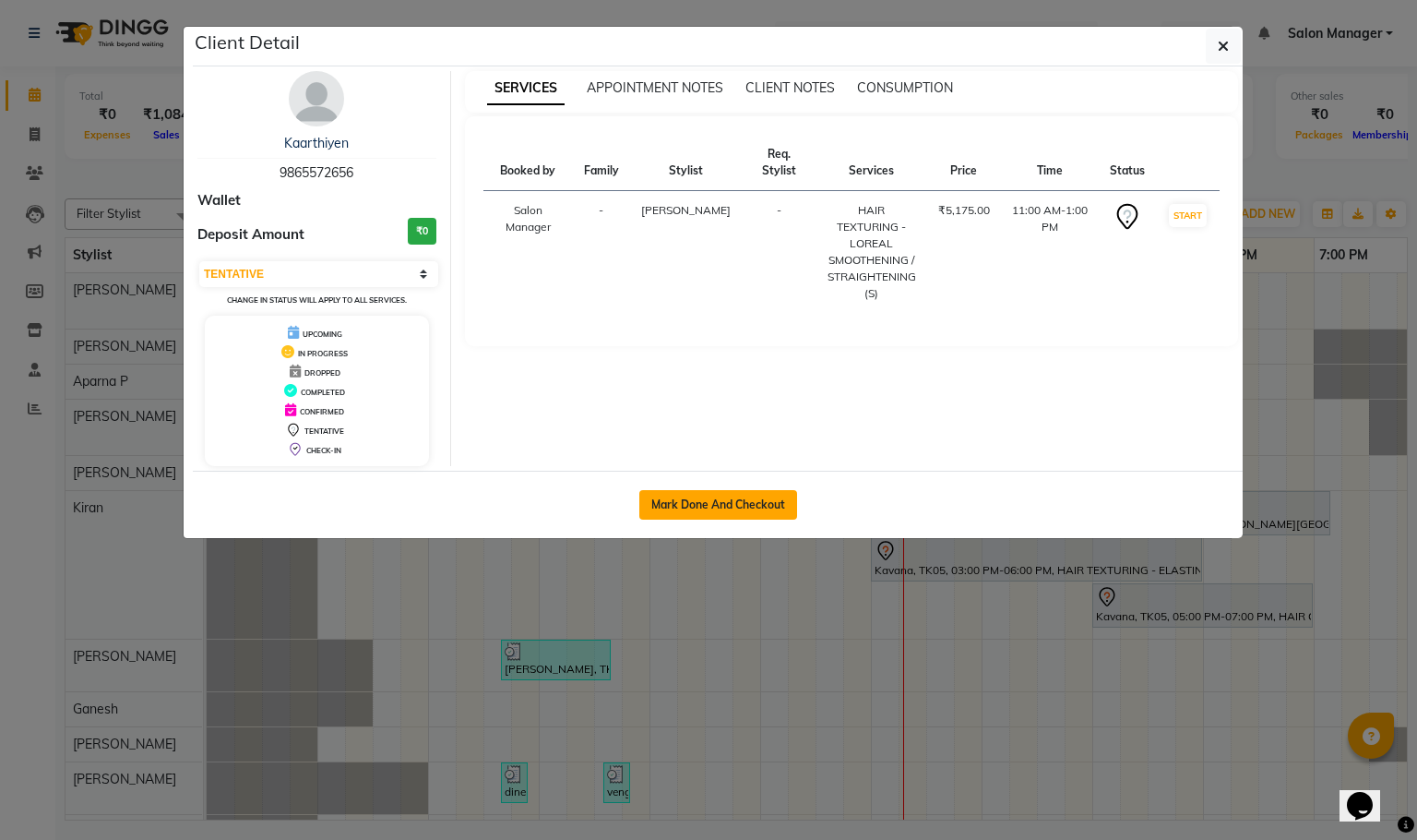
click at [703, 518] on button "Mark Done And Checkout" at bounding box center [718, 505] width 157 height 30
select select "service"
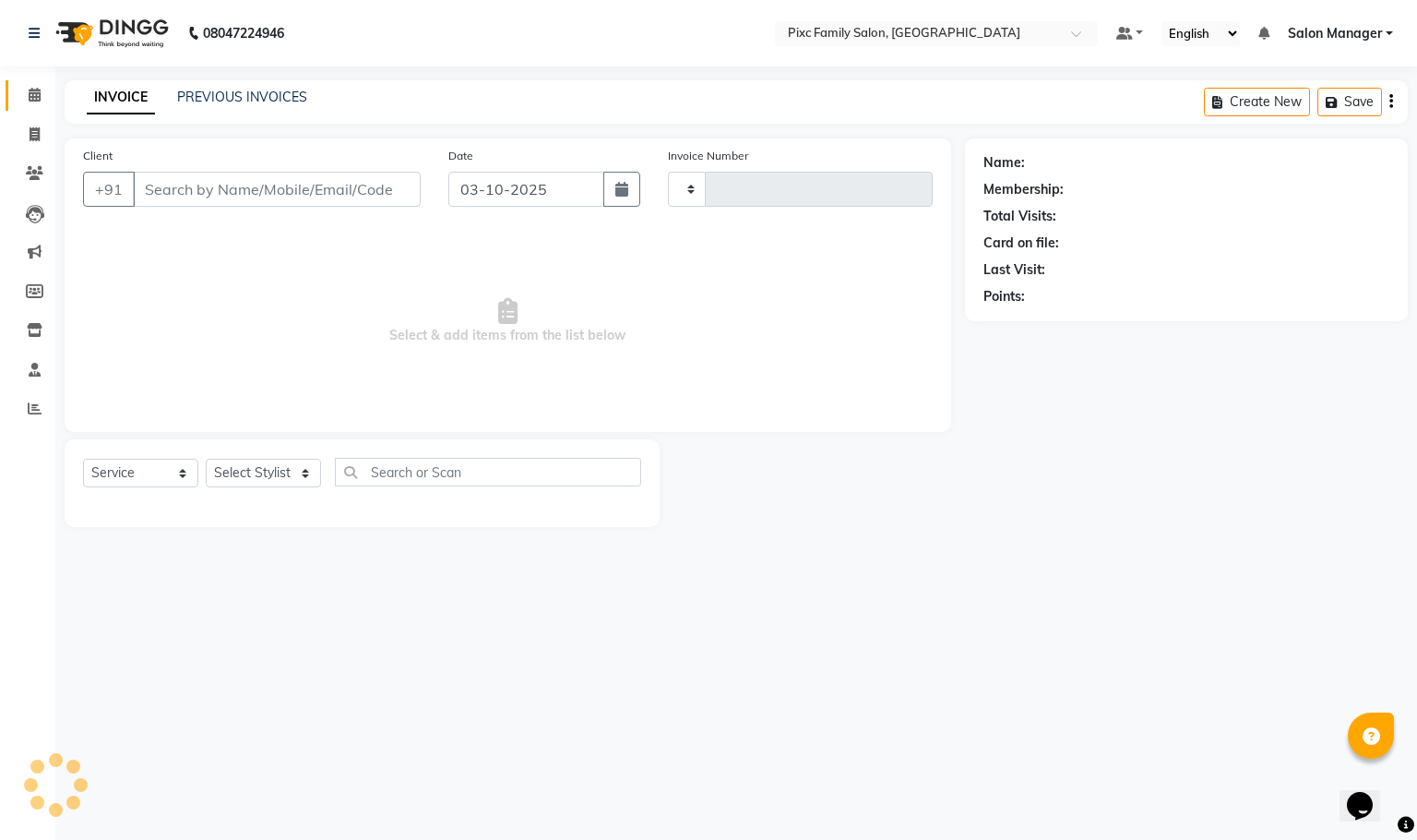
type input "1964"
select select "3509"
type input "9865572656"
select select "16506"
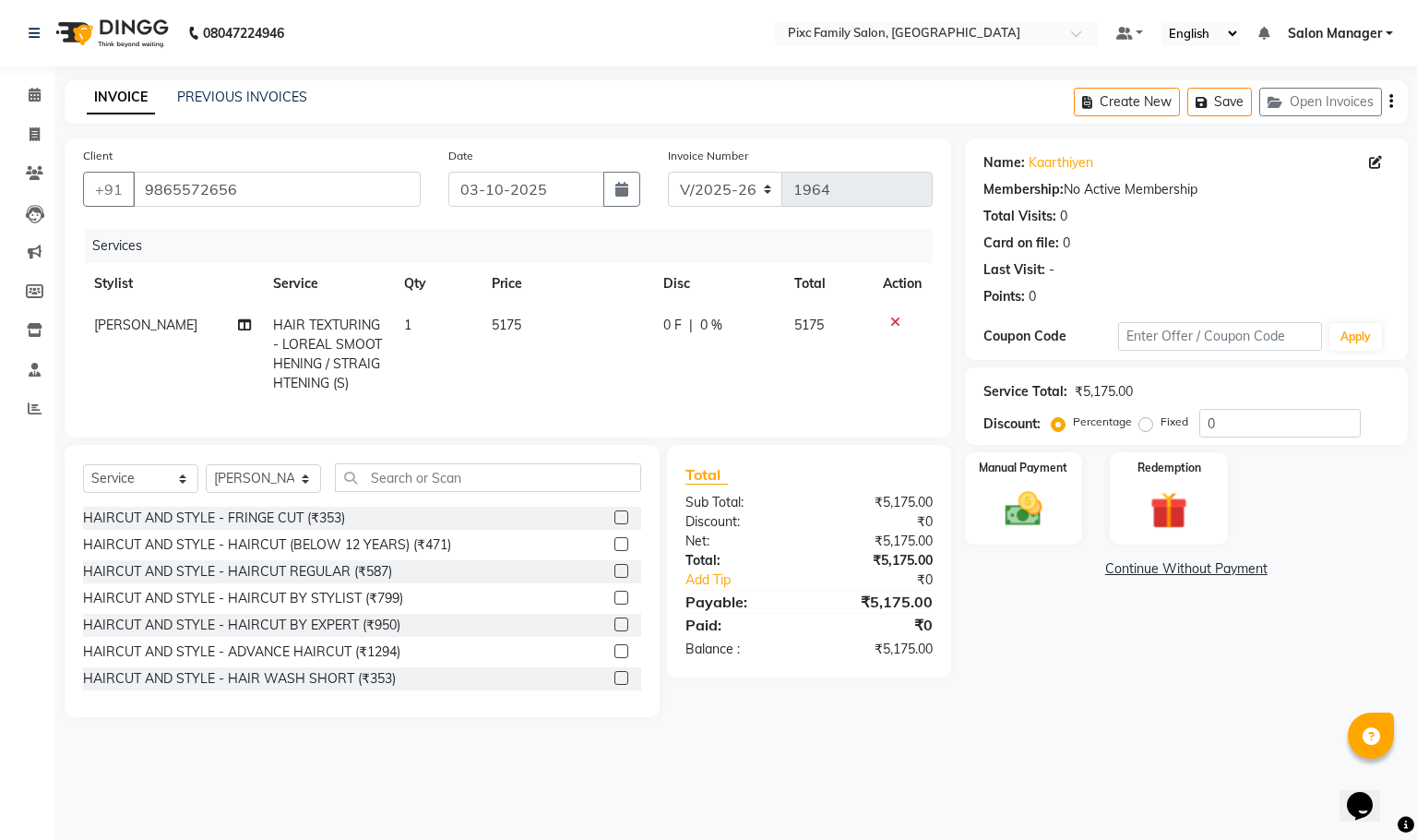
click at [670, 325] on span "0 F" at bounding box center [672, 325] width 19 height 19
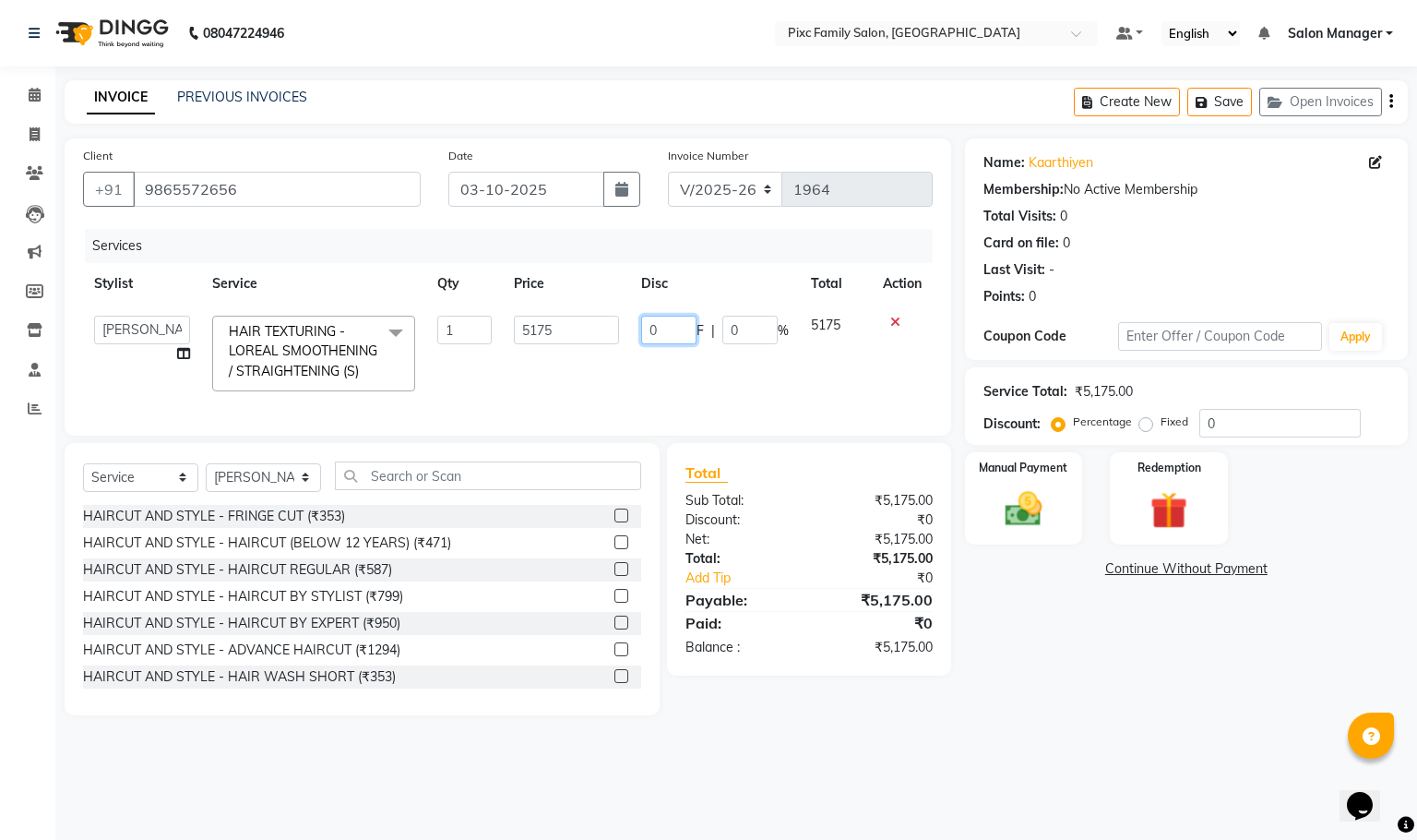
click at [668, 341] on input "0" at bounding box center [669, 330] width 56 height 29
type input "675"
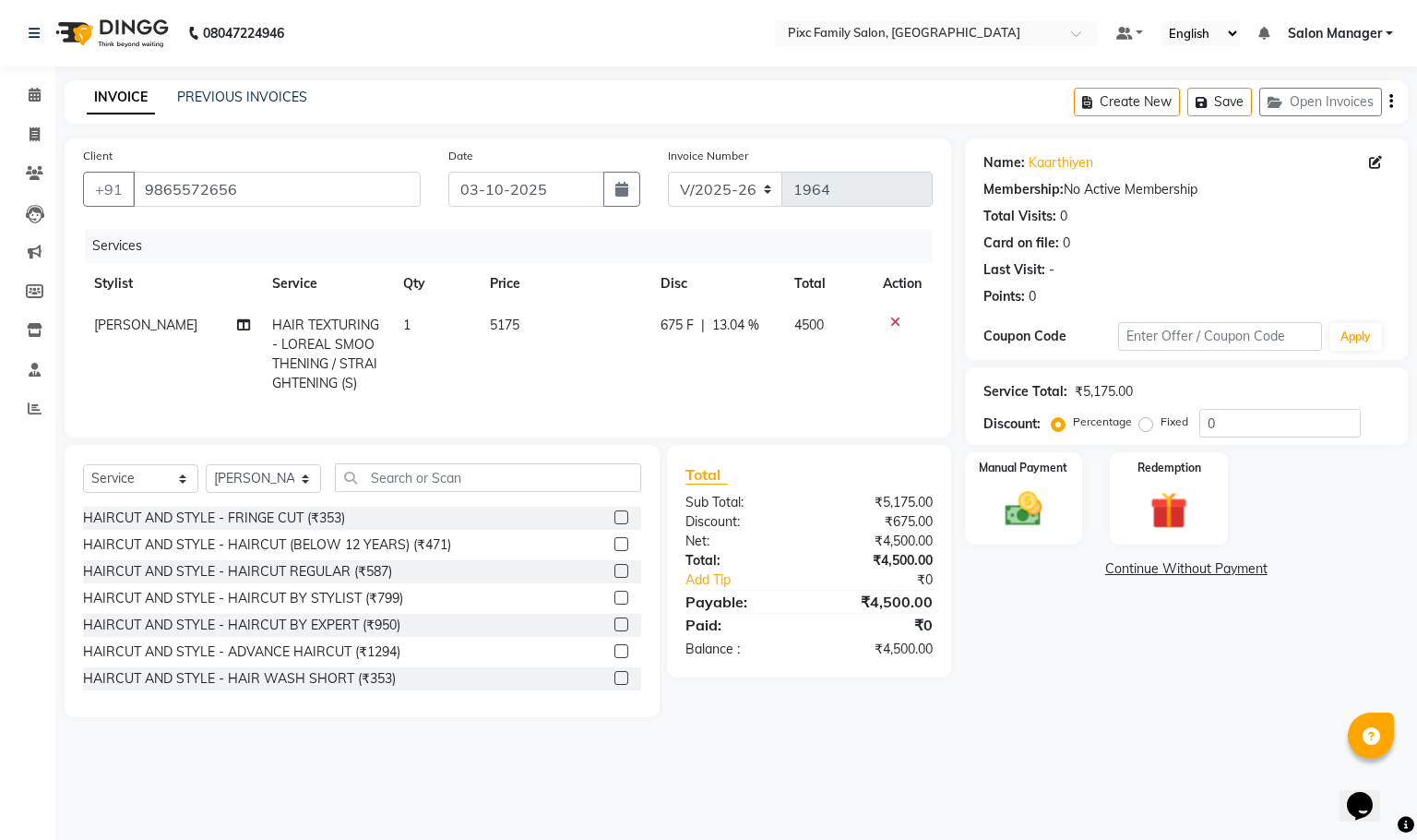
click at [696, 407] on div "Services Stylist Service Qty Price Disc Total Action Abid Haidar HAIR TEXTURING…" at bounding box center [508, 323] width 850 height 190
click at [242, 493] on select "Select Stylist Abid Haidar Aiswarya Babu Akil Khan Aparna P Ganesh Jagadeesh Ki…" at bounding box center [263, 478] width 116 height 29
select select "66551"
click at [206, 485] on select "Select Stylist Abid Haidar Aiswarya Babu Akil Khan Aparna P Ganesh Jagadeesh Ki…" at bounding box center [263, 478] width 116 height 29
click at [455, 492] on input "text" at bounding box center [488, 477] width 307 height 29
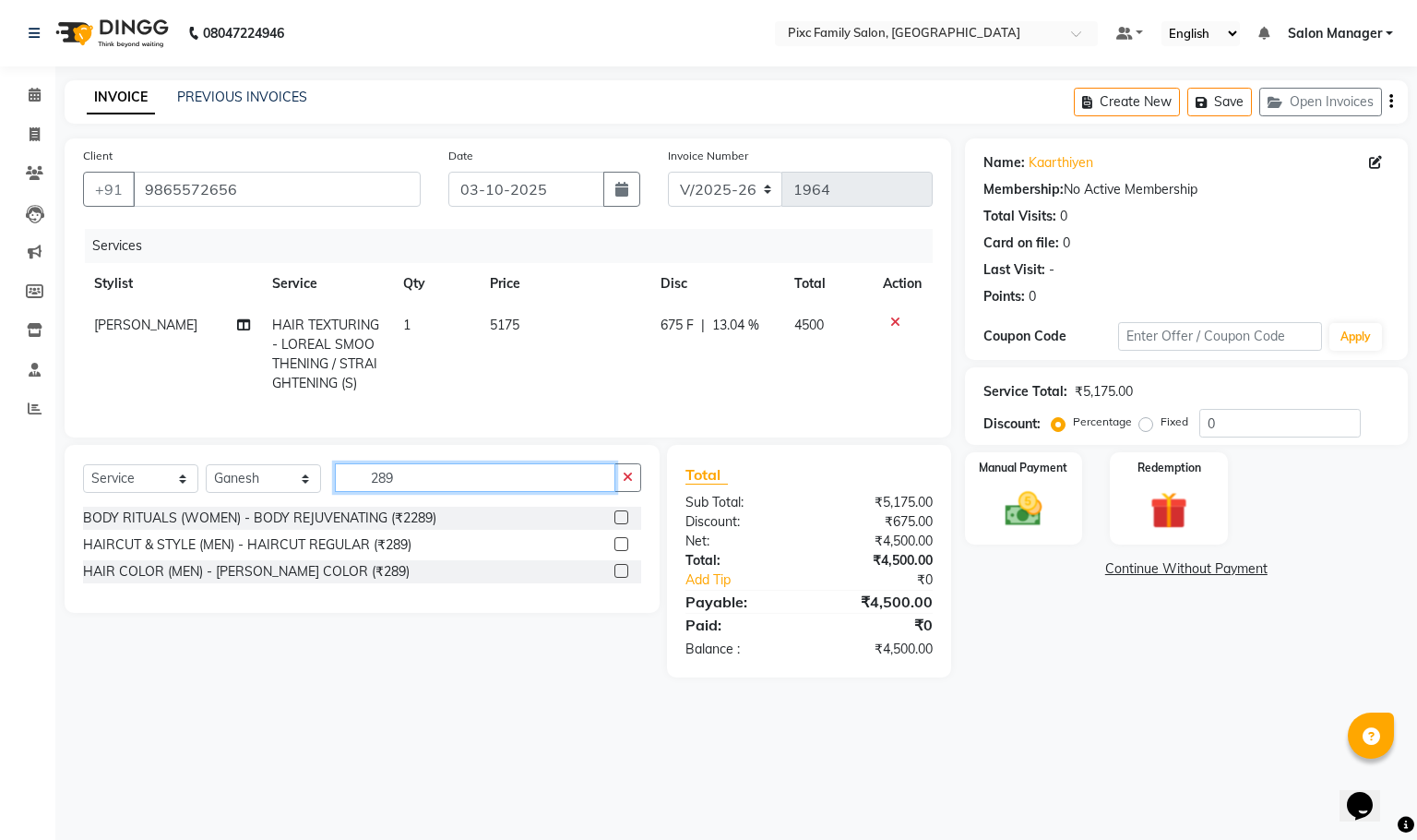
type input "289"
click at [624, 551] on label at bounding box center [621, 544] width 14 height 14
click at [624, 551] on input "checkbox" at bounding box center [621, 545] width 12 height 12
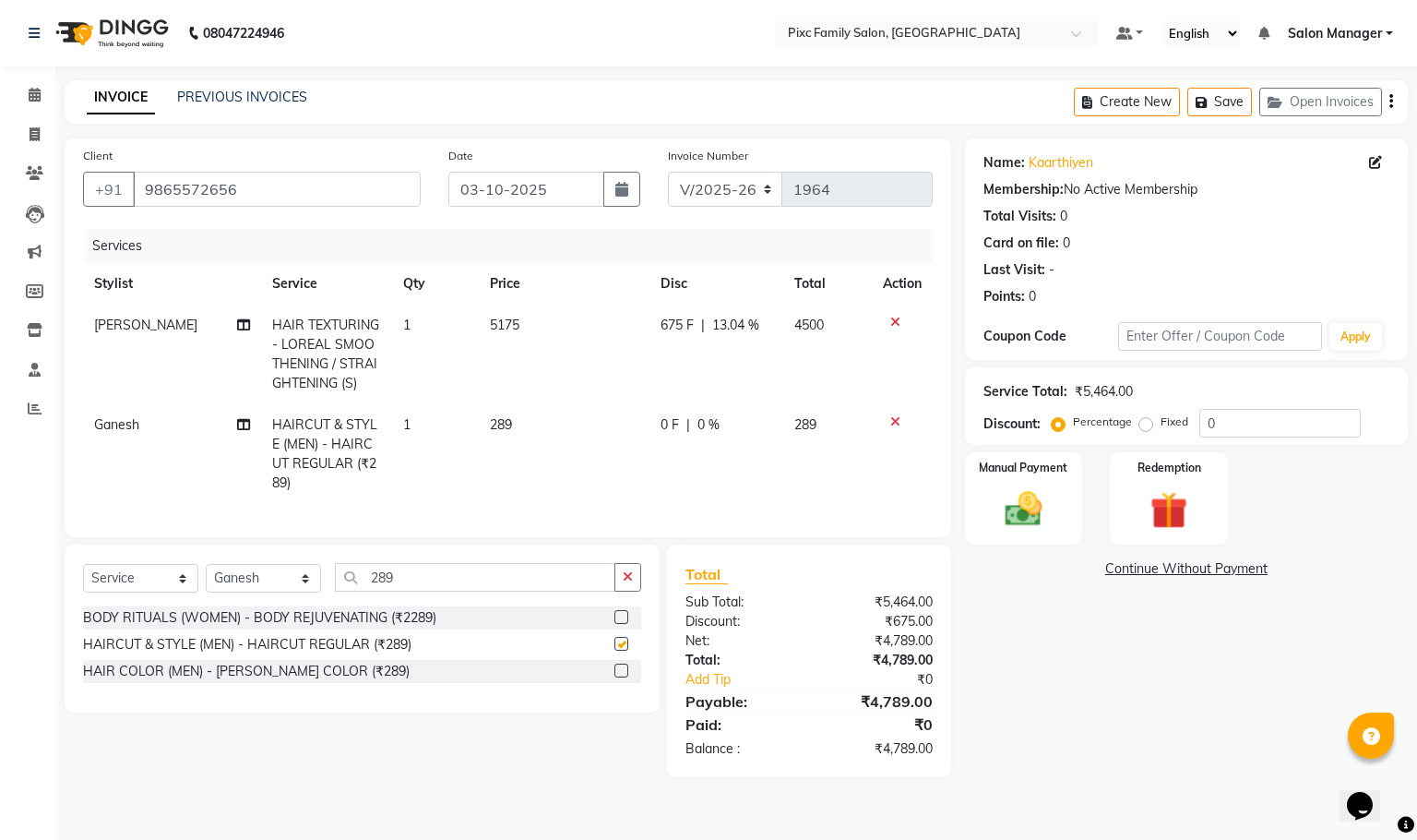
checkbox input "false"
click at [633, 588] on button "button" at bounding box center [628, 577] width 27 height 29
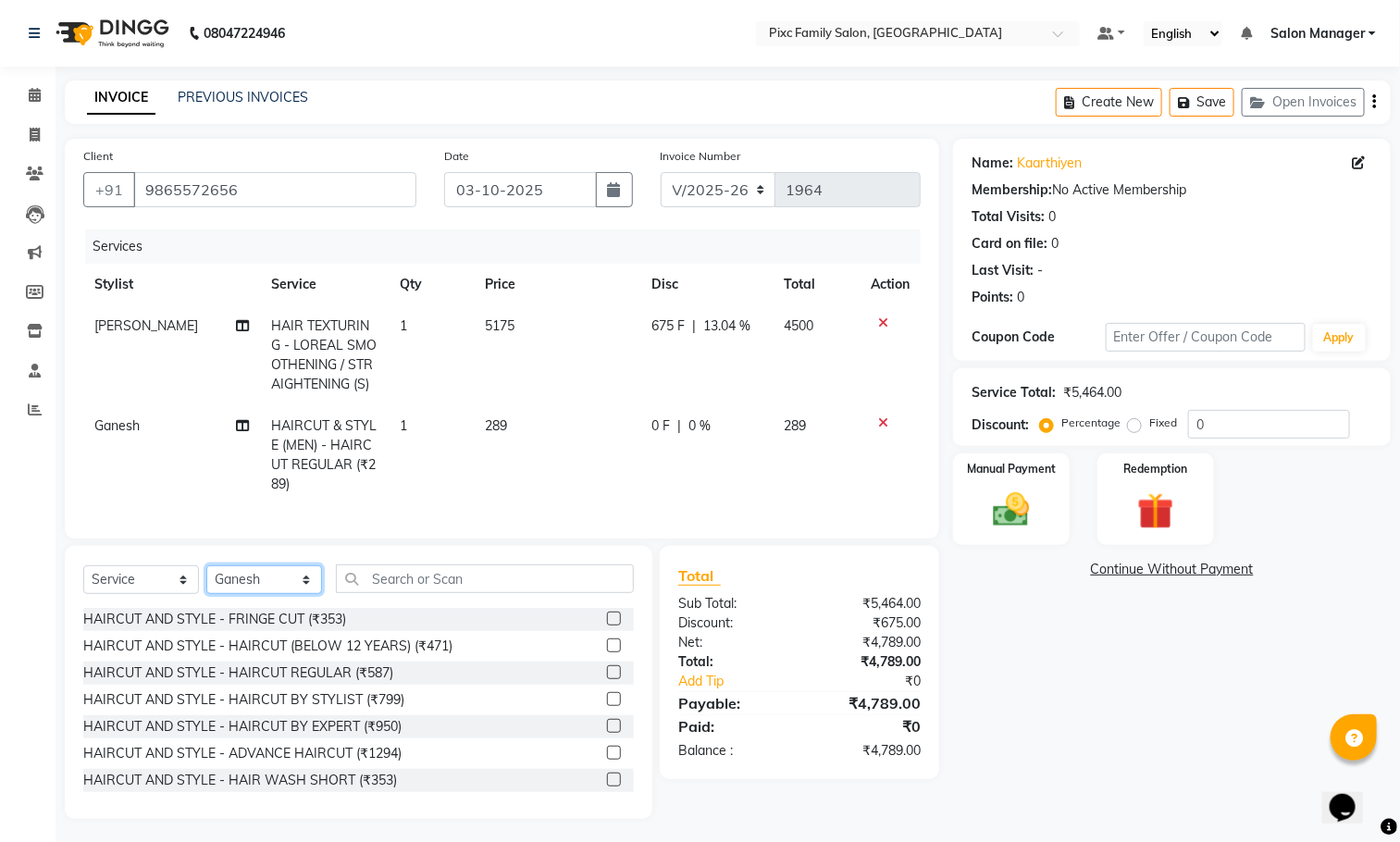
click at [270, 591] on select "Select Stylist Abid Haidar Aiswarya Babu Akil Khan Aparna P Ganesh Jagadeesh Ki…" at bounding box center [264, 579] width 116 height 29
select select "90556"
click at [206, 587] on select "Select Stylist Abid Haidar Aiswarya Babu Akil Khan Aparna P Ganesh Jagadeesh Ki…" at bounding box center [264, 579] width 116 height 29
click at [481, 593] on input "text" at bounding box center [485, 578] width 298 height 29
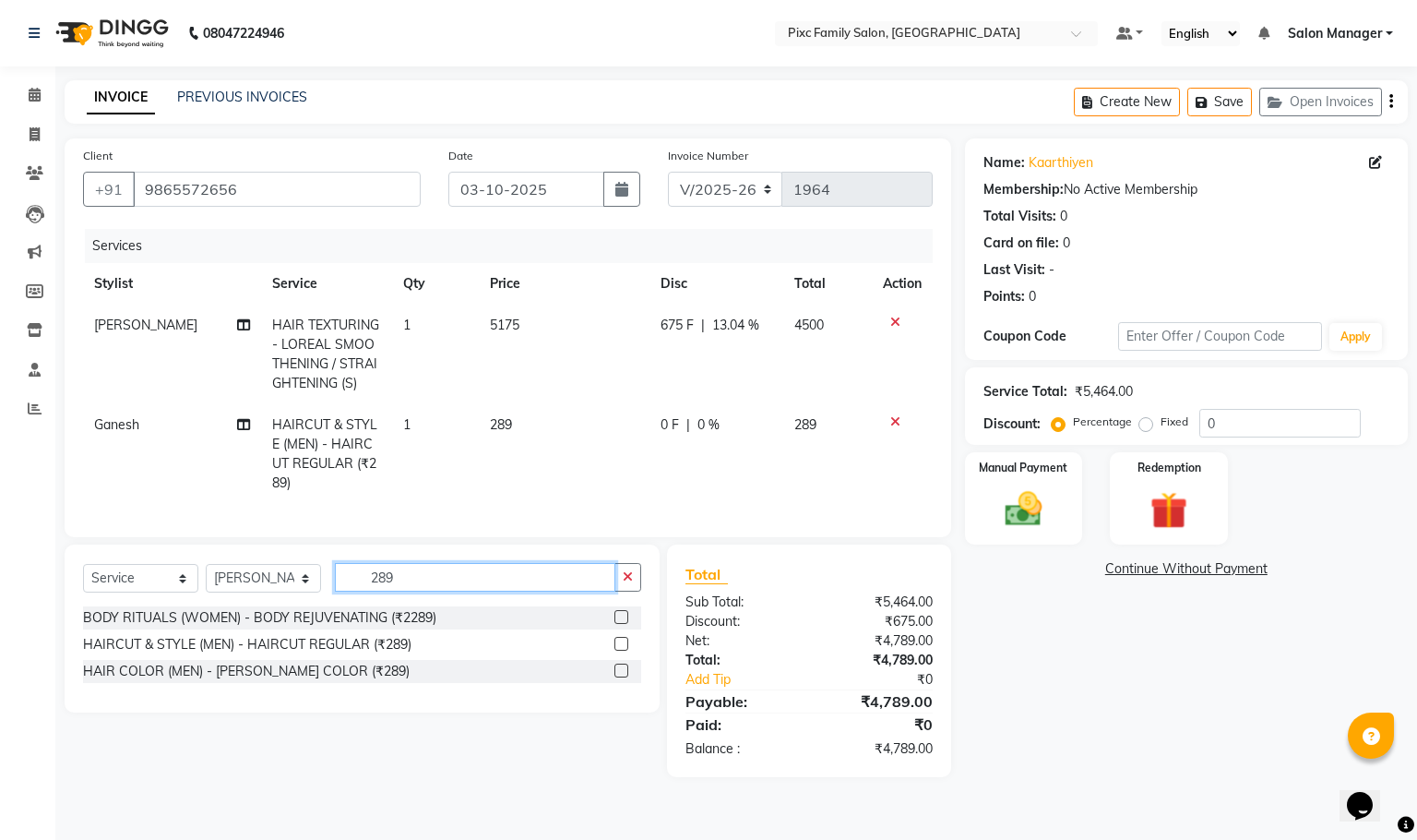
type input "289"
click at [626, 650] on label at bounding box center [621, 644] width 14 height 14
click at [626, 650] on input "checkbox" at bounding box center [621, 644] width 12 height 12
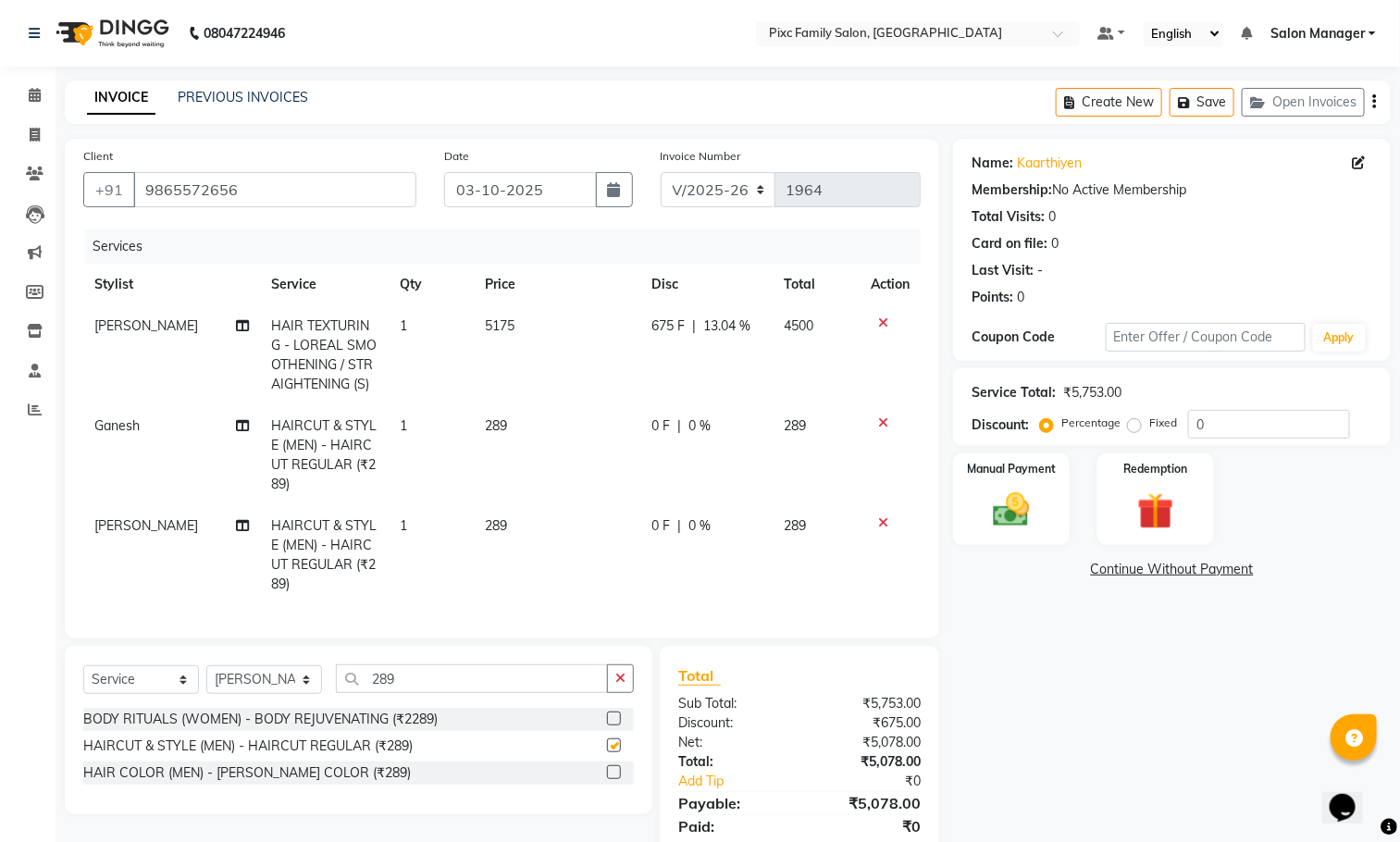
checkbox input "false"
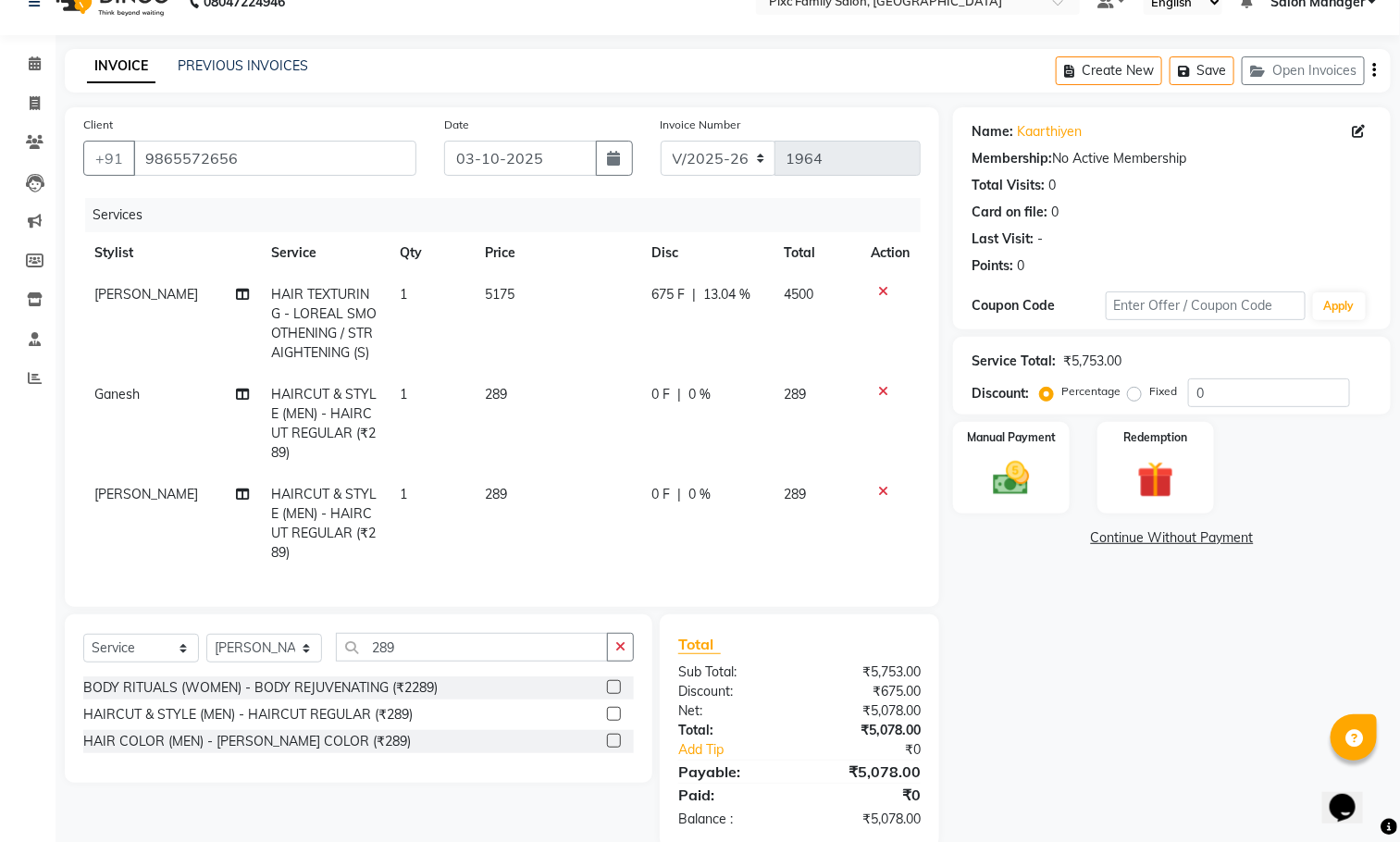
scroll to position [86, 0]
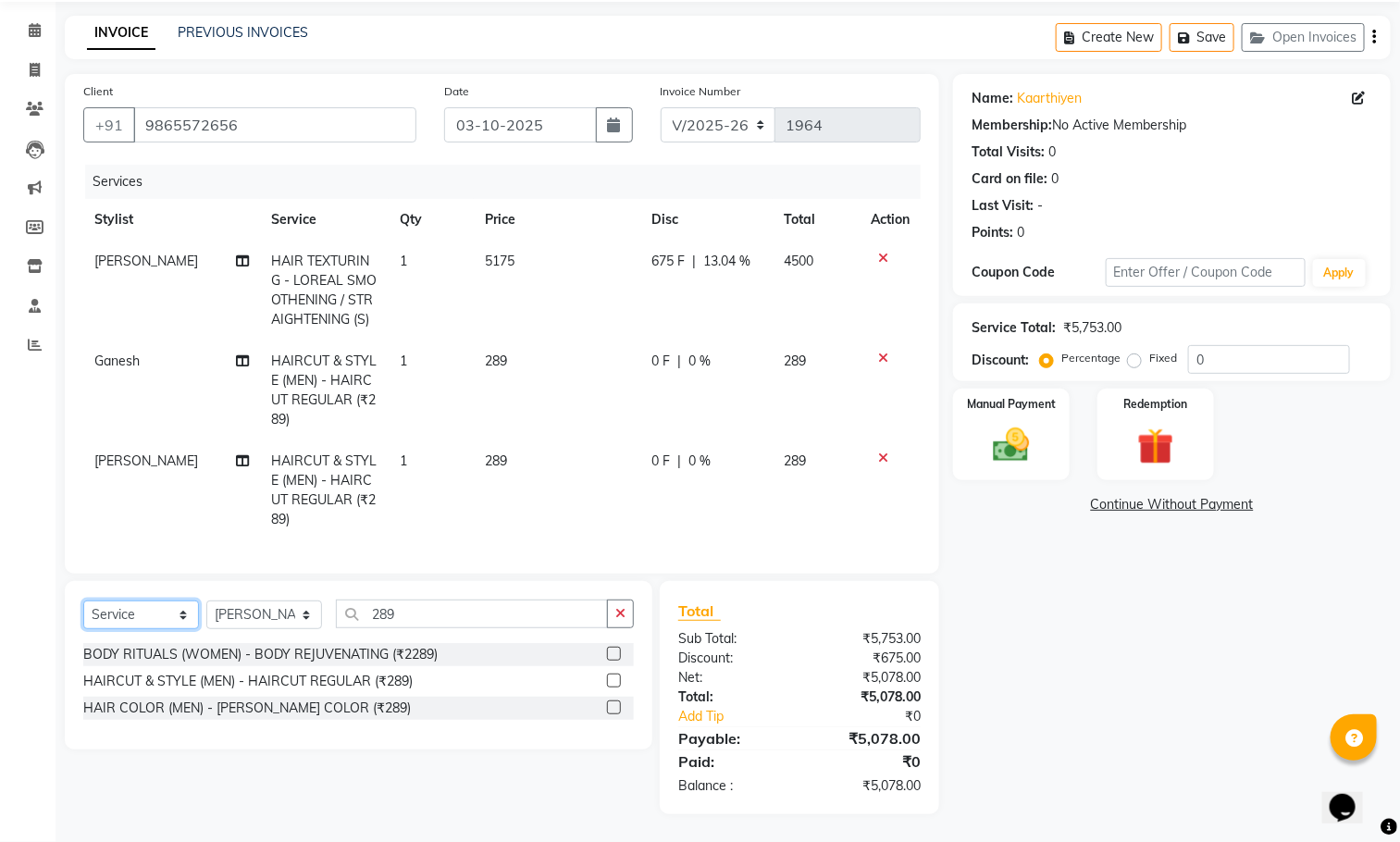
click at [138, 606] on select "Select Service Product Membership Package Voucher Prepaid Gift Card" at bounding box center [141, 615] width 116 height 29
select select "product"
click at [84, 601] on select "Select Service Product Membership Package Voucher Prepaid Gift Card" at bounding box center [141, 615] width 116 height 29
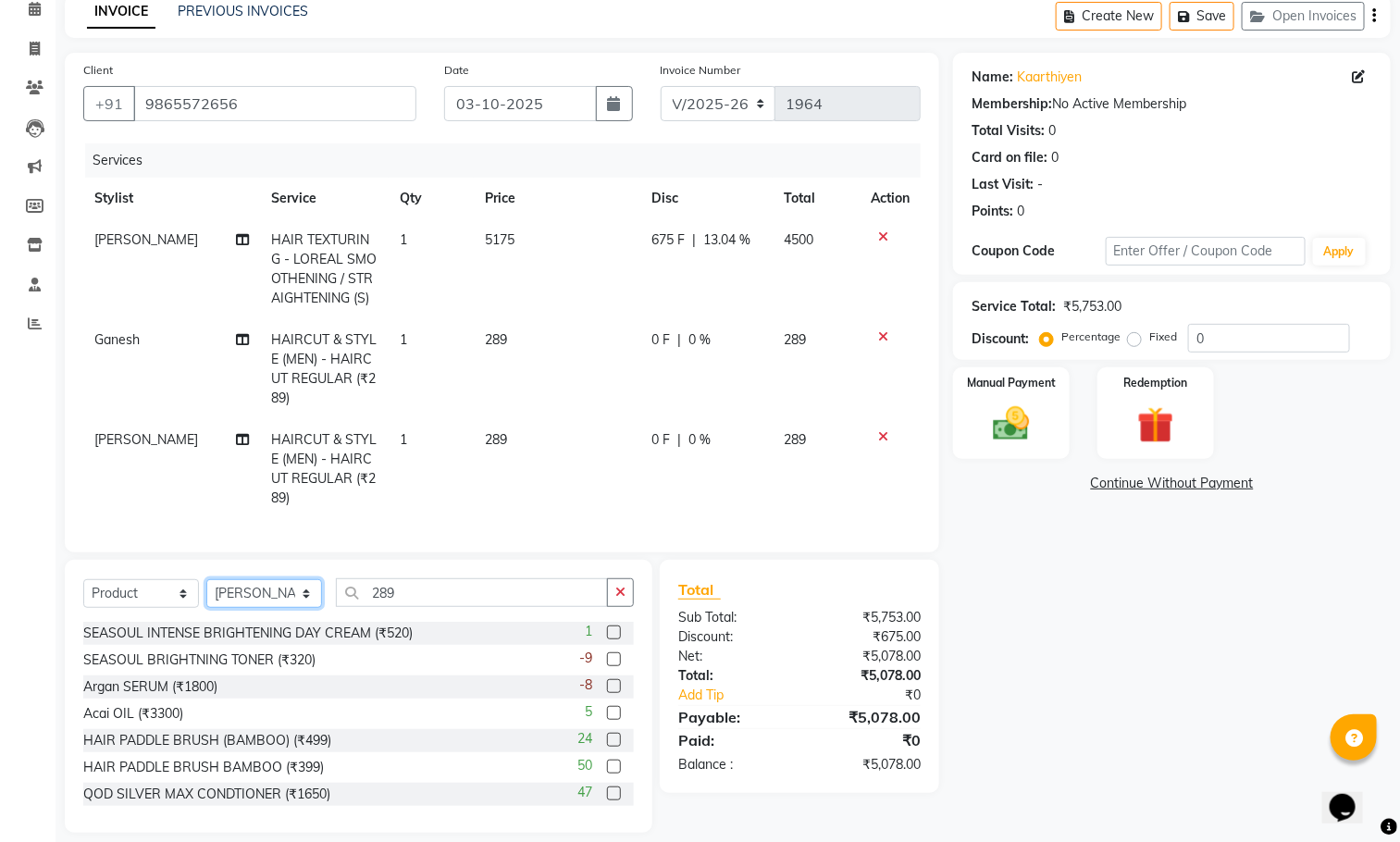
click at [278, 606] on select "Select Stylist Abid Haidar Aiswarya Babu Akil Khan Aparna P Ganesh Jagadeesh Ki…" at bounding box center [264, 593] width 116 height 29
select select "16506"
click at [206, 601] on select "Select Stylist Abid Haidar Aiswarya Babu Akil Khan Aparna P Ganesh Jagadeesh Ki…" at bounding box center [264, 593] width 116 height 29
drag, startPoint x: 623, startPoint y: 611, endPoint x: 583, endPoint y: 612, distance: 40.0
click at [617, 599] on icon "button" at bounding box center [620, 592] width 10 height 13
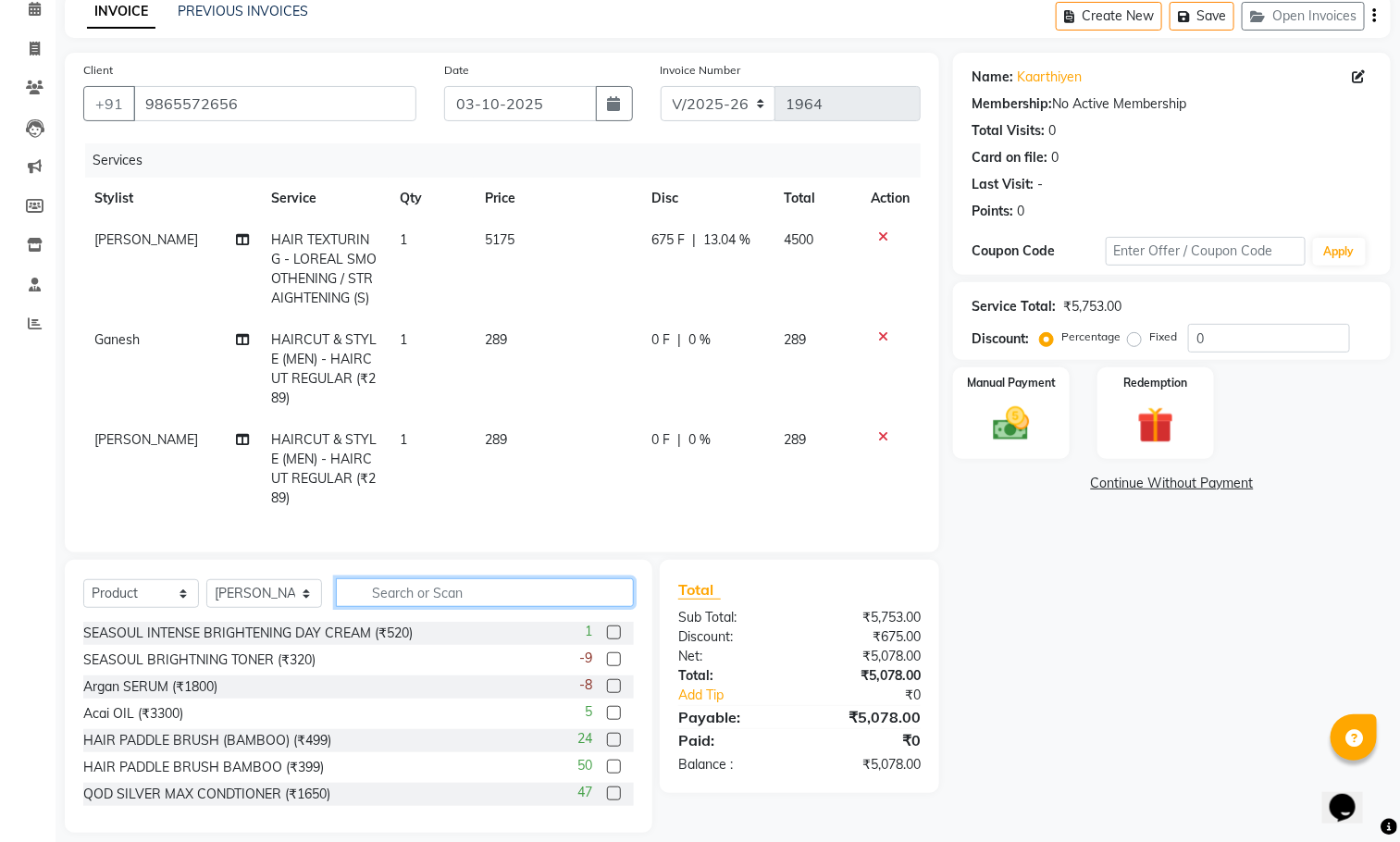
click at [581, 607] on input "text" at bounding box center [485, 592] width 298 height 29
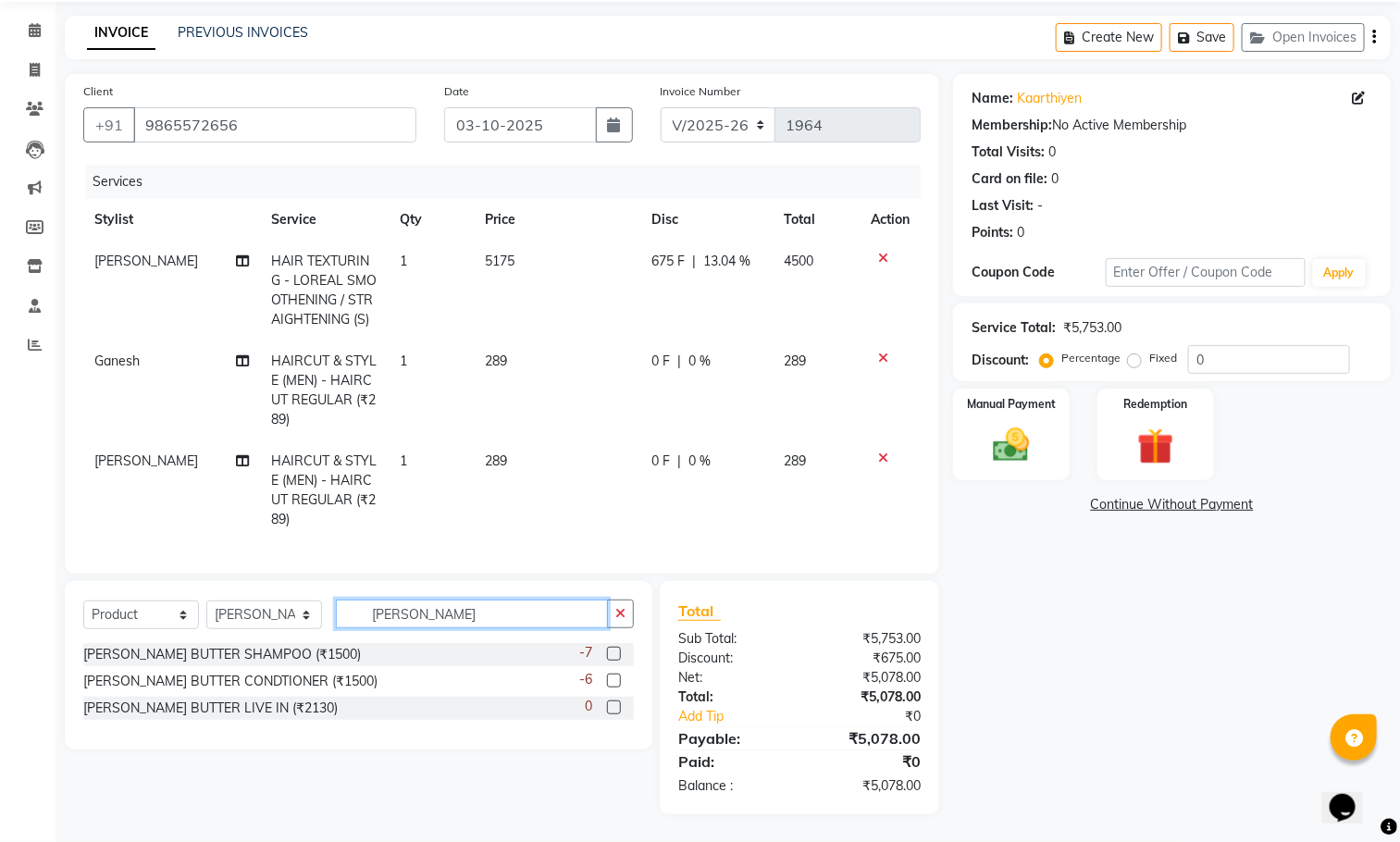
type input "shea"
click at [616, 650] on label at bounding box center [614, 653] width 14 height 14
click at [616, 650] on input "checkbox" at bounding box center [613, 654] width 12 height 12
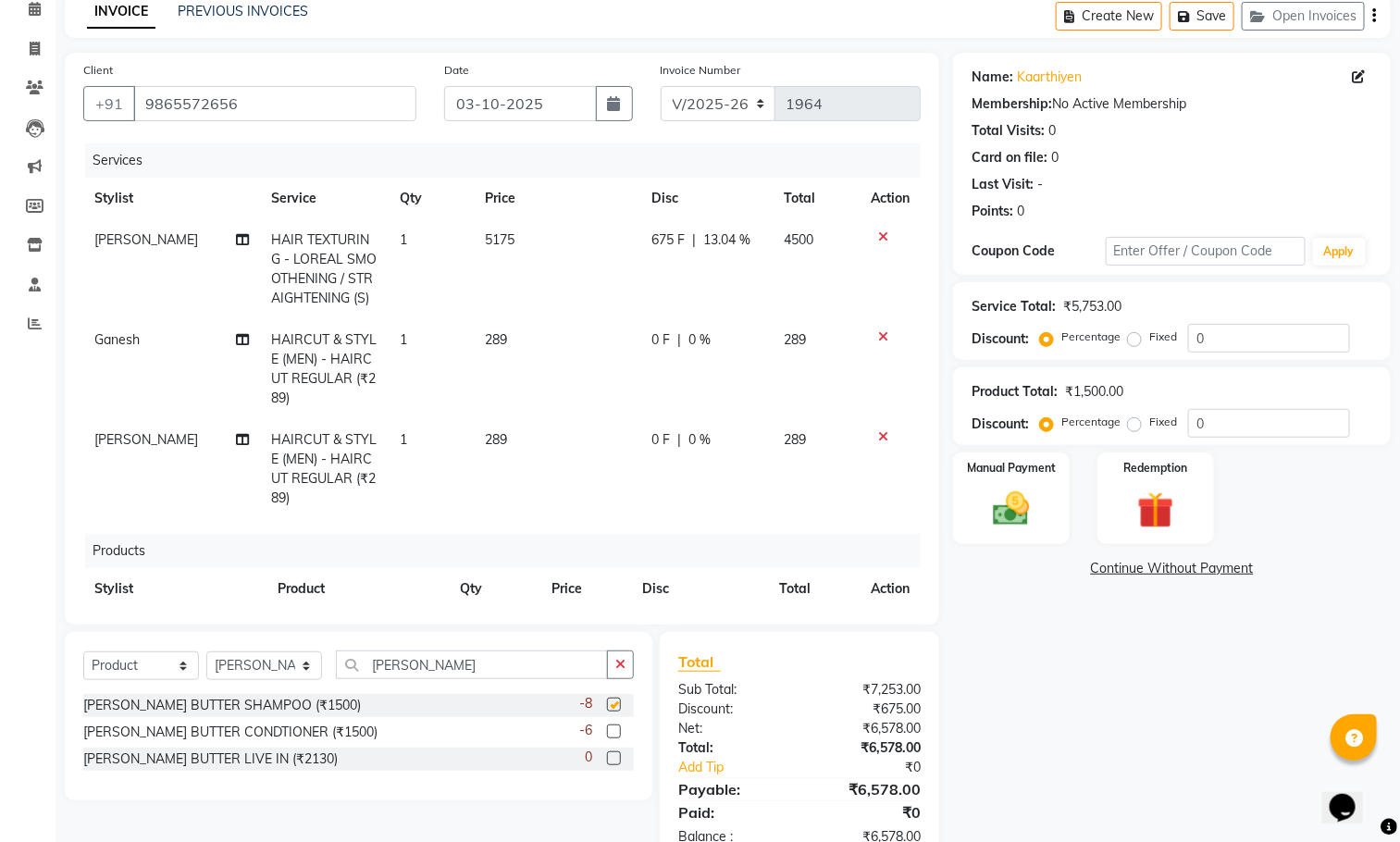
checkbox input "false"
click at [615, 733] on label at bounding box center [614, 731] width 14 height 14
click at [615, 733] on input "checkbox" at bounding box center [613, 732] width 12 height 12
checkbox input "false"
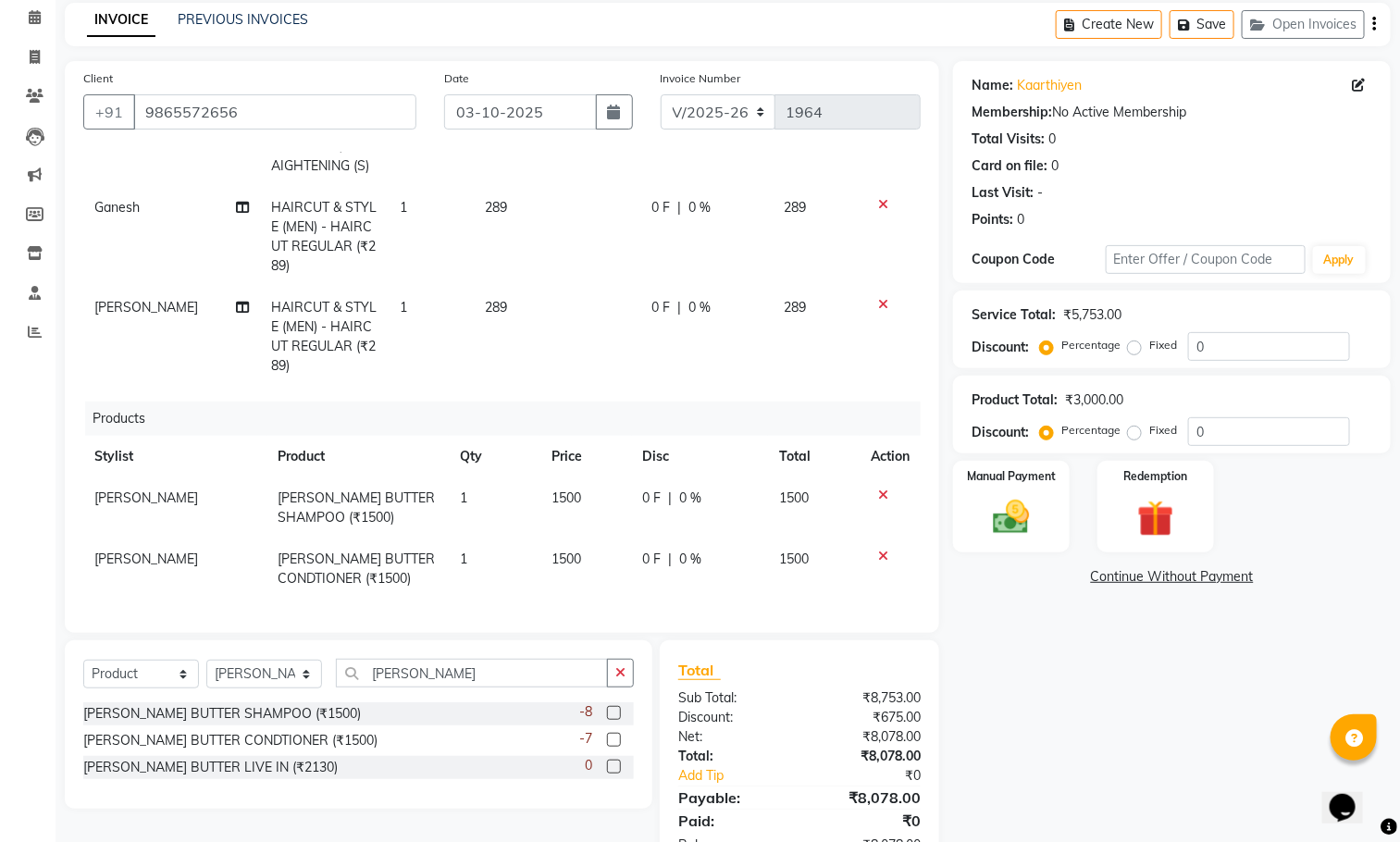
scroll to position [136, 0]
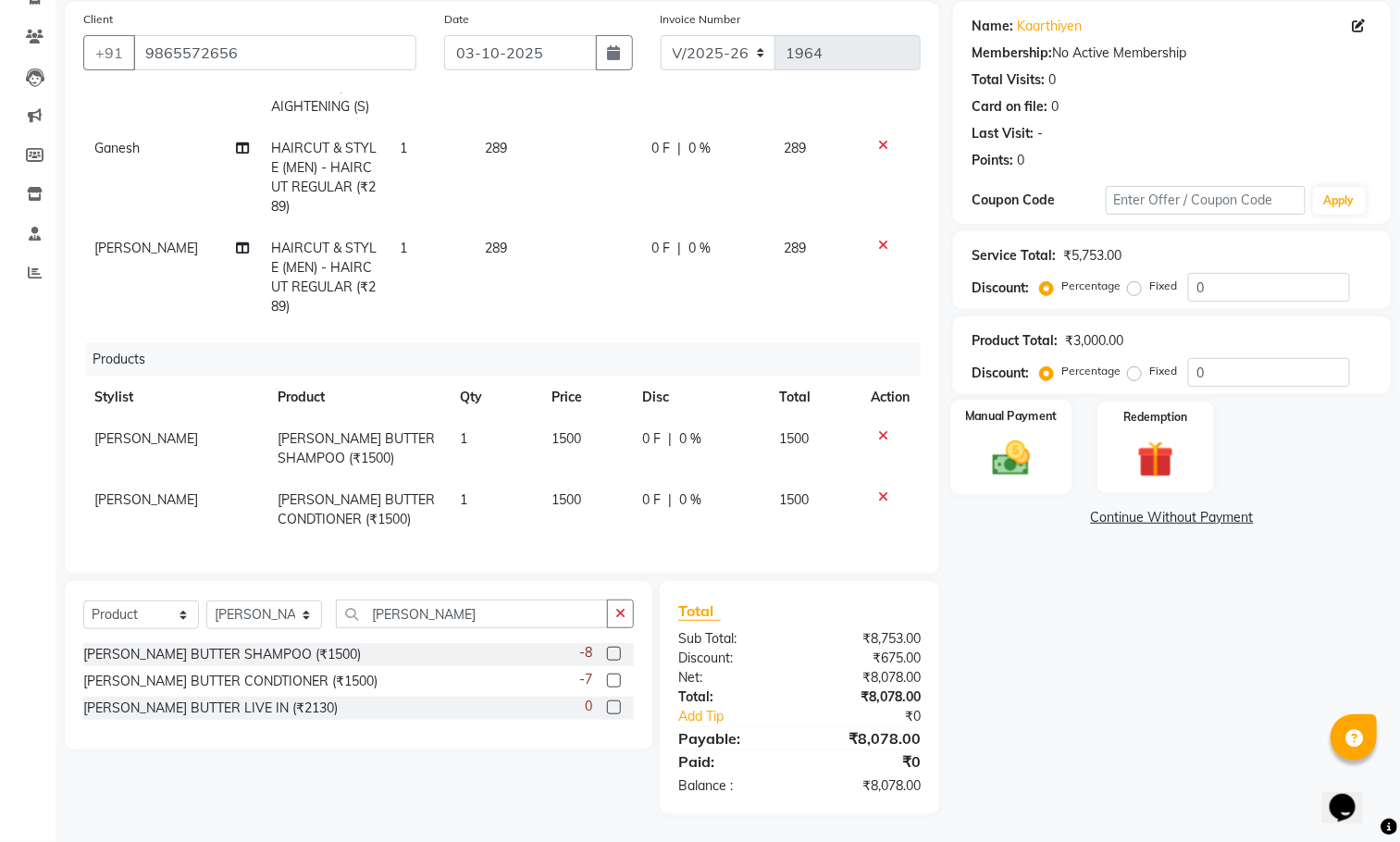
click at [1002, 416] on label "Manual Payment" at bounding box center [1011, 415] width 93 height 18
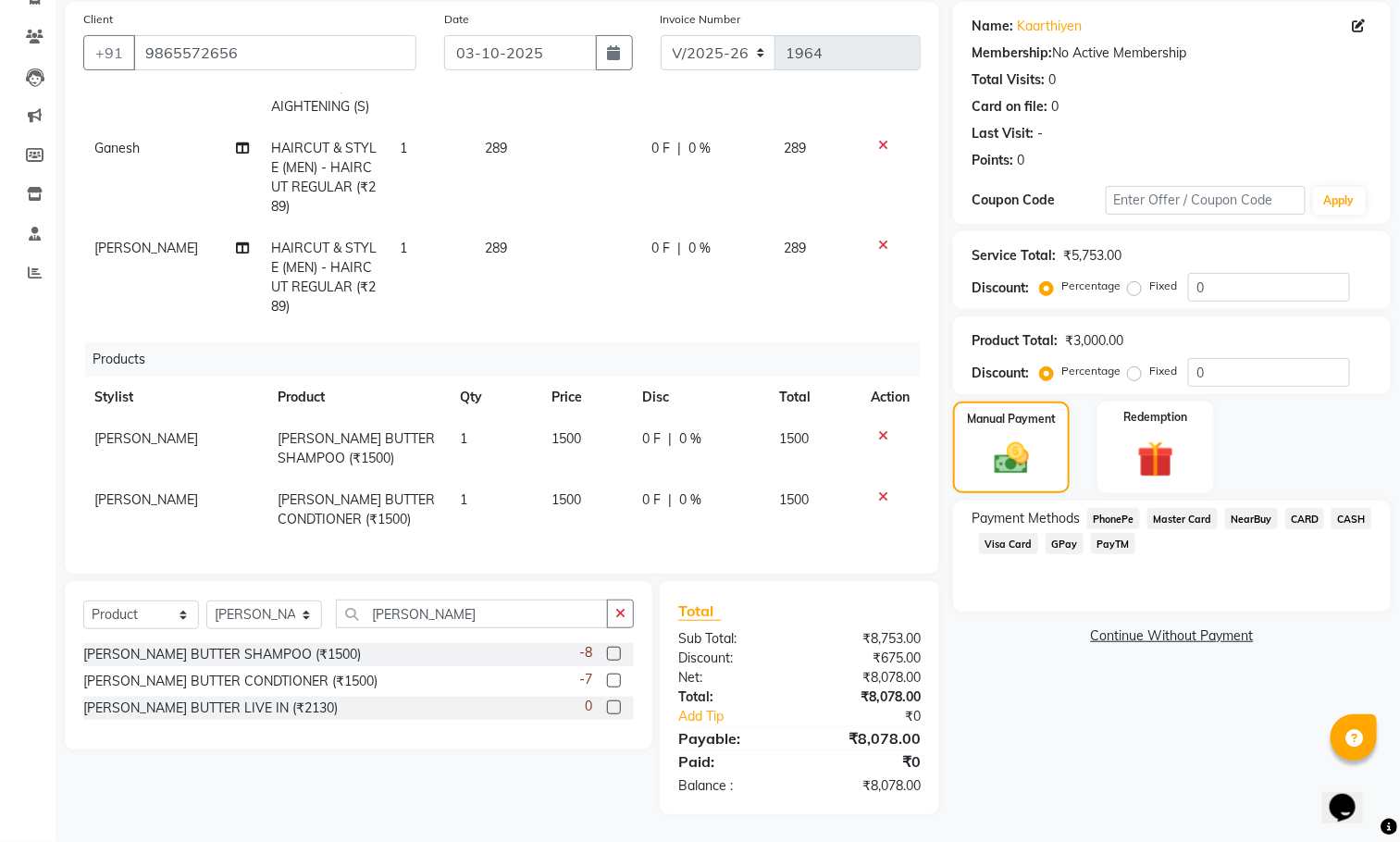
click at [878, 429] on icon at bounding box center [883, 435] width 10 height 13
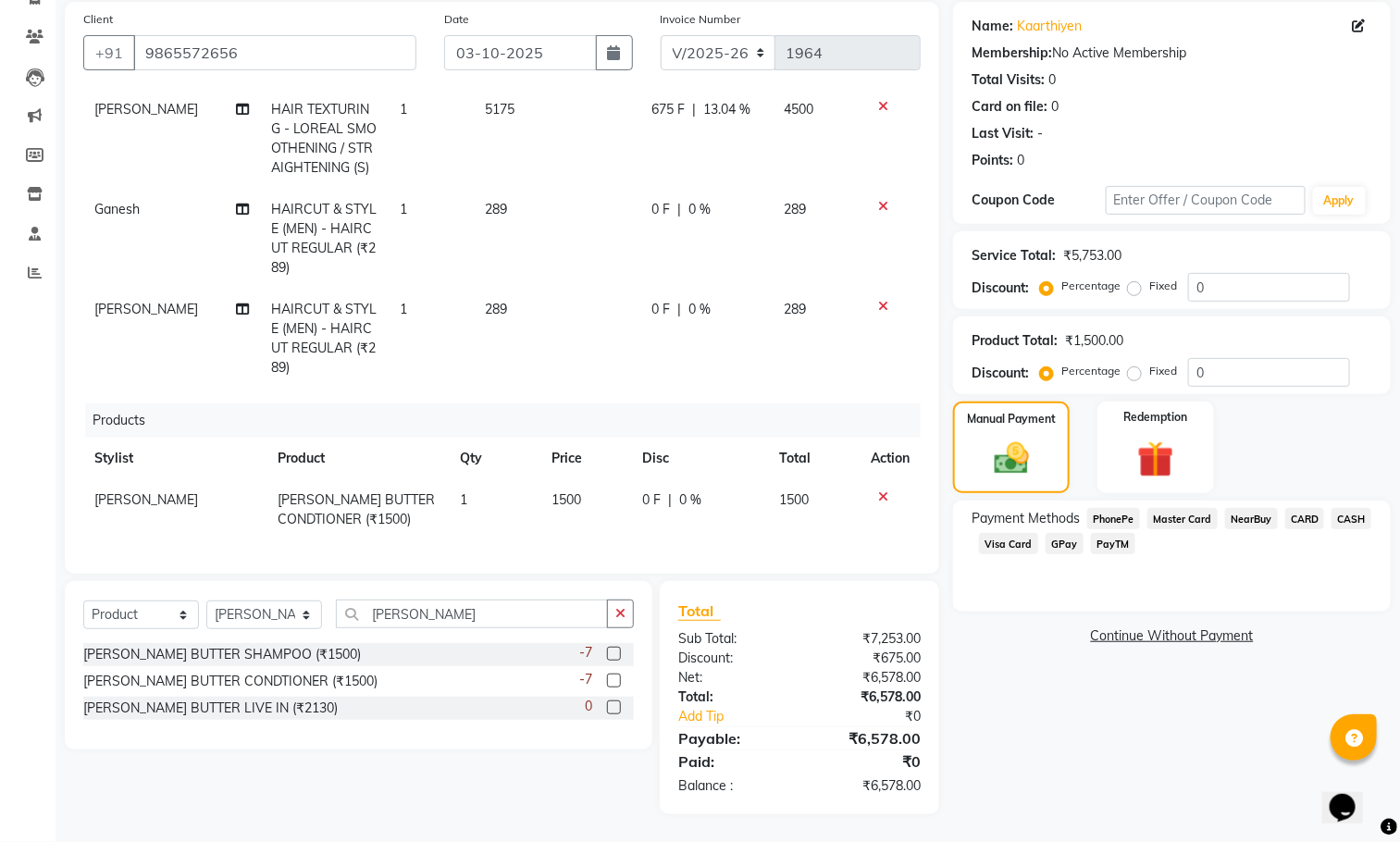
scroll to position [120, 0]
click at [871, 490] on div at bounding box center [890, 497] width 39 height 13
click at [878, 490] on icon at bounding box center [883, 497] width 10 height 13
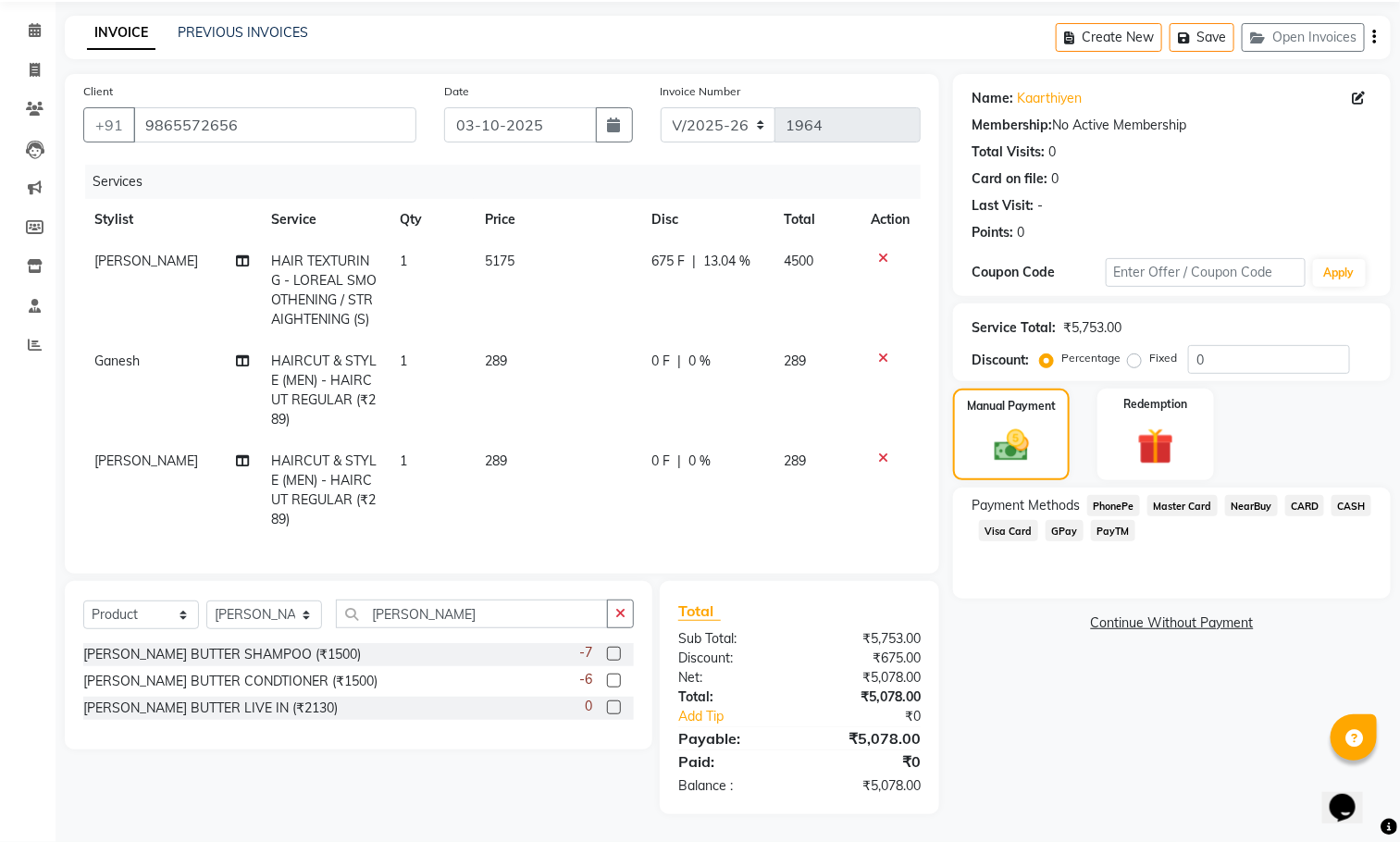
scroll to position [65, 0]
click at [1078, 719] on div "Name: Kaarthiyen Membership: No Active Membership Total Visits: 0 Card on file:…" at bounding box center [1178, 444] width 451 height 740
click at [1027, 463] on img at bounding box center [1011, 446] width 59 height 42
click at [1108, 505] on span "PhonePe" at bounding box center [1113, 505] width 53 height 21
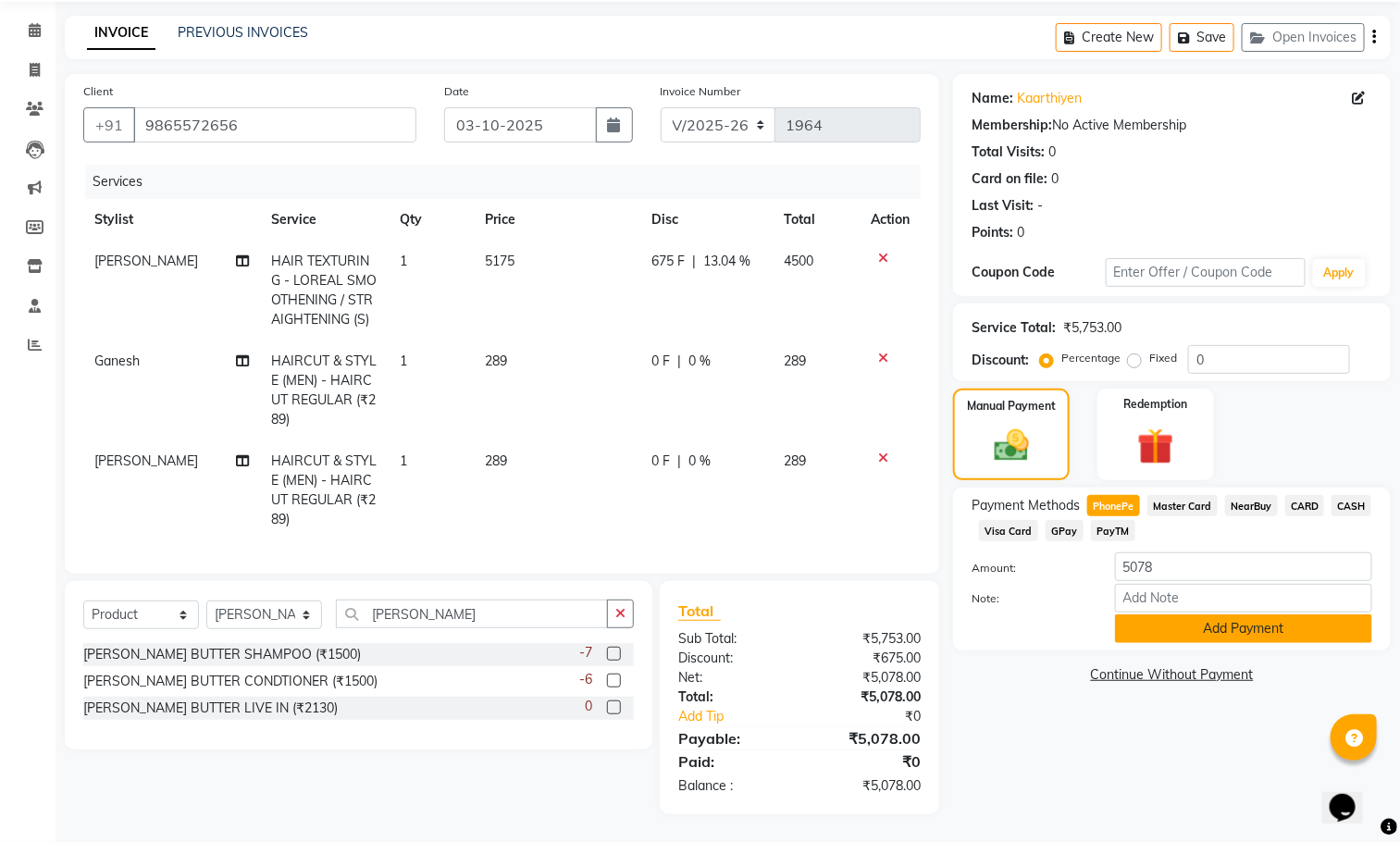
click at [1197, 628] on button "Add Payment" at bounding box center [1243, 628] width 257 height 29
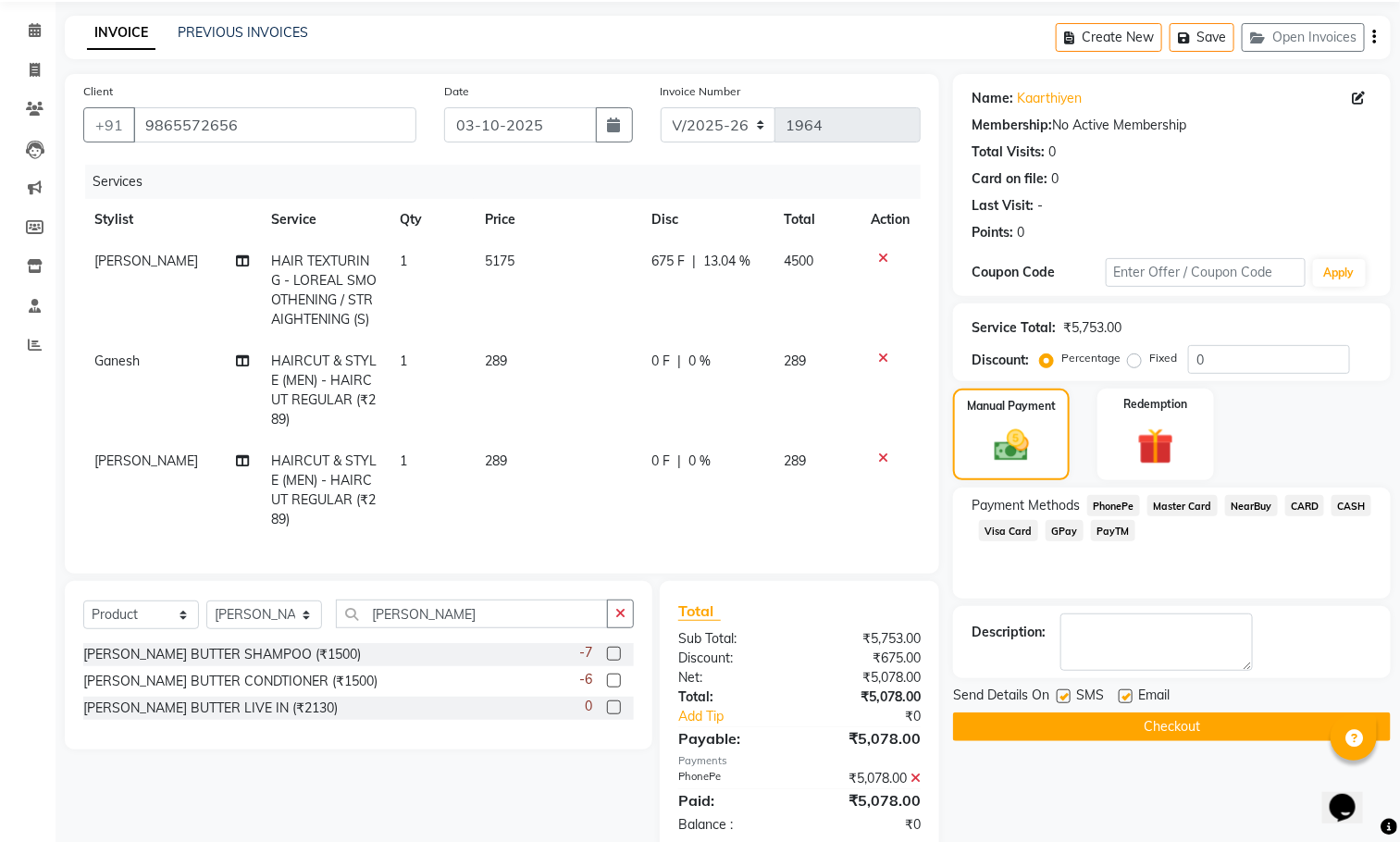
click at [1199, 727] on button "Checkout" at bounding box center [1171, 726] width 437 height 29
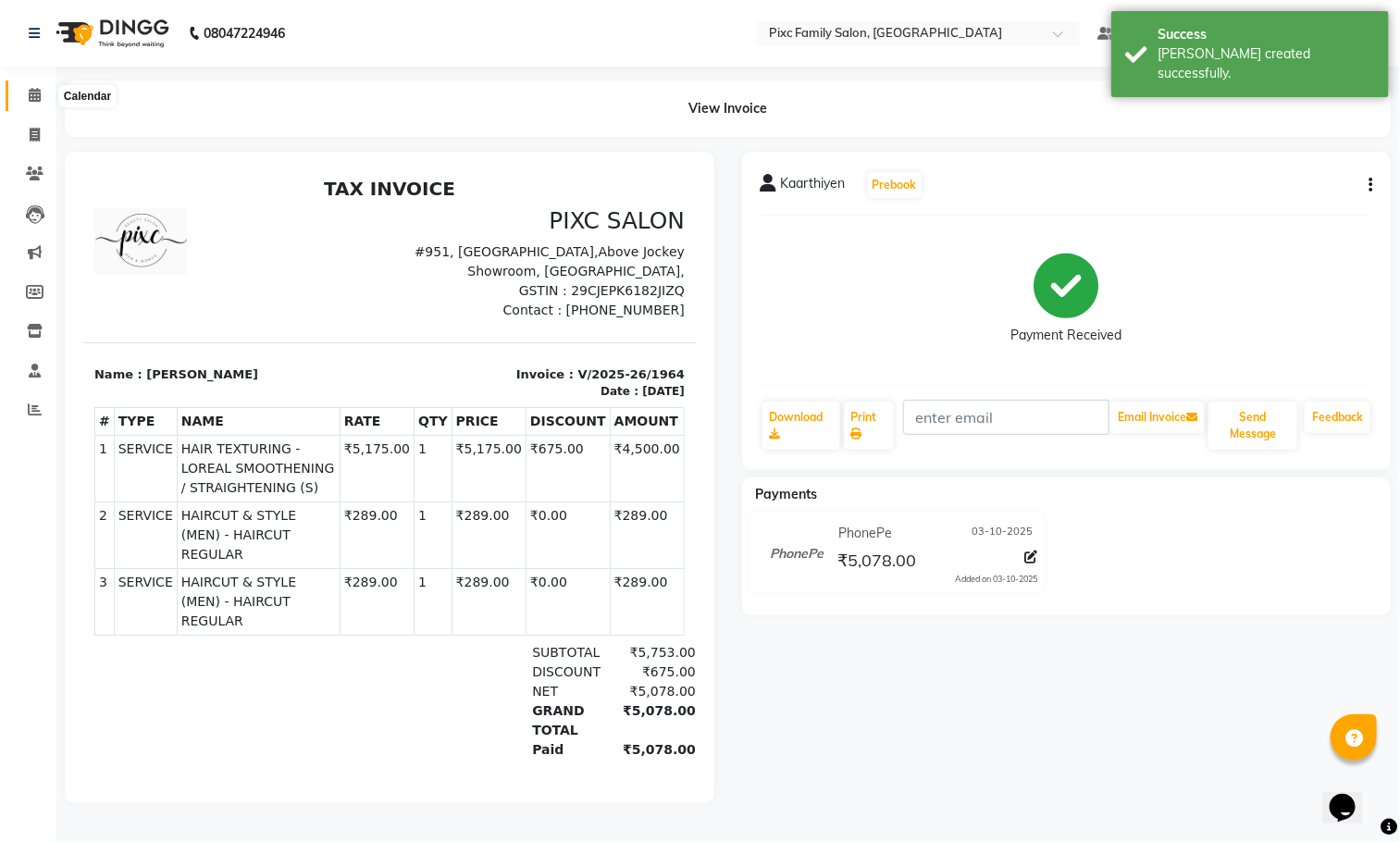
click at [29, 100] on icon at bounding box center [34, 95] width 12 height 14
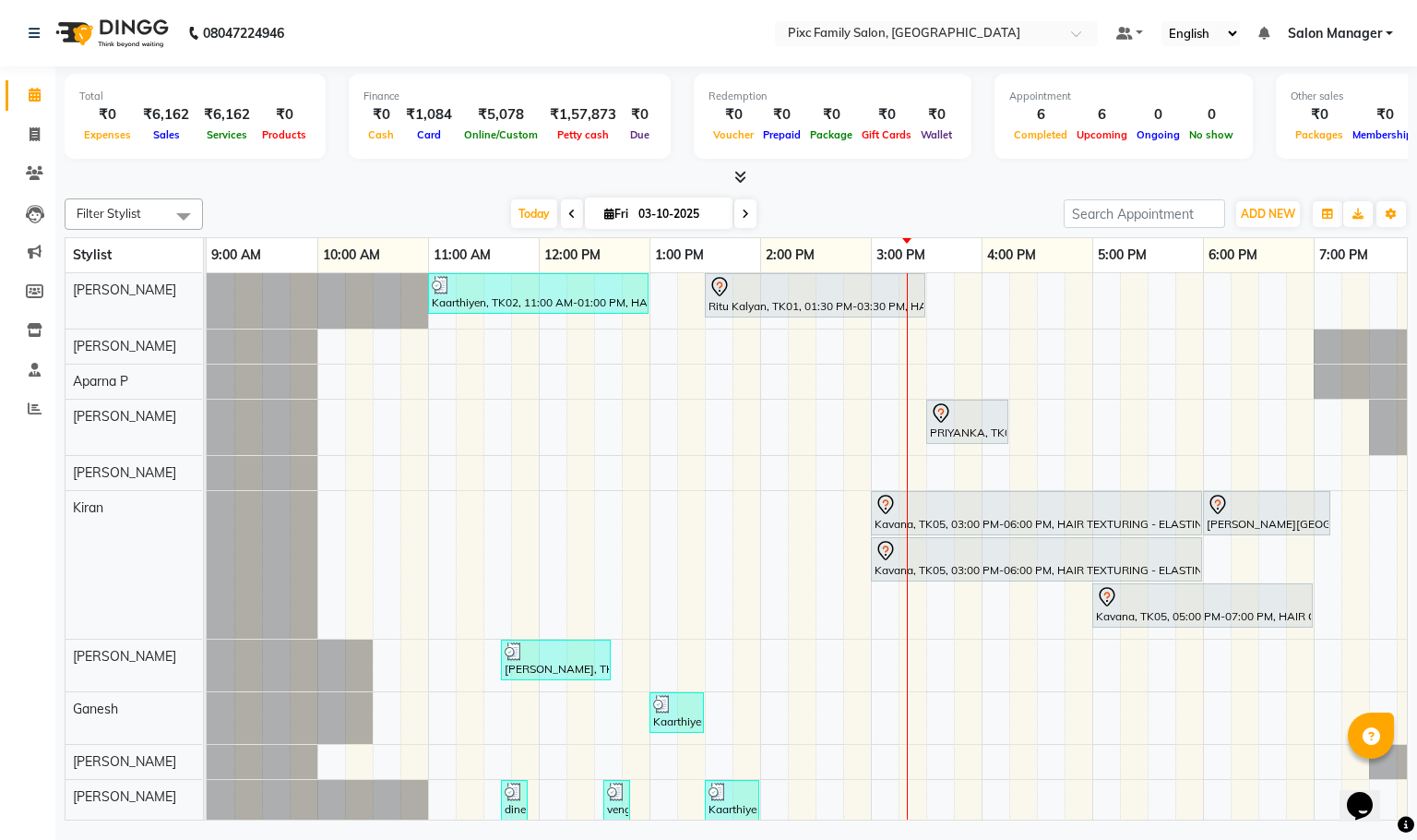
click at [657, 208] on input "03-10-2025" at bounding box center [680, 214] width 93 height 28
select select "10"
select select "2025"
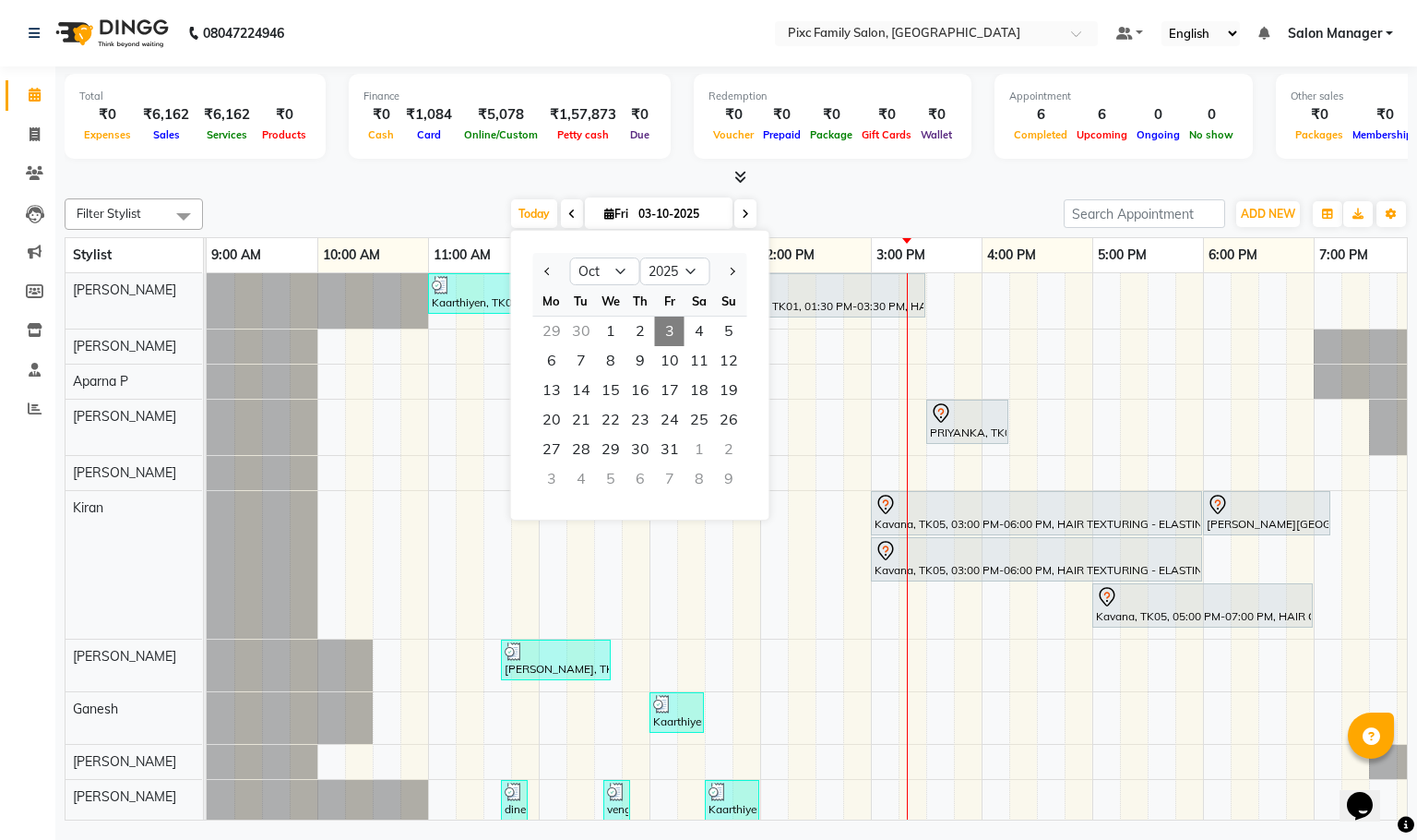
click at [823, 182] on div at bounding box center [736, 177] width 1344 height 19
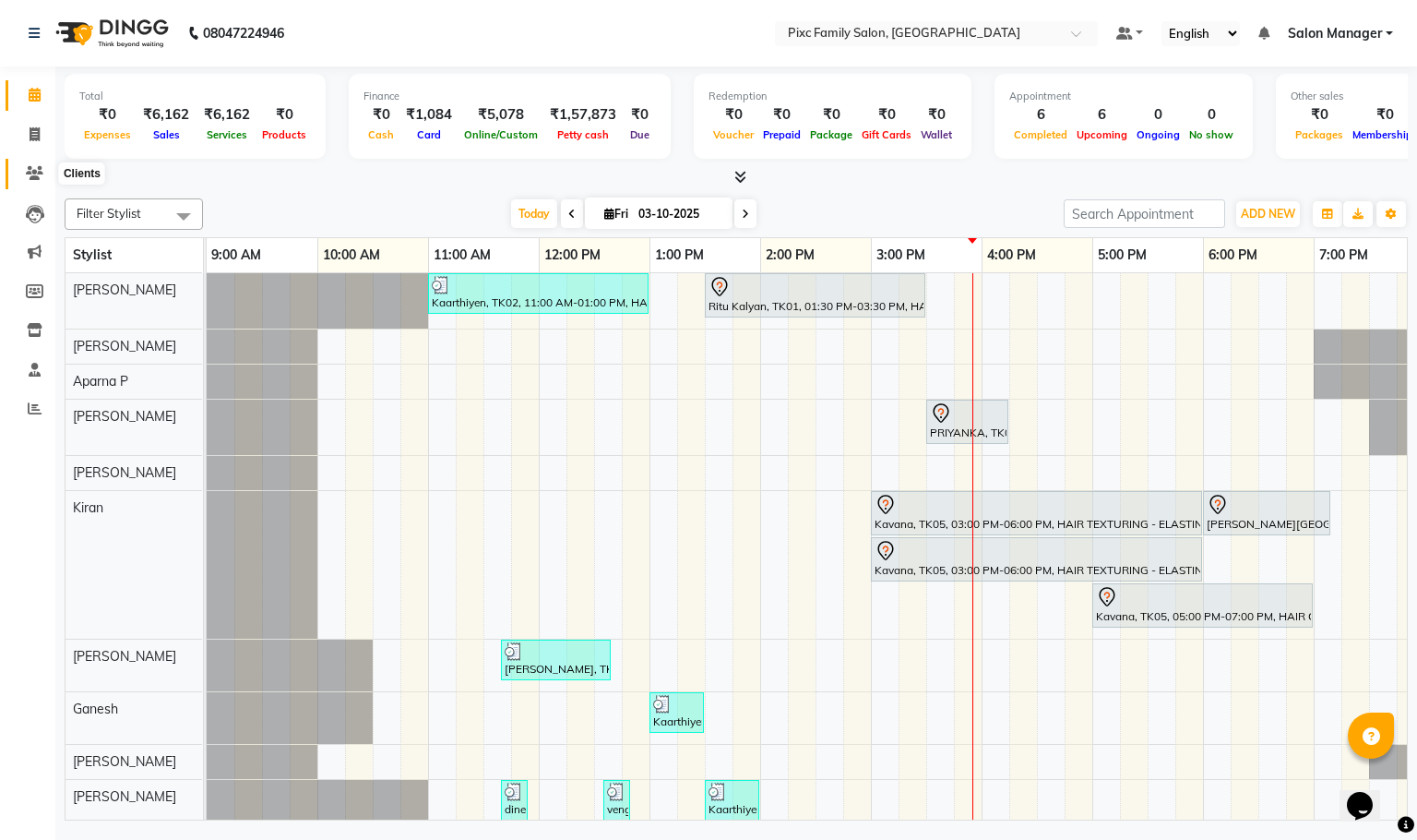
click at [20, 174] on span at bounding box center [34, 173] width 32 height 21
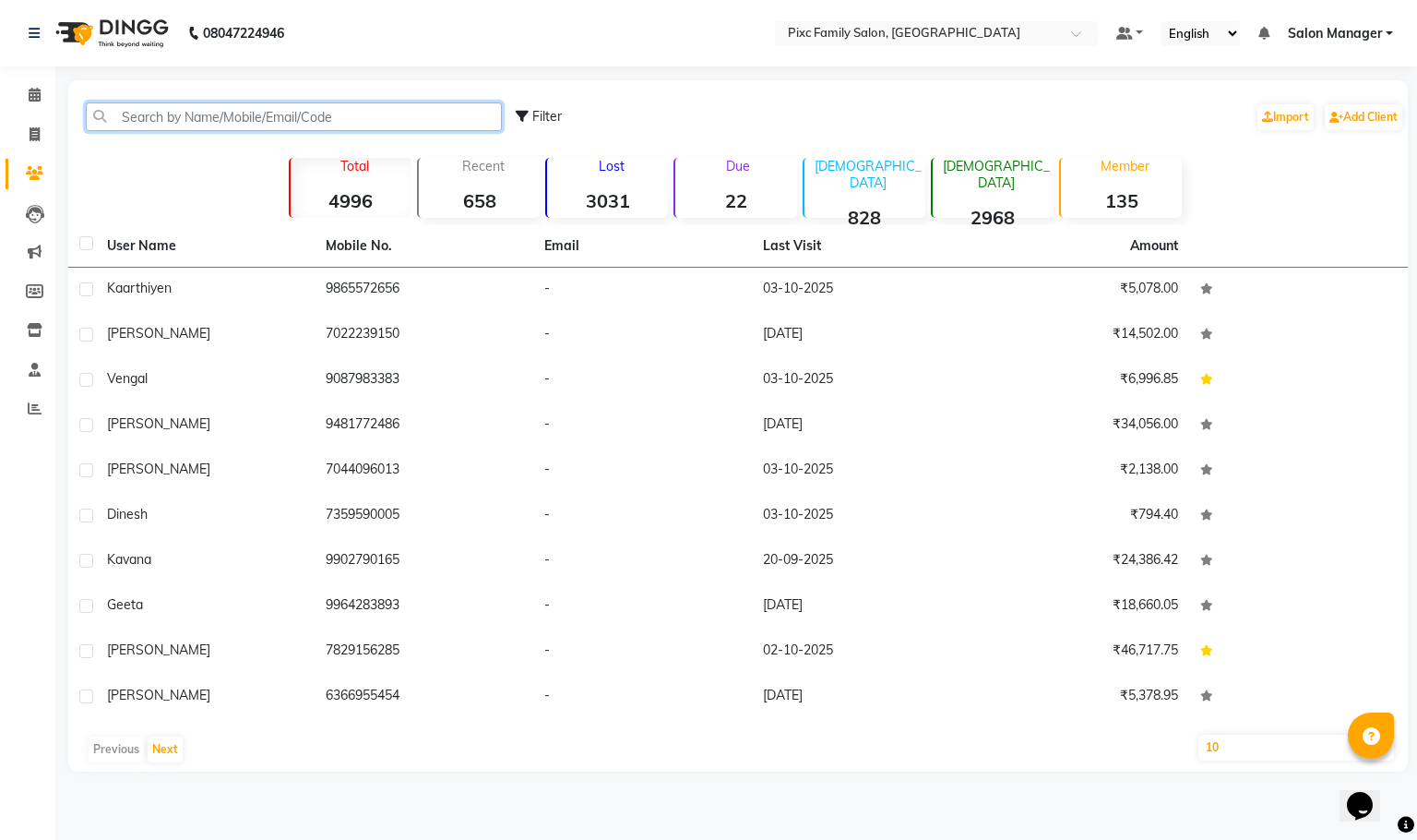
click at [199, 123] on input "text" at bounding box center [294, 117] width 416 height 29
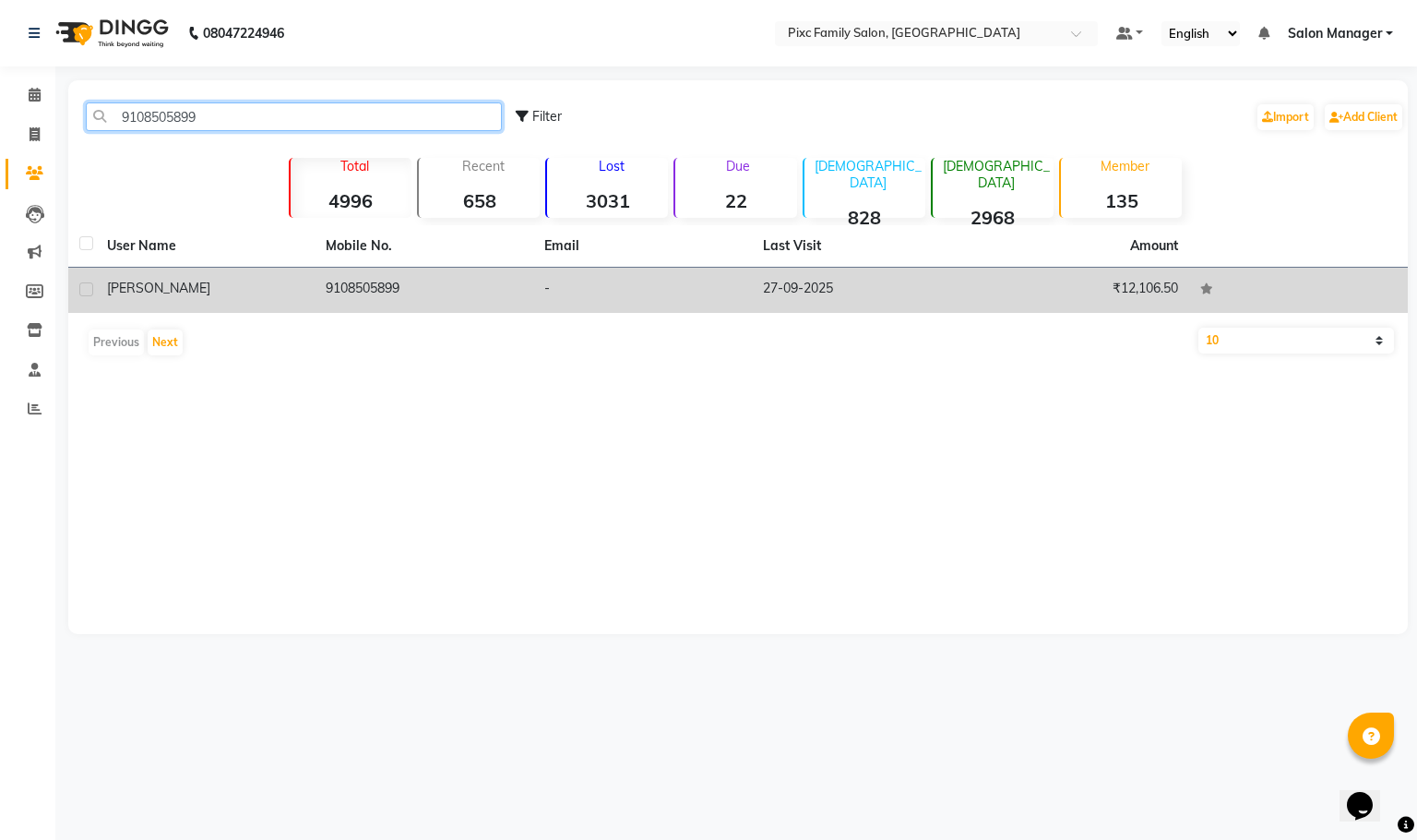
type input "9108505899"
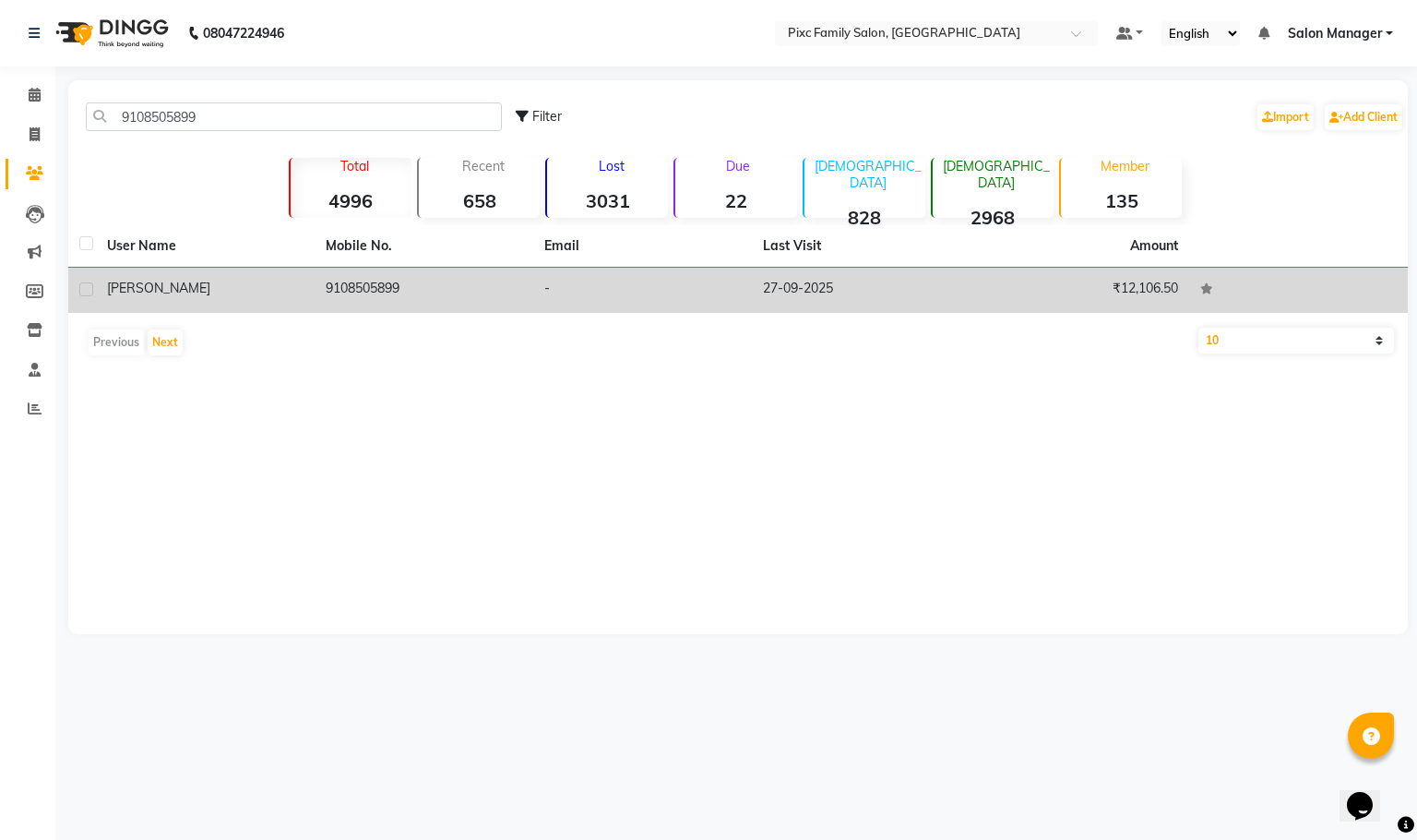
click at [349, 297] on td "9108505899" at bounding box center [424, 290] width 219 height 45
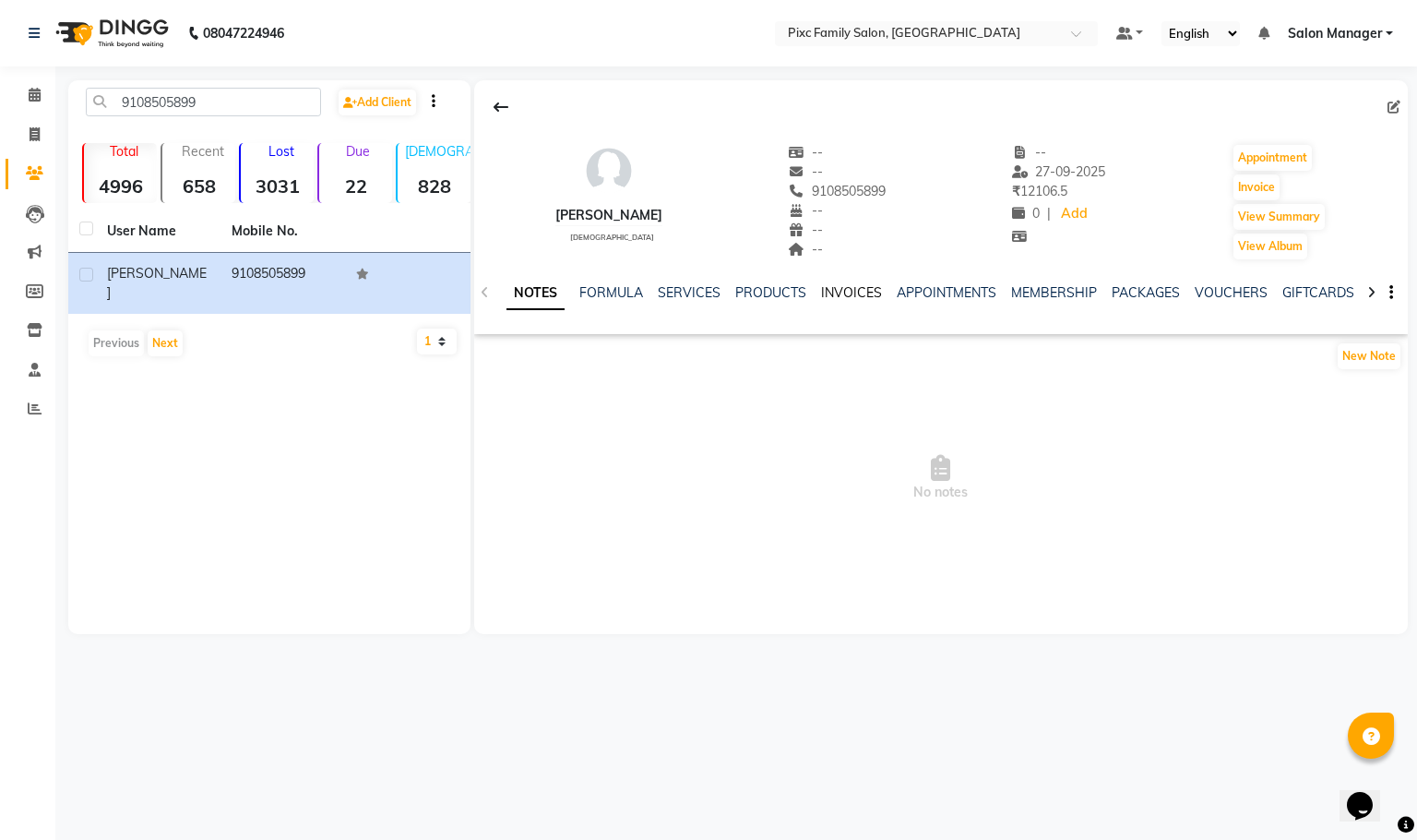
click at [859, 295] on link "INVOICES" at bounding box center [852, 293] width 61 height 17
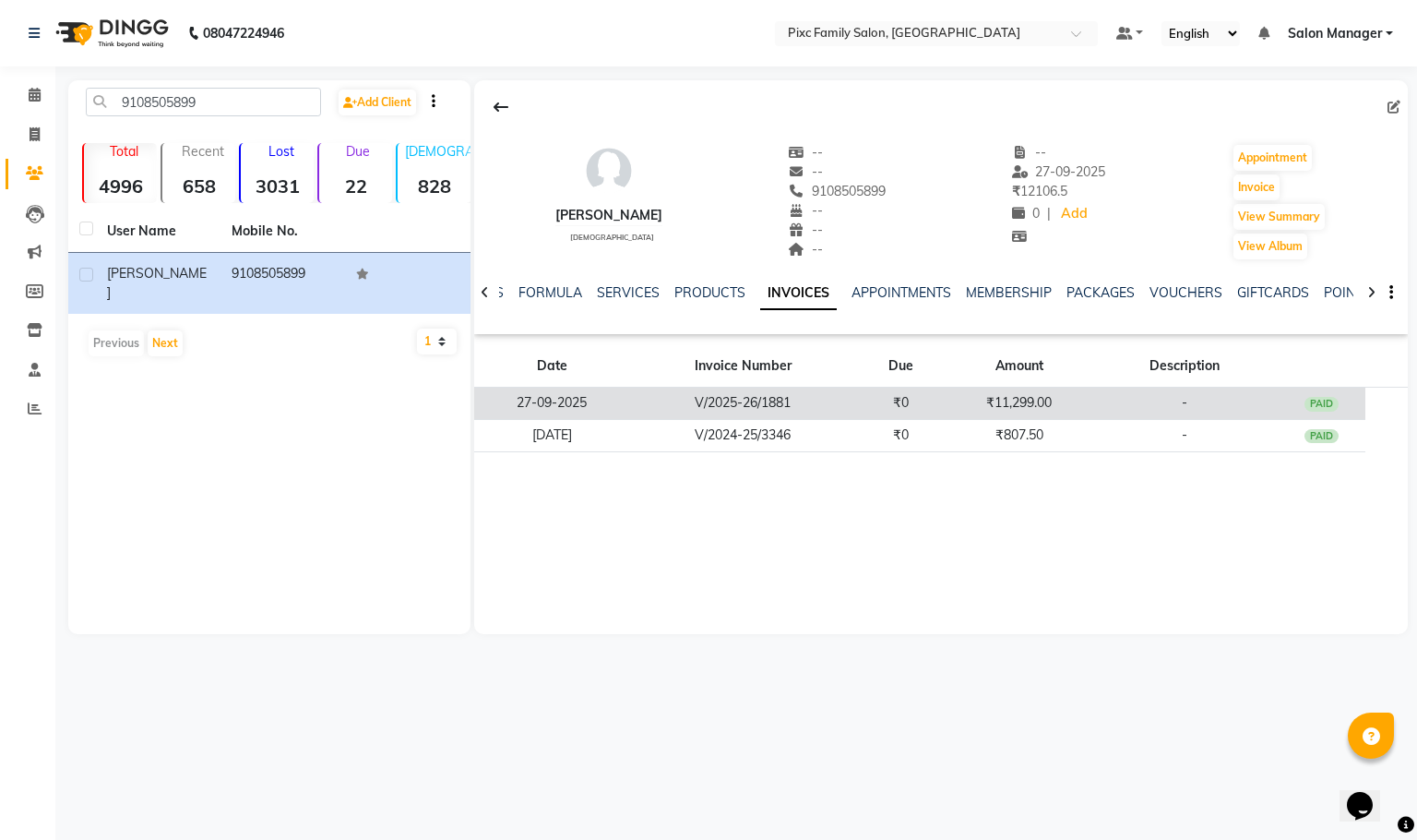
click at [687, 401] on td "V/2025-26/1881" at bounding box center [744, 403] width 226 height 32
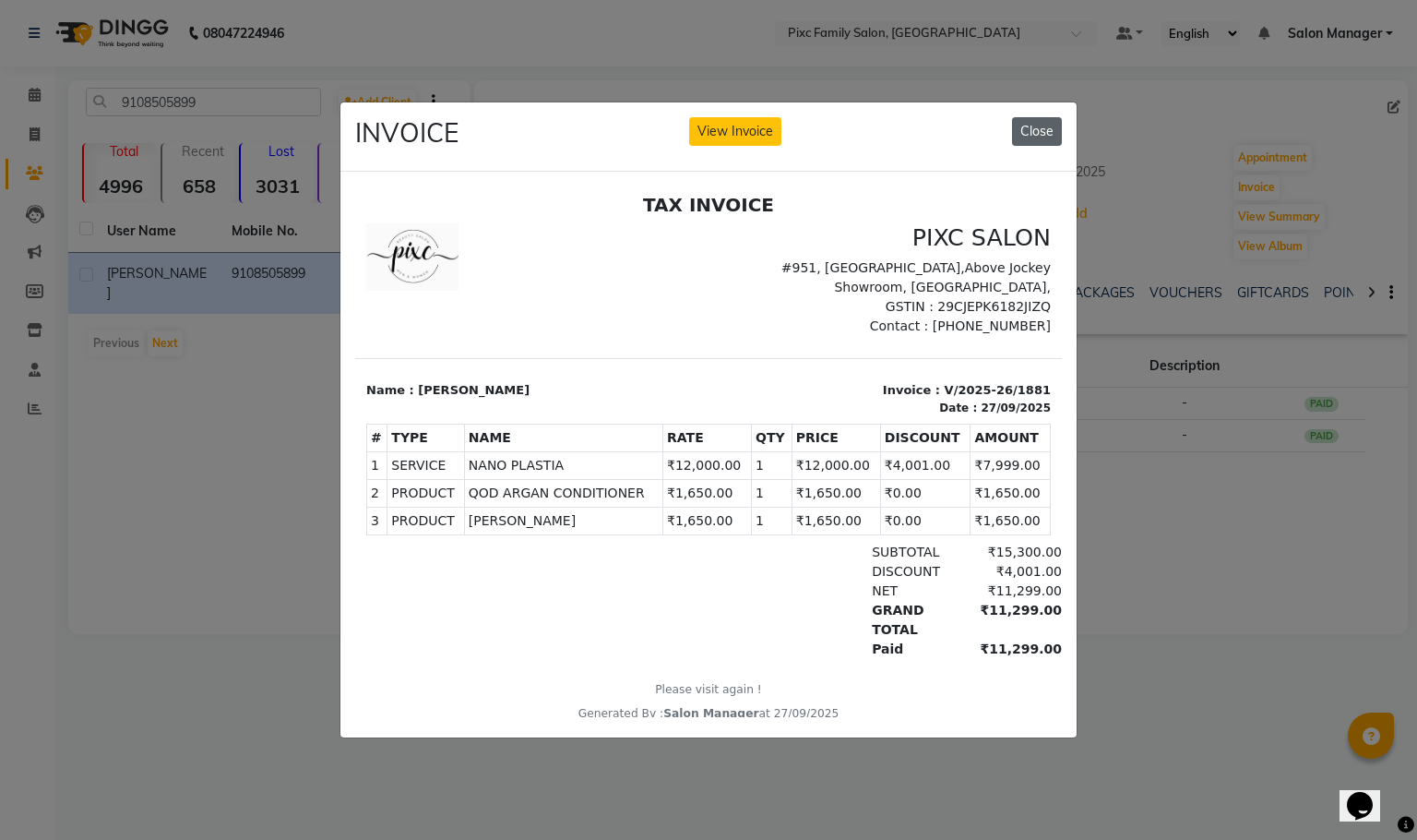
click at [1033, 128] on button "Close" at bounding box center [1037, 132] width 50 height 29
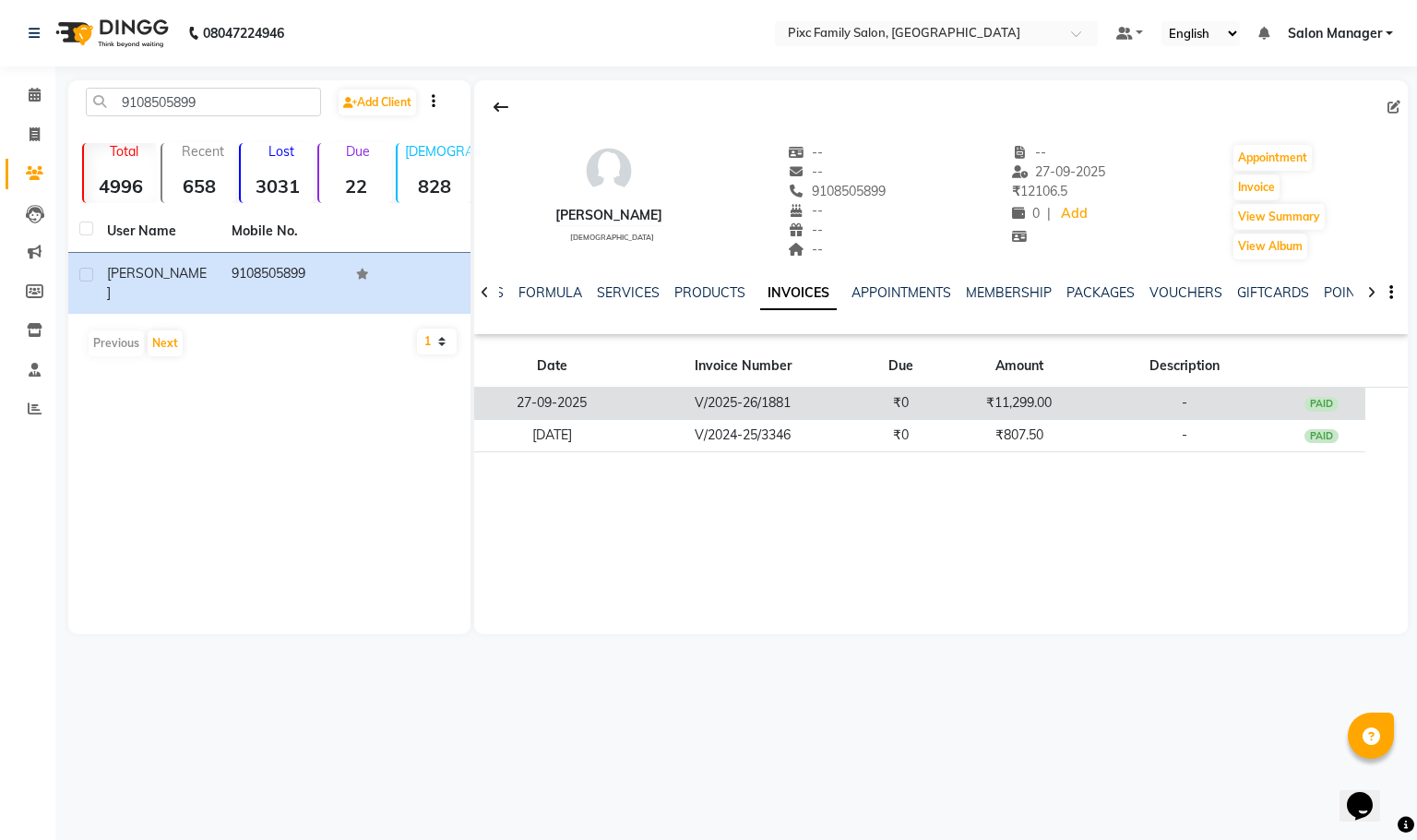
click at [711, 395] on td "V/2025-26/1881" at bounding box center [744, 403] width 226 height 32
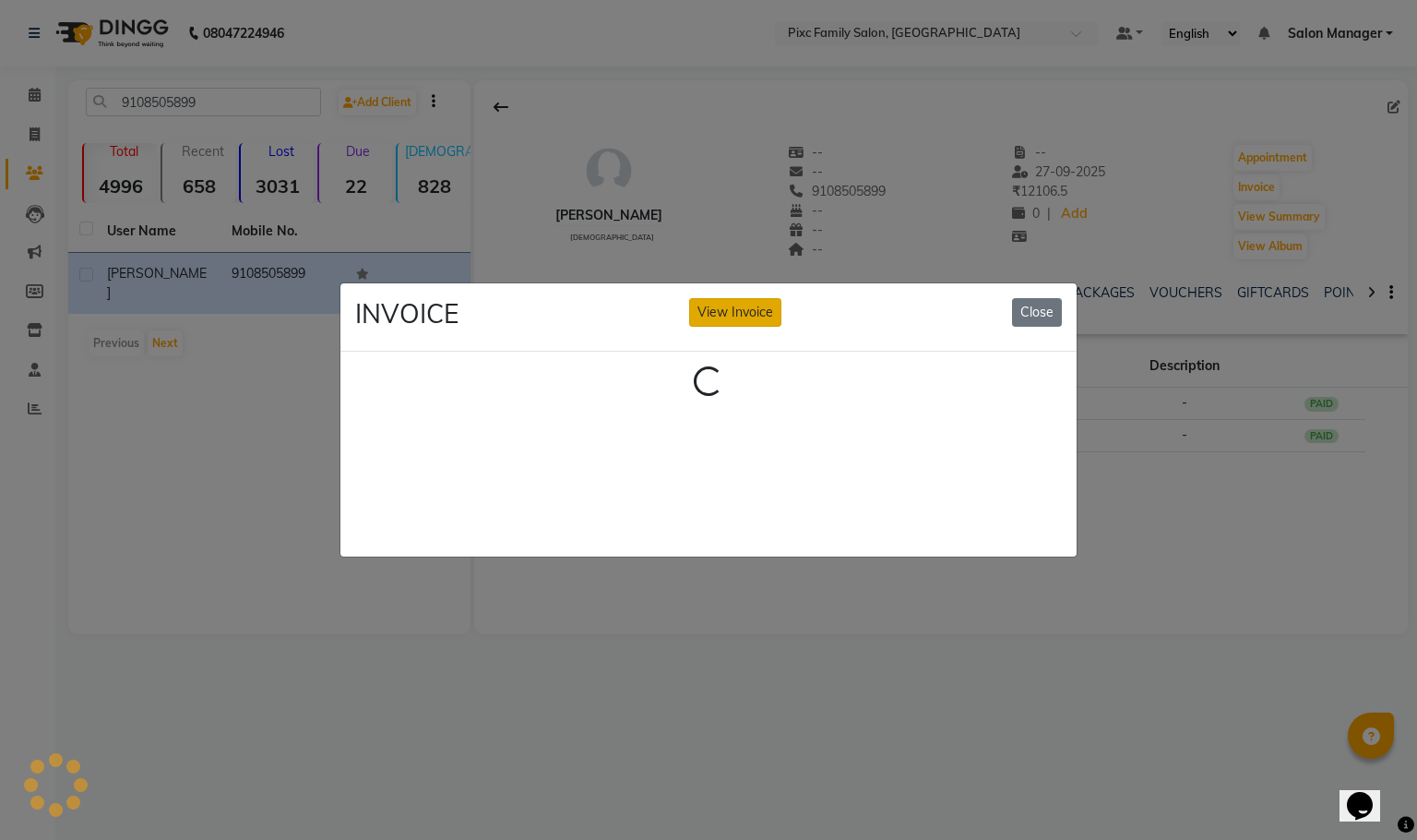
click at [731, 298] on button "View Invoice" at bounding box center [735, 312] width 93 height 29
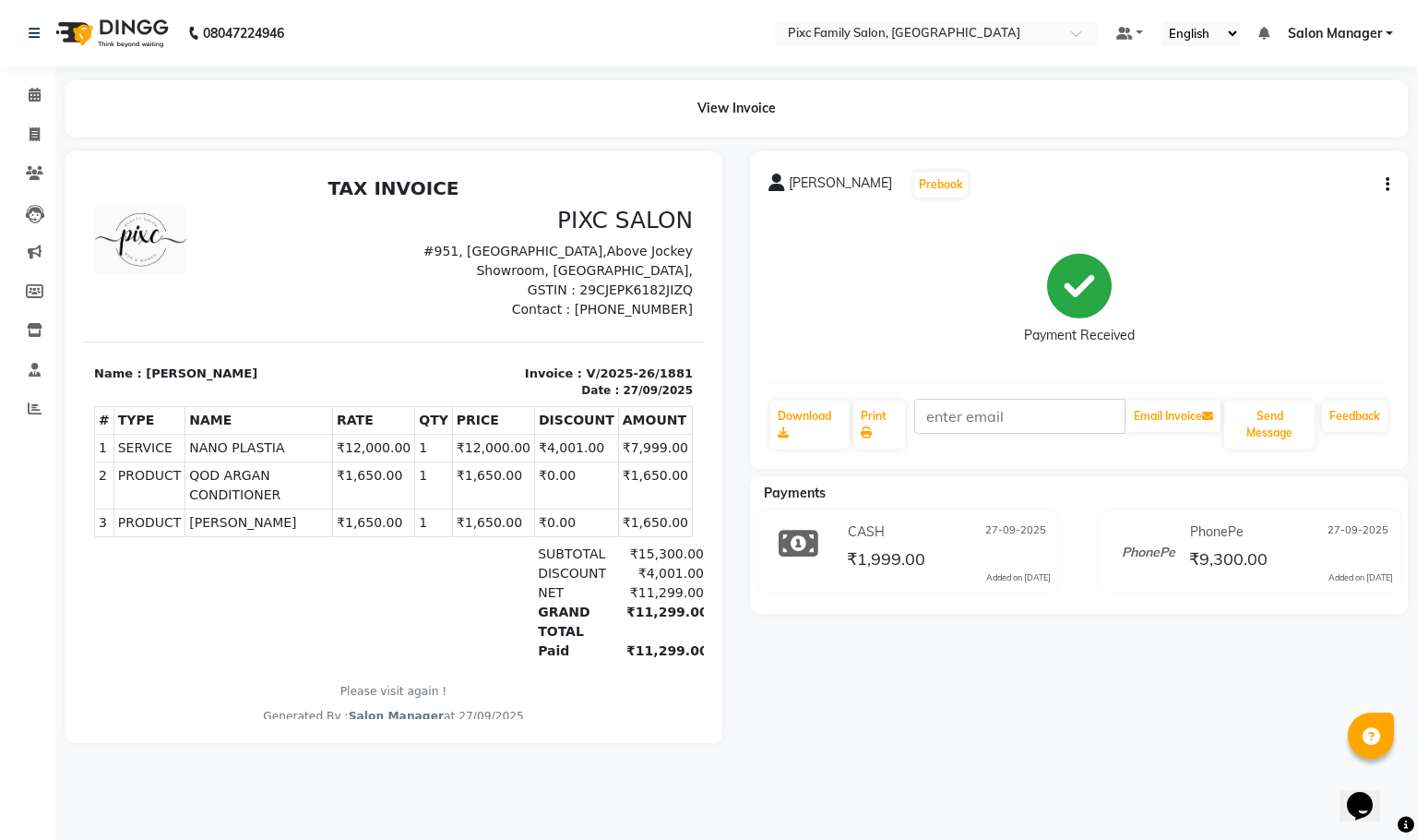
click at [1388, 184] on icon "button" at bounding box center [1388, 184] width 4 height 1
click at [1285, 199] on div "Edit Item Staff" at bounding box center [1295, 194] width 127 height 23
select select
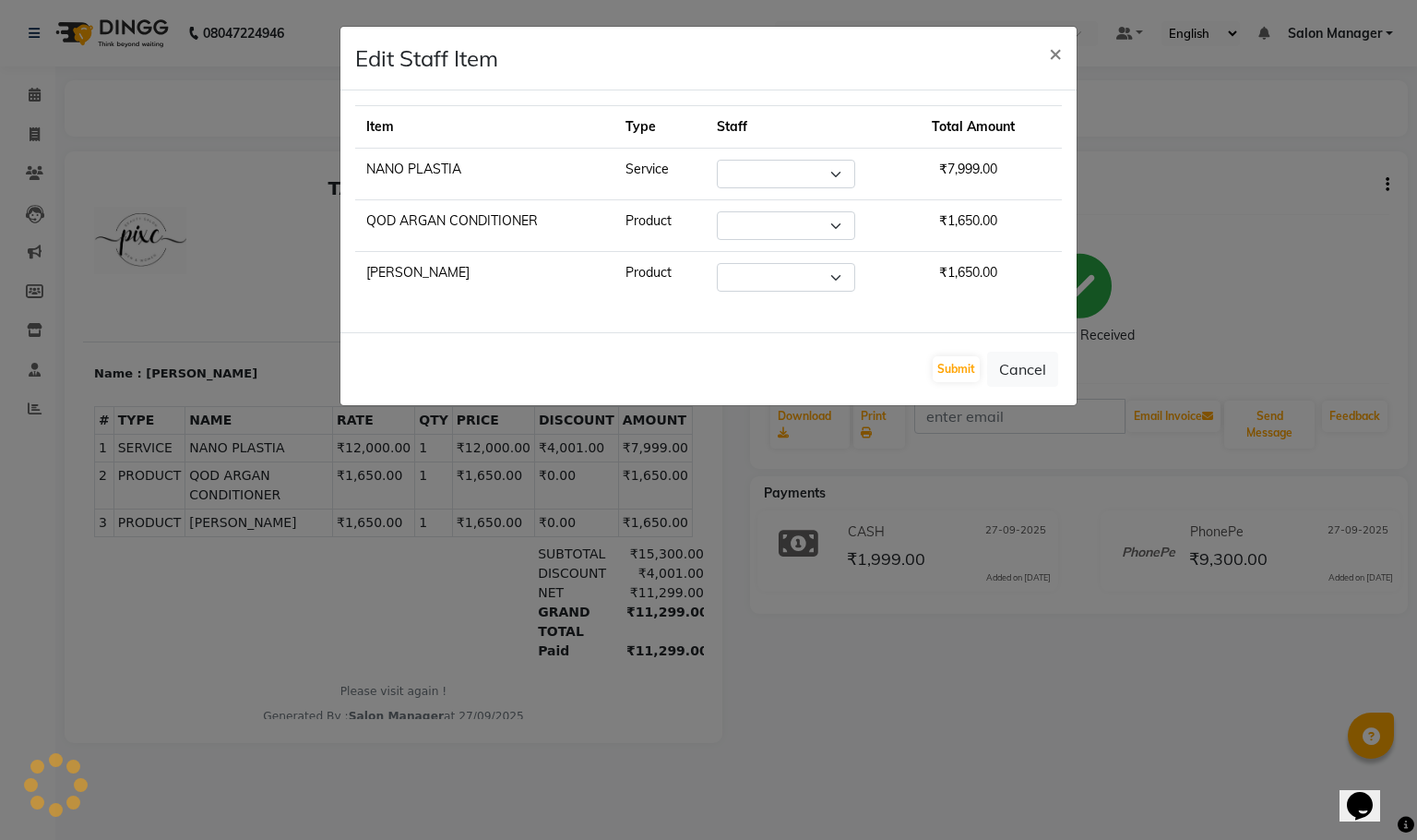
select select "16506"
click at [1049, 385] on button "Cancel" at bounding box center [1022, 370] width 71 height 35
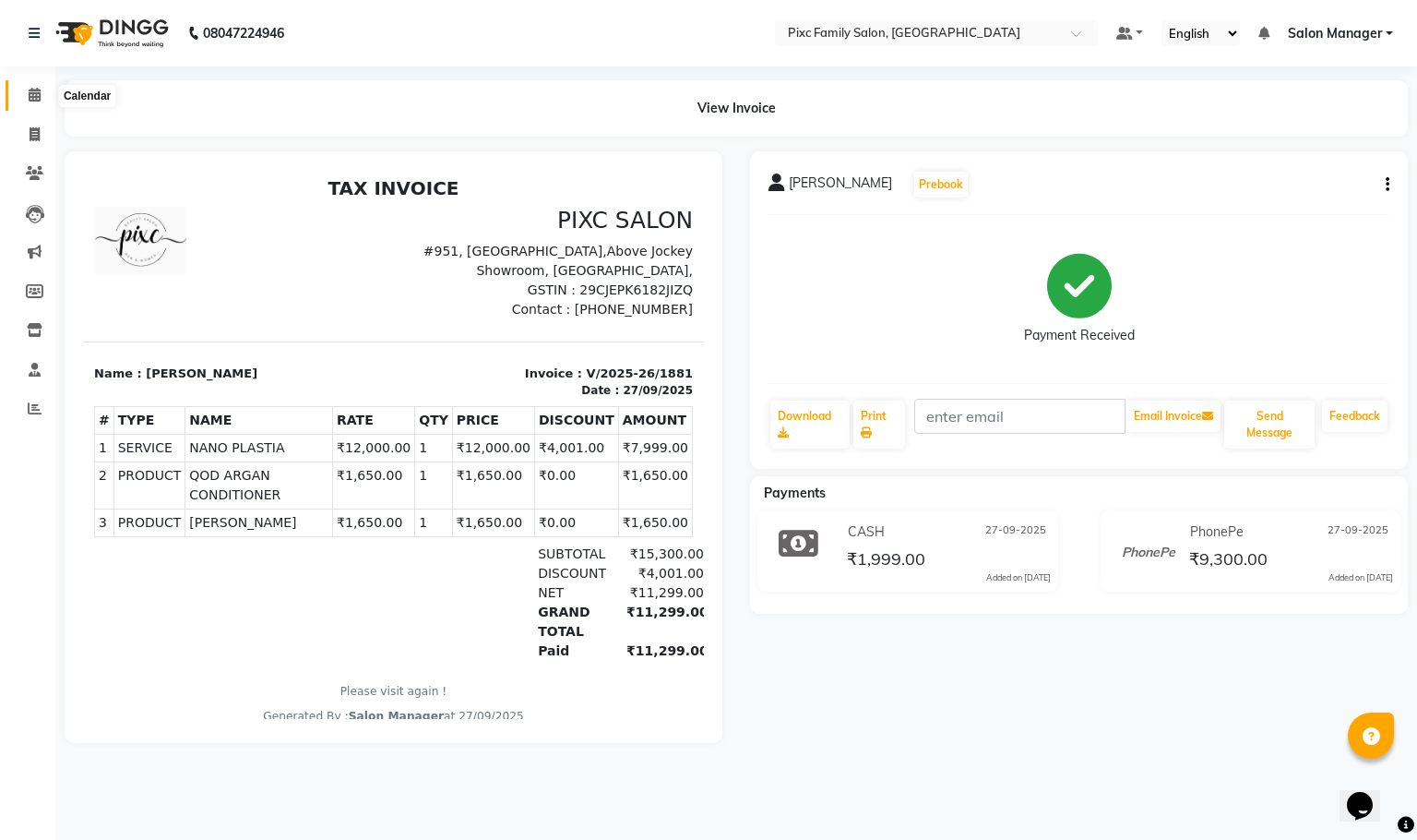
click at [37, 92] on icon at bounding box center [34, 94] width 12 height 14
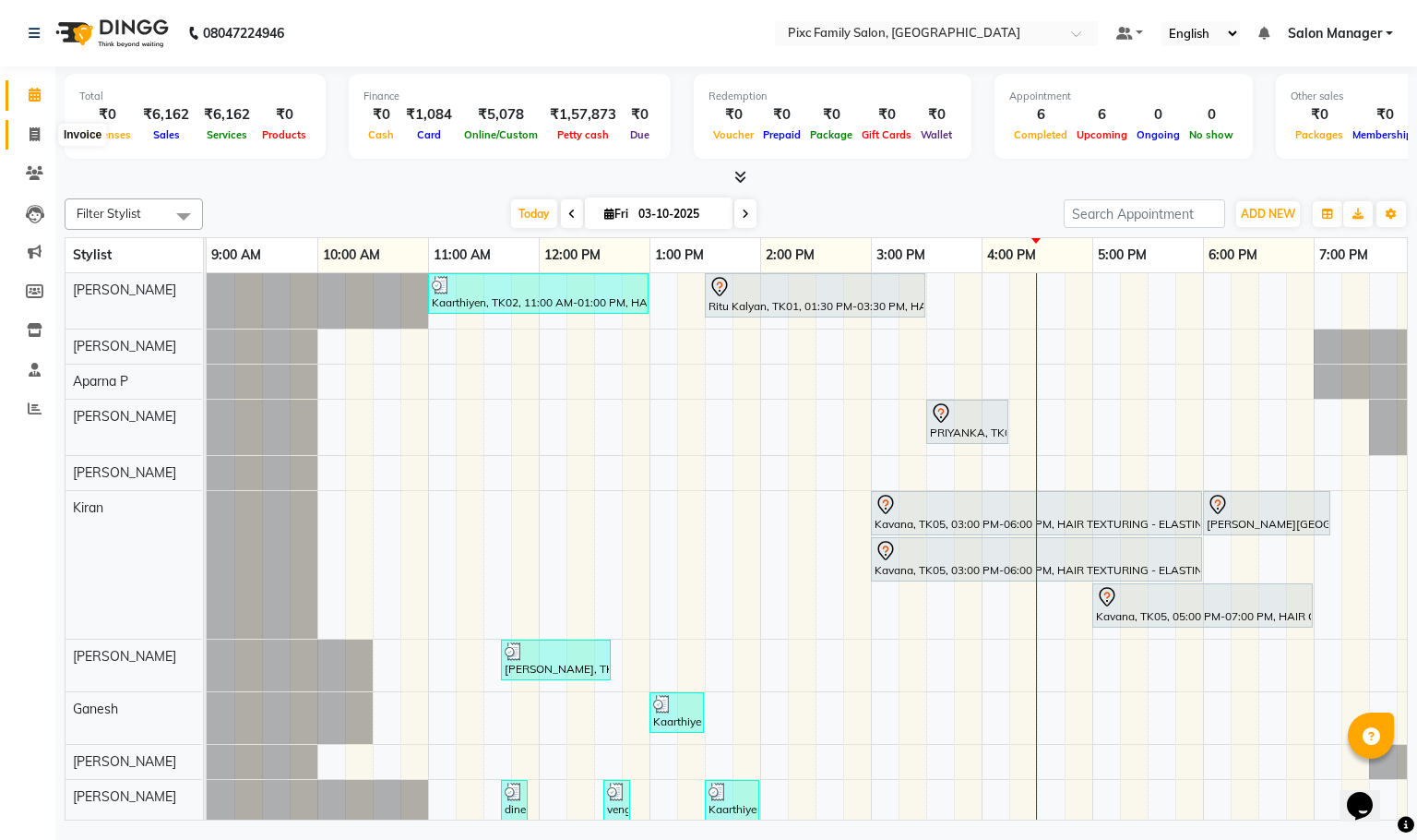
click at [39, 128] on icon at bounding box center [34, 134] width 10 height 14
select select "service"
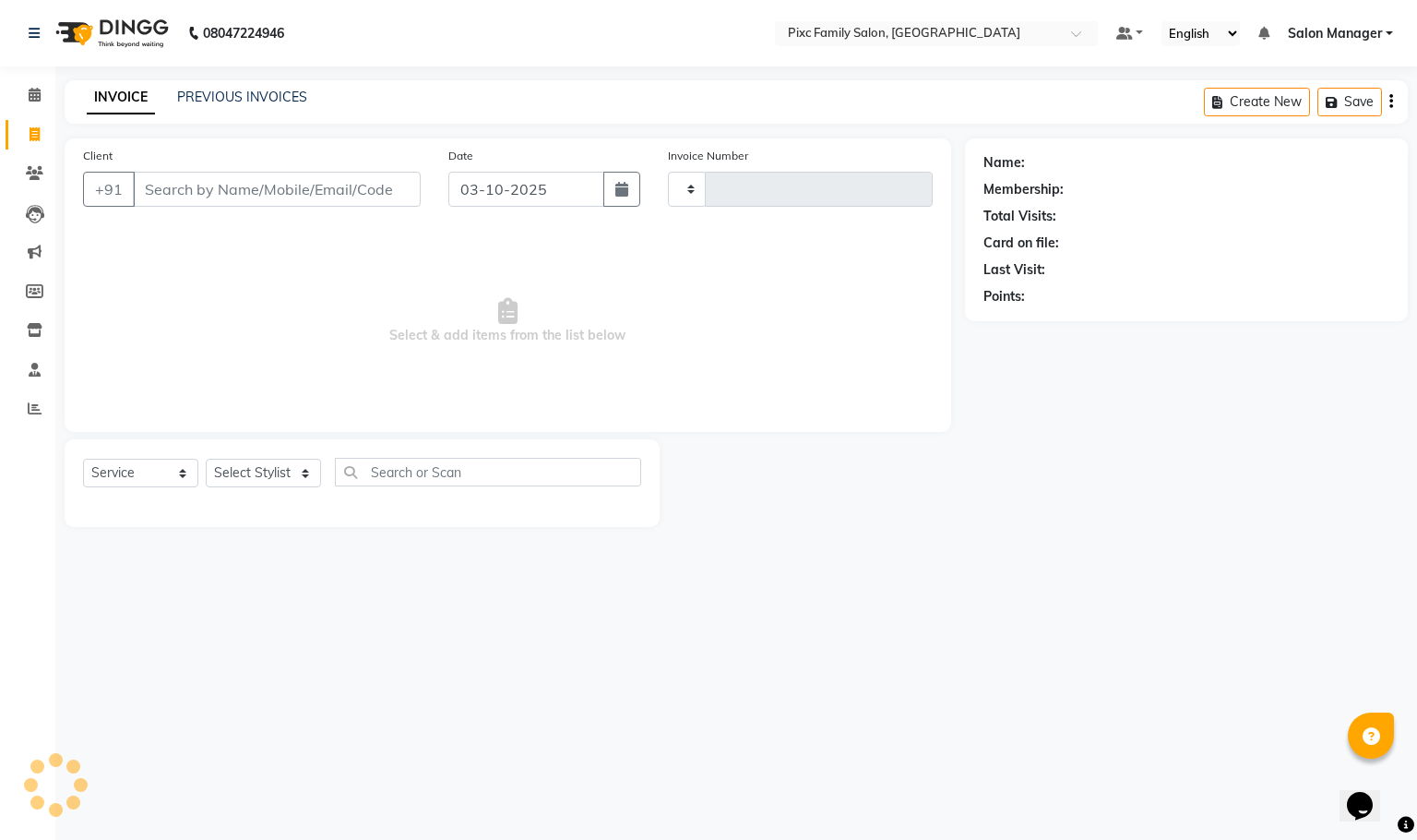
type input "1965"
select select "3509"
click at [235, 183] on input "Client" at bounding box center [276, 189] width 288 height 35
click at [242, 189] on input "Client" at bounding box center [276, 189] width 288 height 35
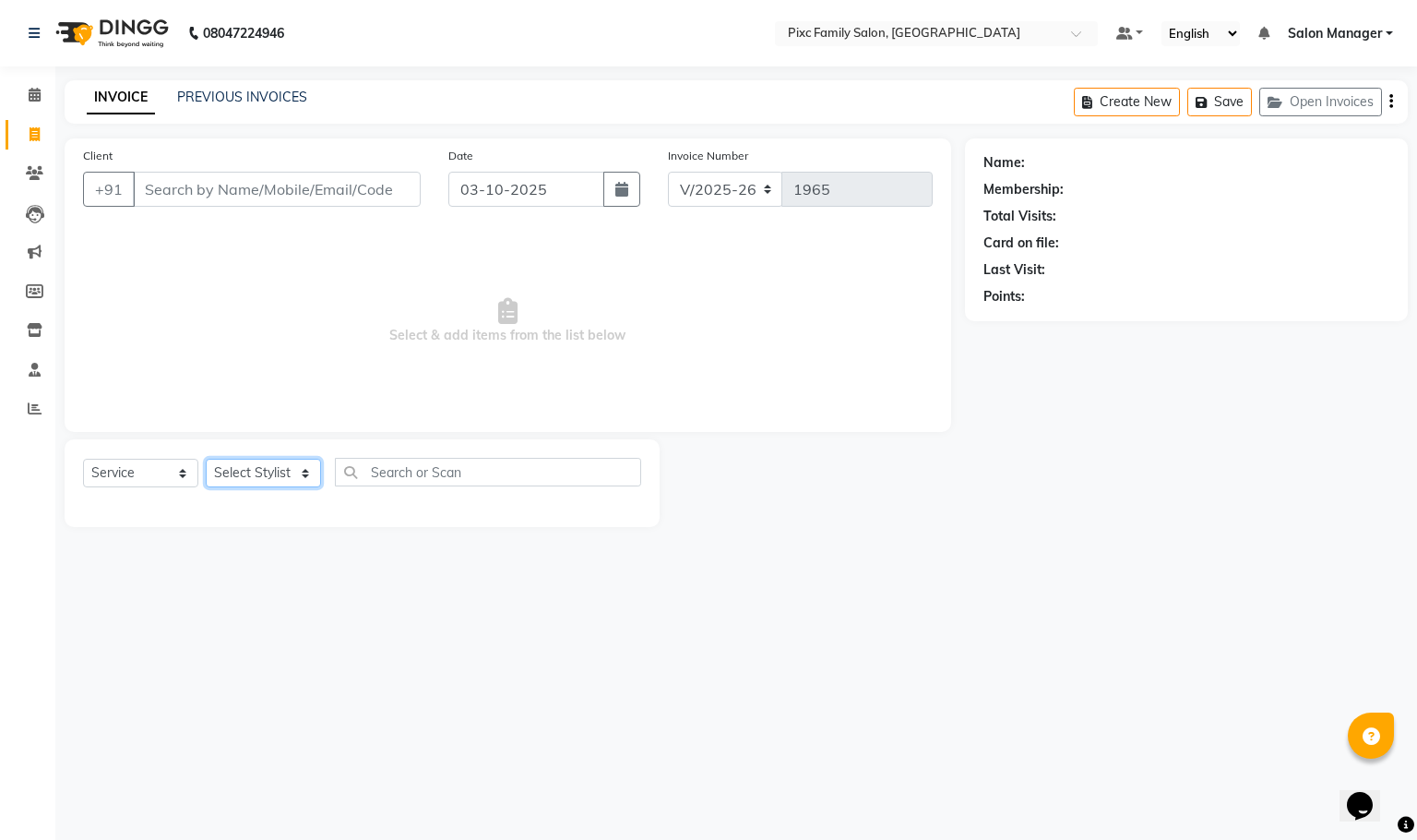
click at [238, 473] on select "Select Stylist Abid Haidar Aiswarya Babu Akil Khan Aparna P Ganesh Jagadeesh Ki…" at bounding box center [263, 472] width 116 height 29
select select "66551"
click at [206, 459] on select "Select Stylist Abid Haidar Aiswarya Babu Akil Khan Aparna P Ganesh Jagadeesh Ki…" at bounding box center [263, 472] width 116 height 29
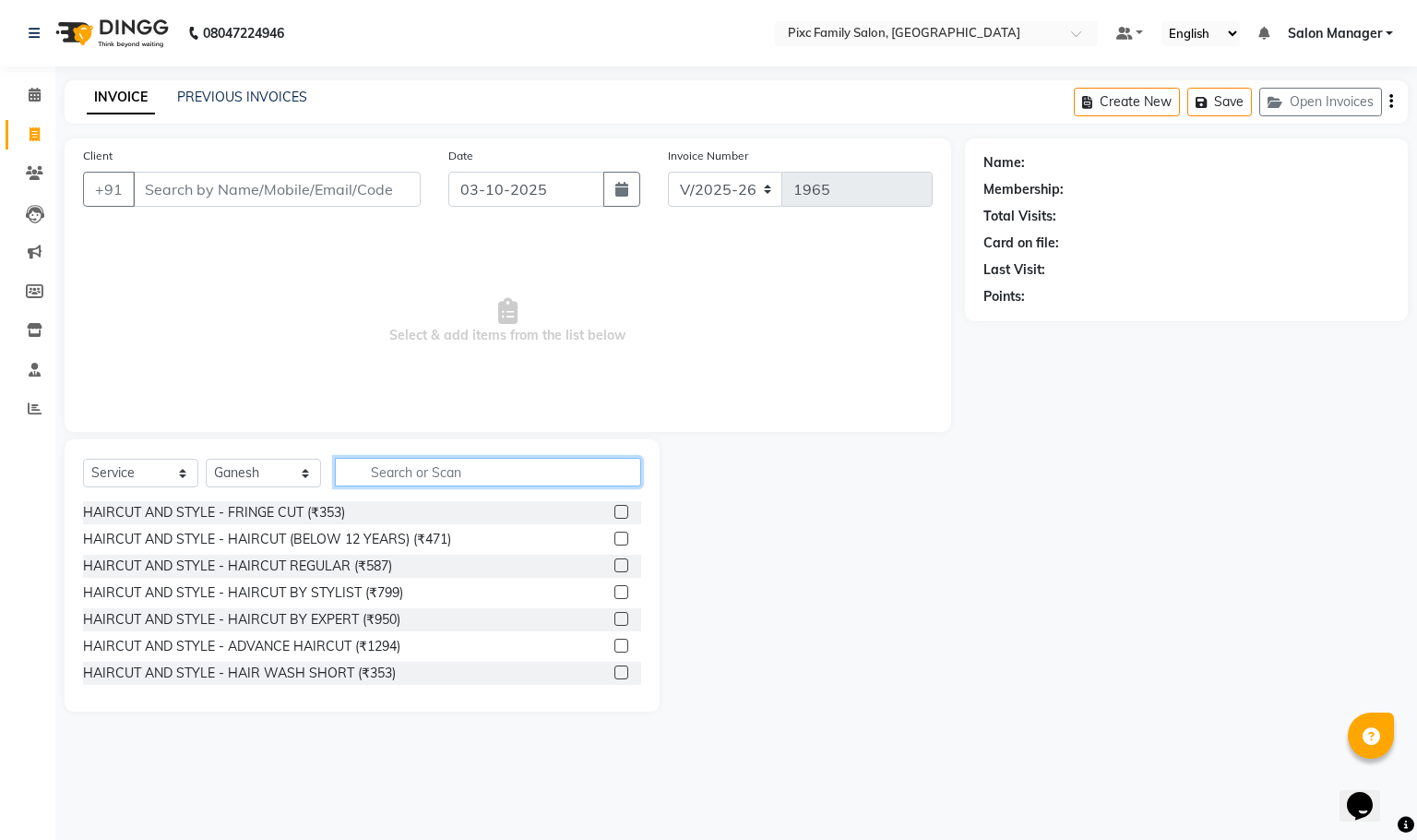
click at [410, 471] on input "text" at bounding box center [488, 471] width 307 height 29
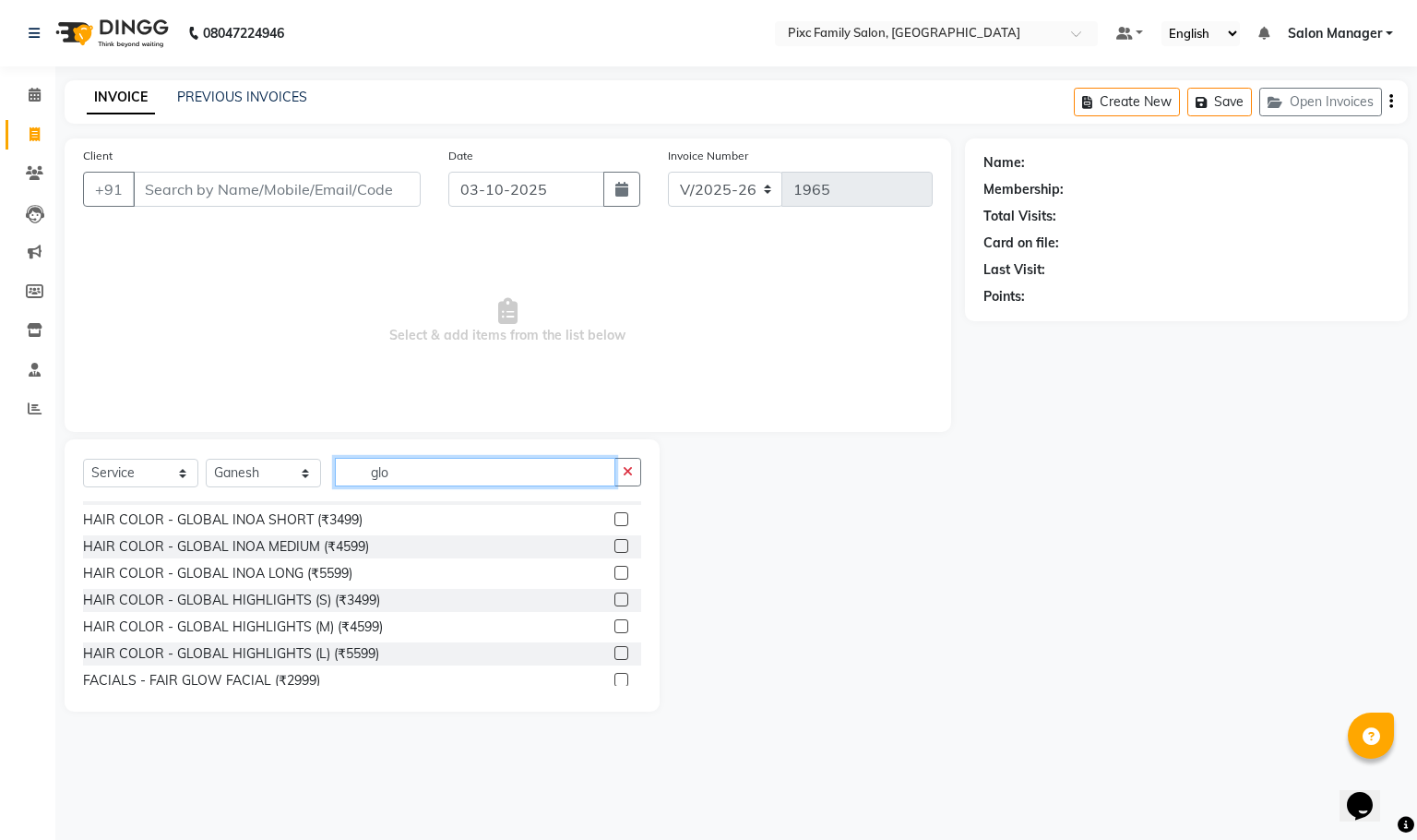
scroll to position [138, 0]
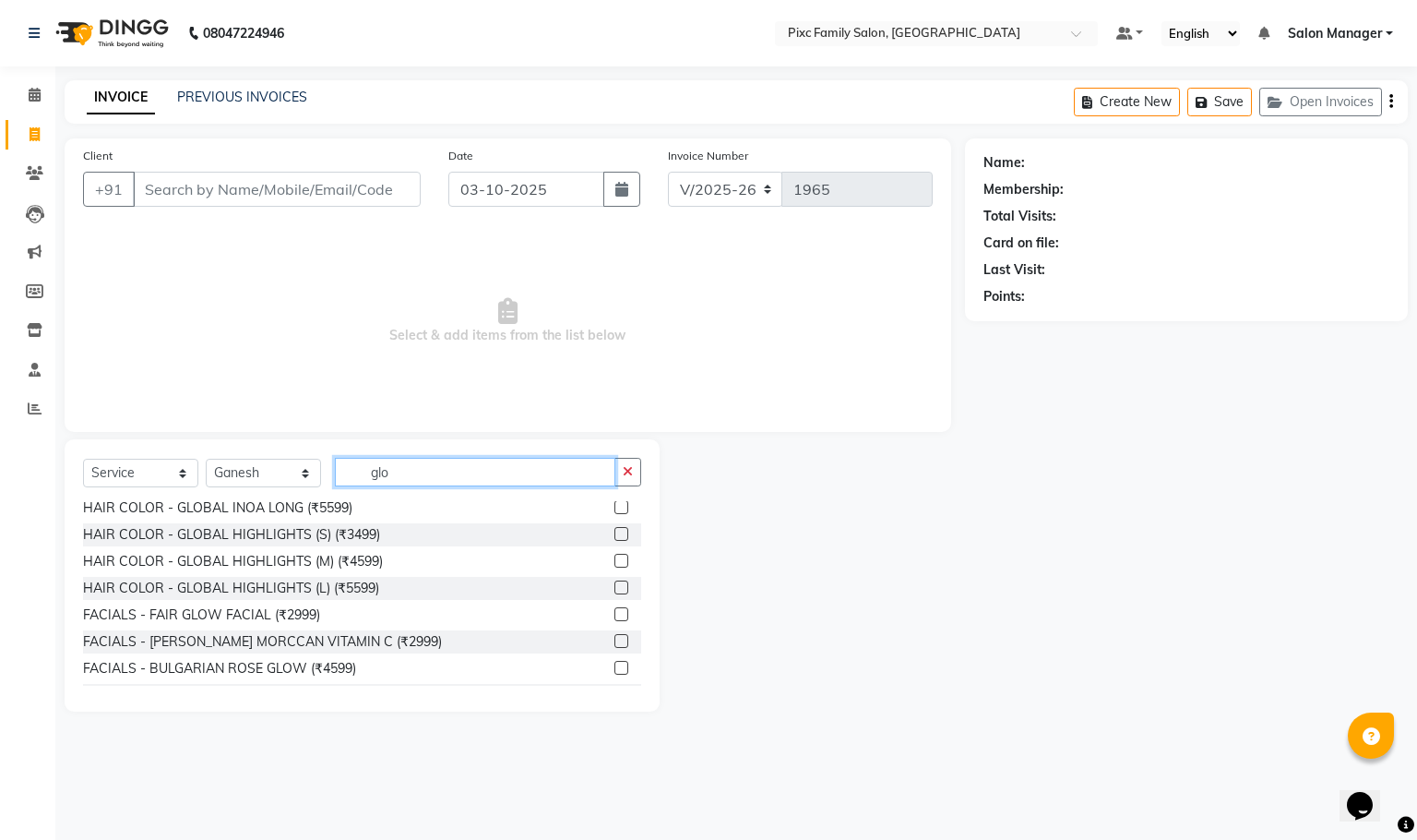
type input "glo"
click at [615, 587] on label at bounding box center [621, 587] width 14 height 14
click at [615, 587] on input "checkbox" at bounding box center [621, 588] width 12 height 12
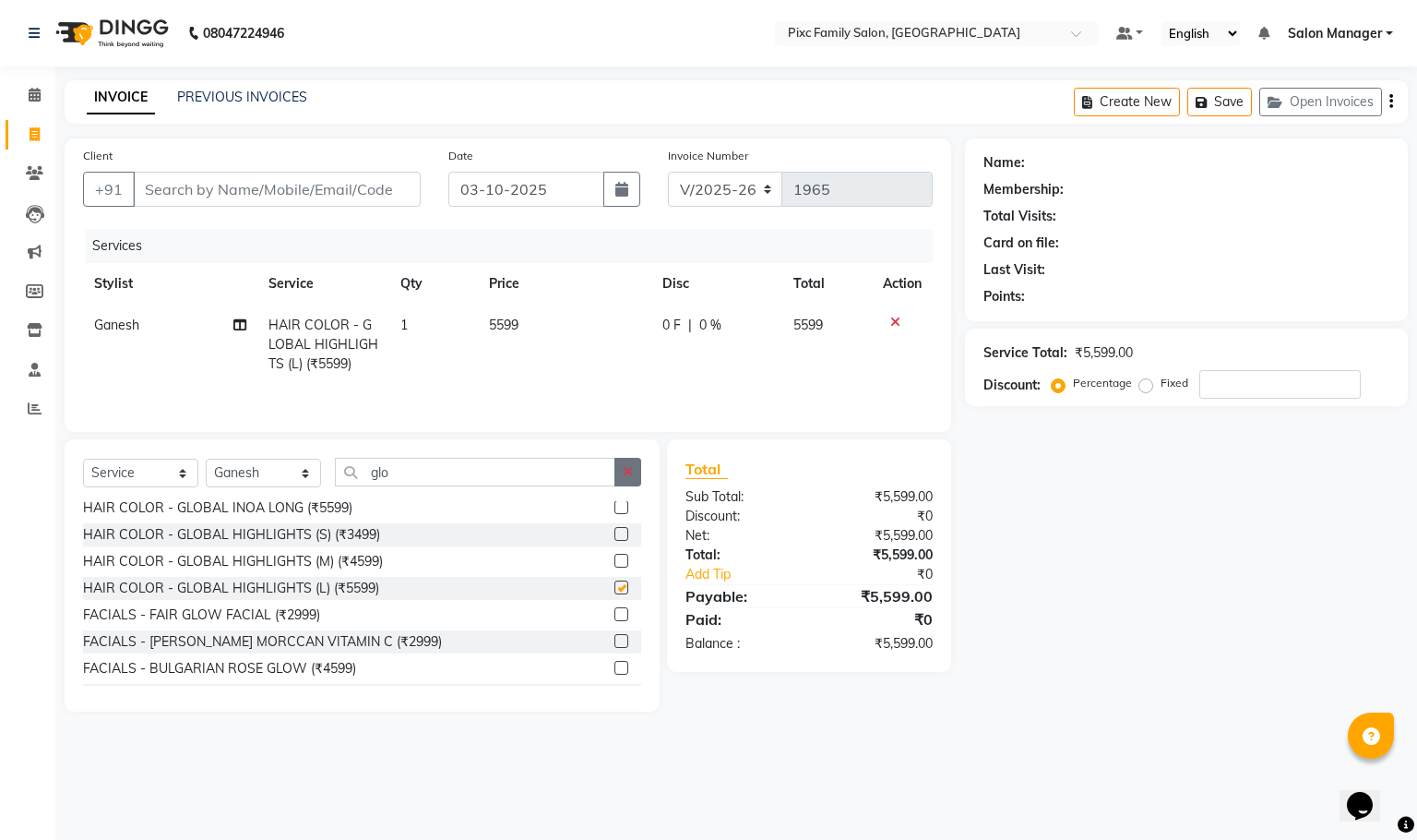
checkbox input "false"
click at [632, 477] on icon "button" at bounding box center [628, 471] width 10 height 13
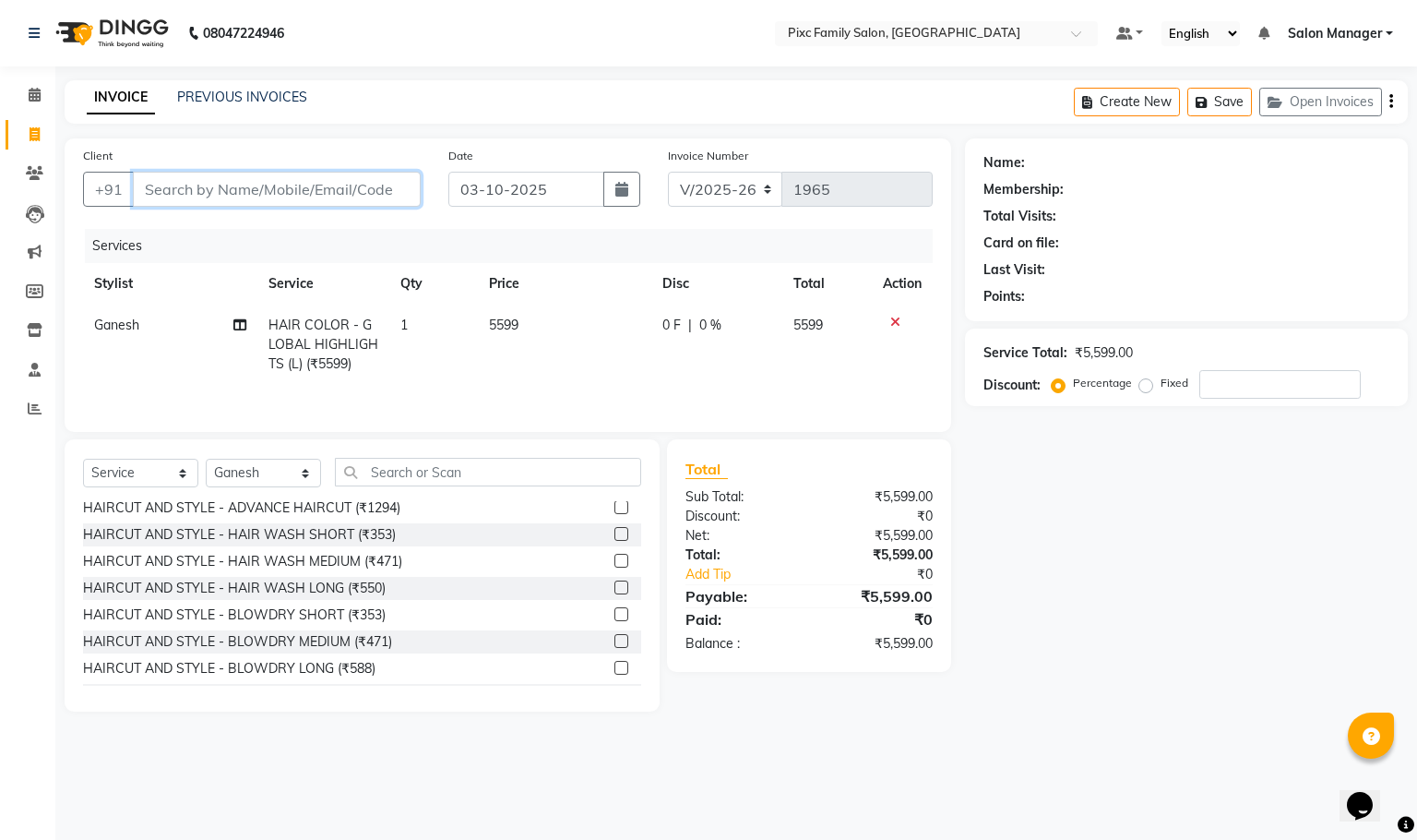
click at [249, 188] on input "Client" at bounding box center [276, 189] width 288 height 35
click at [282, 180] on input "Client" at bounding box center [276, 189] width 288 height 35
click at [280, 185] on input "Client" at bounding box center [276, 189] width 288 height 35
click at [264, 185] on input "Client" at bounding box center [276, 189] width 288 height 35
click at [202, 202] on input "Client" at bounding box center [276, 189] width 288 height 35
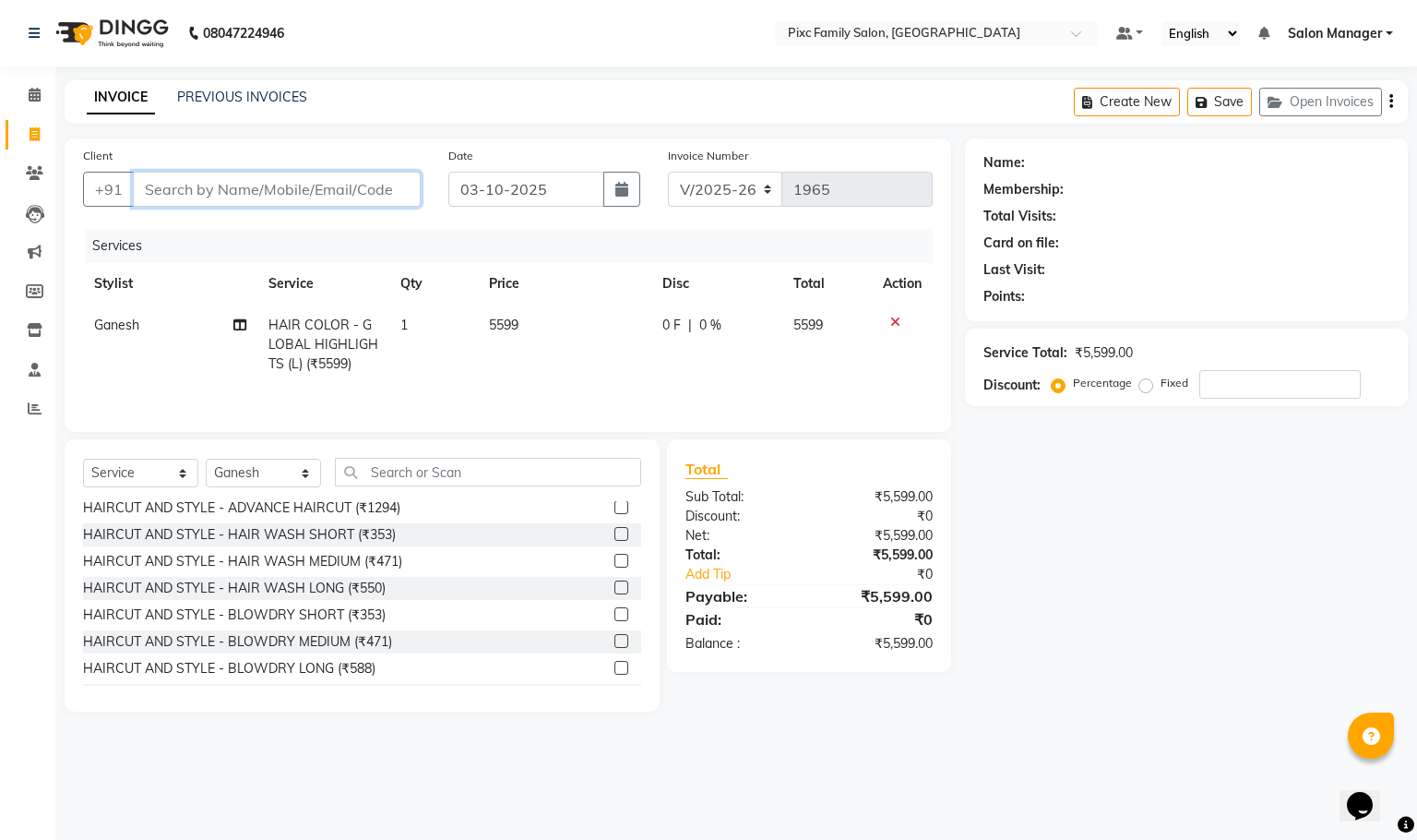
click at [214, 175] on input "Client" at bounding box center [276, 189] width 288 height 35
click at [36, 93] on icon at bounding box center [34, 94] width 12 height 14
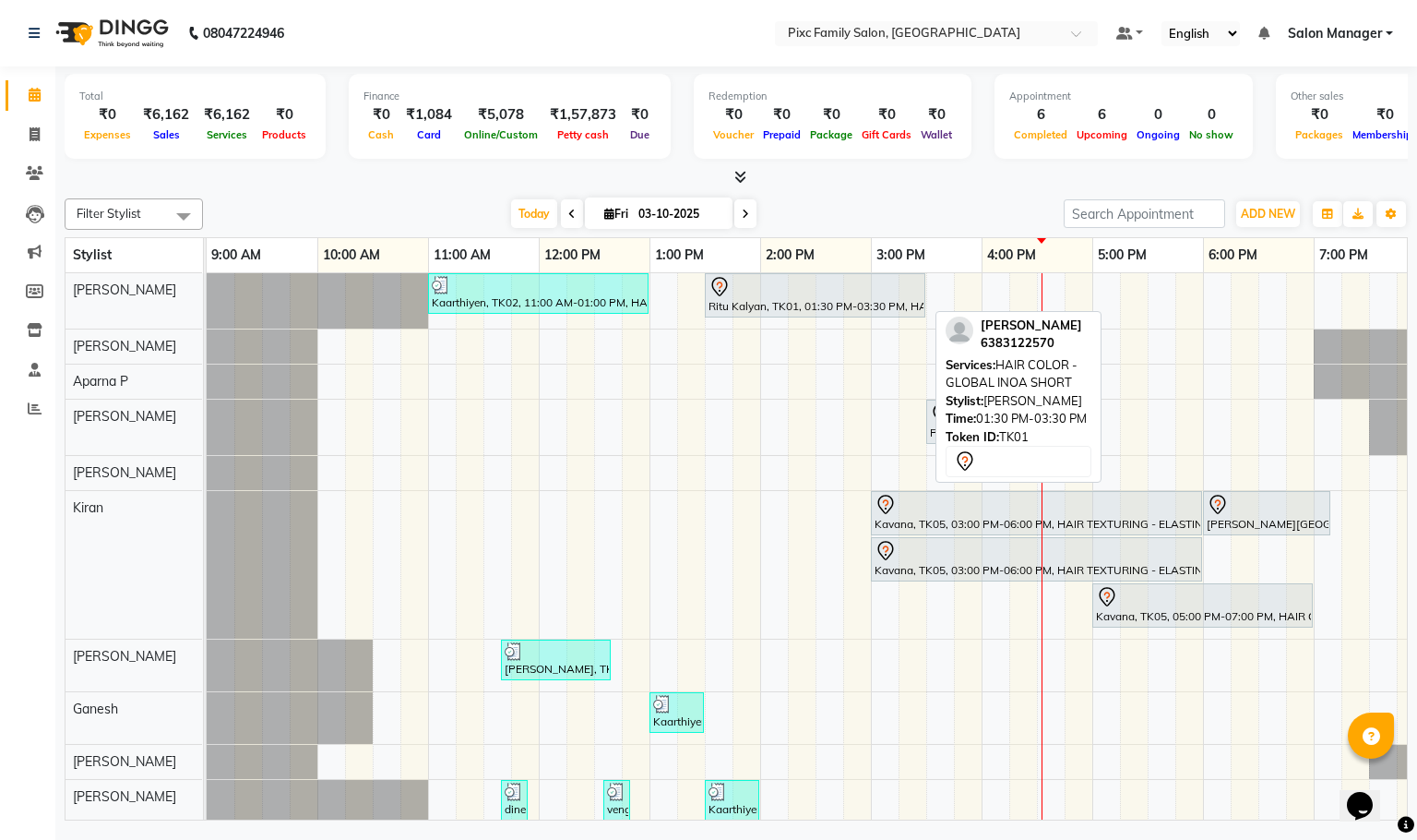
click at [728, 286] on icon at bounding box center [720, 287] width 22 height 22
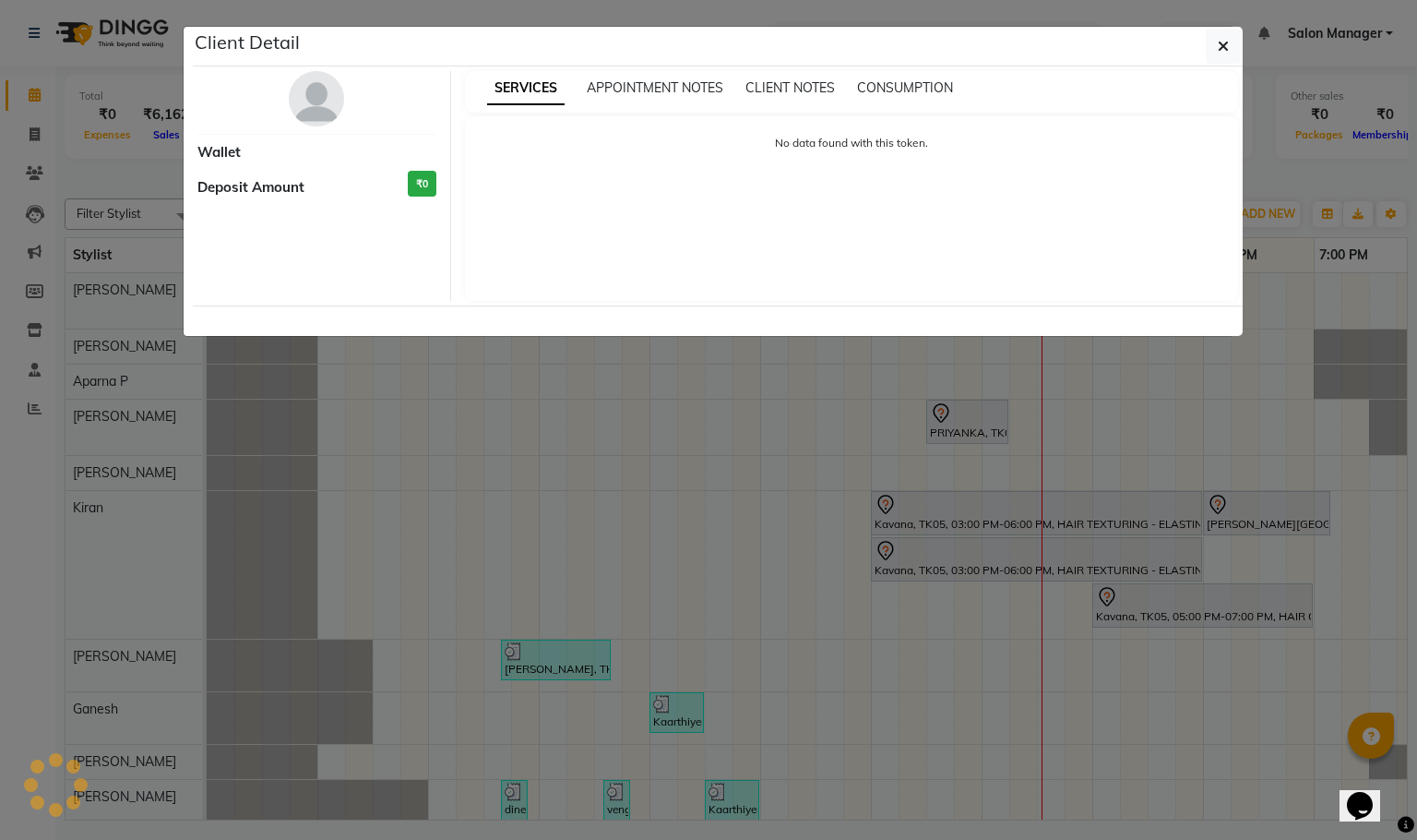
select select "7"
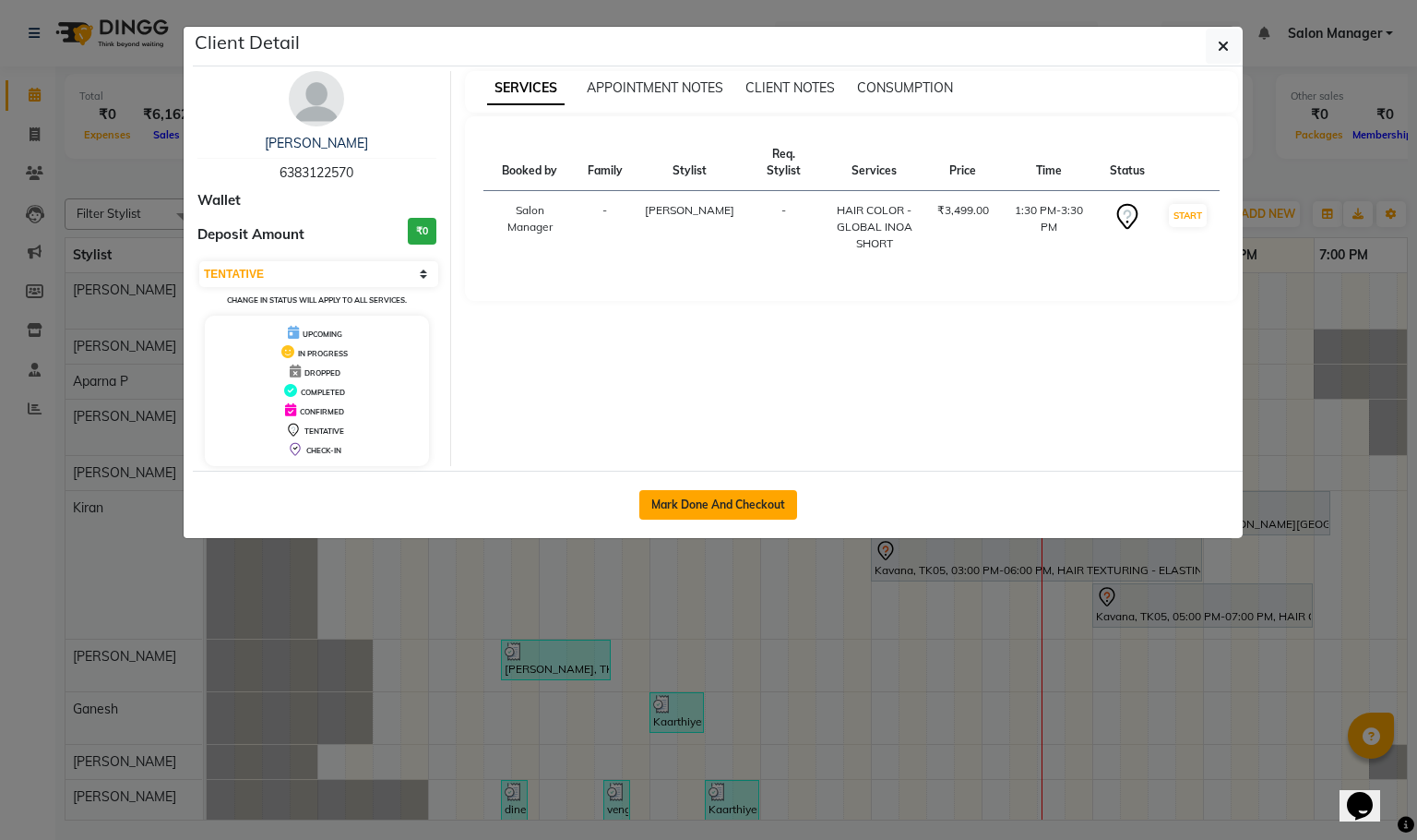
click at [718, 508] on button "Mark Done And Checkout" at bounding box center [718, 505] width 157 height 30
select select "service"
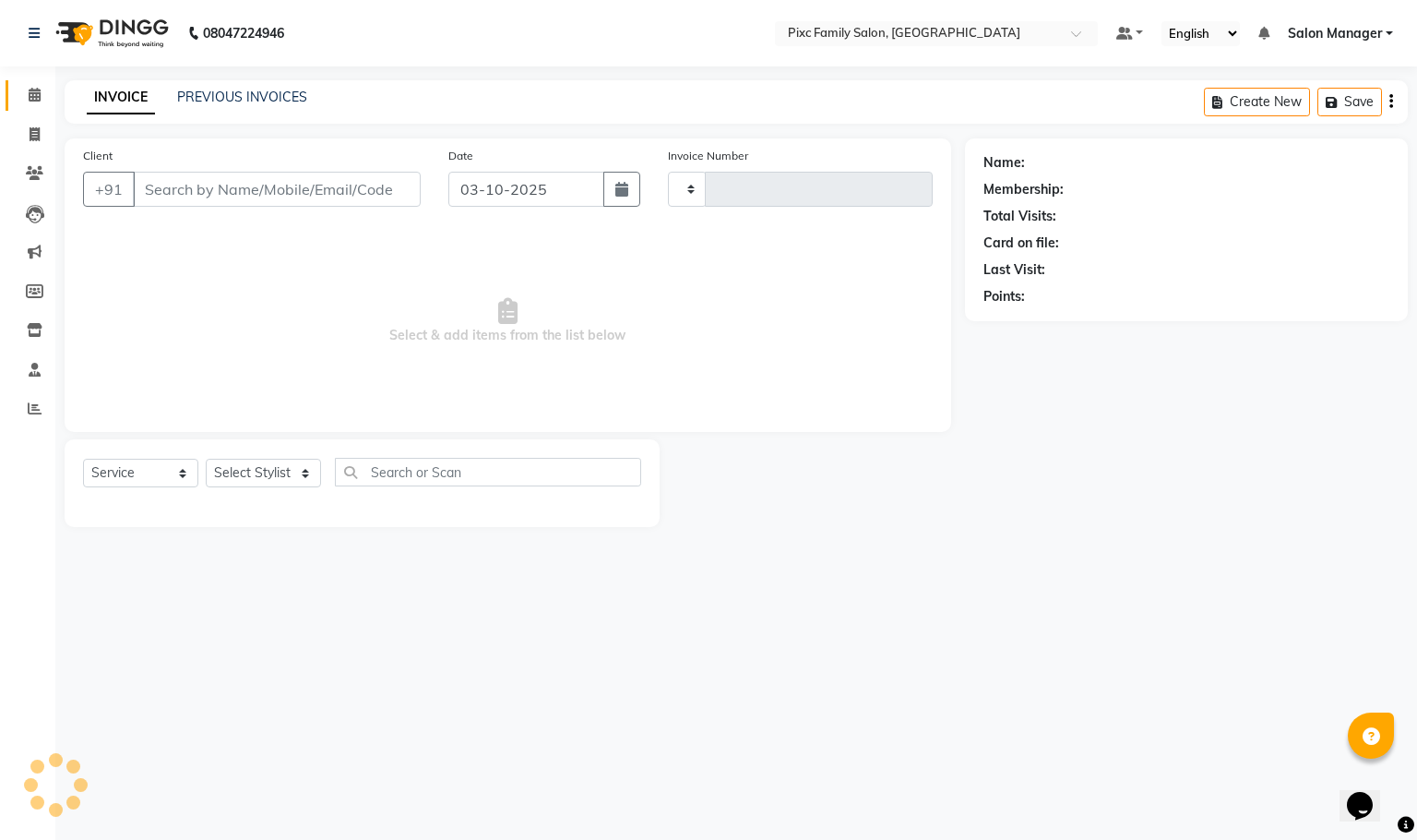
type input "1965"
select select "3509"
type input "6383122570"
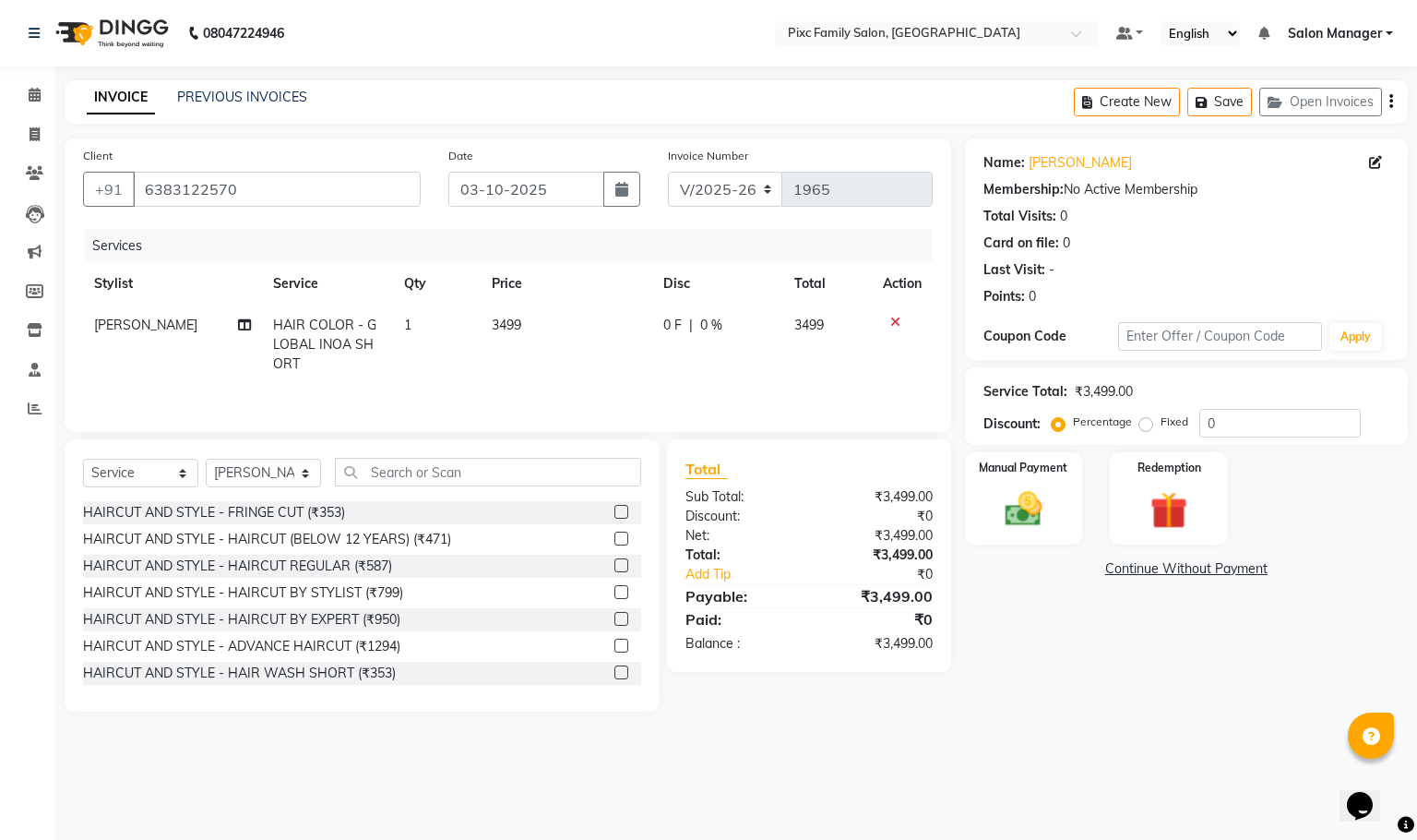
click at [891, 320] on icon at bounding box center [896, 322] width 10 height 13
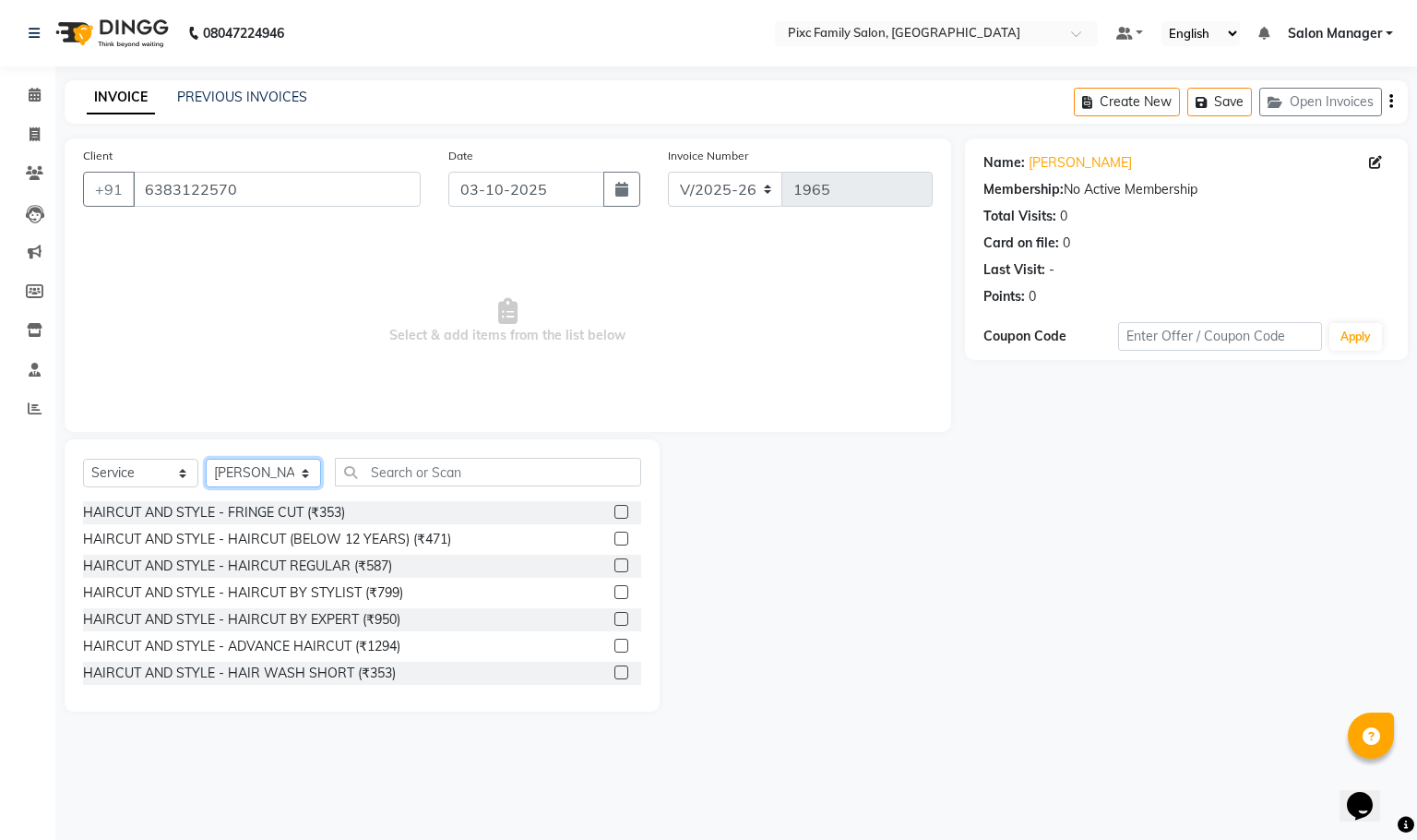
click at [292, 468] on select "Select Stylist Abid Haidar Aiswarya Babu Akil Khan Aparna P Ganesh Jagadeesh Ki…" at bounding box center [263, 472] width 116 height 29
select select "66551"
click at [206, 459] on select "Select Stylist Abid Haidar Aiswarya Babu Akil Khan Aparna P Ganesh Jagadeesh Ki…" at bounding box center [263, 472] width 116 height 29
click at [449, 458] on input "text" at bounding box center [488, 471] width 307 height 29
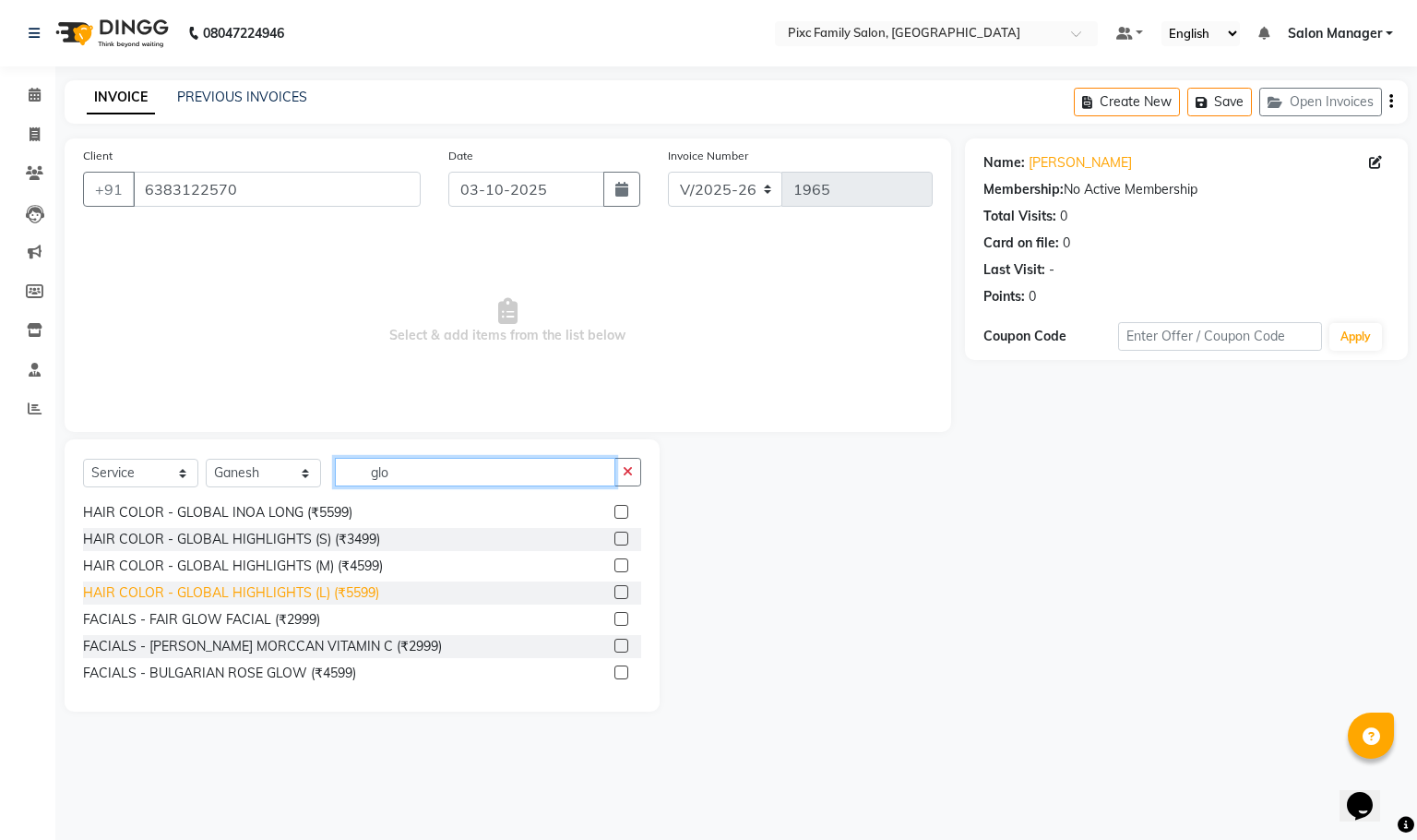
scroll to position [138, 0]
type input "glo"
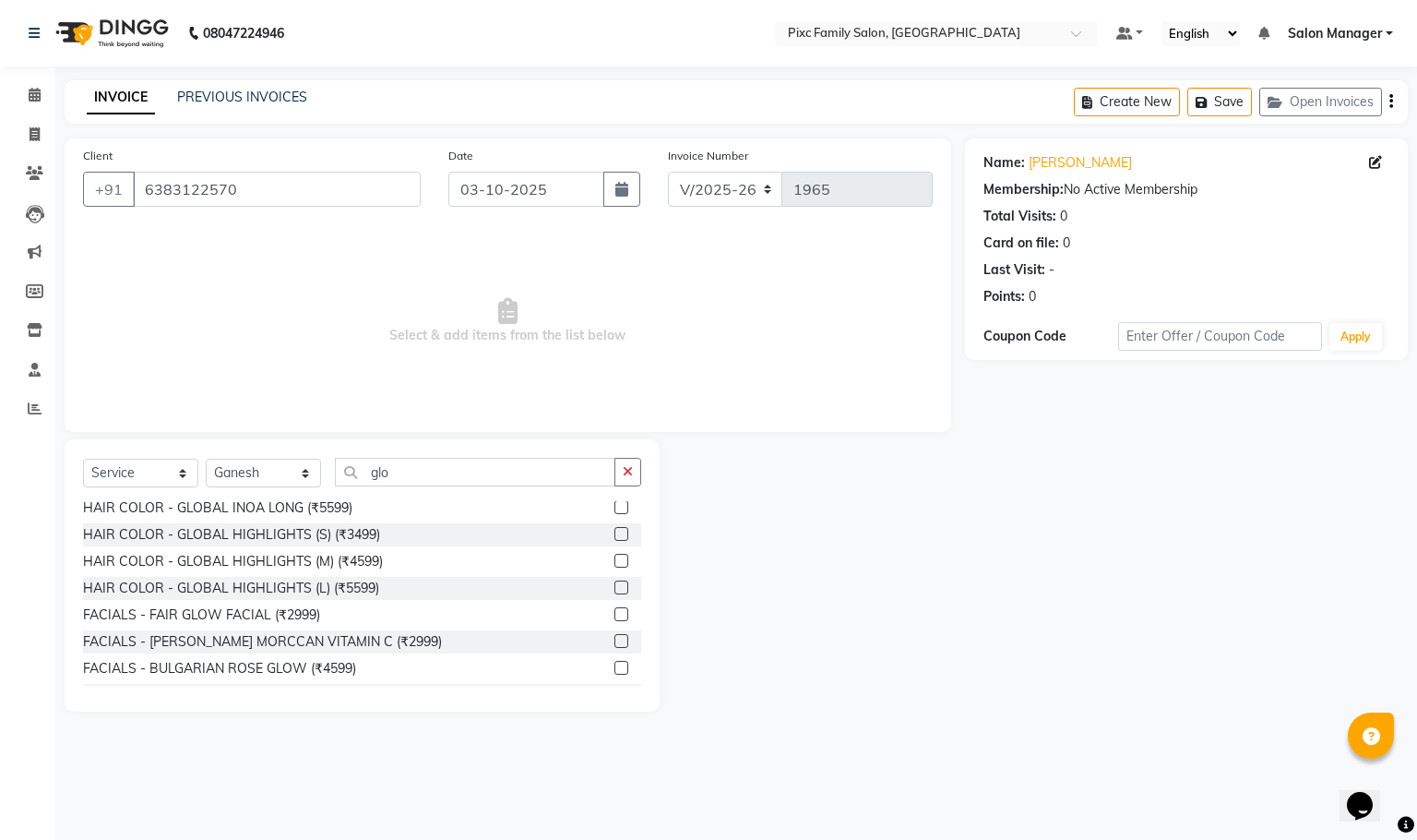
click at [615, 590] on label at bounding box center [621, 587] width 14 height 14
click at [615, 590] on input "checkbox" at bounding box center [621, 588] width 12 height 12
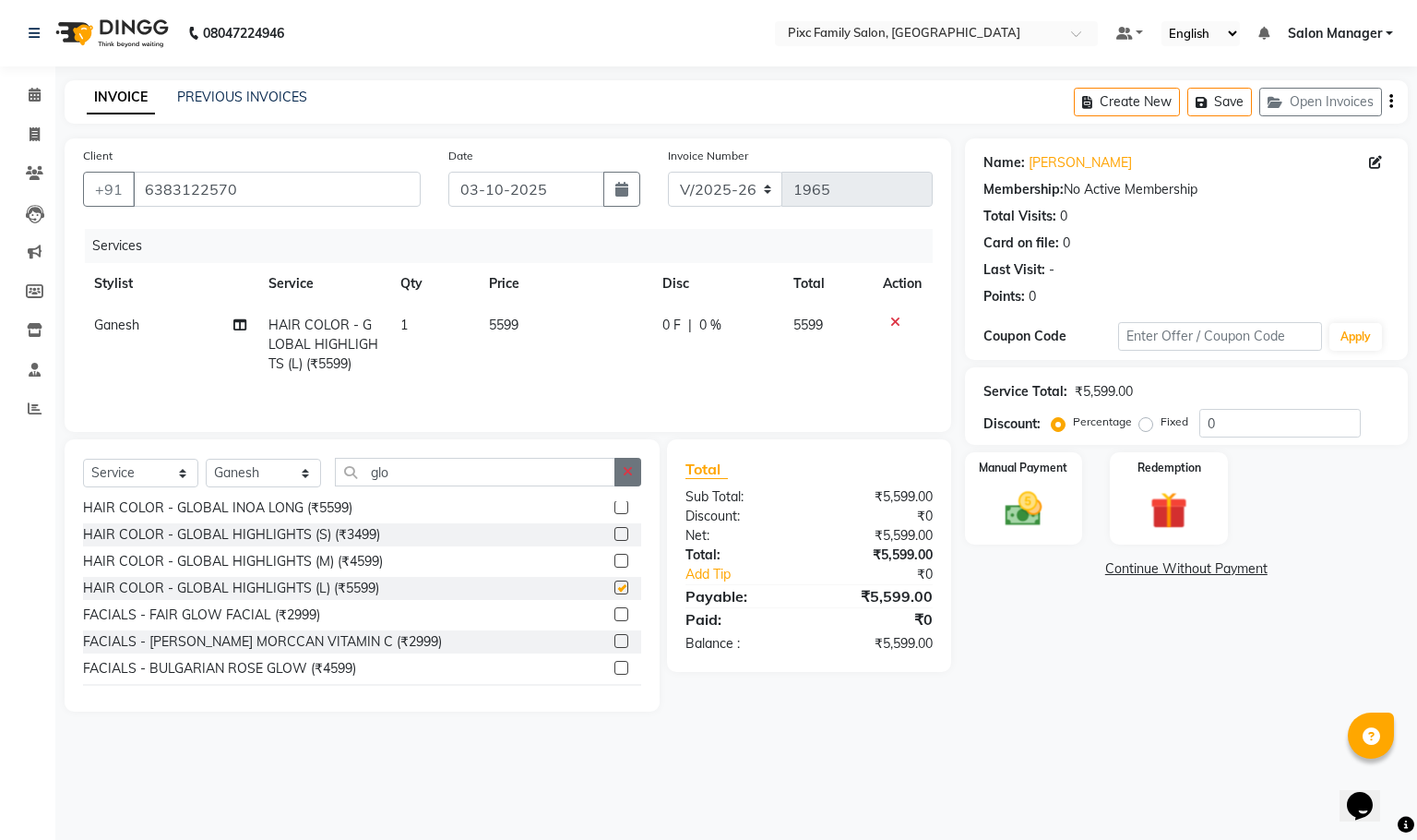
checkbox input "false"
click at [624, 478] on icon "button" at bounding box center [628, 471] width 10 height 13
click at [675, 332] on span "0 F" at bounding box center [671, 325] width 19 height 19
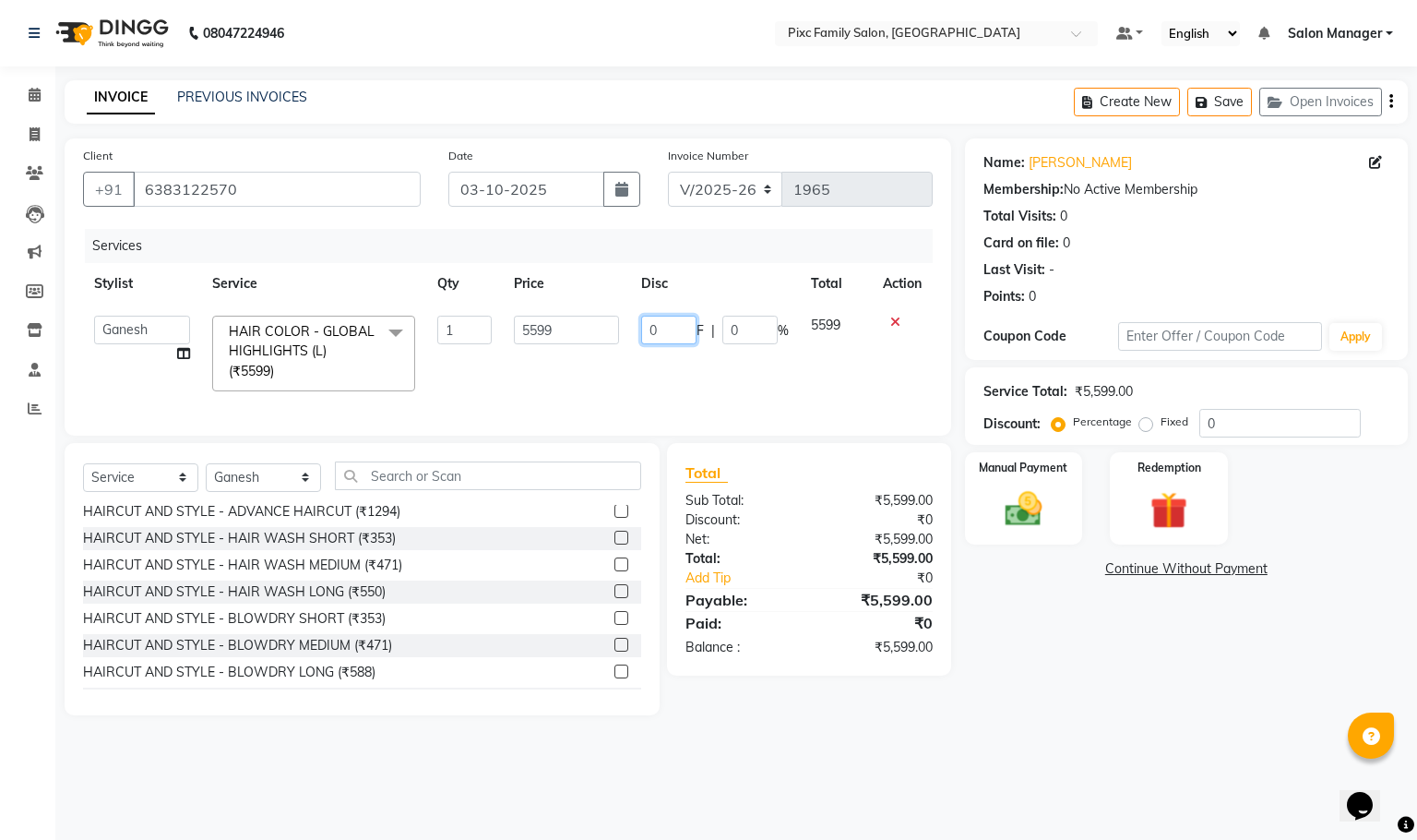
click at [681, 320] on input "0" at bounding box center [669, 330] width 56 height 29
click at [623, 372] on td "5599" at bounding box center [567, 354] width 128 height 98
click at [1050, 496] on img at bounding box center [1023, 509] width 63 height 44
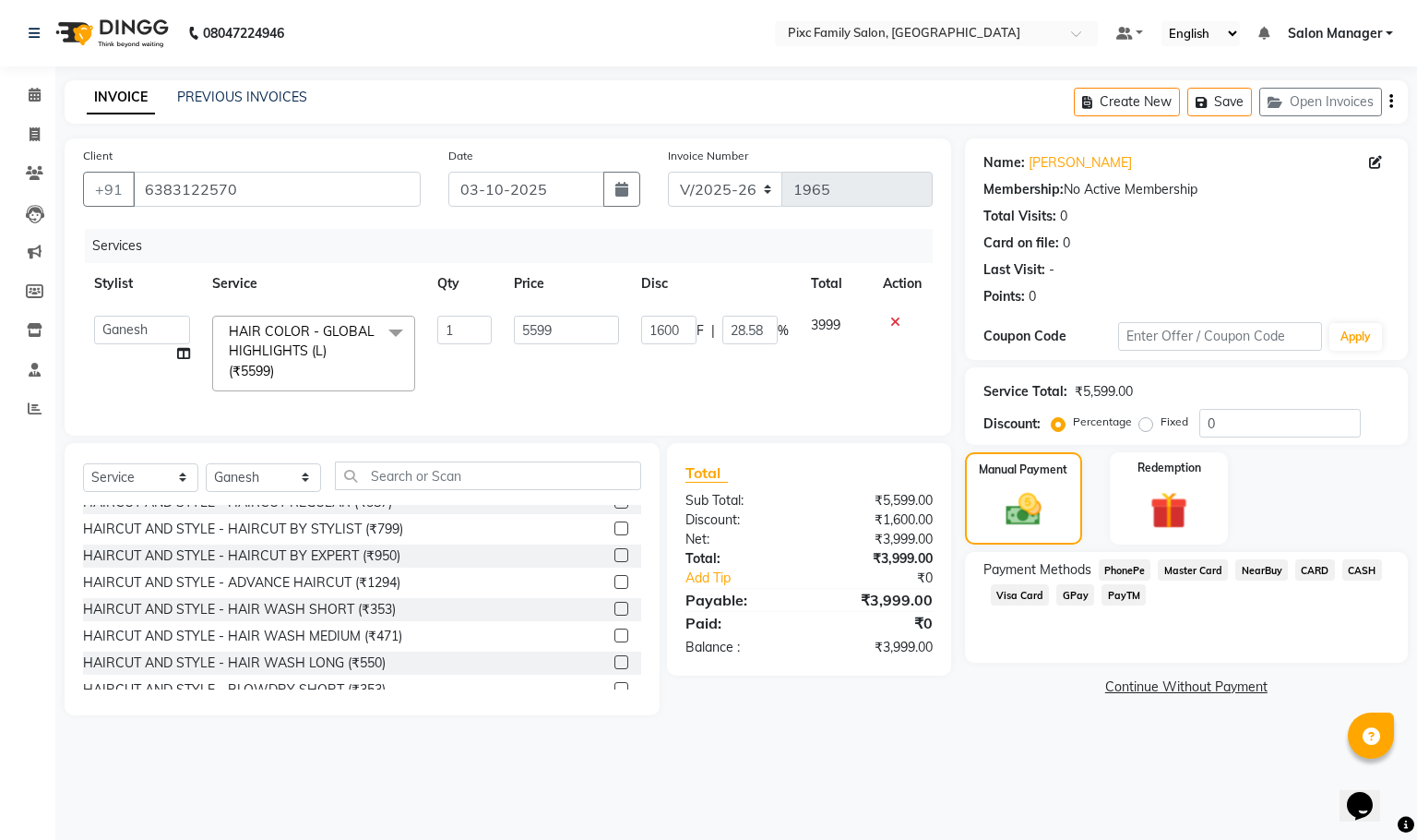
scroll to position [0, 0]
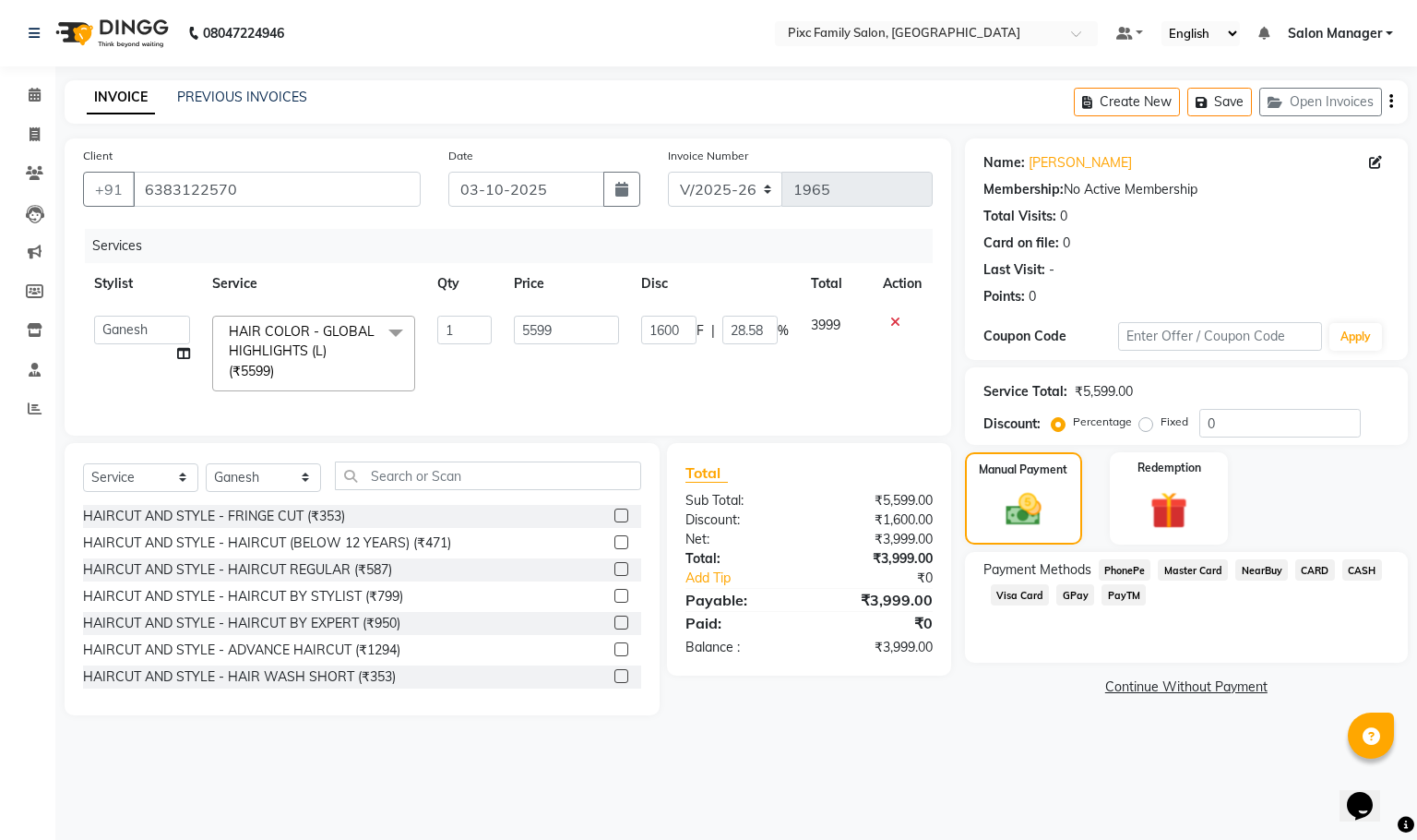
click at [615, 576] on label at bounding box center [621, 569] width 14 height 14
click at [615, 576] on input "checkbox" at bounding box center [621, 570] width 12 height 12
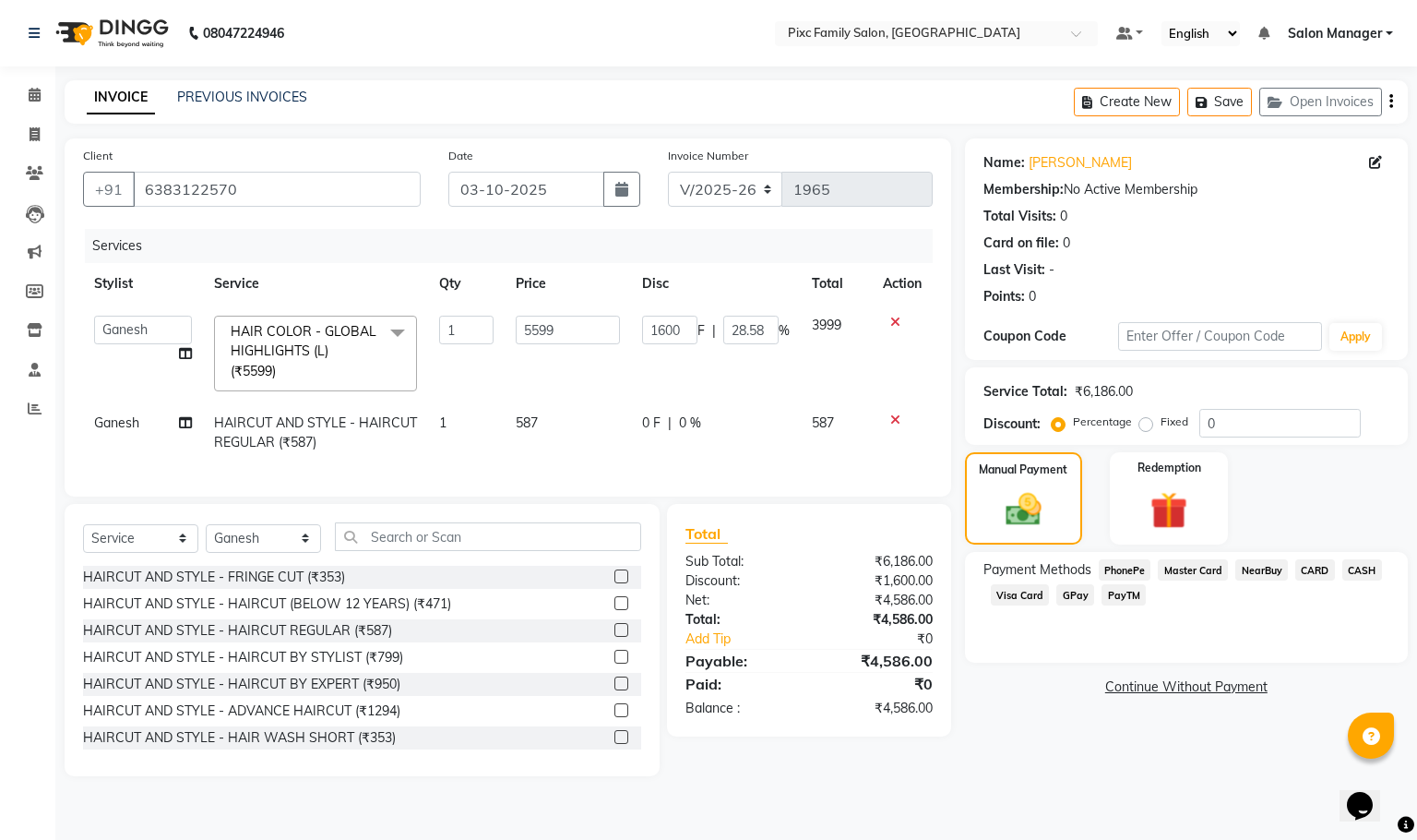
click at [687, 423] on span "0 %" at bounding box center [690, 422] width 22 height 19
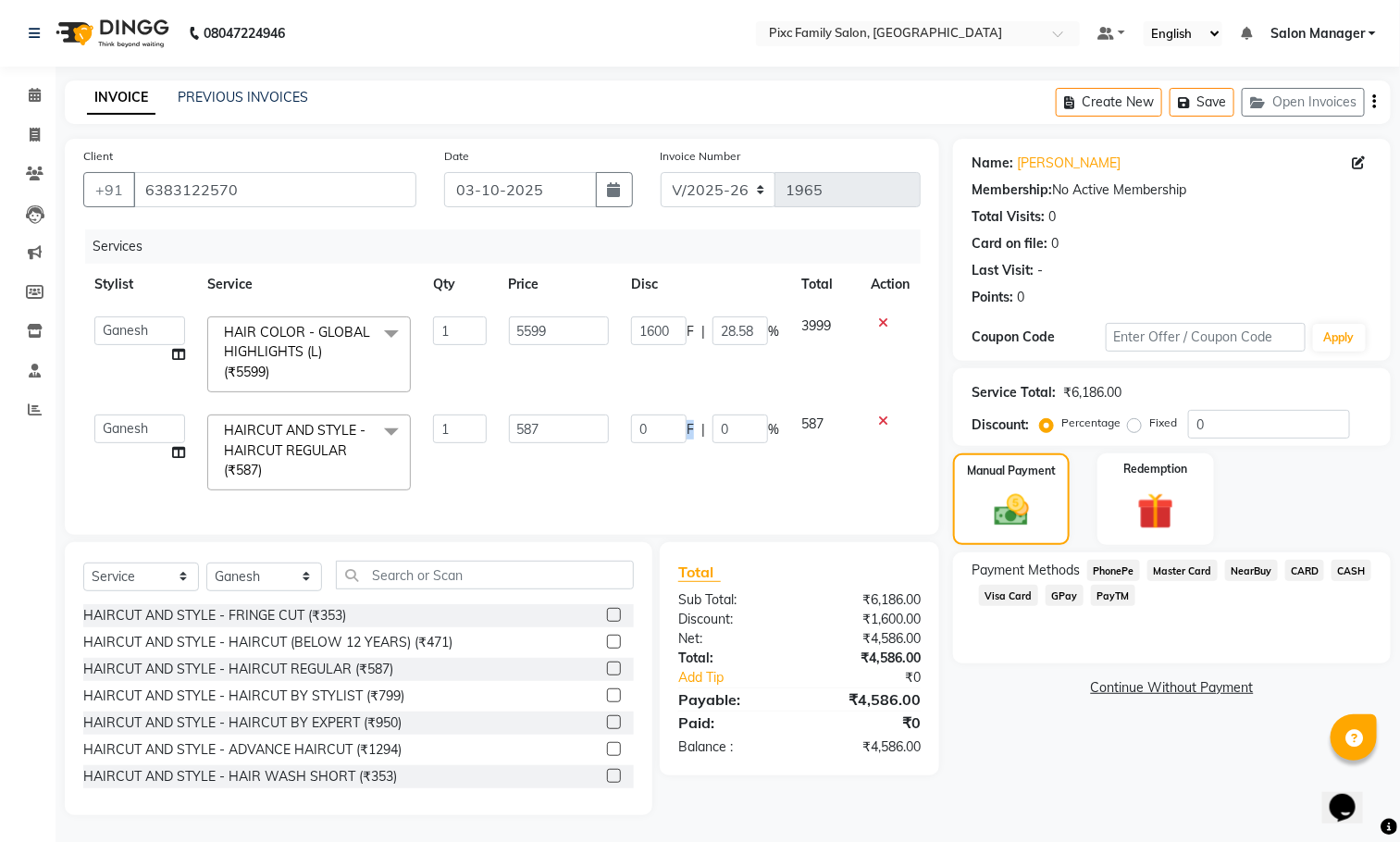
click at [689, 424] on span "F" at bounding box center [690, 429] width 7 height 19
click at [732, 425] on input "0" at bounding box center [740, 428] width 56 height 29
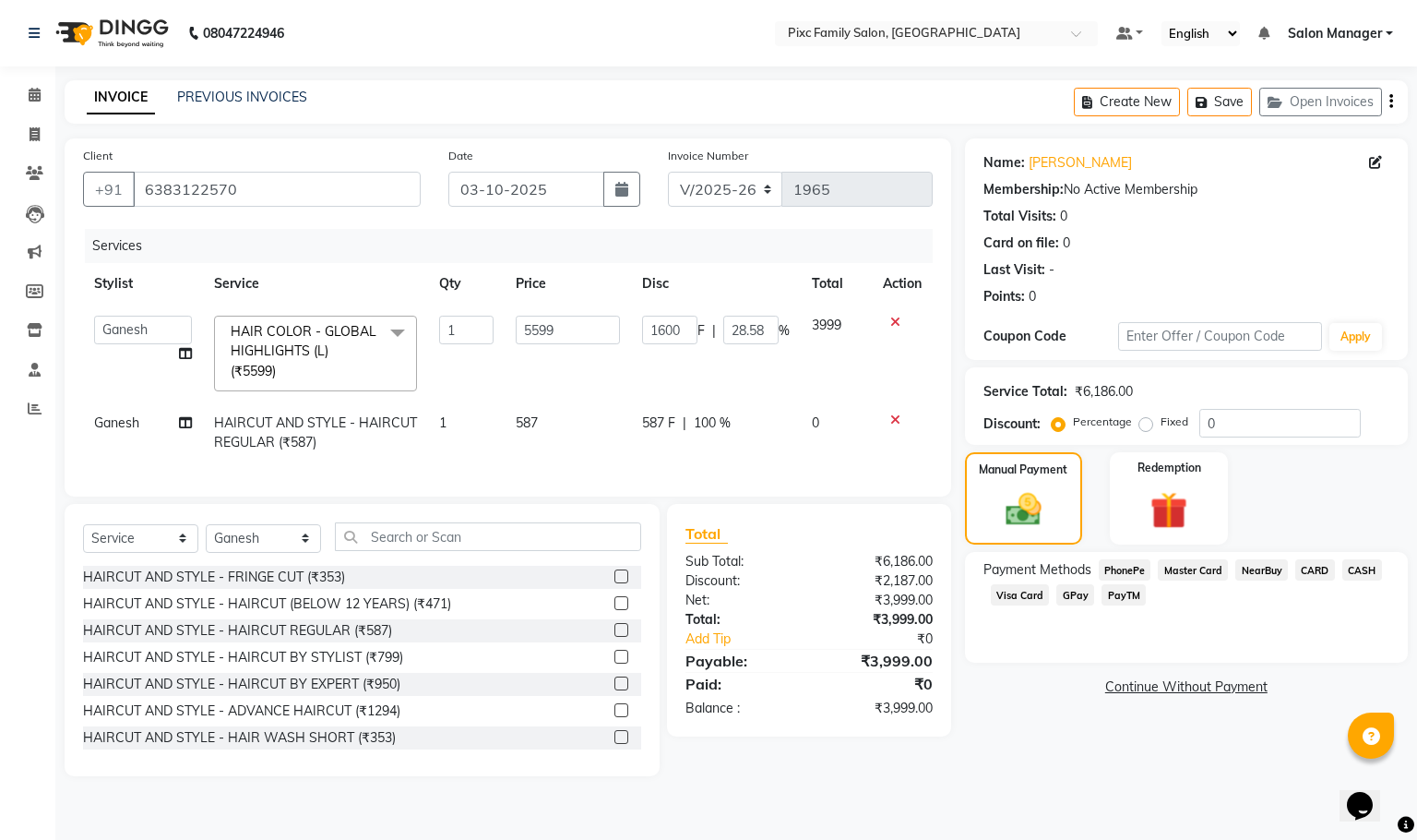
click at [748, 496] on div "Client +91 6383122570 Date 03-10-2025 Invoice Number V/2025 V/2025-26 1965 Serv…" at bounding box center [508, 317] width 887 height 358
click at [1310, 570] on span "CARD" at bounding box center [1315, 570] width 40 height 21
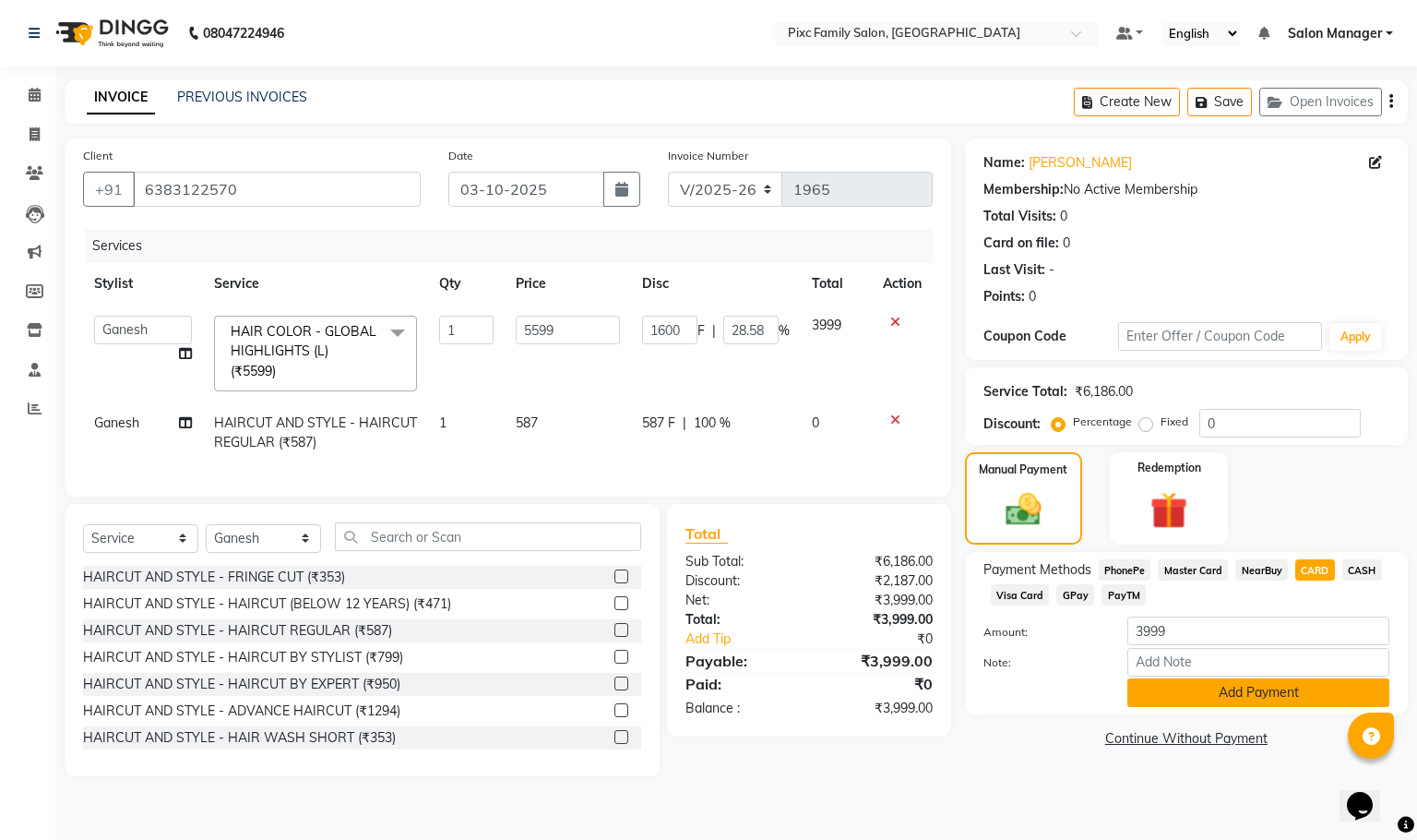
click at [1268, 692] on button "Add Payment" at bounding box center [1259, 692] width 262 height 29
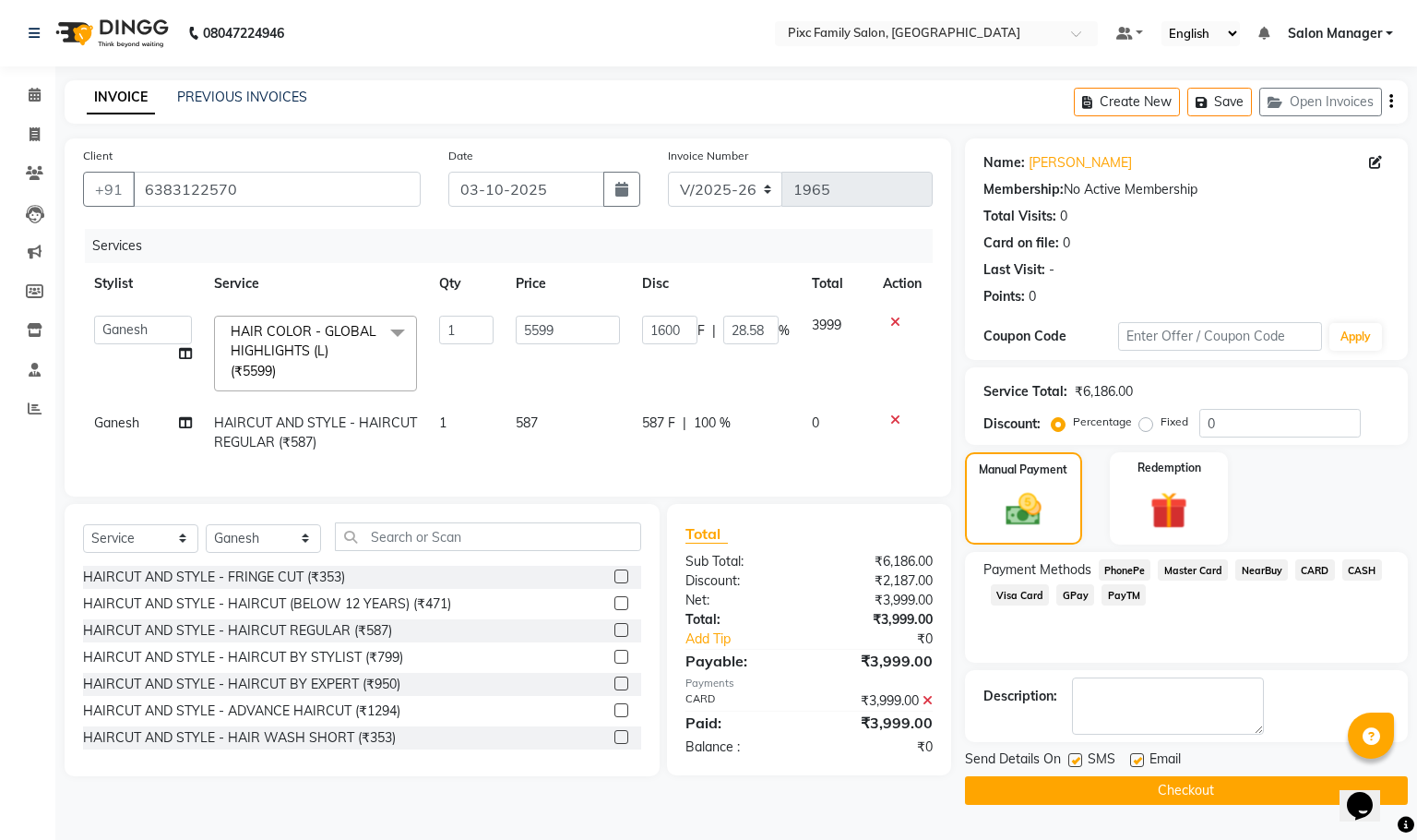
click at [1165, 792] on button "Checkout" at bounding box center [1186, 790] width 443 height 29
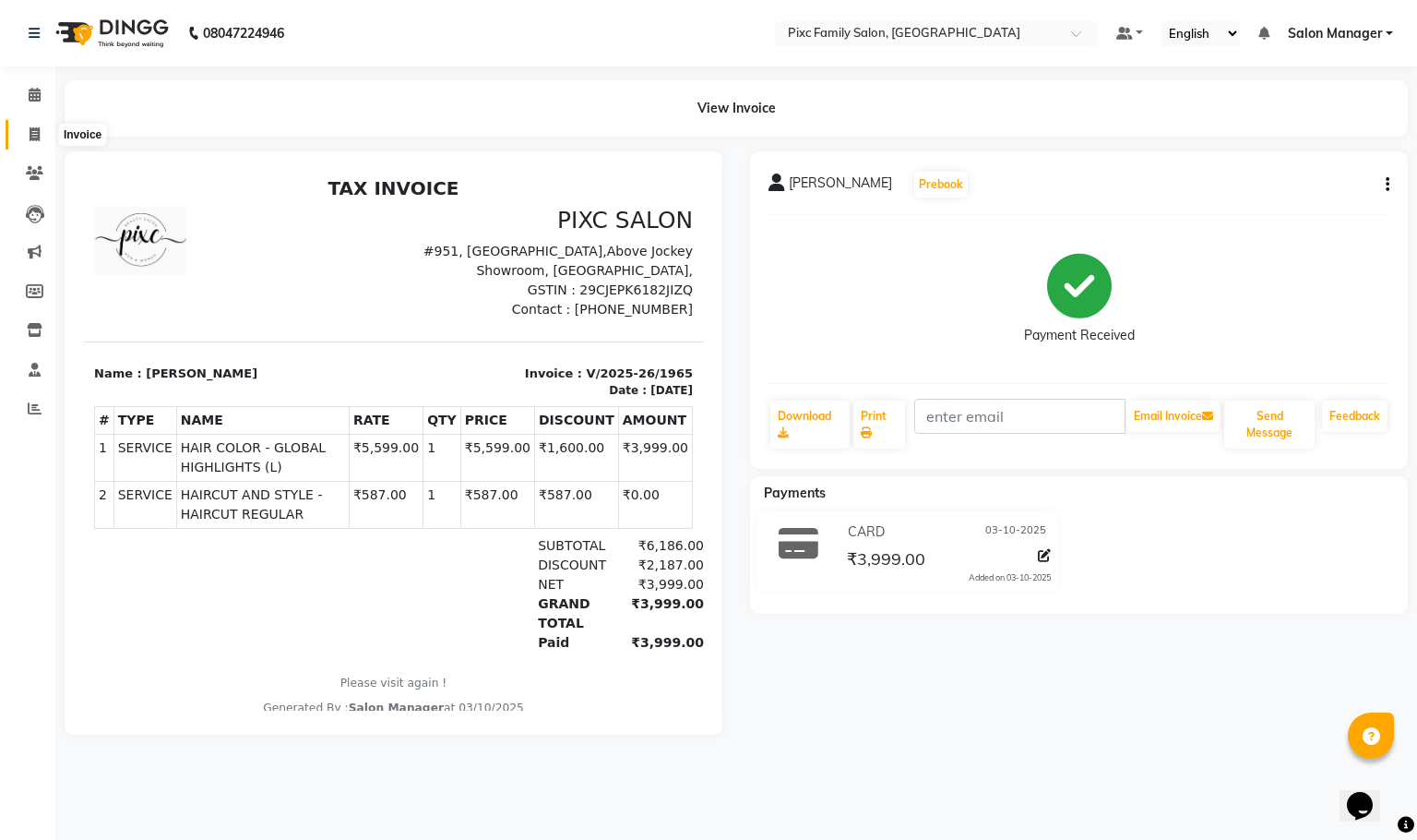
click at [31, 128] on icon at bounding box center [34, 134] width 10 height 14
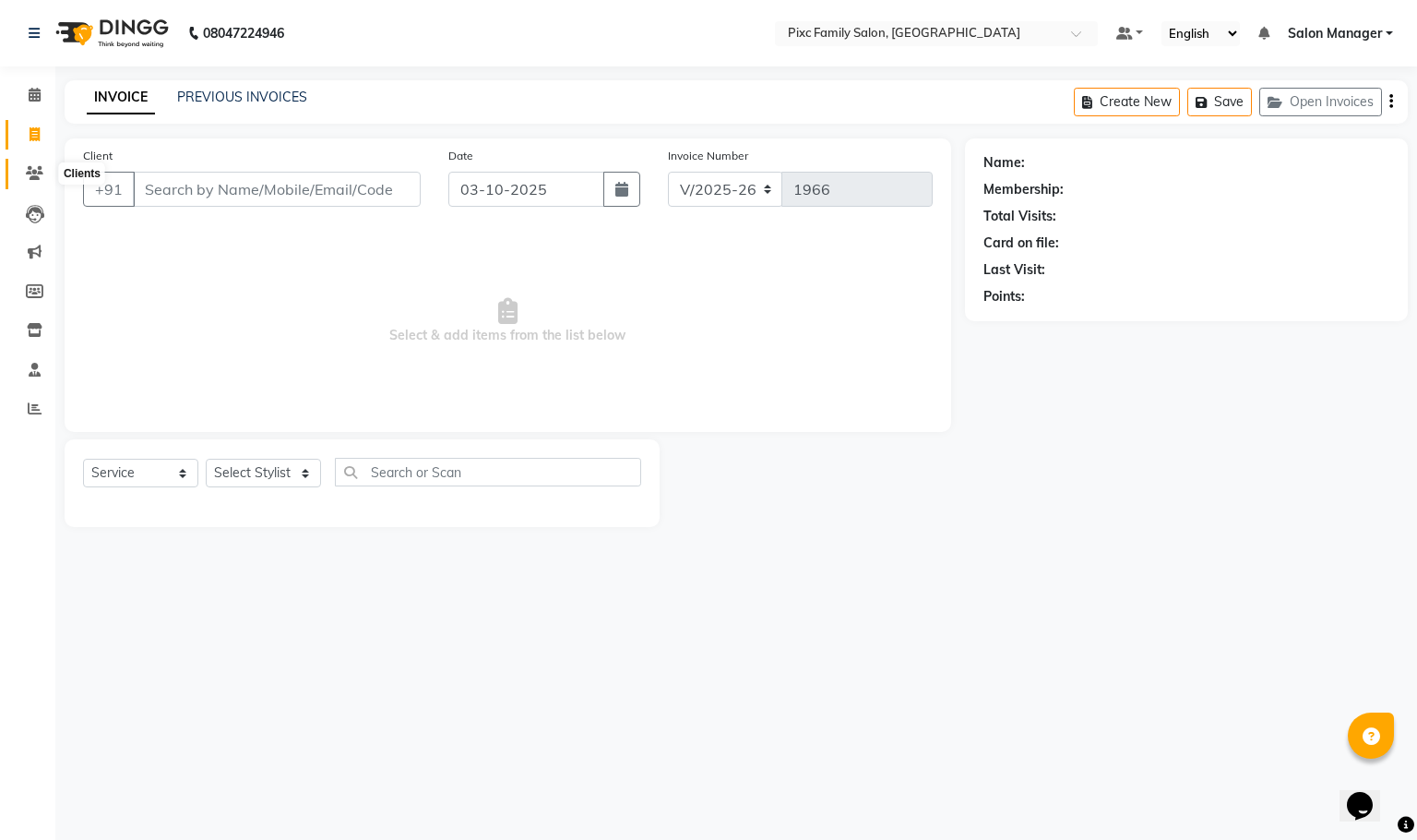
click at [34, 171] on icon at bounding box center [34, 172] width 18 height 14
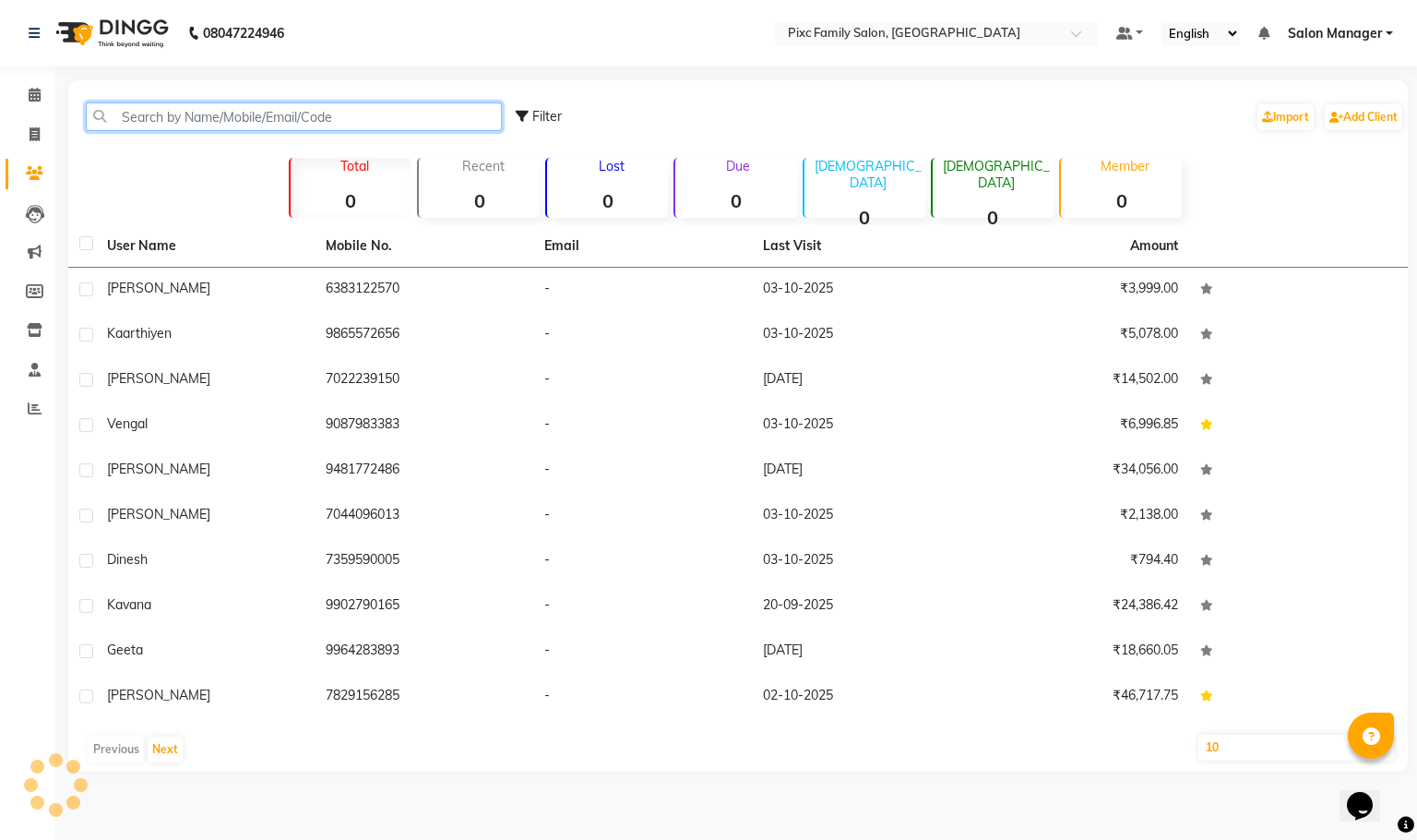
click at [250, 108] on input "text" at bounding box center [294, 117] width 416 height 29
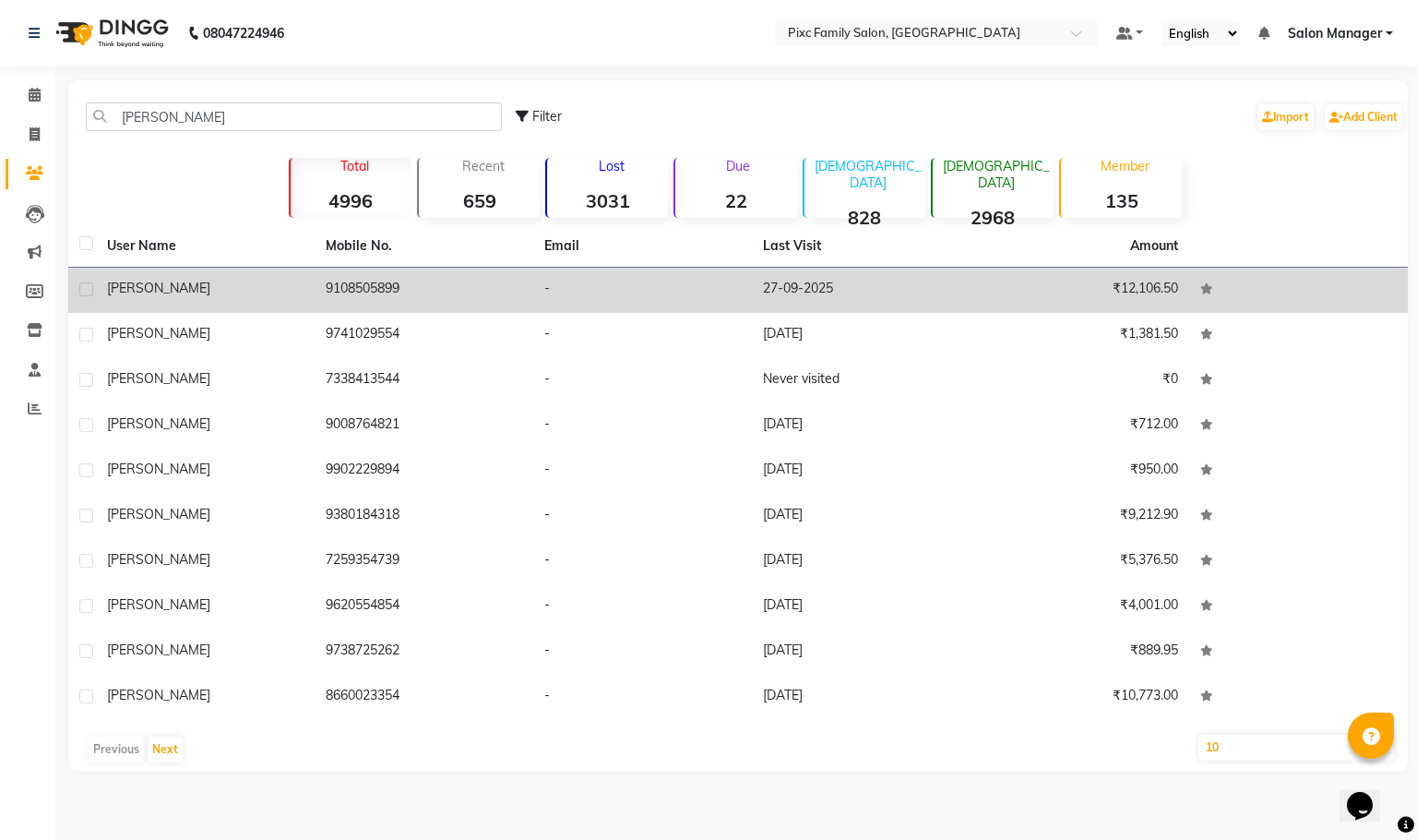
click at [252, 296] on div "Sahana" at bounding box center [206, 288] width 196 height 19
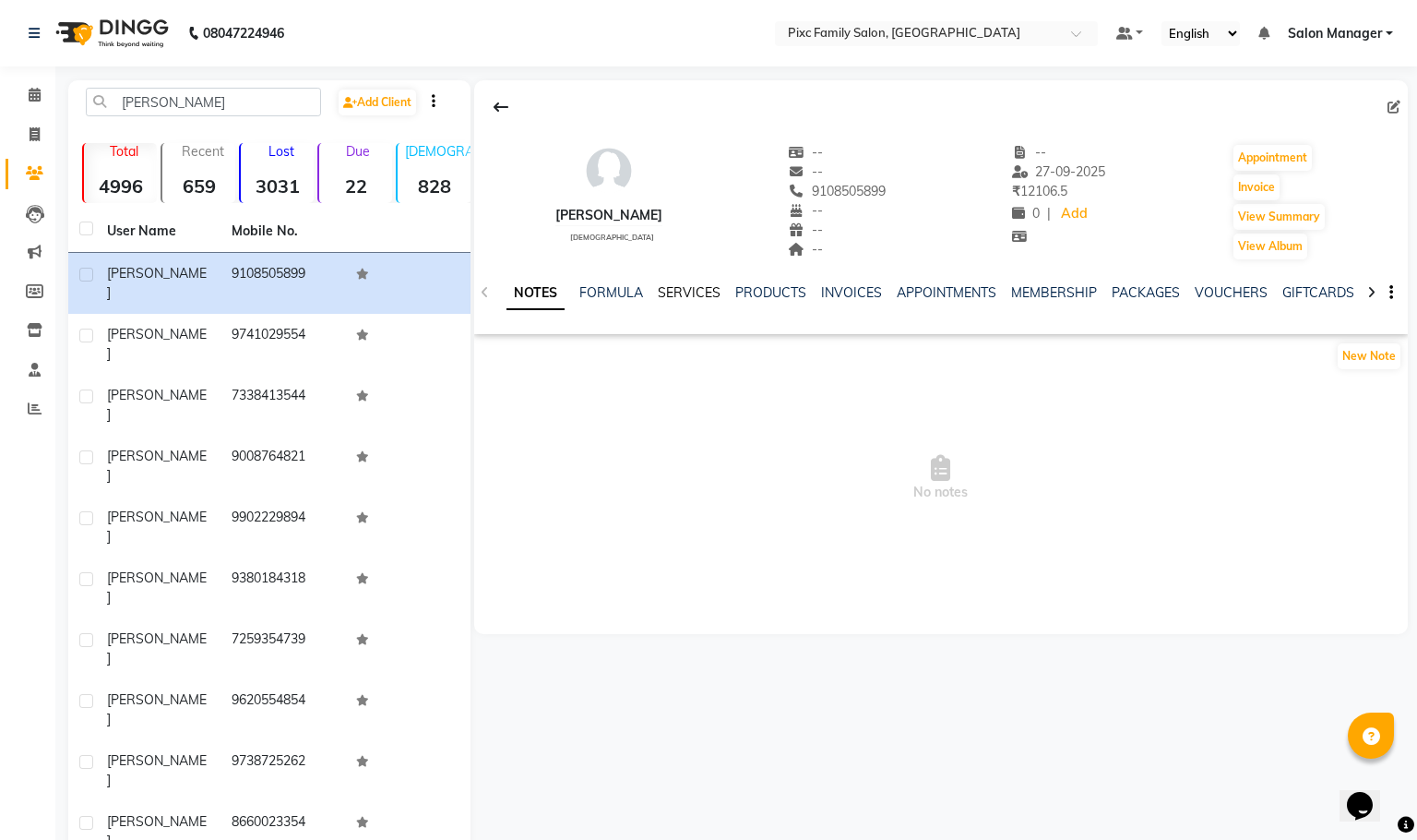
click at [683, 288] on link "SERVICES" at bounding box center [689, 293] width 63 height 17
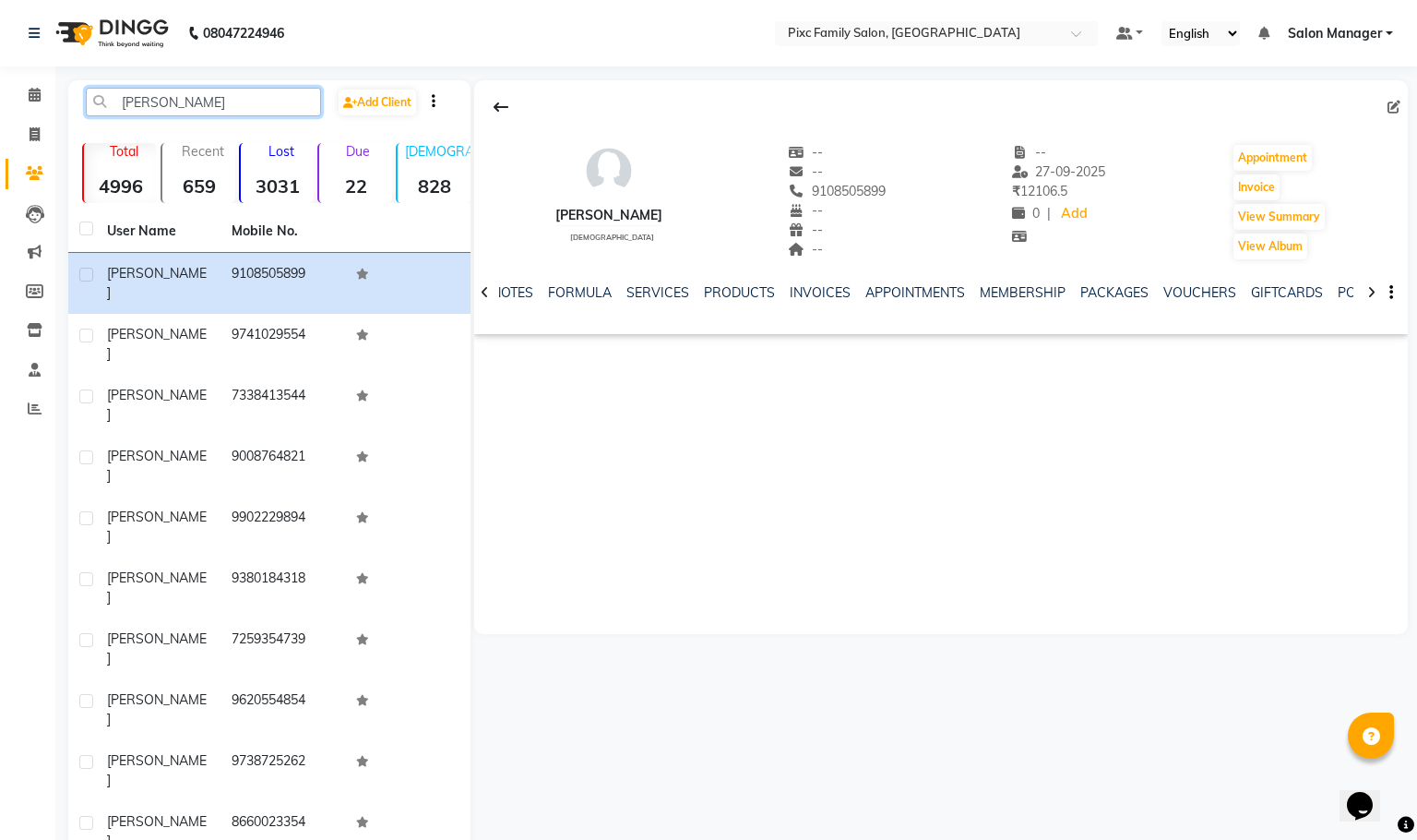
click at [149, 90] on input "sahana" at bounding box center [204, 102] width 235 height 29
click at [185, 101] on input "sahana" at bounding box center [204, 102] width 235 height 29
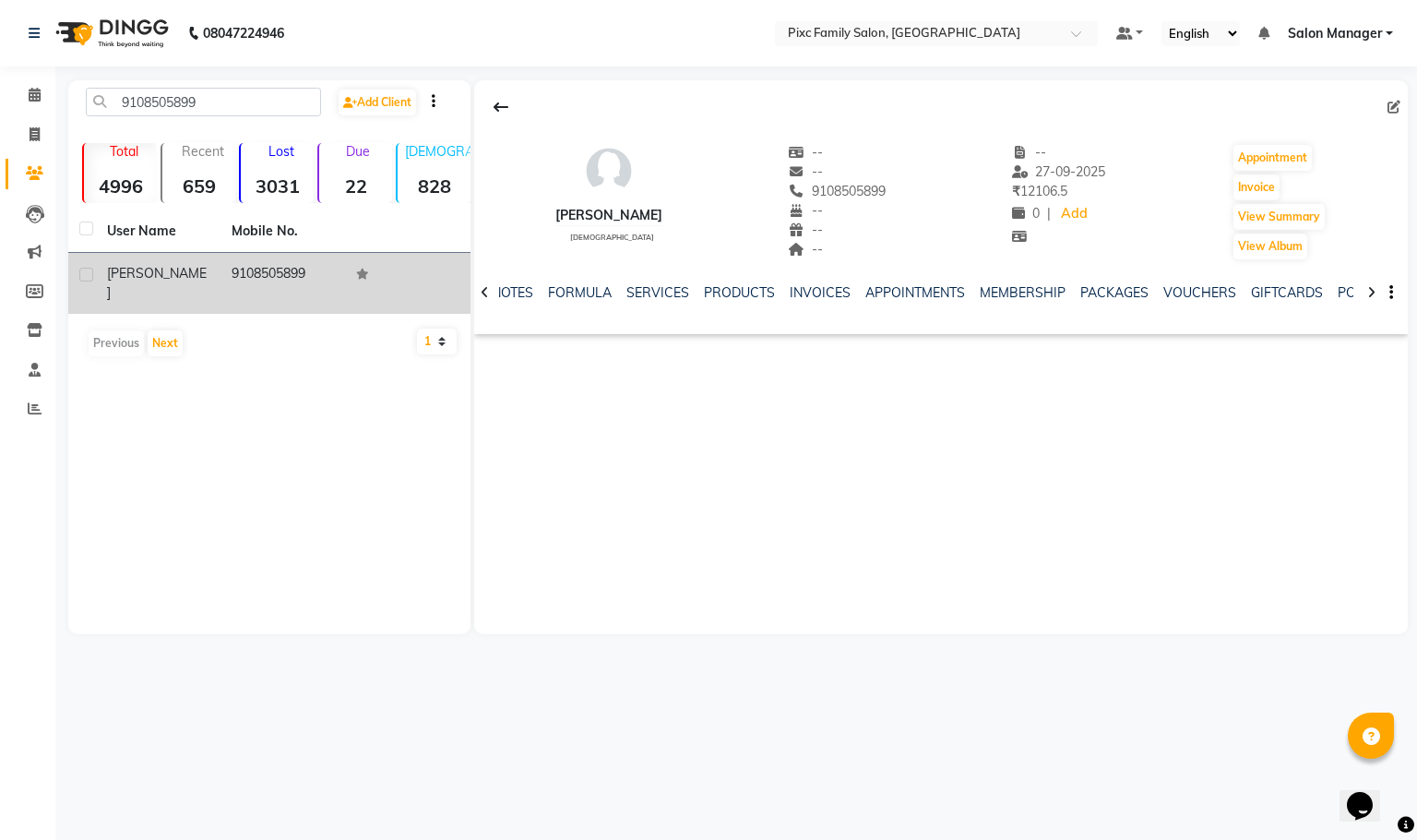
click at [266, 281] on td "9108505899" at bounding box center [282, 283] width 125 height 61
click at [270, 270] on td "9108505899" at bounding box center [282, 283] width 125 height 61
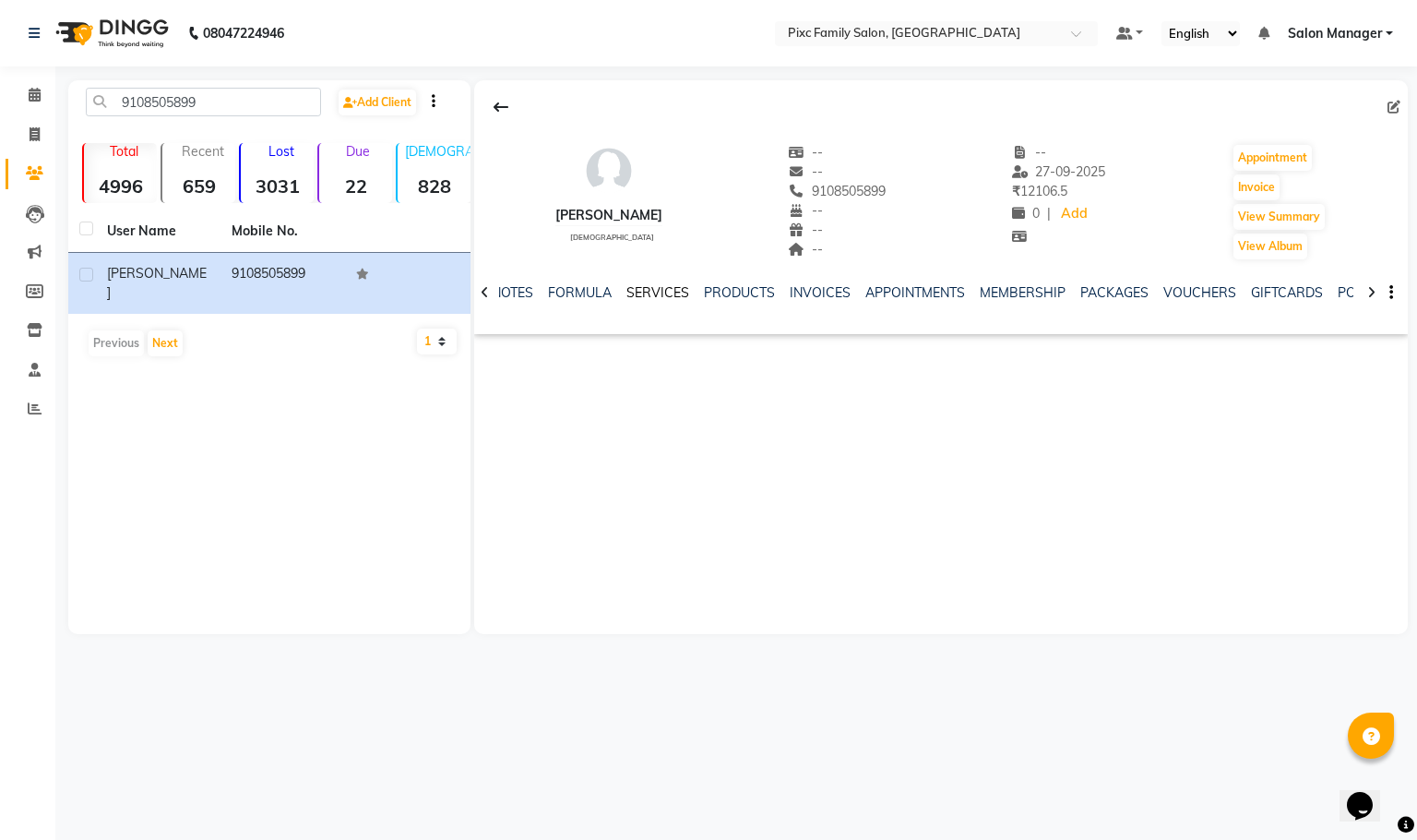
click at [662, 288] on link "SERVICES" at bounding box center [658, 293] width 63 height 17
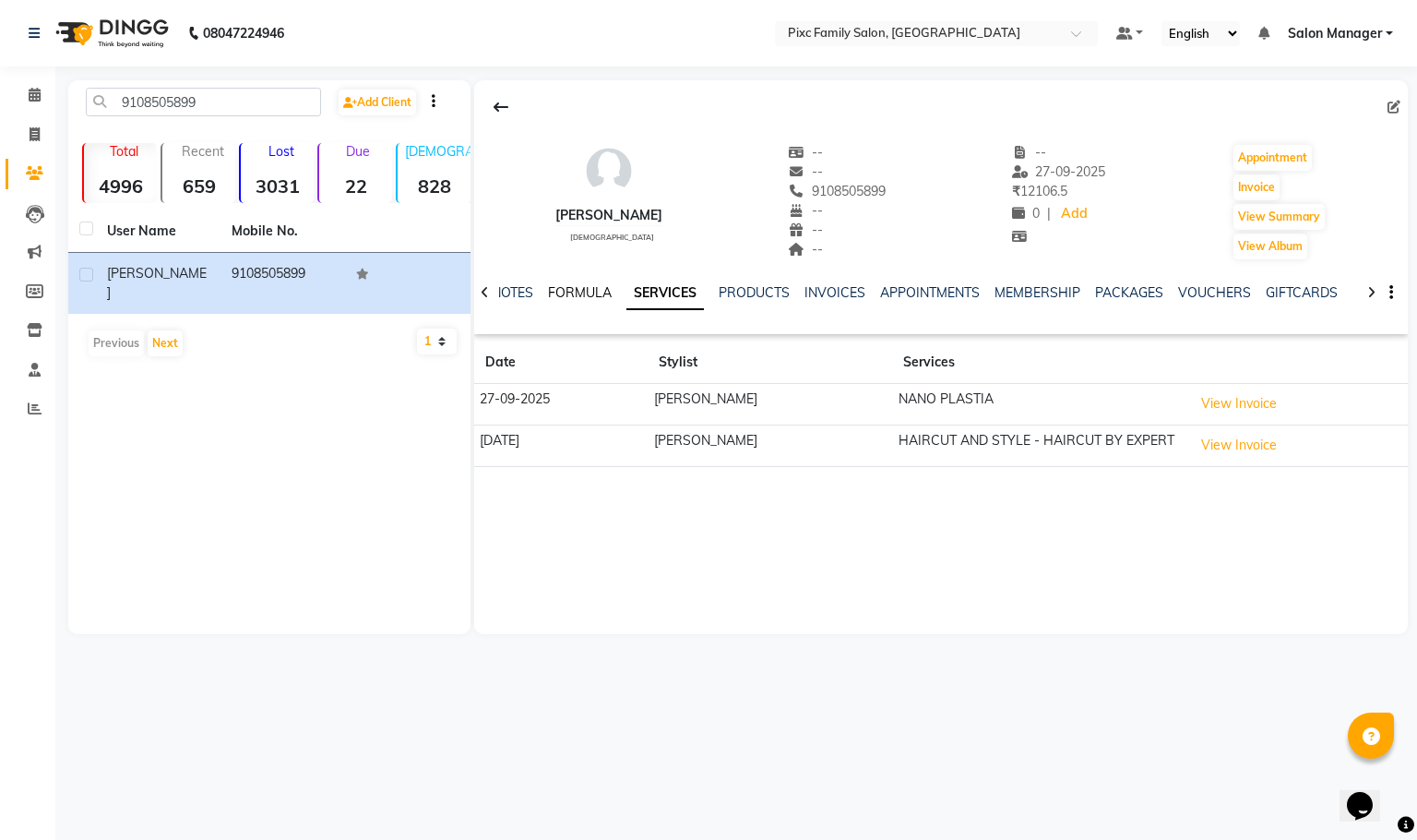
click at [584, 286] on link "FORMULA" at bounding box center [580, 293] width 64 height 17
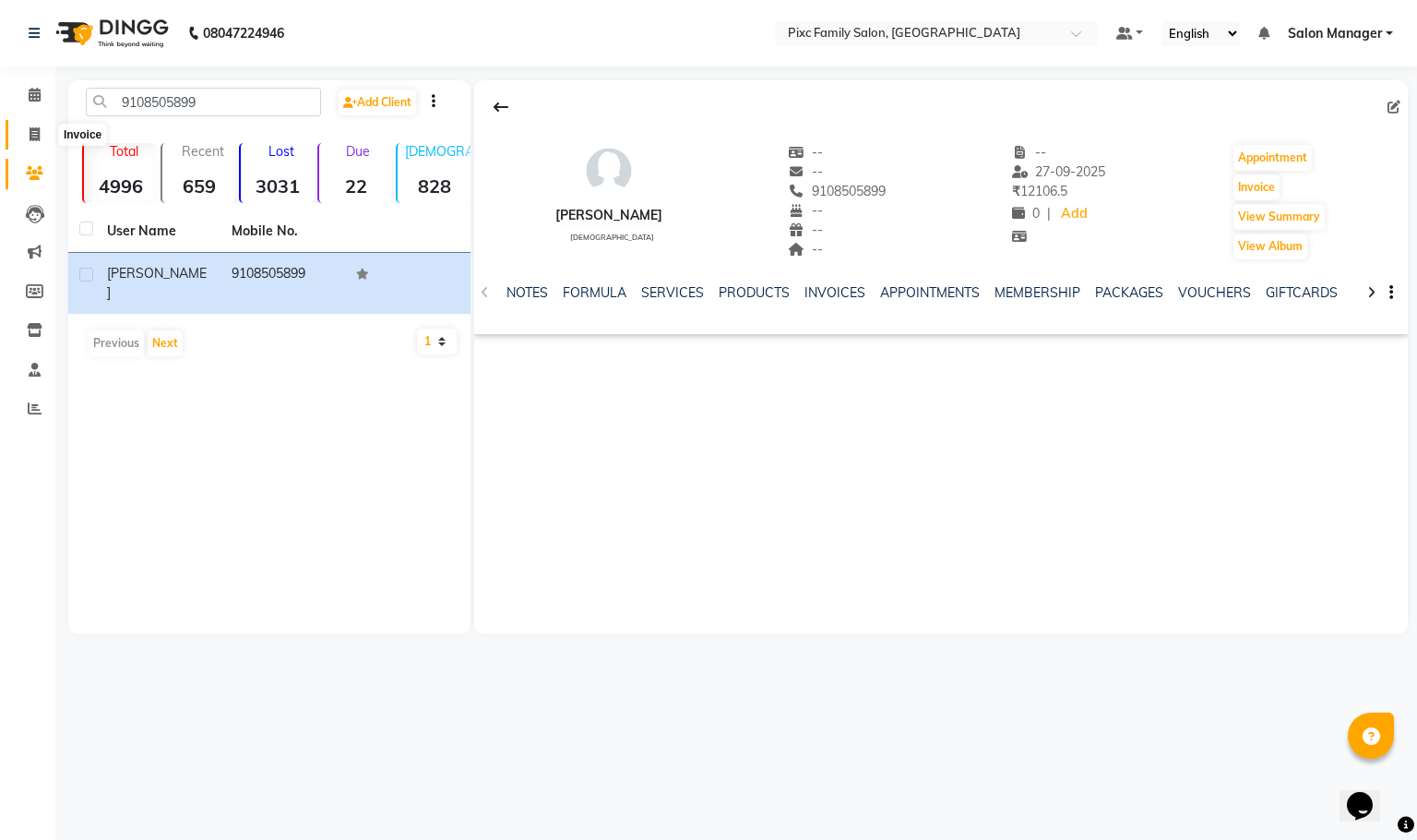
click at [26, 132] on span at bounding box center [34, 135] width 32 height 21
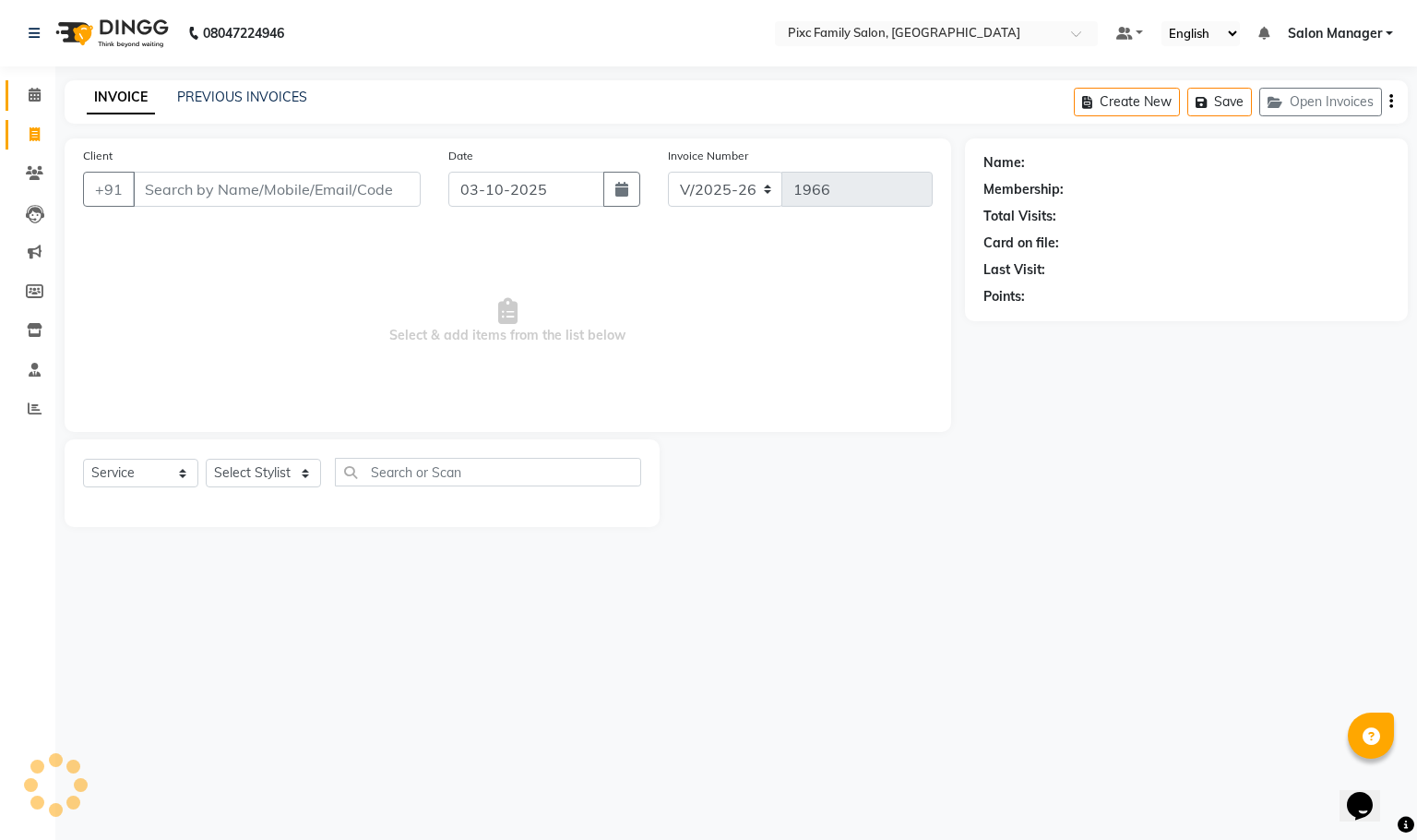
click at [25, 81] on link "Calendar" at bounding box center [28, 95] width 44 height 31
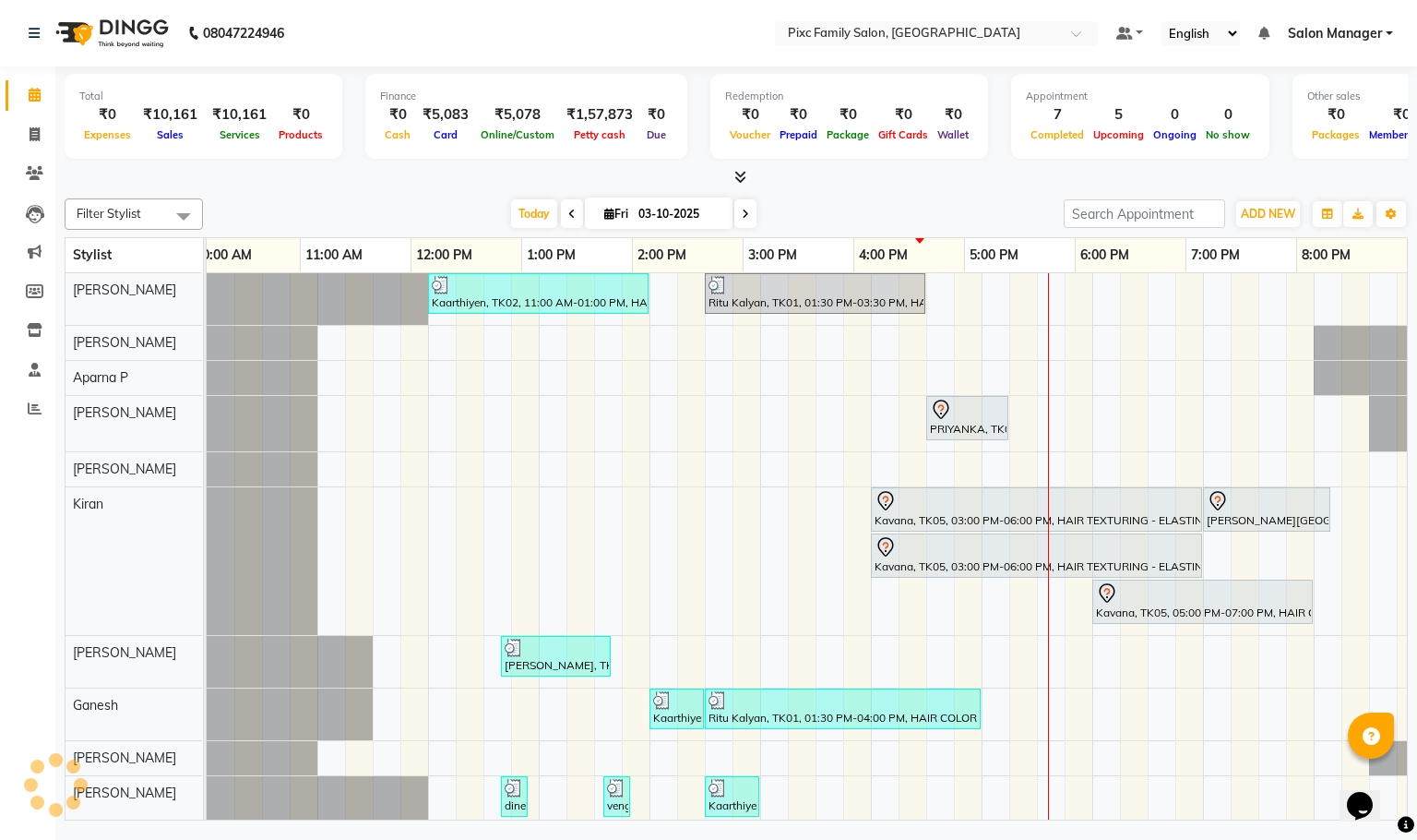
scroll to position [0, 128]
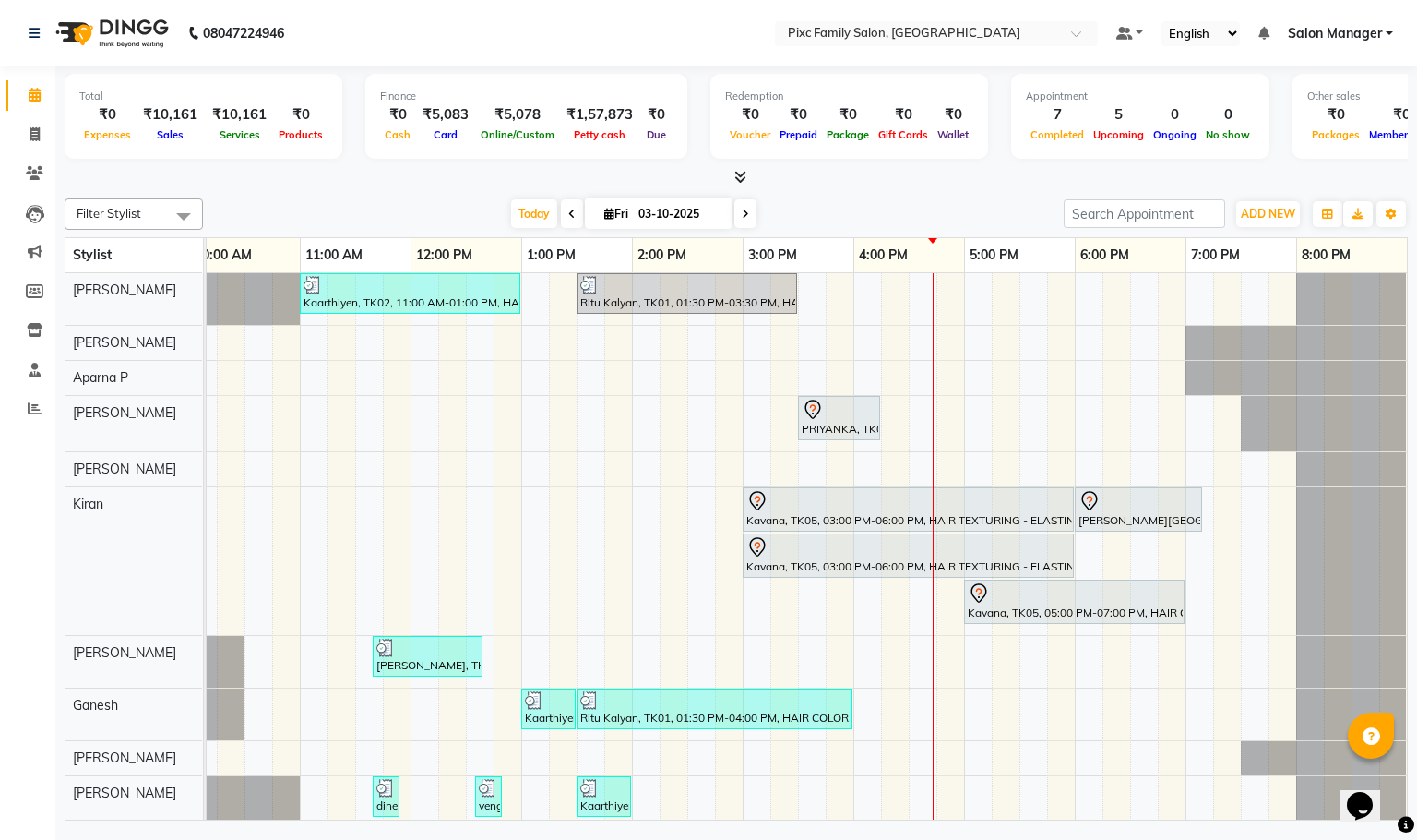
click at [746, 211] on span at bounding box center [746, 213] width 22 height 29
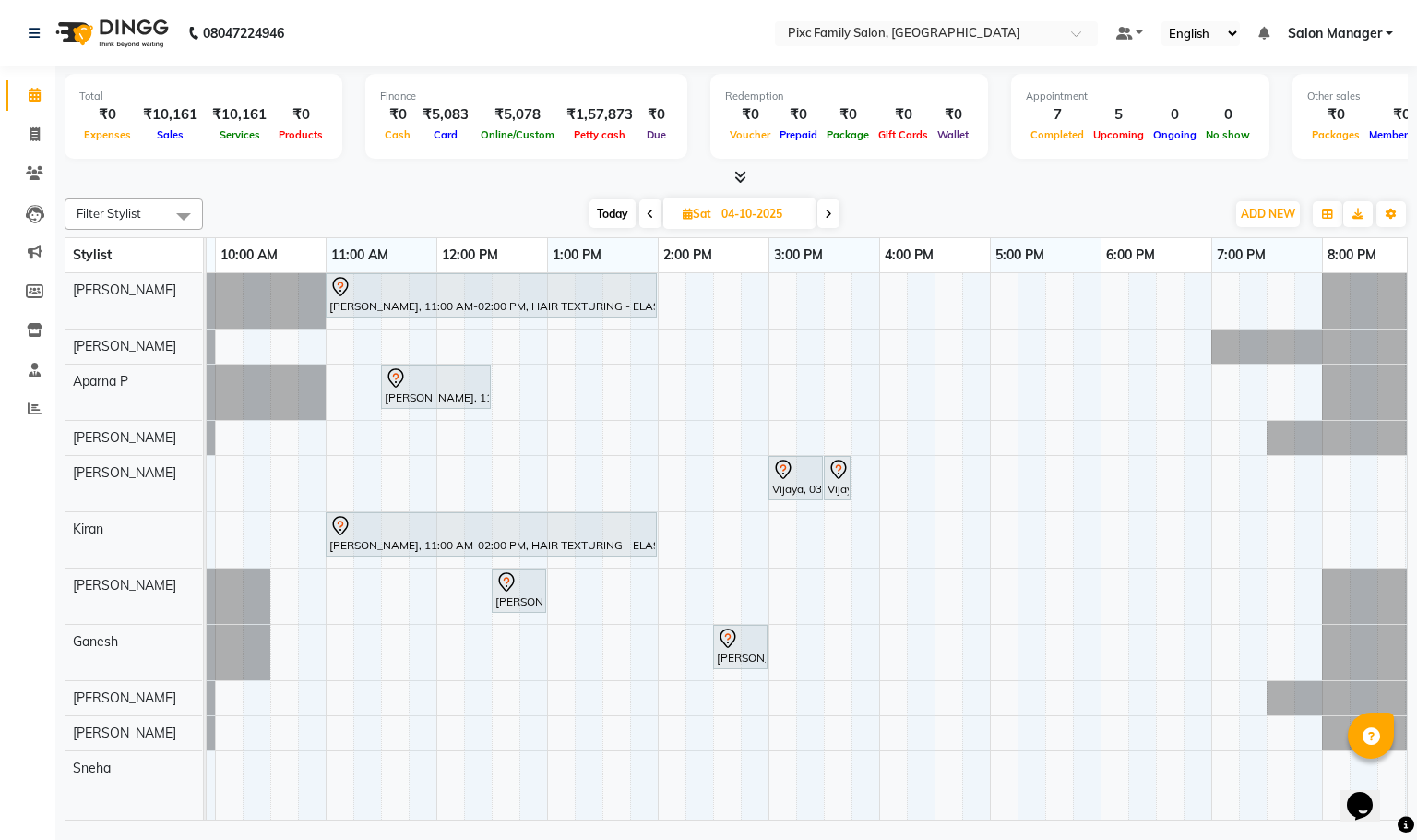
scroll to position [0, 78]
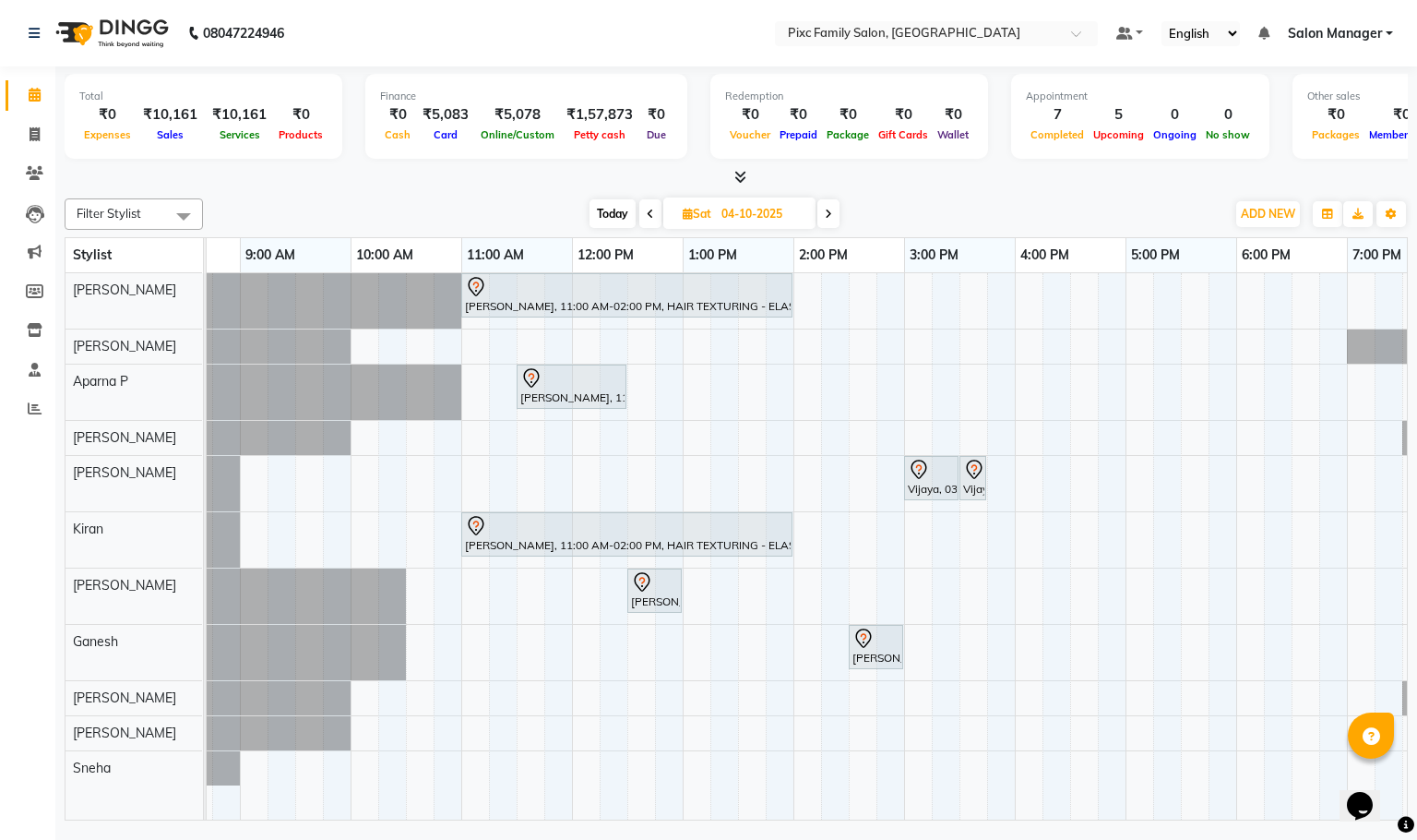
click at [610, 208] on span "Today" at bounding box center [613, 213] width 46 height 29
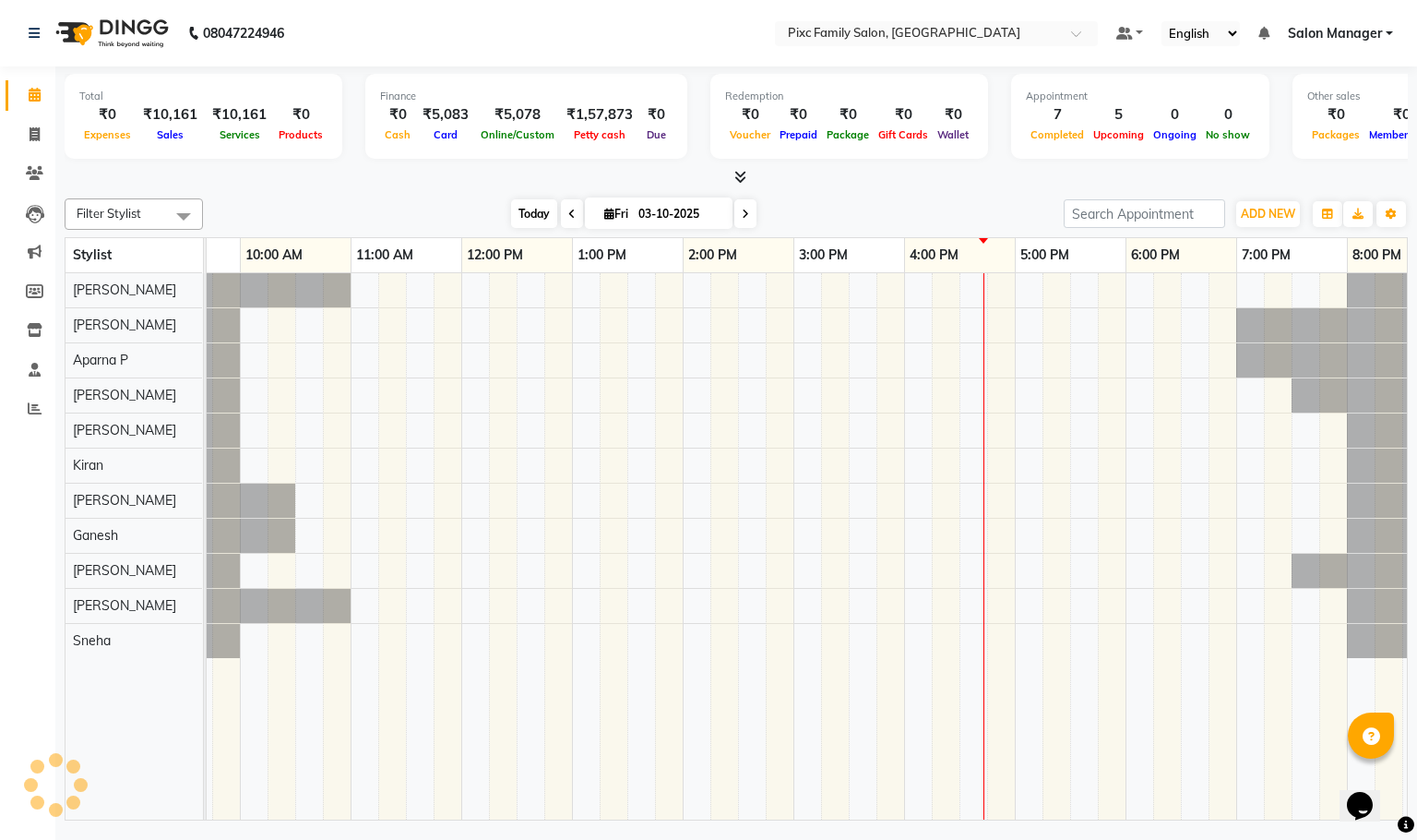
scroll to position [0, 128]
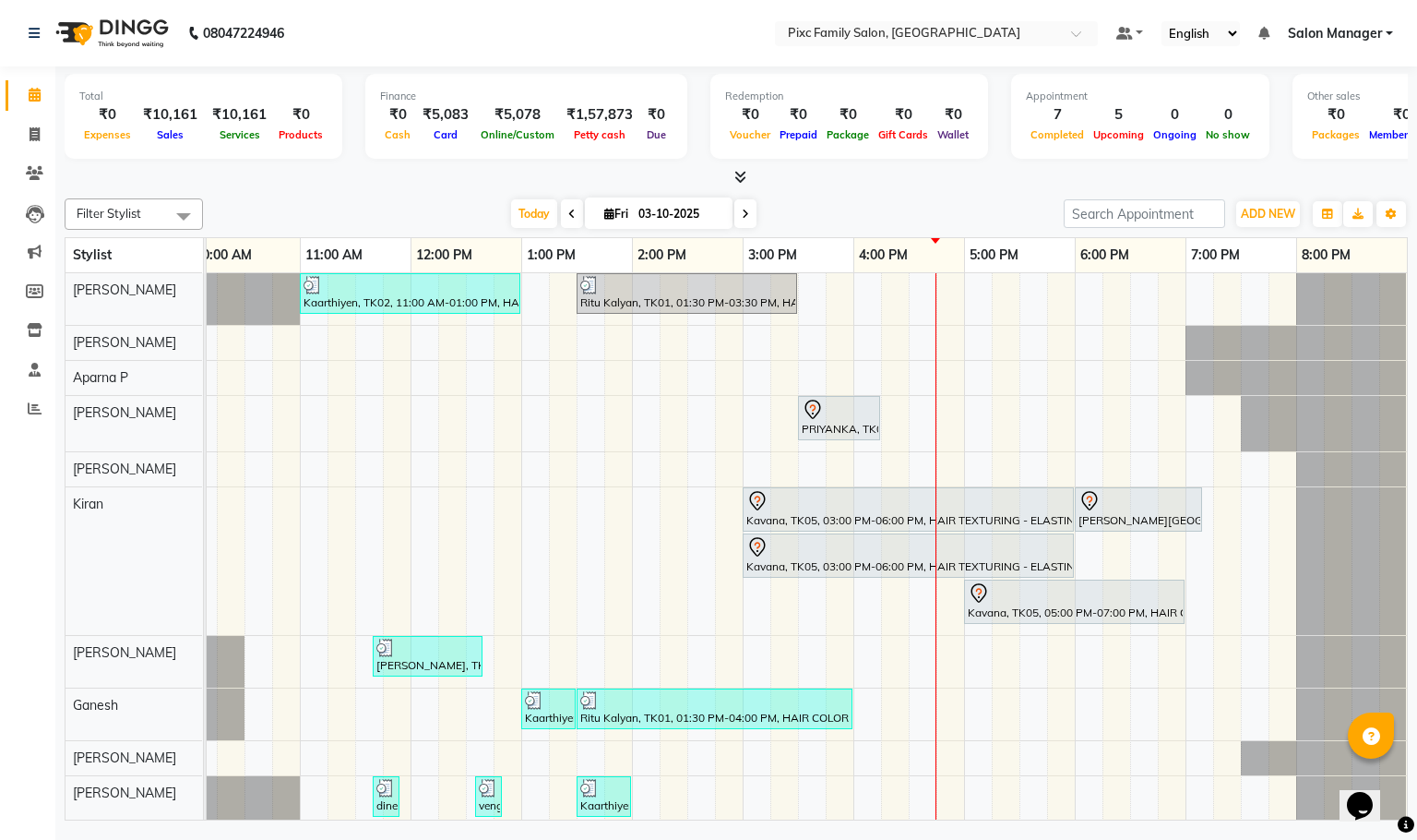
click at [742, 214] on icon at bounding box center [746, 214] width 7 height 11
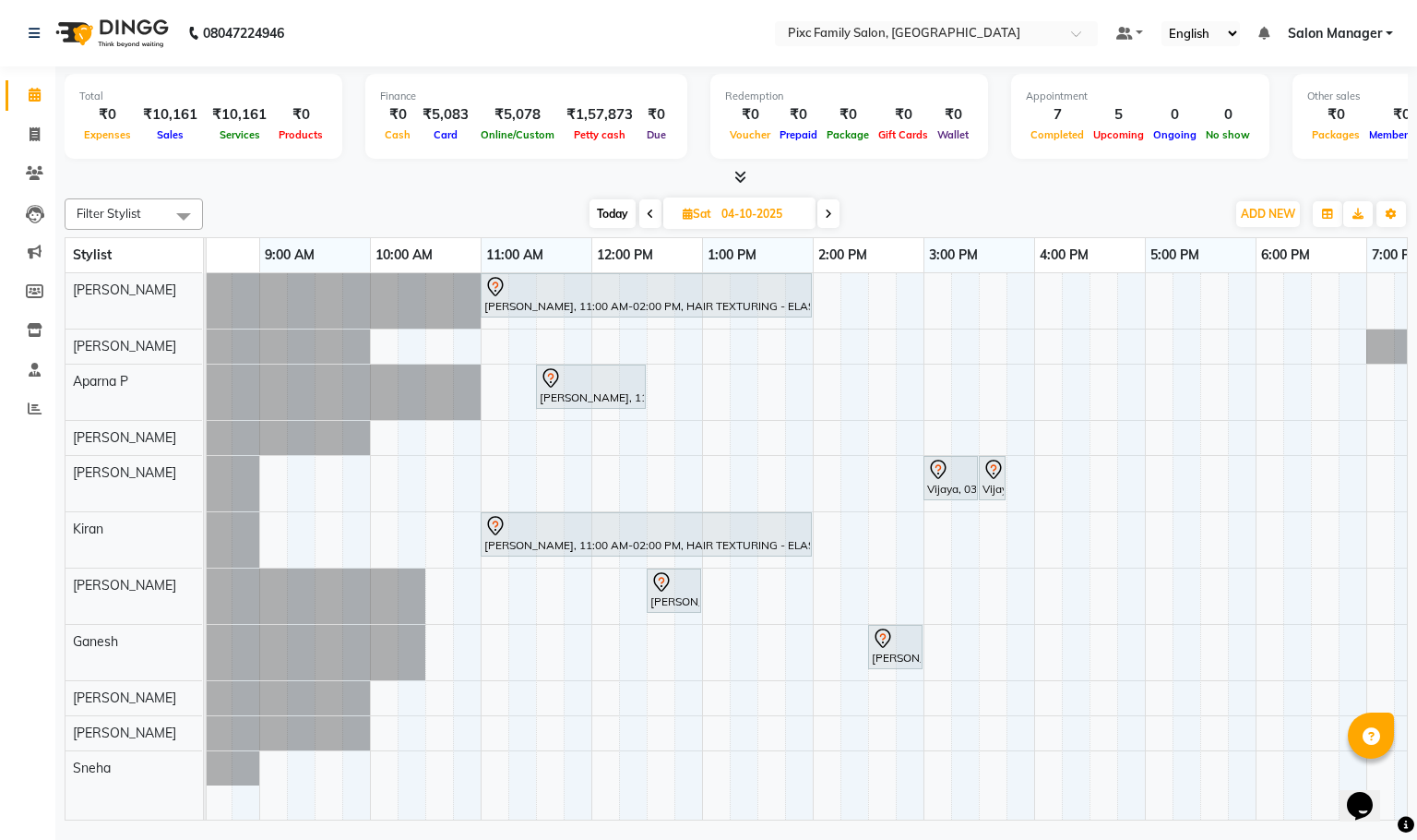
scroll to position [0, 0]
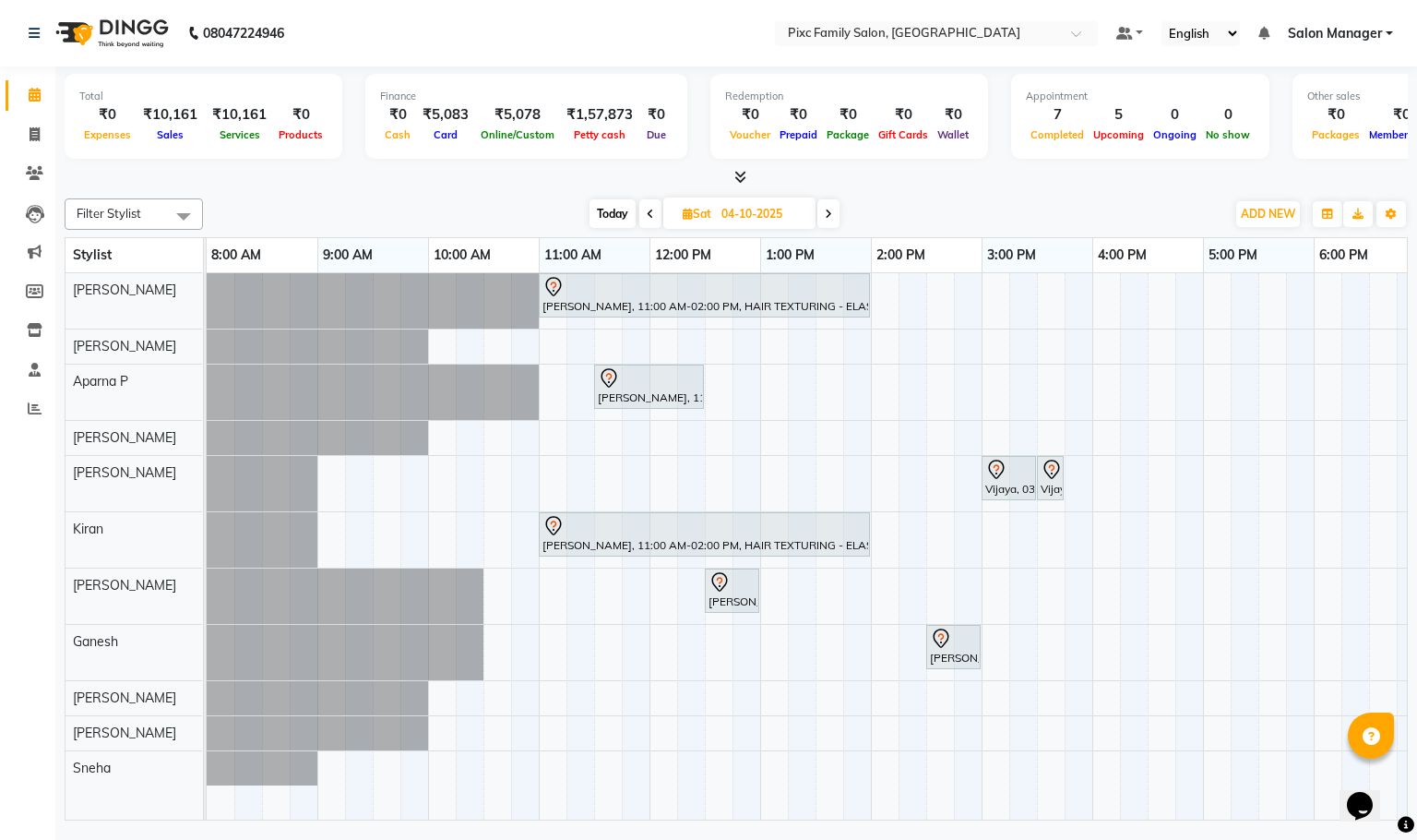
click at [596, 224] on span "Today" at bounding box center [613, 213] width 46 height 29
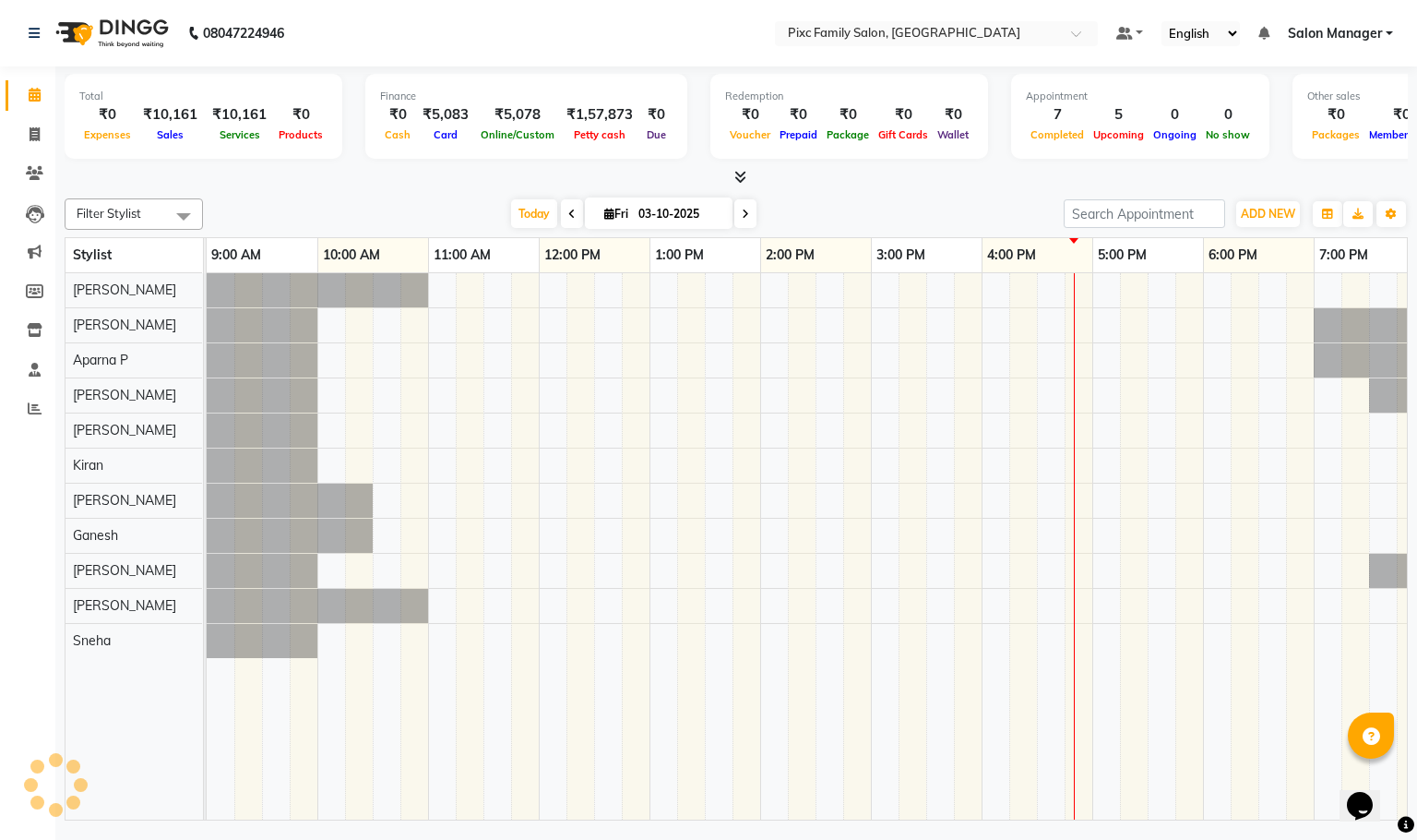
scroll to position [0, 128]
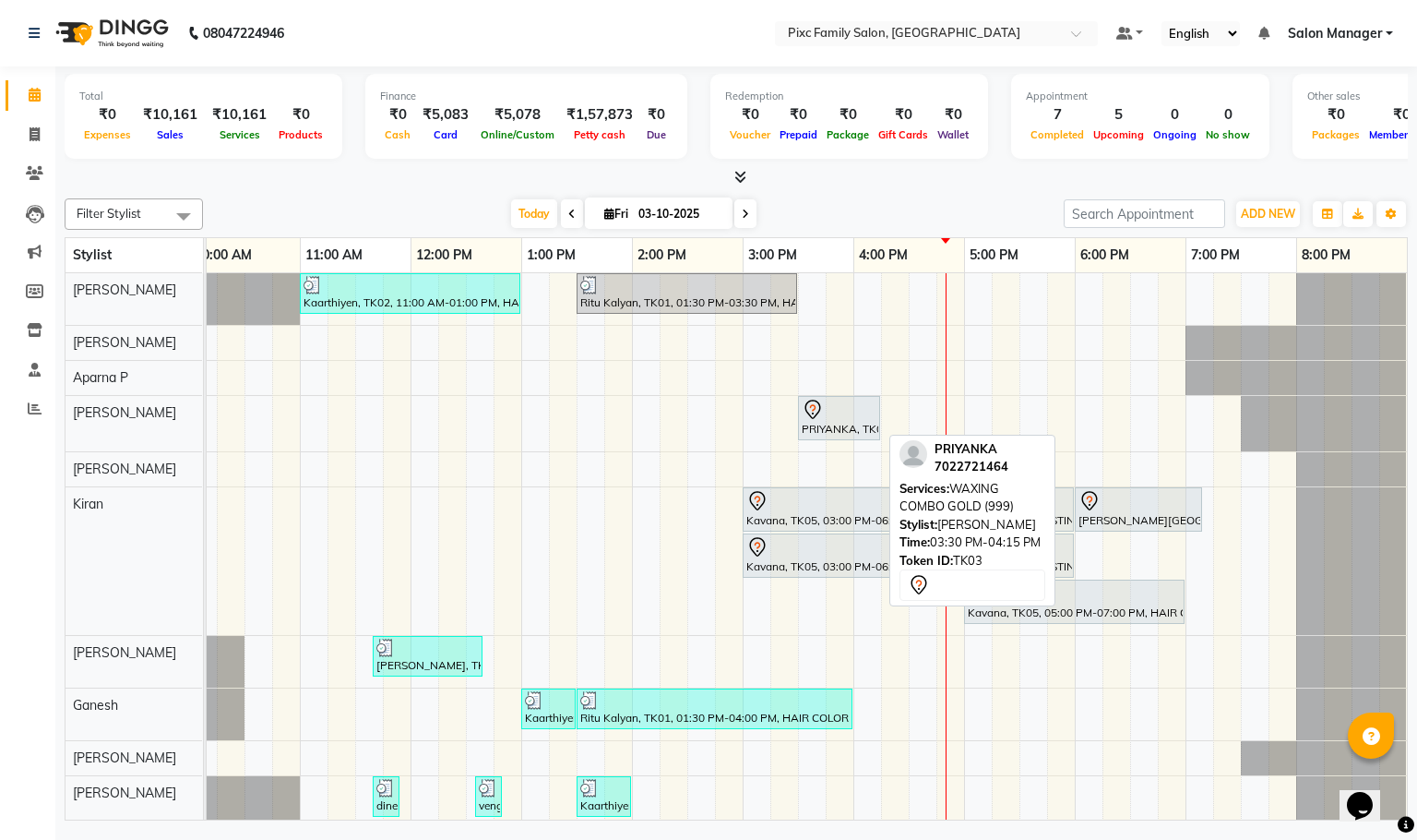
click at [845, 433] on div "PRIYANKA, TK03, 03:30 PM-04:15 PM, WAXING COMBO GOLD (999)" at bounding box center [839, 418] width 79 height 39
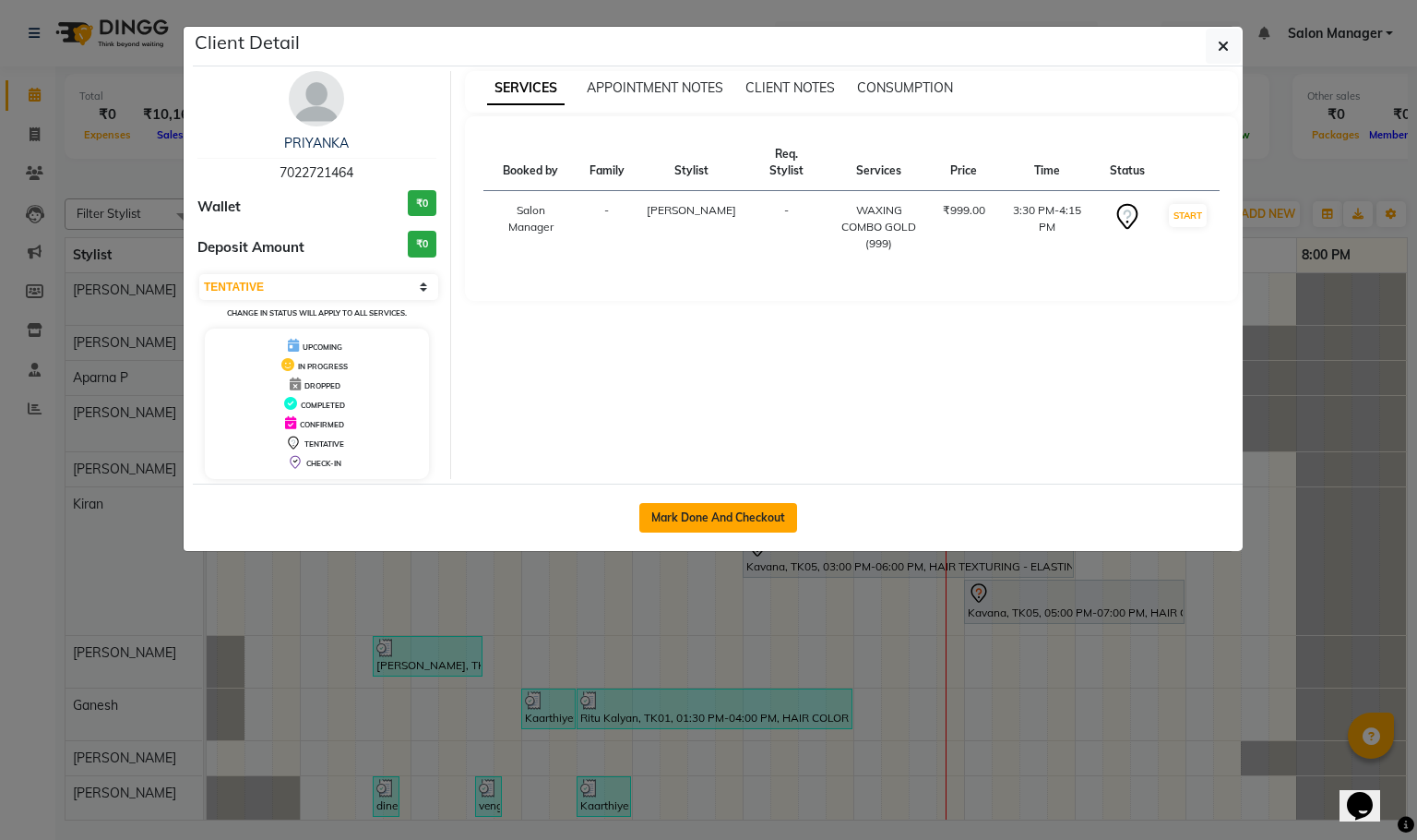
click at [745, 518] on button "Mark Done And Checkout" at bounding box center [718, 518] width 157 height 30
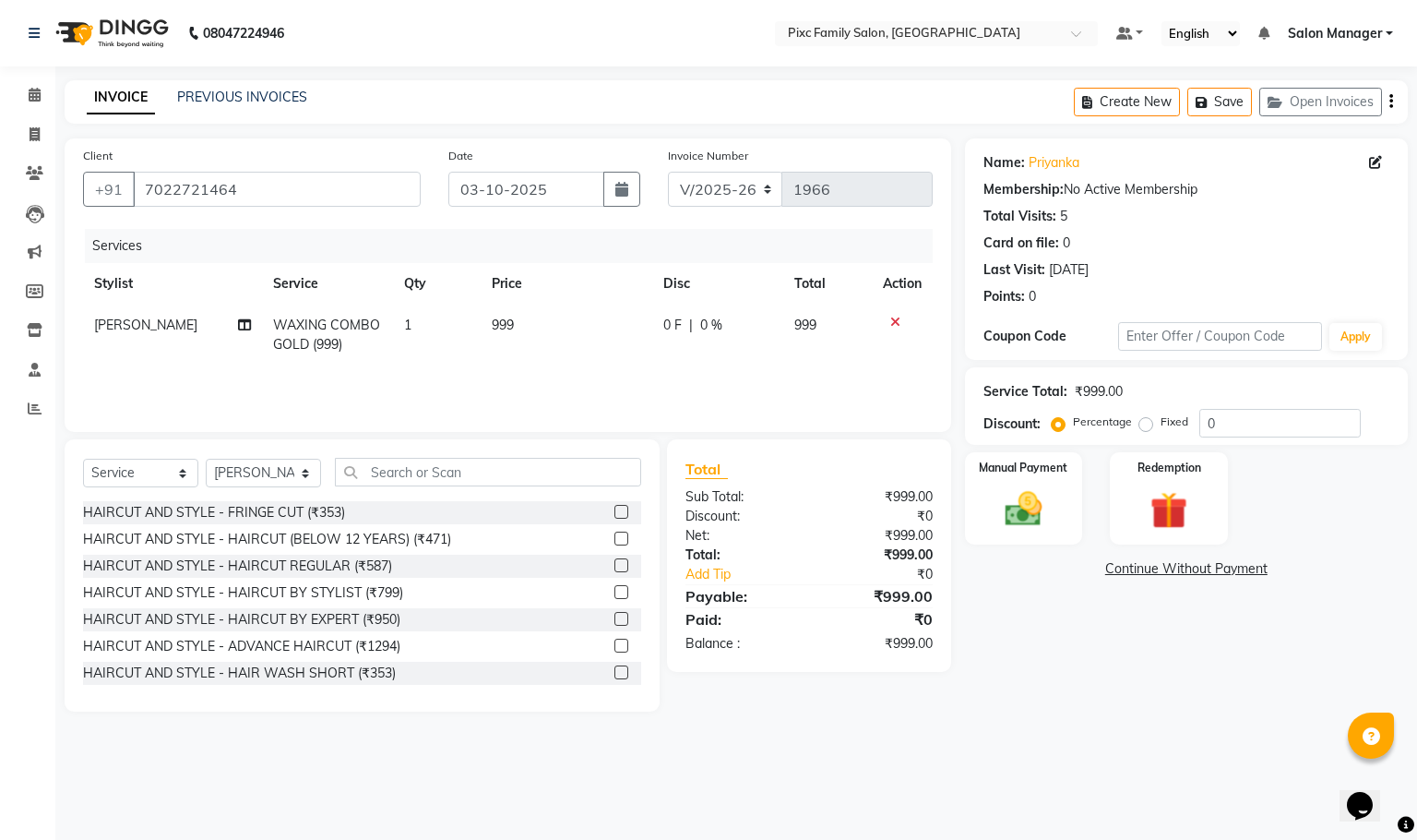
click at [886, 317] on div at bounding box center [903, 322] width 39 height 13
click at [894, 325] on icon at bounding box center [896, 322] width 10 height 13
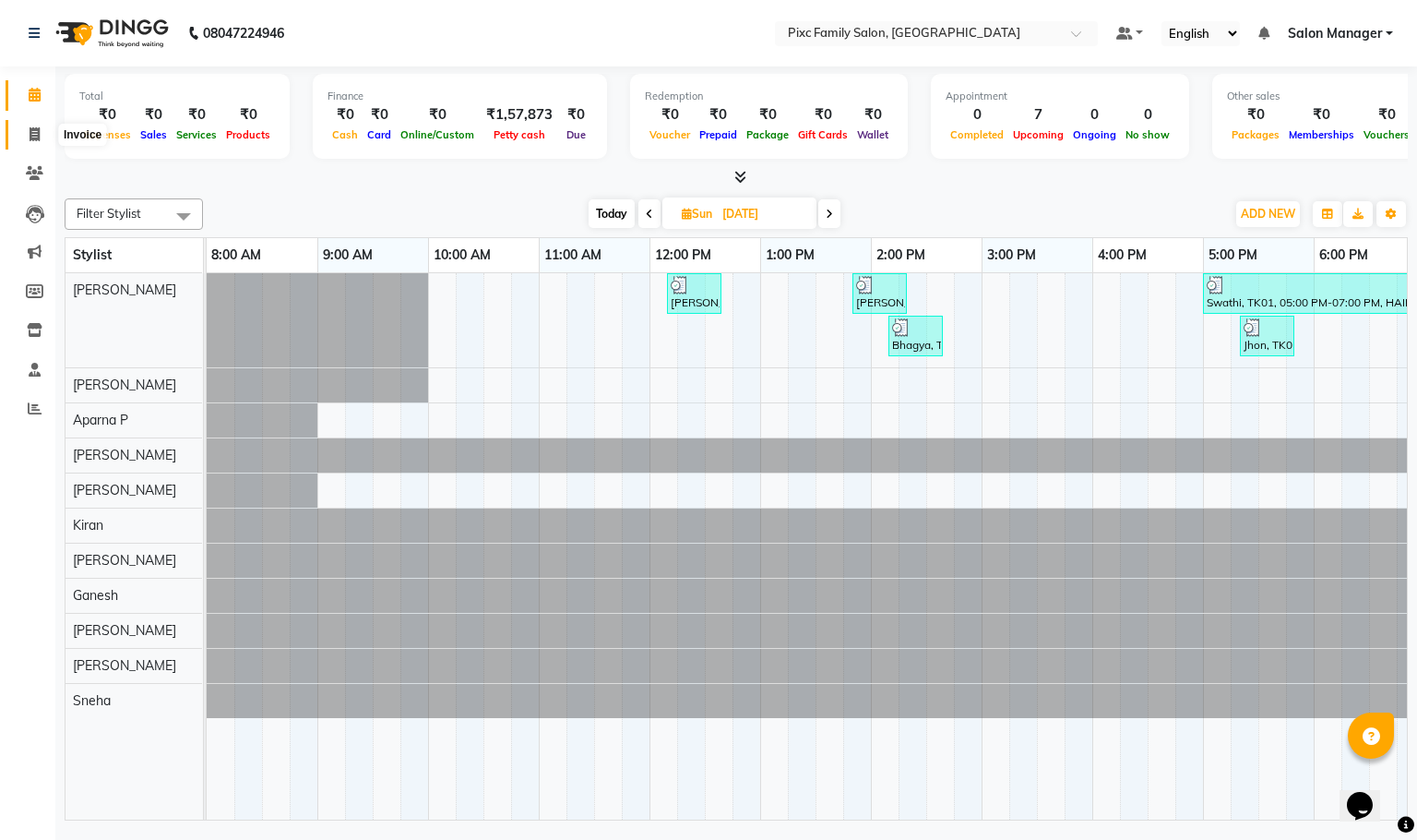
click at [34, 130] on icon at bounding box center [34, 134] width 10 height 14
select select "service"
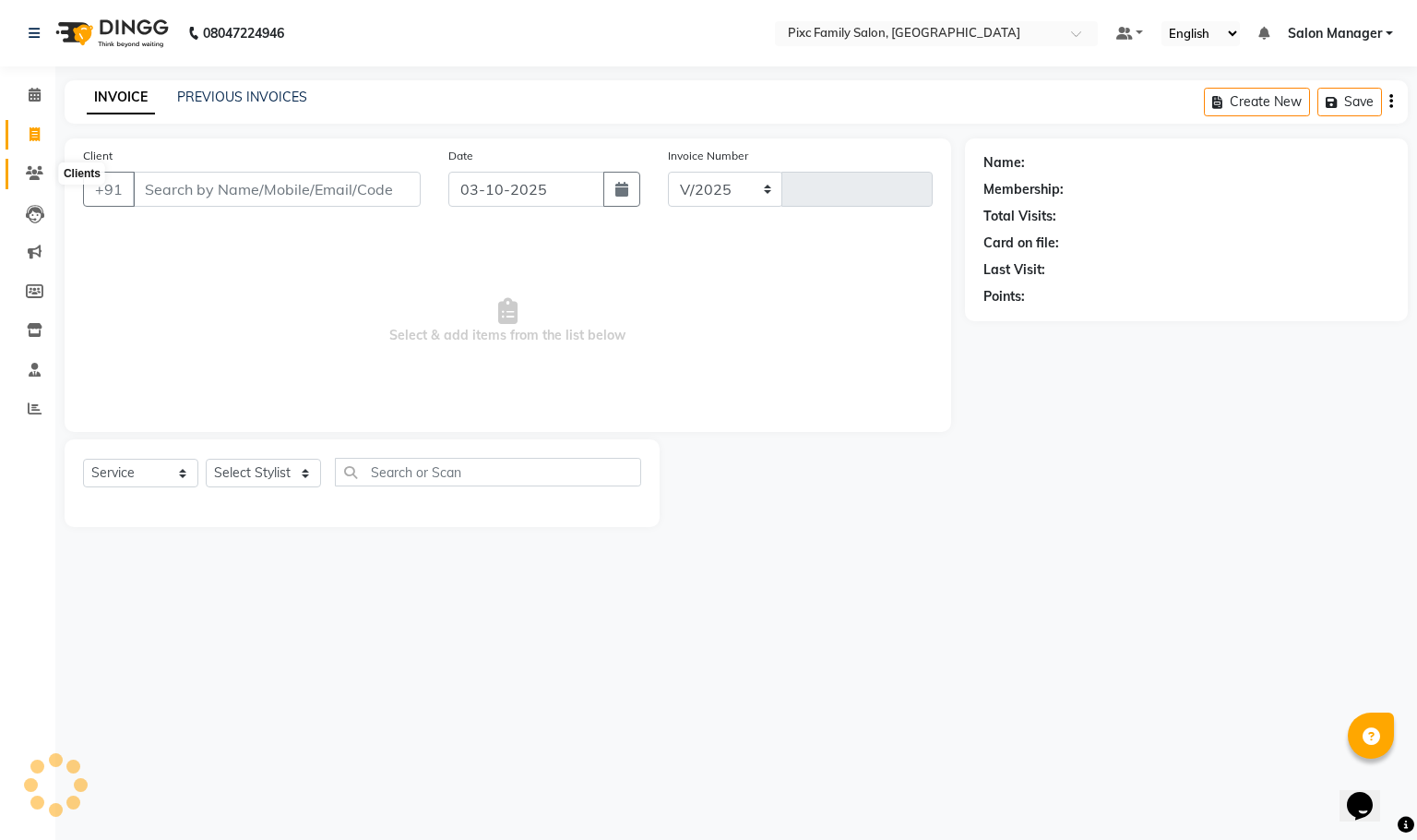
select select "3509"
type input "1961"
click at [305, 94] on div "INVOICE PREVIOUS INVOICES" at bounding box center [197, 98] width 265 height 21
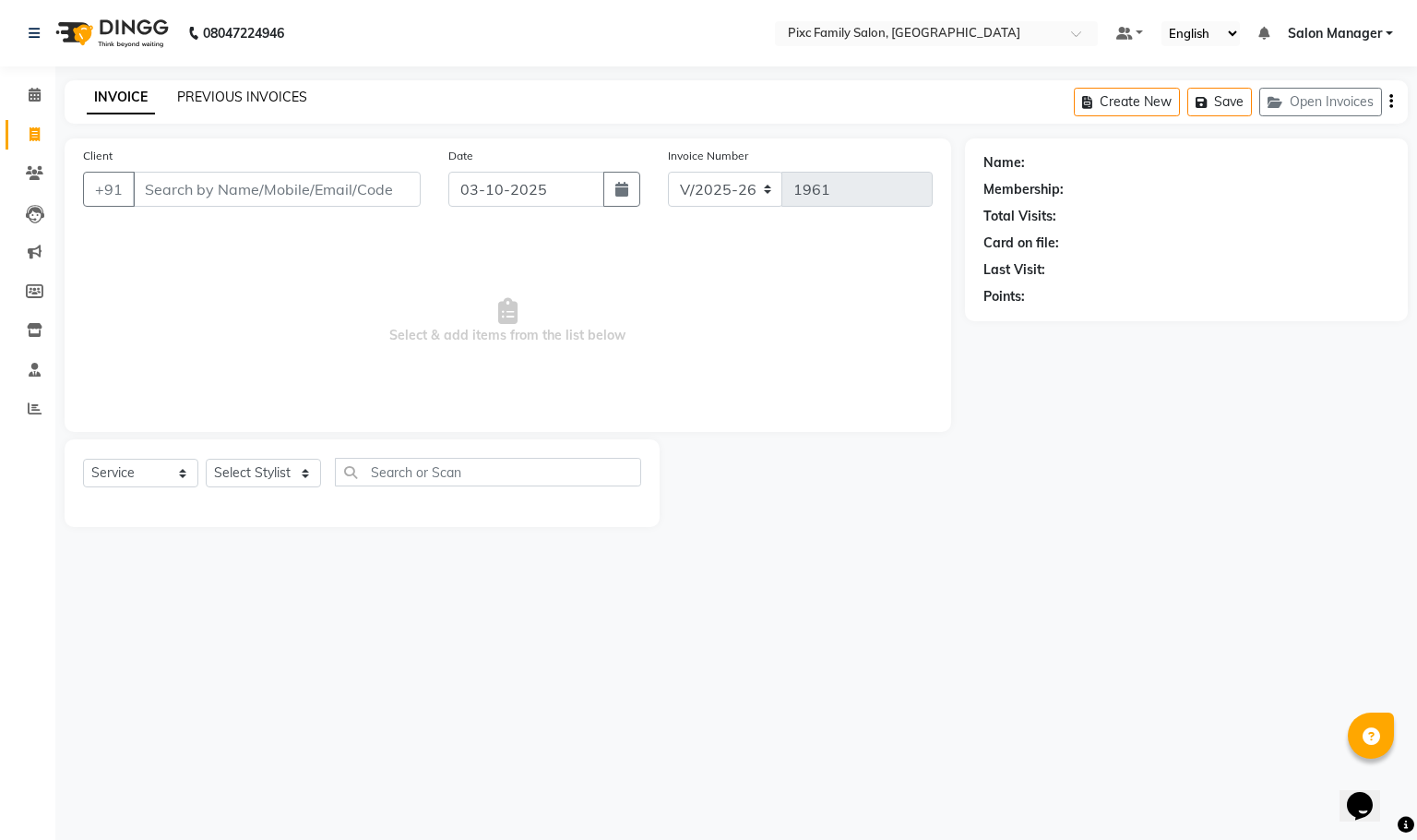
click at [280, 93] on link "PREVIOUS INVOICES" at bounding box center [242, 97] width 130 height 17
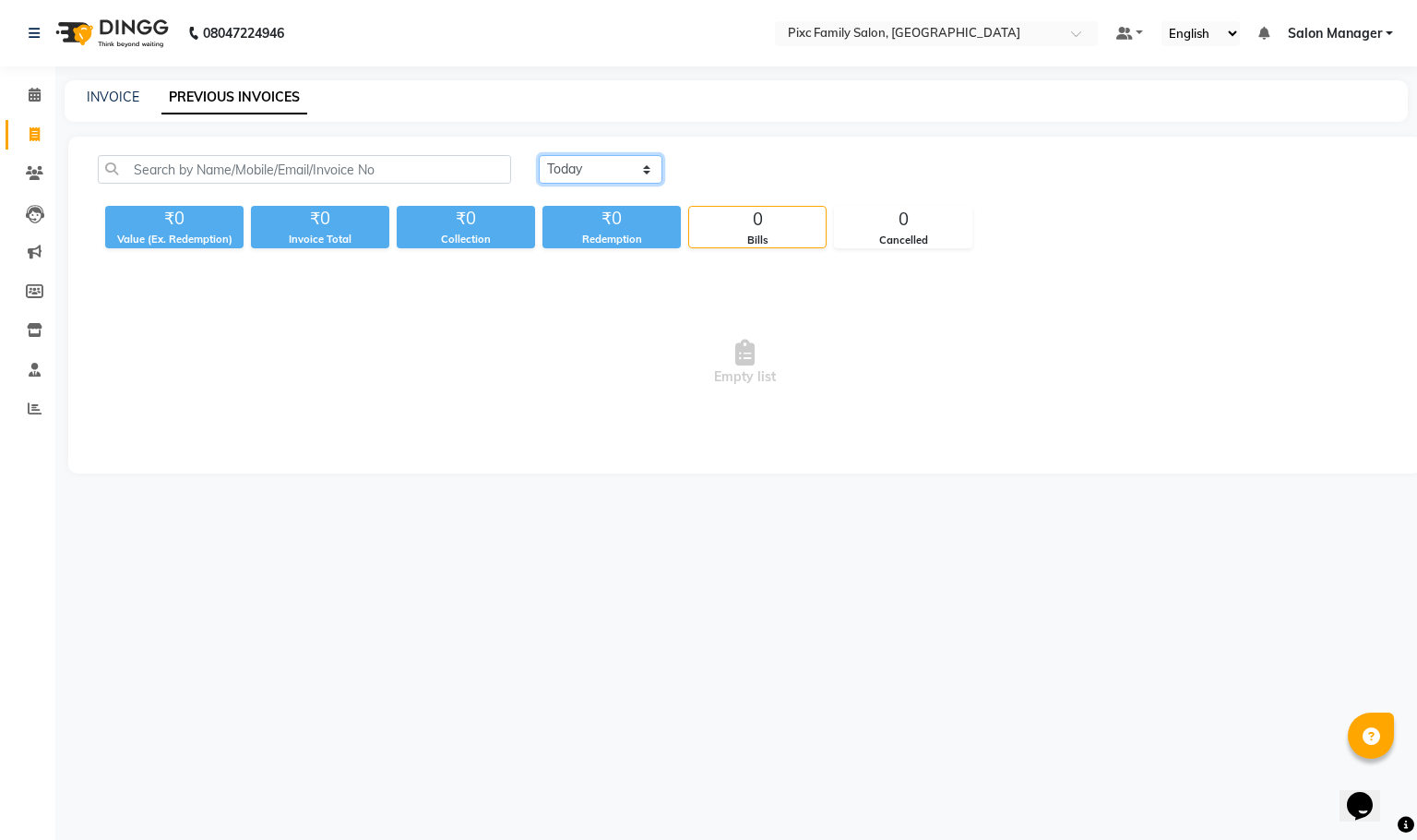
click at [577, 181] on select "Today Yesterday Custom Range" at bounding box center [601, 169] width 124 height 29
select select "range"
click at [539, 155] on select "Today Yesterday Custom Range" at bounding box center [601, 169] width 124 height 29
click at [721, 166] on input "03-10-2025" at bounding box center [750, 169] width 129 height 26
select select "10"
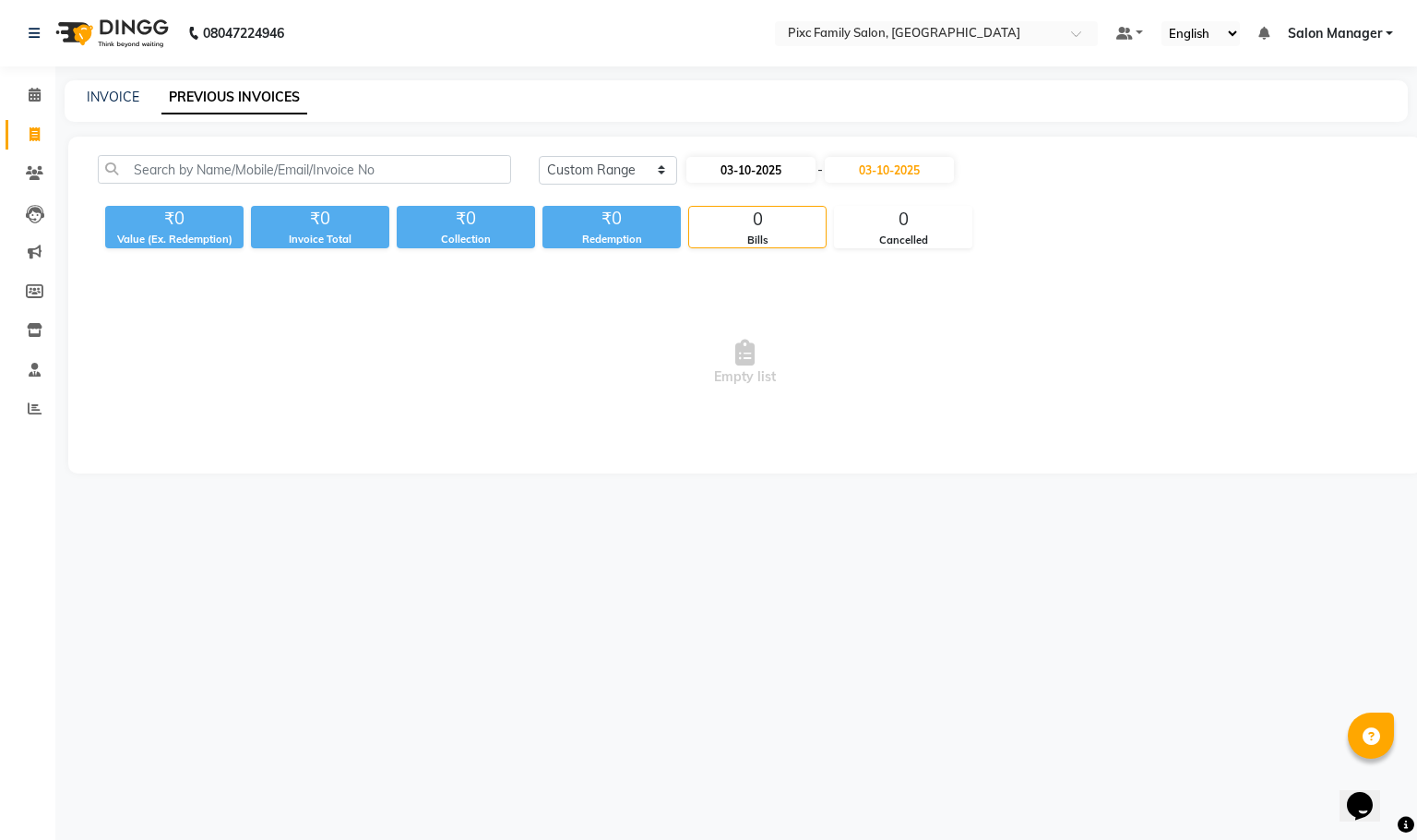
select select "2025"
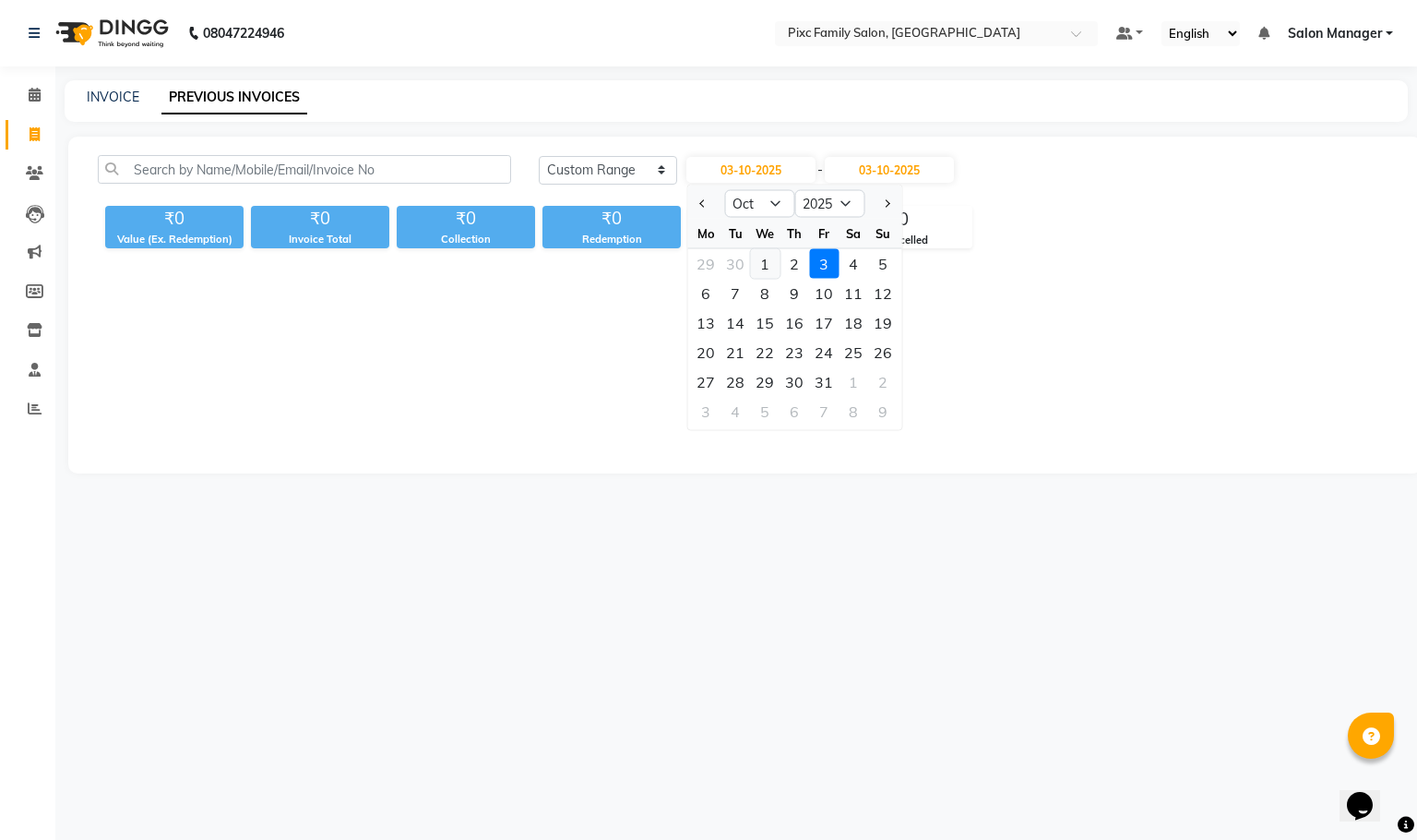
click at [761, 260] on div "1" at bounding box center [765, 264] width 30 height 30
type input "01-10-2025"
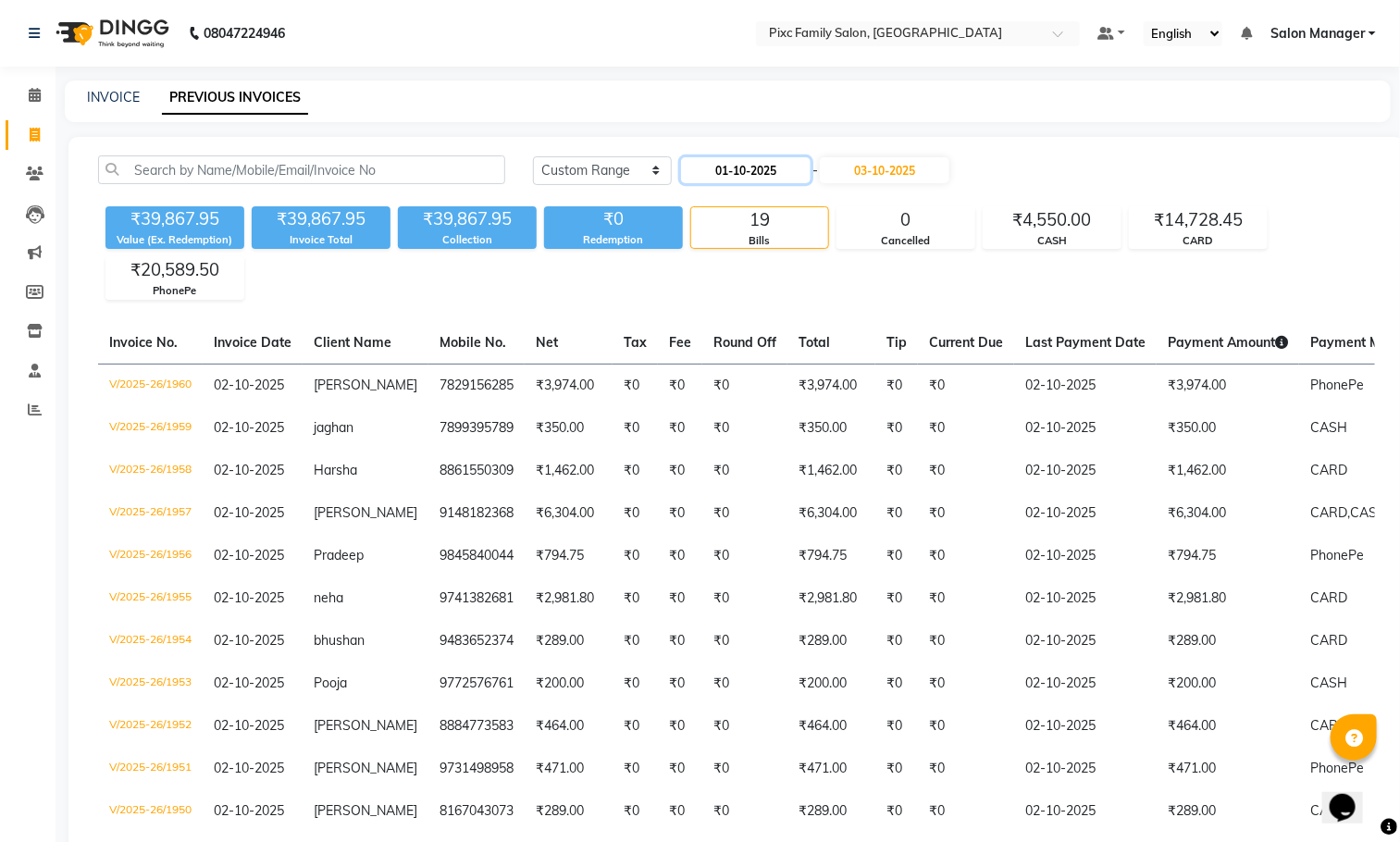
click at [692, 170] on input "01-10-2025" at bounding box center [745, 170] width 129 height 26
select select "10"
select select "2025"
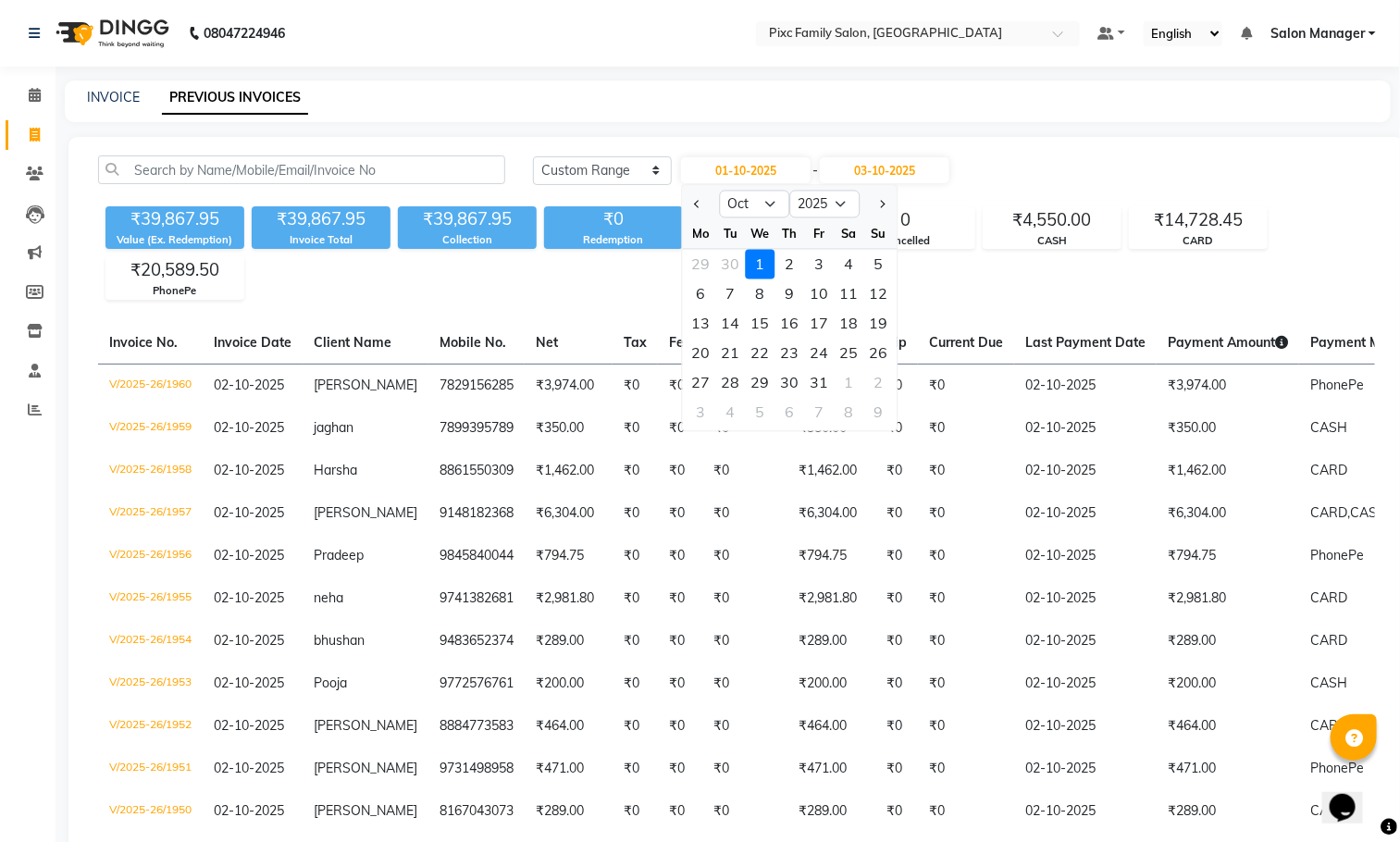
click at [683, 197] on div at bounding box center [701, 204] width 37 height 30
click at [696, 203] on span "Previous month" at bounding box center [697, 203] width 7 height 7
select select "9"
click at [703, 258] on div "1" at bounding box center [701, 265] width 30 height 30
type input "01-09-2025"
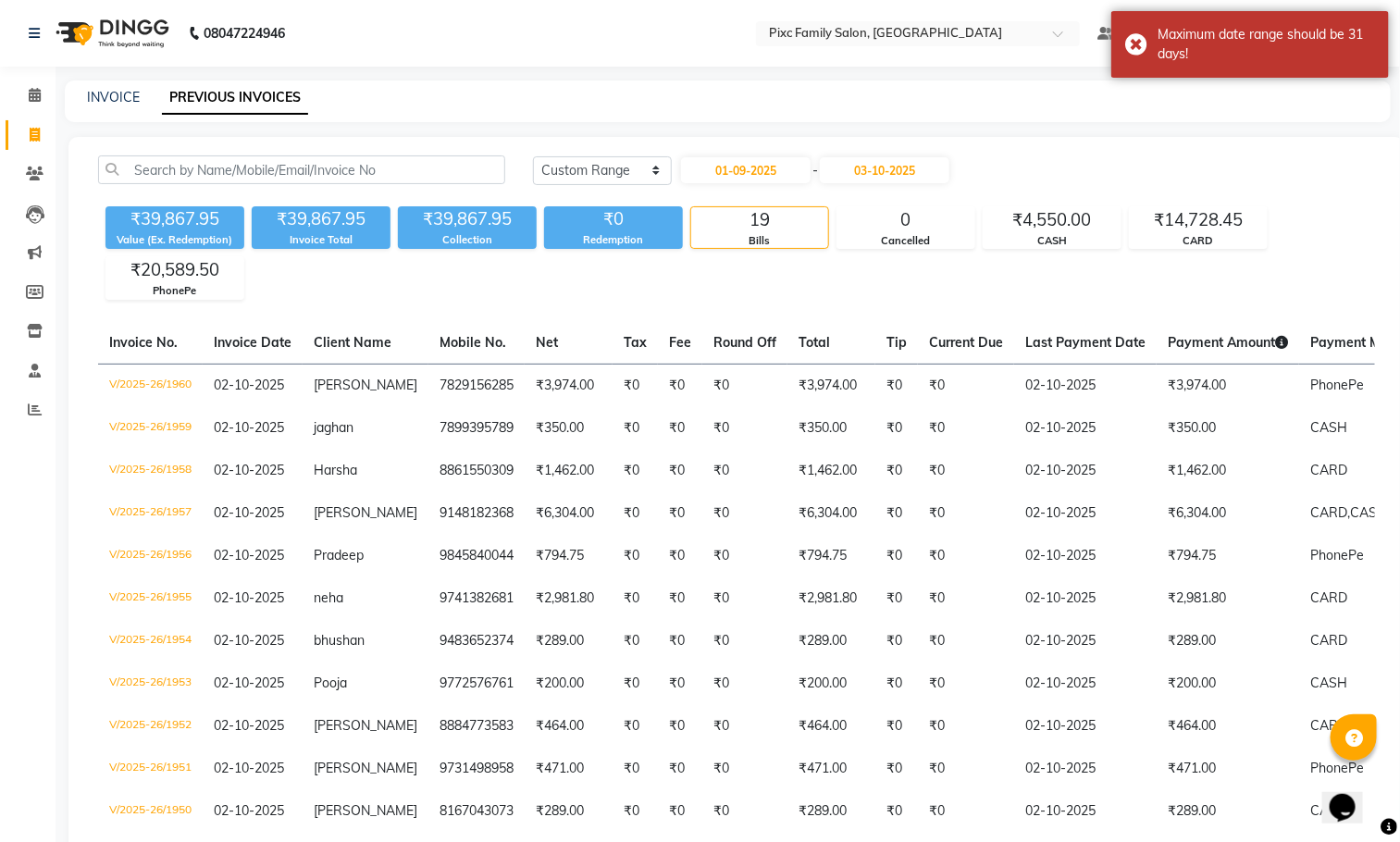
click at [951, 155] on div "01-09-2025 - 03-10-2025" at bounding box center [814, 170] width 272 height 30
click at [880, 175] on input "03-10-2025" at bounding box center [884, 170] width 129 height 26
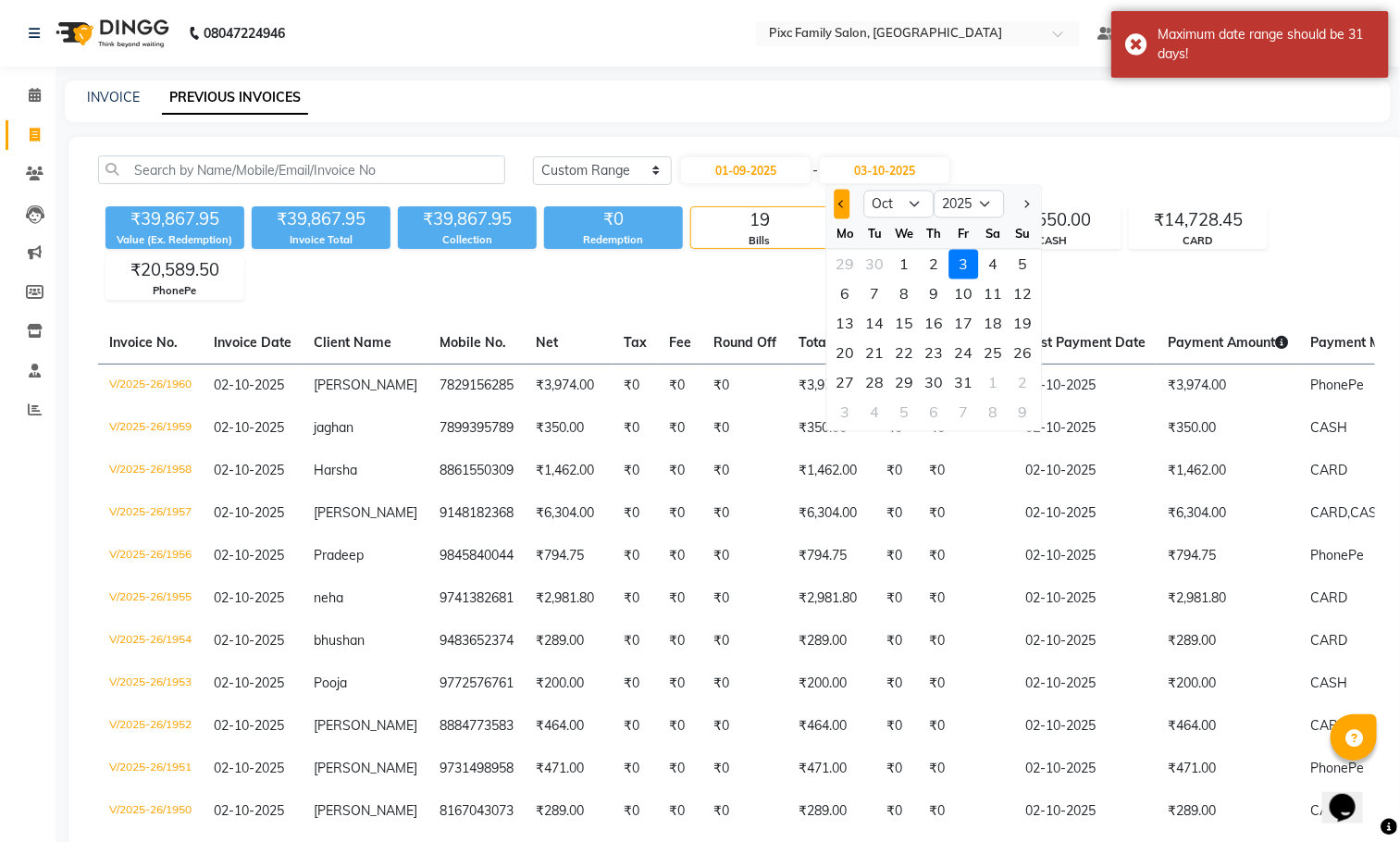
click at [836, 205] on button "Previous month" at bounding box center [842, 204] width 16 height 30
select select "9"
click at [873, 383] on div "30" at bounding box center [875, 383] width 30 height 30
type input "30-09-2025"
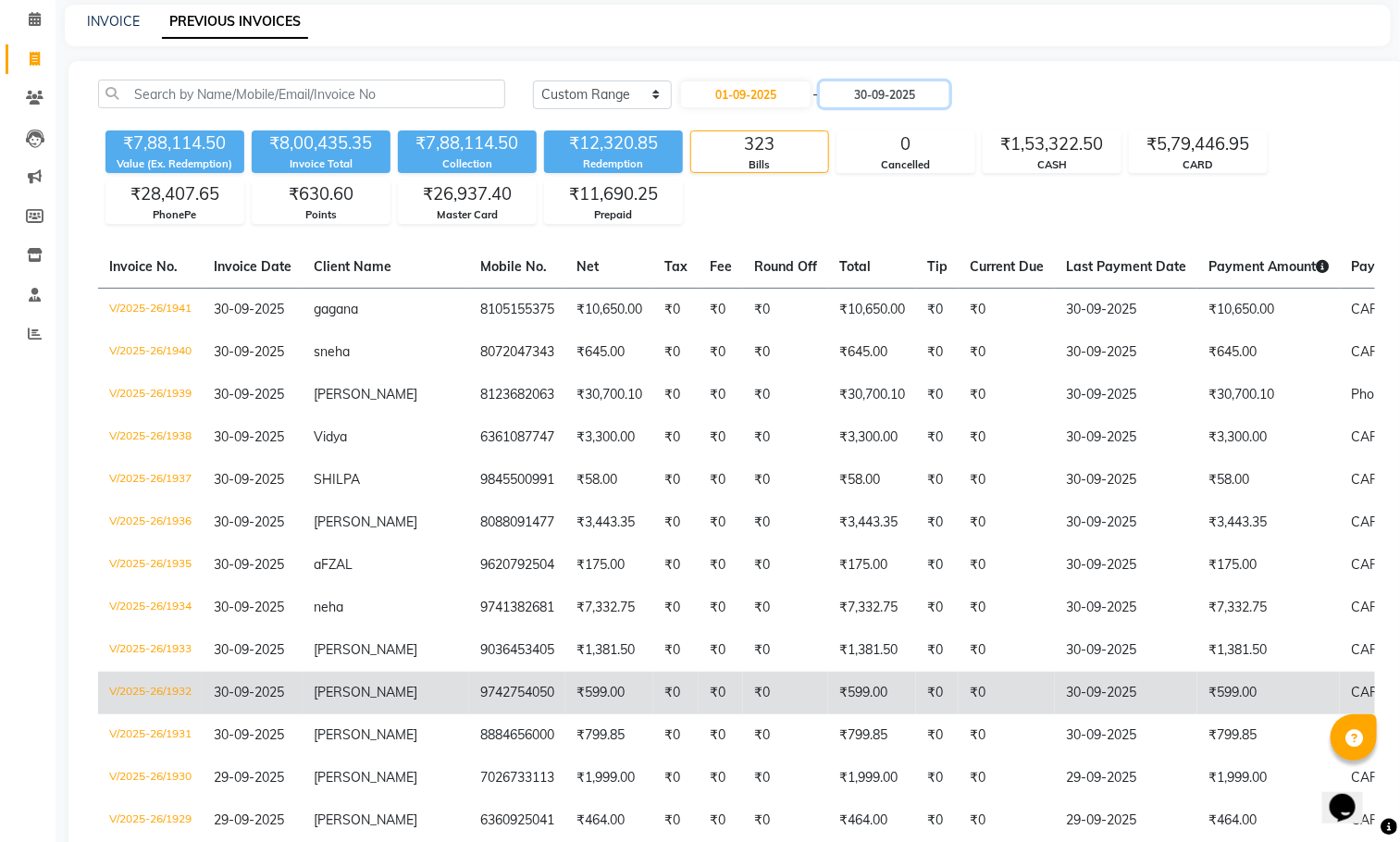
scroll to position [138, 0]
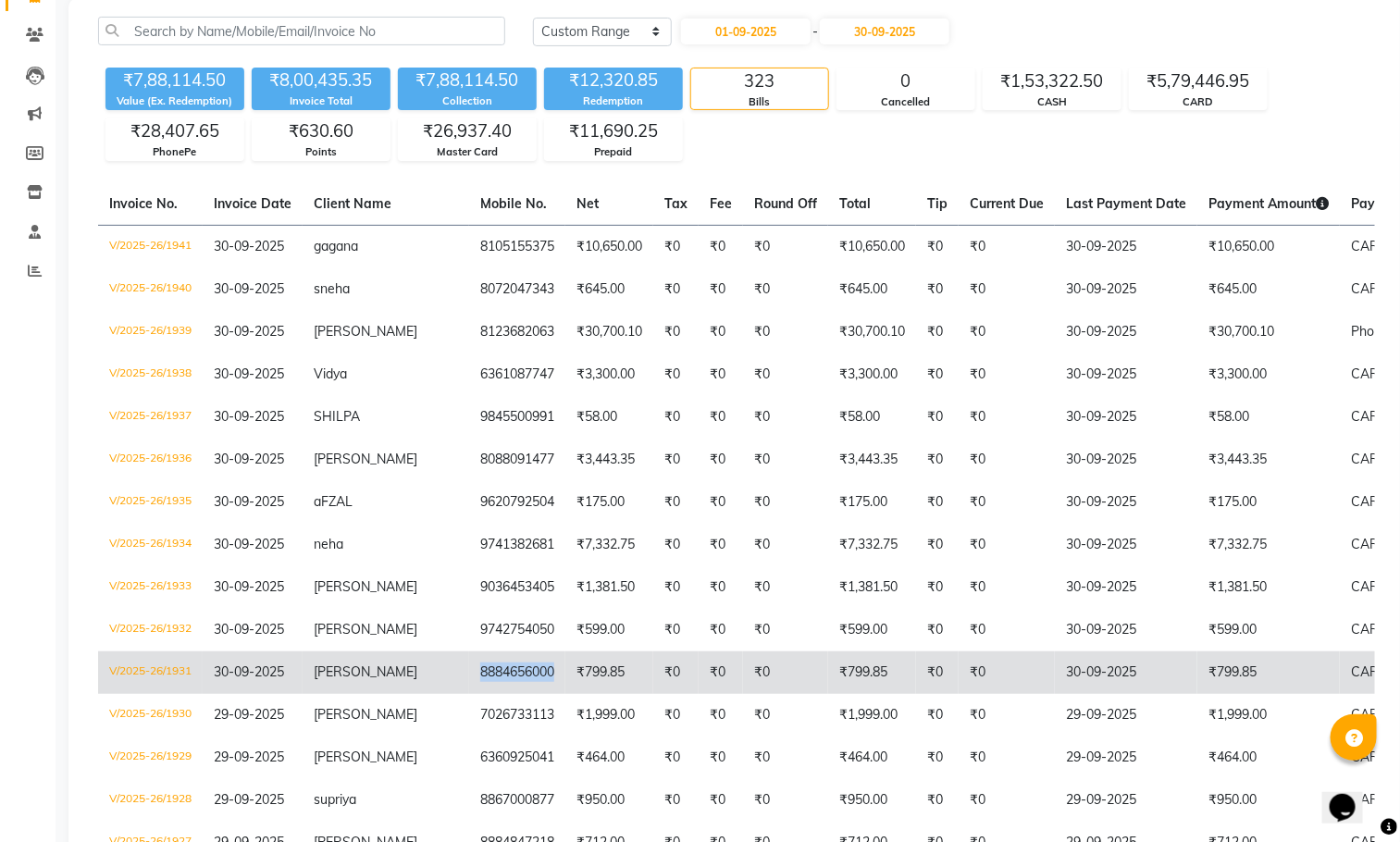
drag, startPoint x: 497, startPoint y: 685, endPoint x: 414, endPoint y: 688, distance: 83.1
click at [469, 688] on td "8884656000" at bounding box center [517, 672] width 97 height 43
copy td "8884656000"
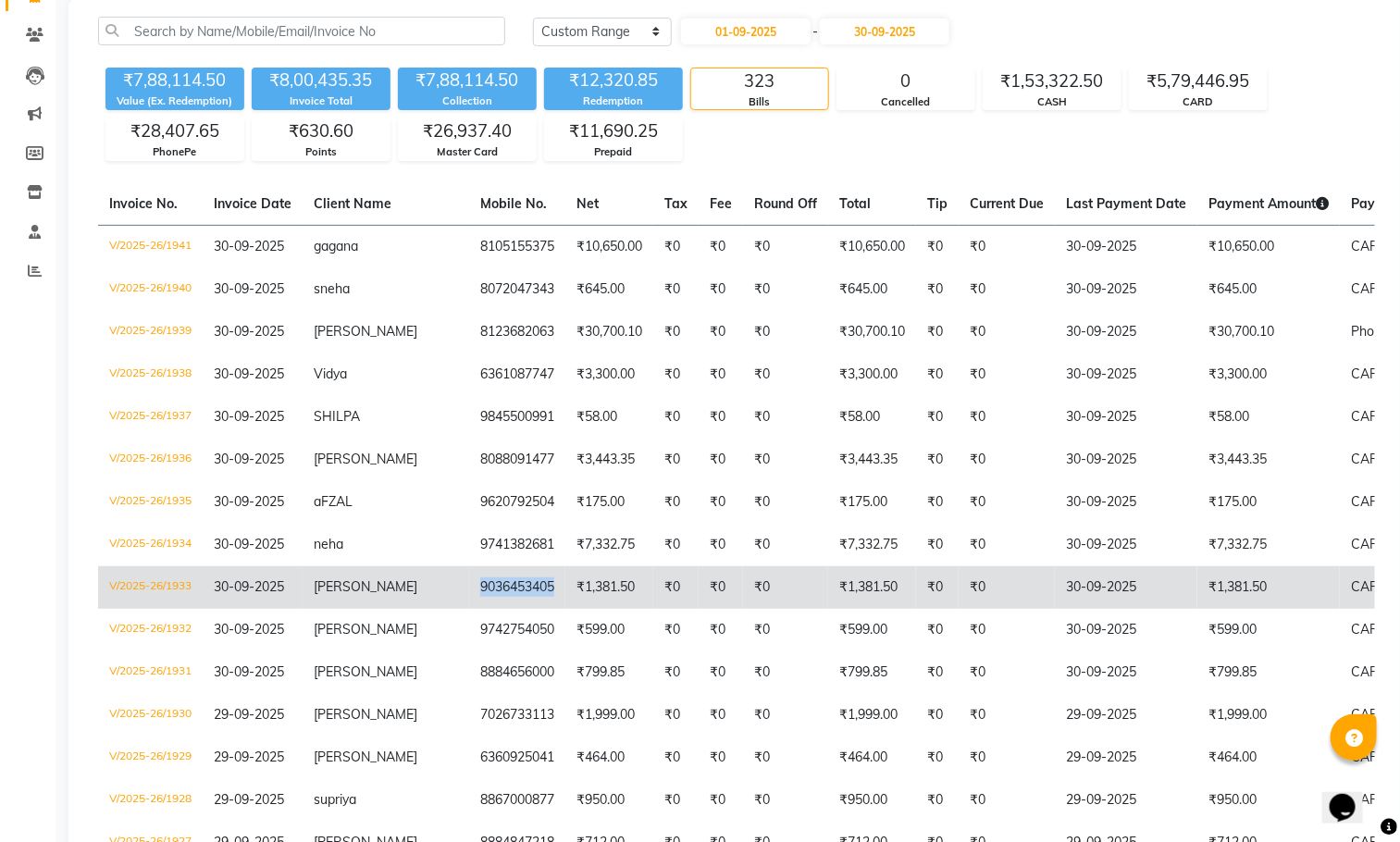
drag, startPoint x: 494, startPoint y: 594, endPoint x: 400, endPoint y: 591, distance: 94.0
click at [400, 591] on tr "V/2025-26/1933 30-09-2025 Nayana 9036453405 ₹1,381.50 ₹0 ₹0 ₹0 ₹1,381.50 ₹0 ₹0 …" at bounding box center [881, 588] width 1565 height 43
copy tr "9036453405"
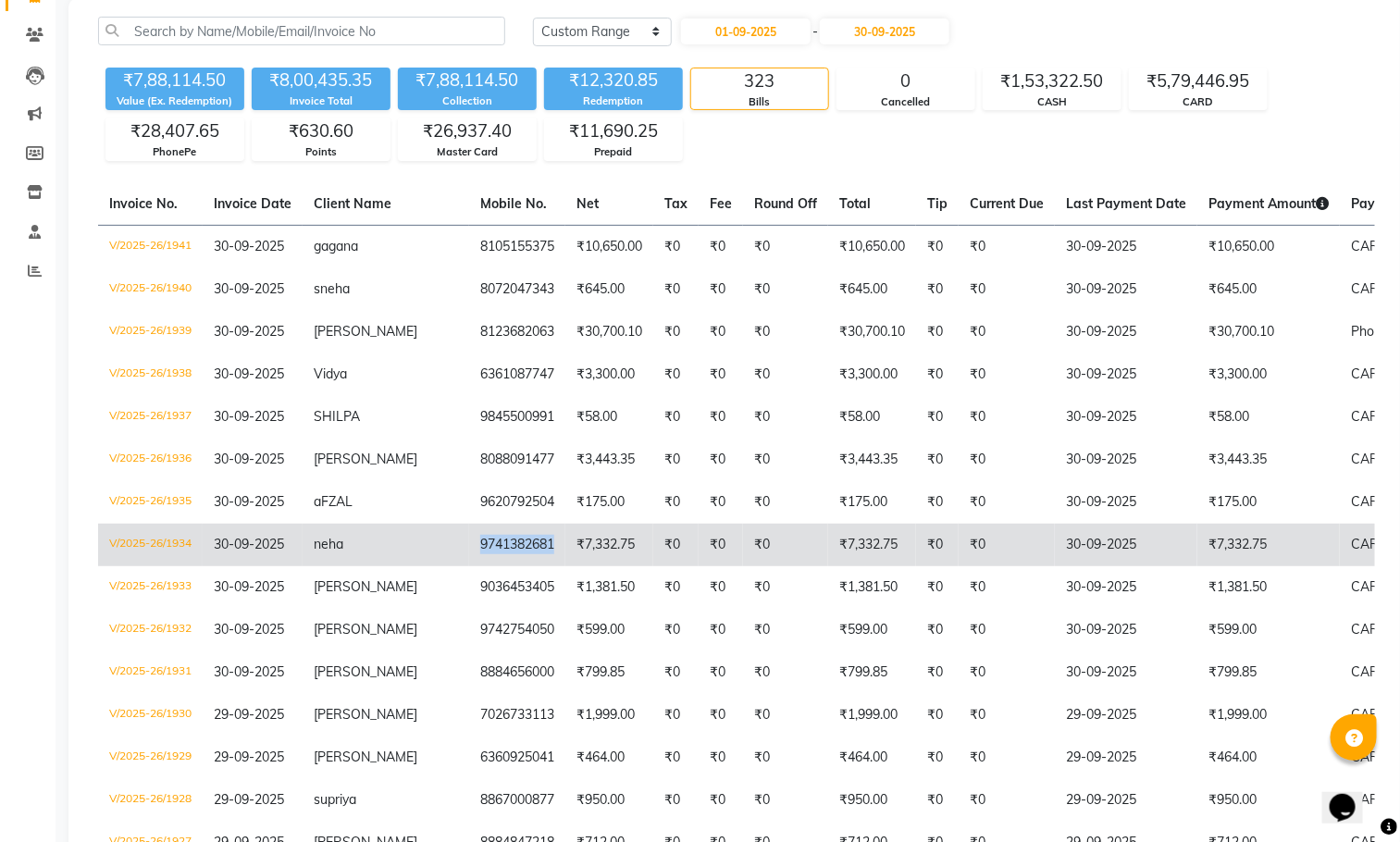
drag, startPoint x: 500, startPoint y: 550, endPoint x: 408, endPoint y: 547, distance: 92.0
click at [469, 547] on td "9741382681" at bounding box center [517, 545] width 97 height 43
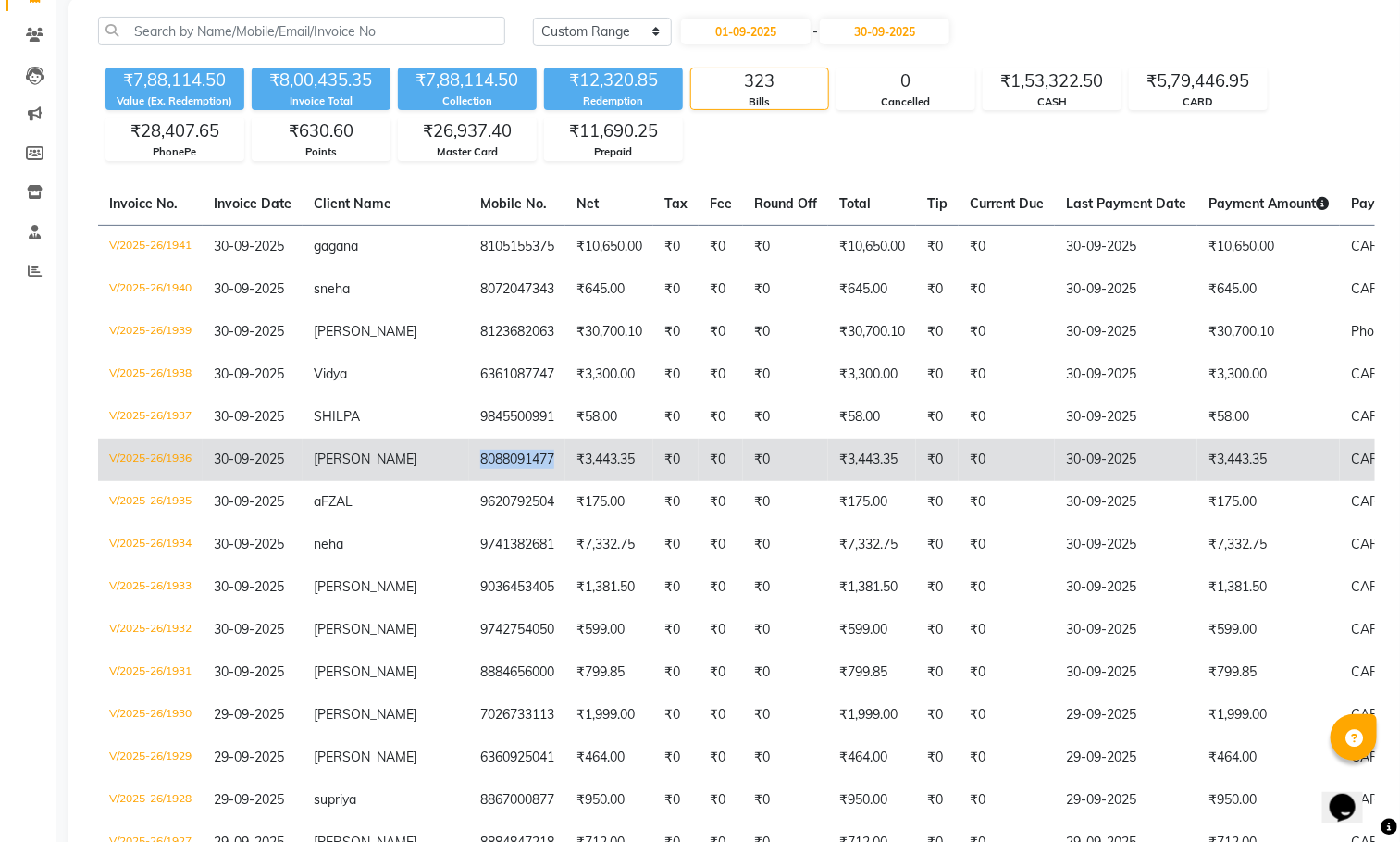
drag, startPoint x: 491, startPoint y: 463, endPoint x: 417, endPoint y: 459, distance: 74.1
click at [469, 459] on td "8088091477" at bounding box center [517, 460] width 97 height 43
copy td "8088091477"
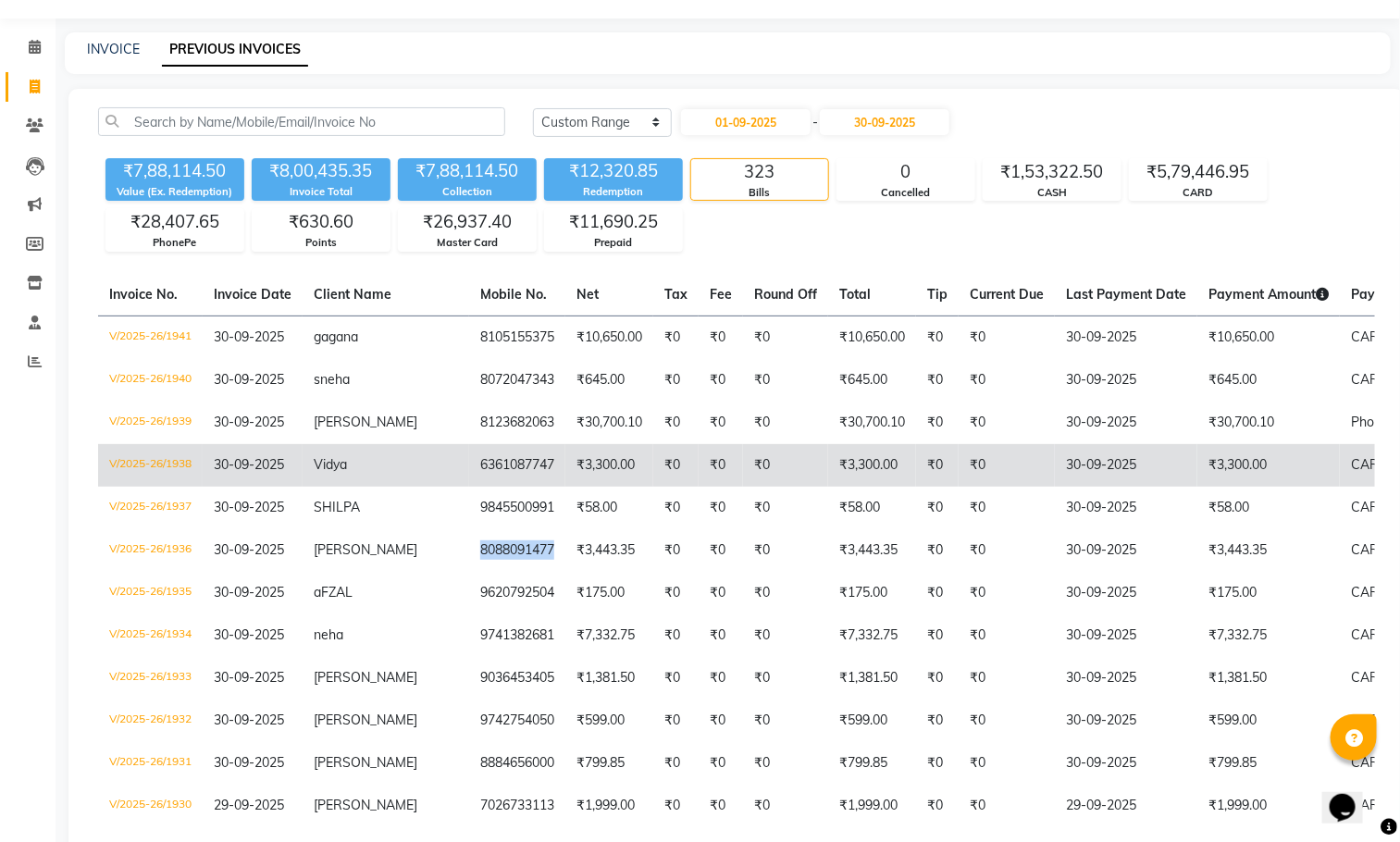
scroll to position [0, 0]
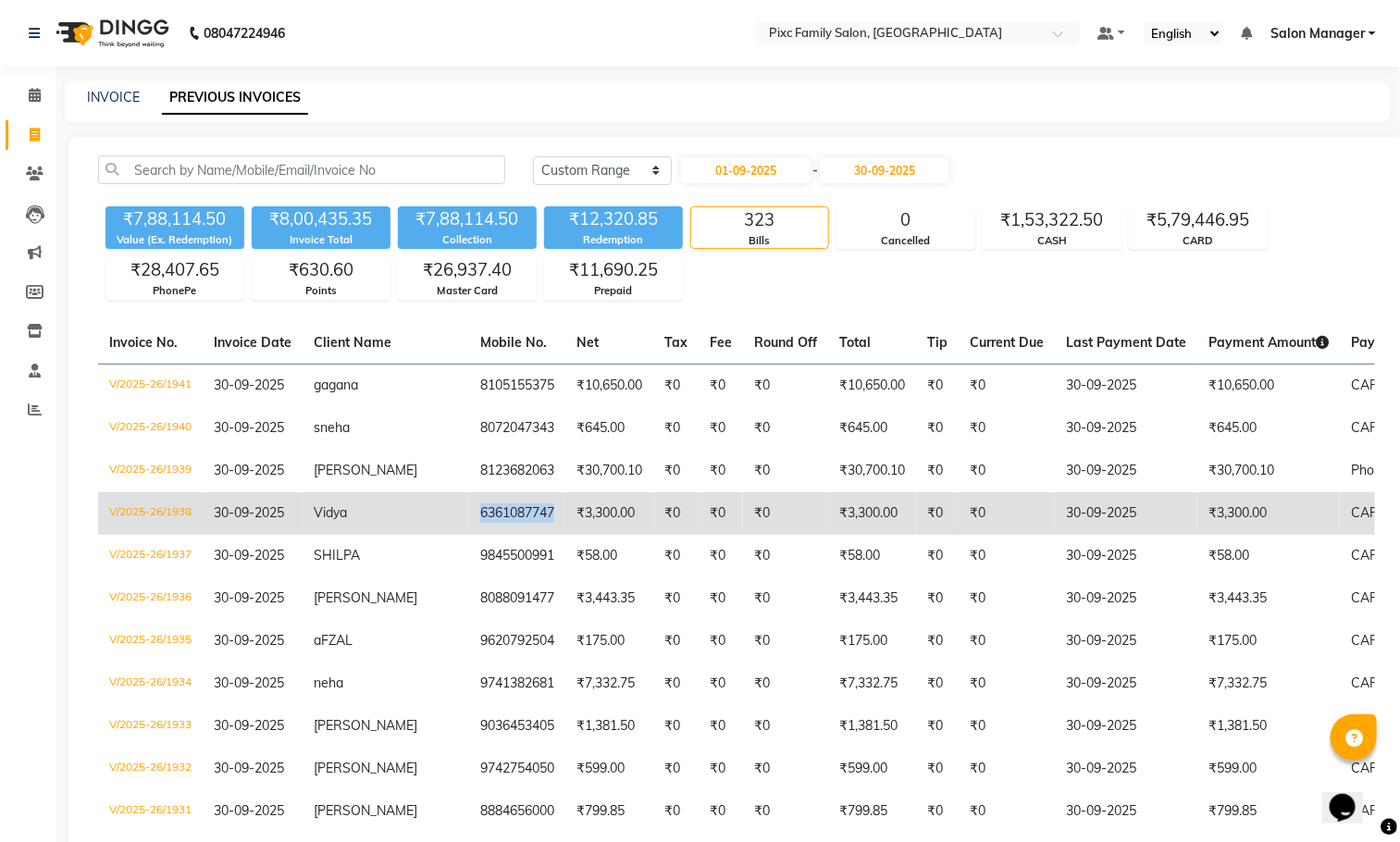
drag, startPoint x: 494, startPoint y: 514, endPoint x: 408, endPoint y: 512, distance: 86.0
click at [469, 512] on td "6361087747" at bounding box center [517, 513] width 97 height 43
copy td "6361087747"
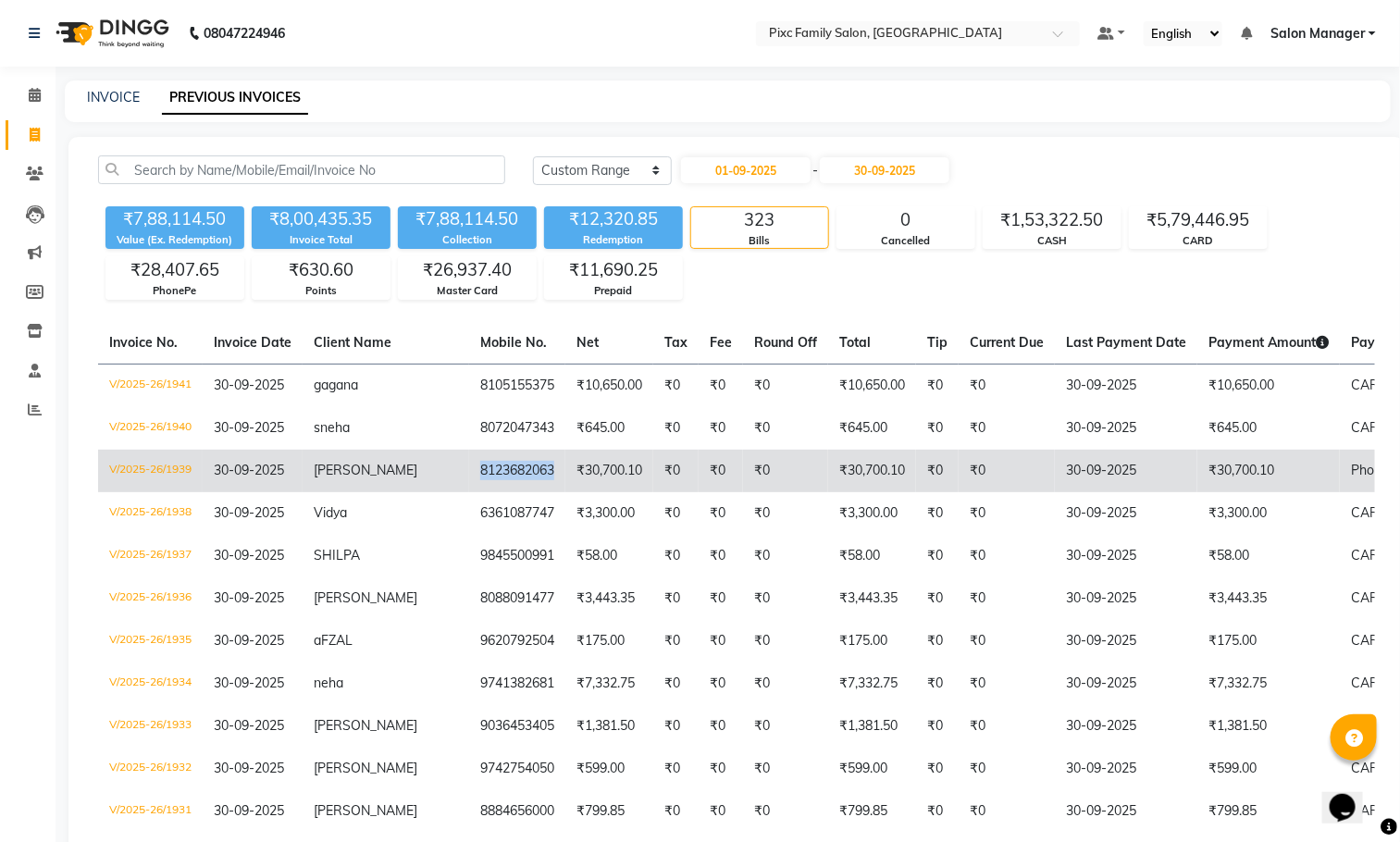
drag, startPoint x: 499, startPoint y: 467, endPoint x: 411, endPoint y: 475, distance: 88.4
click at [469, 475] on td "8123682063" at bounding box center [517, 471] width 97 height 43
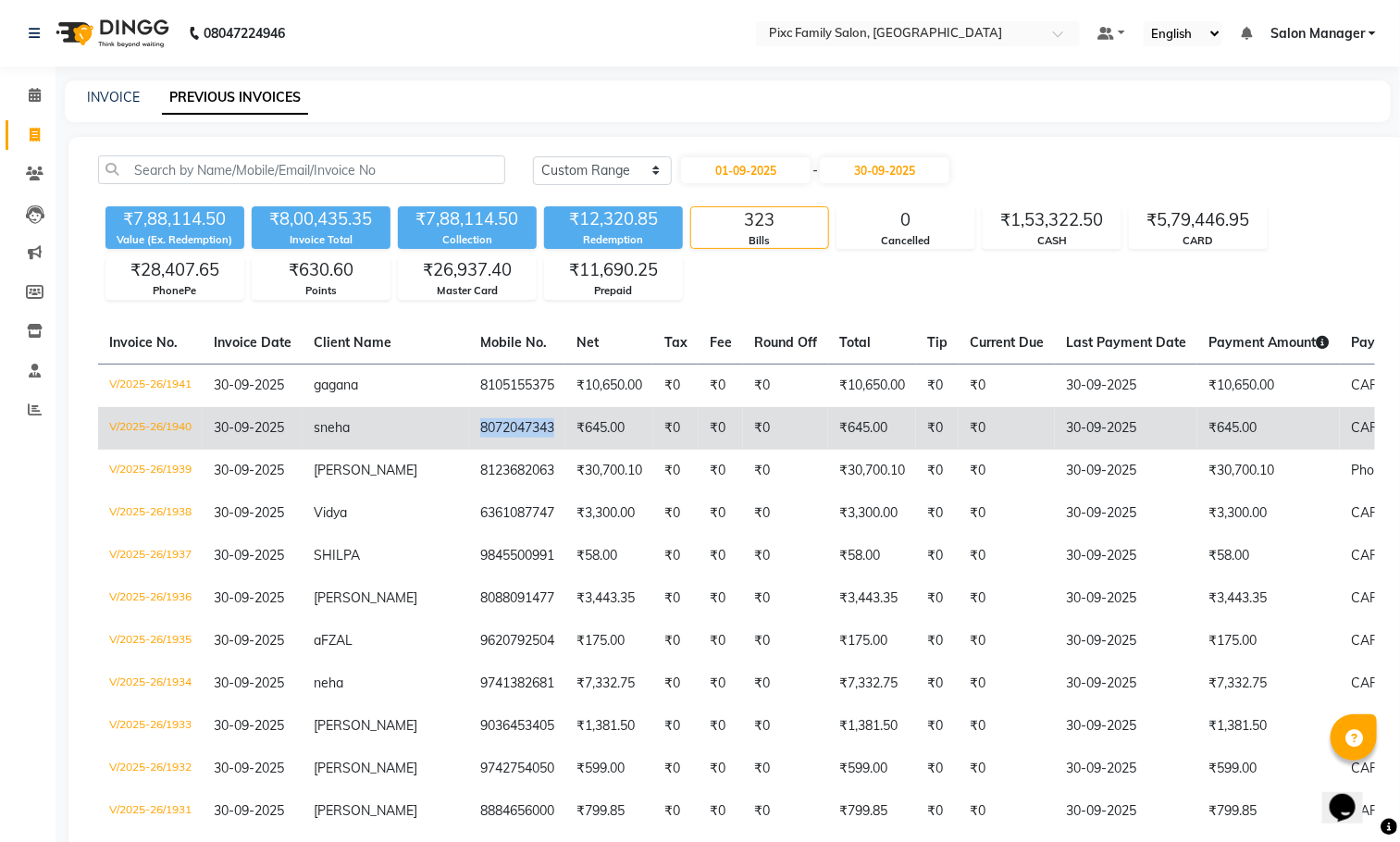
drag, startPoint x: 494, startPoint y: 434, endPoint x: 408, endPoint y: 430, distance: 86.1
click at [469, 430] on td "8072047343" at bounding box center [517, 428] width 97 height 43
copy td "8072047343"
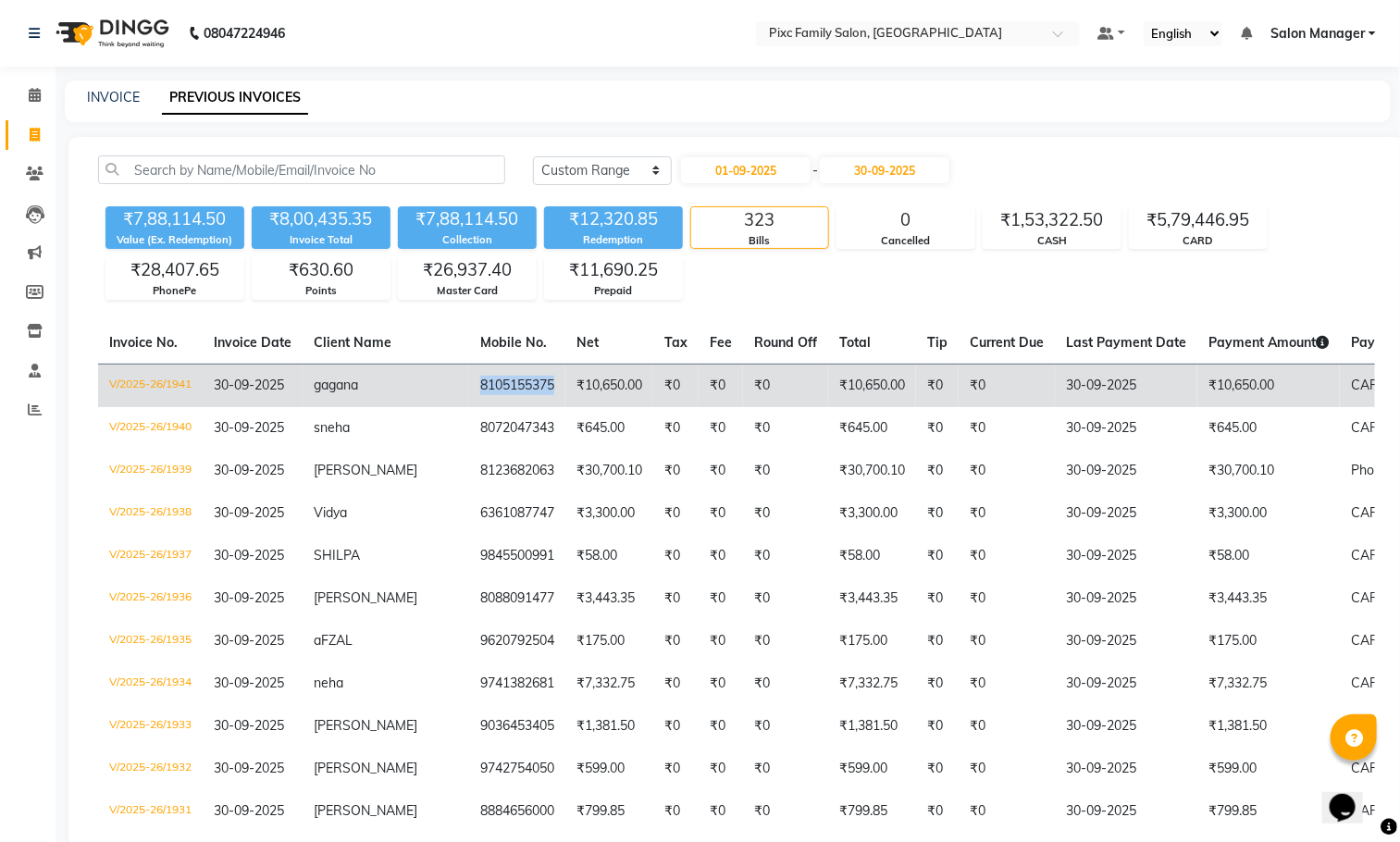
drag, startPoint x: 489, startPoint y: 388, endPoint x: 414, endPoint y: 385, distance: 75.1
click at [469, 385] on td "8105155375" at bounding box center [517, 385] width 97 height 44
copy td "8105155375"
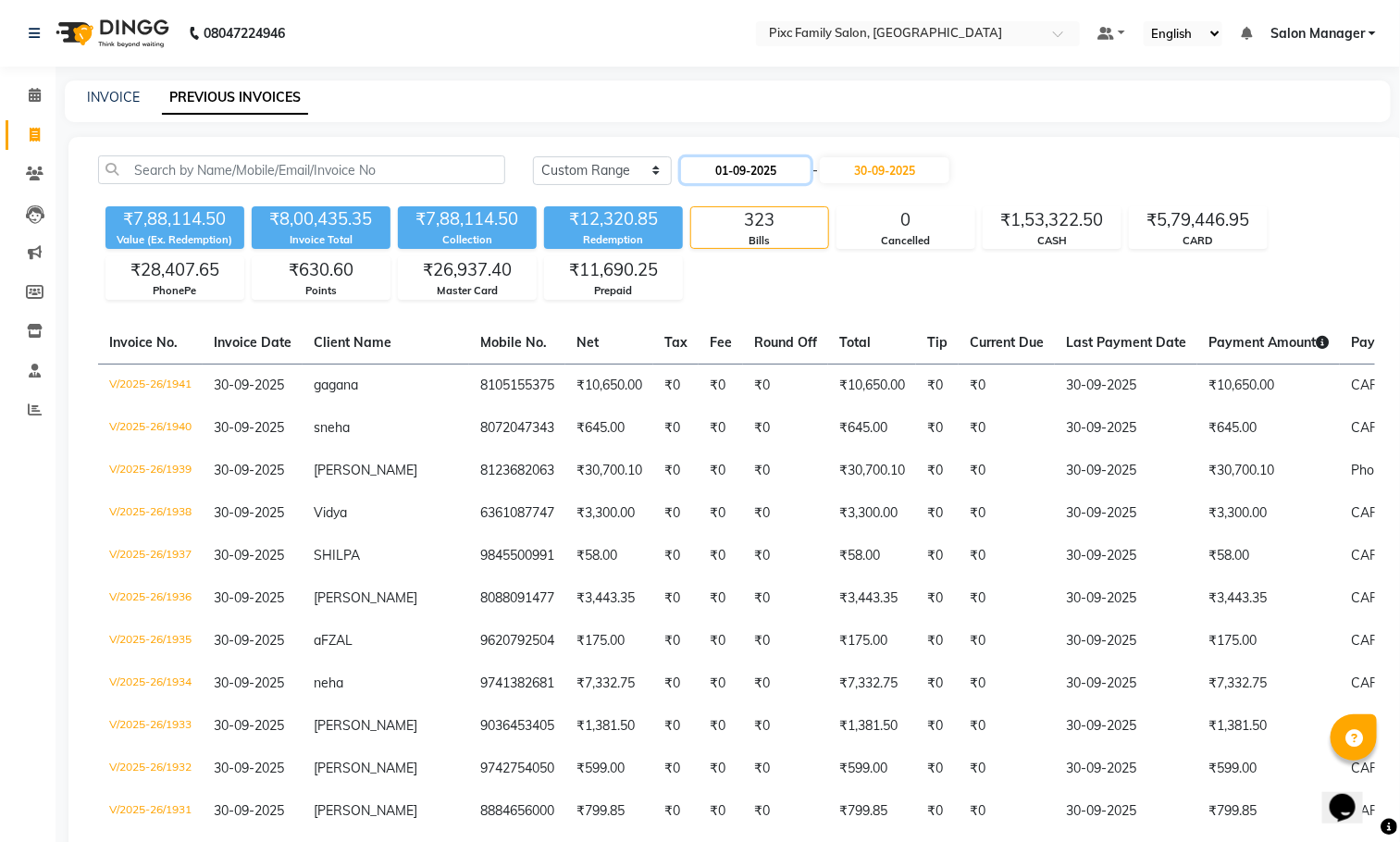
click at [772, 177] on input "01-09-2025" at bounding box center [745, 170] width 129 height 26
select select "9"
select select "2025"
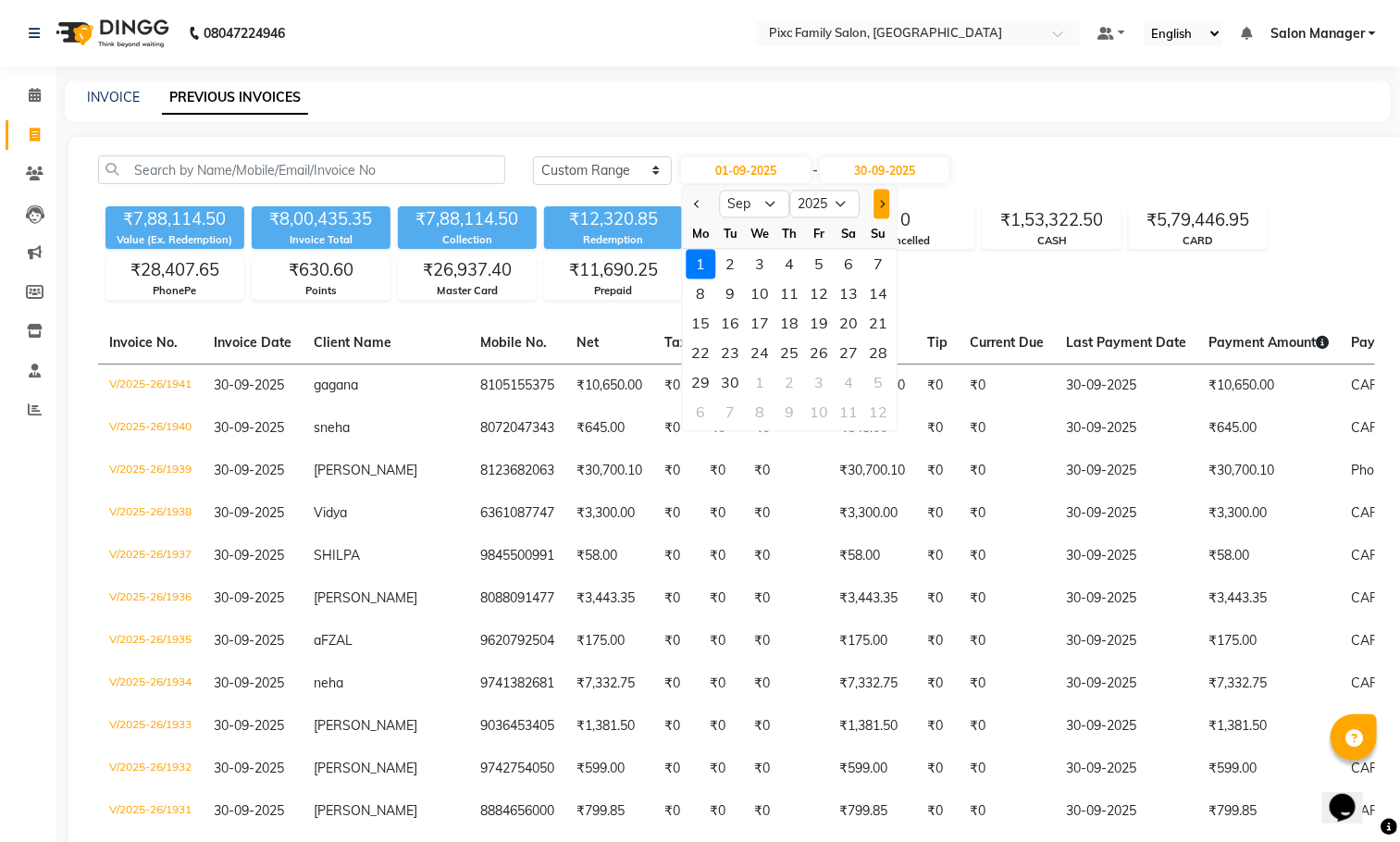
click at [877, 205] on button "Next month" at bounding box center [881, 204] width 16 height 30
select select "10"
click at [753, 259] on div "1" at bounding box center [760, 265] width 30 height 30
type input "01-10-2025"
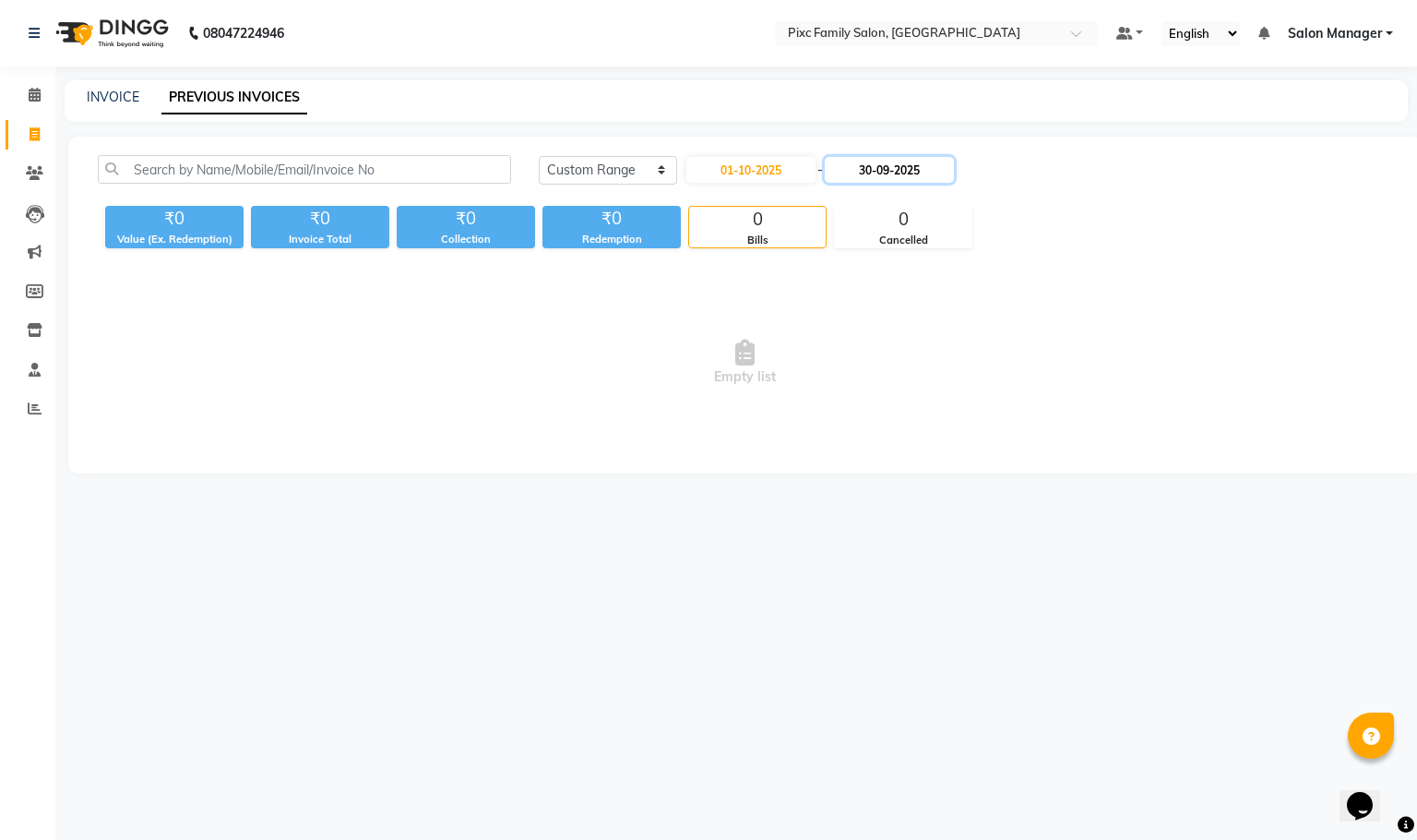
click at [910, 163] on input "30-09-2025" at bounding box center [889, 169] width 129 height 26
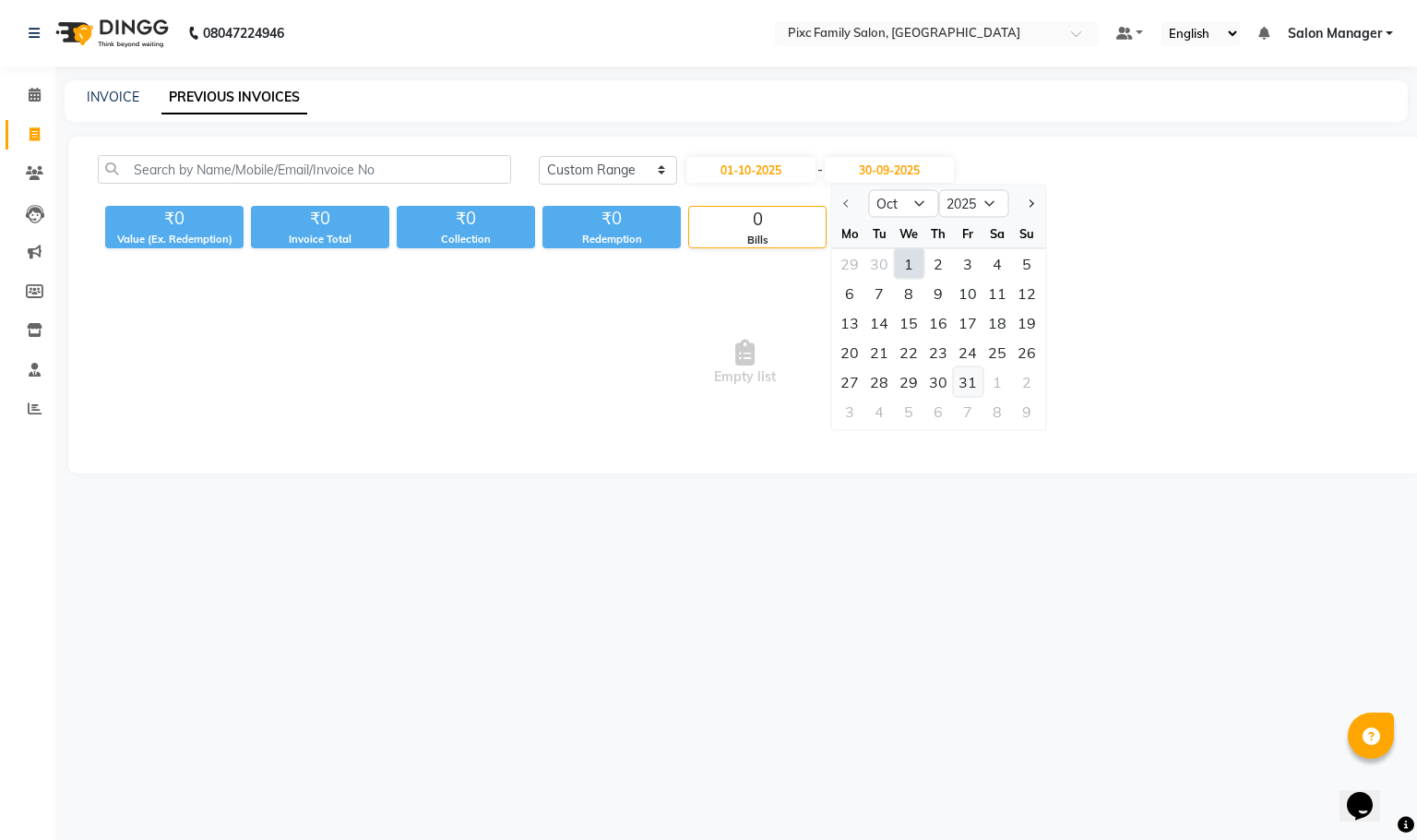
click at [972, 380] on div "31" at bounding box center [968, 382] width 30 height 30
type input "31-10-2025"
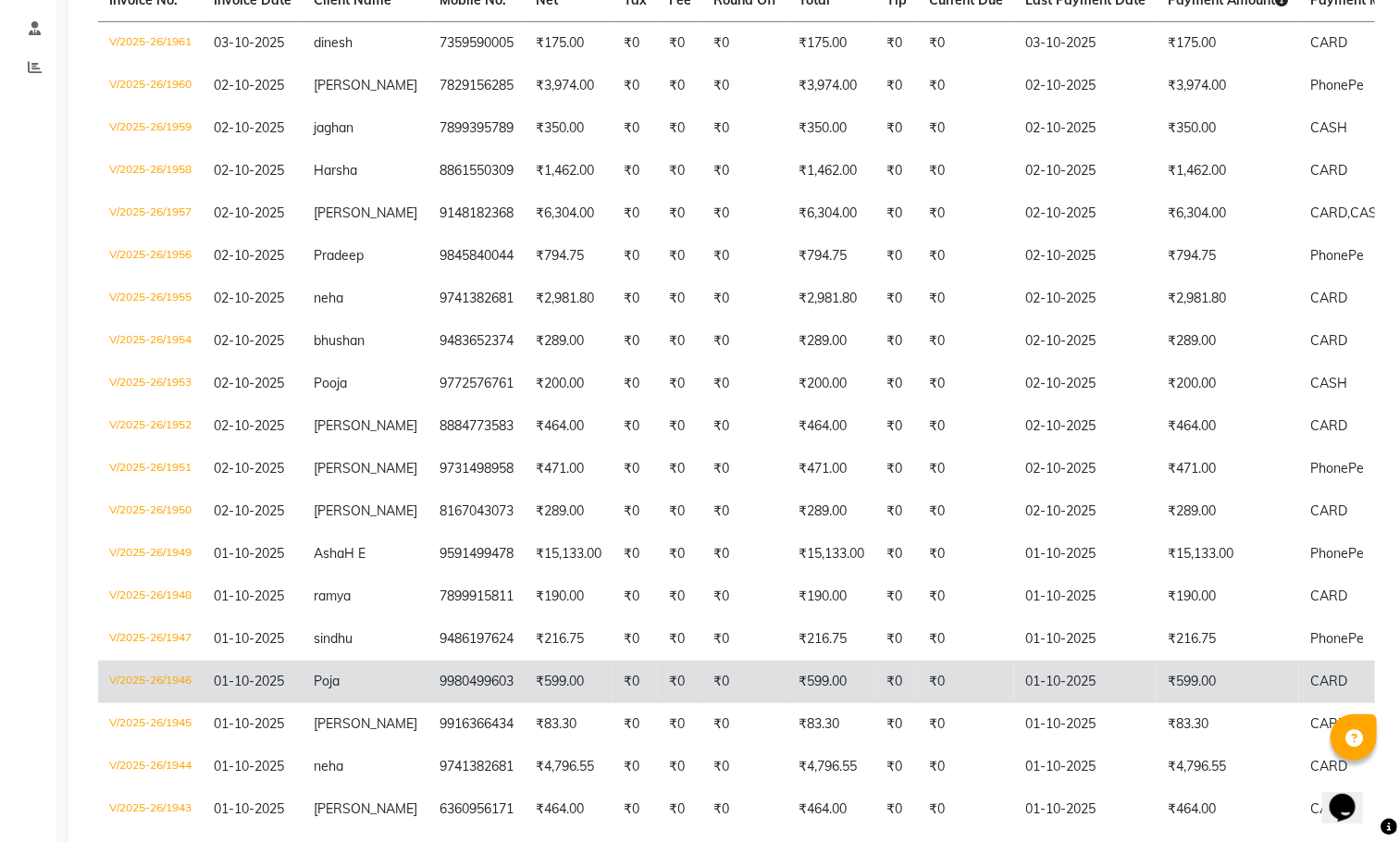
scroll to position [506, 0]
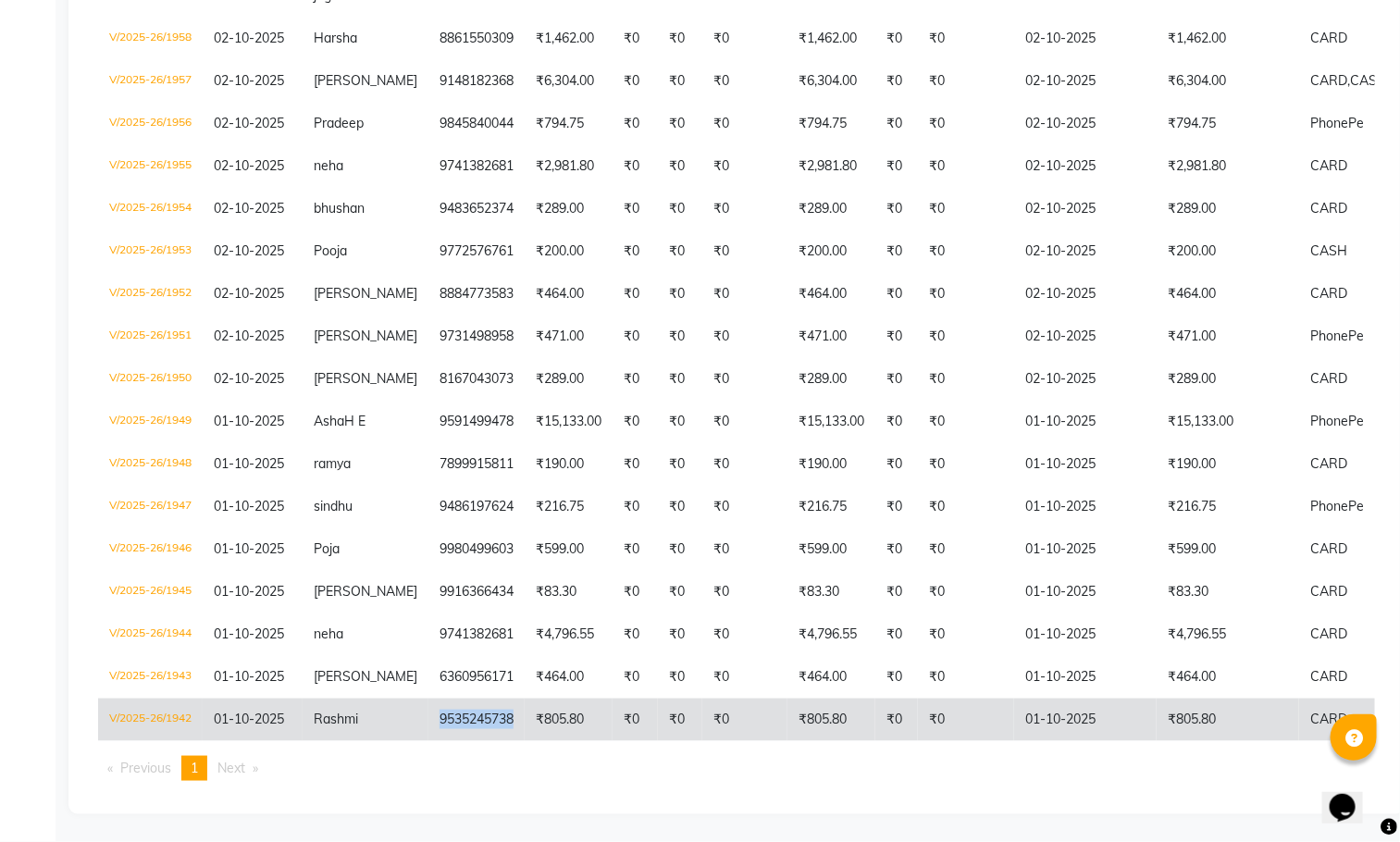
drag, startPoint x: 498, startPoint y: 700, endPoint x: 413, endPoint y: 699, distance: 85.0
click at [428, 699] on td "9535245738" at bounding box center [476, 719] width 97 height 43
copy td "9535245738"
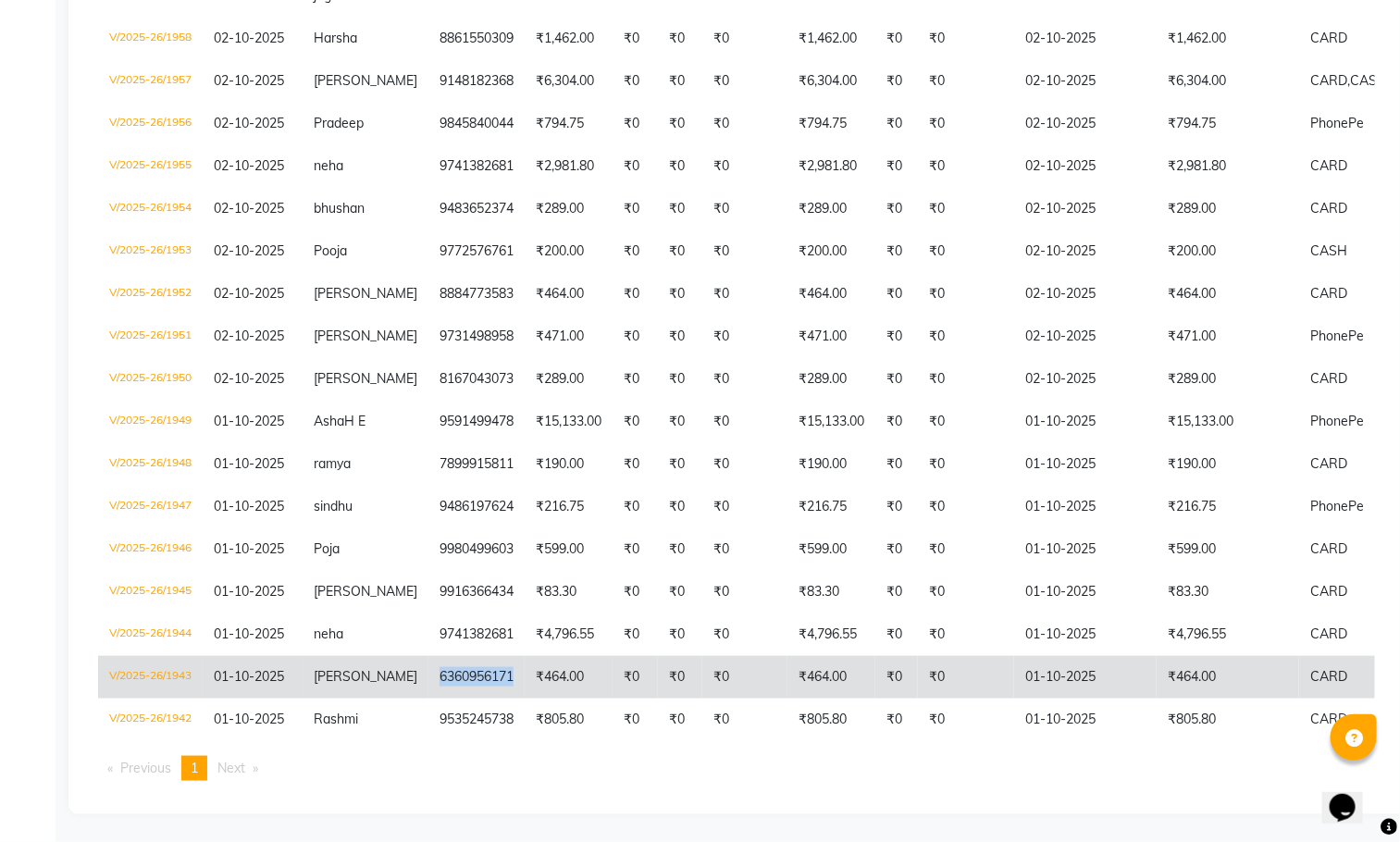
drag, startPoint x: 489, startPoint y: 658, endPoint x: 414, endPoint y: 660, distance: 75.0
click at [428, 660] on td "6360956171" at bounding box center [476, 677] width 97 height 43
copy td "6360956171"
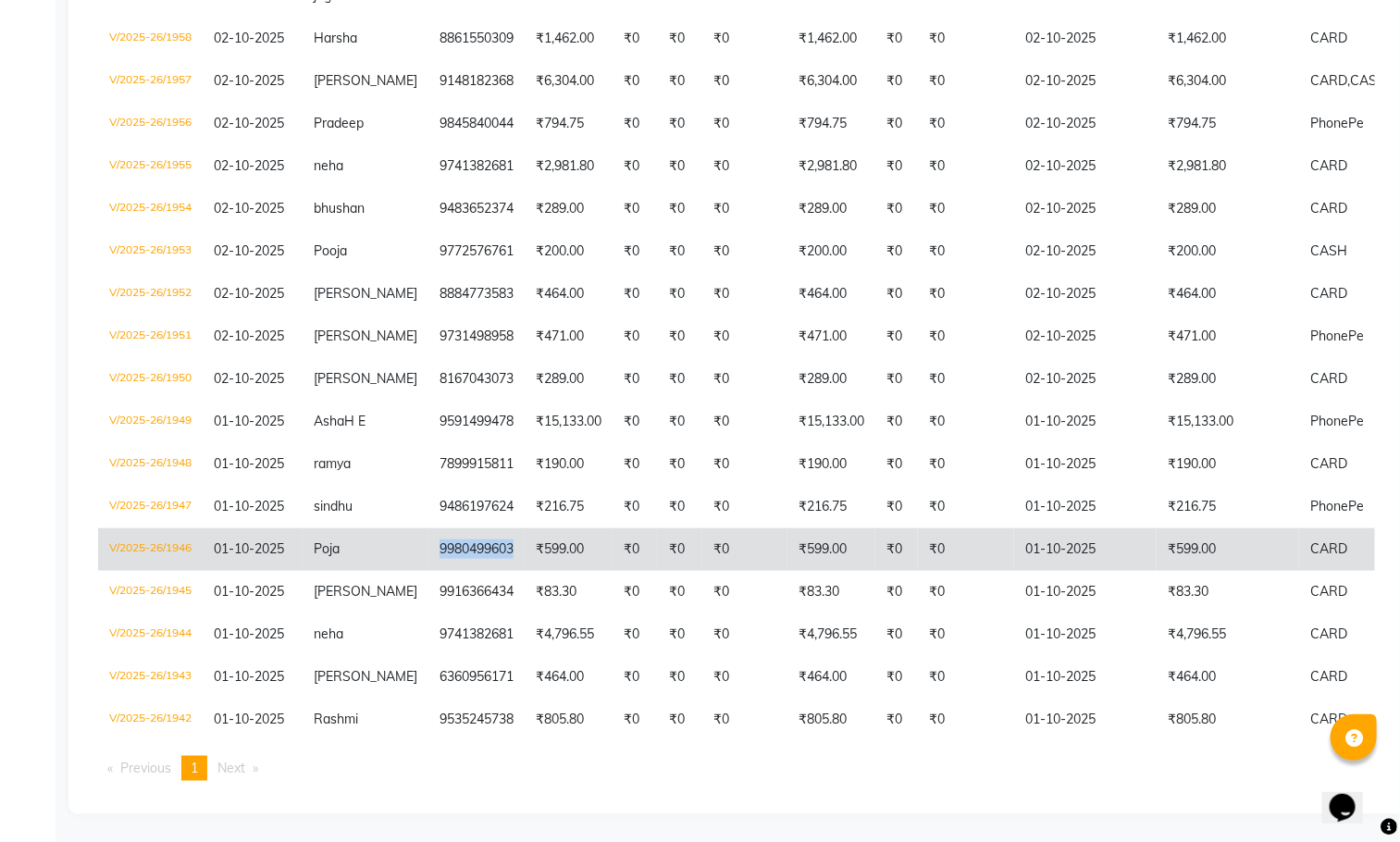
drag, startPoint x: 494, startPoint y: 514, endPoint x: 416, endPoint y: 530, distance: 79.6
click at [428, 530] on td "9980499603" at bounding box center [476, 550] width 97 height 43
copy td "9980499603"
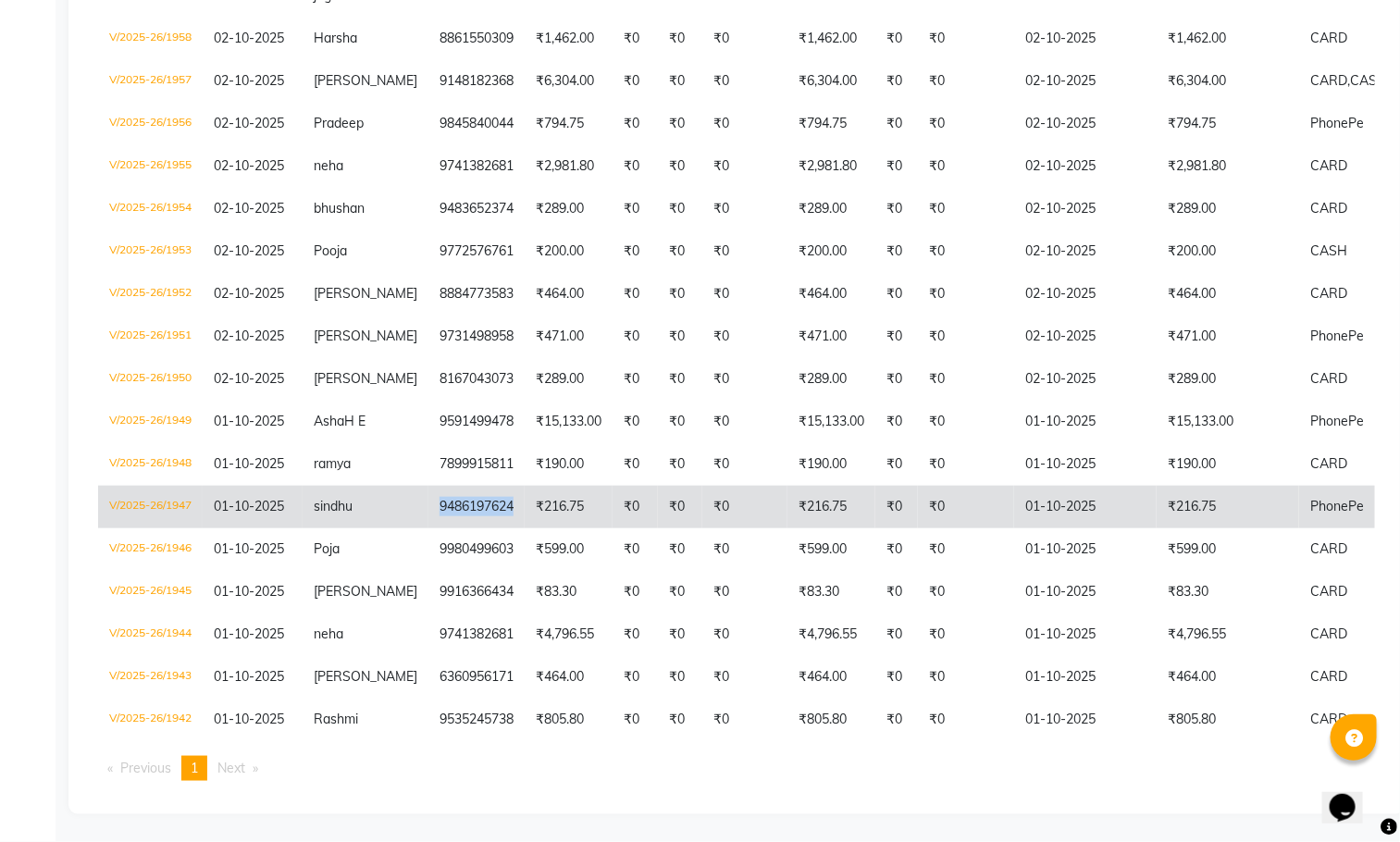
drag, startPoint x: 492, startPoint y: 481, endPoint x: 411, endPoint y: 481, distance: 81.0
click at [428, 486] on td "9486197624" at bounding box center [476, 507] width 97 height 43
copy td "9486197624"
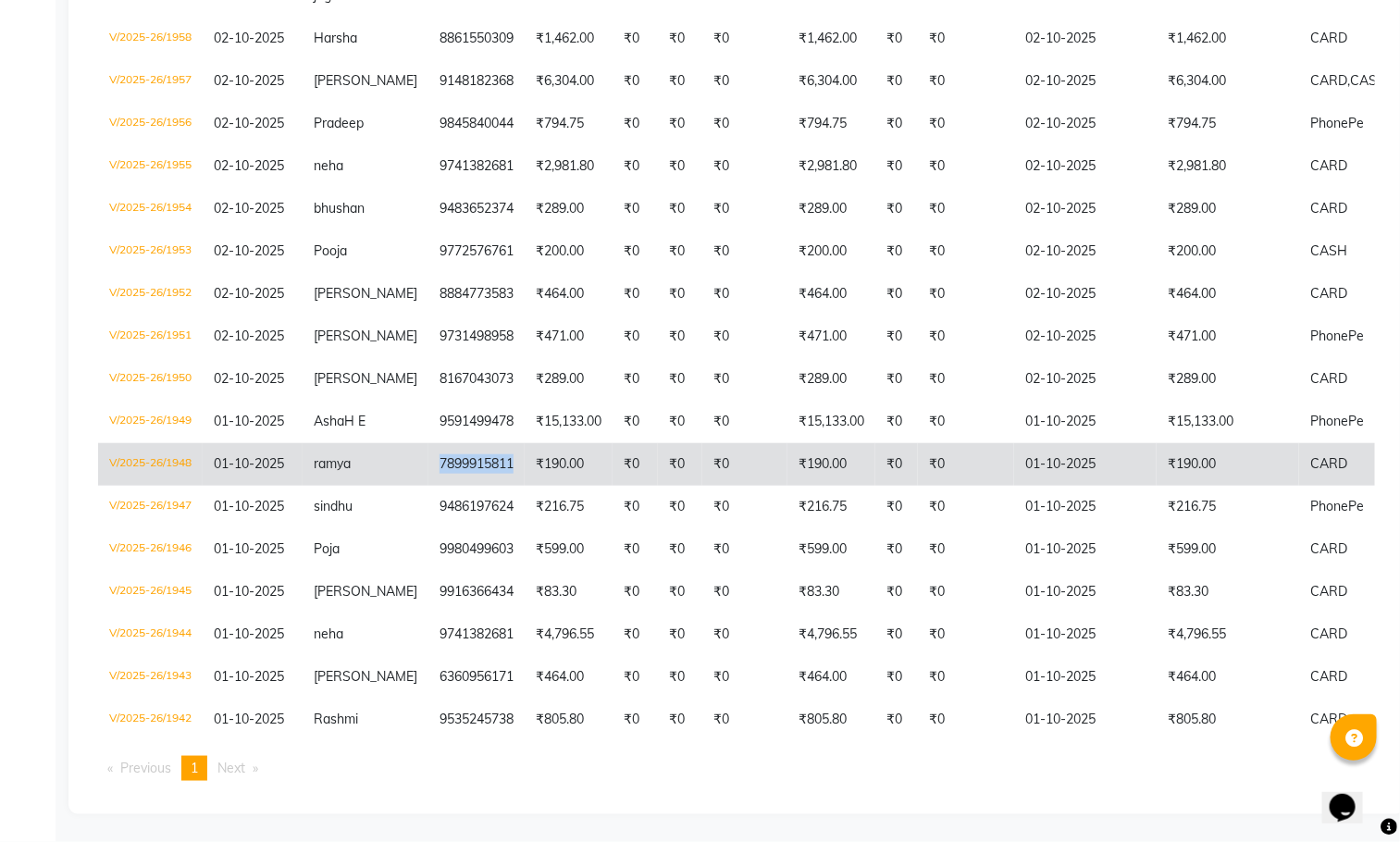
drag, startPoint x: 489, startPoint y: 439, endPoint x: 413, endPoint y: 435, distance: 76.1
click at [428, 443] on td "7899915811" at bounding box center [476, 464] width 97 height 43
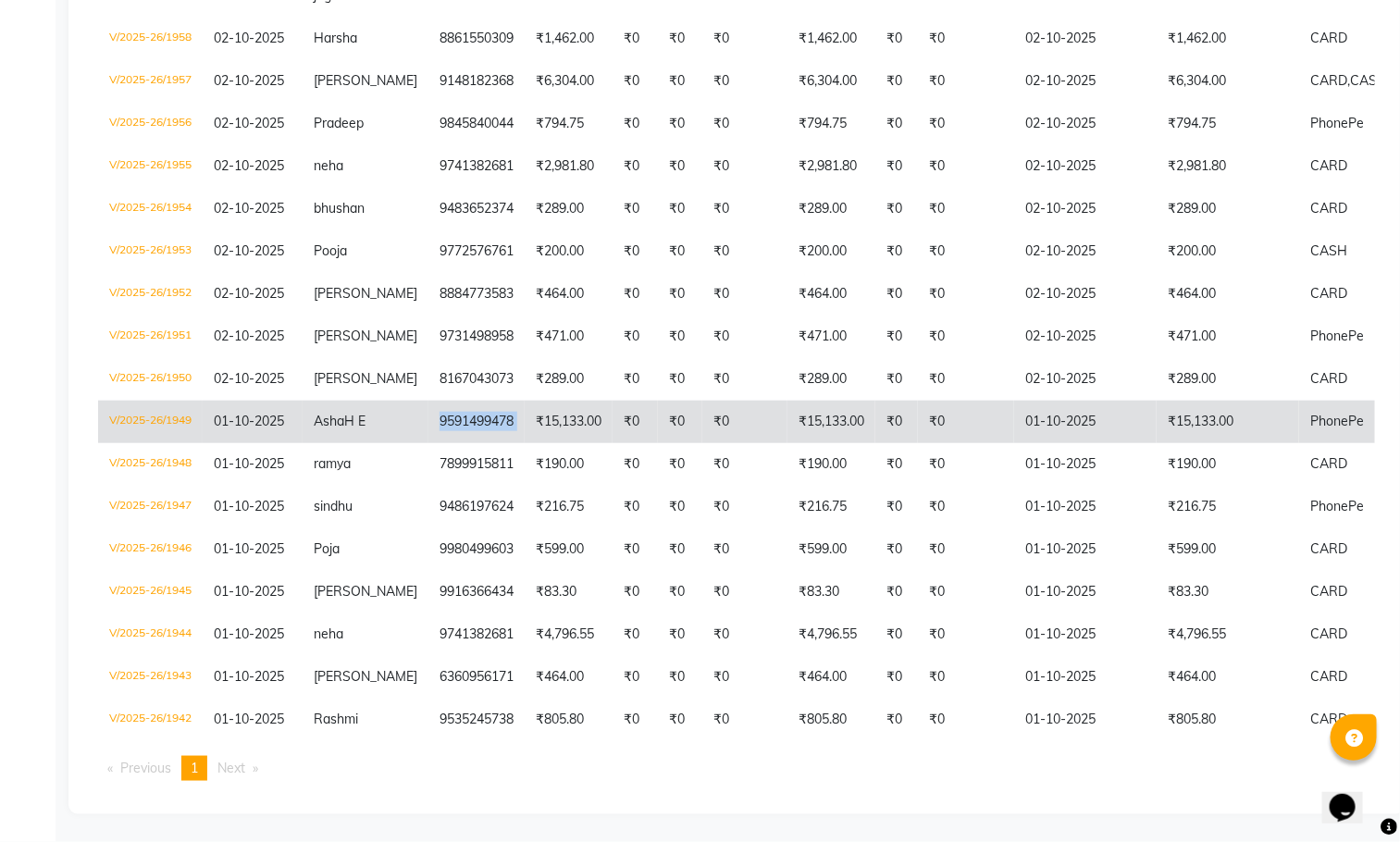
drag, startPoint x: 506, startPoint y: 395, endPoint x: 413, endPoint y: 396, distance: 93.0
click at [413, 400] on tr "V/2025-26/1949 01-10-2025 Asha H E 9591499478 ₹15,133.00 ₹0 ₹0 ₹0 ₹15,133.00 ₹0…" at bounding box center [861, 421] width 1524 height 43
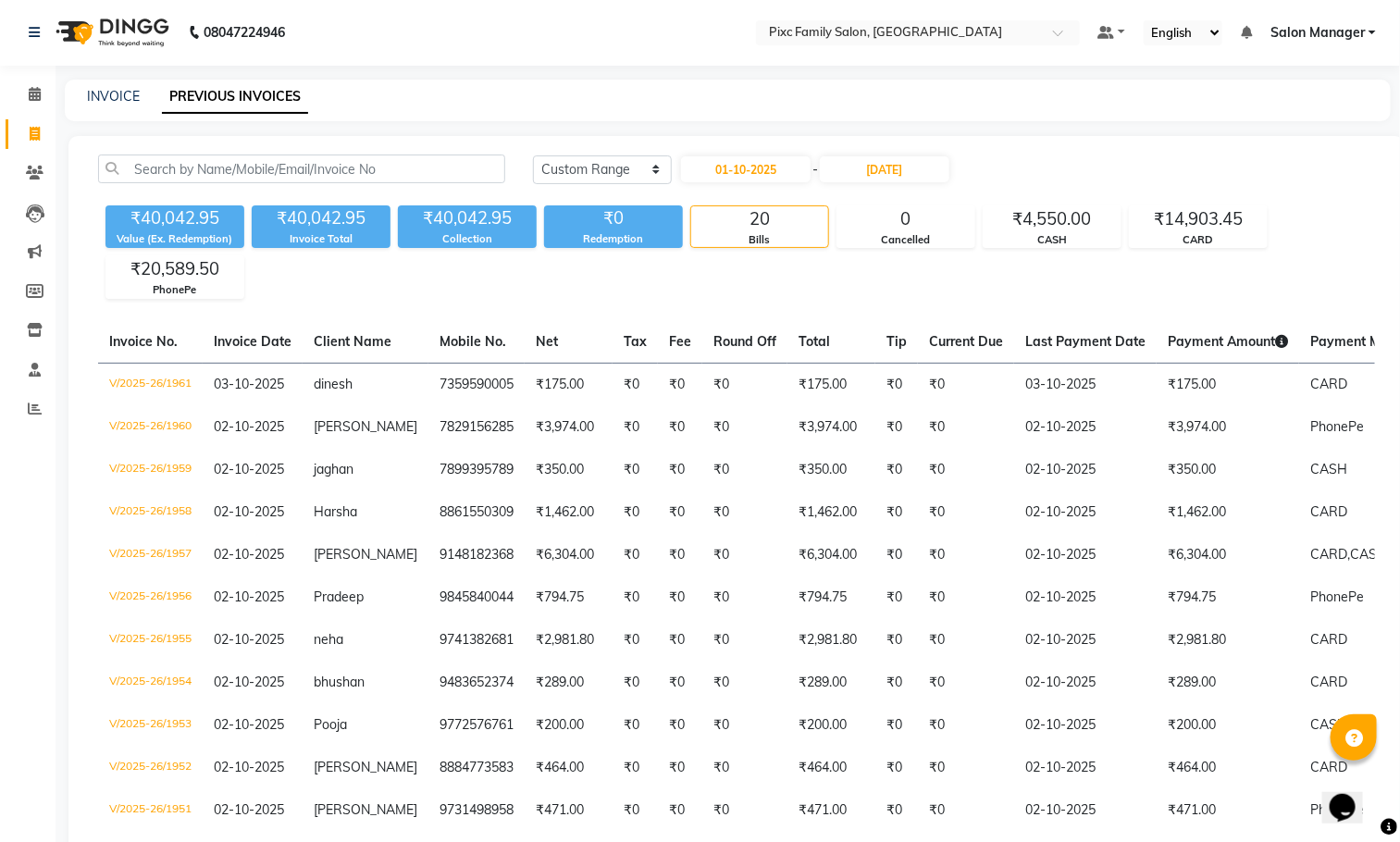
scroll to position [0, 0]
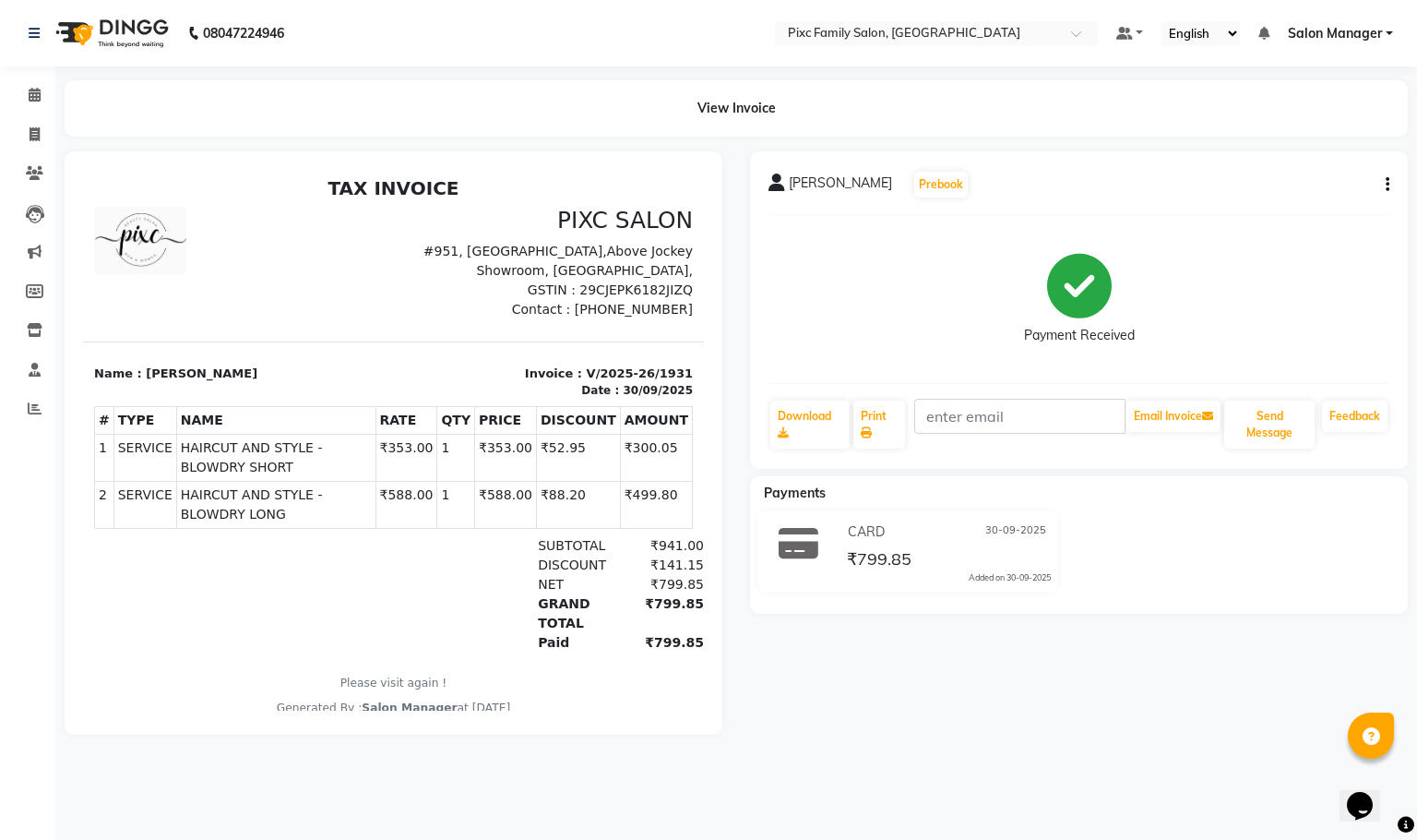
click at [1382, 185] on button "button" at bounding box center [1385, 184] width 11 height 19
click at [1312, 183] on div "Edit Item Staff" at bounding box center [1295, 194] width 127 height 23
select select "66498"
select select "66551"
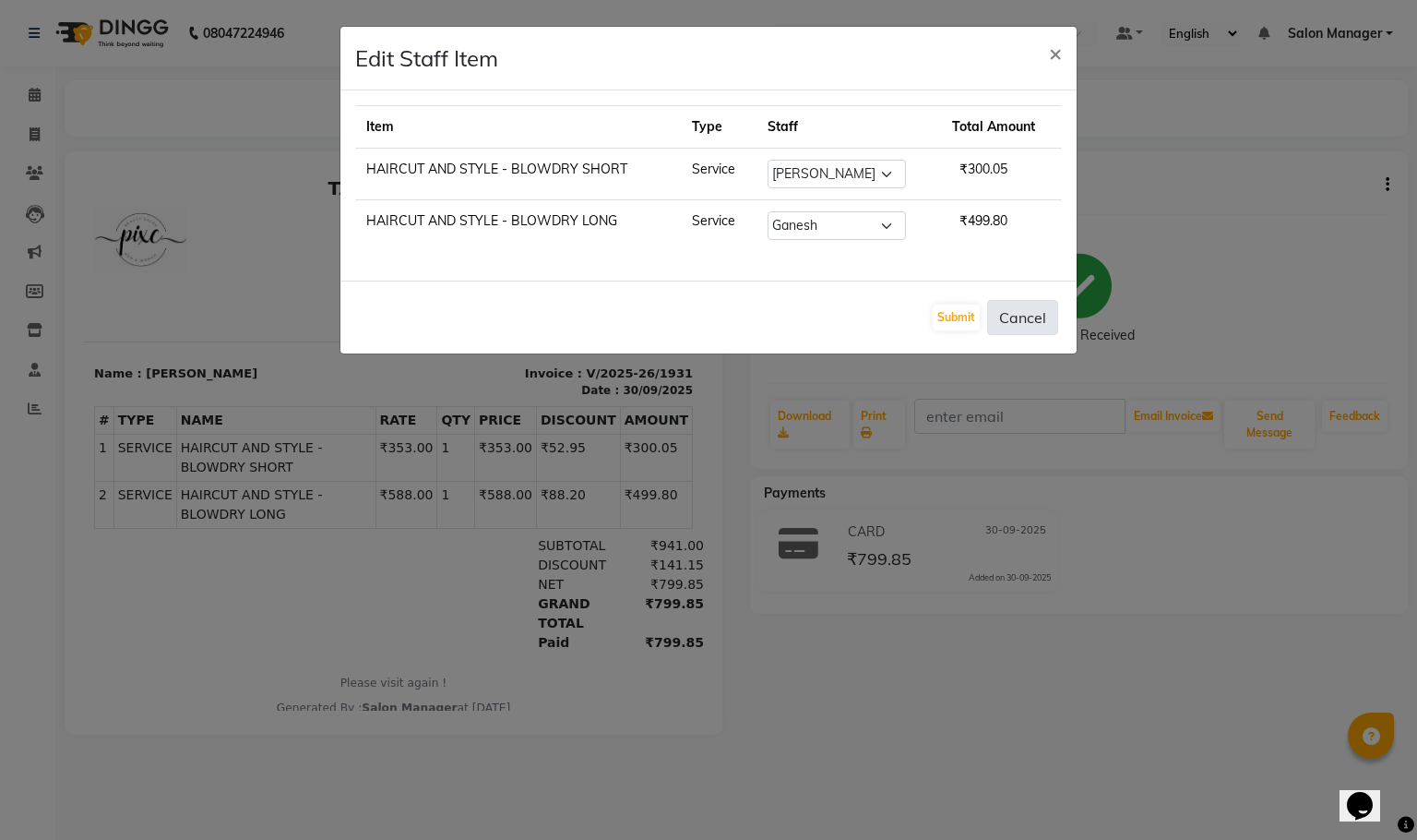
click at [1030, 322] on button "Cancel" at bounding box center [1022, 318] width 71 height 35
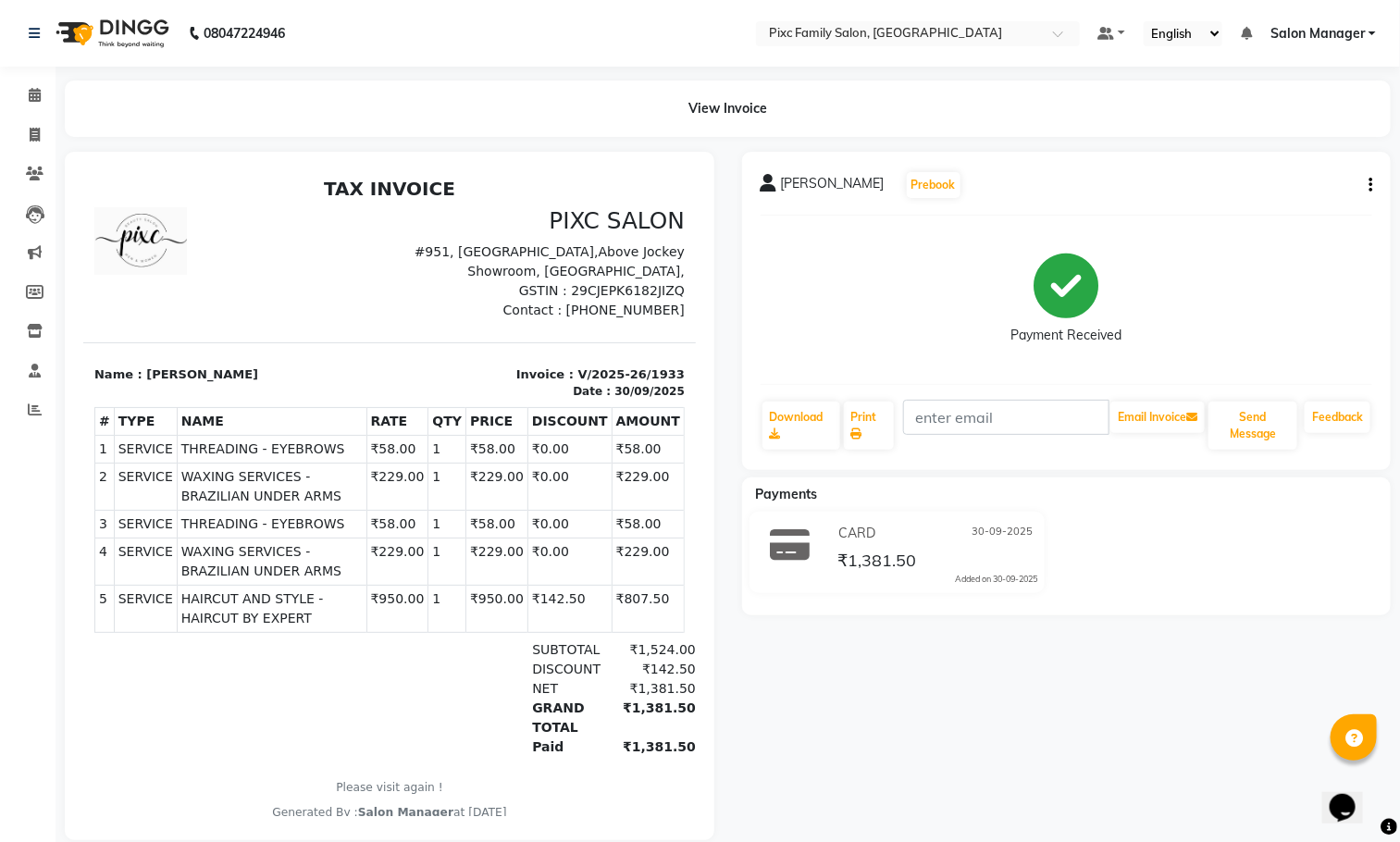
click at [1368, 170] on div "Nayana Prebook" at bounding box center [1067, 185] width 613 height 30
click at [1372, 178] on button "button" at bounding box center [1367, 185] width 11 height 19
click at [1325, 187] on div "Edit Item Staff" at bounding box center [1277, 195] width 127 height 23
select select
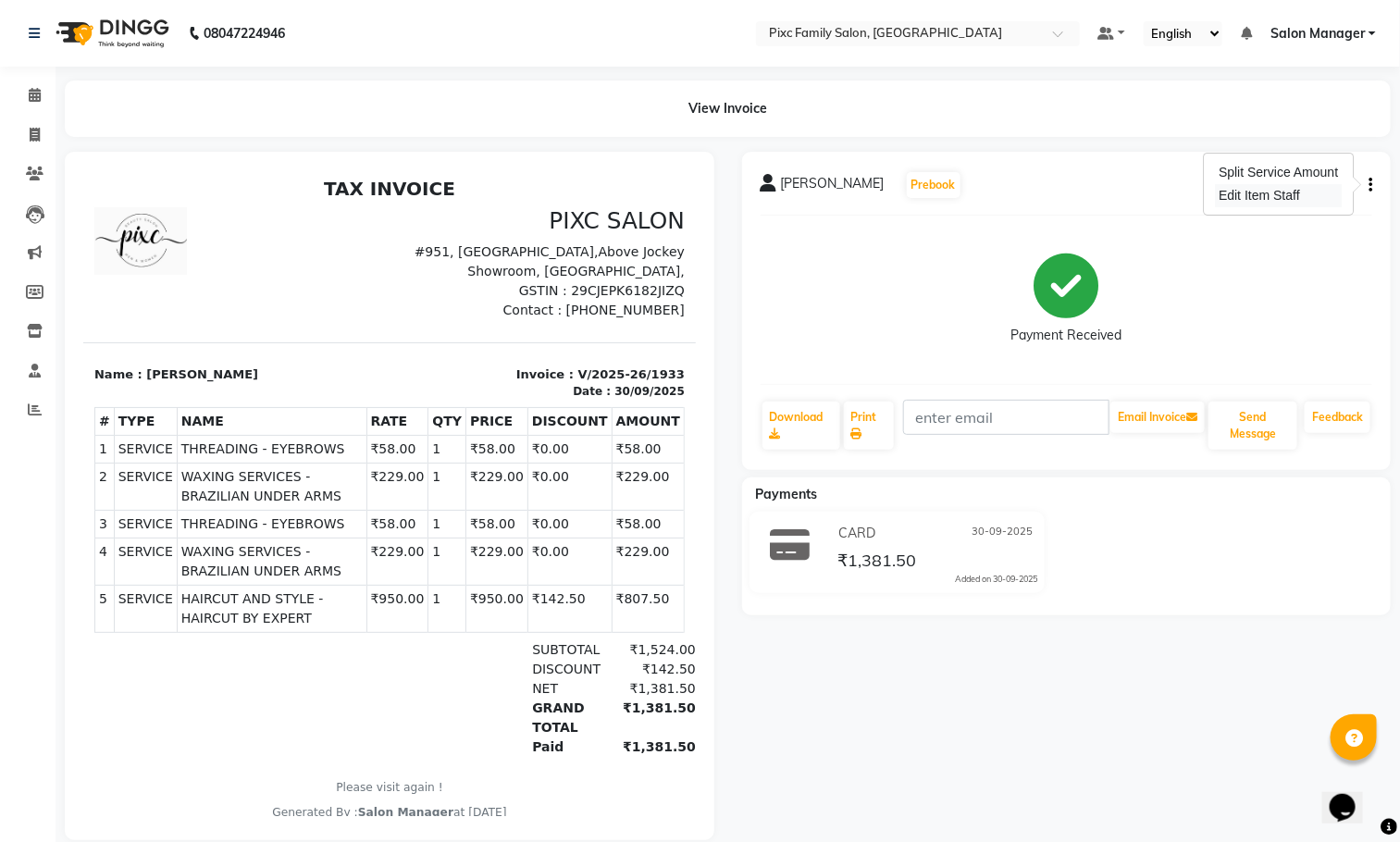
select select
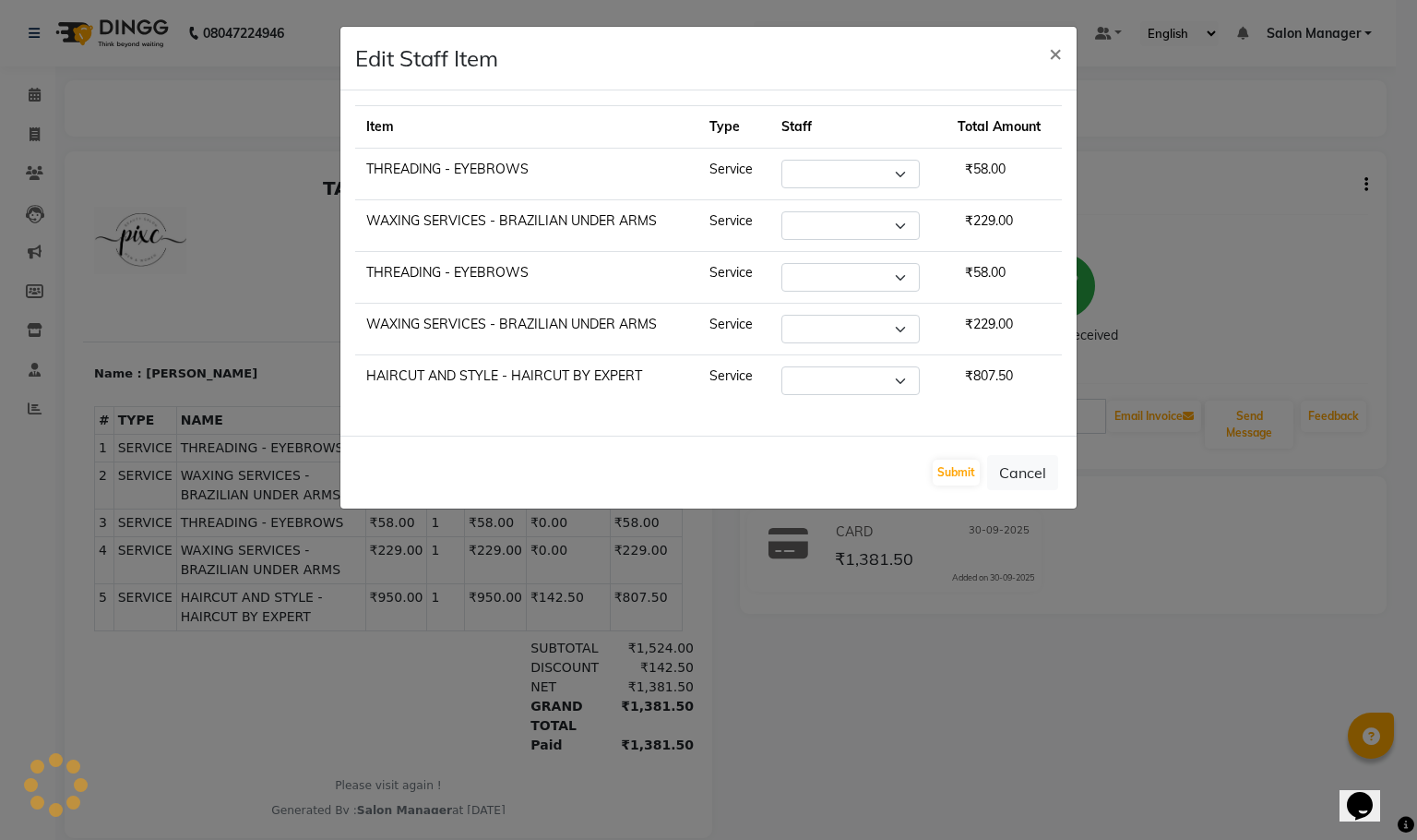
select select "39023"
select select "91662"
select select "16508"
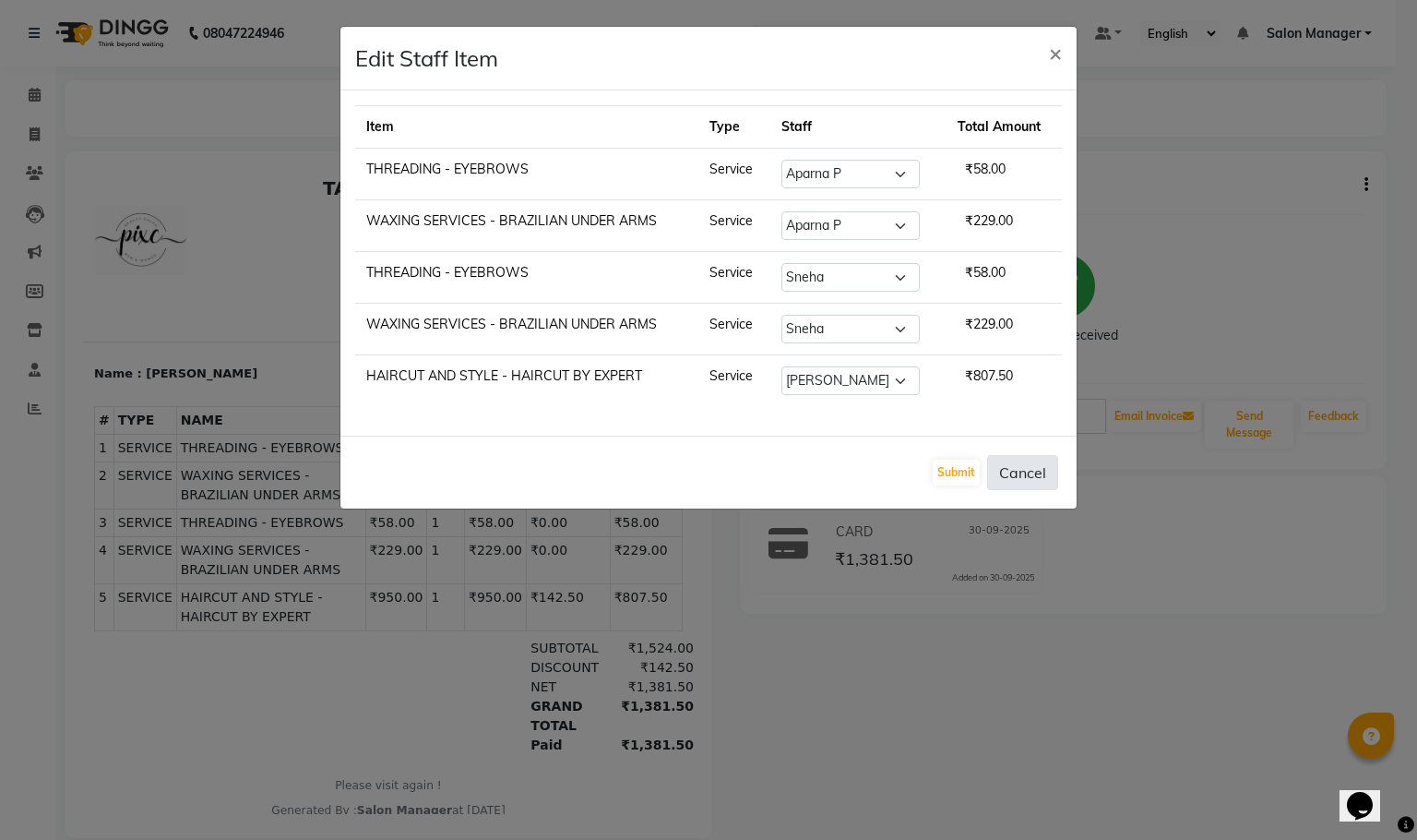
click at [1035, 468] on button "Cancel" at bounding box center [1022, 472] width 71 height 35
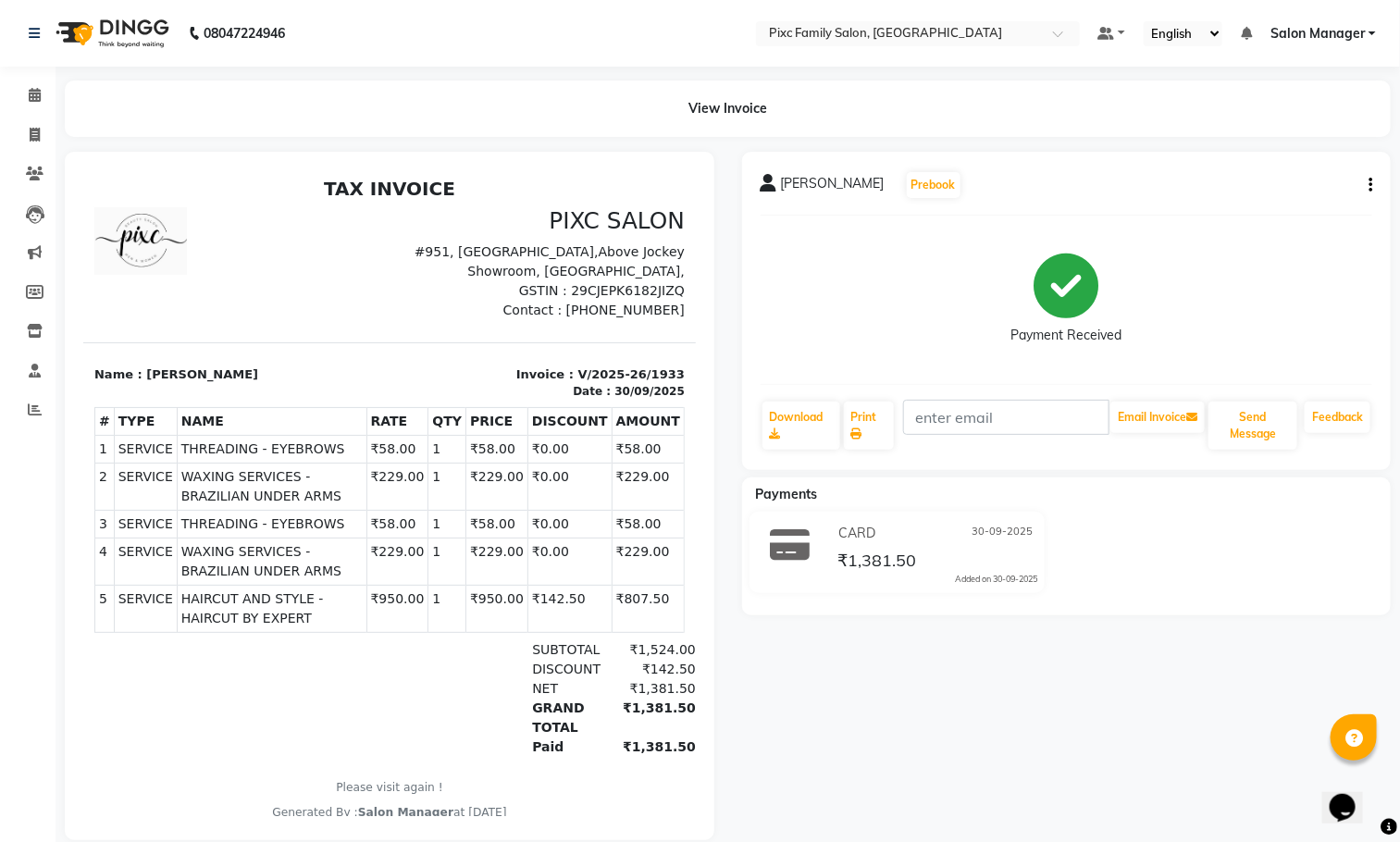
click at [1381, 181] on div "Nayana Prebook Payment Received Download Print Email Invoice Send Message Feedb…" at bounding box center [1066, 310] width 649 height 318
click at [1367, 183] on button "button" at bounding box center [1367, 185] width 11 height 19
click at [1271, 200] on div "Edit Item Staff" at bounding box center [1277, 195] width 127 height 23
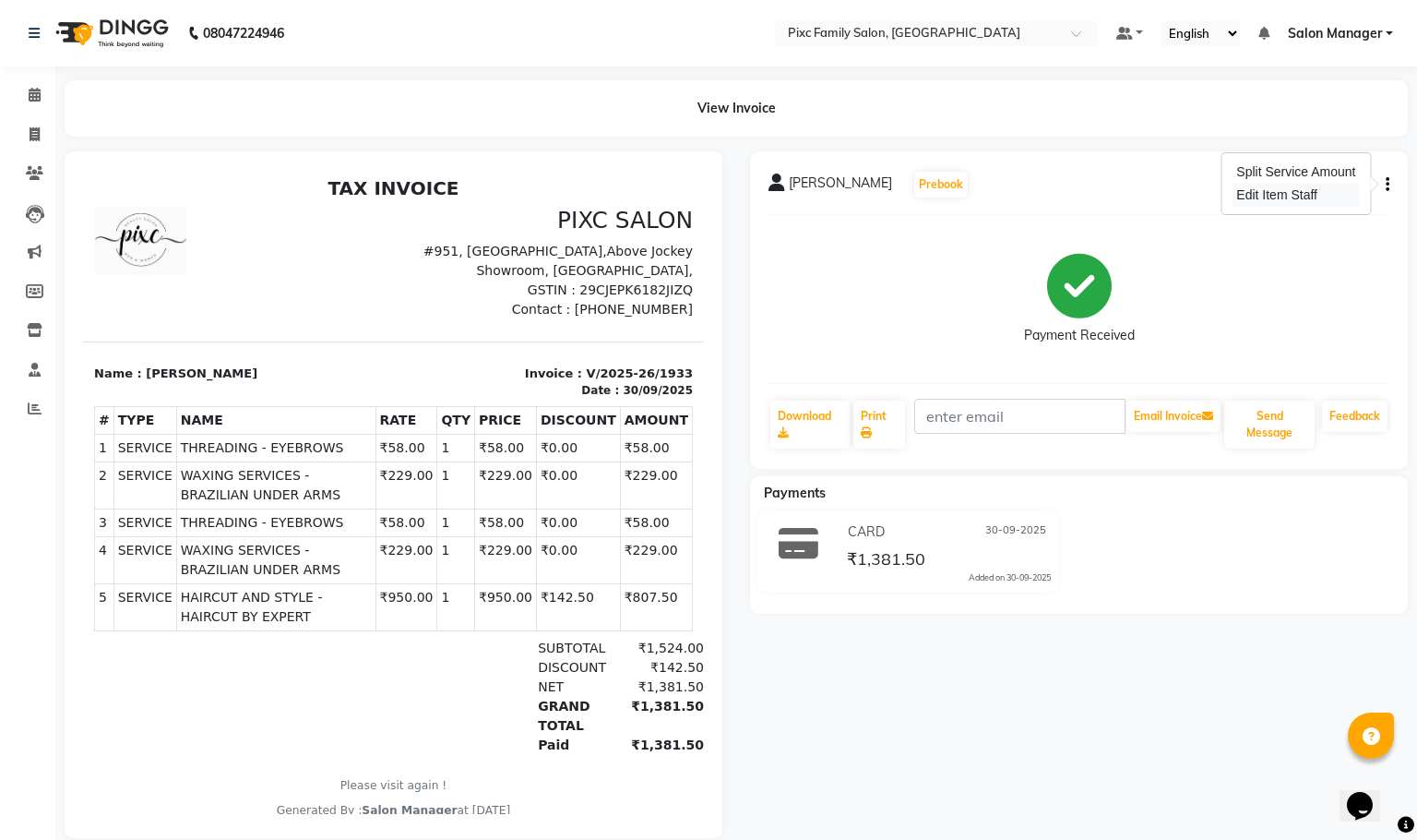
select select "39023"
select select "91662"
select select "16508"
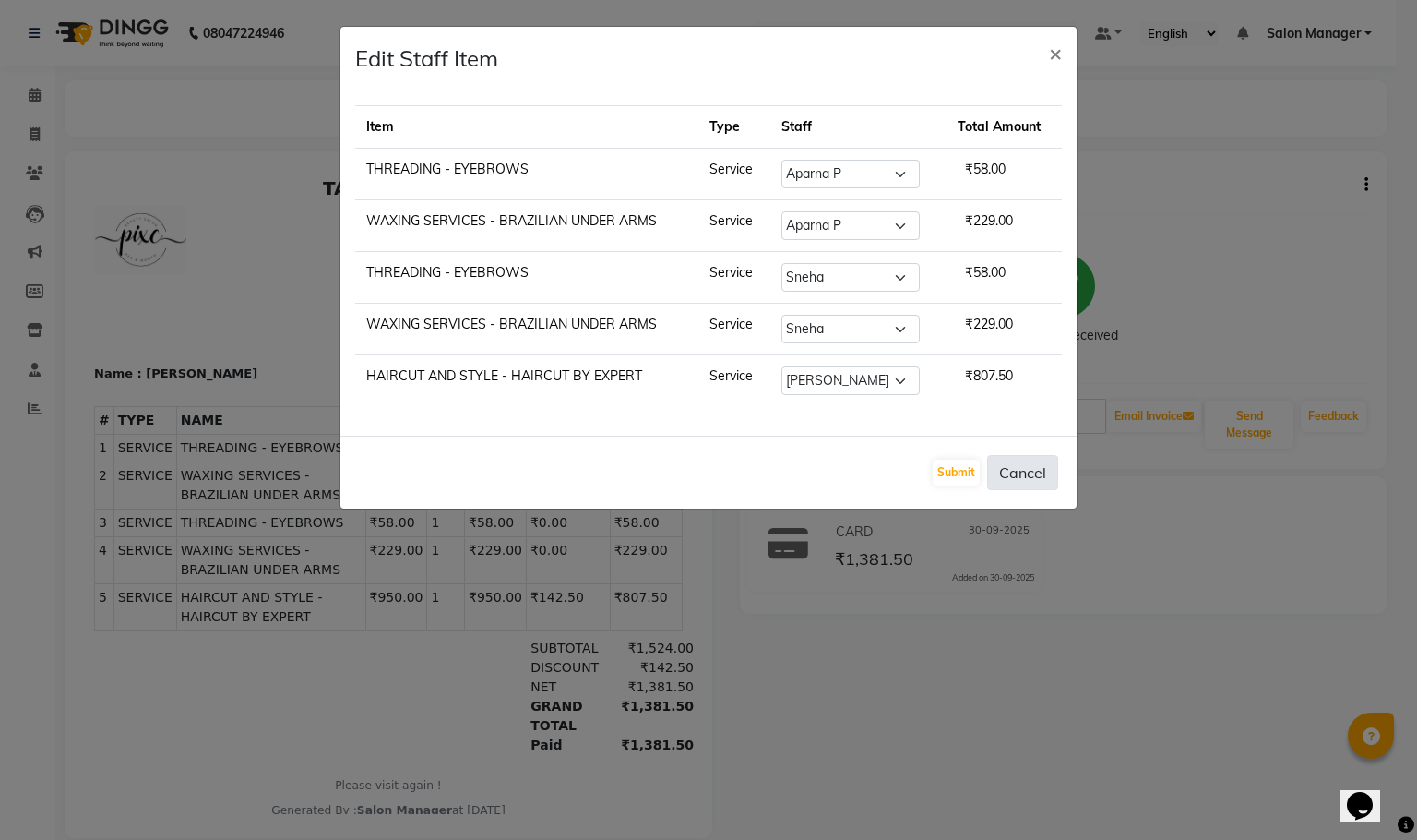
click at [1030, 479] on button "Cancel" at bounding box center [1022, 472] width 71 height 35
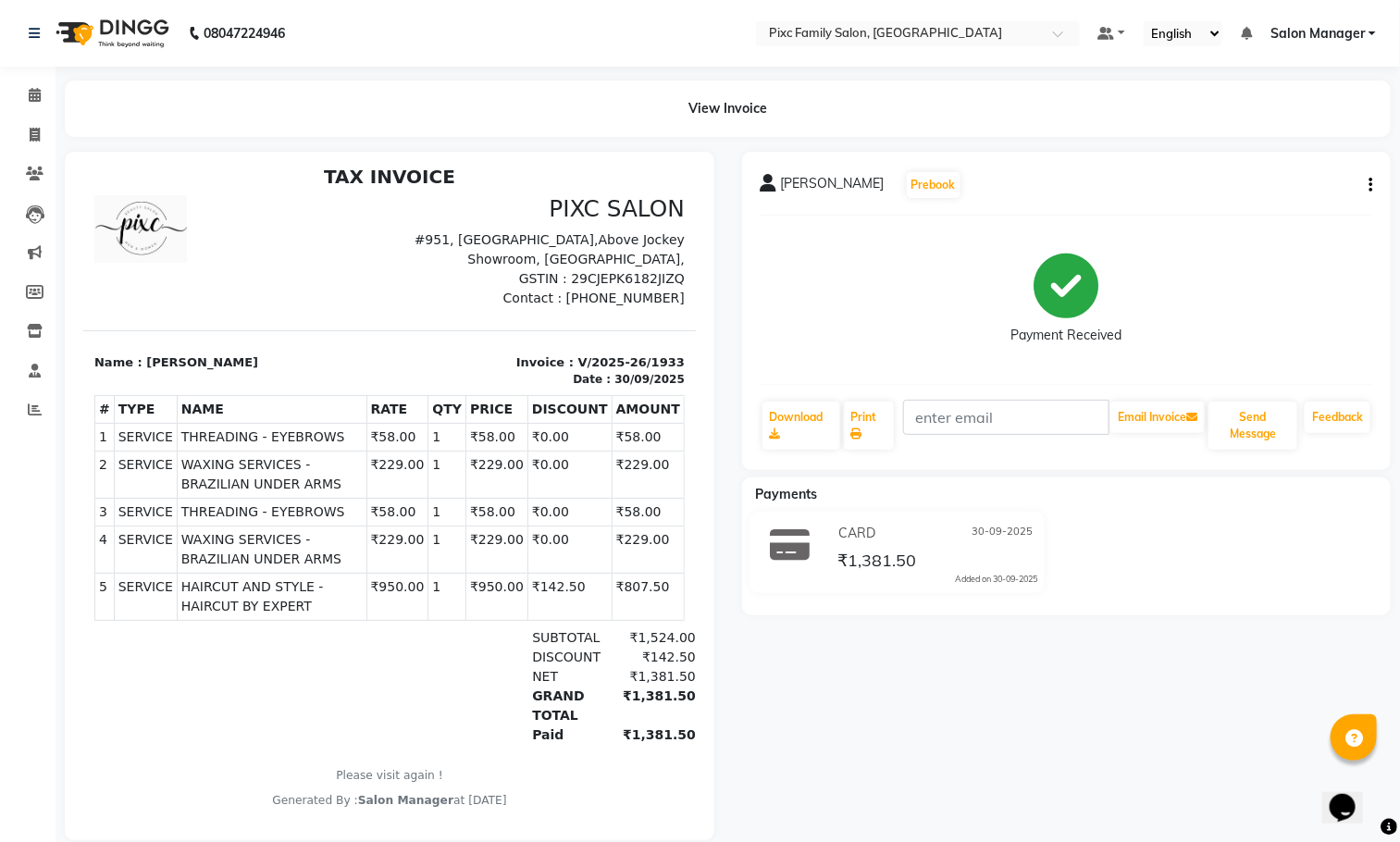
scroll to position [15, 0]
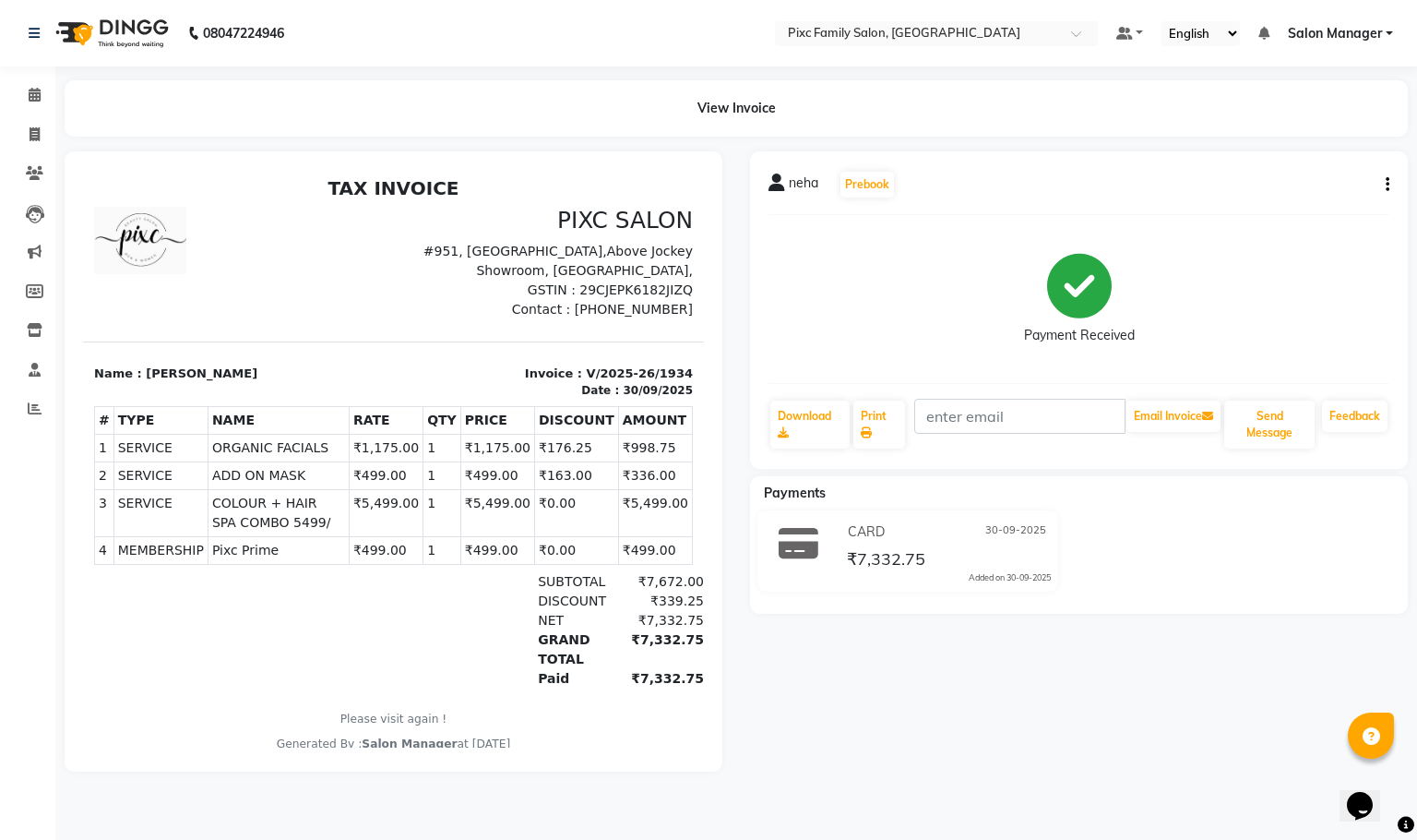
click at [1380, 178] on button "button" at bounding box center [1385, 184] width 11 height 19
click at [1308, 199] on div "Edit Item Staff" at bounding box center [1295, 194] width 127 height 23
select select
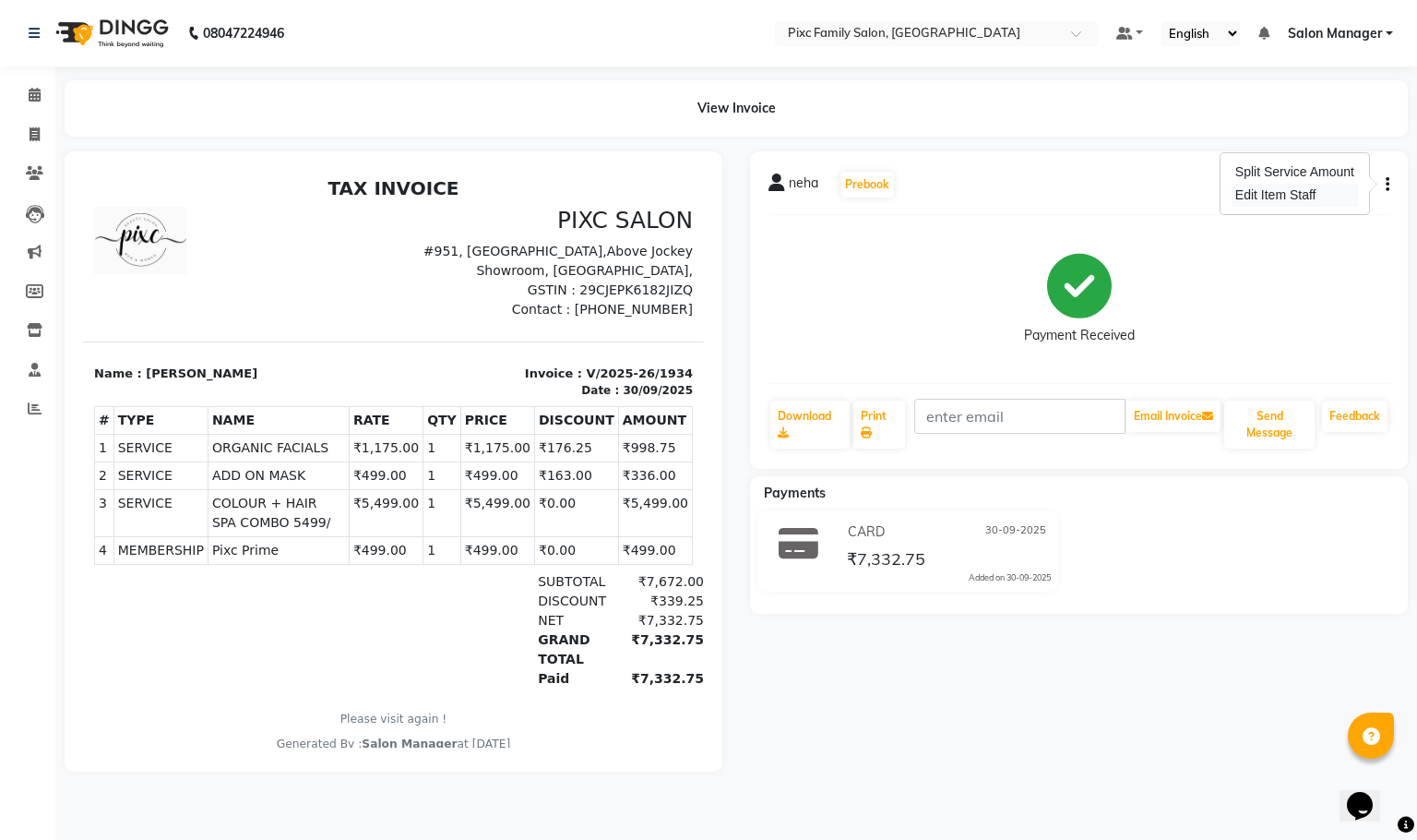
select select
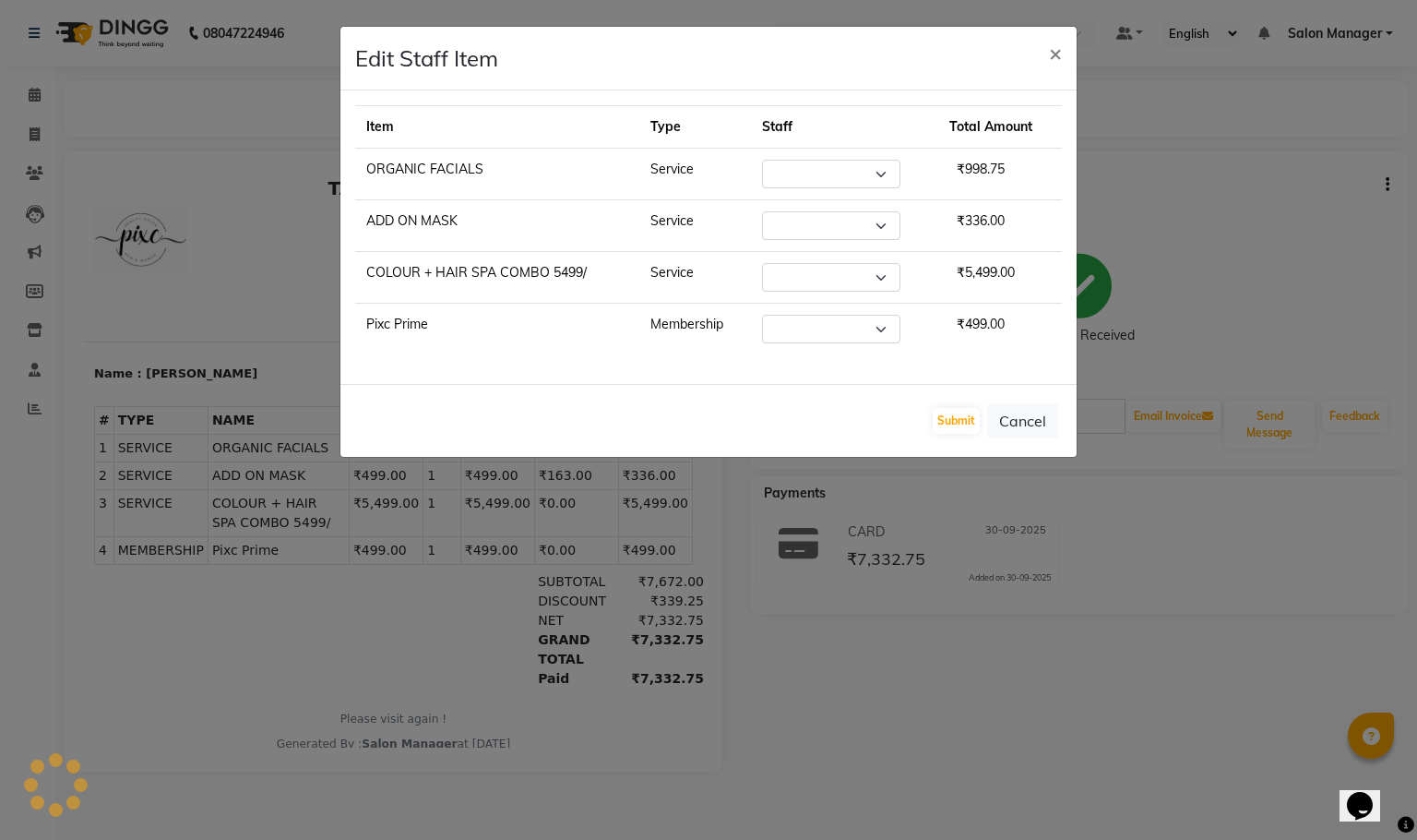
select select "91662"
select select "66551"
select select "91662"
click at [1022, 420] on button "Cancel" at bounding box center [1022, 420] width 71 height 35
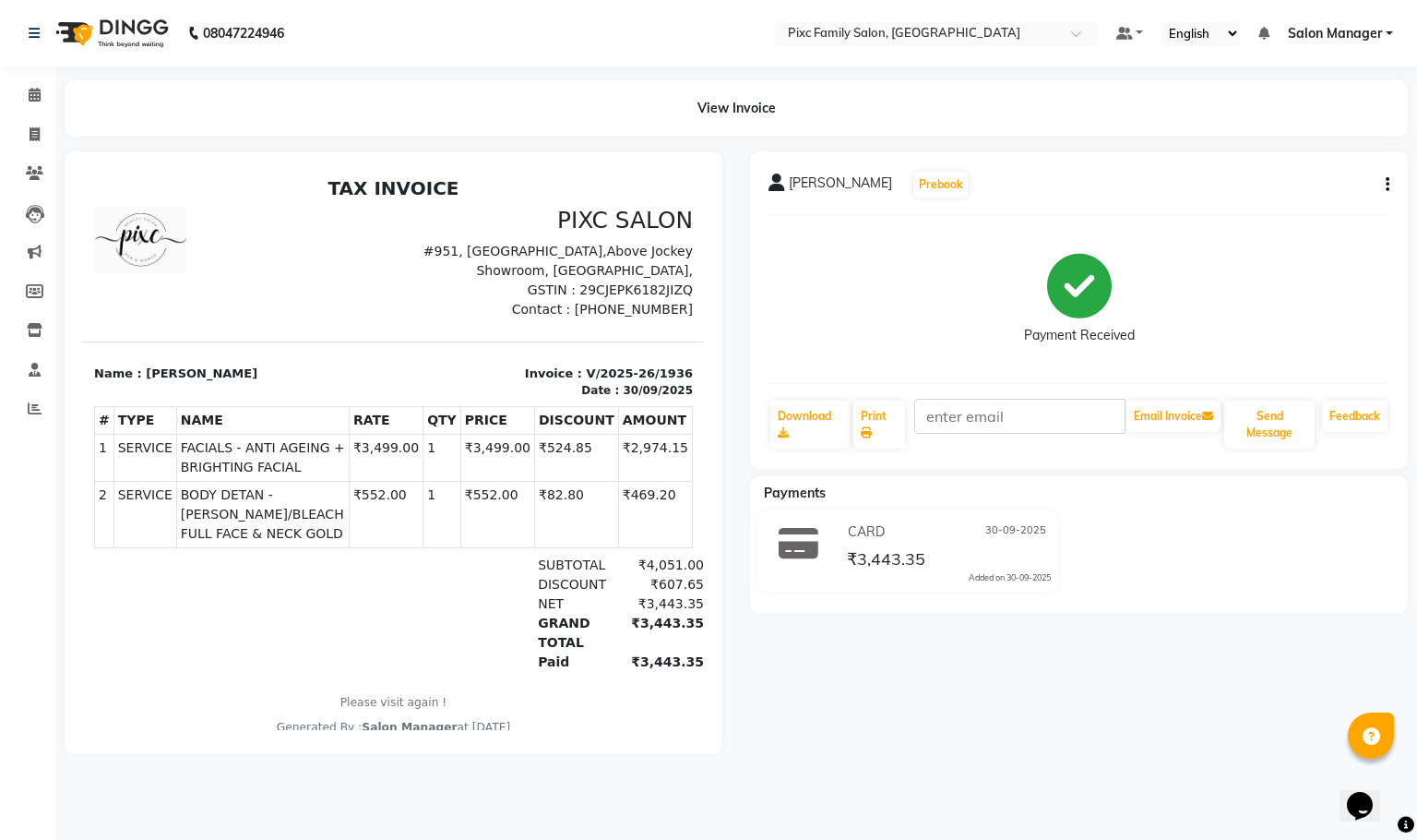
click at [1387, 184] on icon "button" at bounding box center [1388, 184] width 4 height 1
click at [1318, 203] on div "Edit Item Staff" at bounding box center [1295, 194] width 127 height 23
select select "91662"
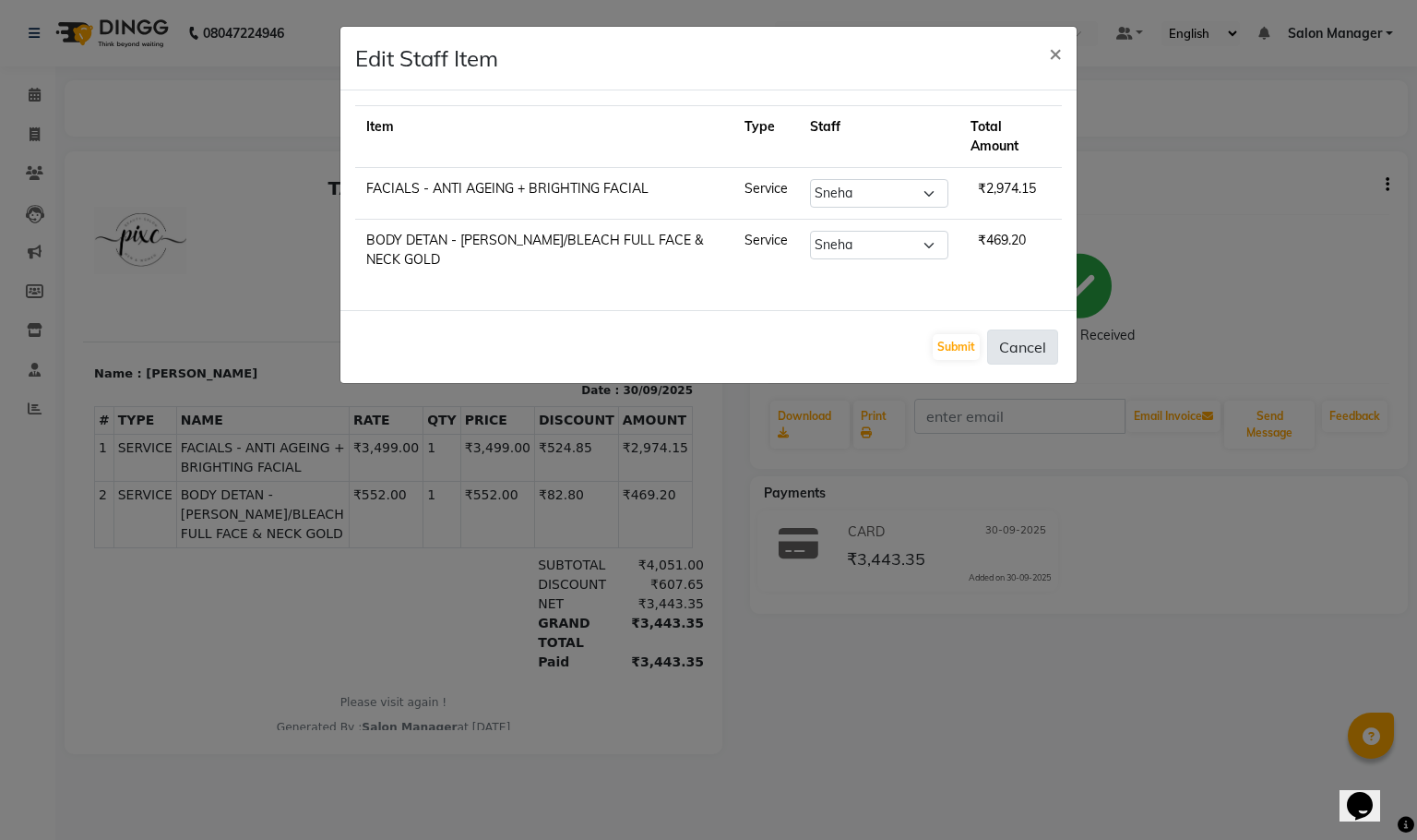
click at [1027, 352] on button "Cancel" at bounding box center [1022, 347] width 71 height 35
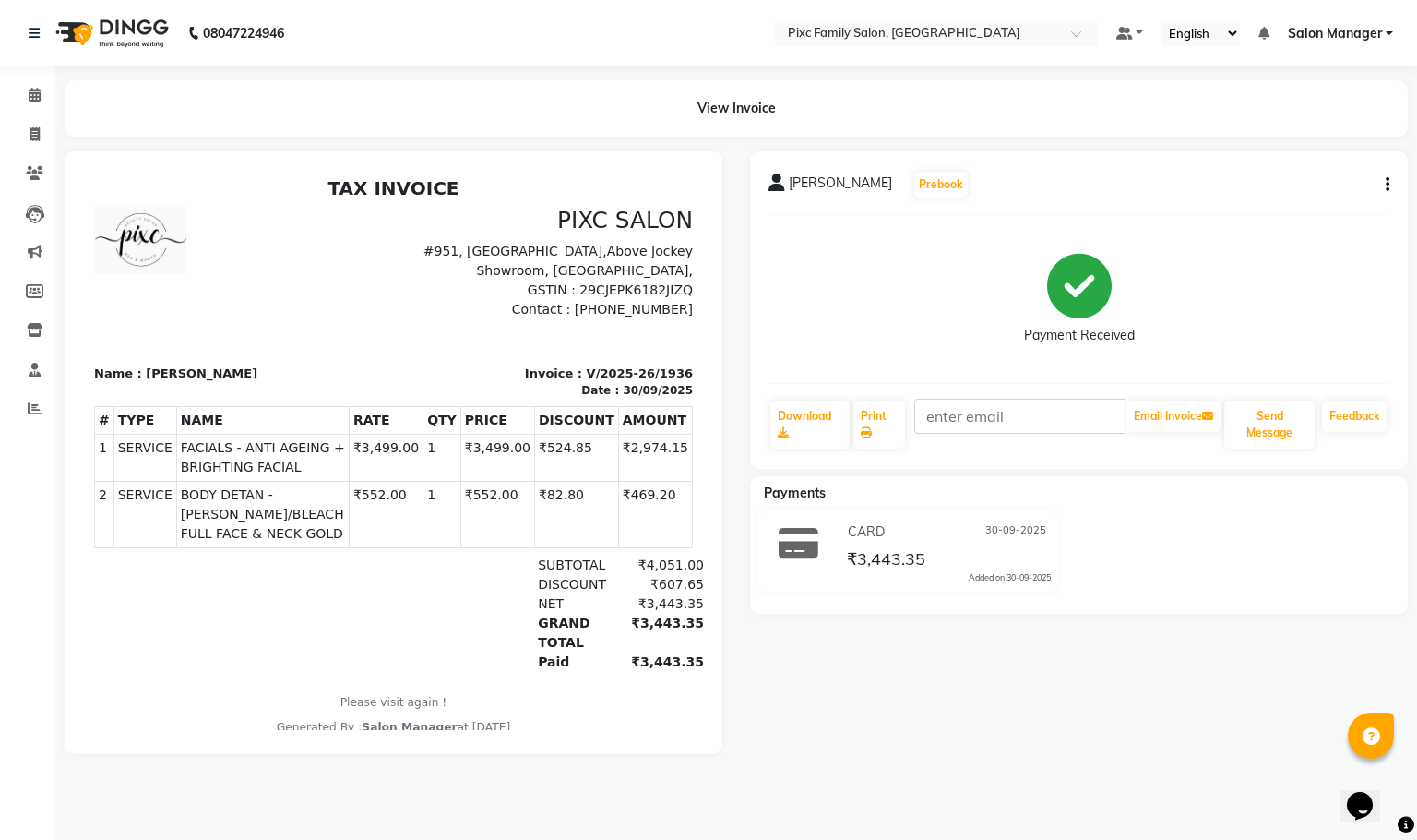
click at [1369, 174] on div "[PERSON_NAME] Prebook" at bounding box center [1079, 184] width 621 height 30
click at [1391, 186] on div "[PERSON_NAME] Prebook Payment Received Download Print Email Invoice Send Messag…" at bounding box center [1079, 309] width 658 height 318
click at [1382, 171] on div "[PERSON_NAME] Prebook" at bounding box center [1079, 184] width 621 height 30
click at [1382, 172] on div "[PERSON_NAME] Prebook" at bounding box center [1079, 184] width 621 height 30
click at [1390, 181] on button "button" at bounding box center [1385, 184] width 11 height 19
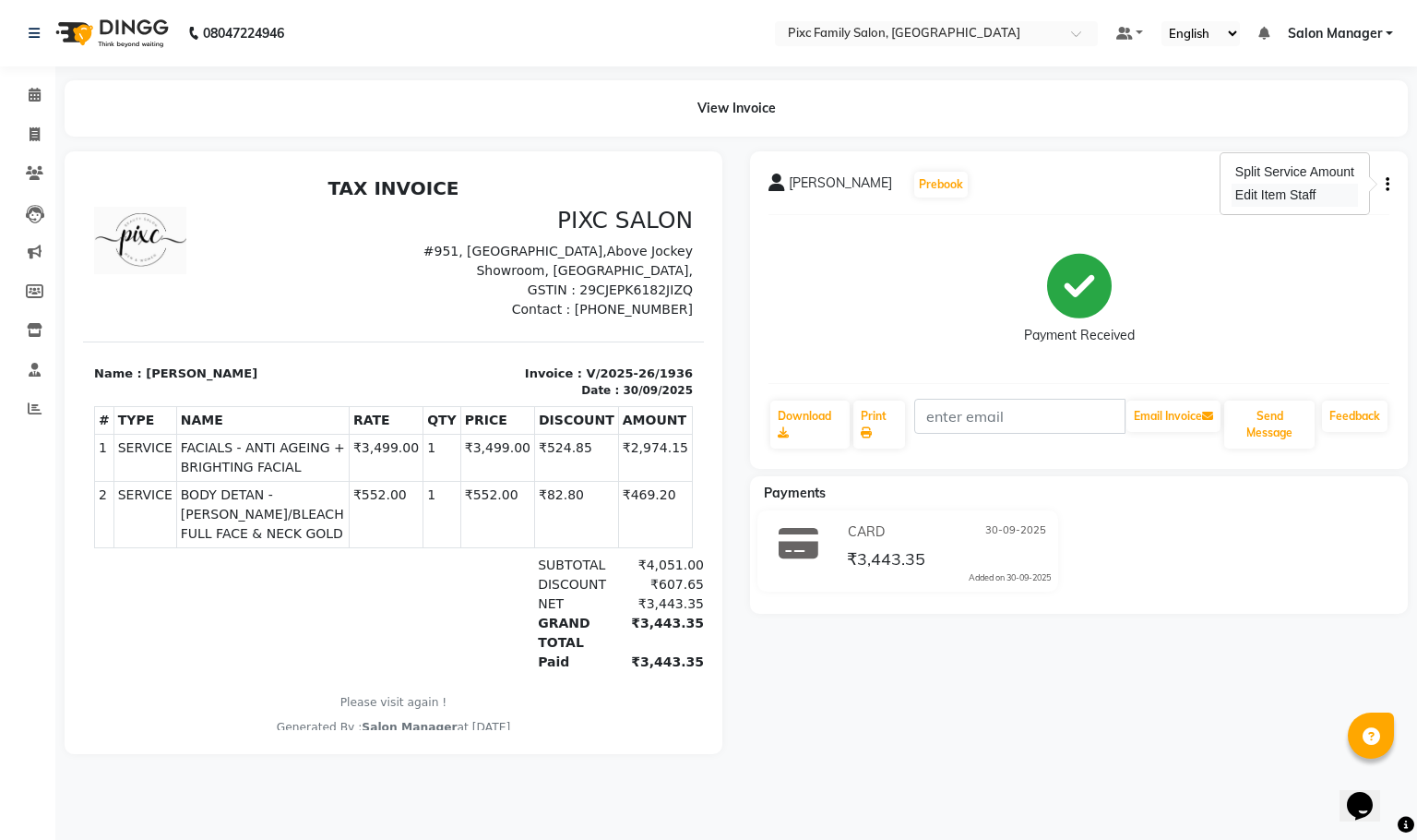
click at [1296, 194] on div "Edit Item Staff" at bounding box center [1295, 194] width 127 height 23
select select "91662"
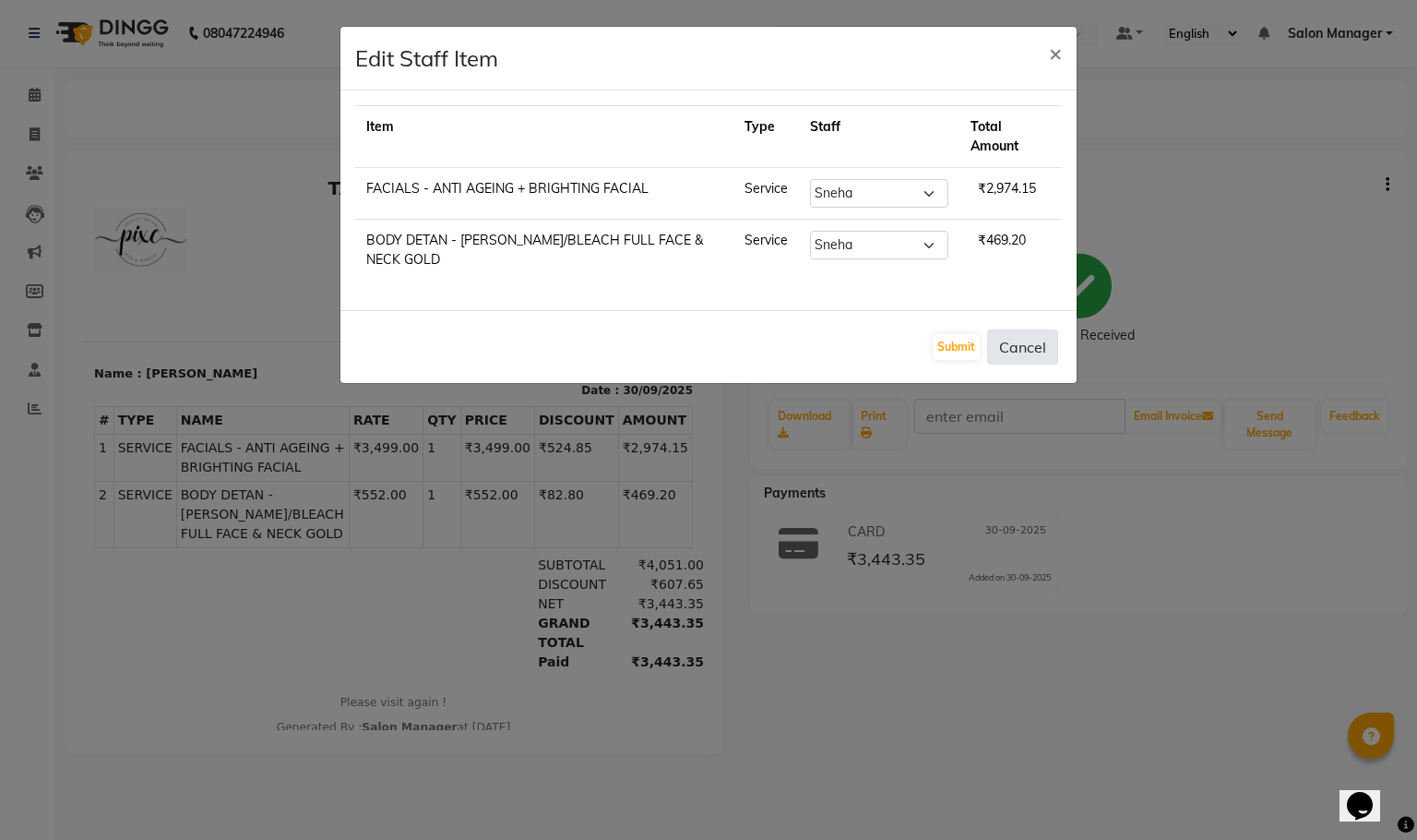
click at [1030, 356] on button "Cancel" at bounding box center [1022, 347] width 71 height 35
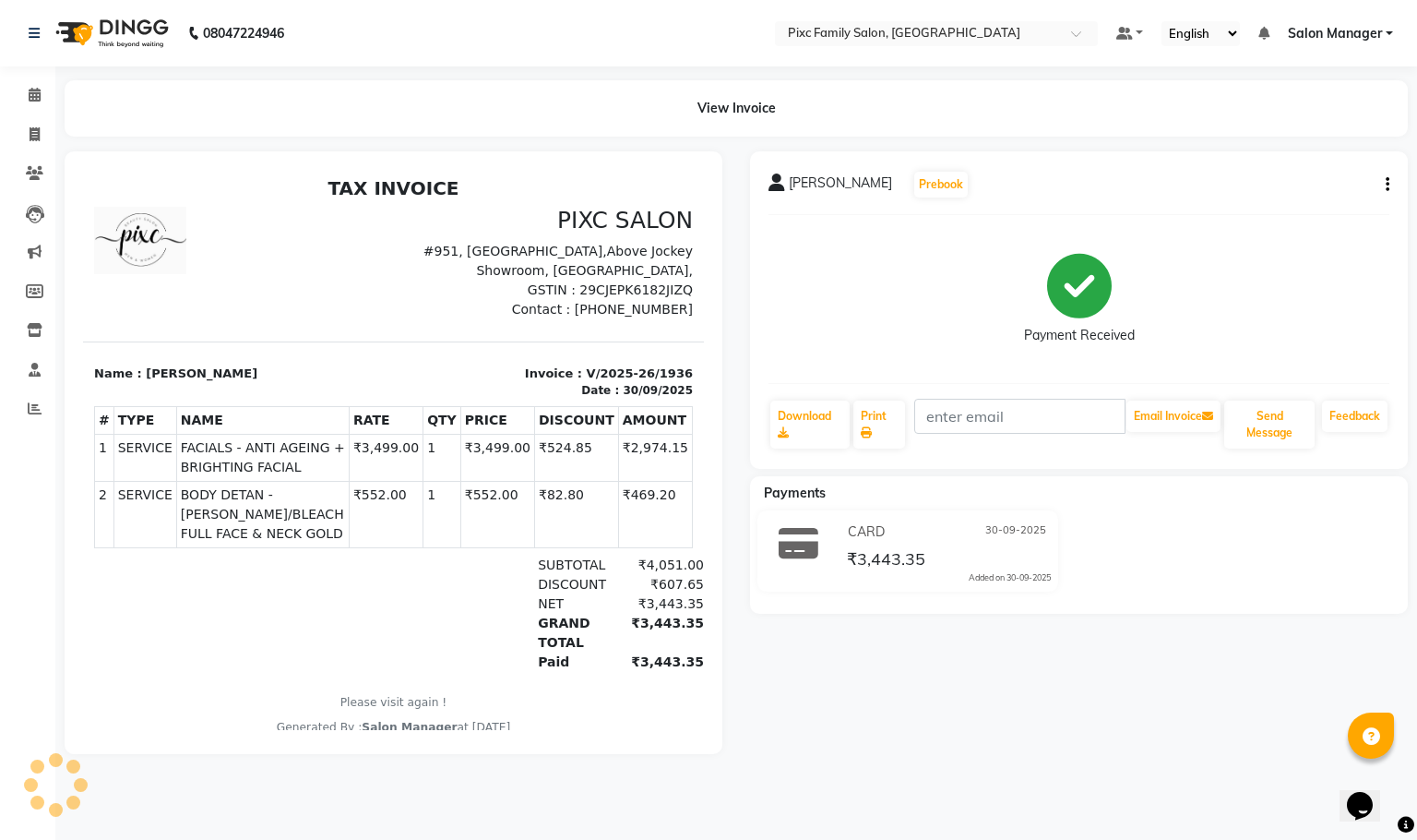
click at [1385, 188] on button "button" at bounding box center [1385, 184] width 11 height 19
click at [1330, 200] on div "Edit Item Staff" at bounding box center [1295, 194] width 127 height 23
select select "91662"
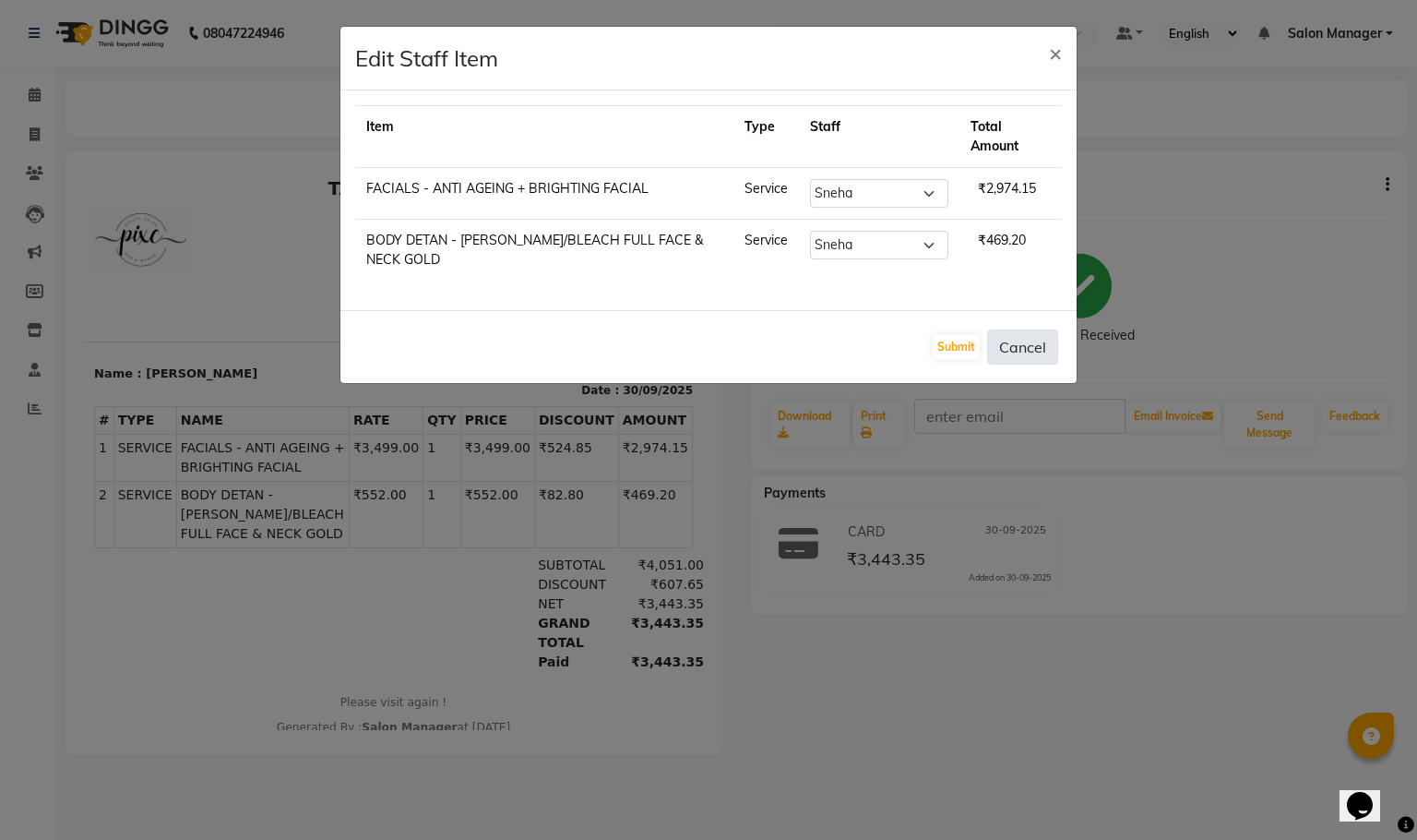
click at [1027, 345] on button "Cancel" at bounding box center [1022, 347] width 71 height 35
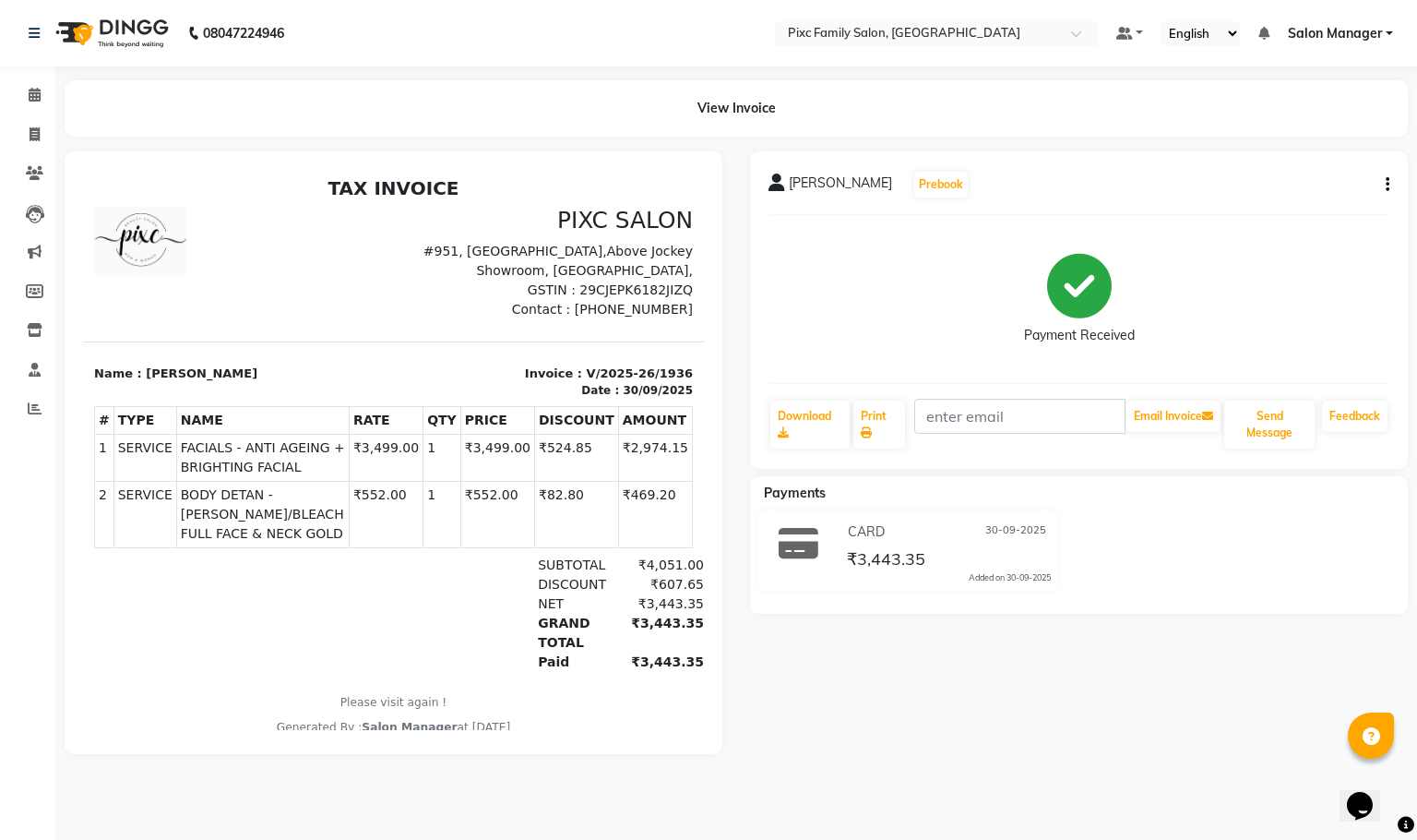
click at [1380, 175] on button "button" at bounding box center [1385, 184] width 11 height 19
click at [1335, 196] on div "Edit Item Staff" at bounding box center [1295, 194] width 127 height 23
select select "91662"
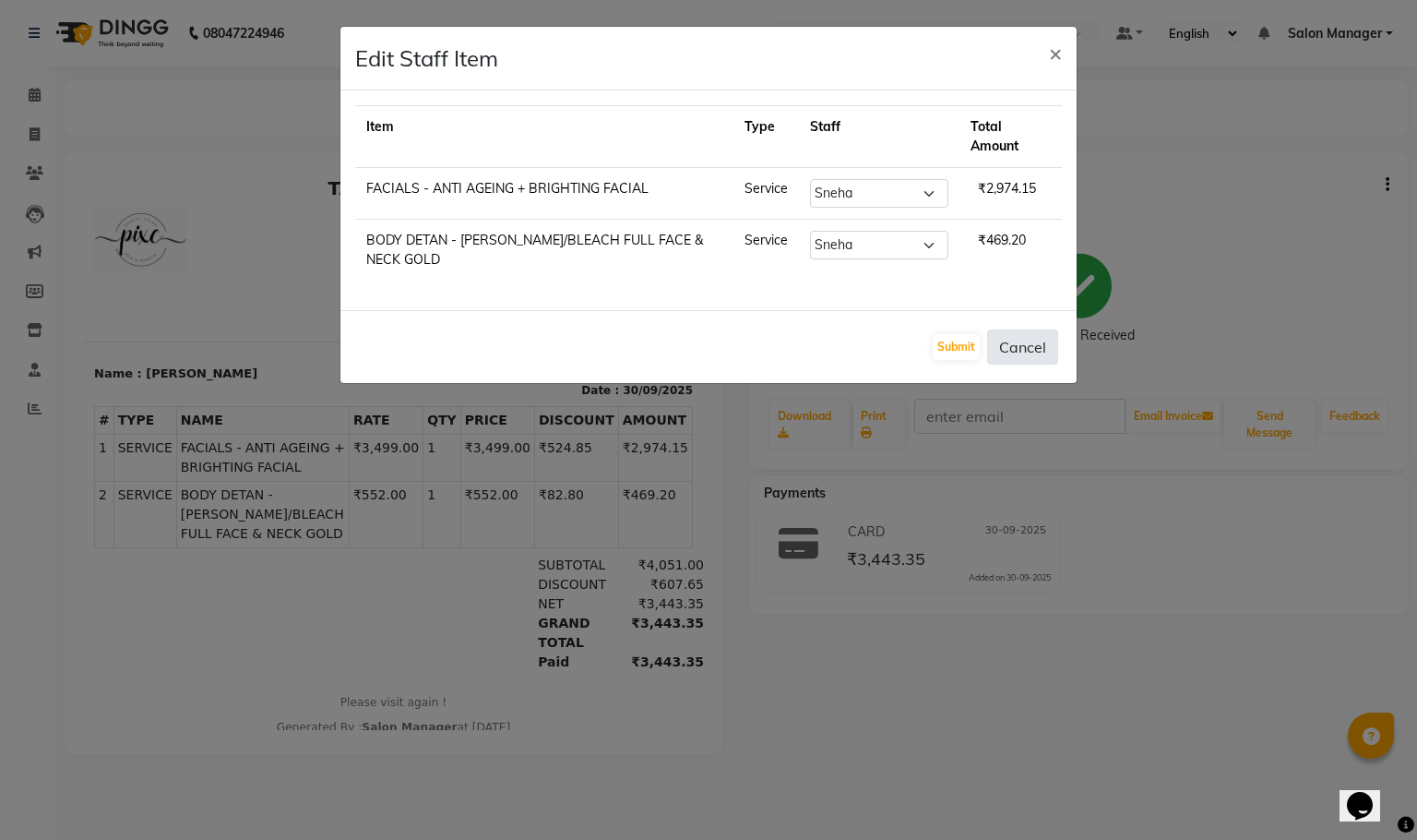
click at [1047, 338] on button "Cancel" at bounding box center [1022, 347] width 71 height 35
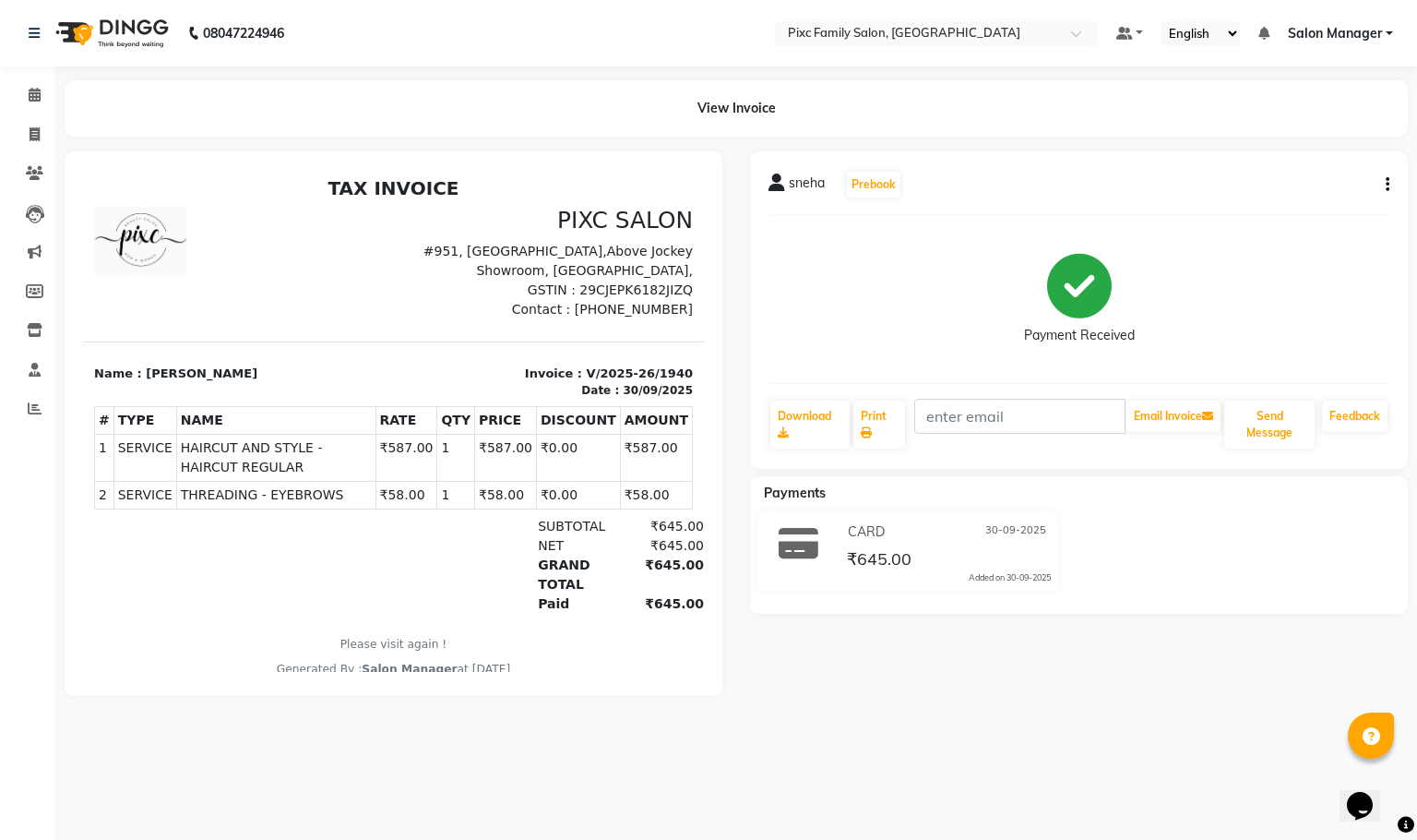
click at [1388, 184] on icon "button" at bounding box center [1388, 184] width 4 height 1
click at [1313, 194] on div "Edit Item Staff" at bounding box center [1295, 194] width 127 height 23
select select
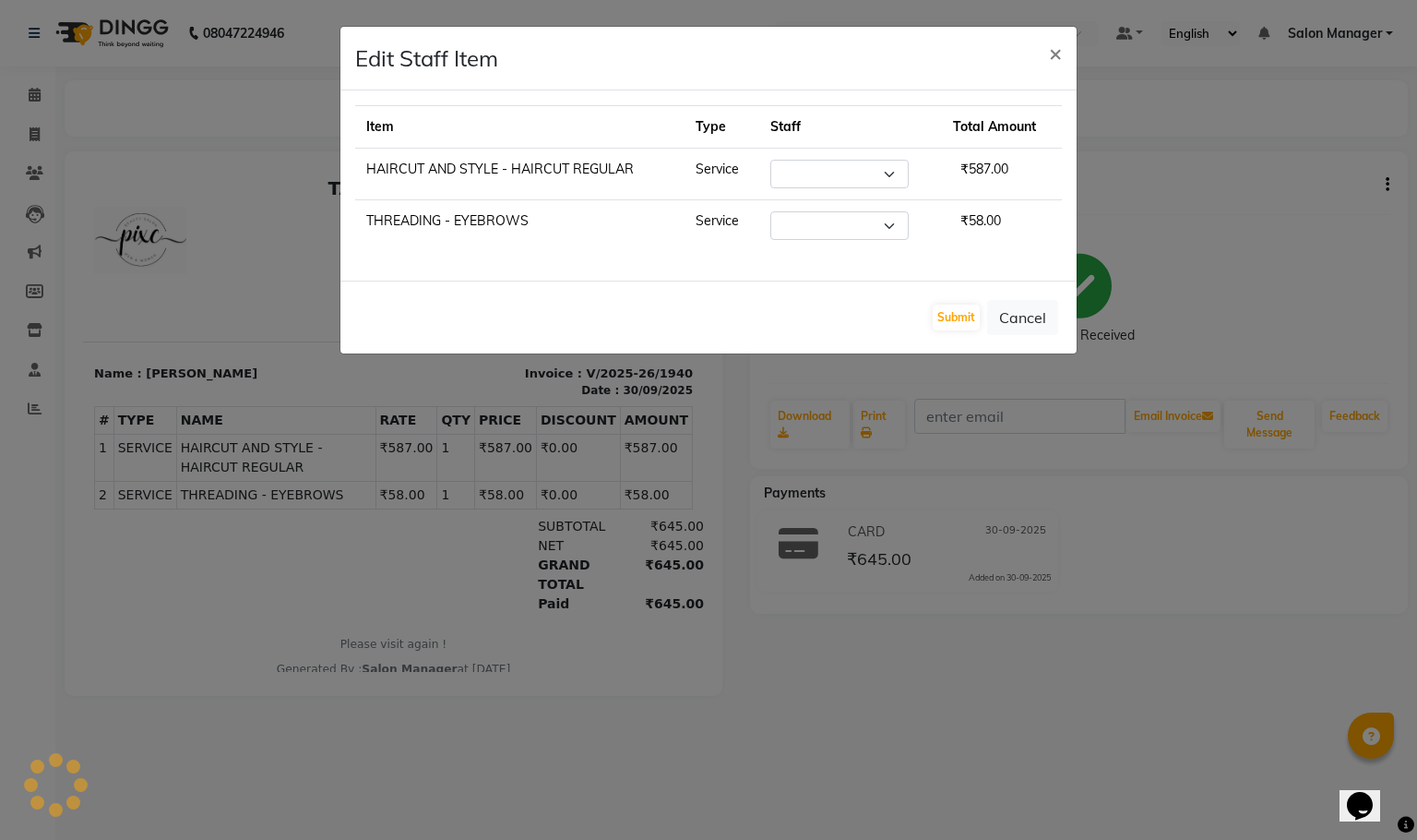
select select "16508"
select select "39023"
click at [1019, 328] on button "Cancel" at bounding box center [1022, 318] width 71 height 35
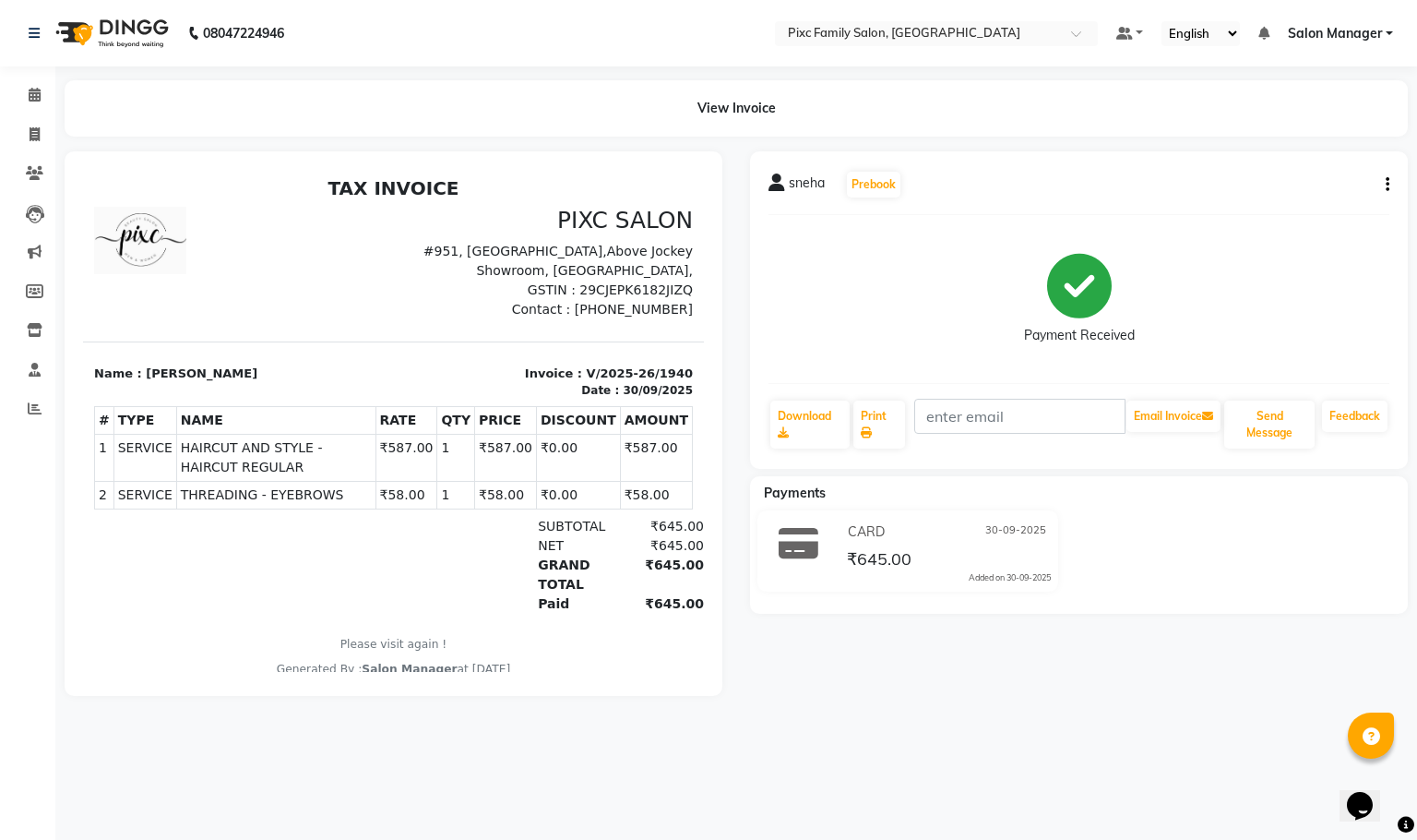
click at [1379, 178] on button "button" at bounding box center [1385, 184] width 11 height 19
click at [1337, 192] on div "Edit Item Staff" at bounding box center [1295, 194] width 127 height 23
select select "16508"
select select "39023"
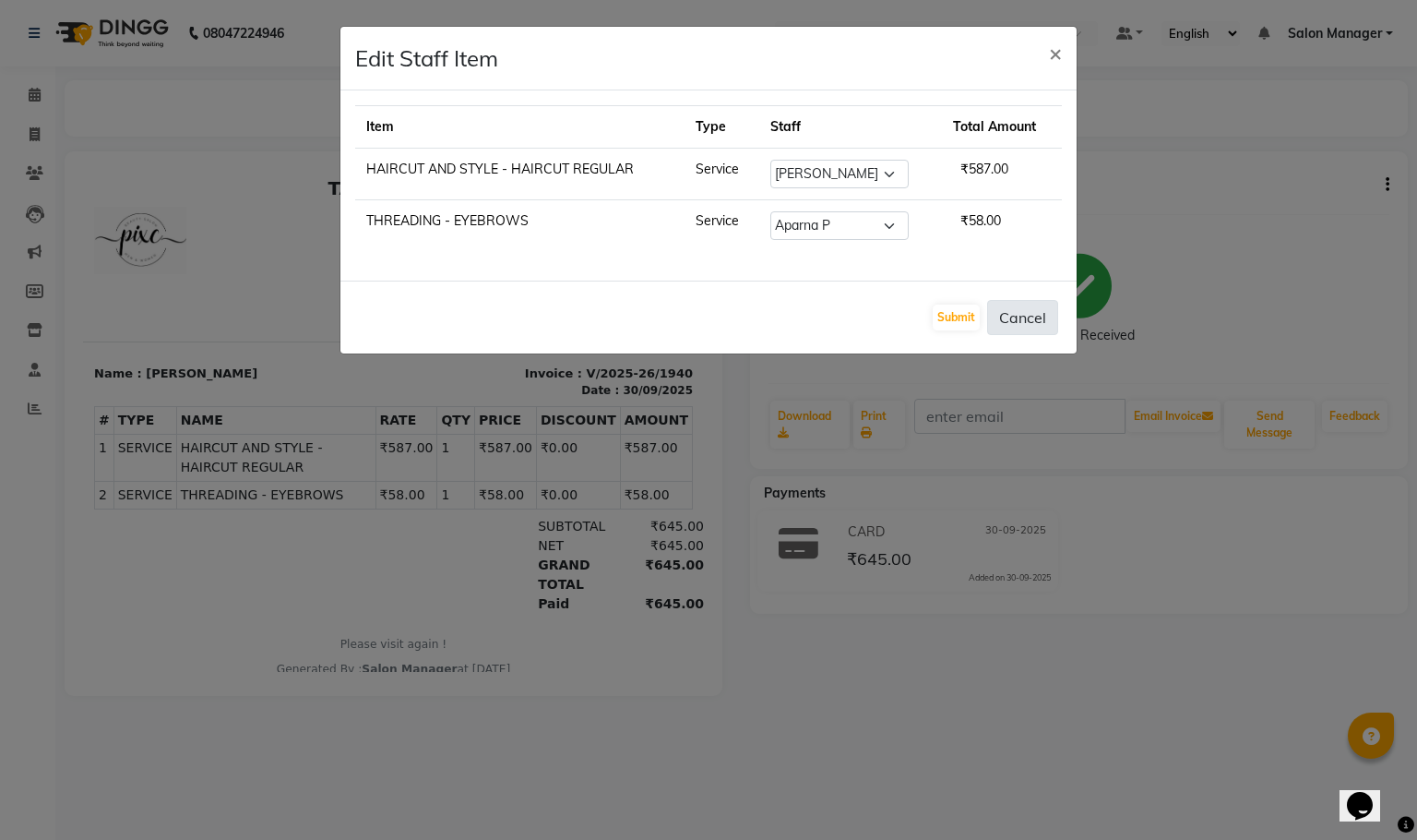
click at [1019, 320] on button "Cancel" at bounding box center [1022, 318] width 71 height 35
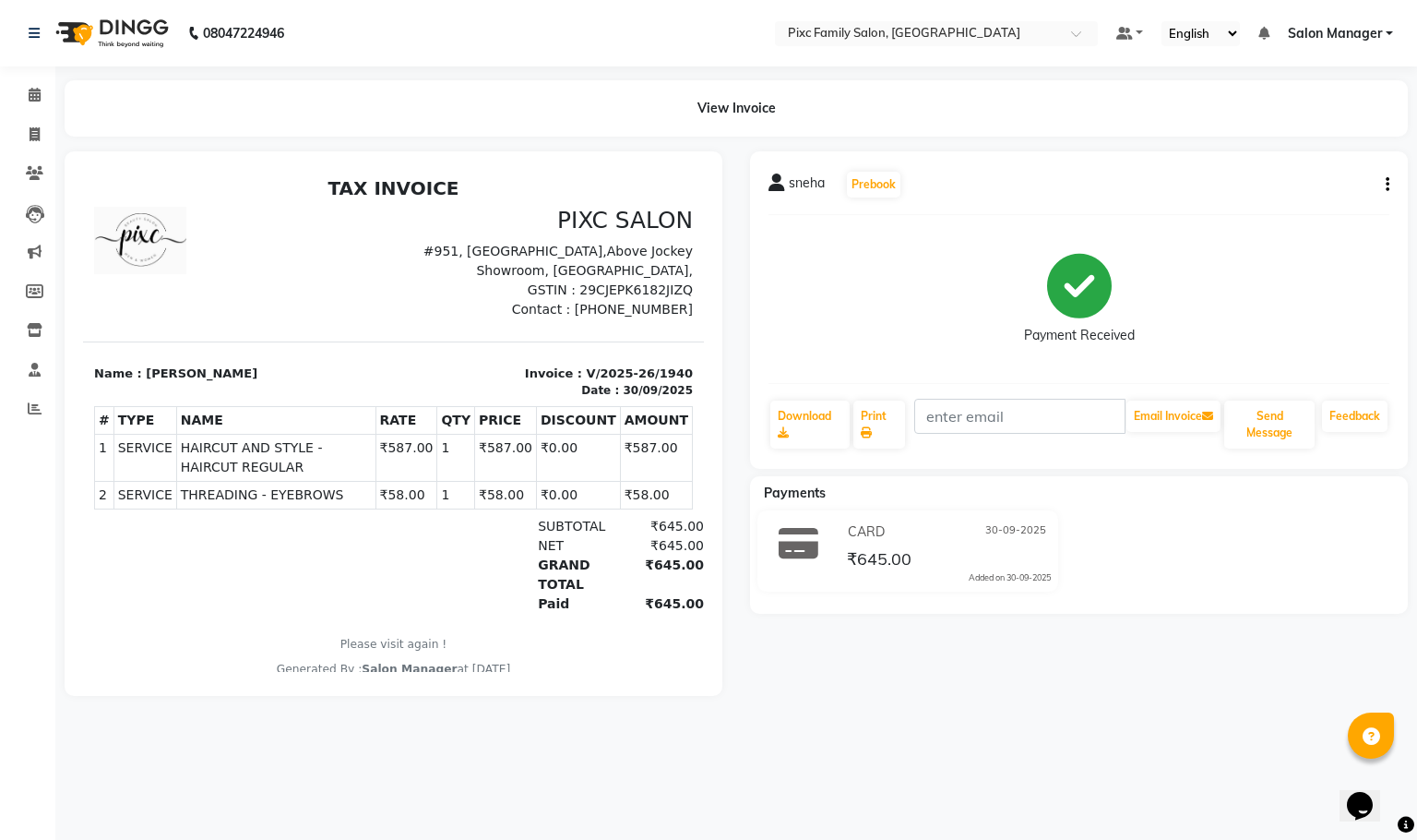
click at [1391, 182] on div "sneha Prebook Payment Received Download Print Email Invoice Send Message Feedba…" at bounding box center [1079, 309] width 658 height 318
click at [1390, 178] on button "button" at bounding box center [1385, 184] width 11 height 19
click at [1357, 186] on div "Edit Item Staff" at bounding box center [1295, 194] width 127 height 23
select select "16508"
select select "39023"
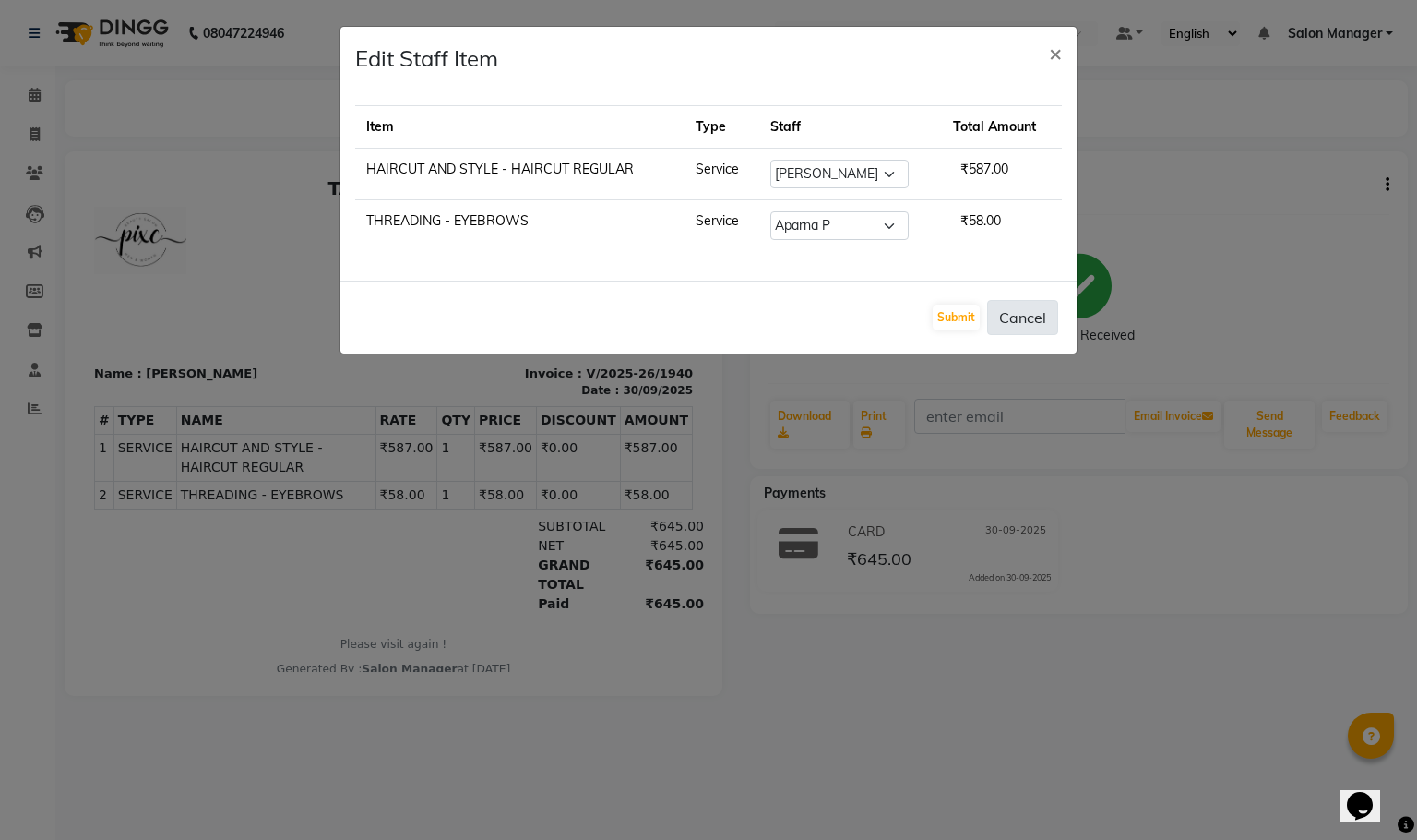
click at [1008, 324] on button "Cancel" at bounding box center [1022, 318] width 71 height 35
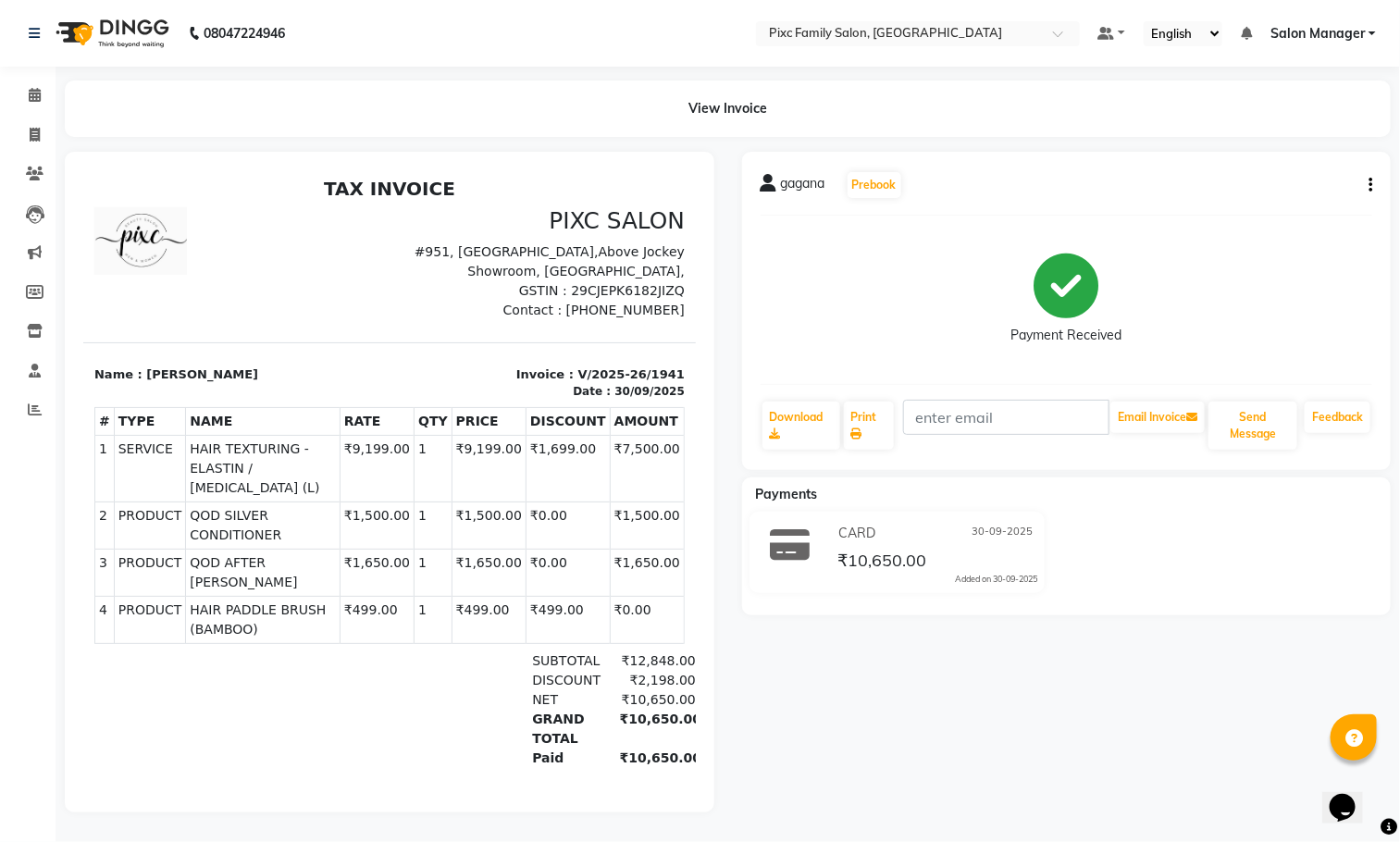
click at [1358, 184] on div "gagana Prebook" at bounding box center [1067, 185] width 613 height 30
click at [1366, 186] on button "button" at bounding box center [1367, 185] width 11 height 19
click at [1264, 202] on div "Edit Item Staff" at bounding box center [1277, 195] width 127 height 23
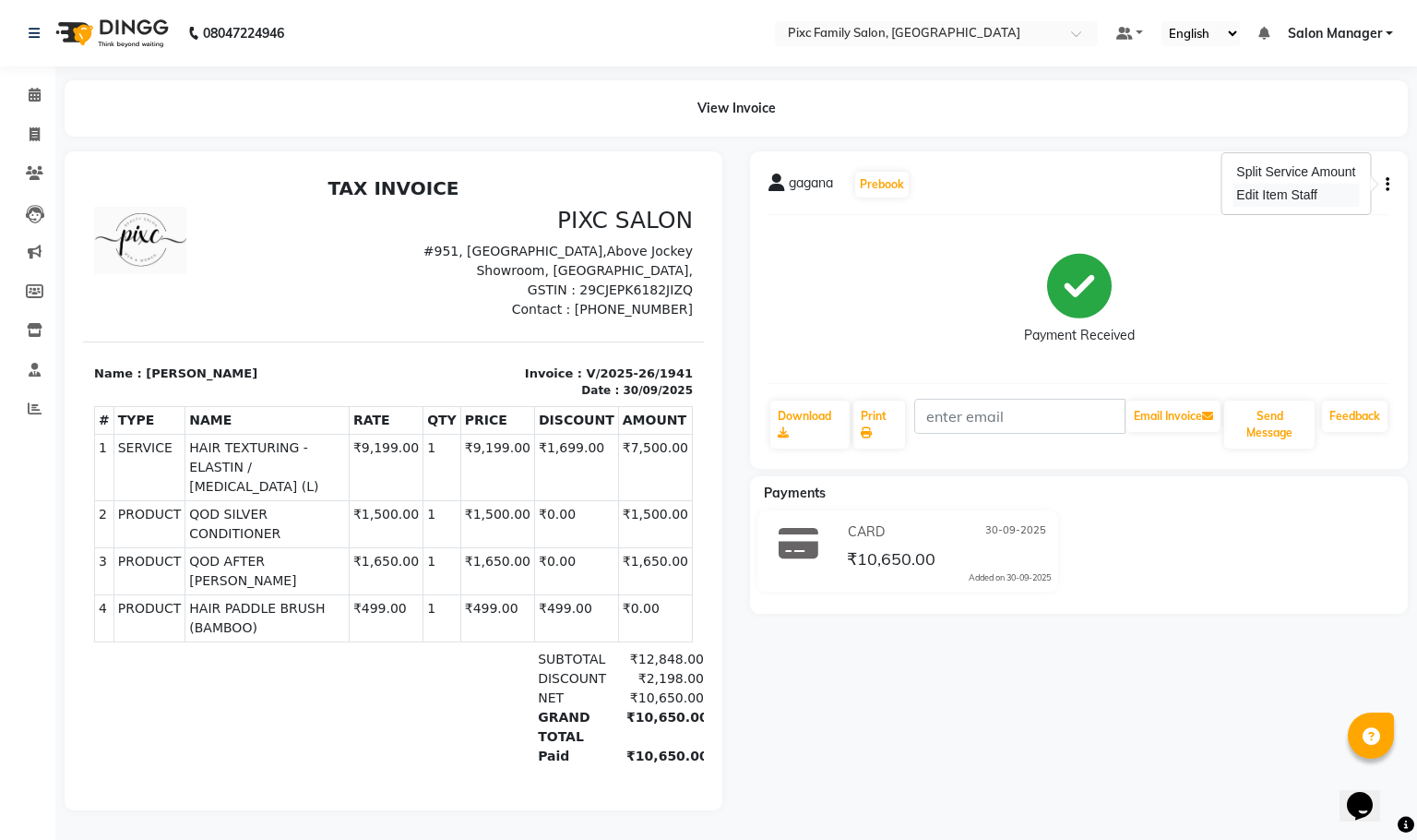
select select "66498"
select select "66551"
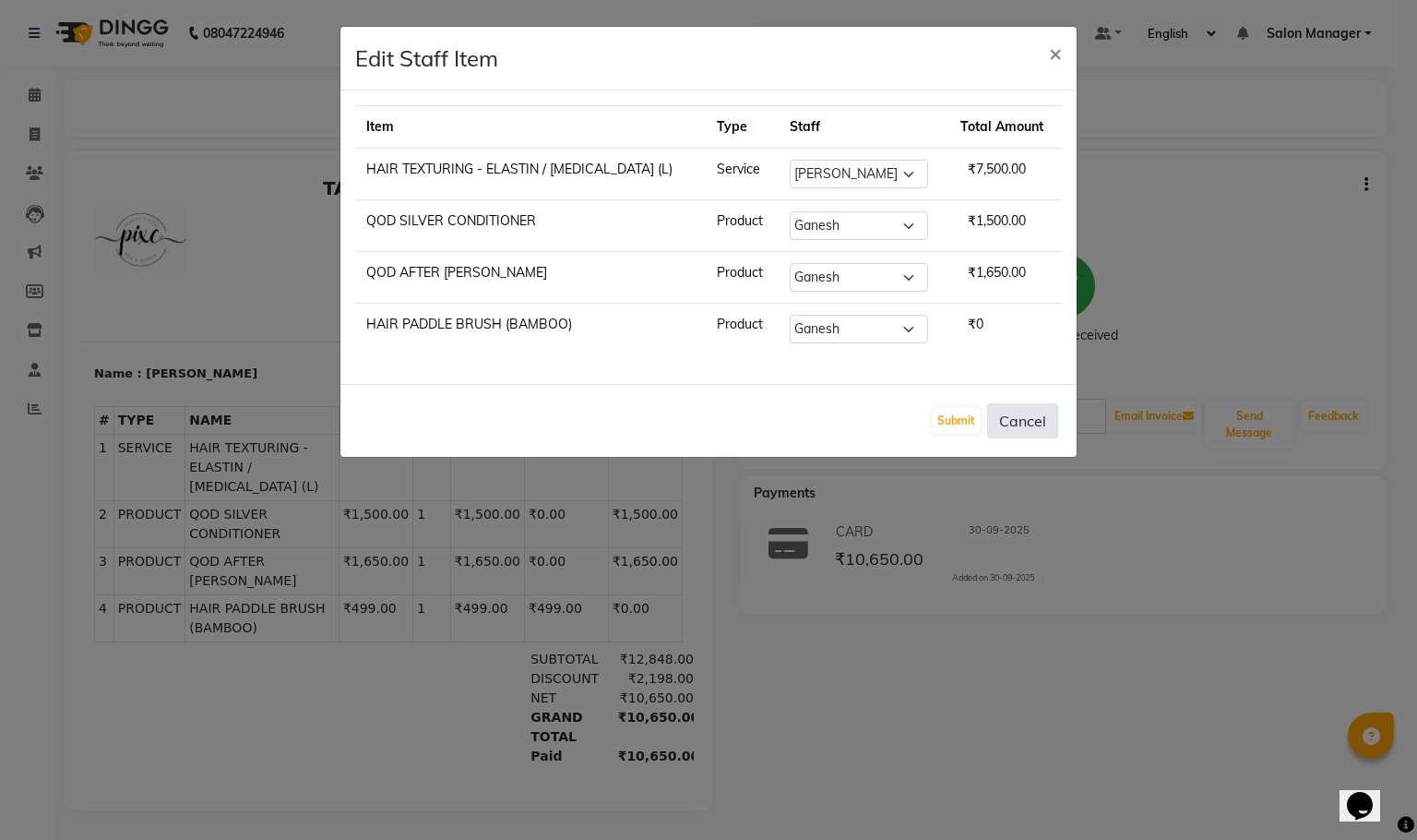
click at [1013, 424] on button "Cancel" at bounding box center [1022, 420] width 71 height 35
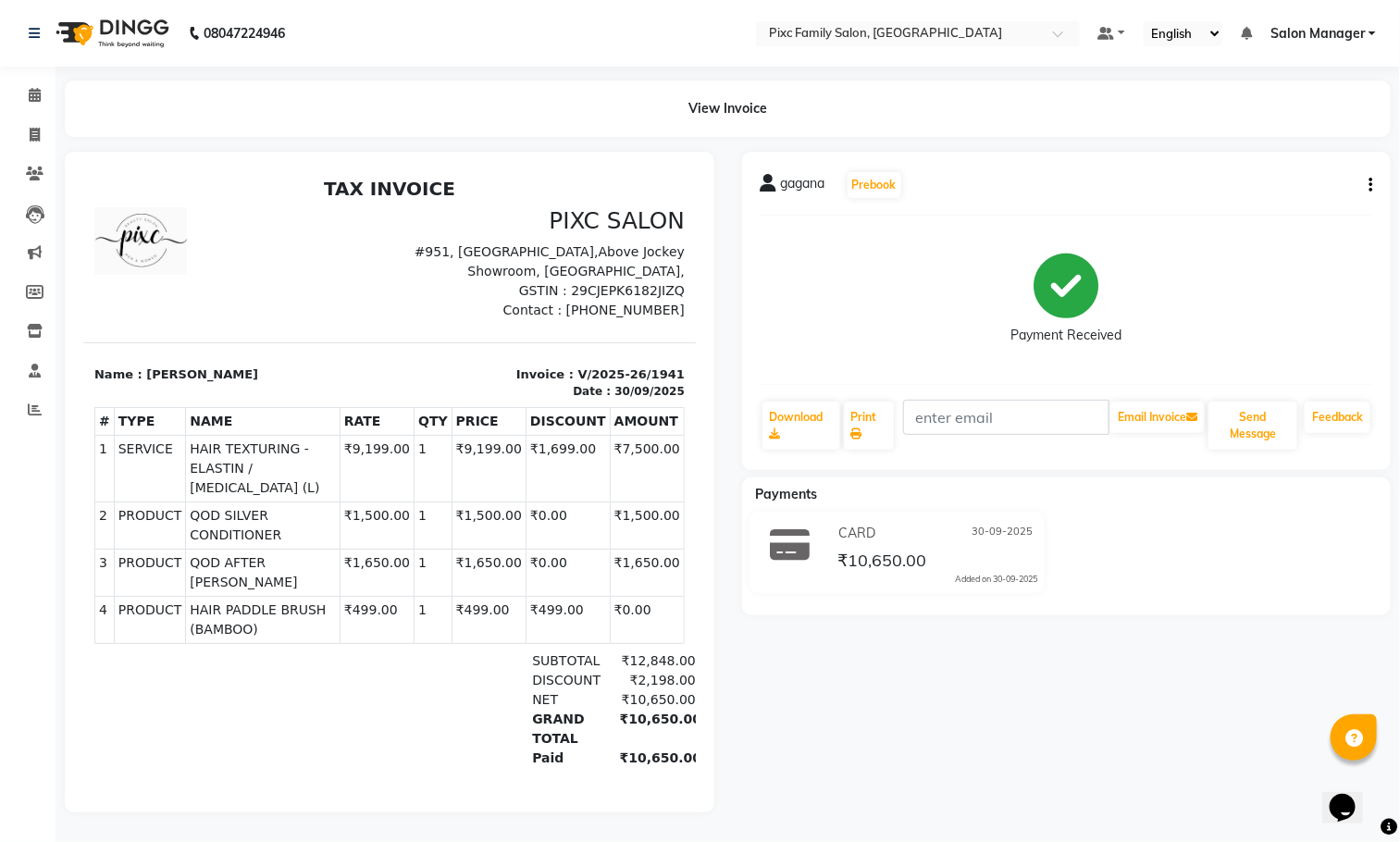
click at [1371, 186] on icon "button" at bounding box center [1370, 185] width 4 height 1
click at [1294, 195] on div "Edit Item Staff" at bounding box center [1277, 195] width 127 height 23
select select "66498"
select select "66551"
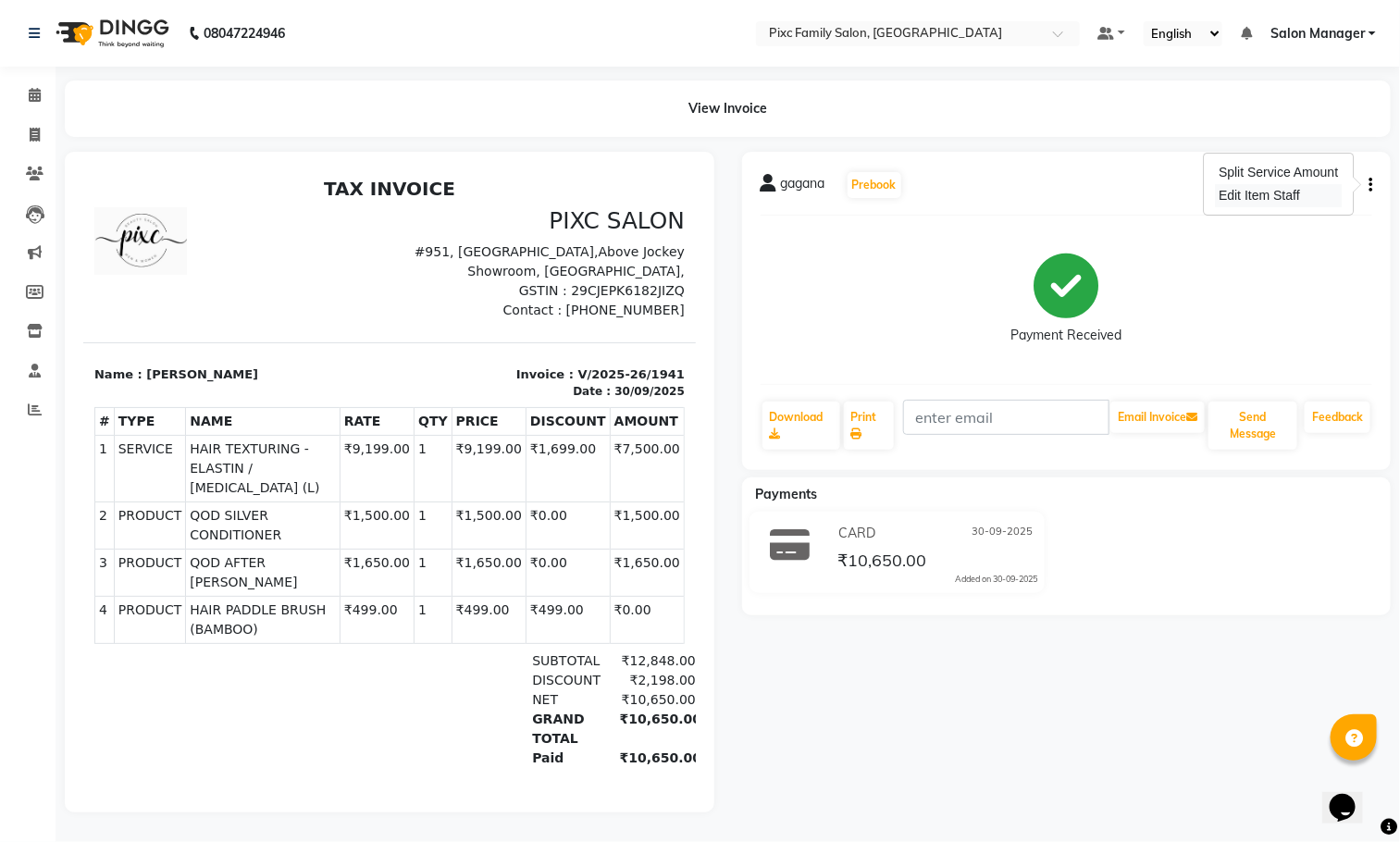
select select "66551"
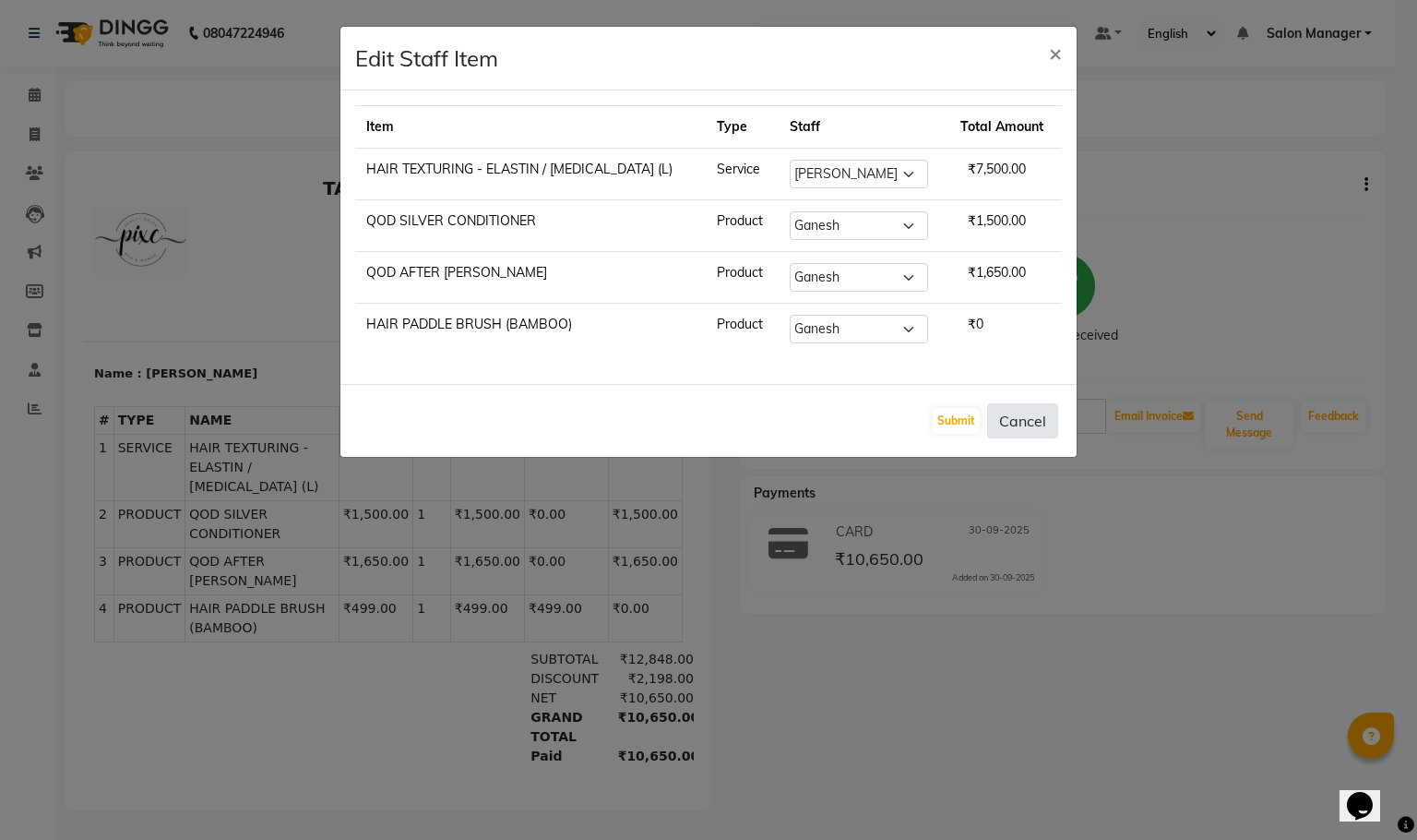
click at [1045, 438] on button "Cancel" at bounding box center [1022, 420] width 71 height 35
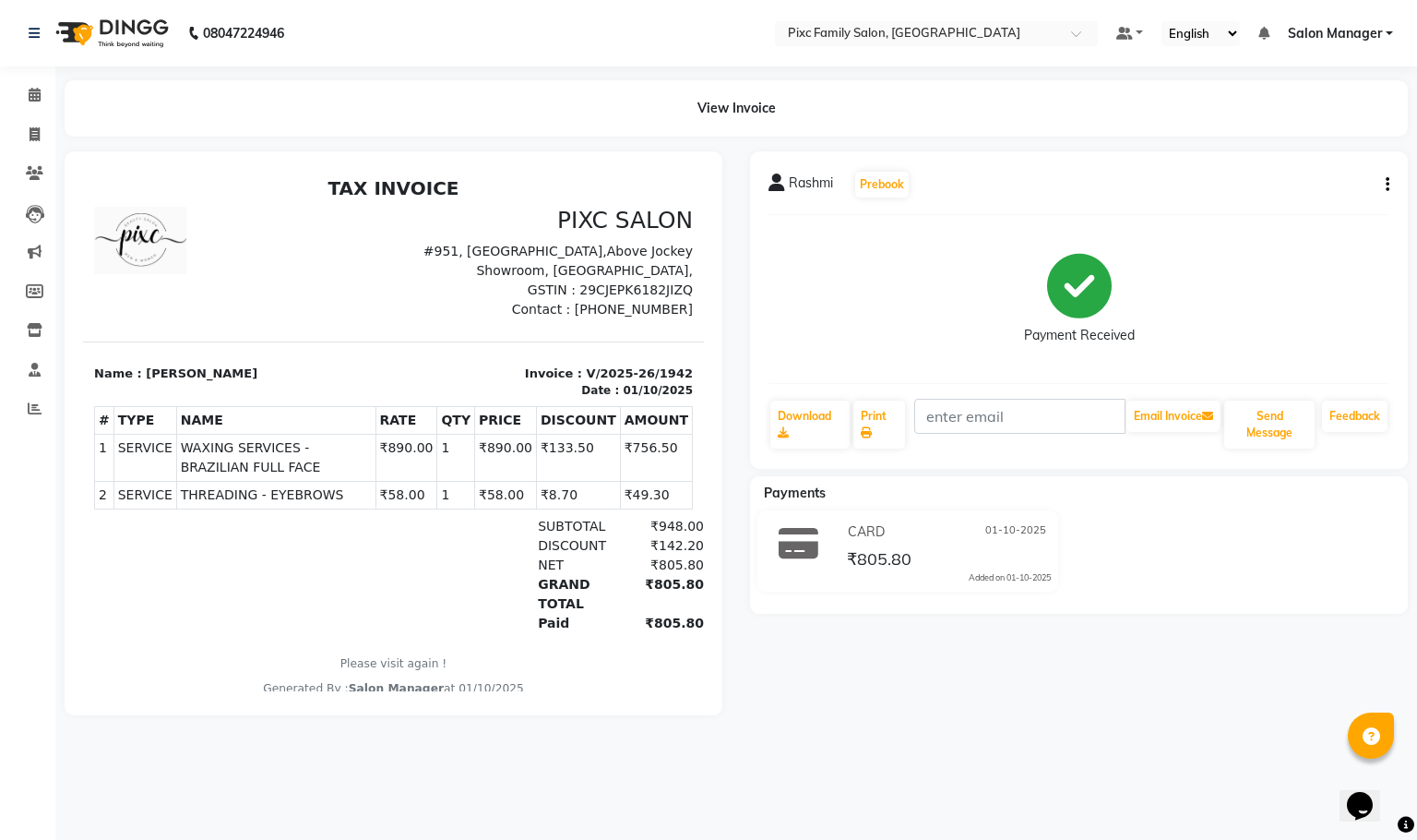
click at [1388, 184] on icon "button" at bounding box center [1388, 184] width 4 height 1
click at [1316, 189] on div "Edit Item Staff" at bounding box center [1295, 194] width 127 height 23
select select
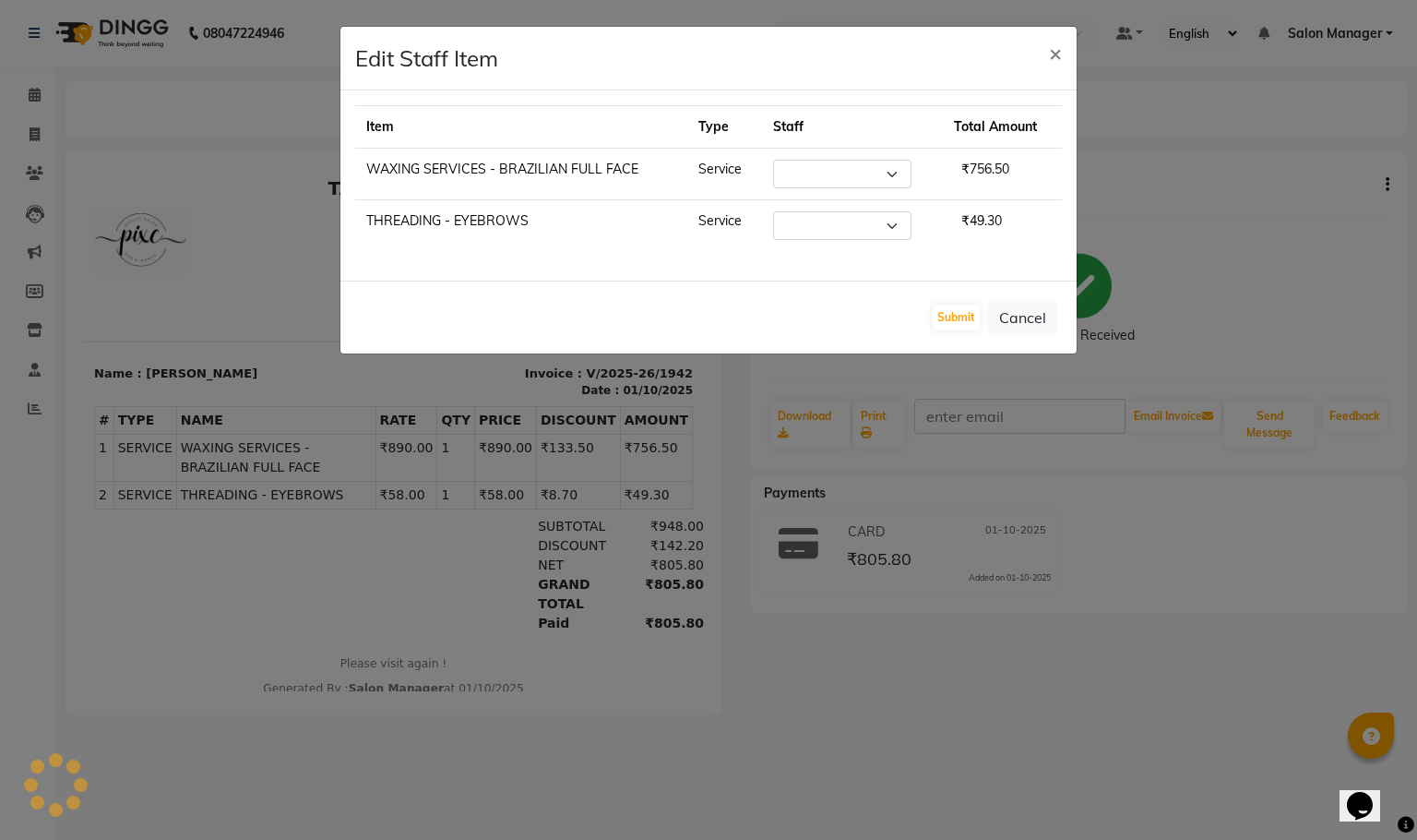
select select "52979"
click at [1025, 335] on button "Cancel" at bounding box center [1022, 318] width 71 height 35
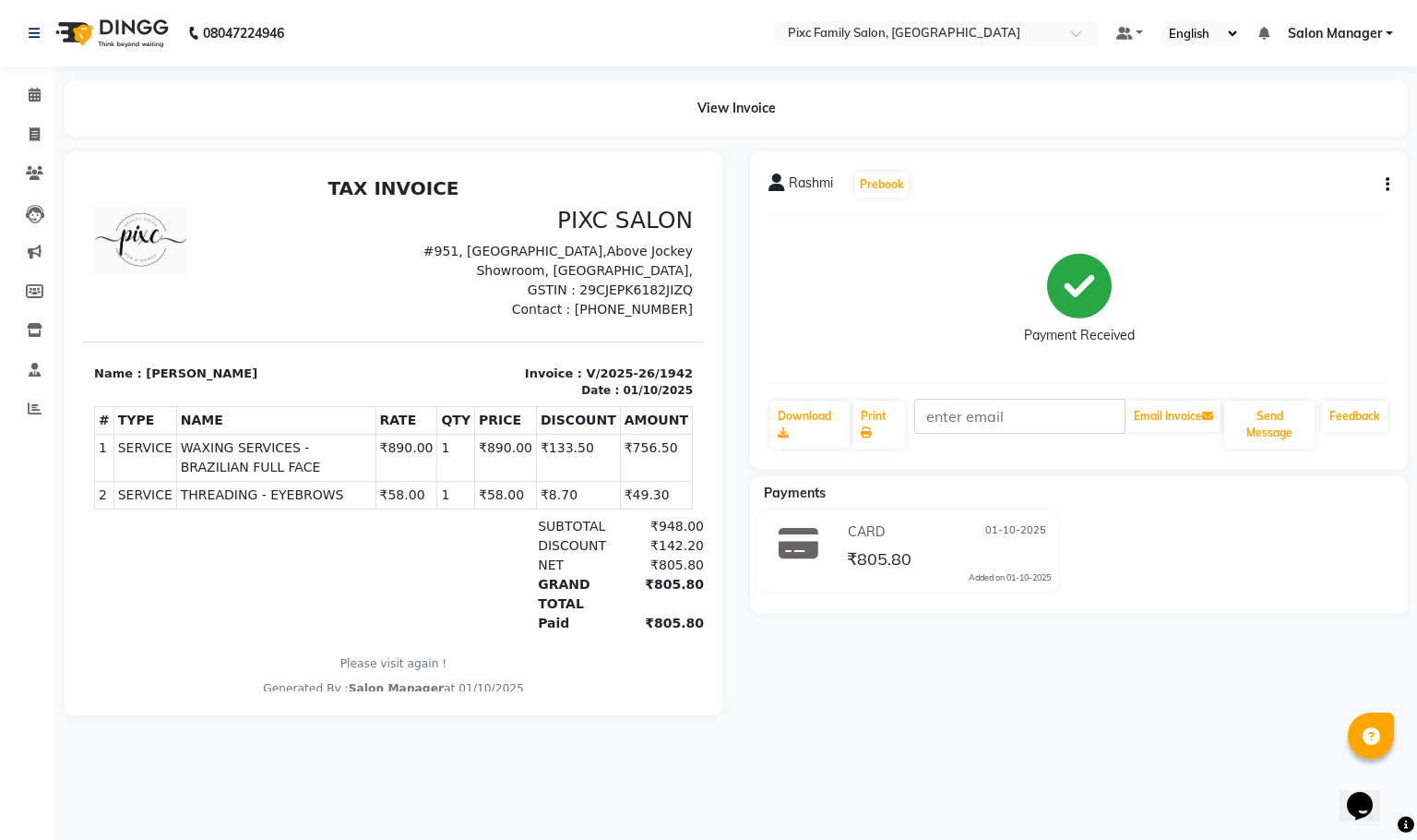
click at [1388, 185] on icon "button" at bounding box center [1388, 184] width 4 height 1
click at [1332, 197] on div "Edit Item Staff" at bounding box center [1295, 194] width 127 height 23
select select "52979"
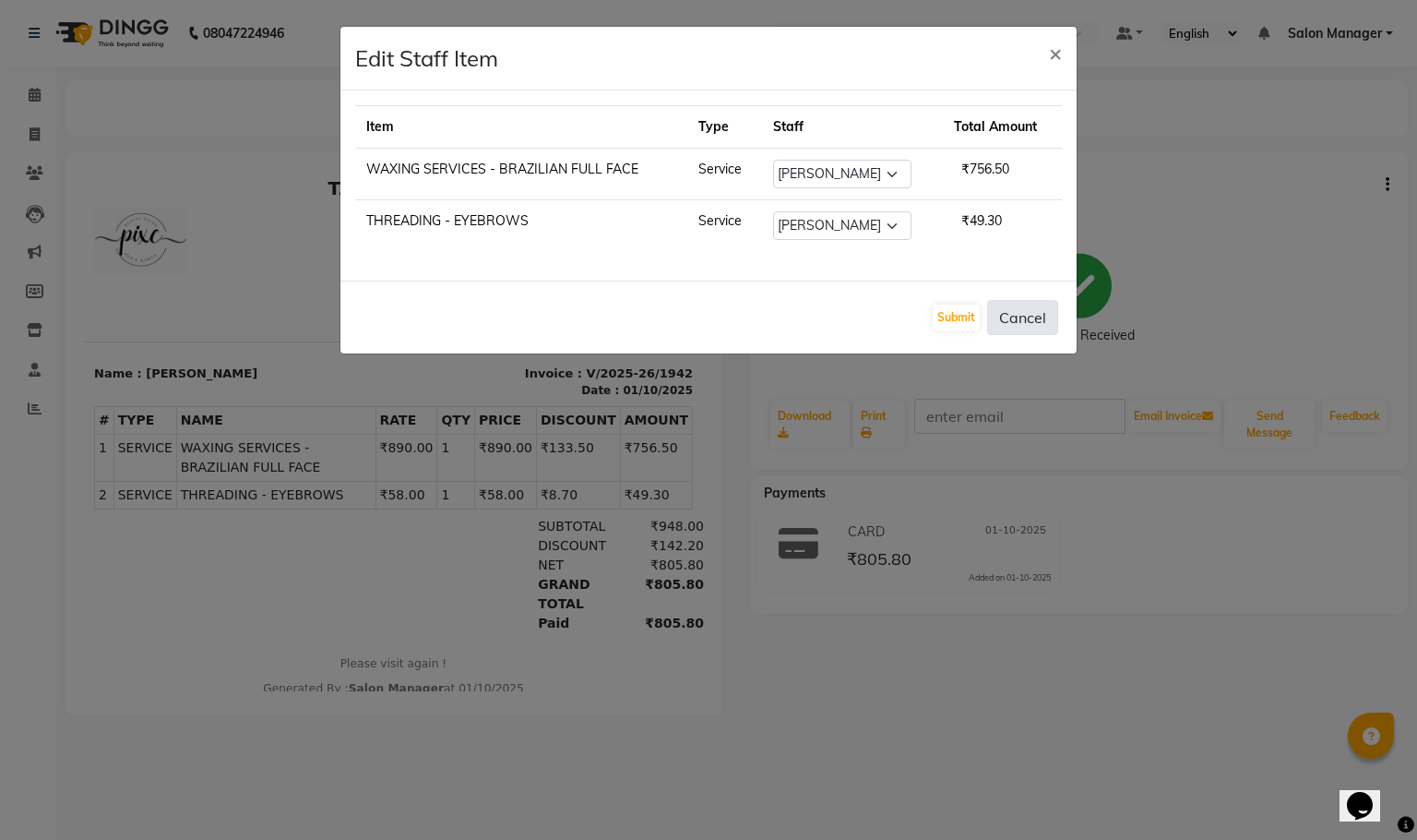
click at [1031, 325] on button "Cancel" at bounding box center [1022, 318] width 71 height 35
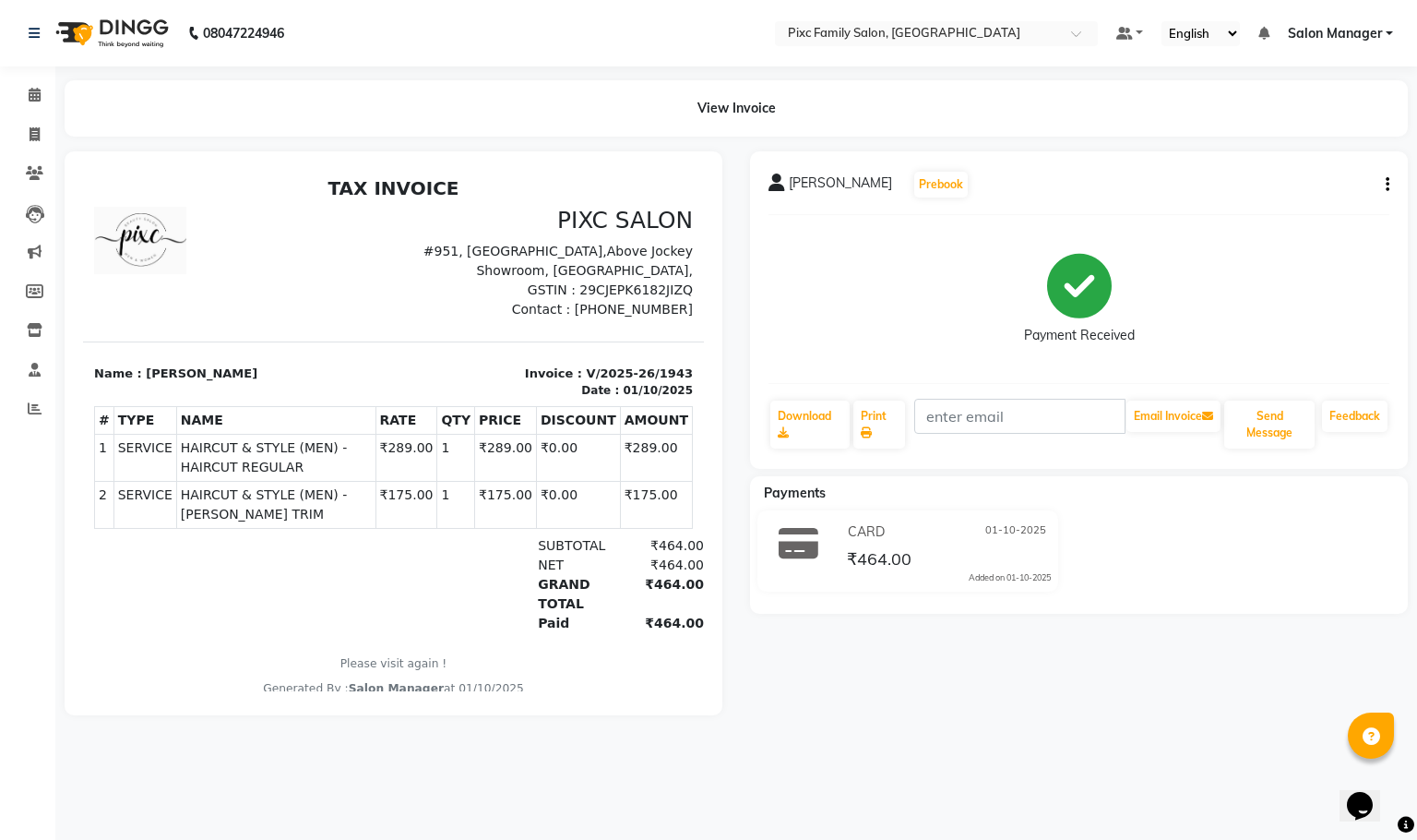
click at [1386, 183] on button "button" at bounding box center [1385, 184] width 11 height 19
click at [1308, 202] on div "Edit Item Staff" at bounding box center [1295, 194] width 127 height 23
select select
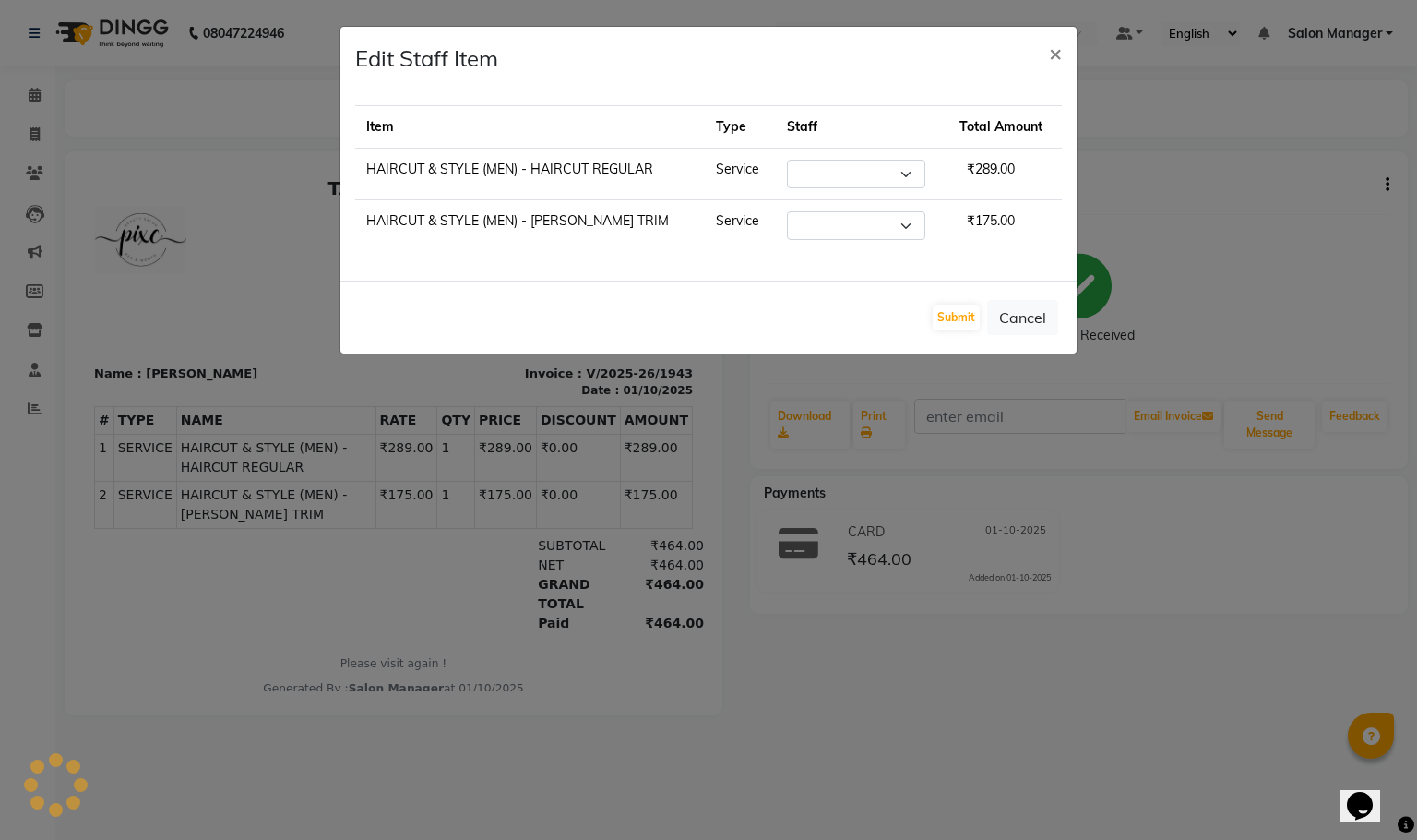
select select "90556"
click at [1011, 333] on button "Cancel" at bounding box center [1022, 318] width 71 height 35
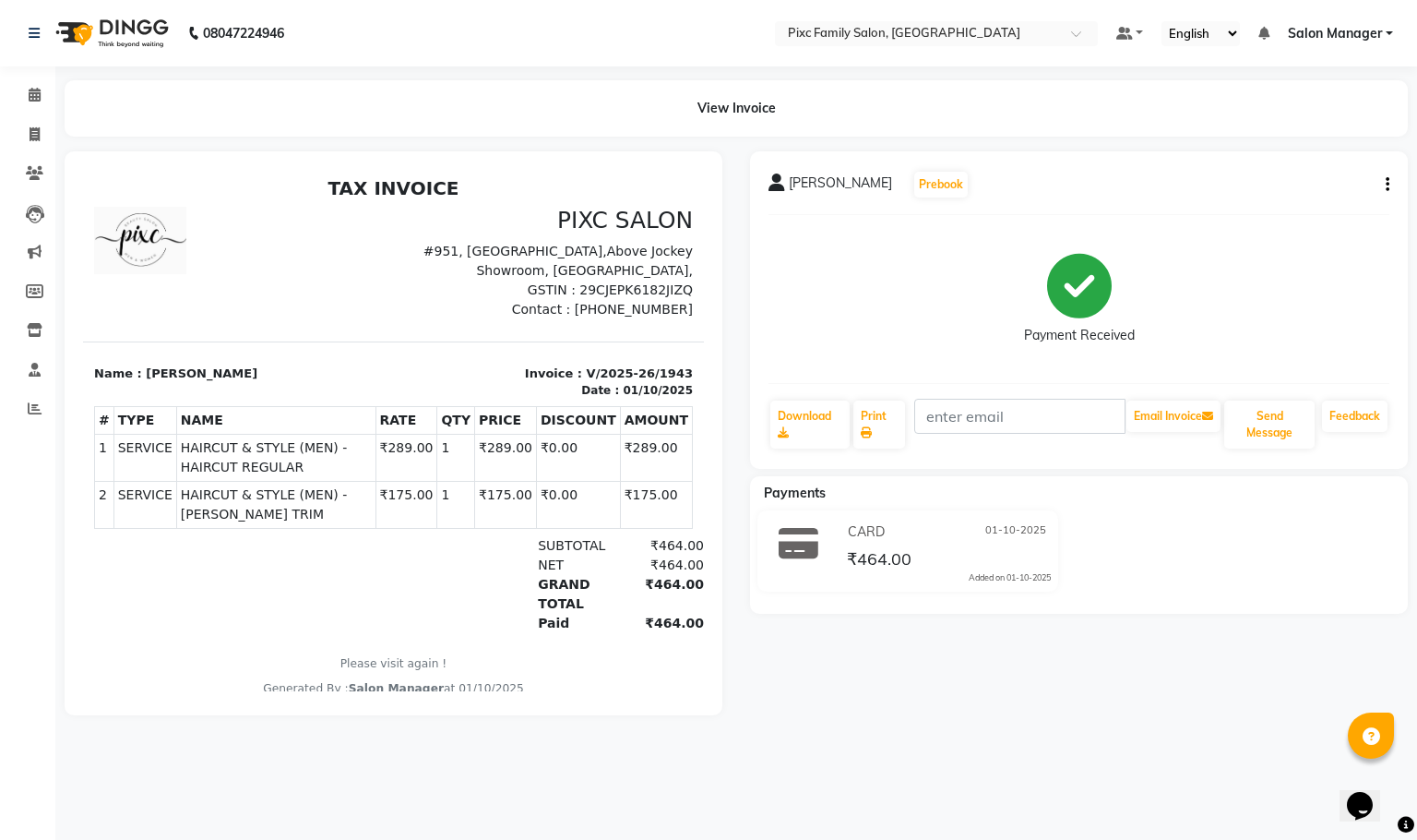
click at [1393, 181] on div "rishabh Prebook Payment Received Download Print Email Invoice Send Message Feed…" at bounding box center [1079, 309] width 658 height 318
click at [1387, 184] on icon "button" at bounding box center [1388, 184] width 4 height 1
click at [1293, 191] on div "Edit Item Staff" at bounding box center [1295, 194] width 127 height 23
select select "90556"
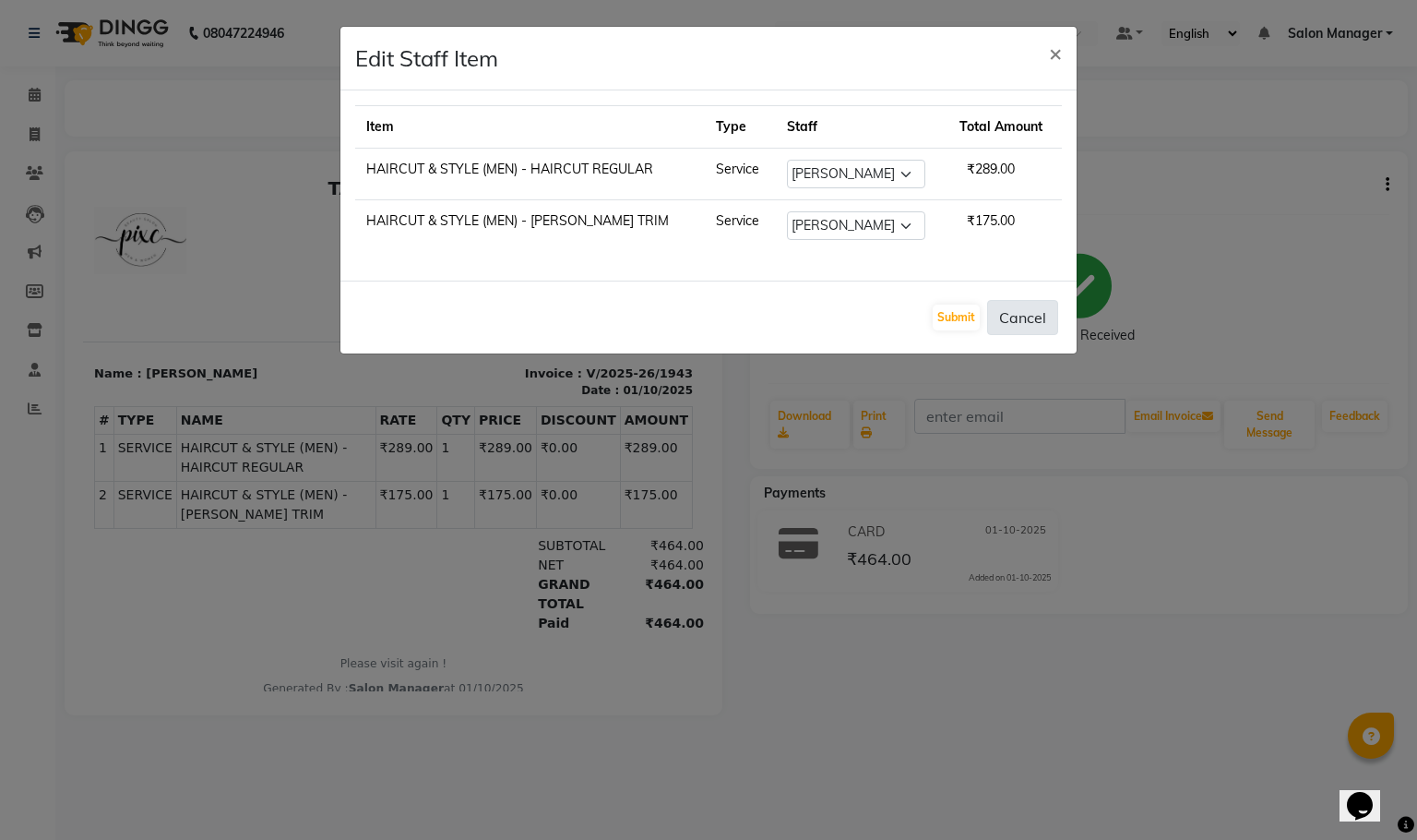
click at [1027, 307] on button "Cancel" at bounding box center [1022, 318] width 71 height 35
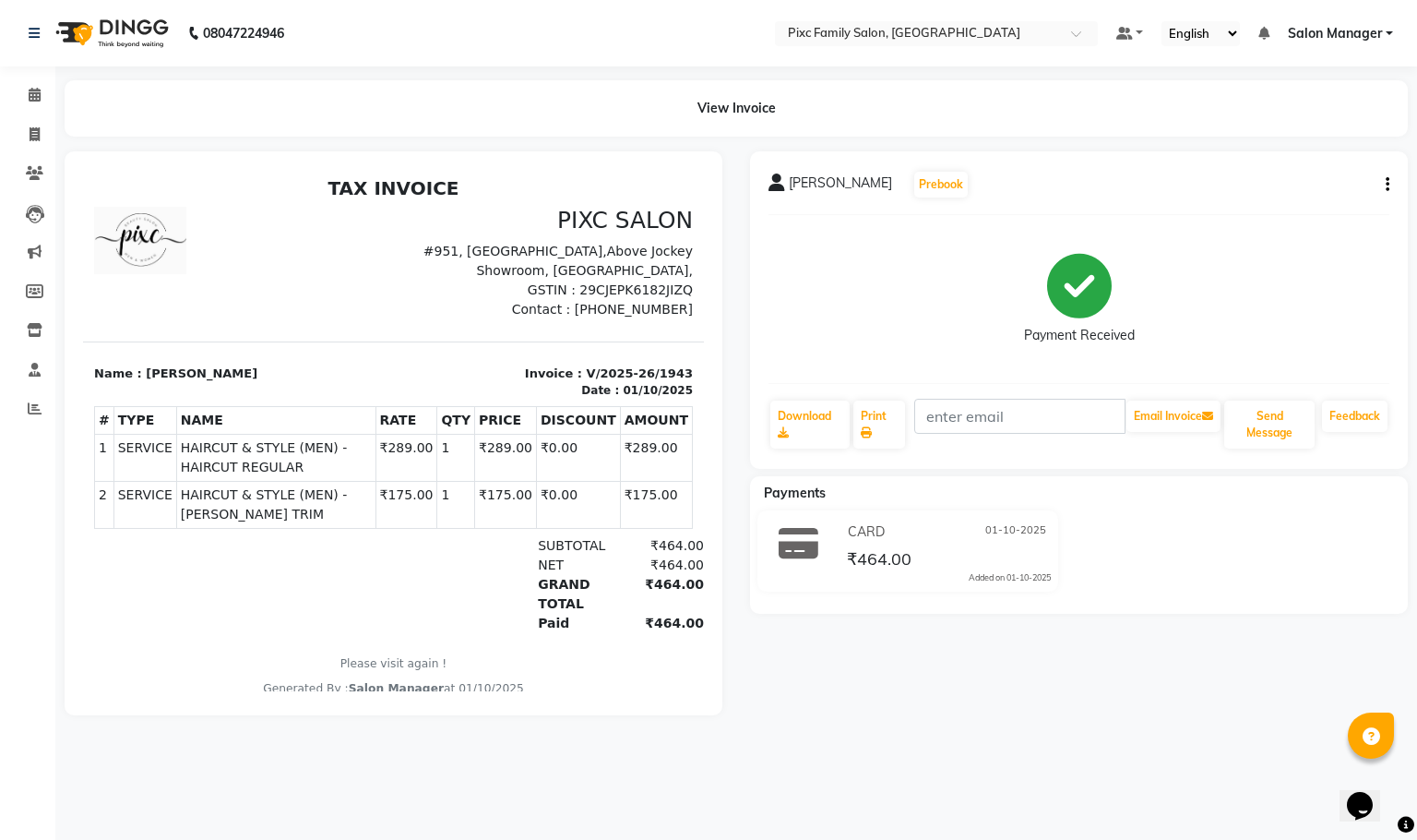
scroll to position [14, 0]
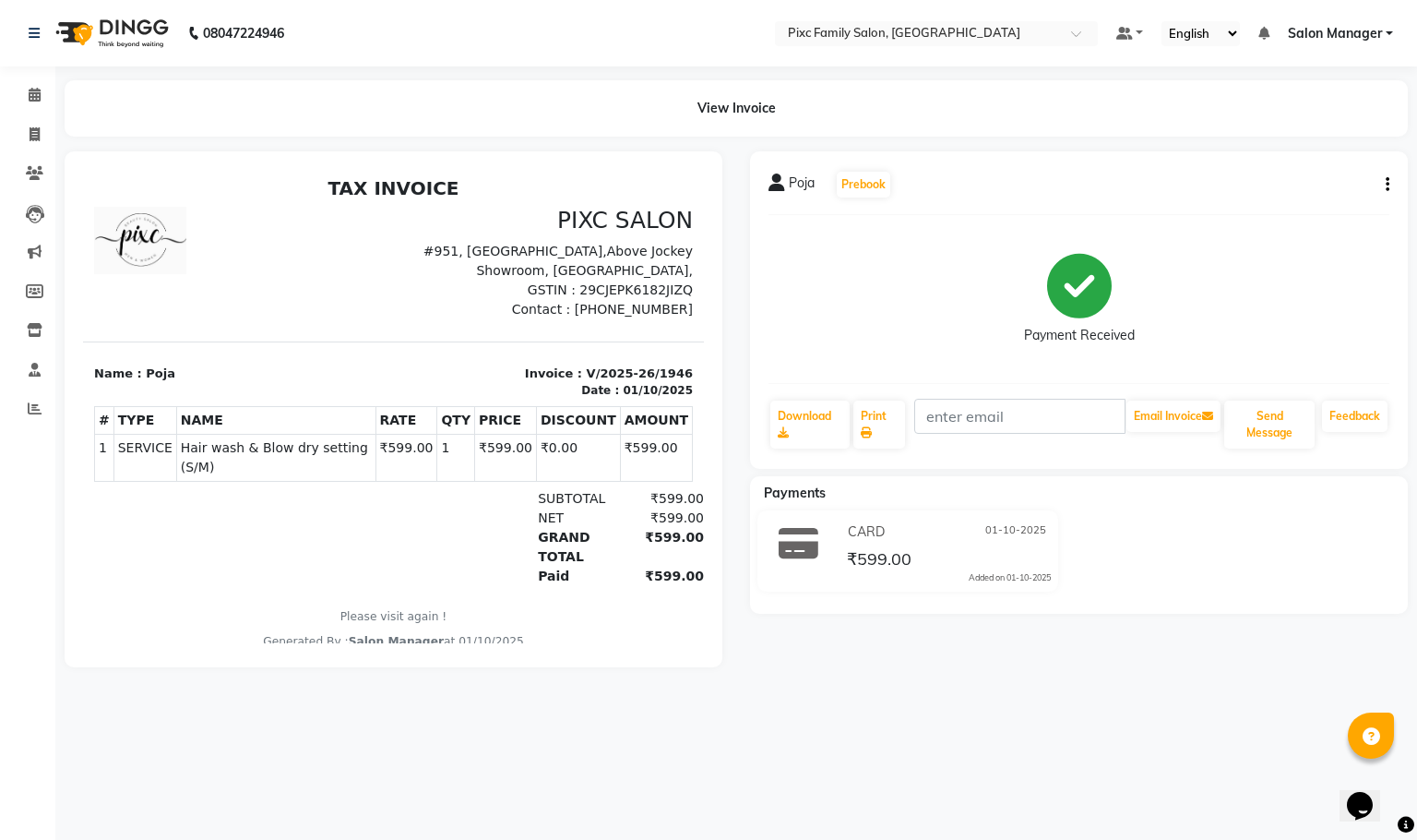
click at [1388, 184] on icon "button" at bounding box center [1388, 184] width 4 height 1
click at [1324, 188] on div "Edit Item Staff" at bounding box center [1295, 194] width 127 height 23
select select "16506"
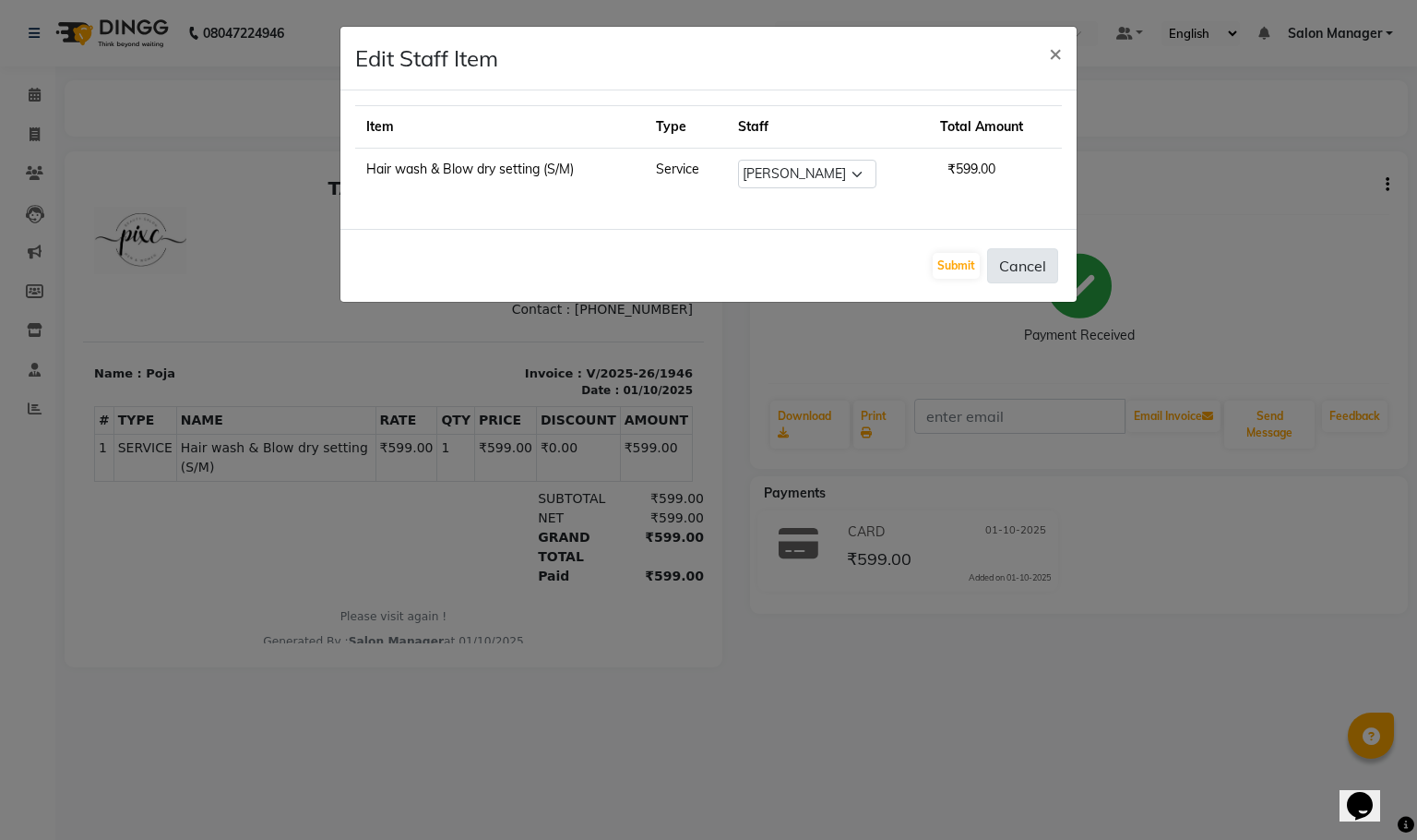
click at [1022, 281] on button "Cancel" at bounding box center [1022, 266] width 71 height 35
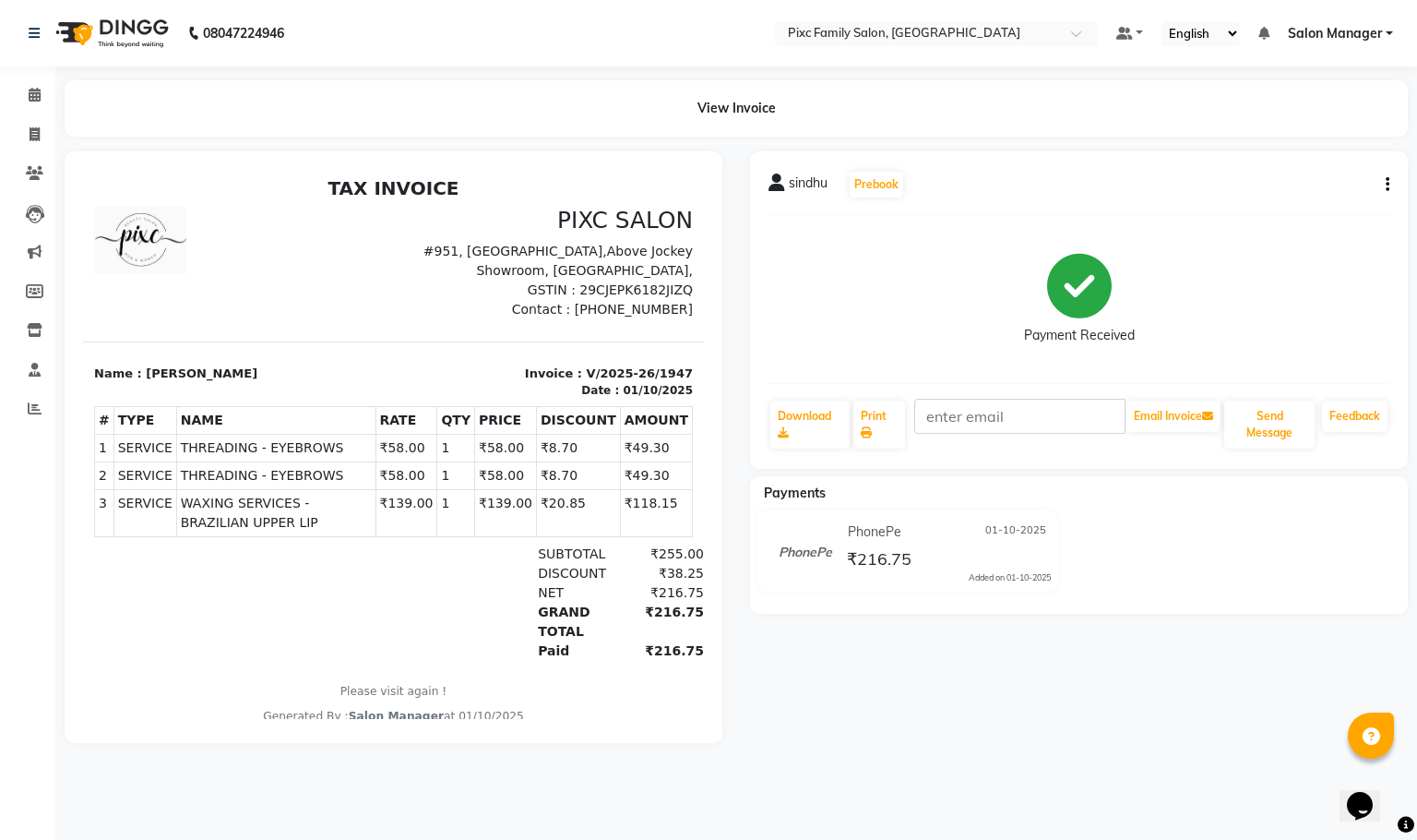
click at [1388, 184] on icon "button" at bounding box center [1388, 184] width 4 height 1
click at [1326, 197] on div "Edit Item Staff" at bounding box center [1295, 194] width 127 height 23
select select
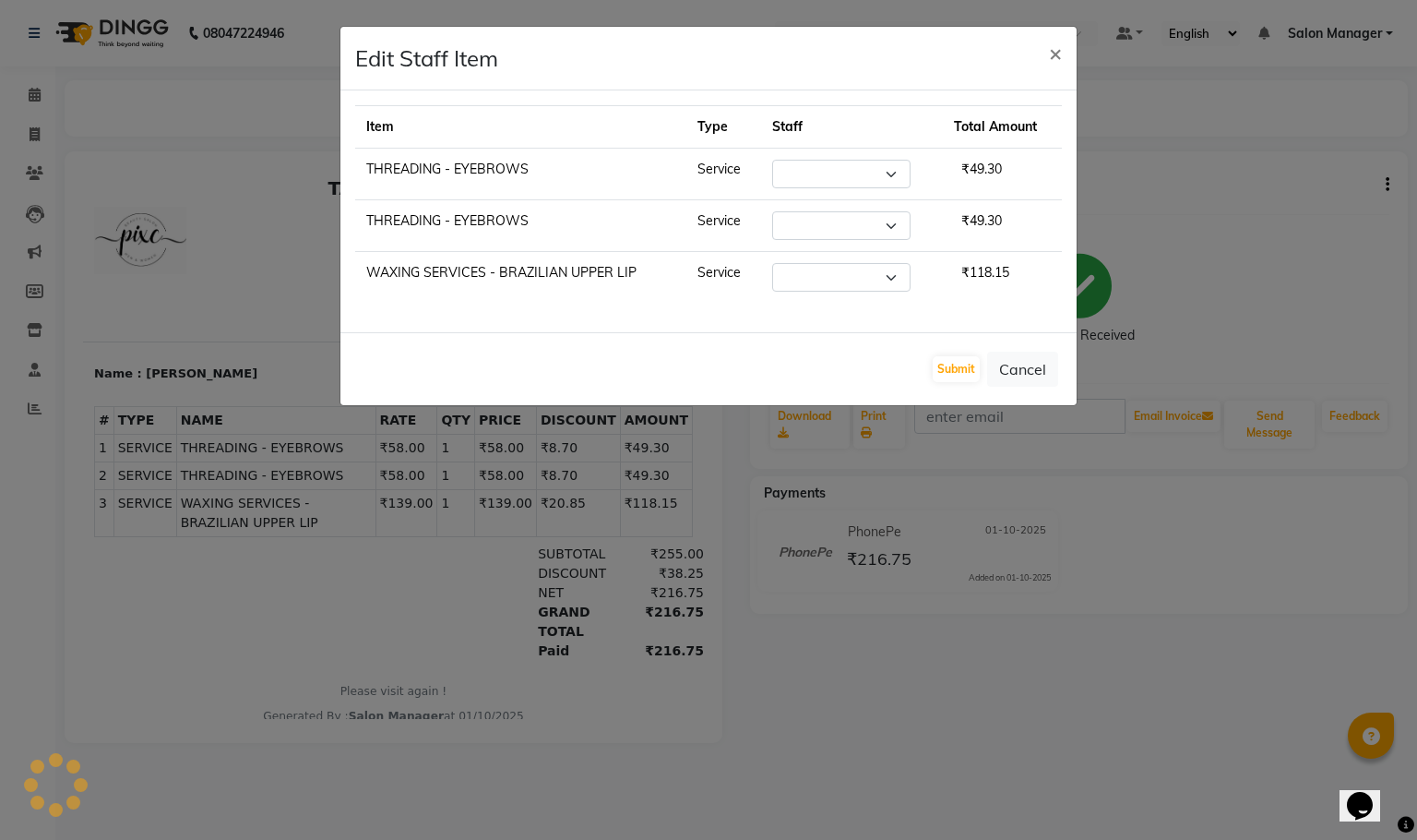
select select "52979"
click at [1025, 374] on button "Cancel" at bounding box center [1022, 370] width 71 height 35
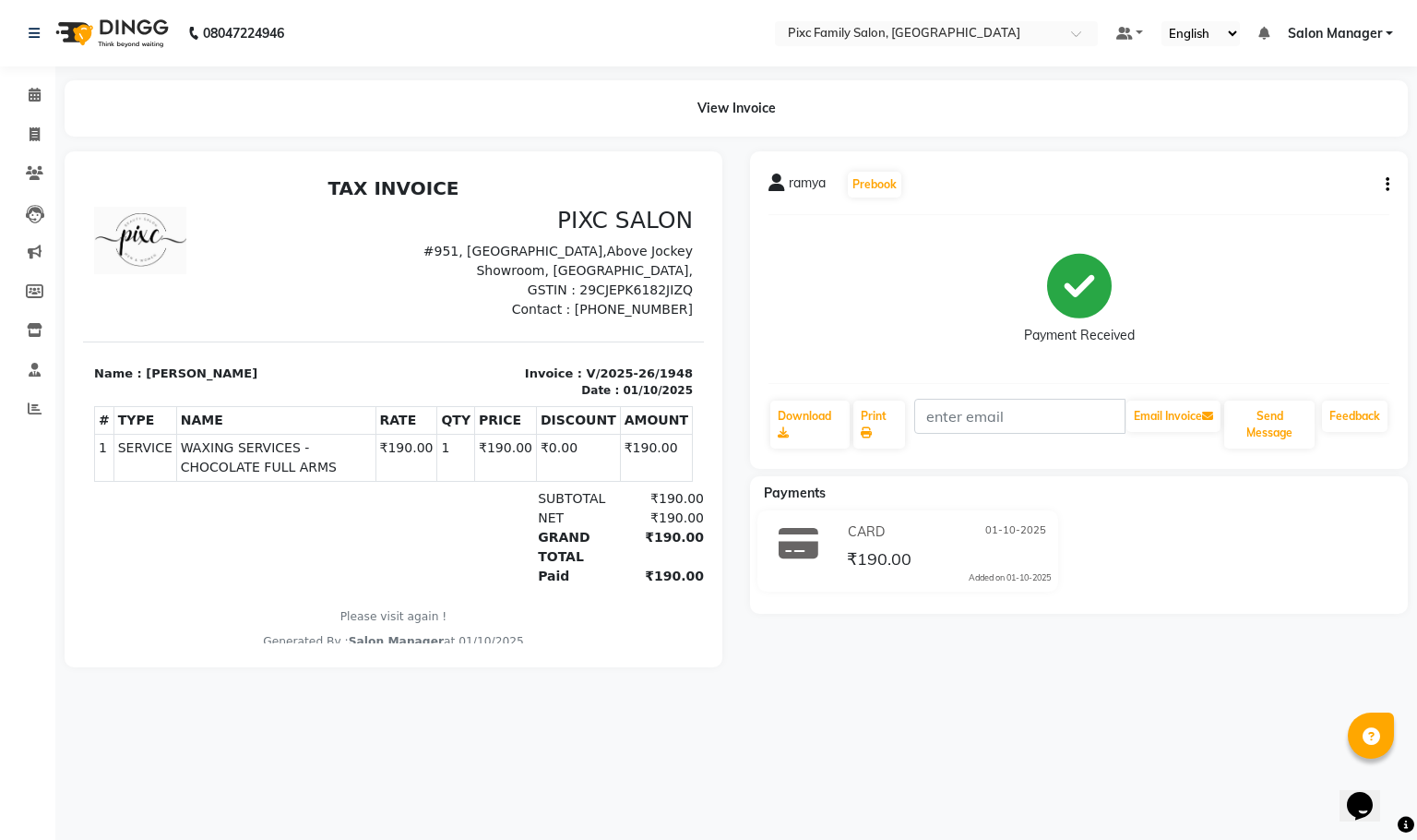
click at [1385, 181] on button "button" at bounding box center [1385, 184] width 11 height 19
click at [1318, 205] on div "Edit Item Staff" at bounding box center [1295, 194] width 127 height 23
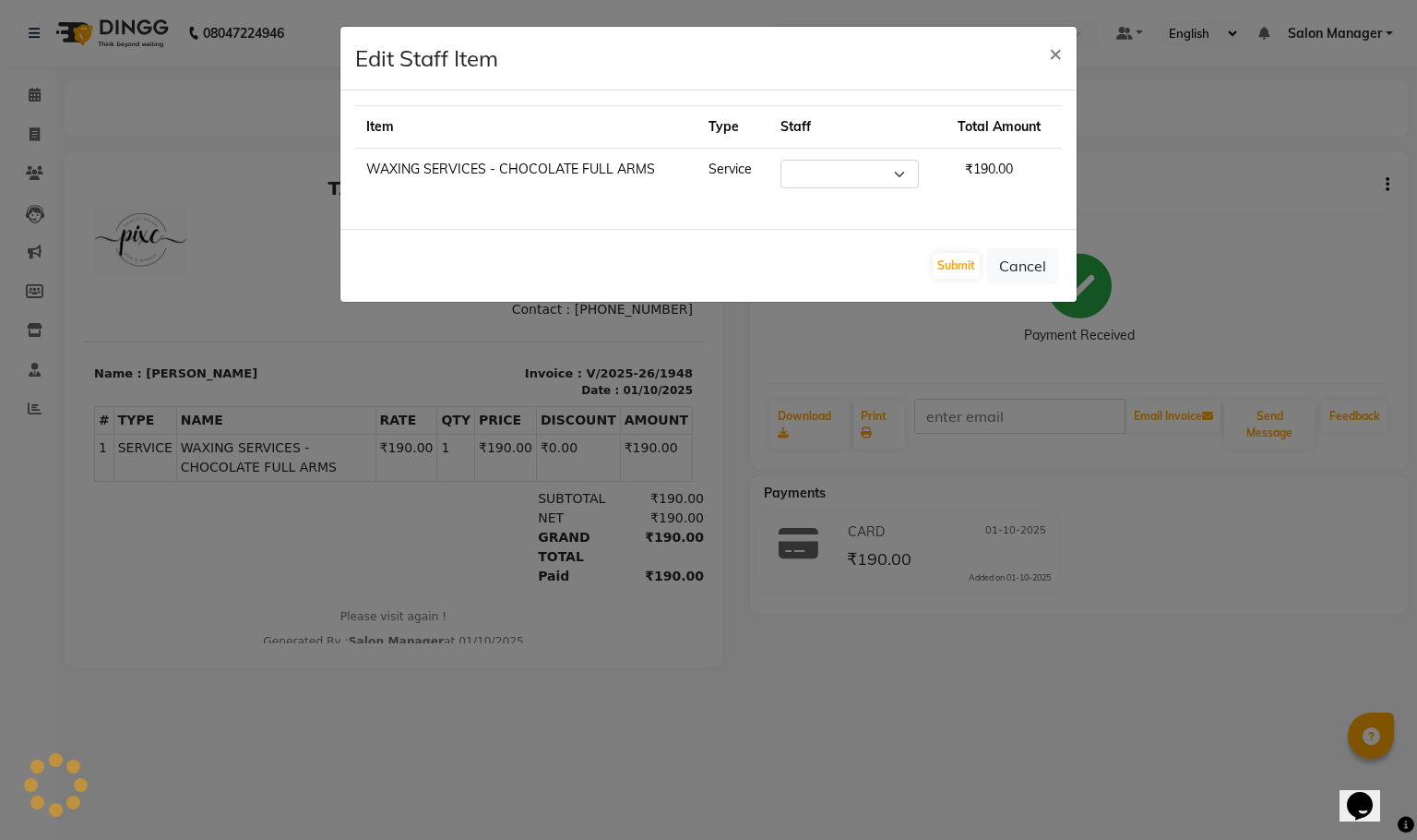
select select "52979"
click at [1014, 271] on button "Cancel" at bounding box center [1022, 266] width 71 height 35
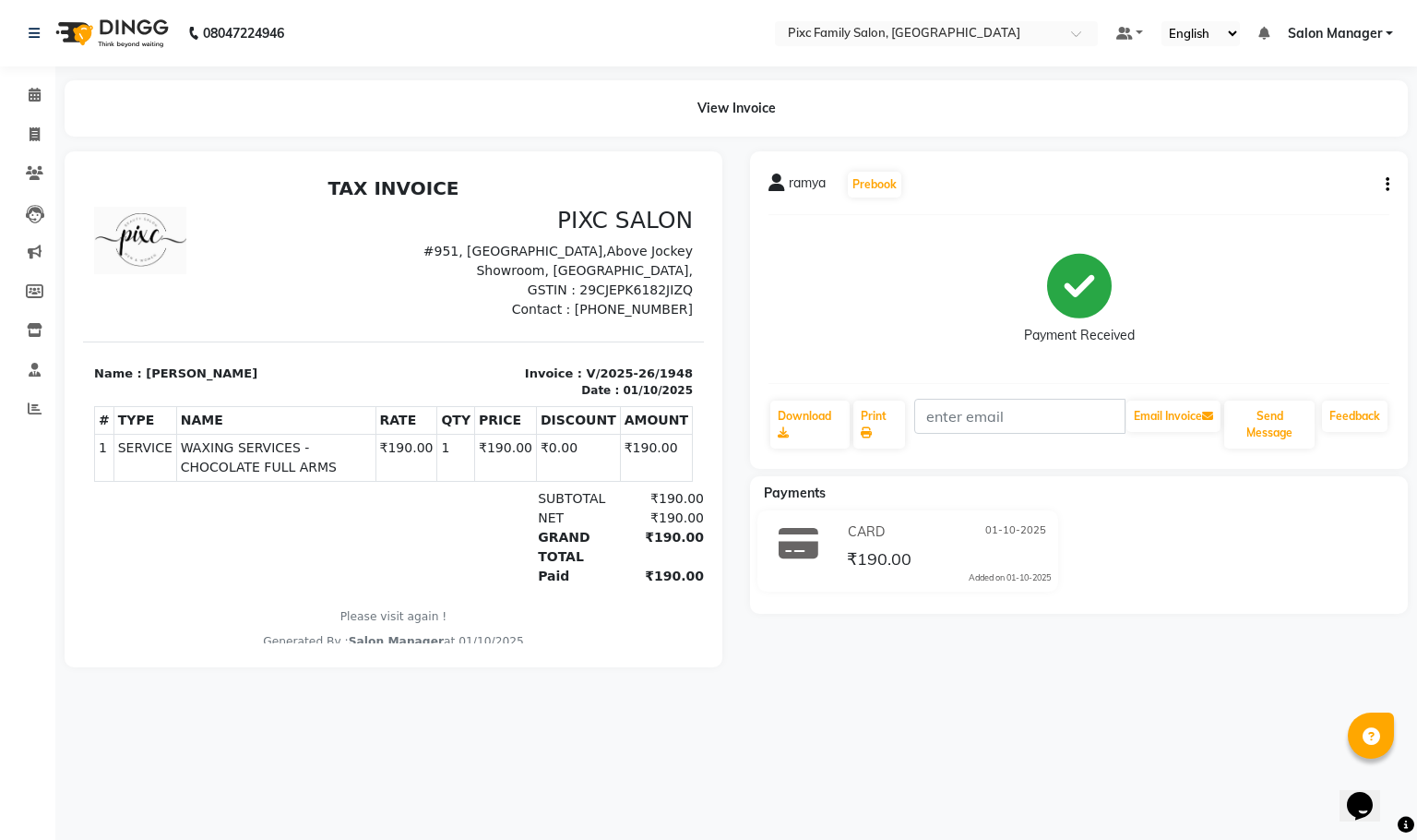
click at [1383, 180] on button "button" at bounding box center [1385, 184] width 11 height 19
click at [1310, 183] on div "Edit Item Staff" at bounding box center [1295, 194] width 127 height 23
select select "52979"
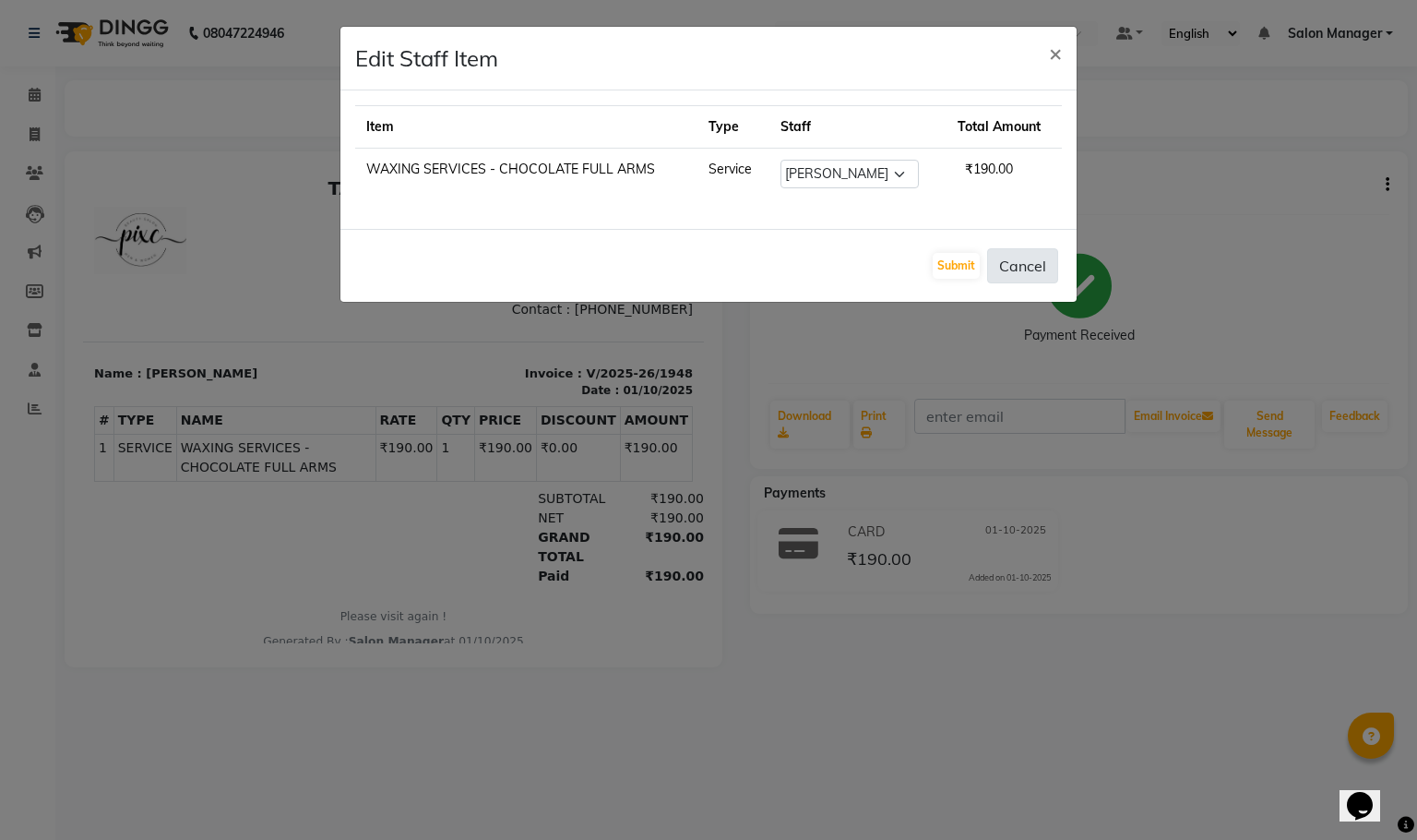
click at [997, 269] on button "Cancel" at bounding box center [1022, 266] width 71 height 35
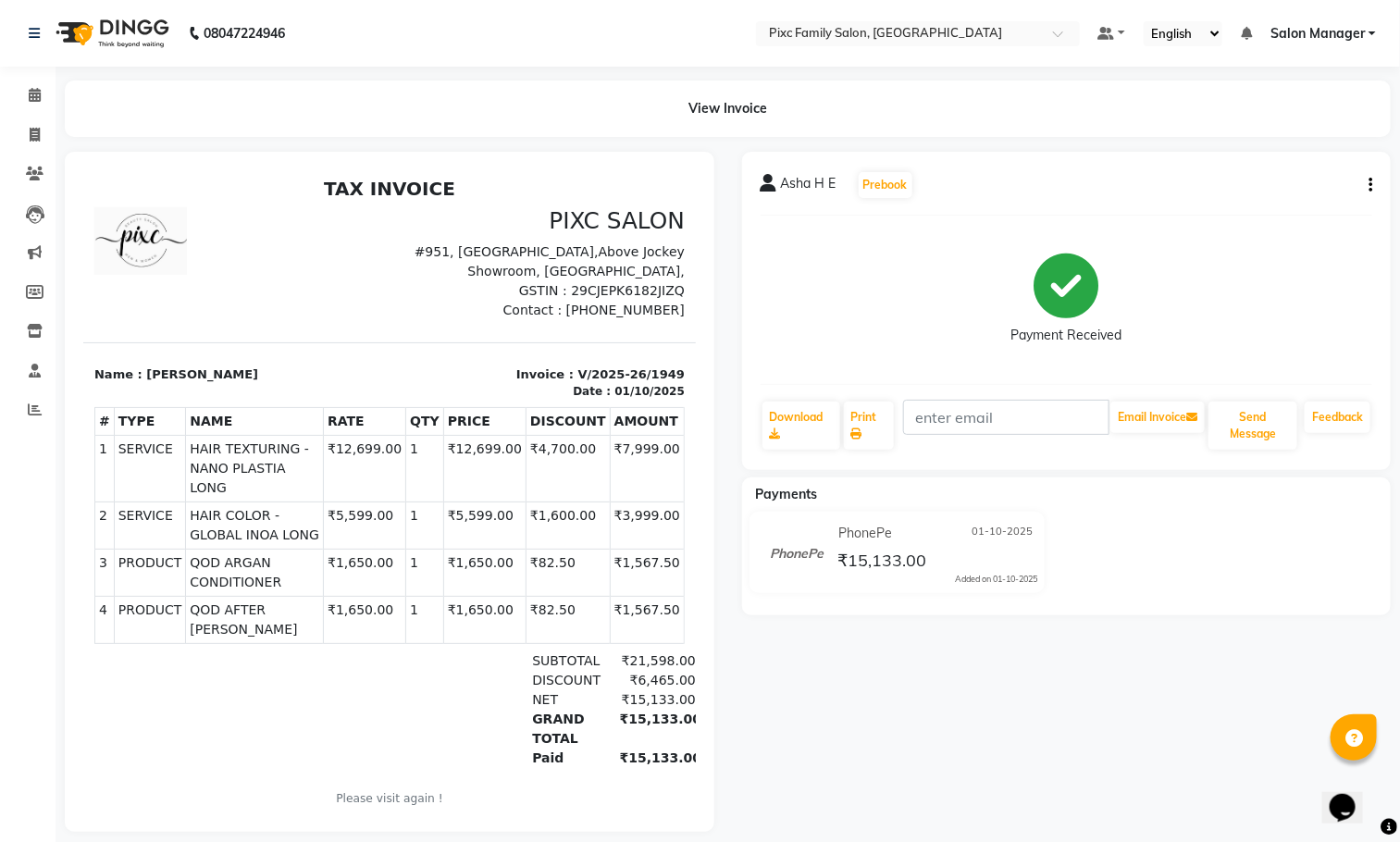
click at [1371, 185] on icon "button" at bounding box center [1370, 185] width 4 height 1
click at [1296, 184] on div "Edit Item Staff" at bounding box center [1277, 195] width 127 height 23
select select
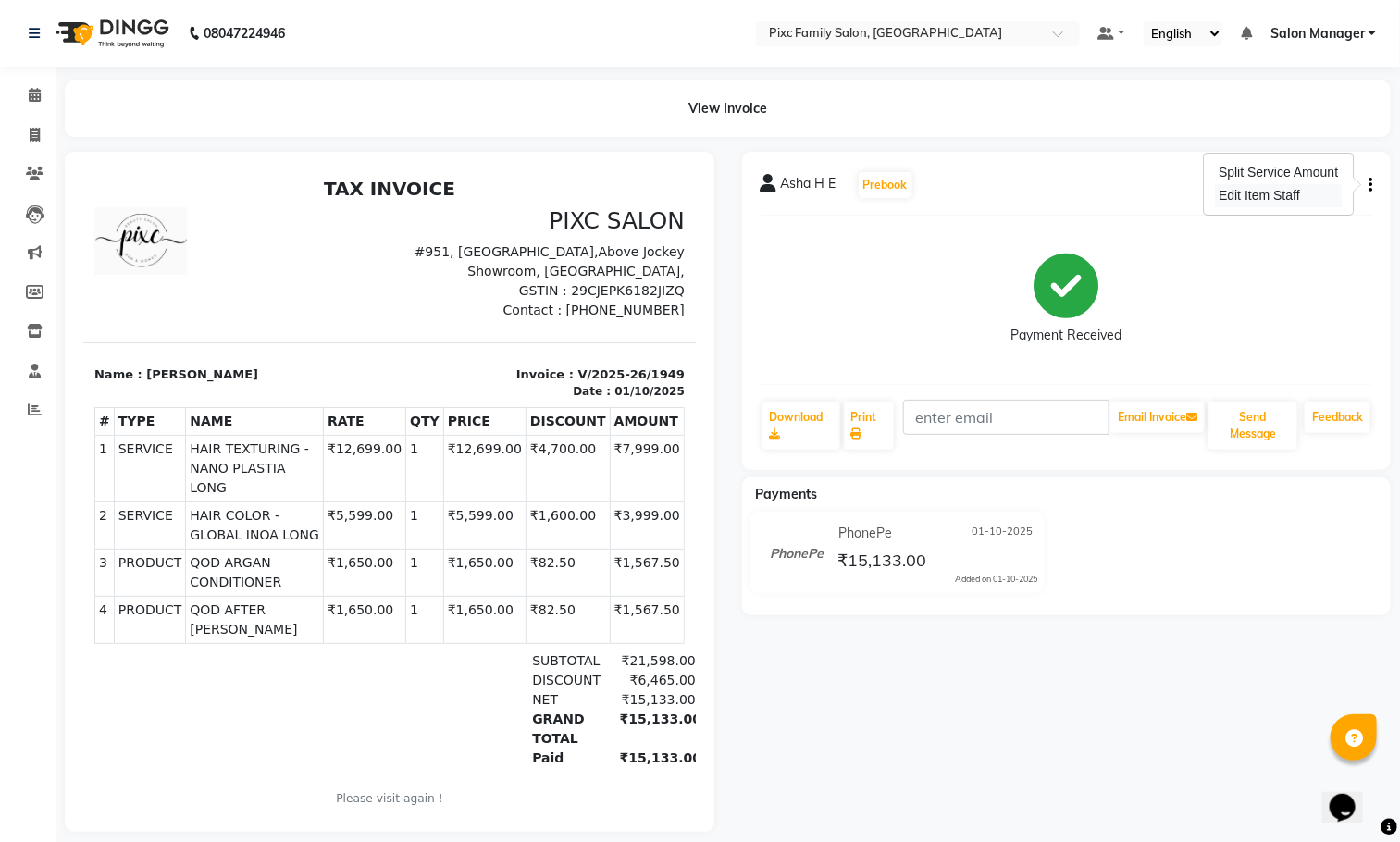
select select
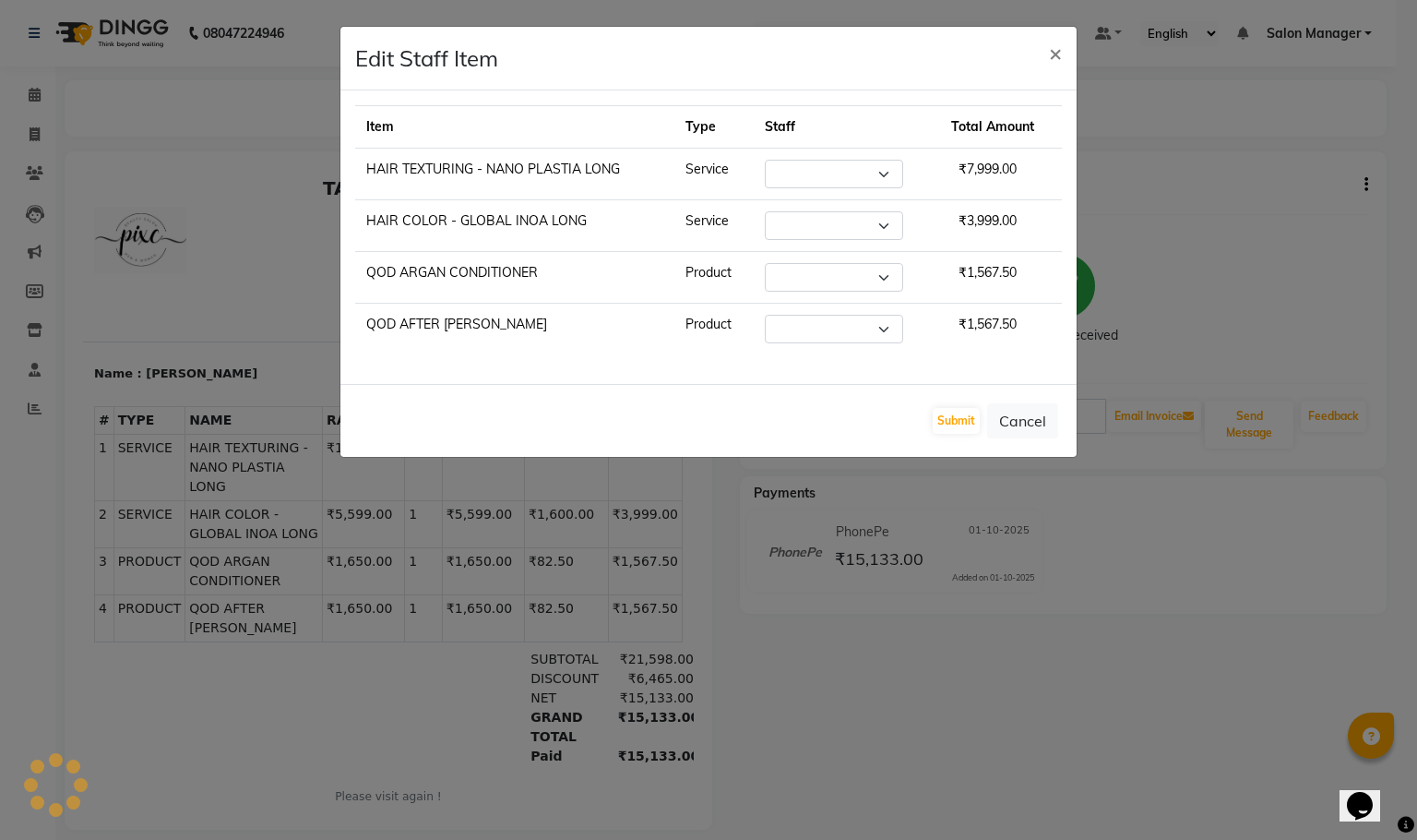
select select "16506"
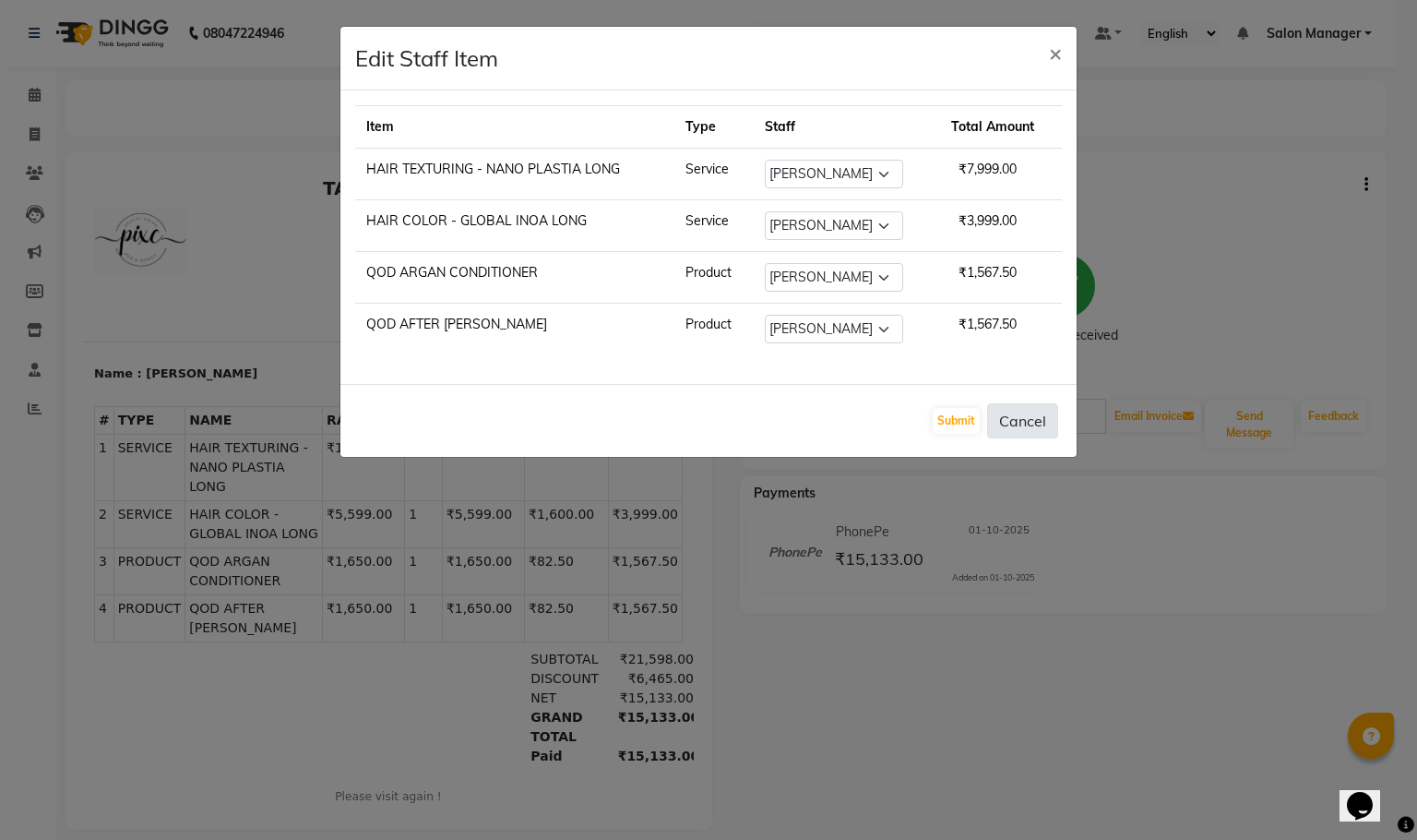
click at [1025, 415] on button "Cancel" at bounding box center [1022, 420] width 71 height 35
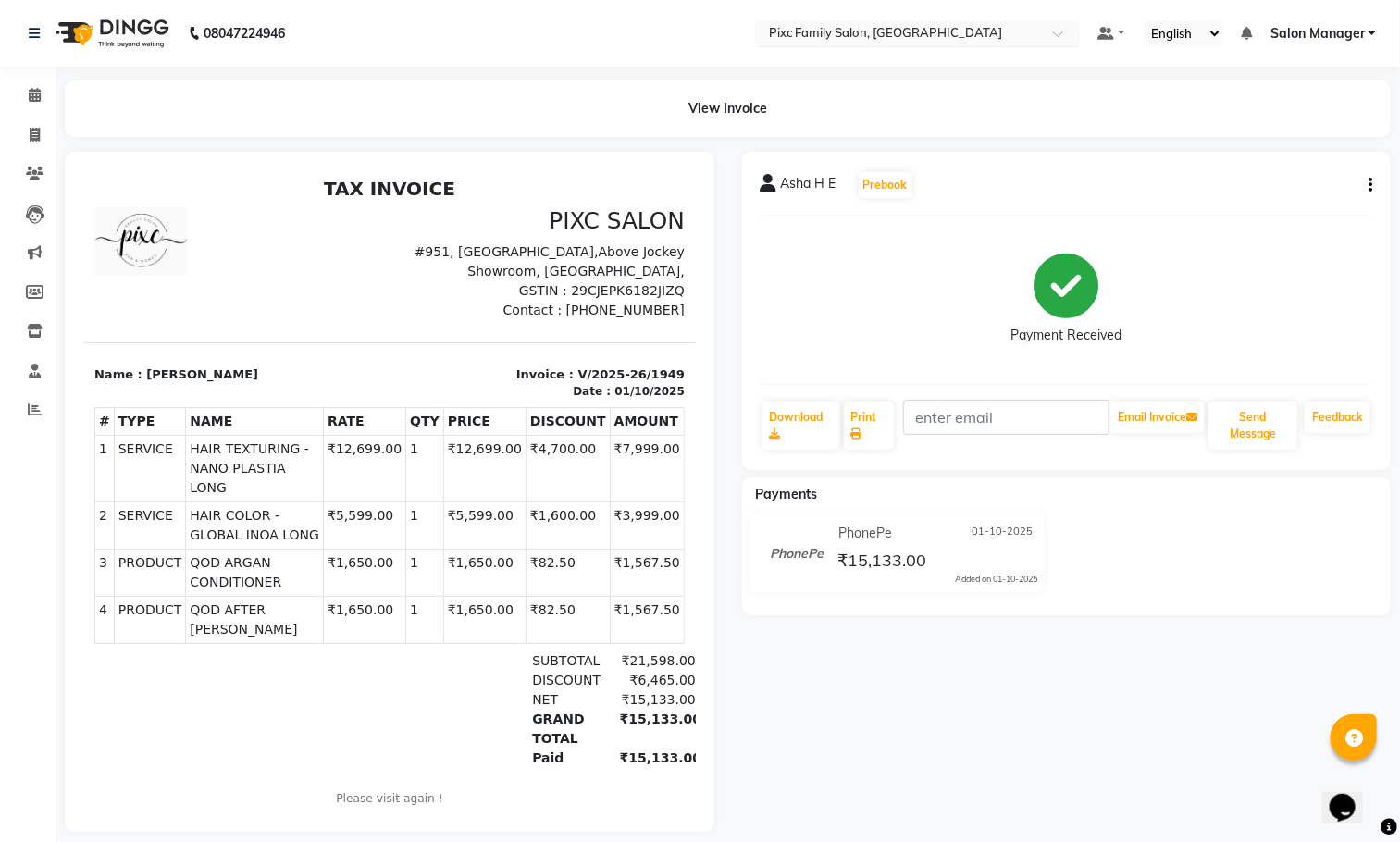
click at [1058, 31] on span at bounding box center [1064, 39] width 23 height 19
click at [1046, 95] on div "View Invoice" at bounding box center [728, 109] width 1326 height 57
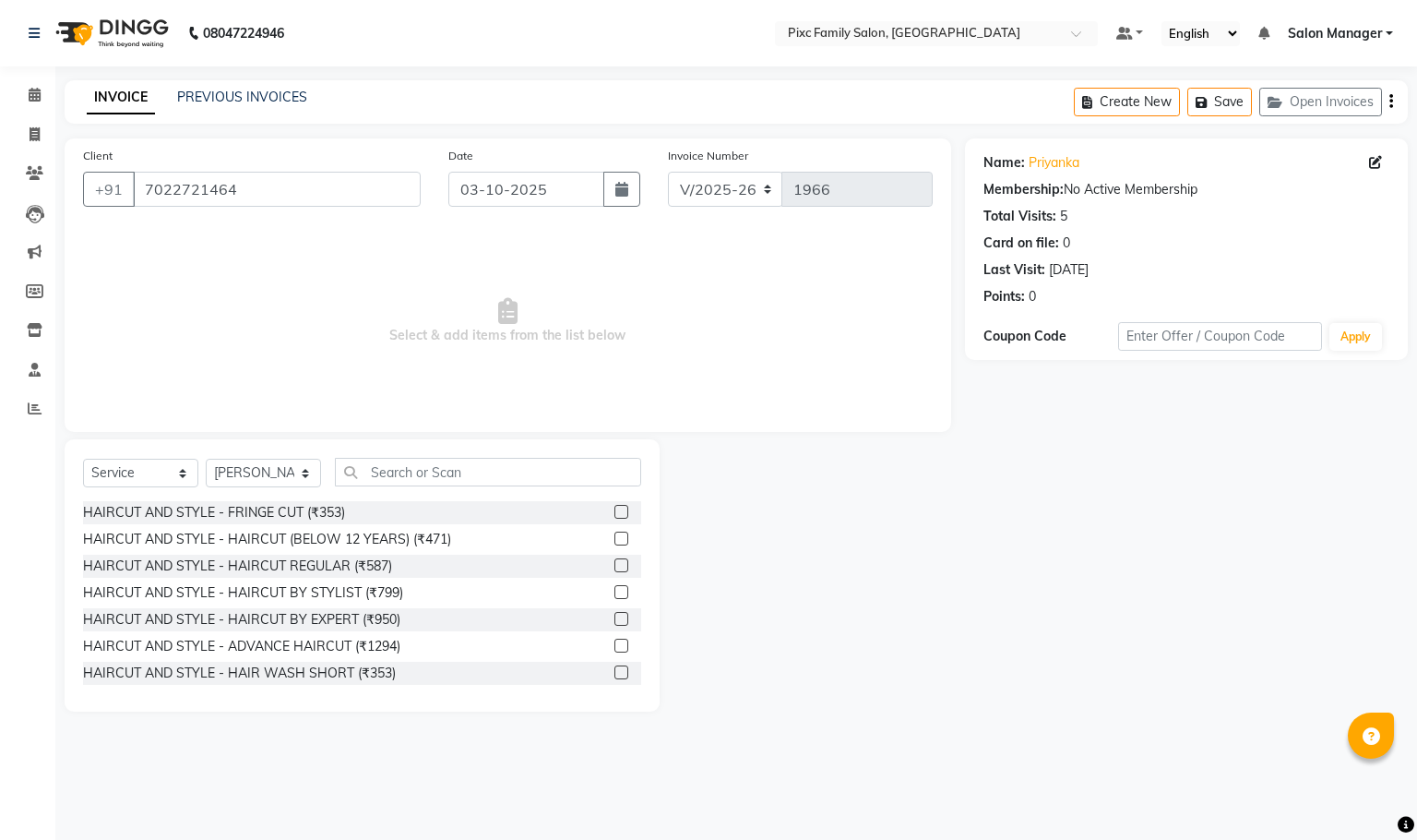
select select "3509"
select select "service"
select select "52979"
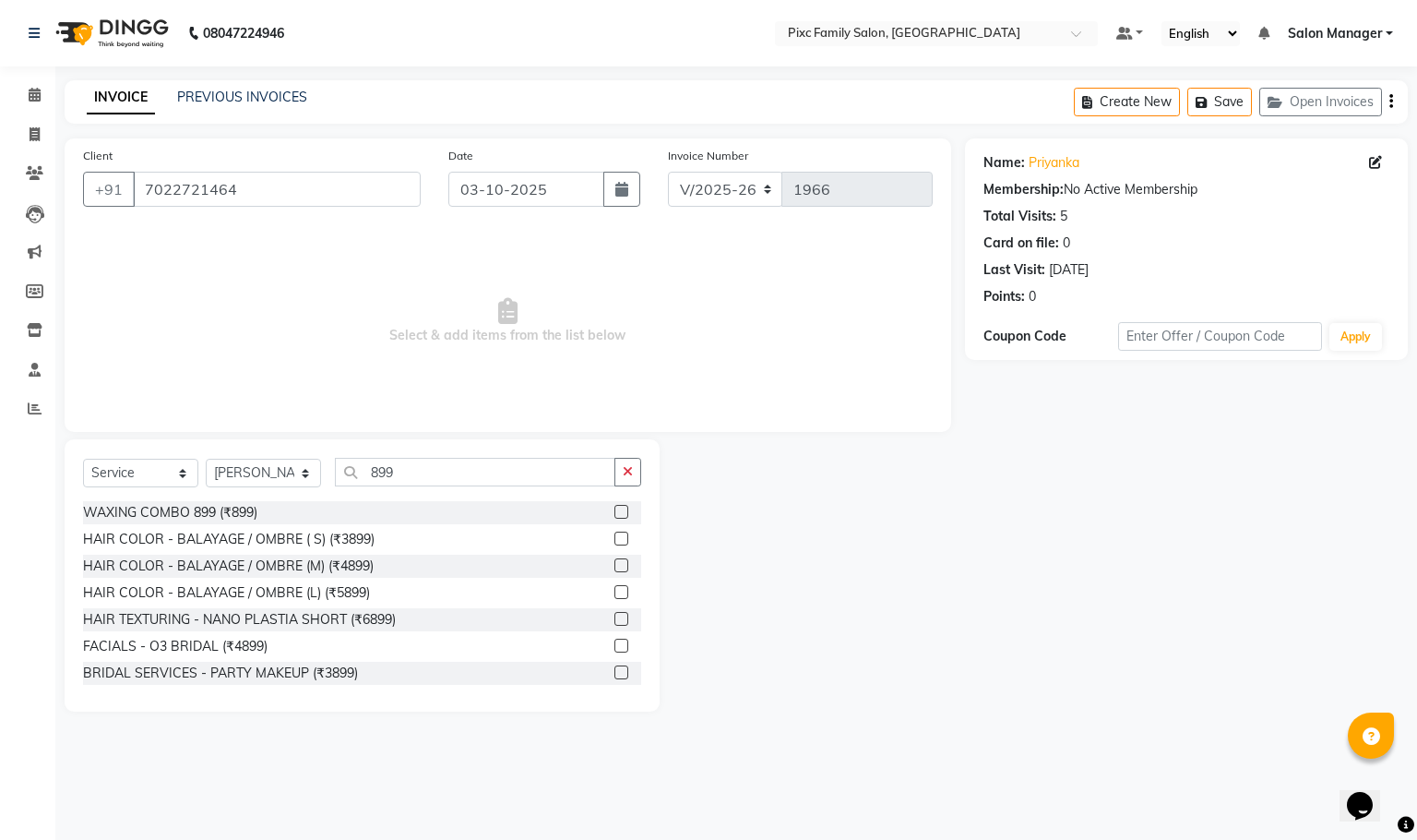
type input "899"
click at [615, 509] on label at bounding box center [621, 511] width 14 height 14
click at [615, 509] on input "checkbox" at bounding box center [621, 512] width 12 height 12
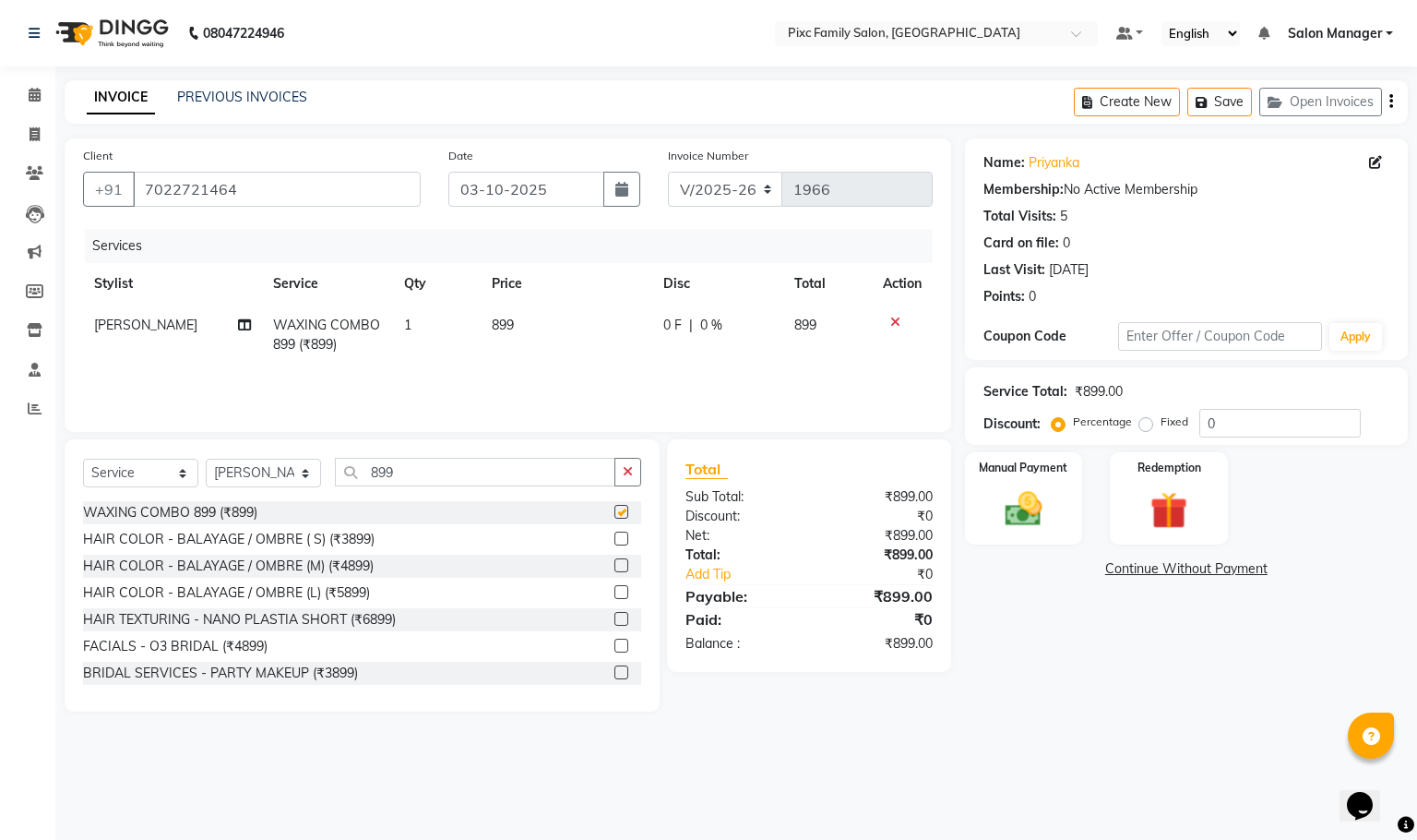
checkbox input "false"
click at [1024, 499] on img at bounding box center [1023, 509] width 63 height 44
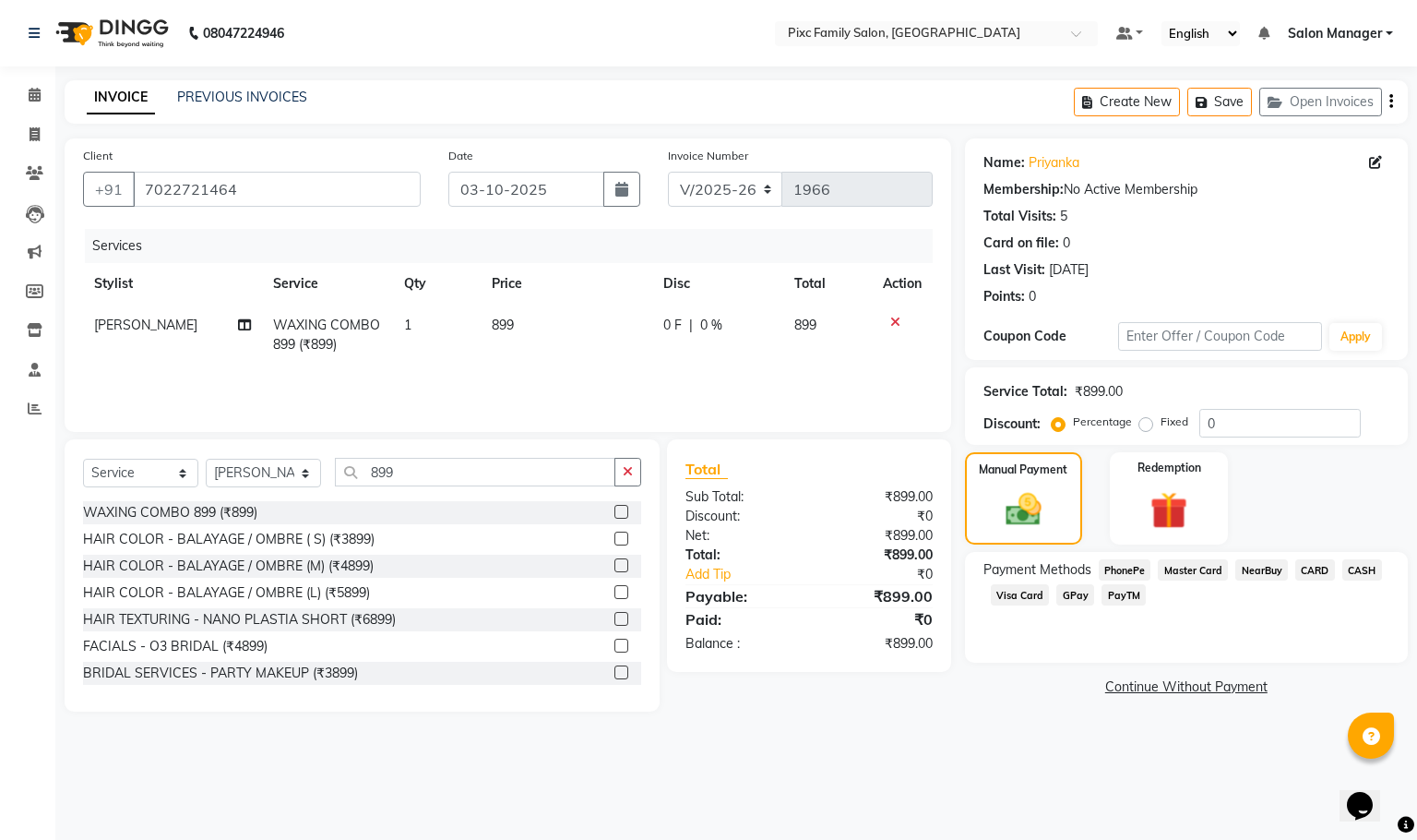
click at [1316, 579] on span "CARD" at bounding box center [1315, 570] width 40 height 21
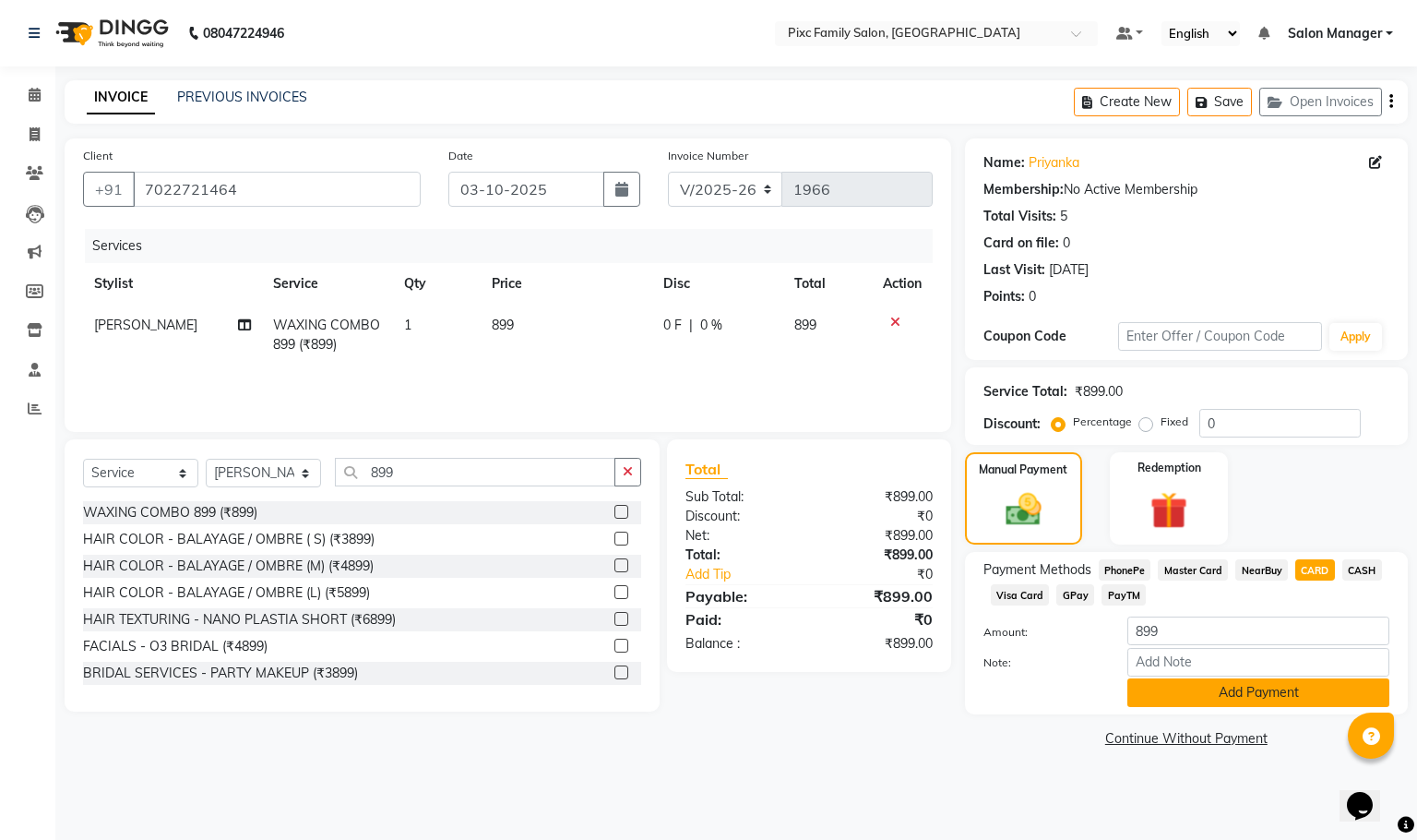
click at [1280, 703] on button "Add Payment" at bounding box center [1259, 692] width 262 height 29
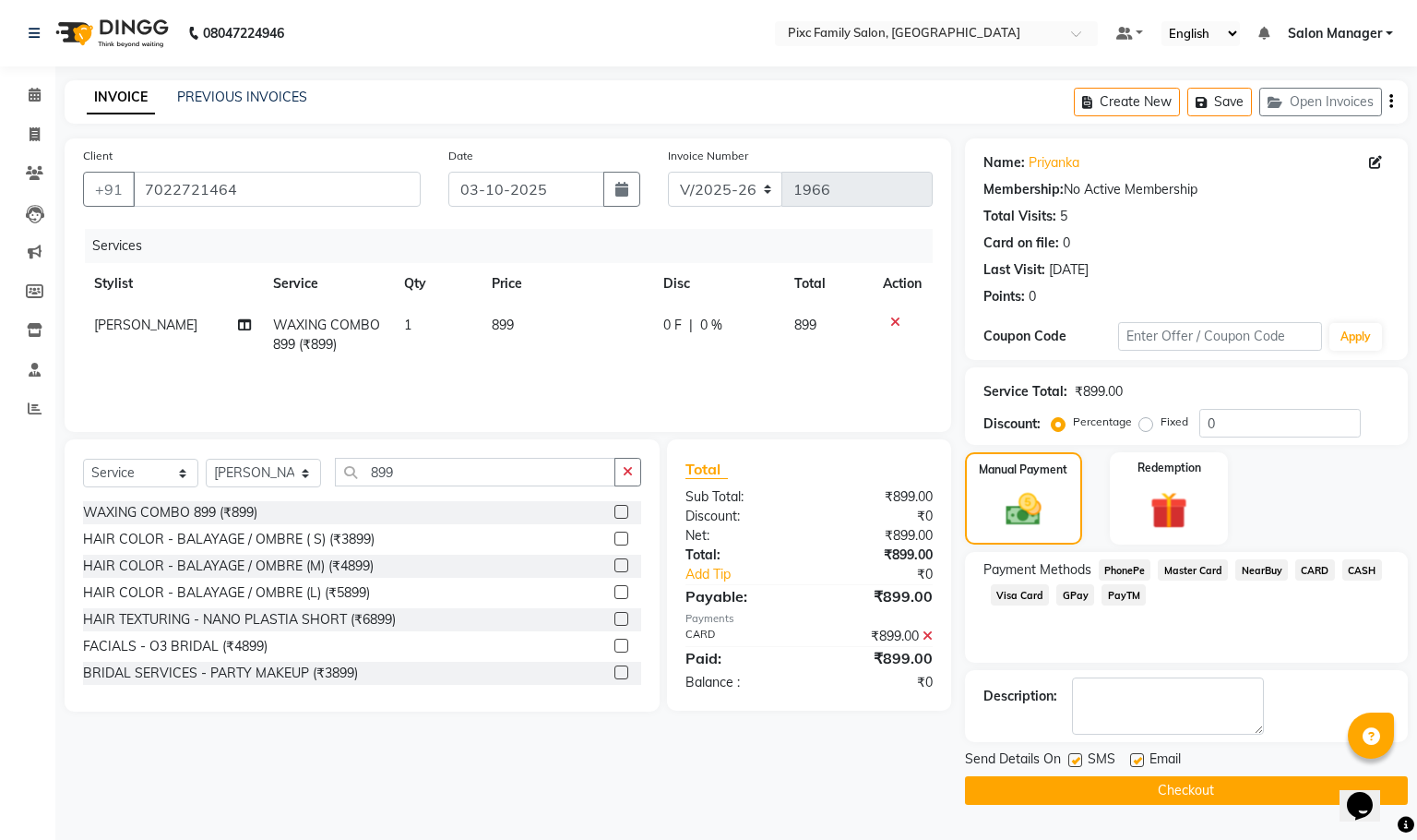
click at [1226, 782] on button "Checkout" at bounding box center [1186, 790] width 443 height 29
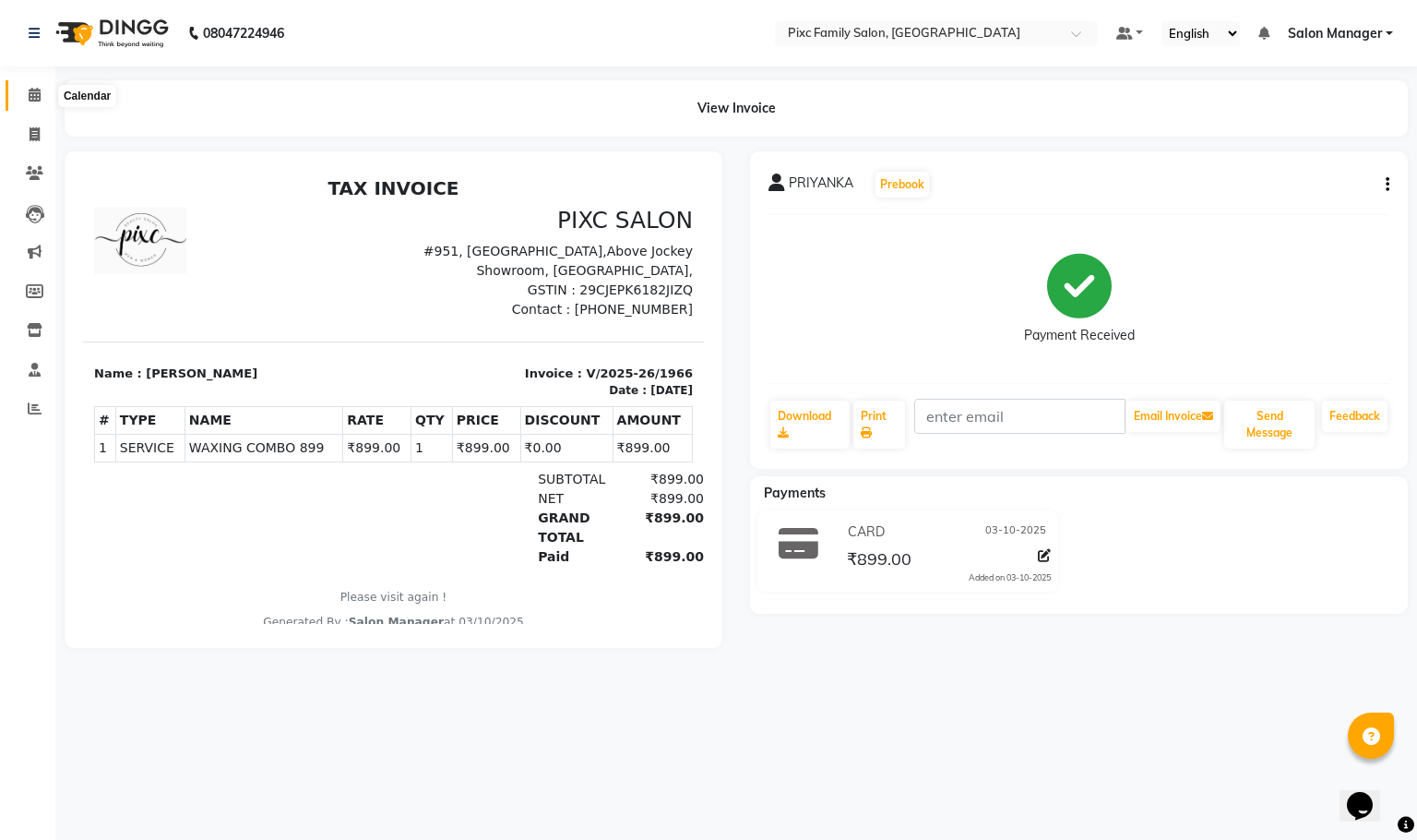
click at [28, 85] on span at bounding box center [34, 95] width 32 height 21
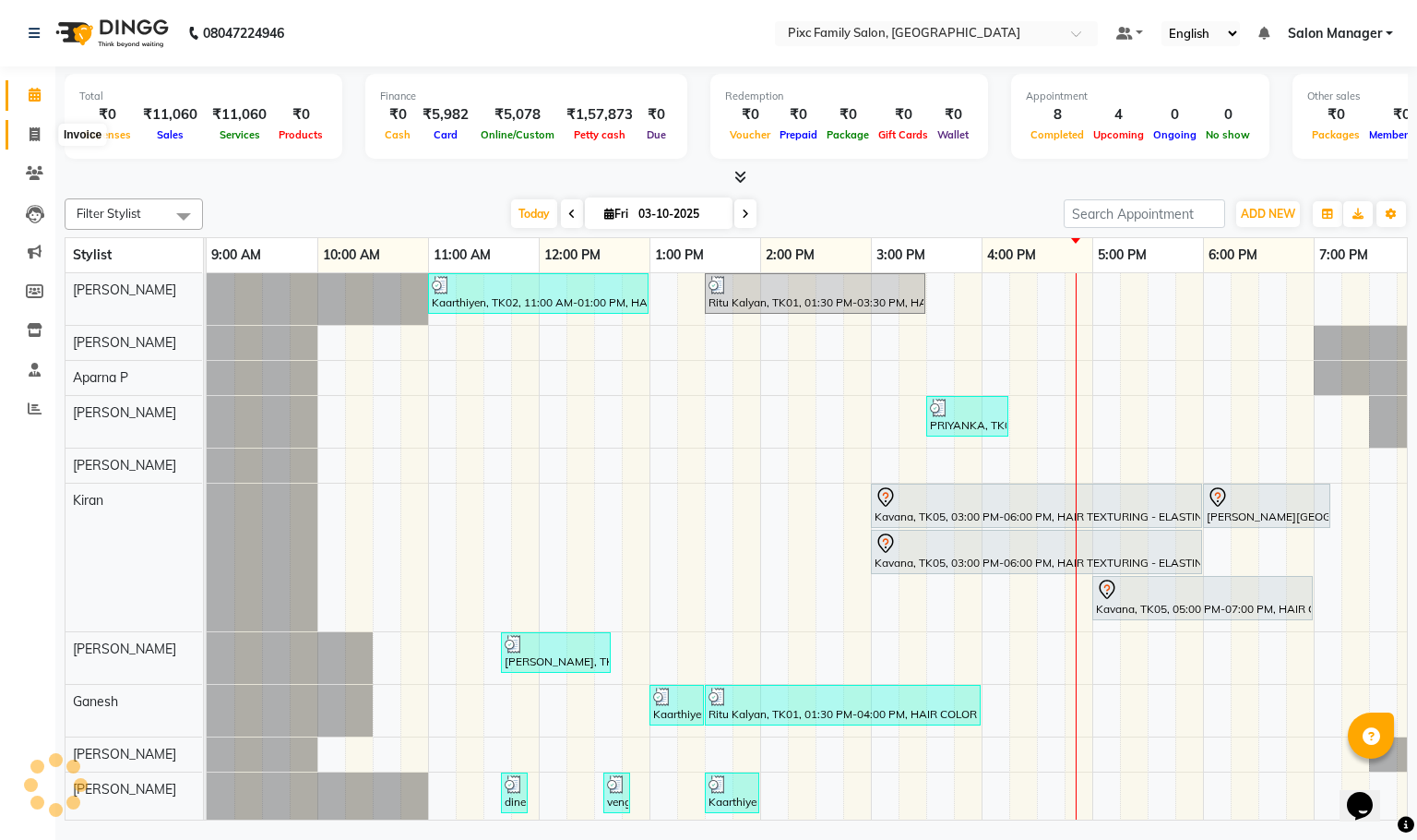
scroll to position [0, 128]
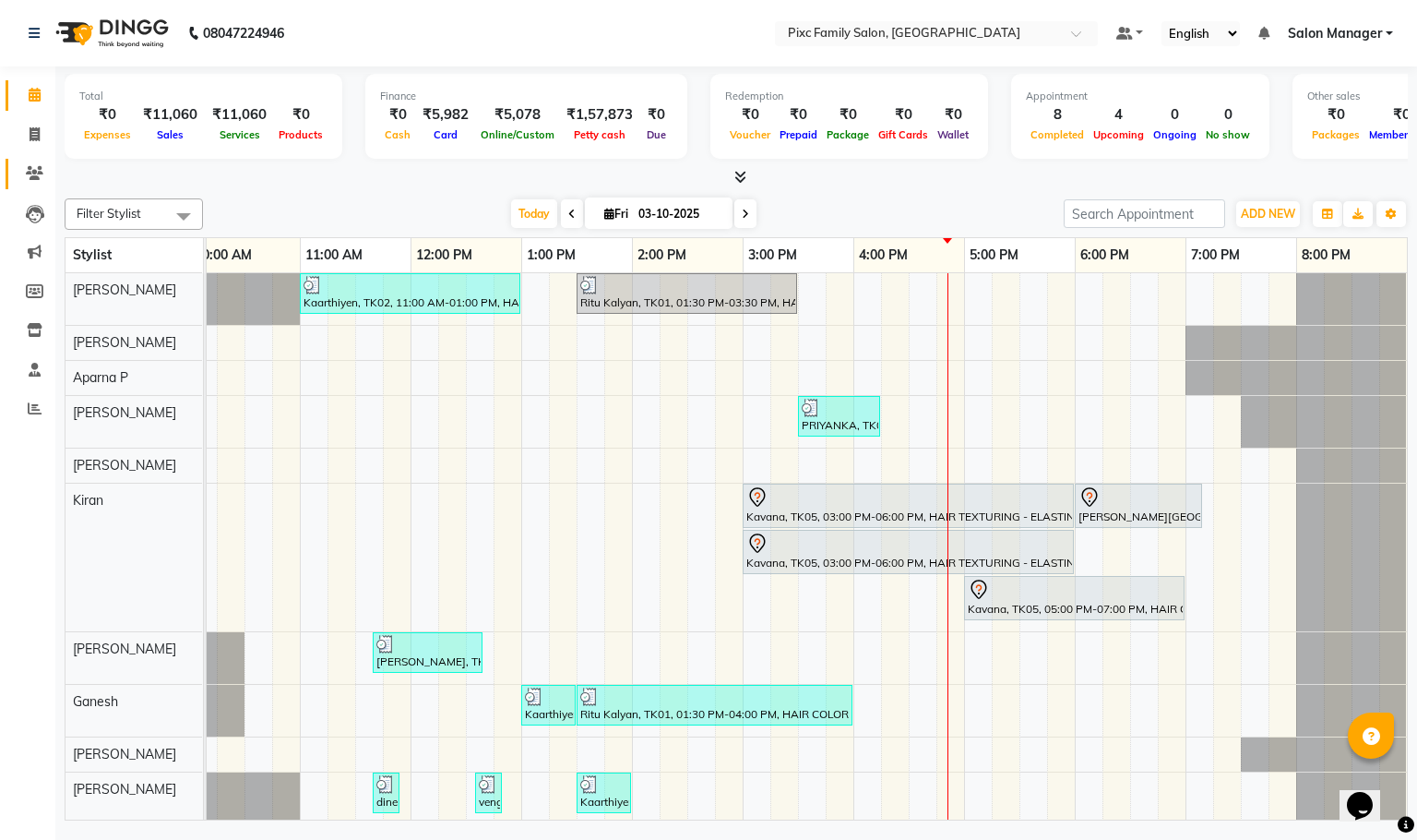
click at [14, 182] on link "Clients" at bounding box center [28, 173] width 44 height 31
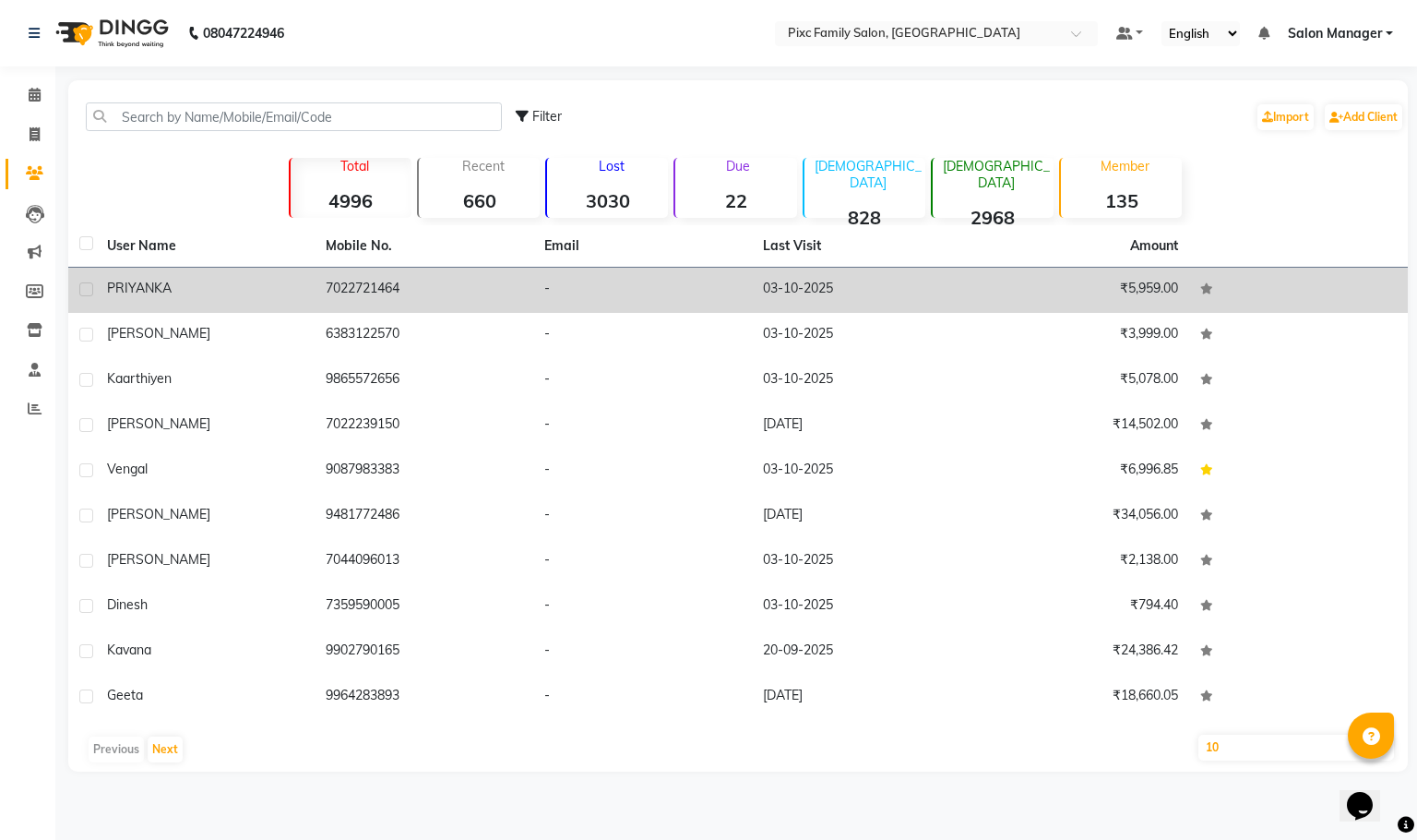
click at [342, 281] on td "7022721464" at bounding box center [424, 290] width 219 height 45
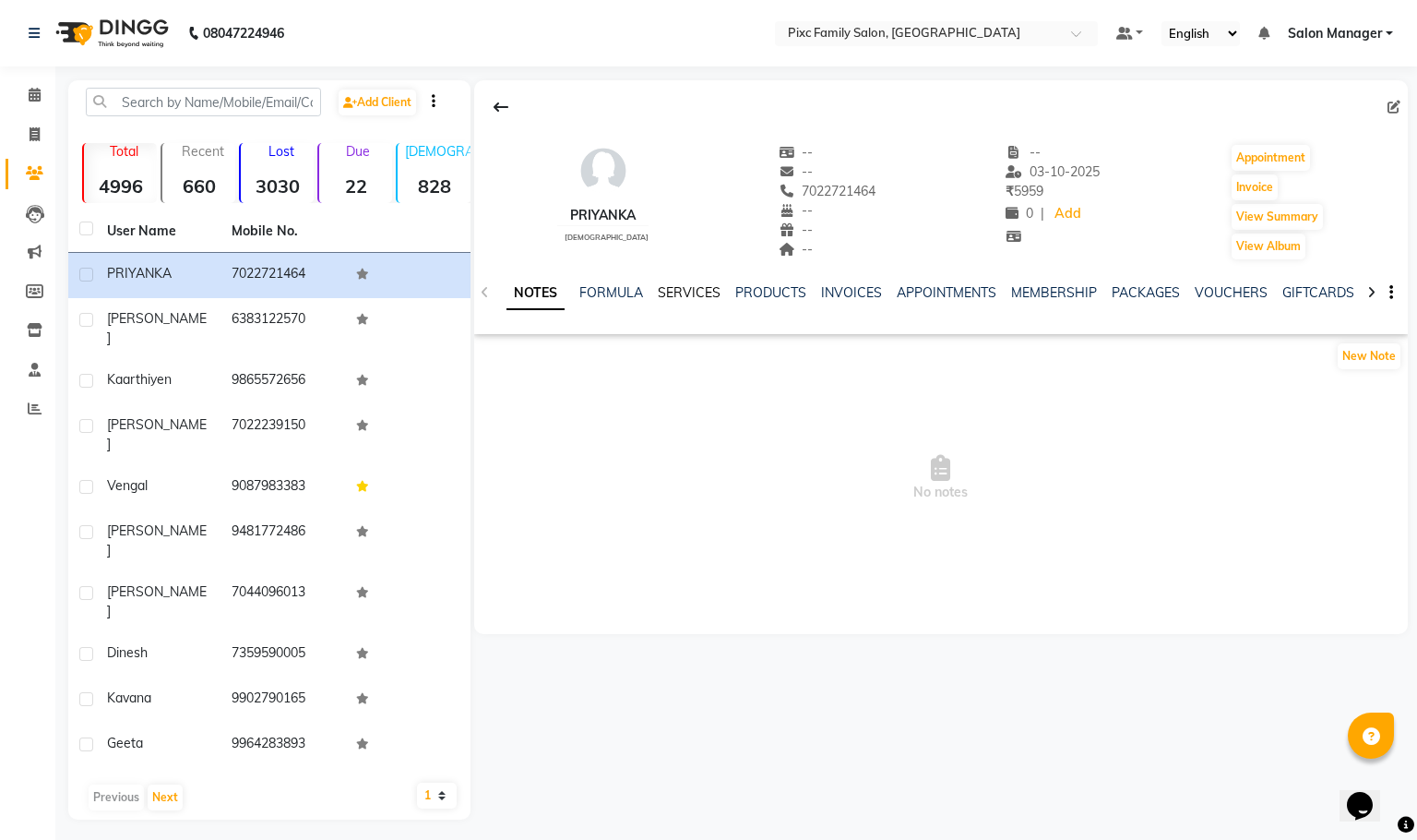
click at [695, 296] on link "SERVICES" at bounding box center [689, 293] width 63 height 17
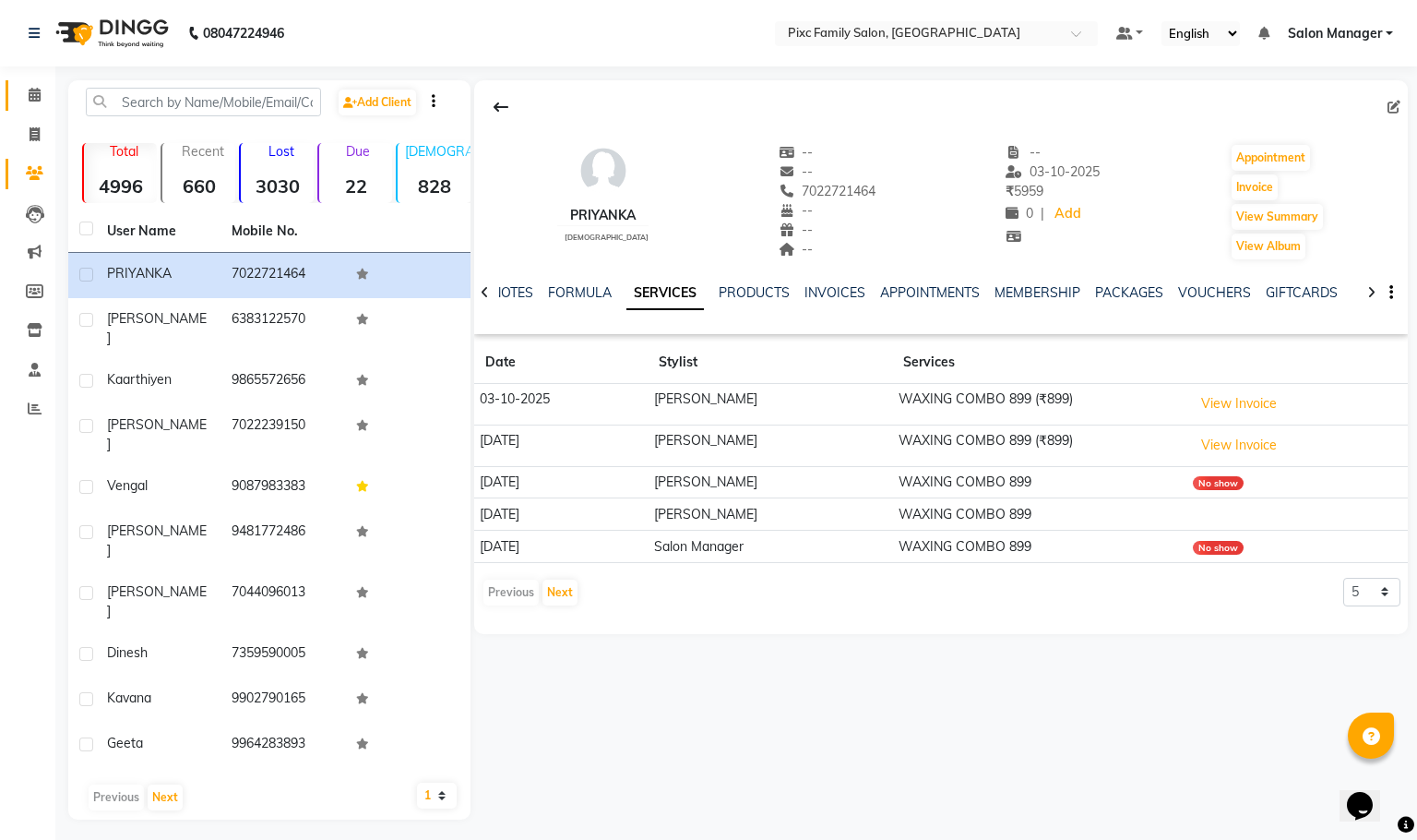
click at [31, 83] on link "Calendar" at bounding box center [28, 95] width 44 height 31
